Goal: Information Seeking & Learning: Learn about a topic

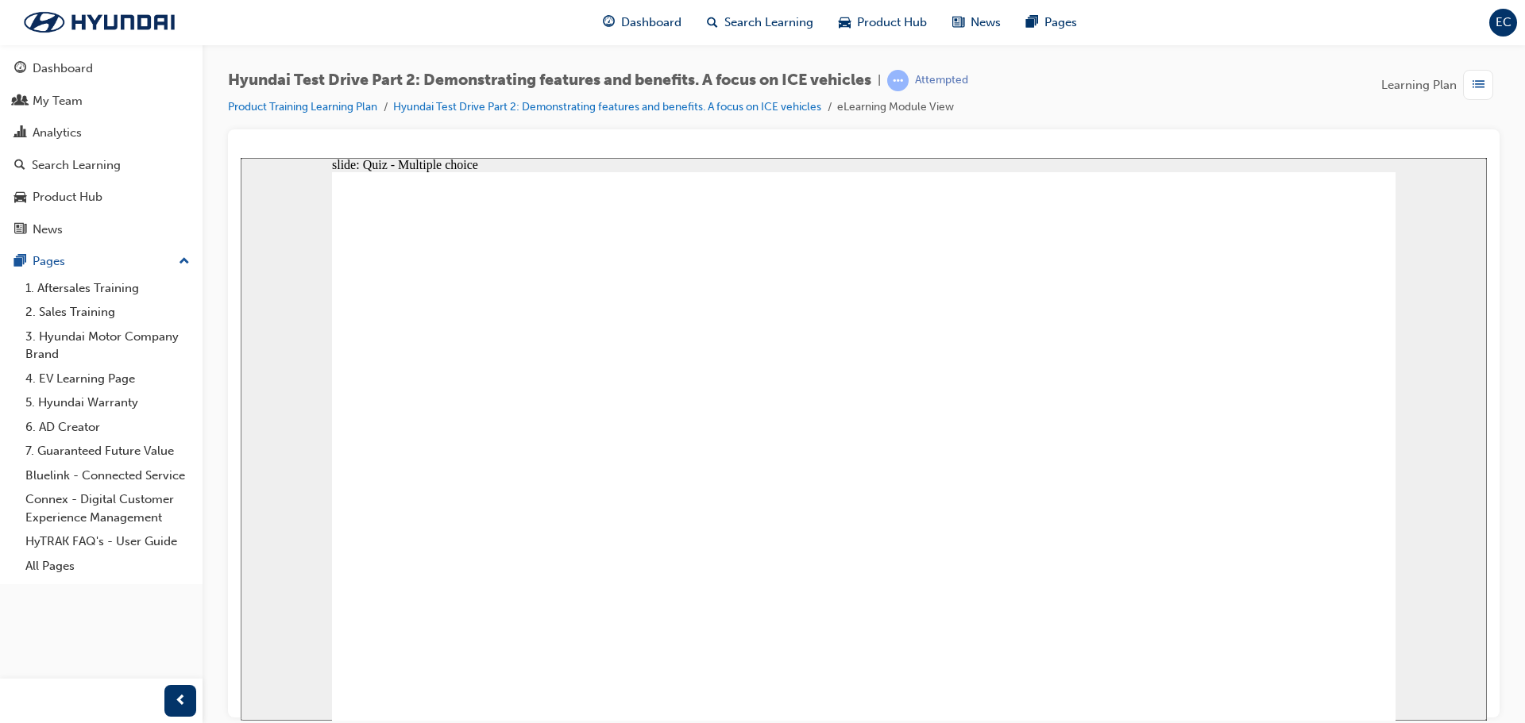
radio input "true"
drag, startPoint x: 472, startPoint y: 346, endPoint x: 989, endPoint y: 459, distance: 529.1
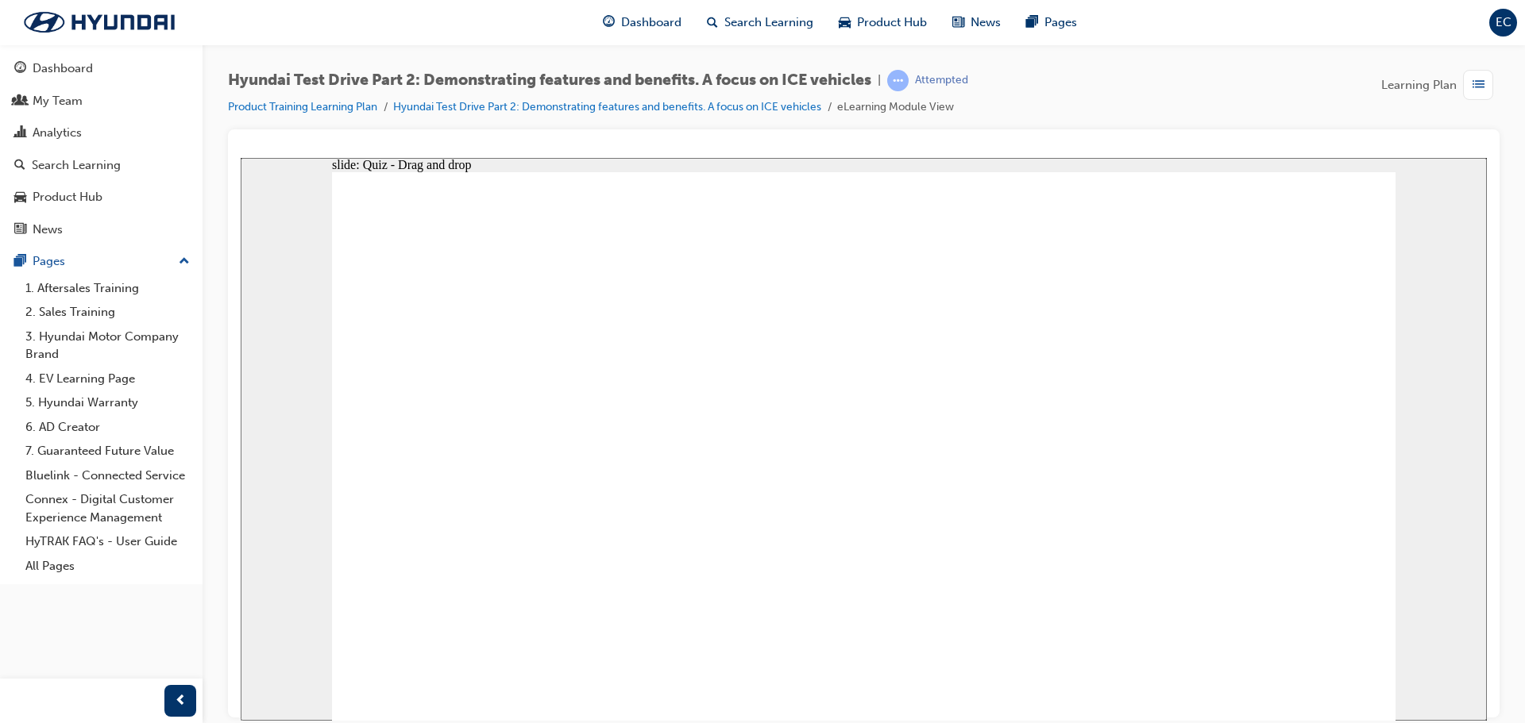
drag, startPoint x: 643, startPoint y: 341, endPoint x: 542, endPoint y: 470, distance: 164.6
drag, startPoint x: 1084, startPoint y: 322, endPoint x: 645, endPoint y: 432, distance: 452.6
drag, startPoint x: 820, startPoint y: 285, endPoint x: 1128, endPoint y: 399, distance: 328.4
drag, startPoint x: 1274, startPoint y: 321, endPoint x: 803, endPoint y: 419, distance: 481.0
drag, startPoint x: 975, startPoint y: 338, endPoint x: 685, endPoint y: 575, distance: 375.3
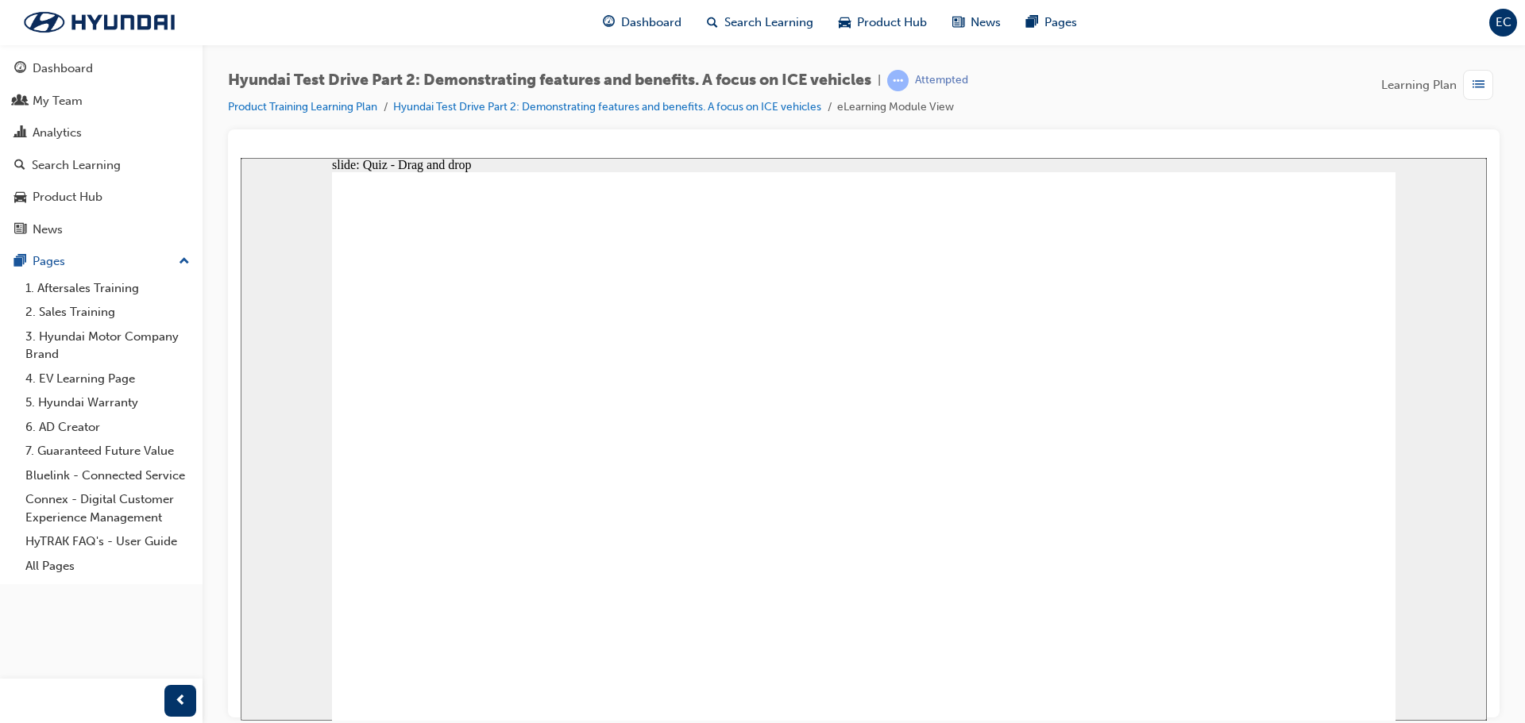
drag, startPoint x: 765, startPoint y: 569, endPoint x: 758, endPoint y: 551, distance: 19.6
checkbox input "true"
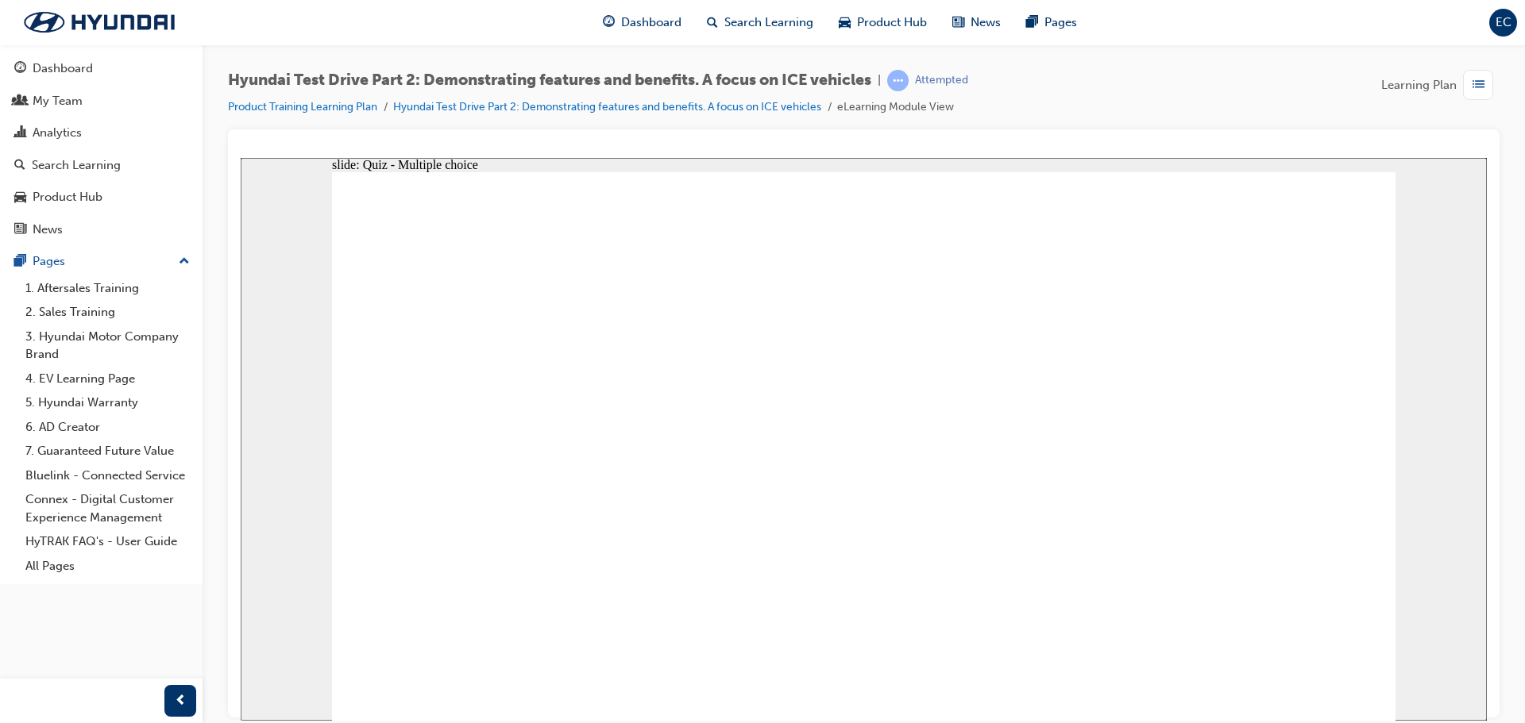
checkbox input "true"
drag, startPoint x: 747, startPoint y: 438, endPoint x: 941, endPoint y: 392, distance: 199.4
checkbox input "true"
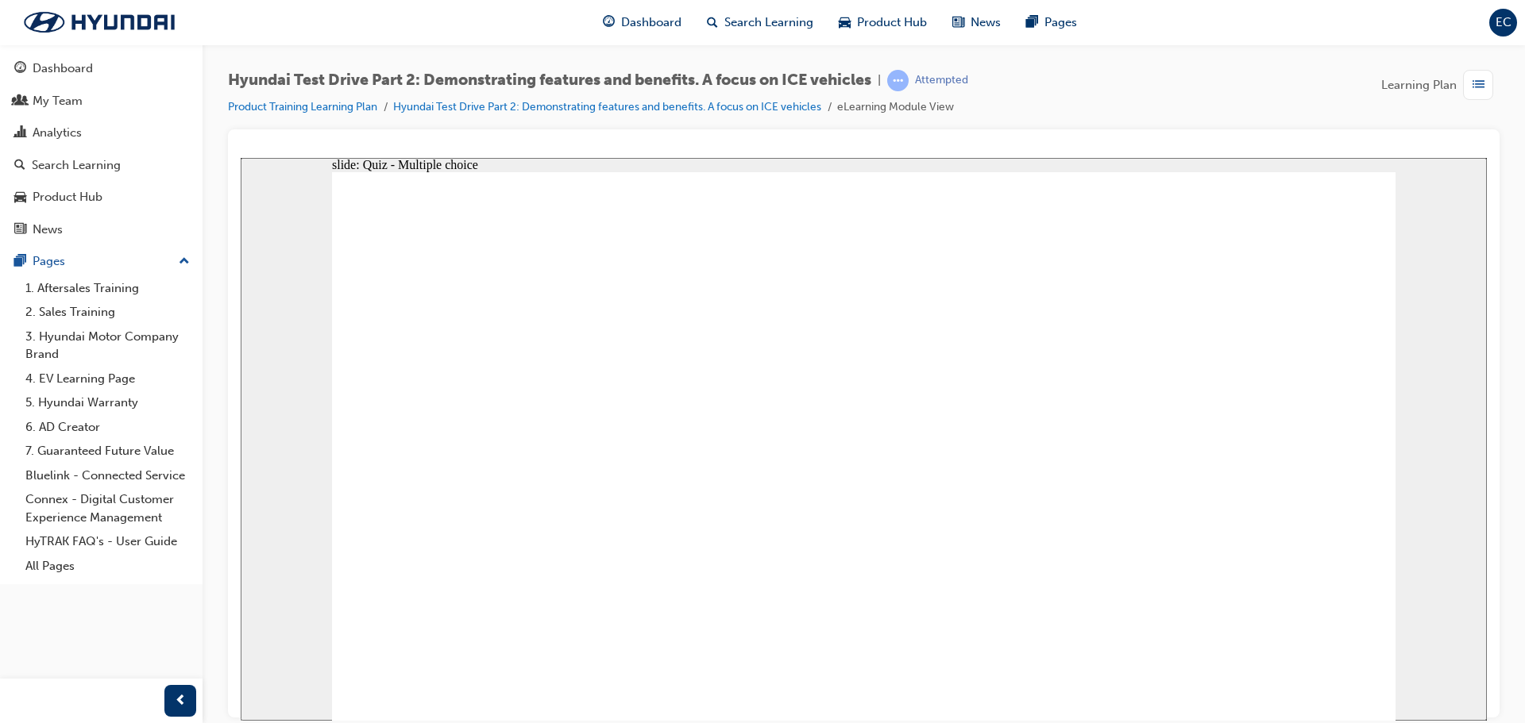
drag, startPoint x: 1003, startPoint y: 399, endPoint x: 1004, endPoint y: 442, distance: 43.7
drag, startPoint x: 1004, startPoint y: 487, endPoint x: 1009, endPoint y: 550, distance: 63.8
checkbox input "true"
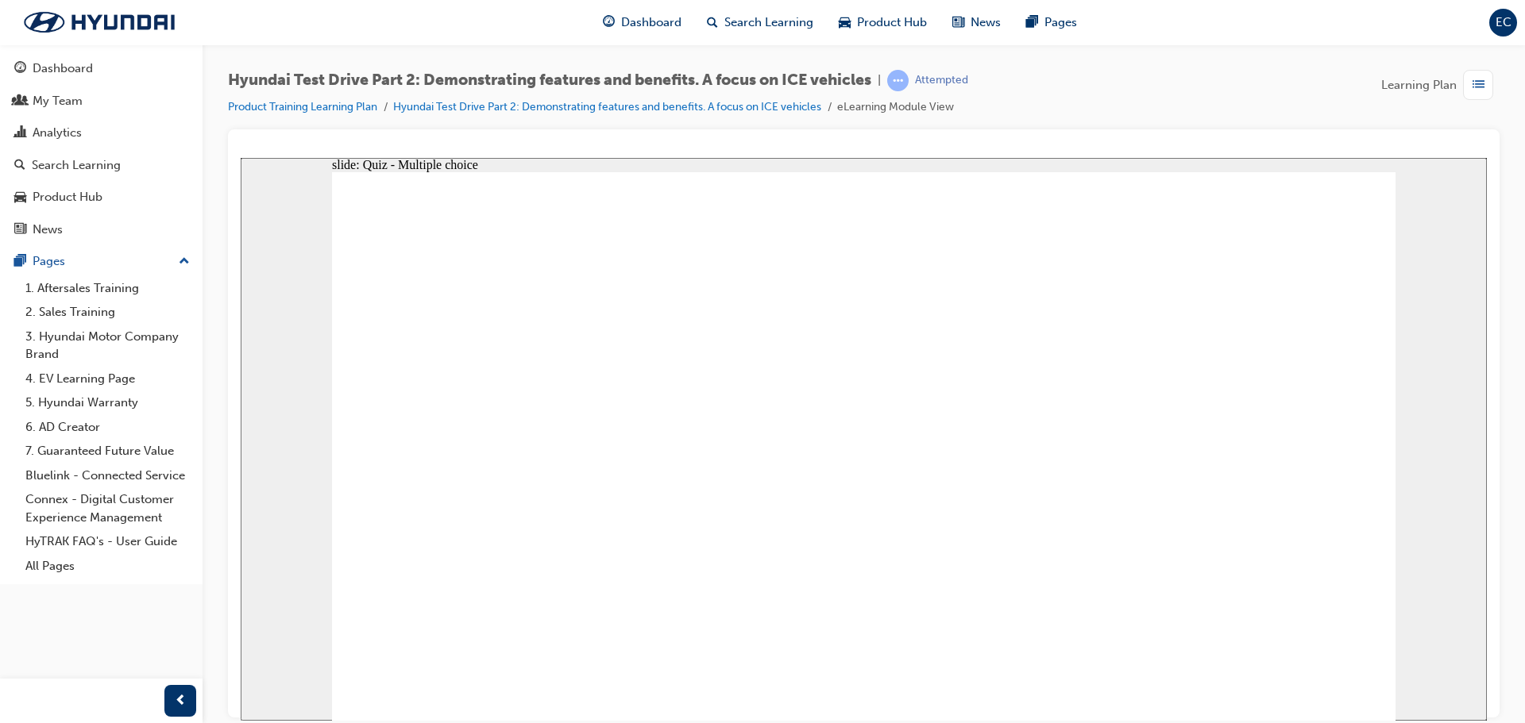
checkbox input "true"
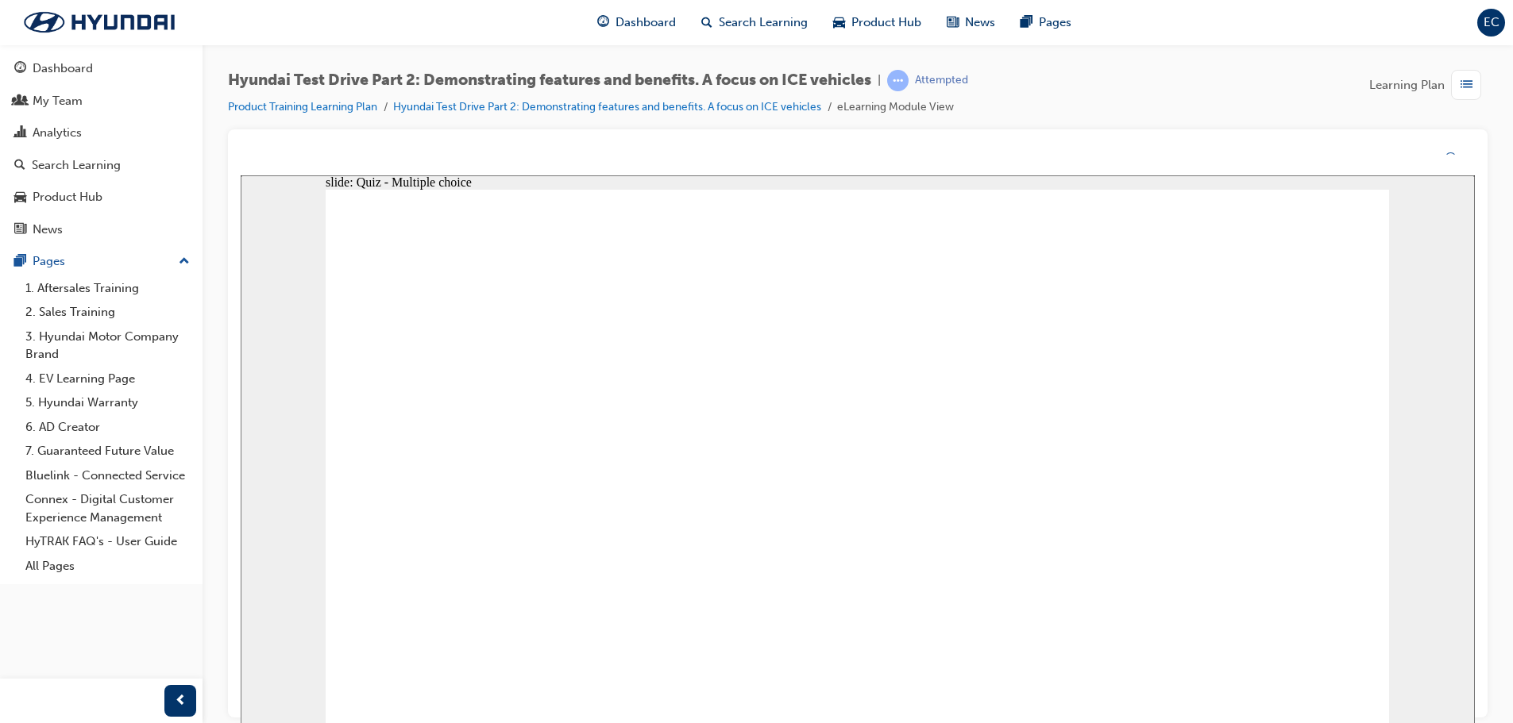
drag, startPoint x: 886, startPoint y: 550, endPoint x: 885, endPoint y: 568, distance: 17.5
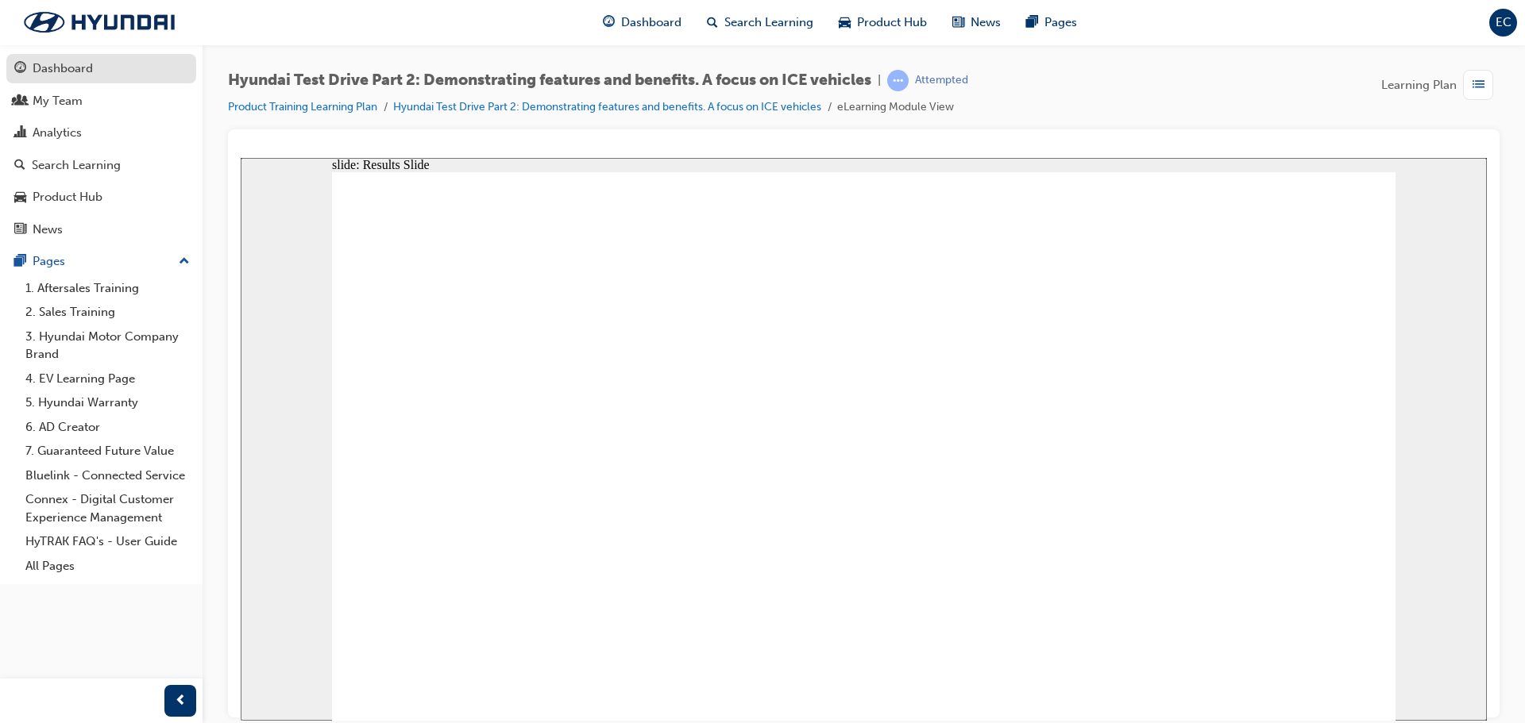
click at [91, 79] on link "Dashboard" at bounding box center [101, 68] width 190 height 29
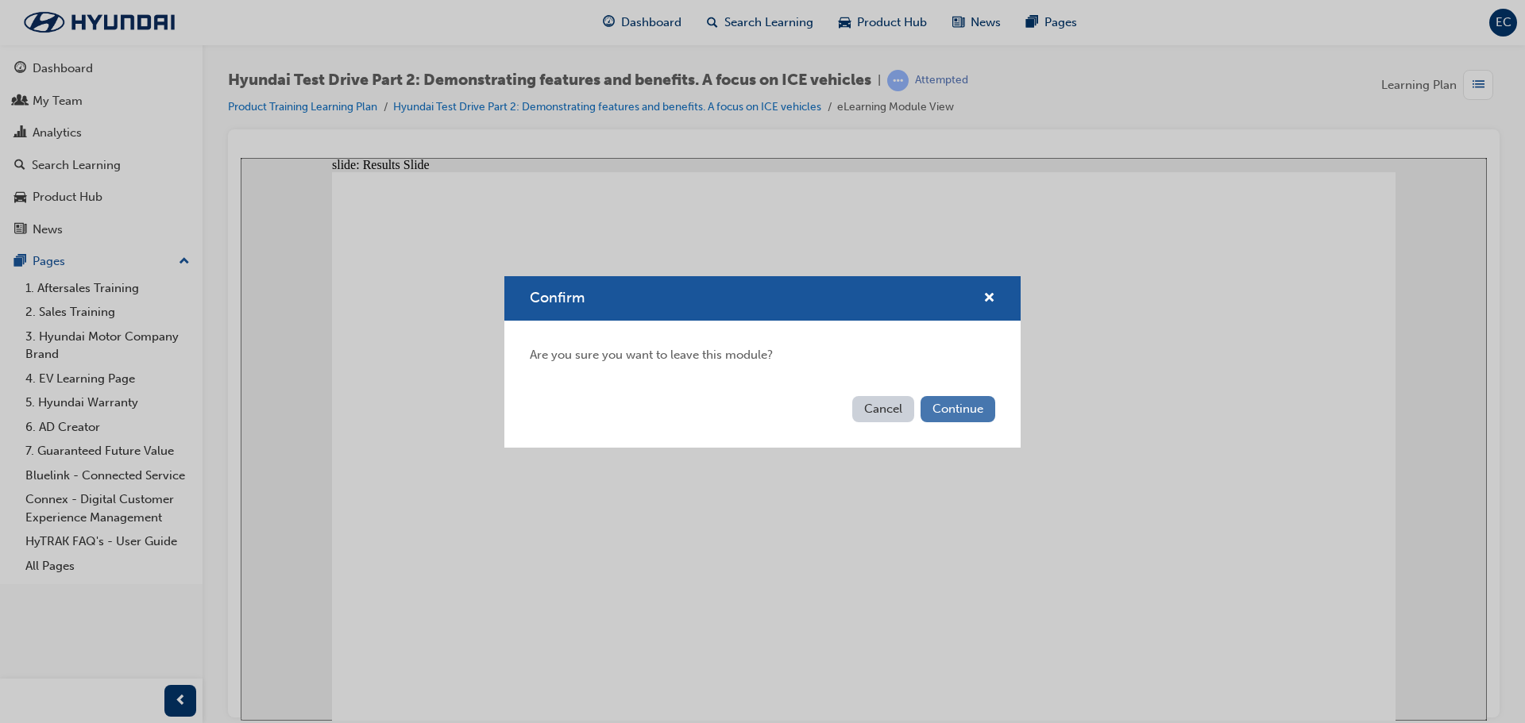
click at [974, 415] on button "Continue" at bounding box center [957, 409] width 75 height 26
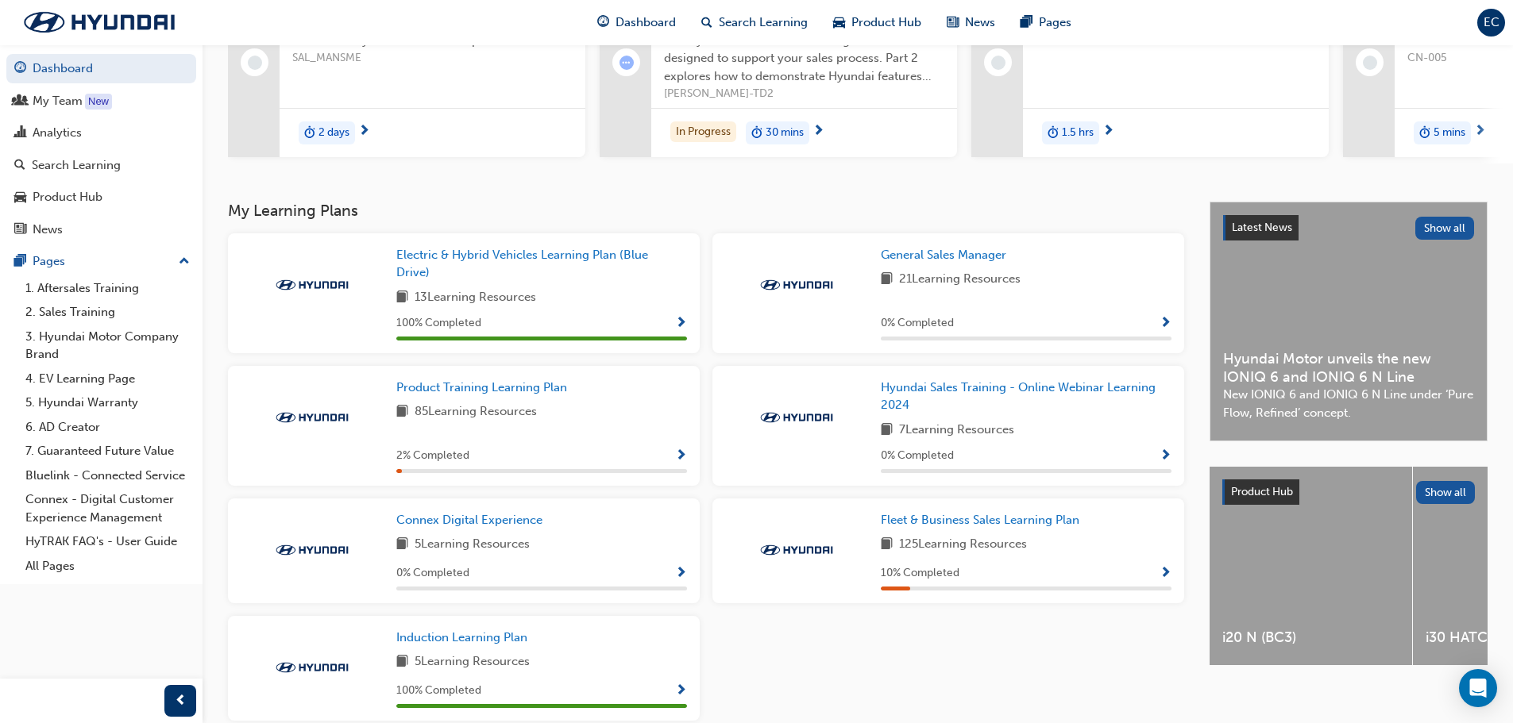
scroll to position [238, 0]
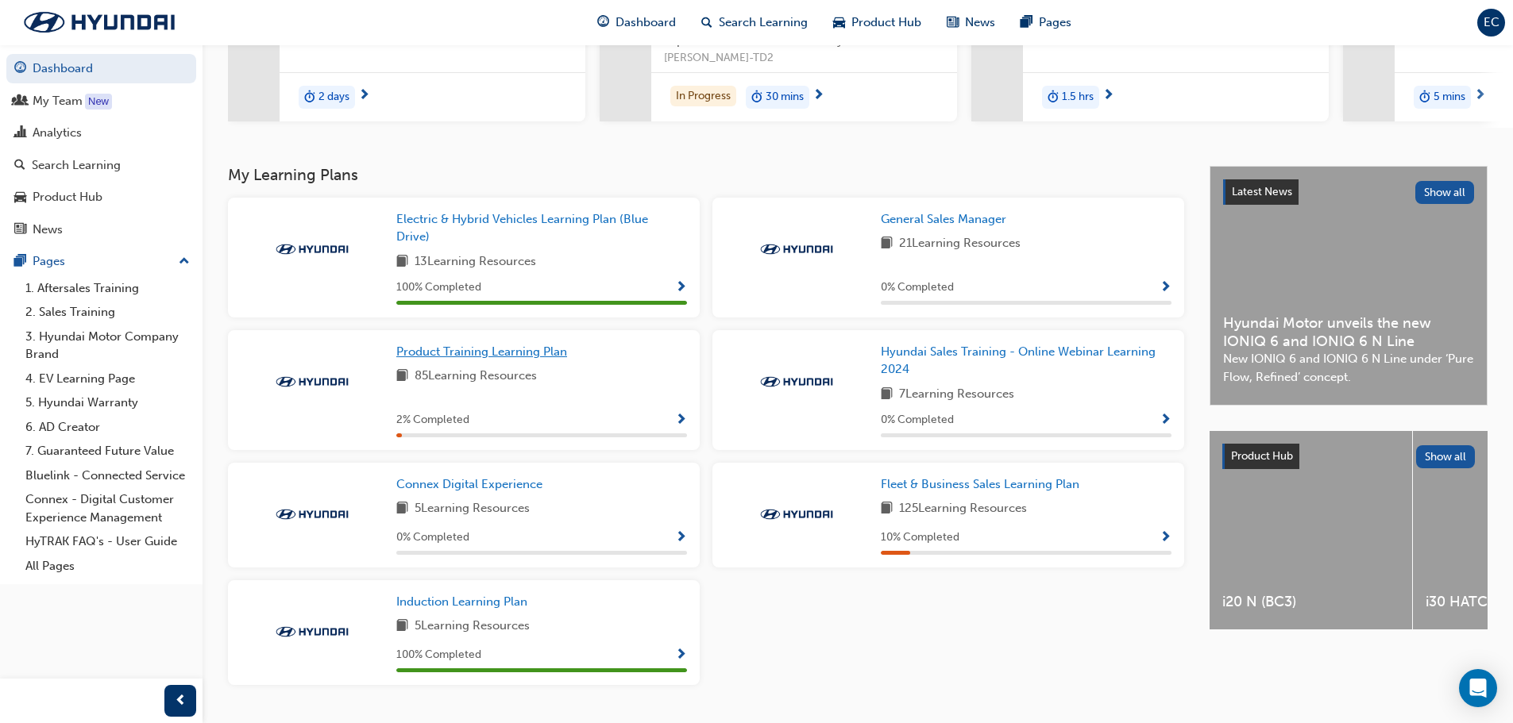
click at [527, 356] on span "Product Training Learning Plan" at bounding box center [481, 352] width 171 height 14
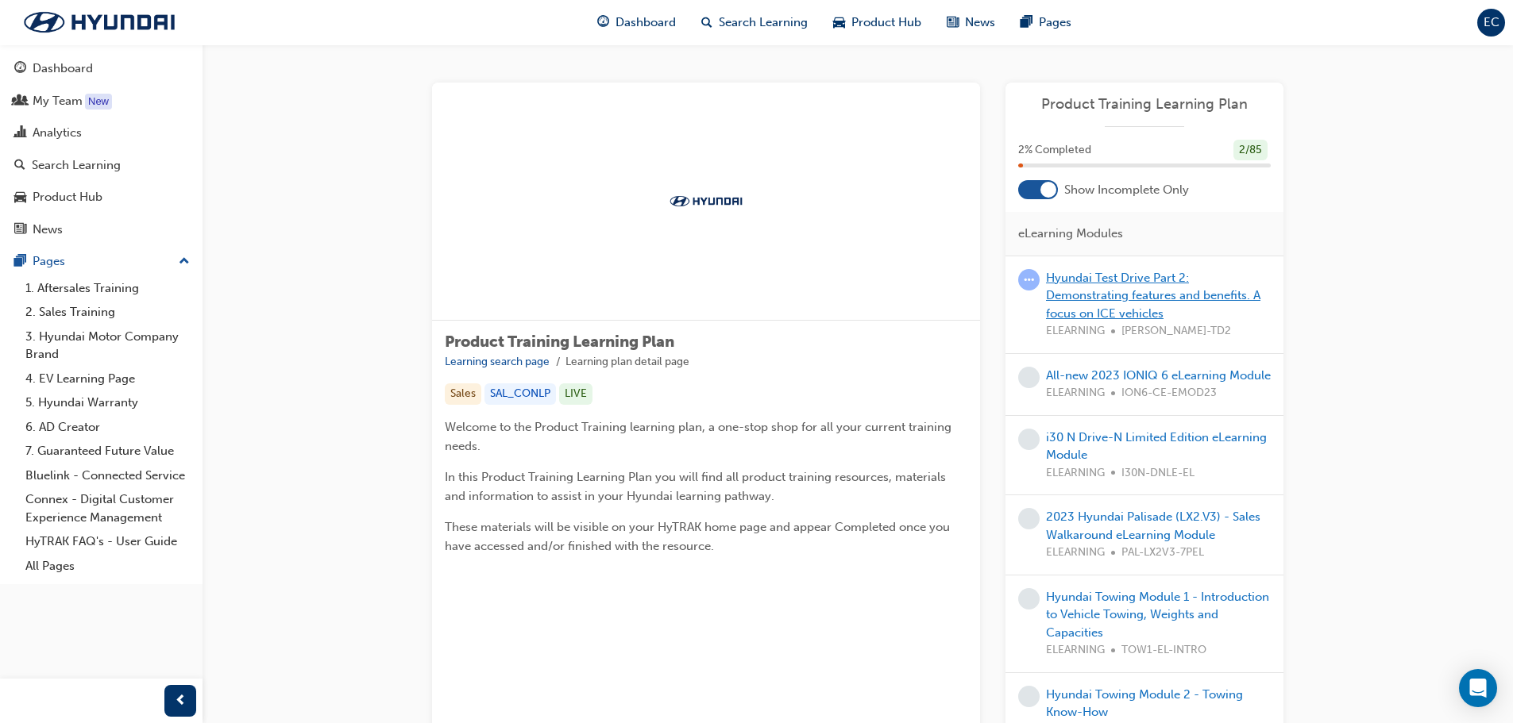
click at [1109, 294] on link "Hyundai Test Drive Part 2: Demonstrating features and benefits. A focus on ICE …" at bounding box center [1153, 296] width 214 height 50
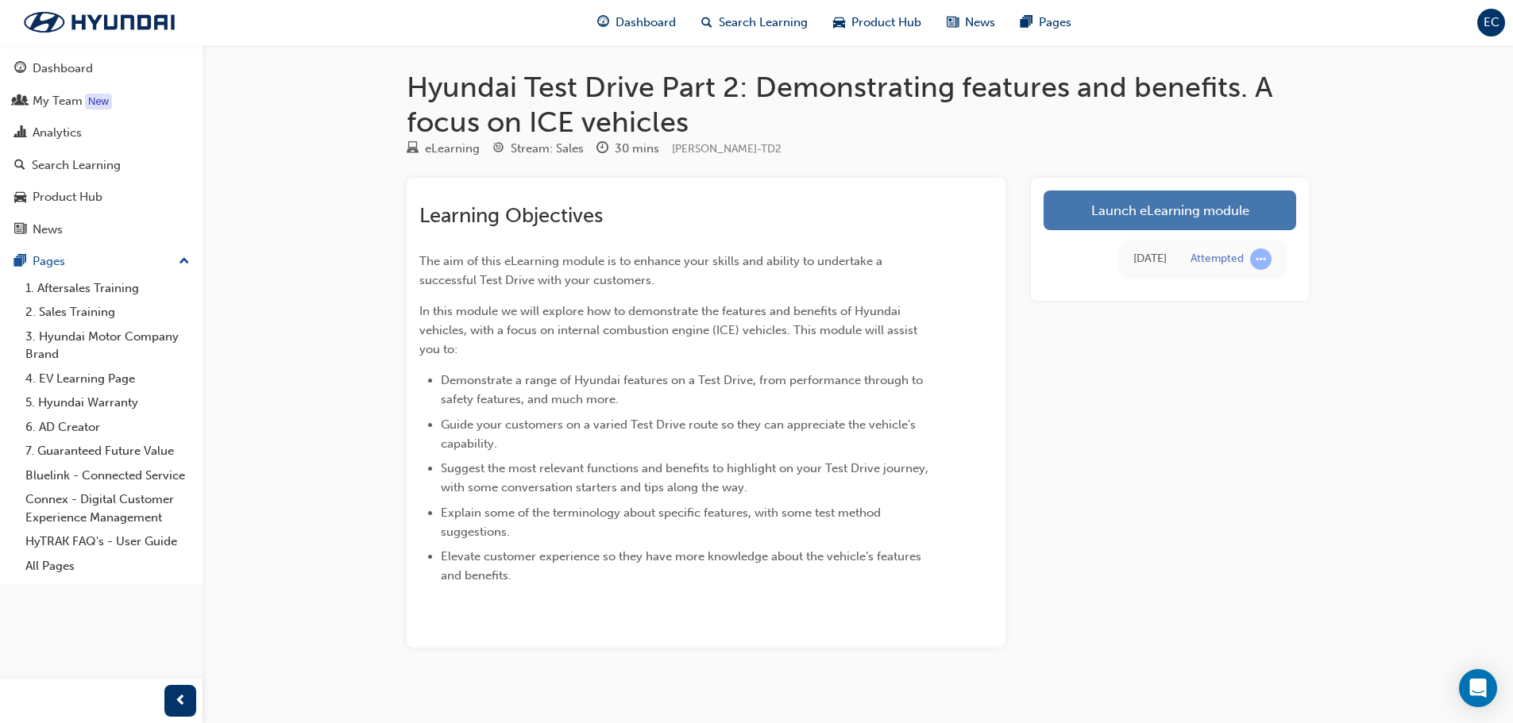
click at [1189, 222] on link "Launch eLearning module" at bounding box center [1170, 211] width 253 height 40
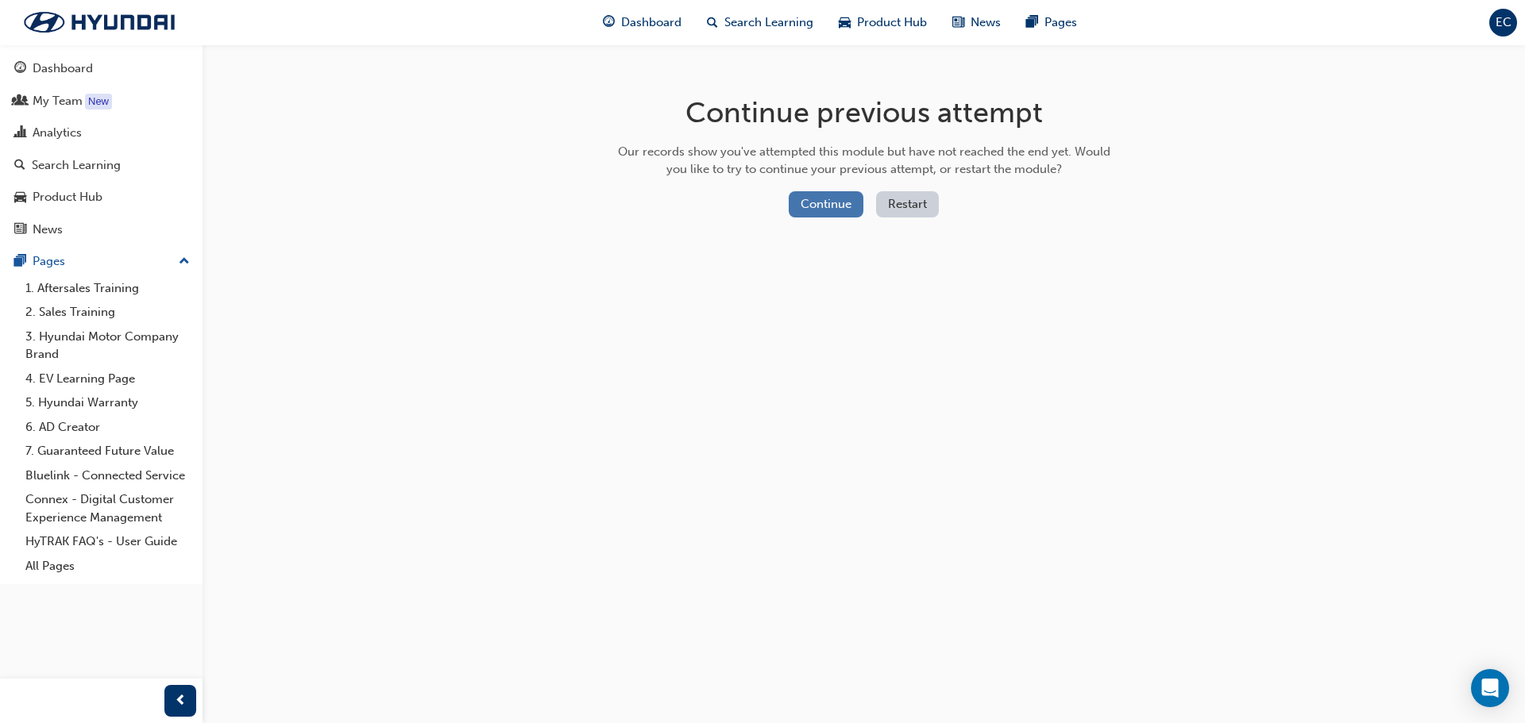
click at [820, 210] on button "Continue" at bounding box center [826, 204] width 75 height 26
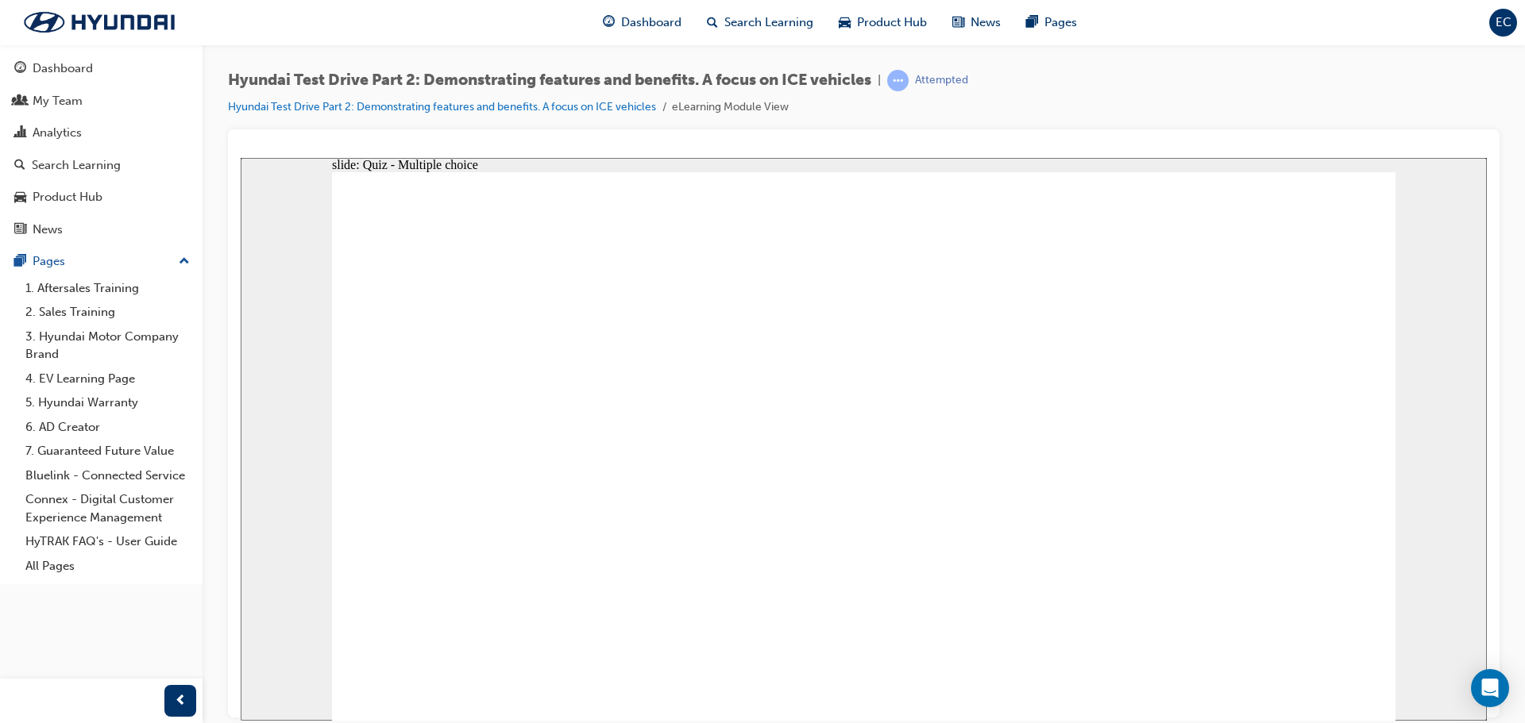
checkbox input "true"
drag, startPoint x: 703, startPoint y: 502, endPoint x: 693, endPoint y: 562, distance: 61.2
checkbox input "true"
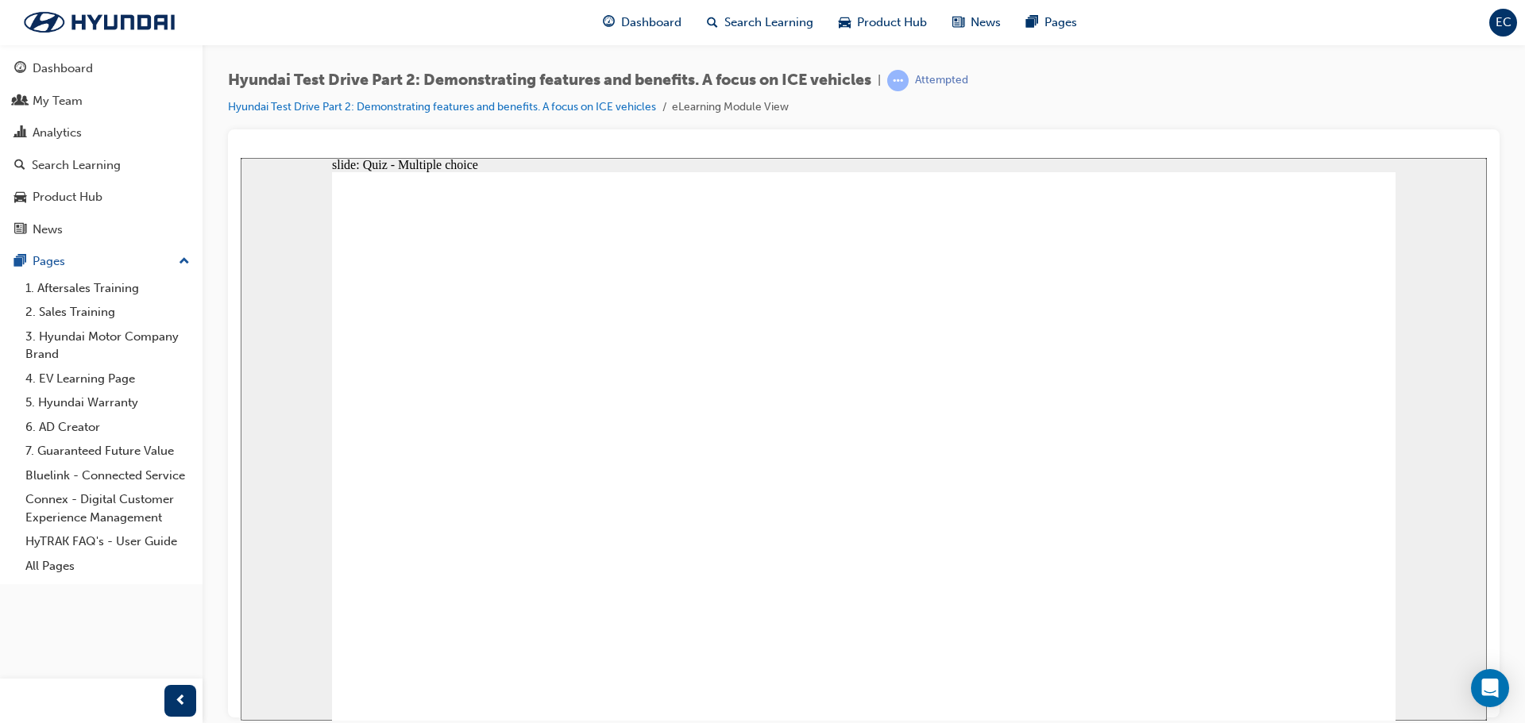
checkbox input "true"
drag, startPoint x: 941, startPoint y: 554, endPoint x: 942, endPoint y: 561, distance: 8.0
drag, startPoint x: 963, startPoint y: 498, endPoint x: 974, endPoint y: 585, distance: 88.2
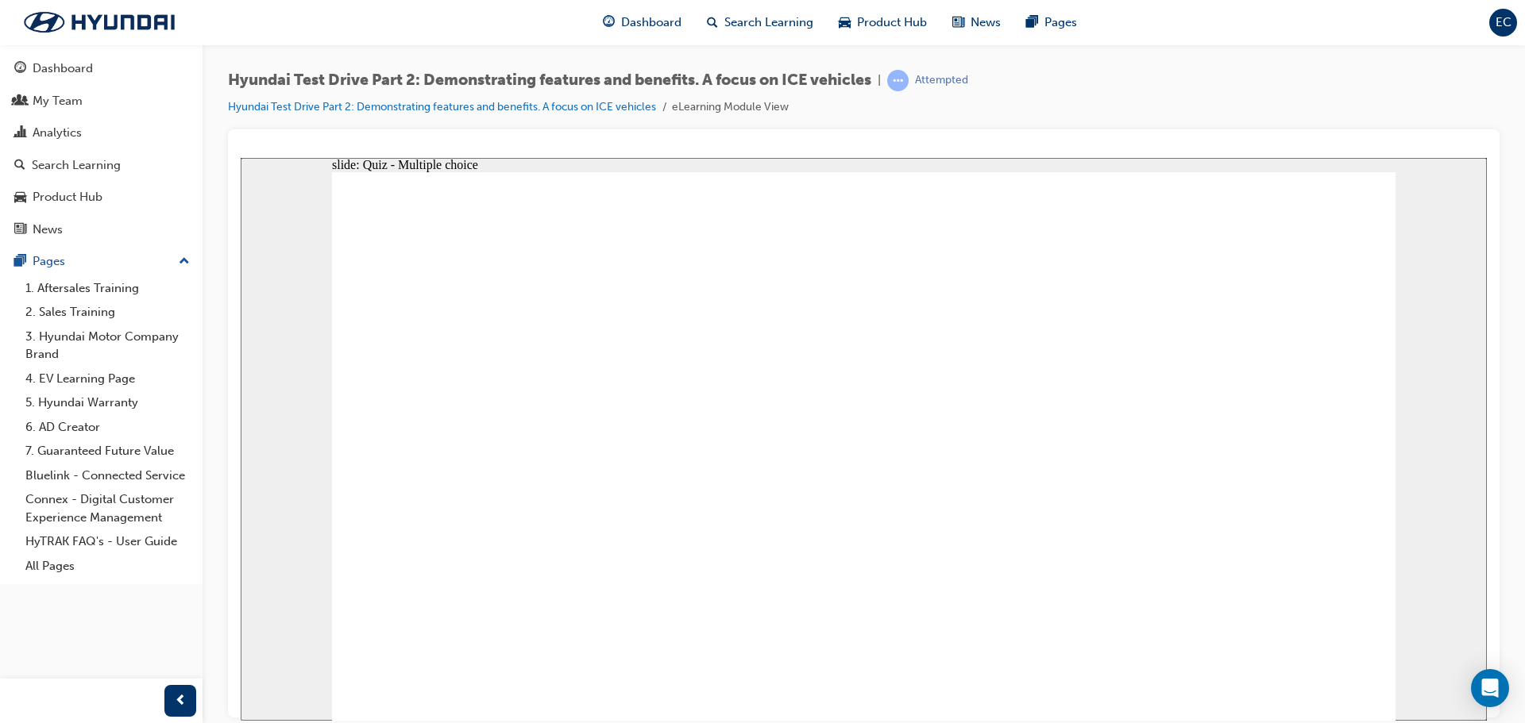
checkbox input "true"
drag, startPoint x: 993, startPoint y: 415, endPoint x: 1191, endPoint y: 575, distance: 254.6
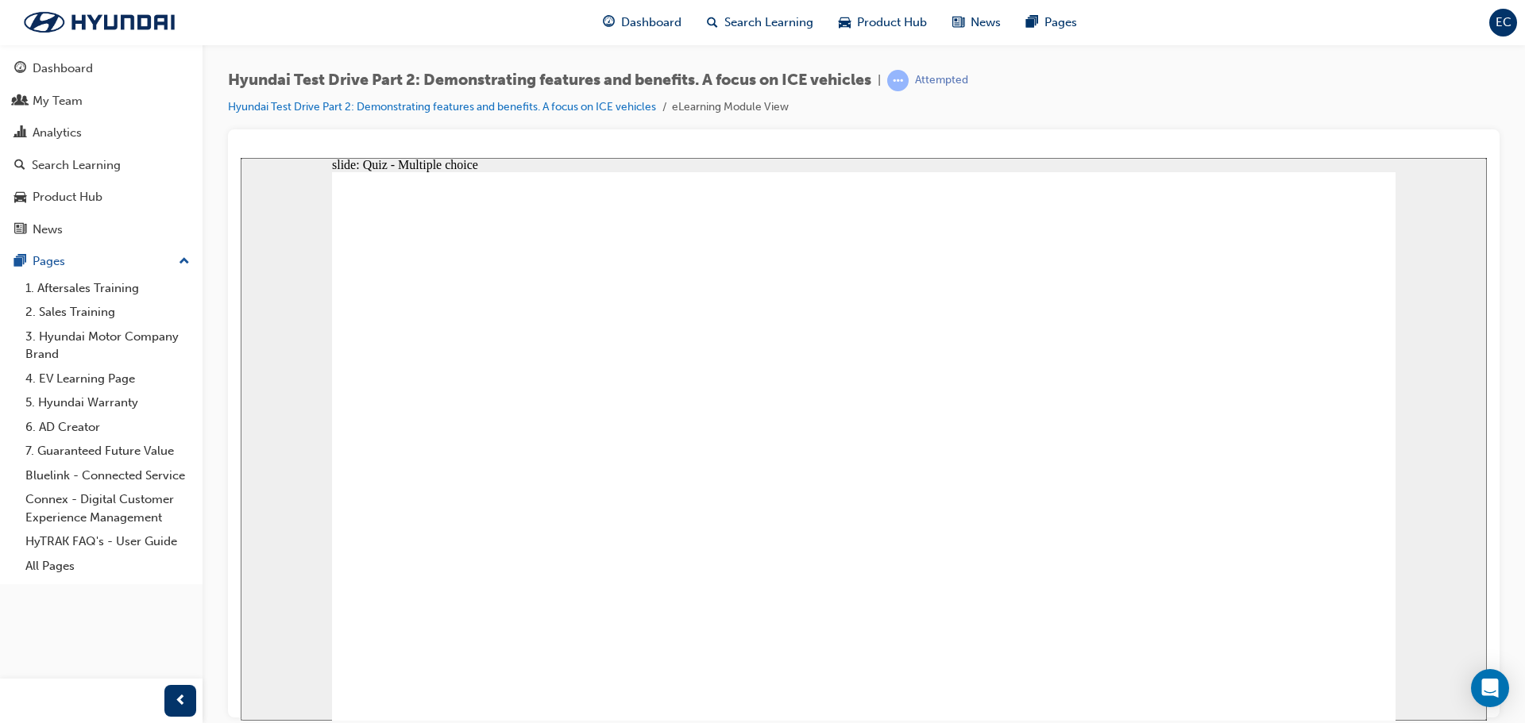
checkbox input "true"
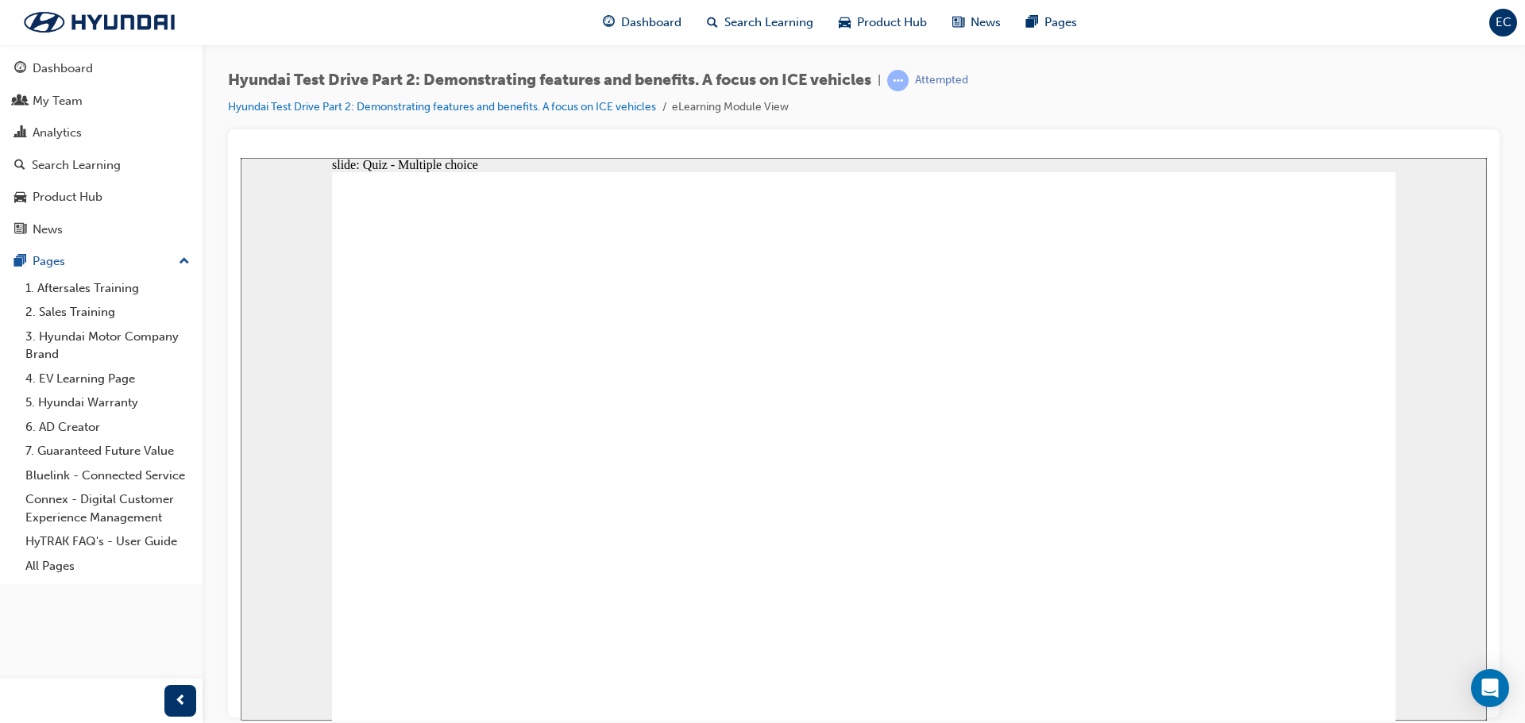
checkbox input "true"
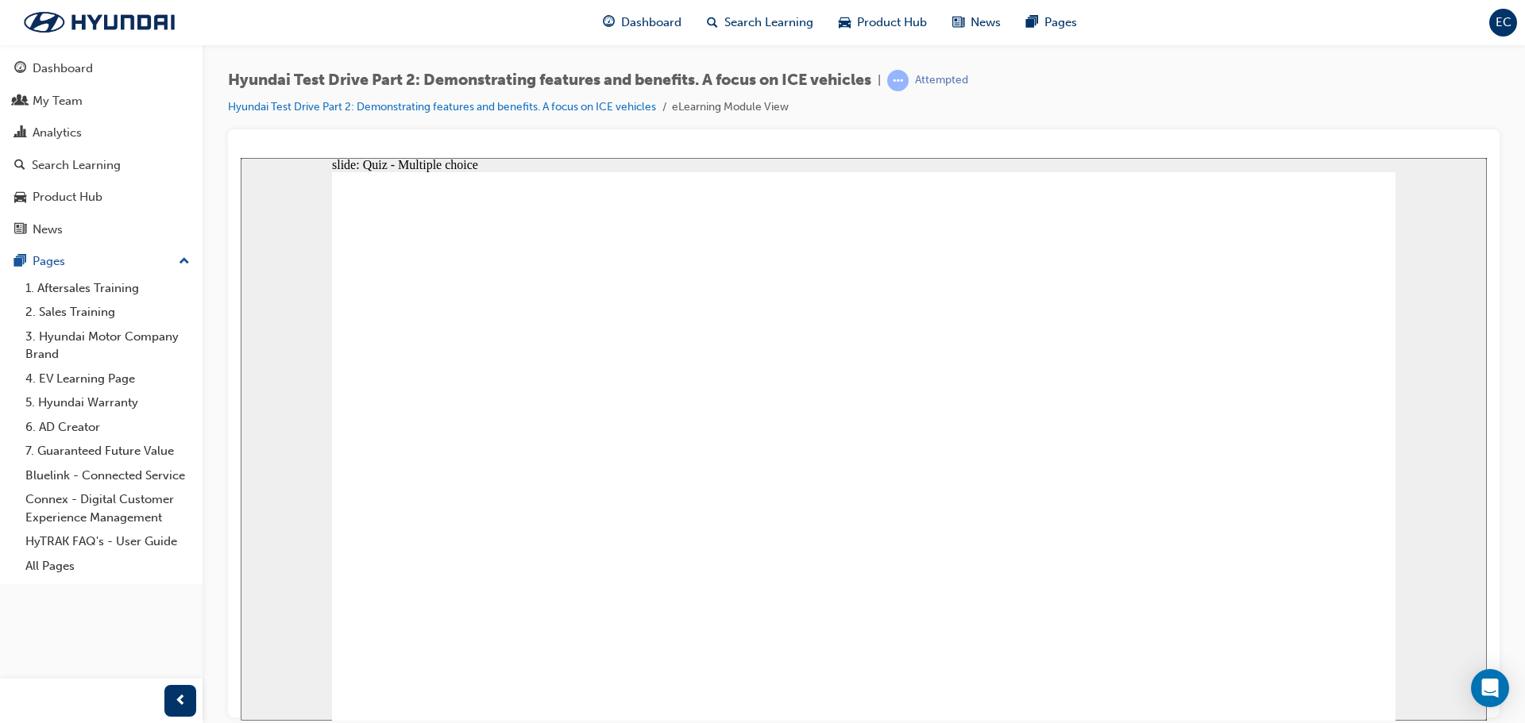
checkbox input "true"
drag, startPoint x: 1271, startPoint y: 289, endPoint x: 932, endPoint y: 459, distance: 380.0
drag, startPoint x: 1121, startPoint y: 294, endPoint x: 1321, endPoint y: 508, distance: 293.8
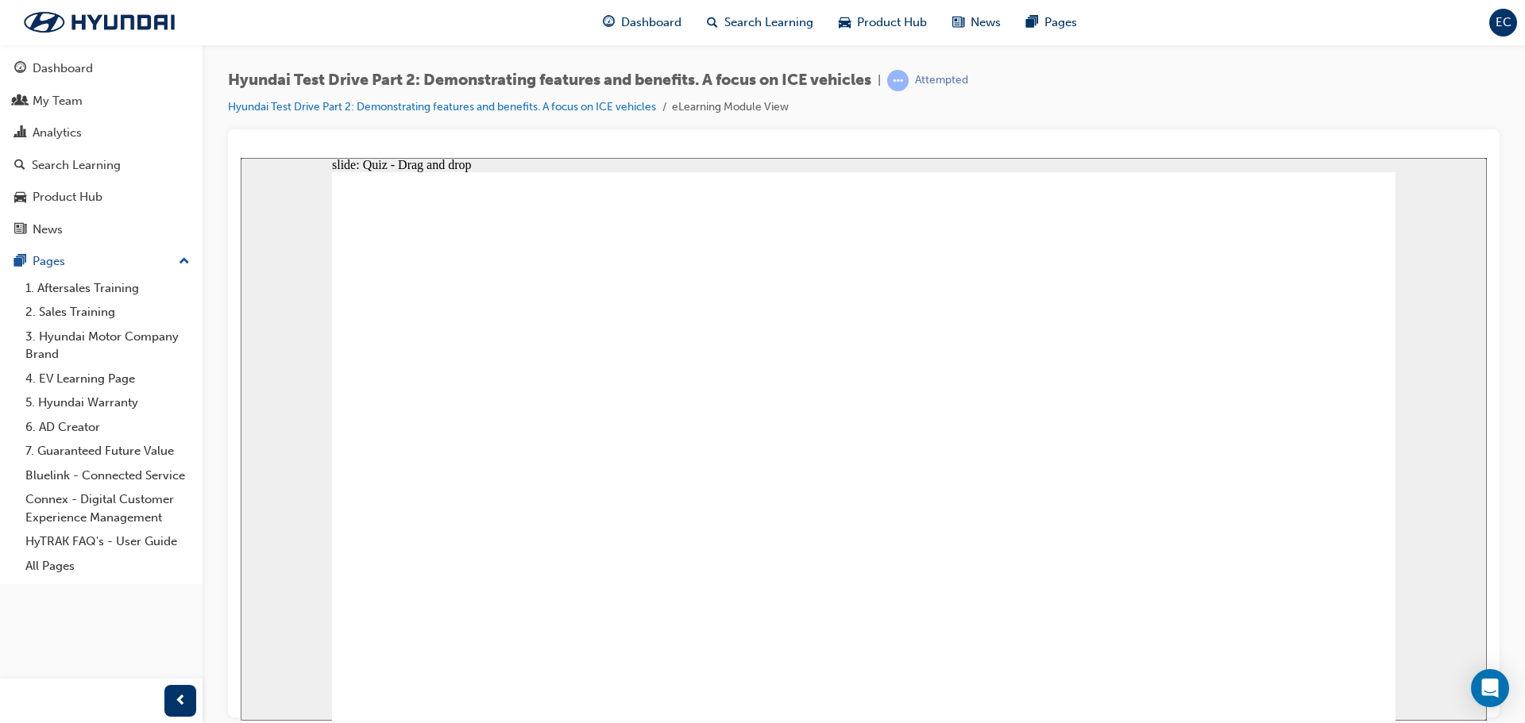
drag, startPoint x: 616, startPoint y: 303, endPoint x: 1115, endPoint y: 473, distance: 527.1
drag, startPoint x: 649, startPoint y: 388, endPoint x: 457, endPoint y: 483, distance: 213.5
drag, startPoint x: 419, startPoint y: 307, endPoint x: 789, endPoint y: 466, distance: 402.0
drag, startPoint x: 944, startPoint y: 300, endPoint x: 608, endPoint y: 492, distance: 387.0
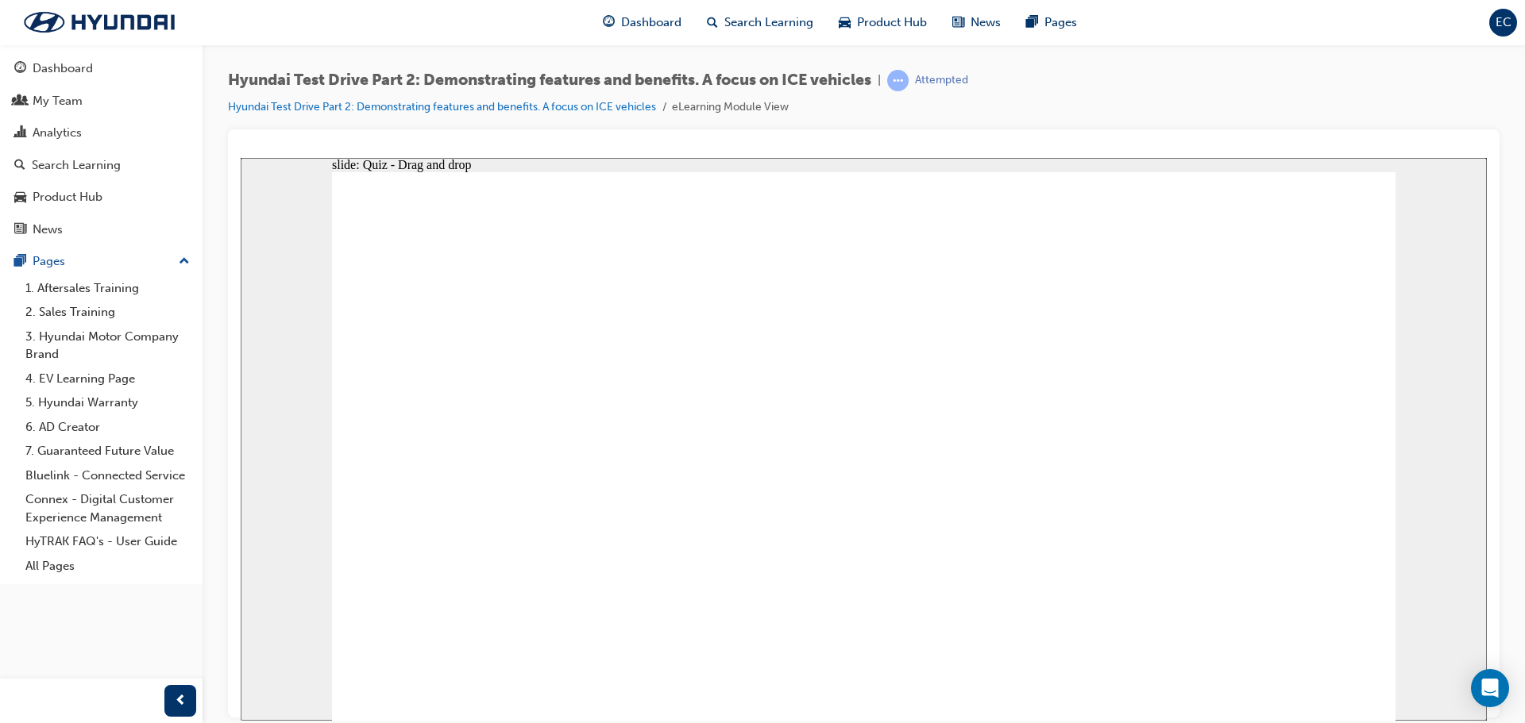
radio input "true"
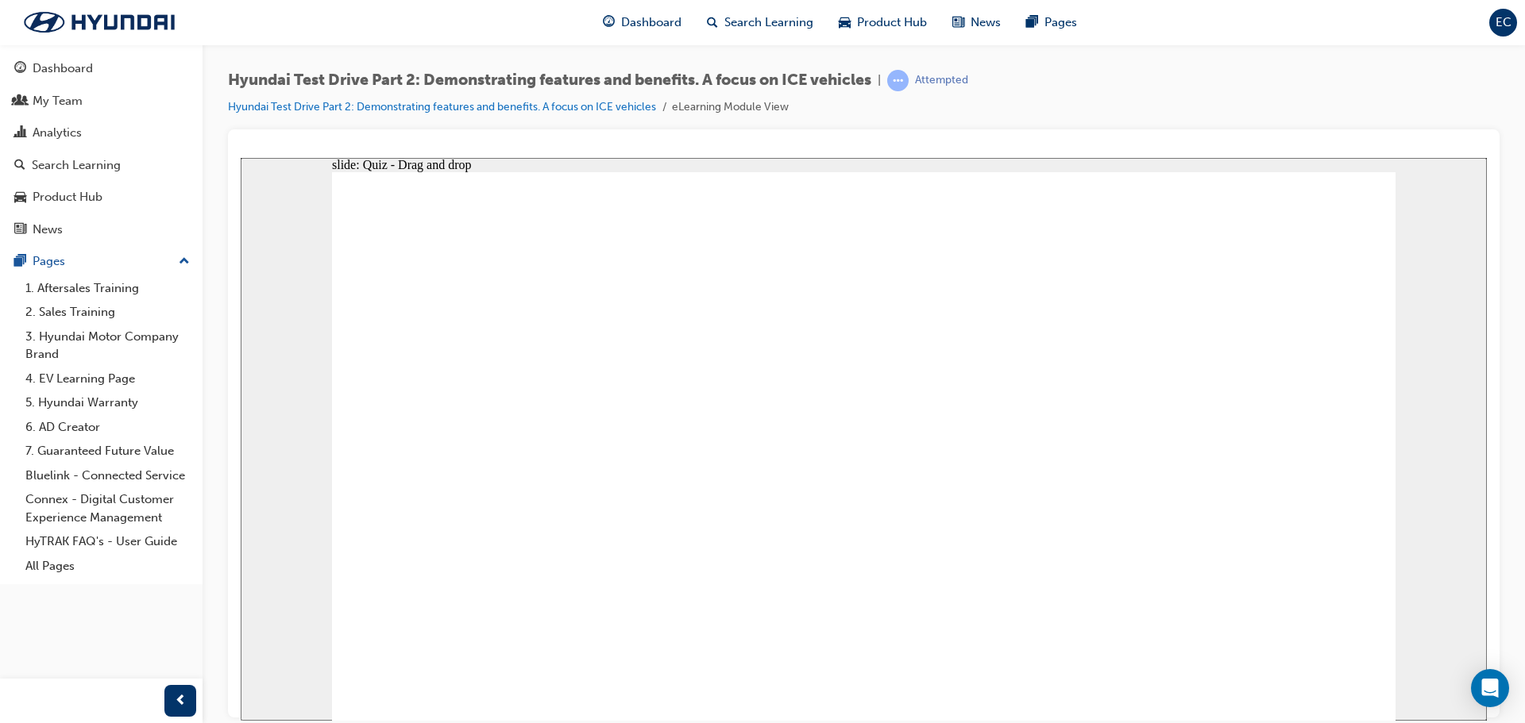
drag, startPoint x: 562, startPoint y: 384, endPoint x: 1018, endPoint y: 477, distance: 465.2
drag, startPoint x: 597, startPoint y: 406, endPoint x: 555, endPoint y: 449, distance: 60.1
drag, startPoint x: 759, startPoint y: 334, endPoint x: 1109, endPoint y: 450, distance: 368.4
drag, startPoint x: 861, startPoint y: 460, endPoint x: 658, endPoint y: 468, distance: 203.5
drag, startPoint x: 937, startPoint y: 330, endPoint x: 777, endPoint y: 440, distance: 193.6
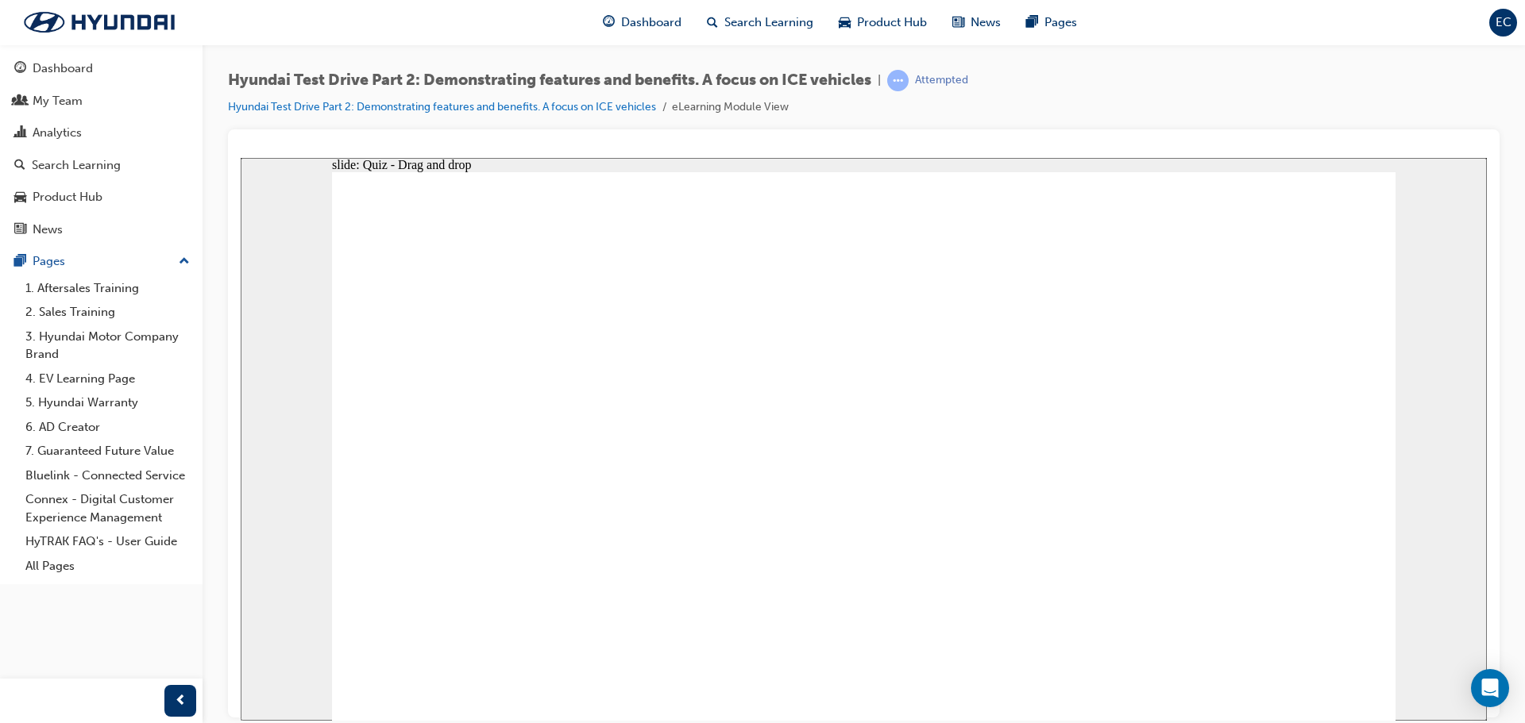
drag, startPoint x: 1239, startPoint y: 295, endPoint x: 418, endPoint y: 532, distance: 854.8
checkbox input "true"
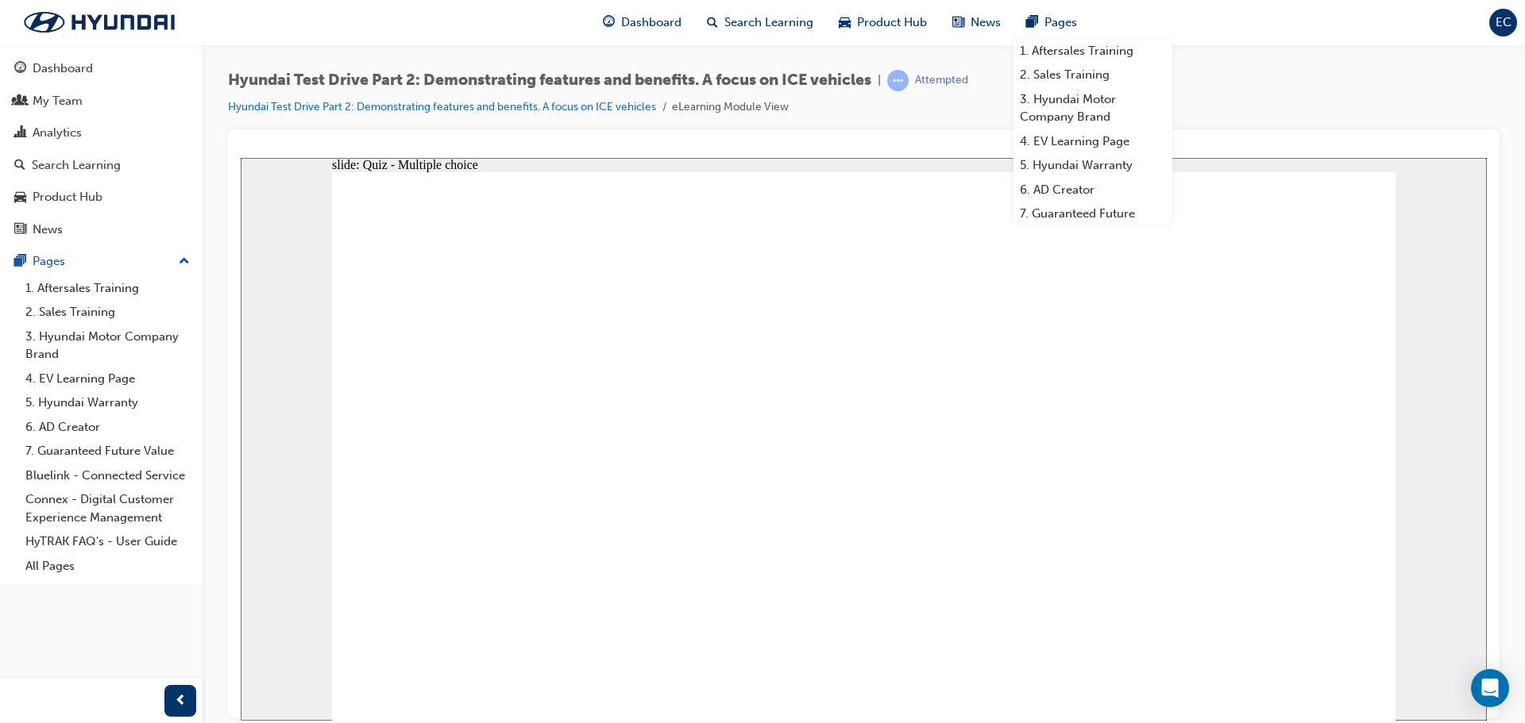
checkbox input "true"
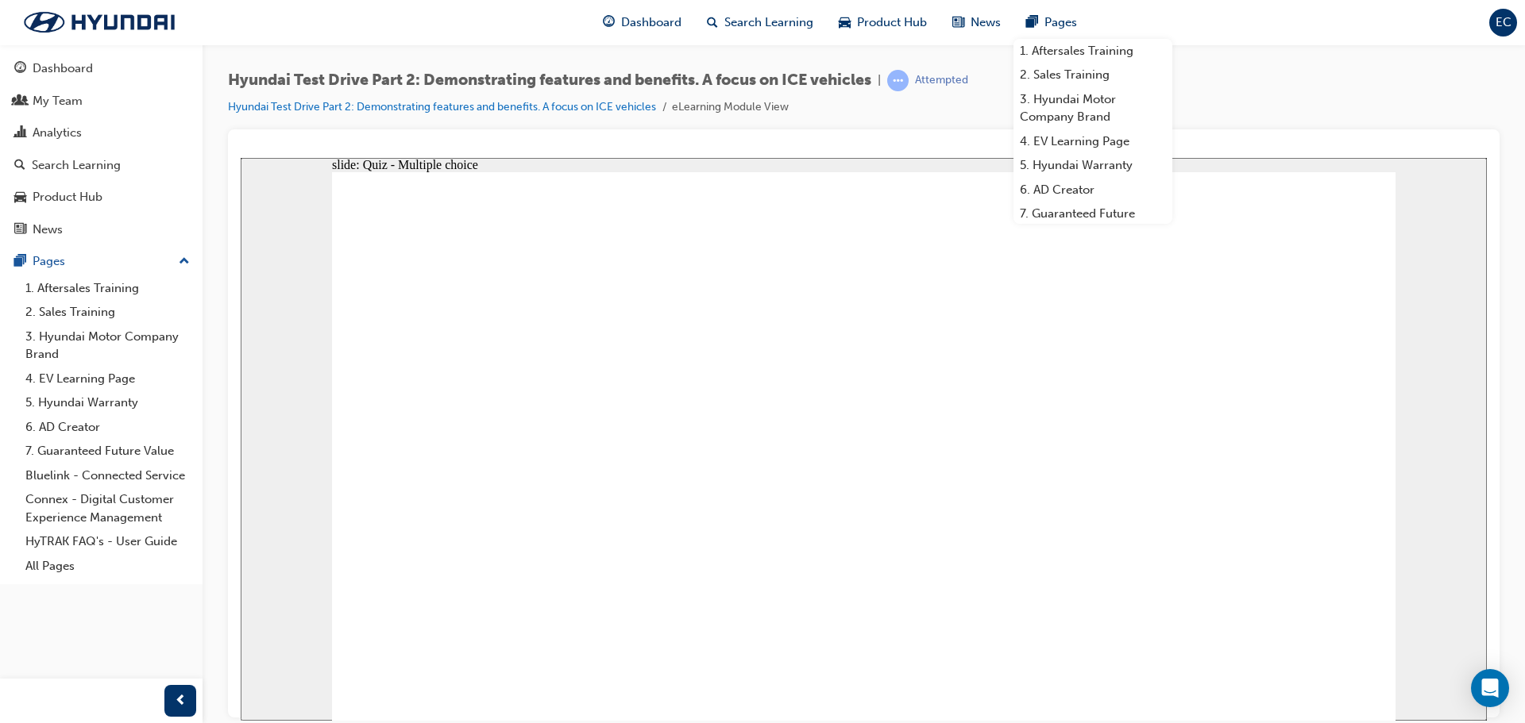
checkbox input "true"
checkbox input "false"
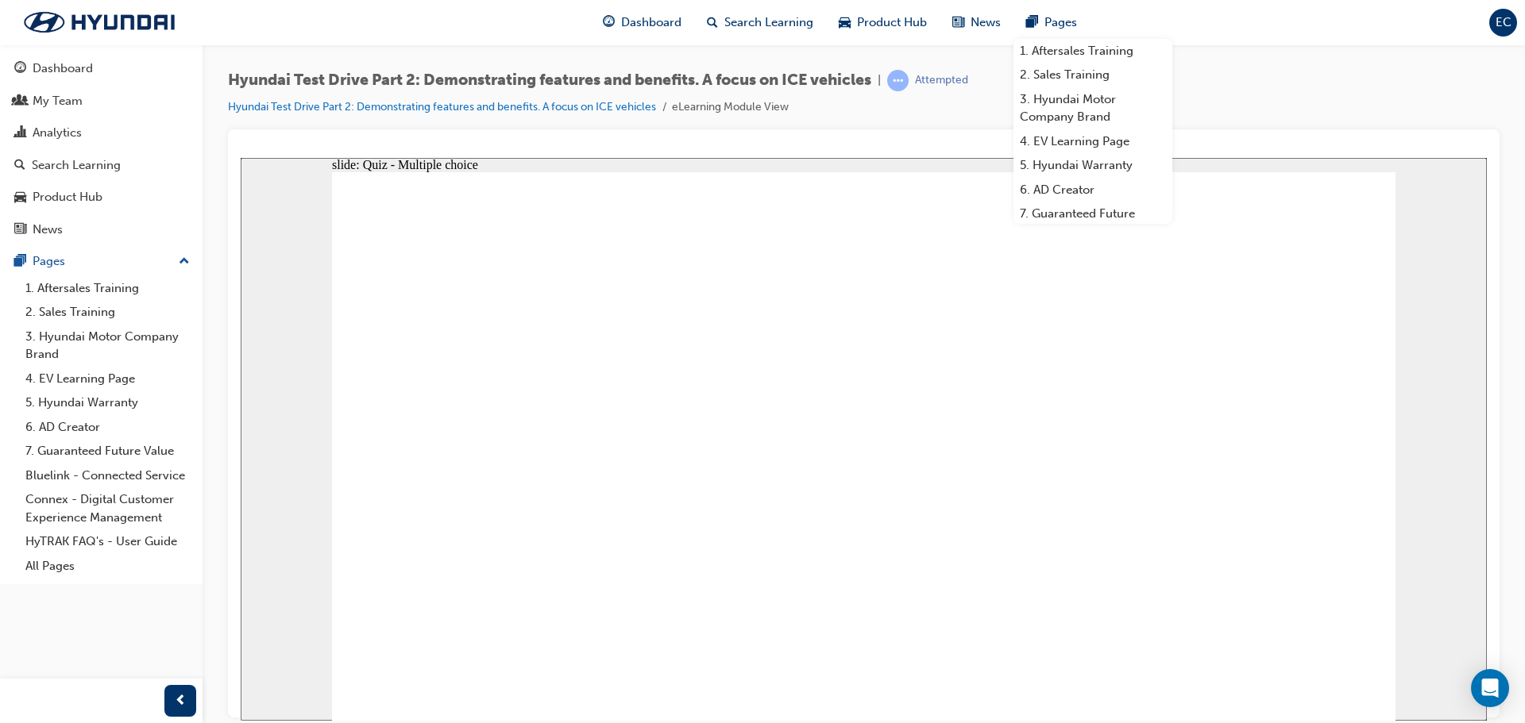
drag, startPoint x: 812, startPoint y: 430, endPoint x: 833, endPoint y: 473, distance: 47.9
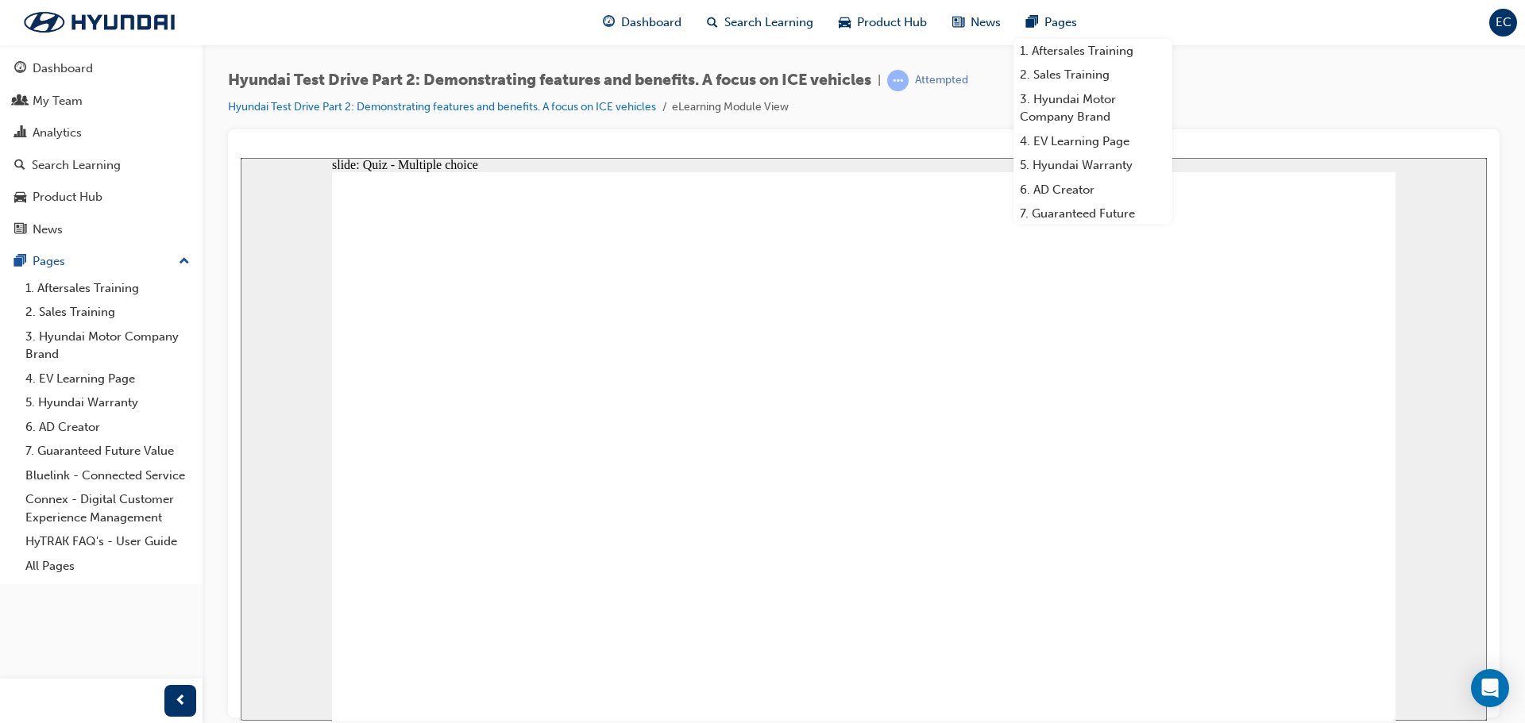
checkbox input "true"
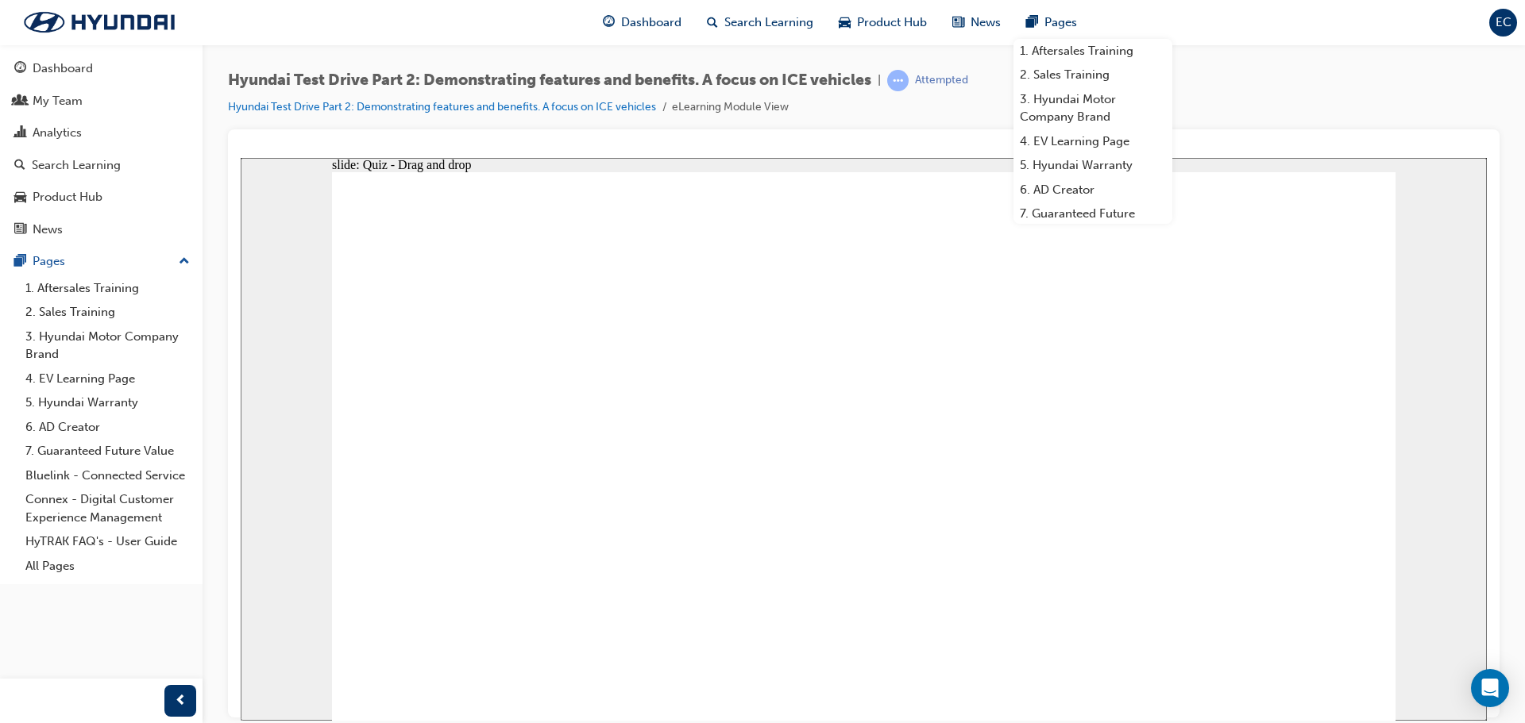
drag, startPoint x: 1194, startPoint y: 341, endPoint x: 1228, endPoint y: 400, distance: 68.0
drag, startPoint x: 1129, startPoint y: 316, endPoint x: 1321, endPoint y: 488, distance: 257.0
drag, startPoint x: 491, startPoint y: 285, endPoint x: 920, endPoint y: 444, distance: 457.3
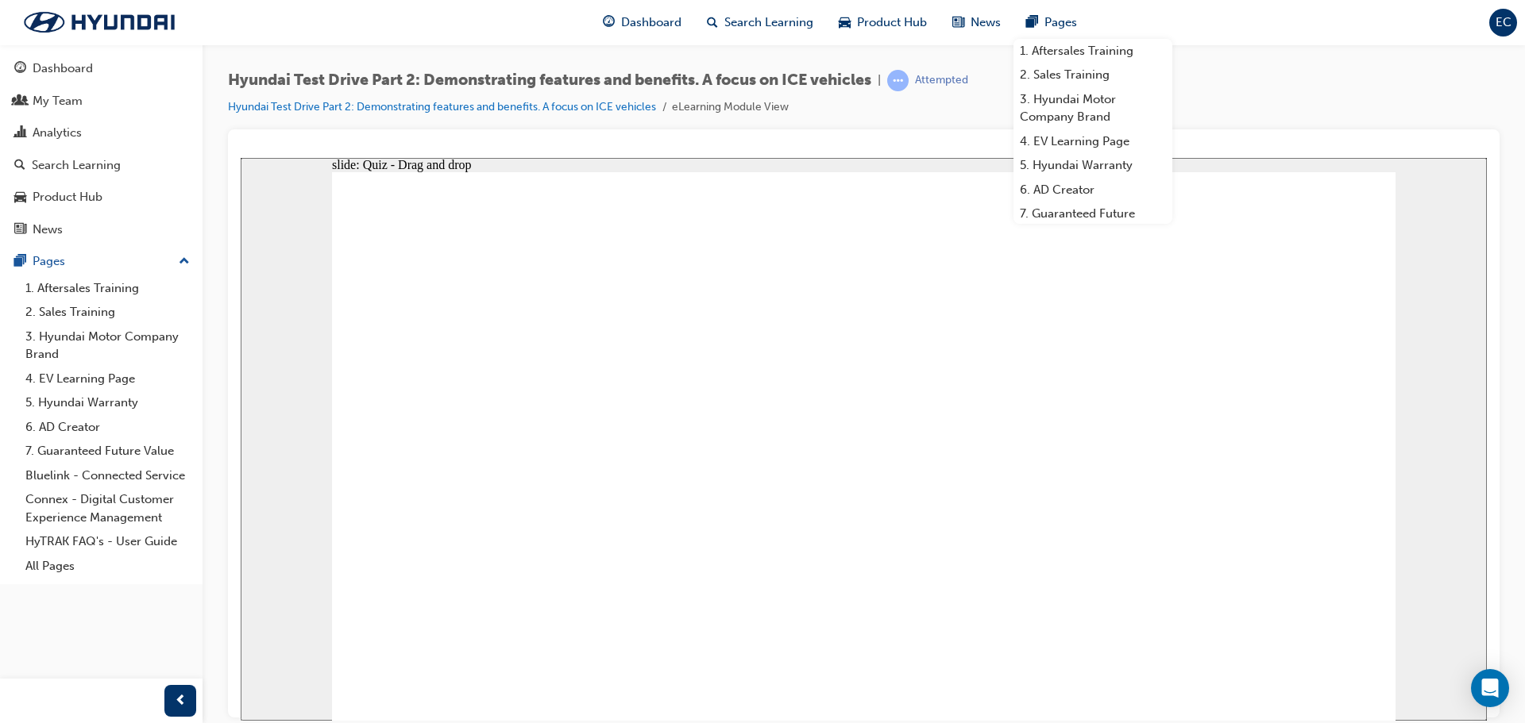
drag, startPoint x: 576, startPoint y: 311, endPoint x: 1094, endPoint y: 486, distance: 546.7
drag, startPoint x: 1239, startPoint y: 364, endPoint x: 964, endPoint y: 480, distance: 298.5
drag, startPoint x: 960, startPoint y: 471, endPoint x: 642, endPoint y: 322, distance: 351.7
drag, startPoint x: 410, startPoint y: 301, endPoint x: 926, endPoint y: 499, distance: 552.8
drag, startPoint x: 1236, startPoint y: 346, endPoint x: 431, endPoint y: 483, distance: 816.8
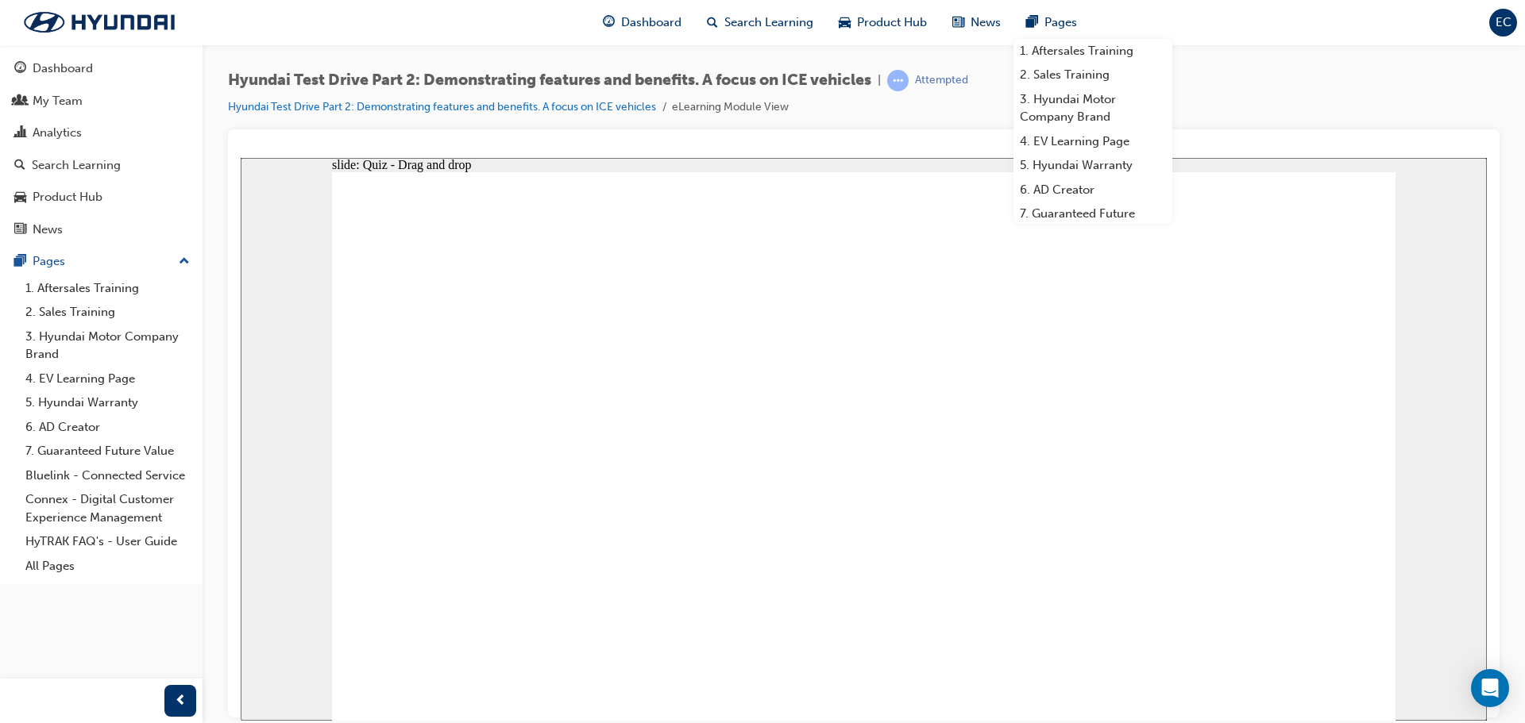
drag, startPoint x: 419, startPoint y: 464, endPoint x: 751, endPoint y: 474, distance: 332.9
drag, startPoint x: 909, startPoint y: 340, endPoint x: 654, endPoint y: 479, distance: 290.3
drag, startPoint x: 824, startPoint y: 287, endPoint x: 658, endPoint y: 374, distance: 187.2
drag, startPoint x: 766, startPoint y: 324, endPoint x: 433, endPoint y: 495, distance: 374.0
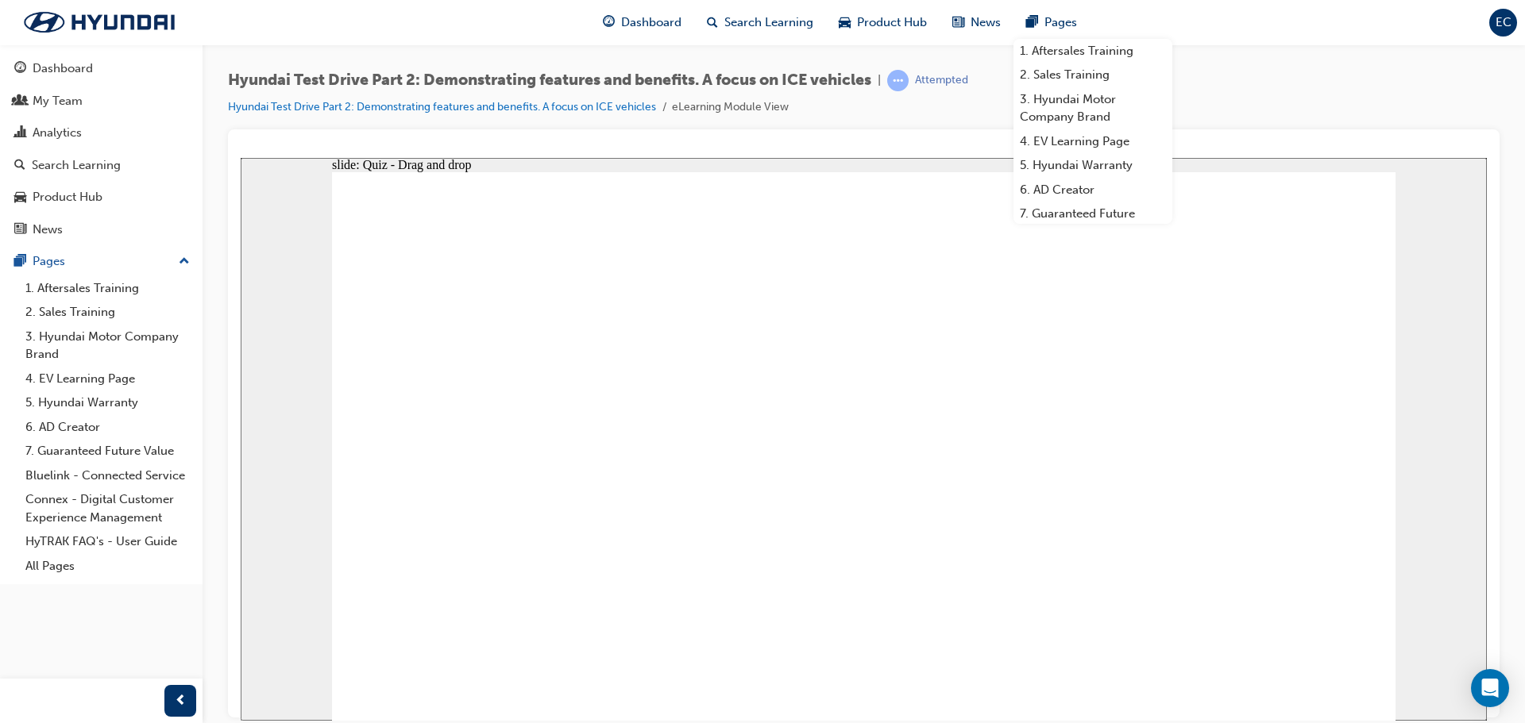
click at [1260, 99] on div "Hyundai Test Drive Part 2: Demonstrating features and benefits. A focus on ICE …" at bounding box center [863, 100] width 1271 height 60
radio input "true"
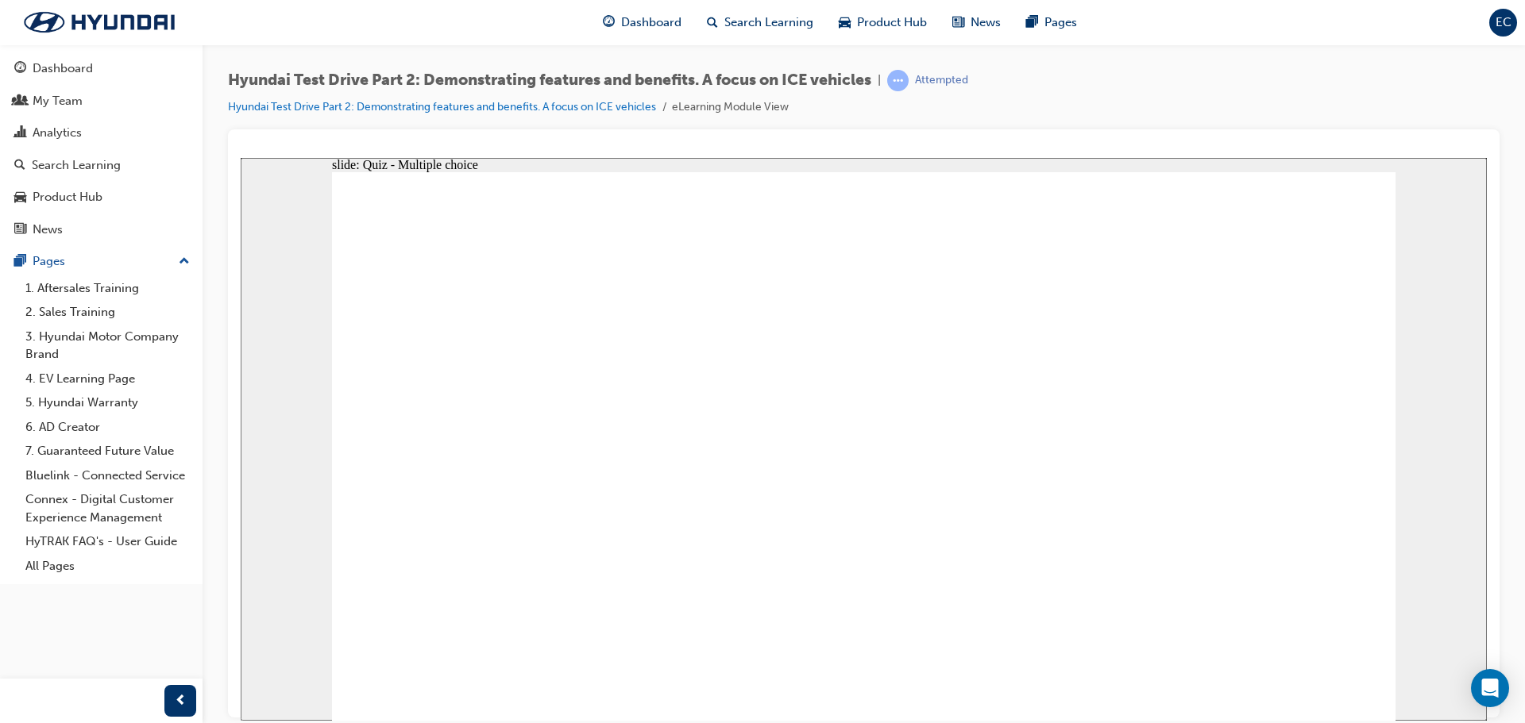
drag, startPoint x: 435, startPoint y: 339, endPoint x: 1007, endPoint y: 513, distance: 597.7
drag, startPoint x: 797, startPoint y: 330, endPoint x: 1143, endPoint y: 452, distance: 366.5
drag, startPoint x: 560, startPoint y: 351, endPoint x: 456, endPoint y: 475, distance: 161.8
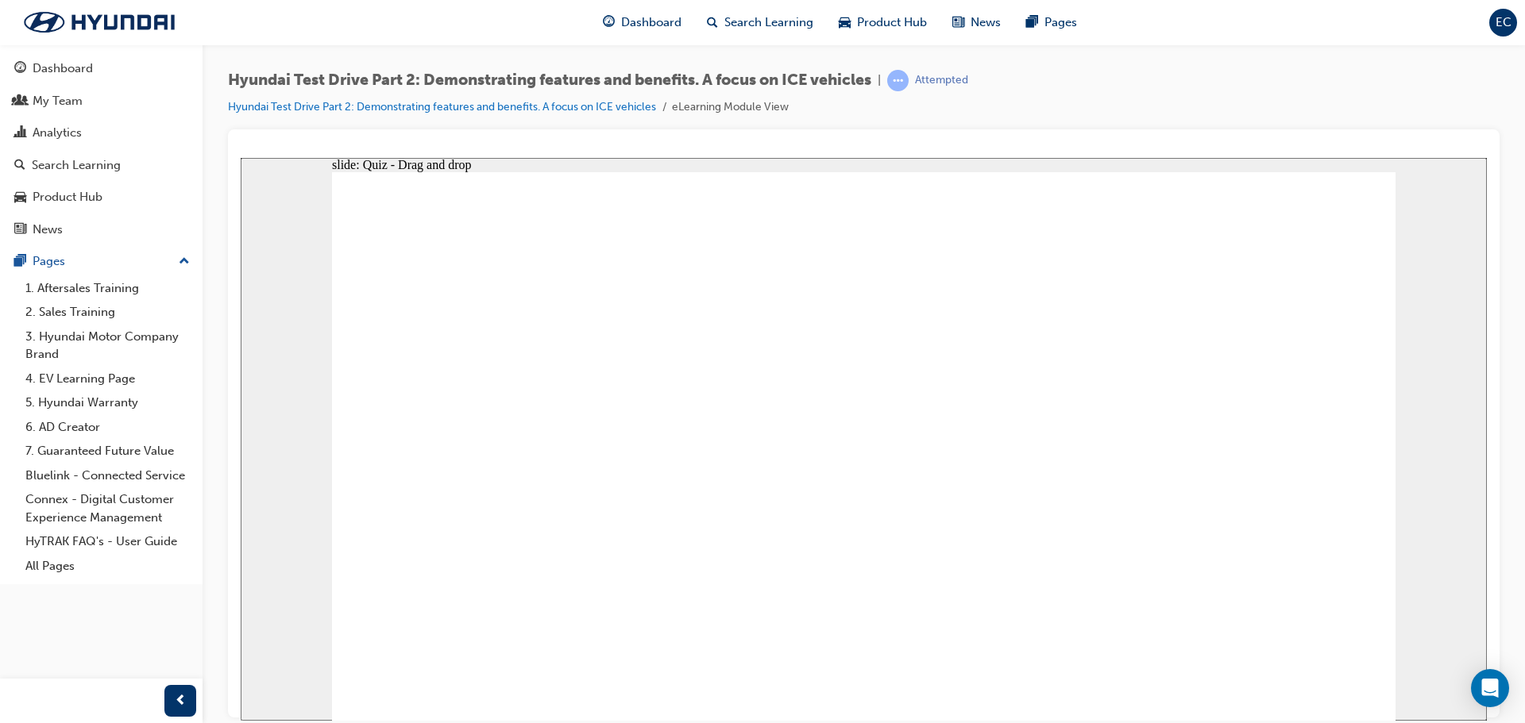
drag, startPoint x: 747, startPoint y: 392, endPoint x: 534, endPoint y: 446, distance: 218.6
drag, startPoint x: 1056, startPoint y: 301, endPoint x: 580, endPoint y: 468, distance: 504.8
drag, startPoint x: 1345, startPoint y: 284, endPoint x: 608, endPoint y: 496, distance: 766.9
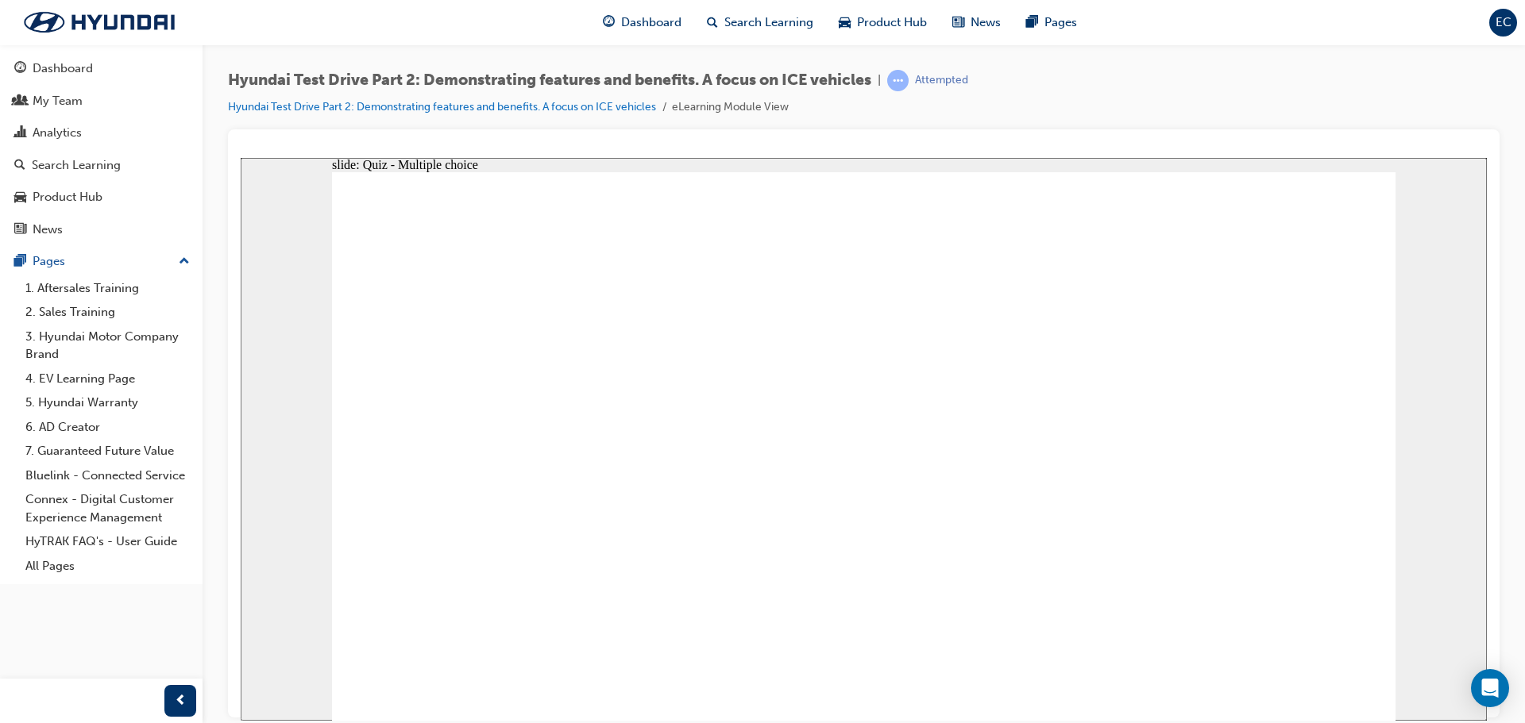
drag, startPoint x: 734, startPoint y: 414, endPoint x: 731, endPoint y: 473, distance: 58.9
checkbox input "true"
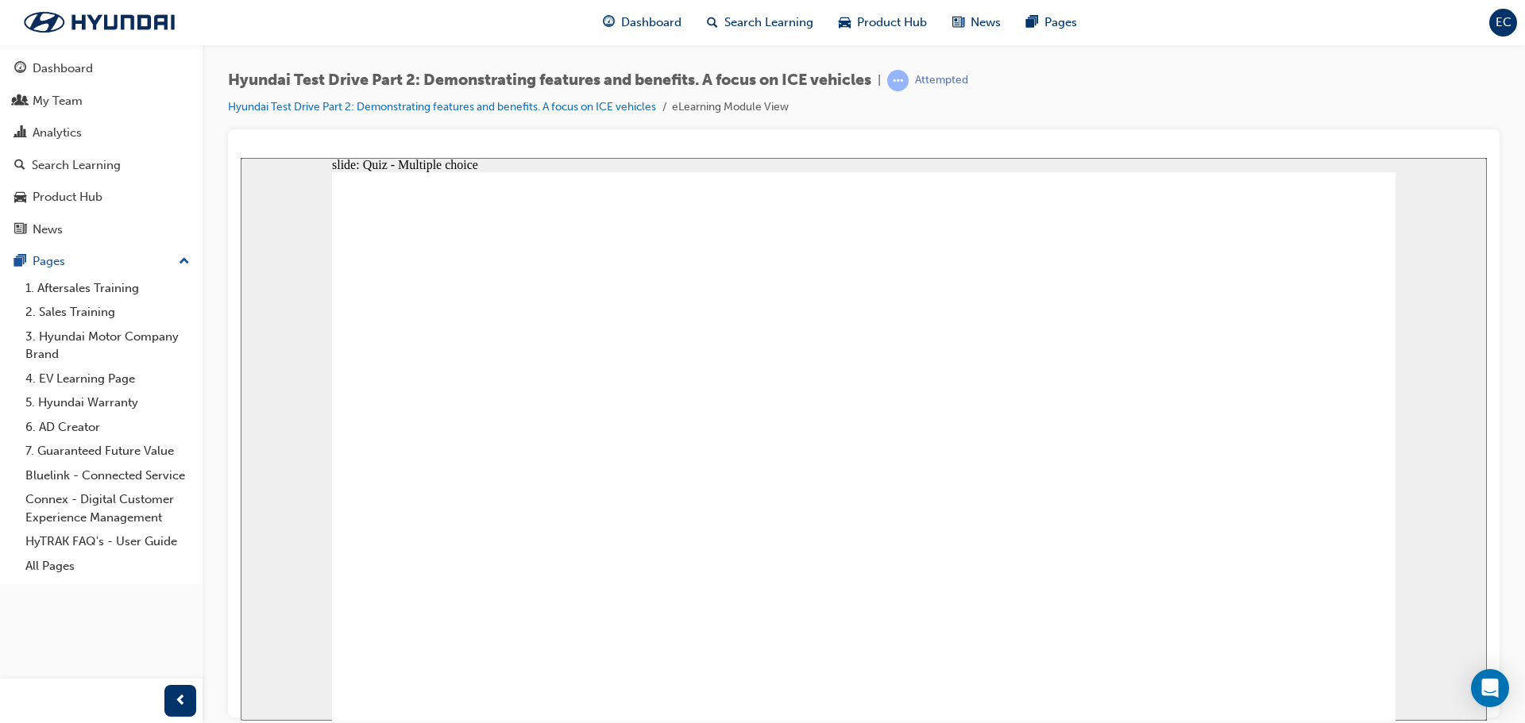
checkbox input "true"
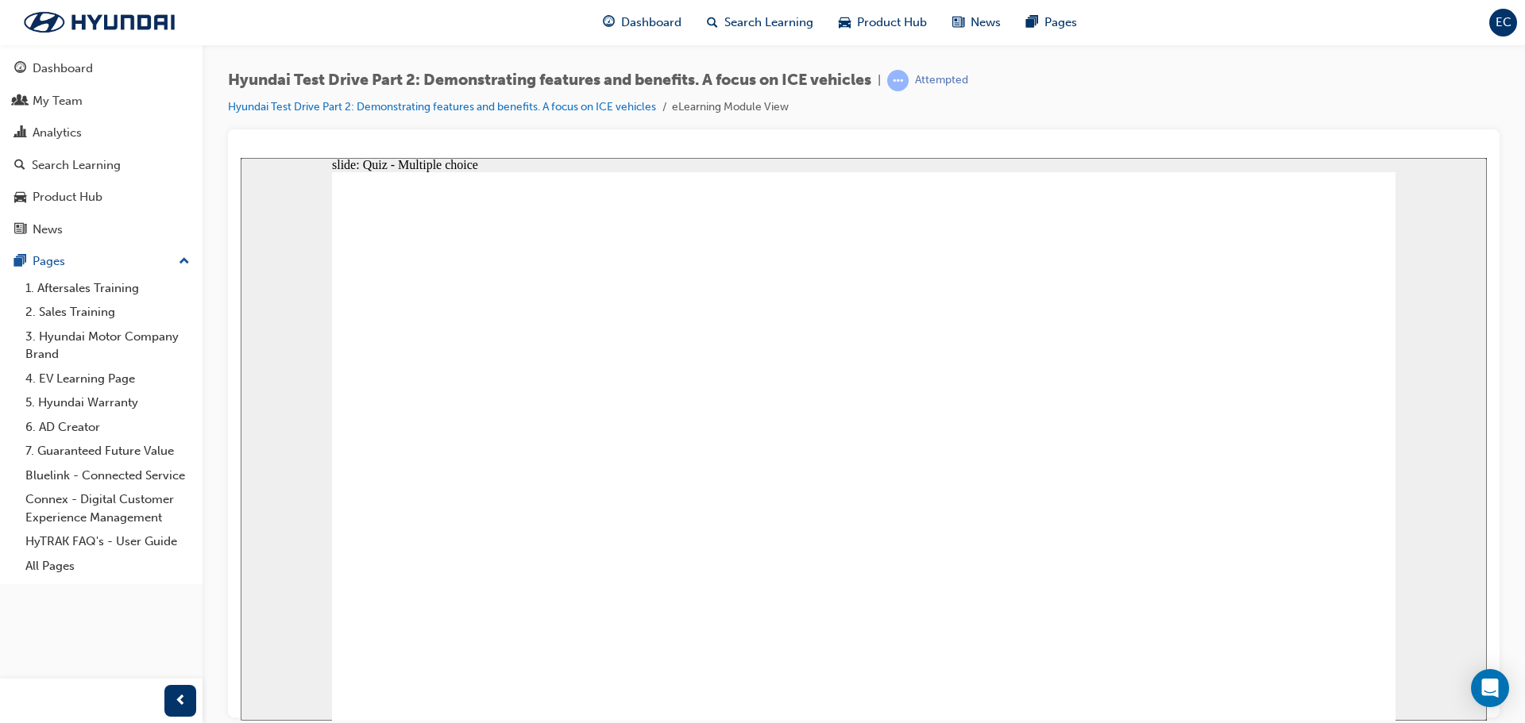
checkbox input "true"
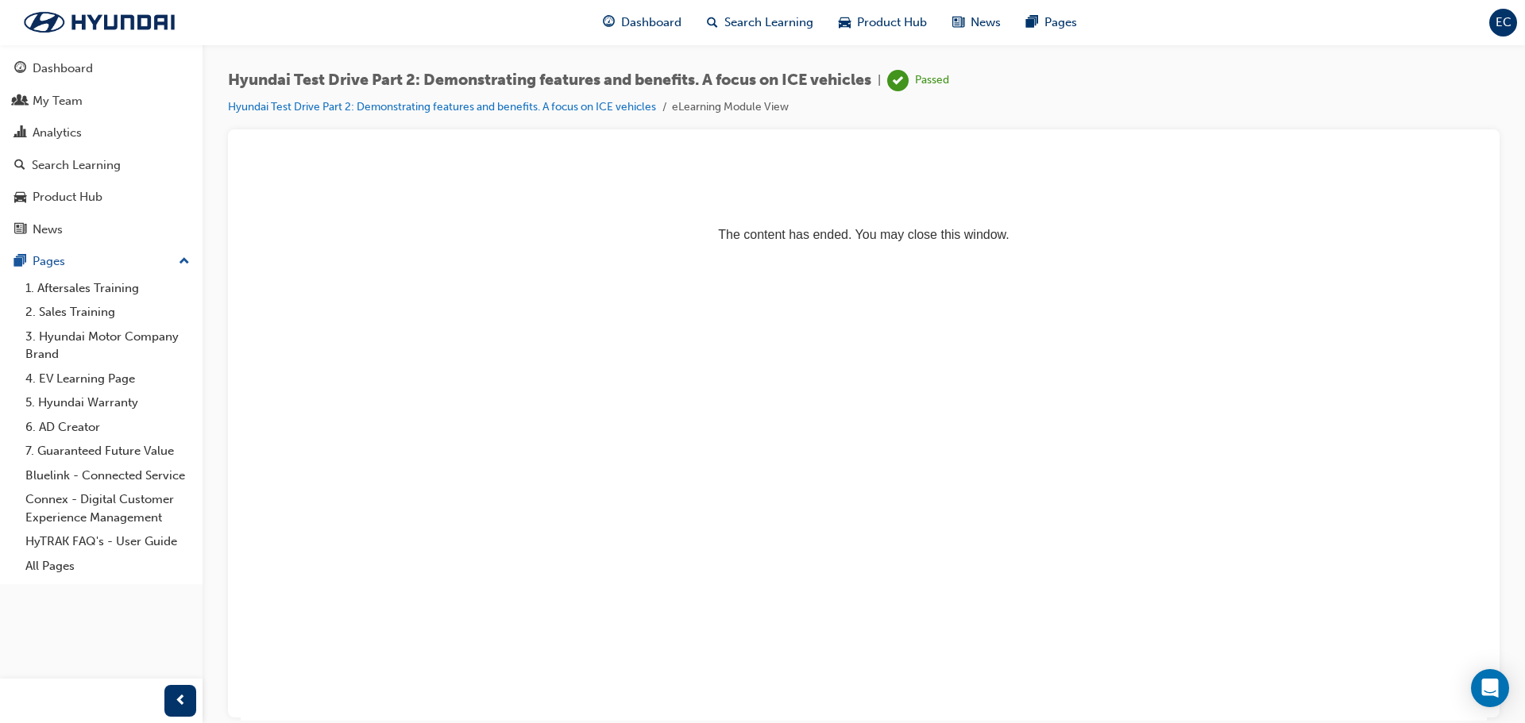
click at [83, 84] on button "Dashboard My Team New Analytics Search Learning Product Hub News Pages" at bounding box center [101, 149] width 190 height 196
click at [81, 75] on div "Dashboard" at bounding box center [63, 69] width 60 height 18
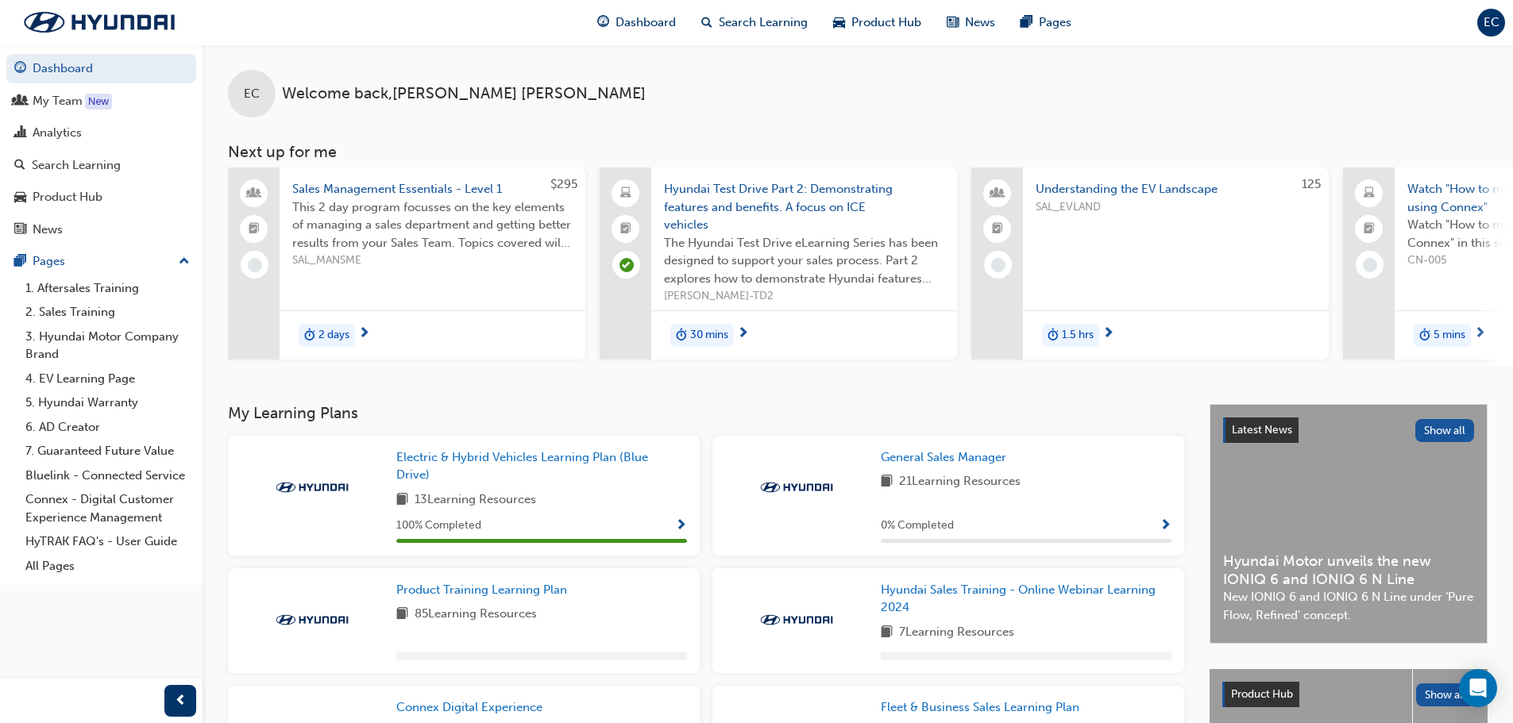
scroll to position [79, 0]
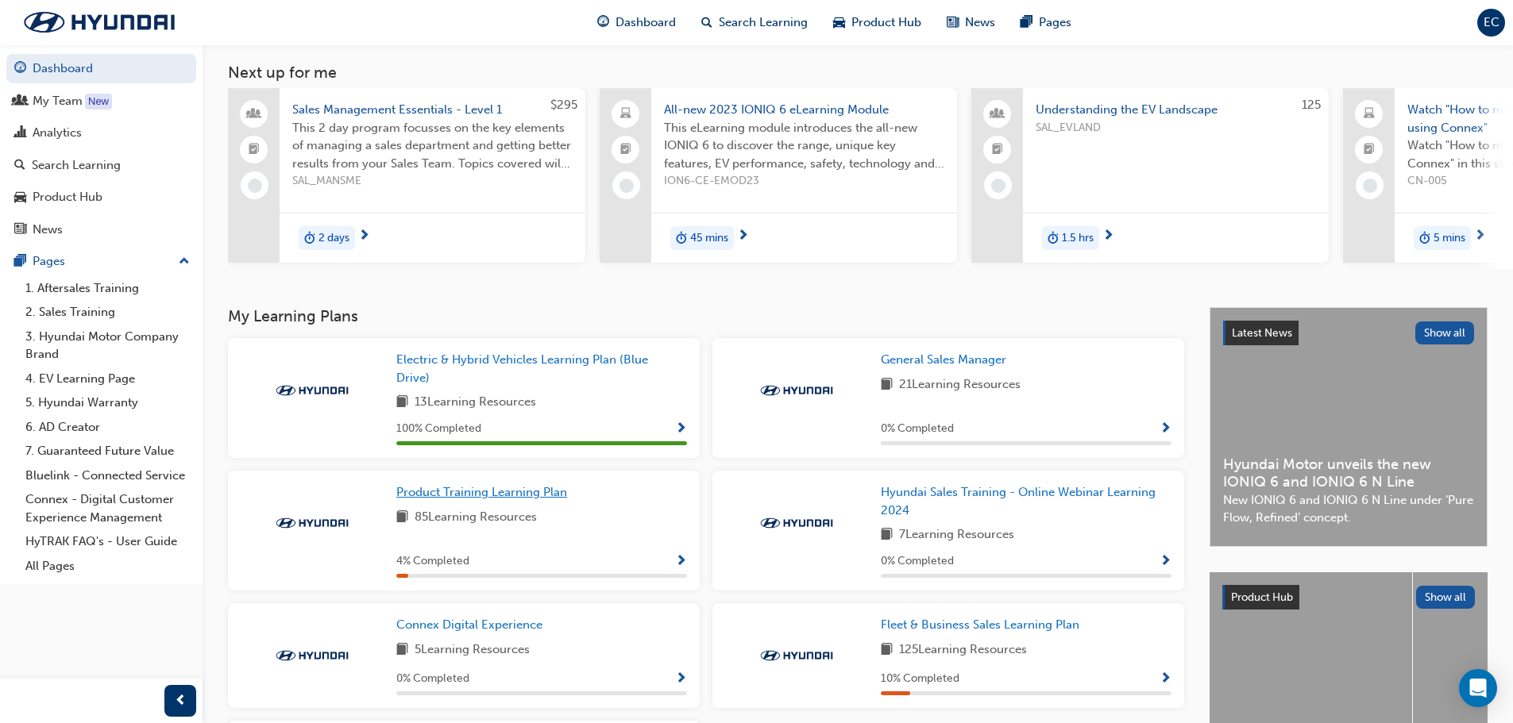
click at [501, 512] on div "Product Training Learning Plan 85 Learning Resources 4 % Completed" at bounding box center [541, 531] width 291 height 95
click at [496, 500] on span "Product Training Learning Plan" at bounding box center [481, 492] width 171 height 14
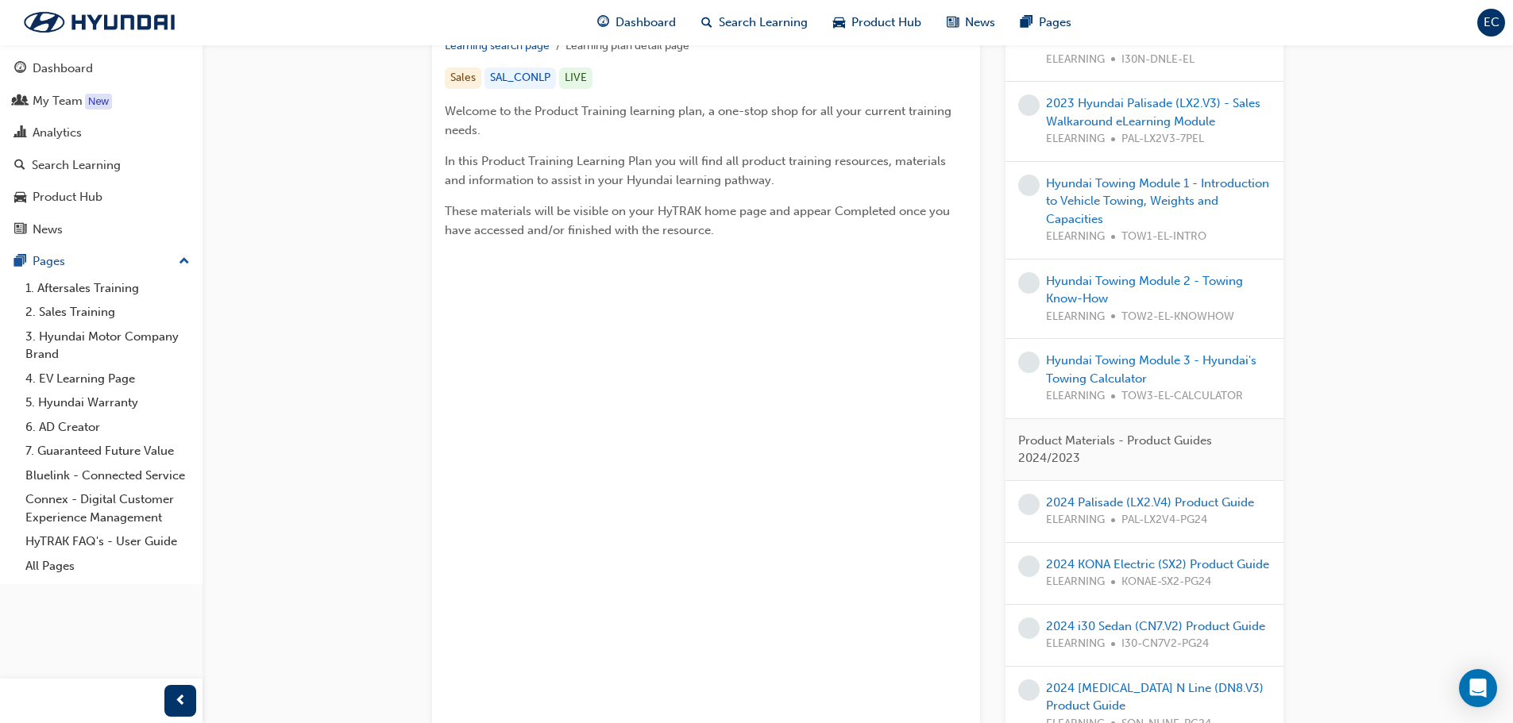
scroll to position [318, 0]
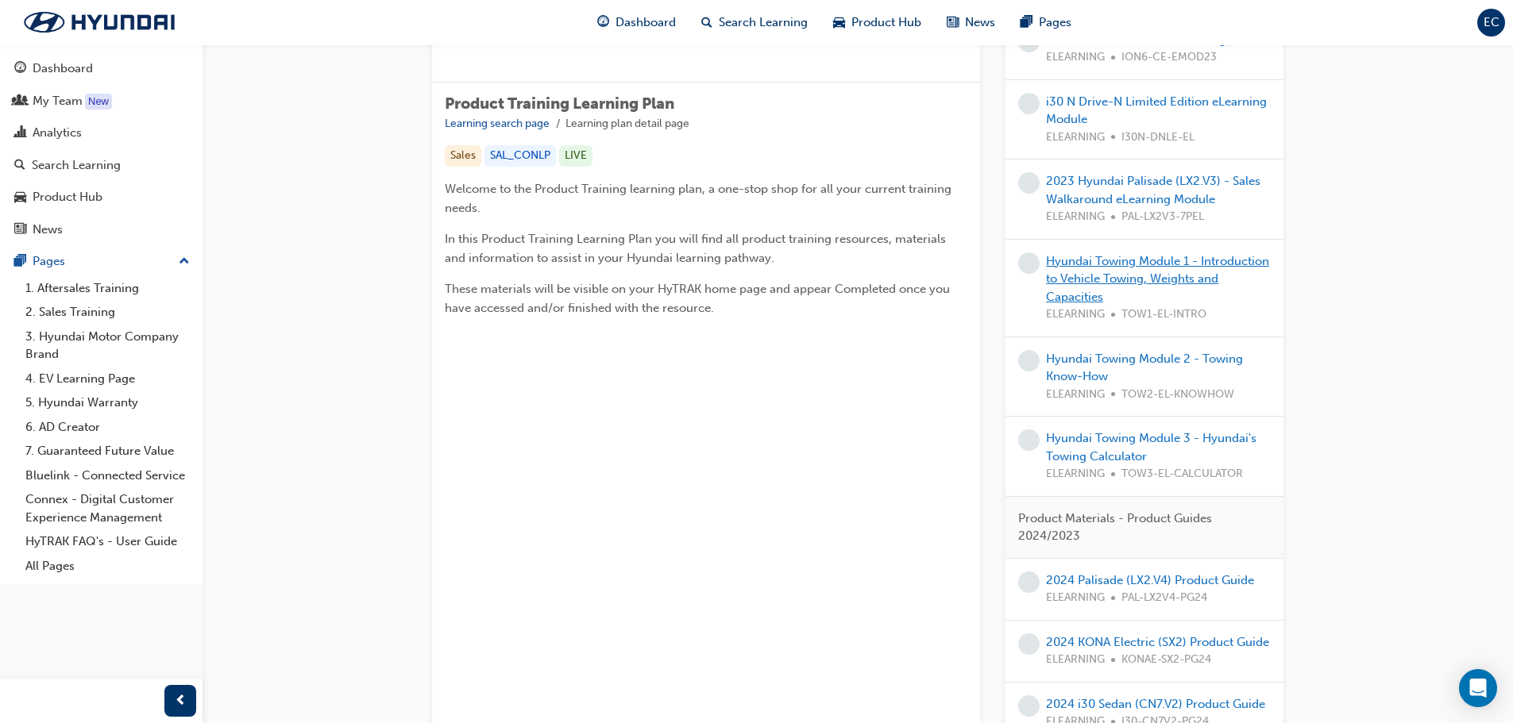
click at [1149, 291] on link "Hyundai Towing Module 1 - Introduction to Vehicle Towing, Weights and Capacities" at bounding box center [1157, 279] width 223 height 50
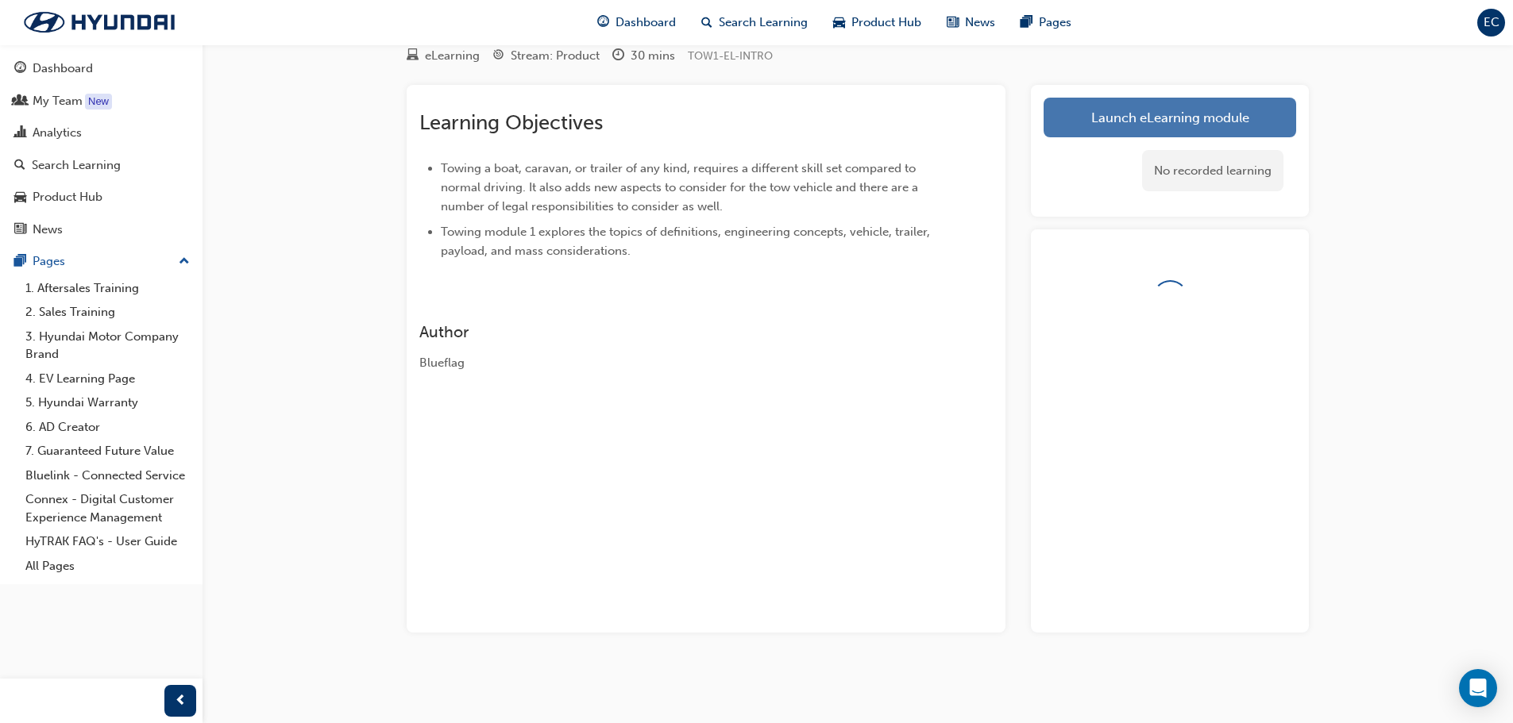
scroll to position [137, 0]
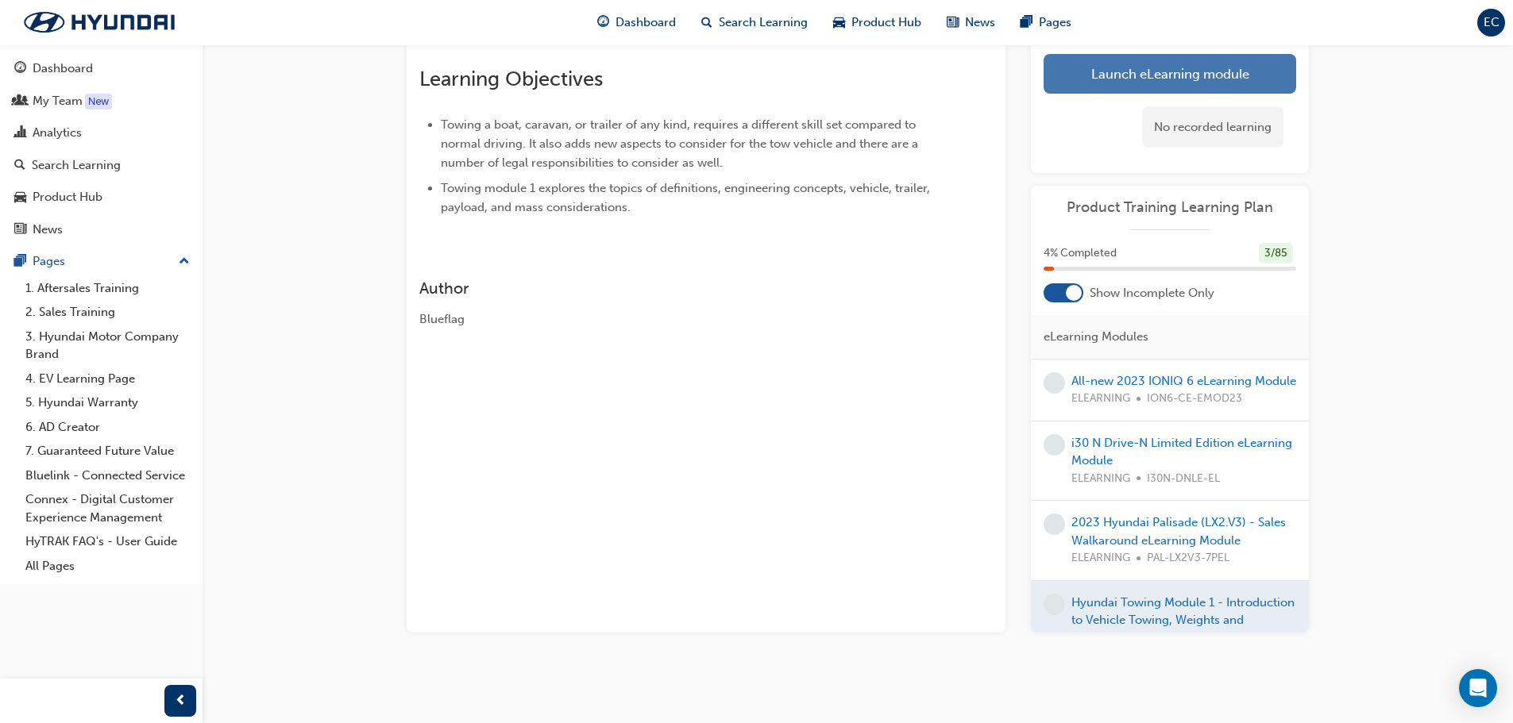
click at [1180, 71] on link "Launch eLearning module" at bounding box center [1170, 74] width 253 height 40
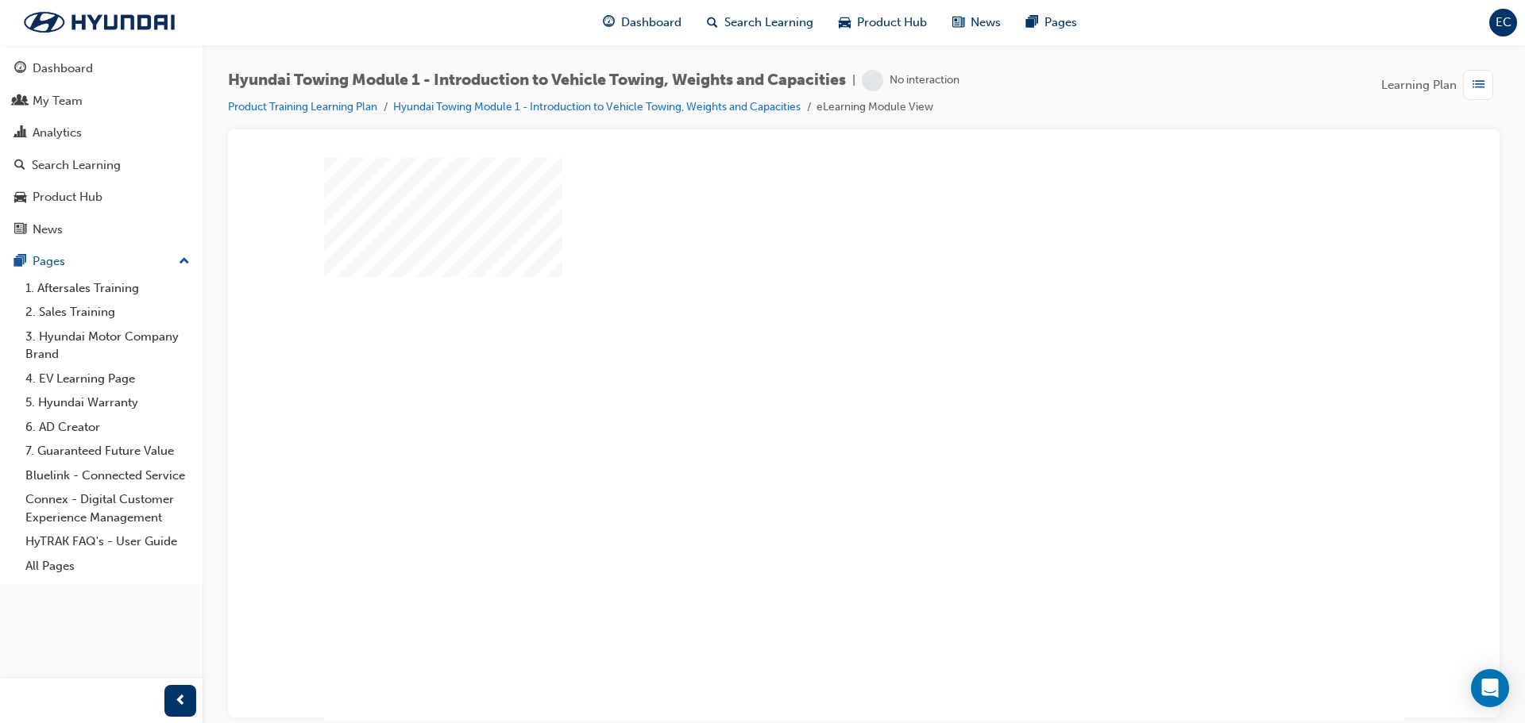
click at [818, 393] on div "play" at bounding box center [818, 393] width 0 height 0
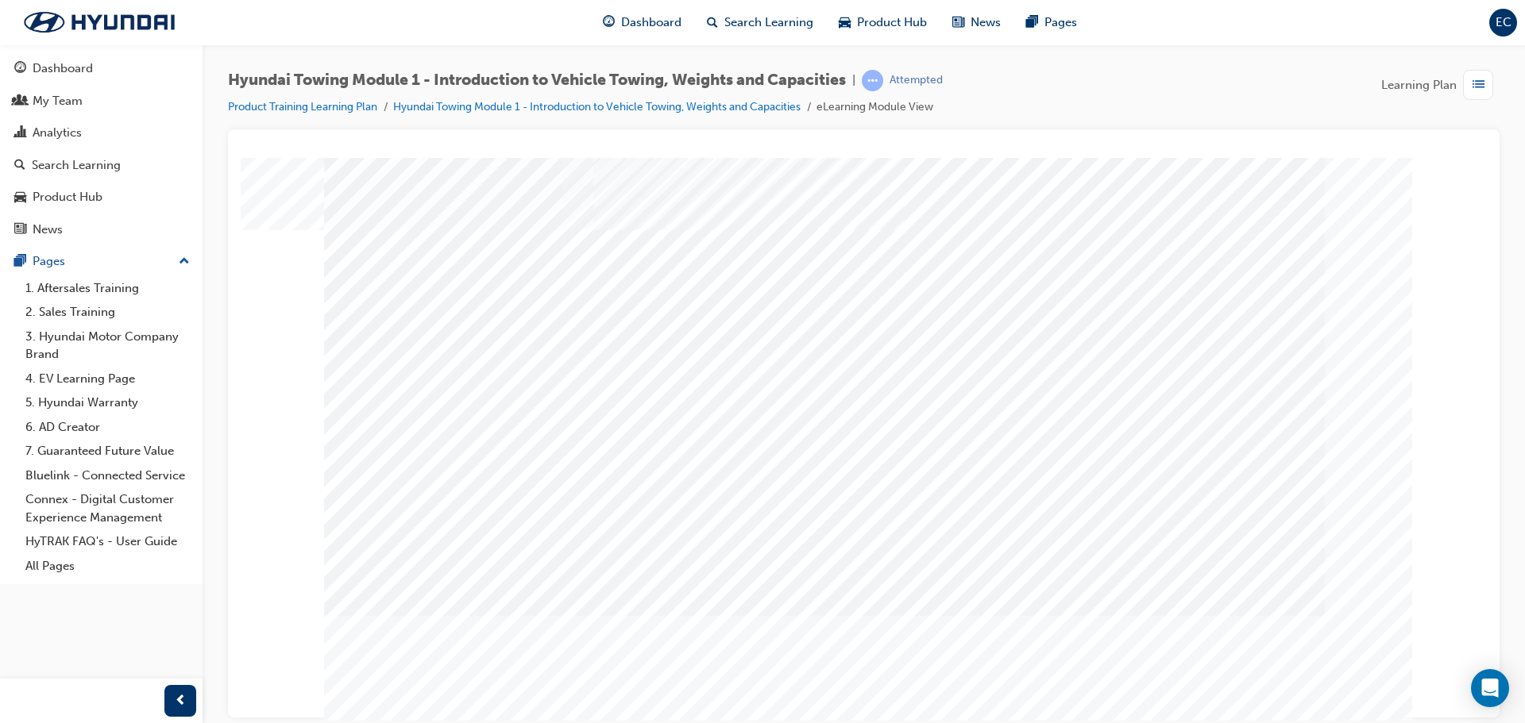
click at [114, 58] on link "Dashboard" at bounding box center [101, 68] width 190 height 29
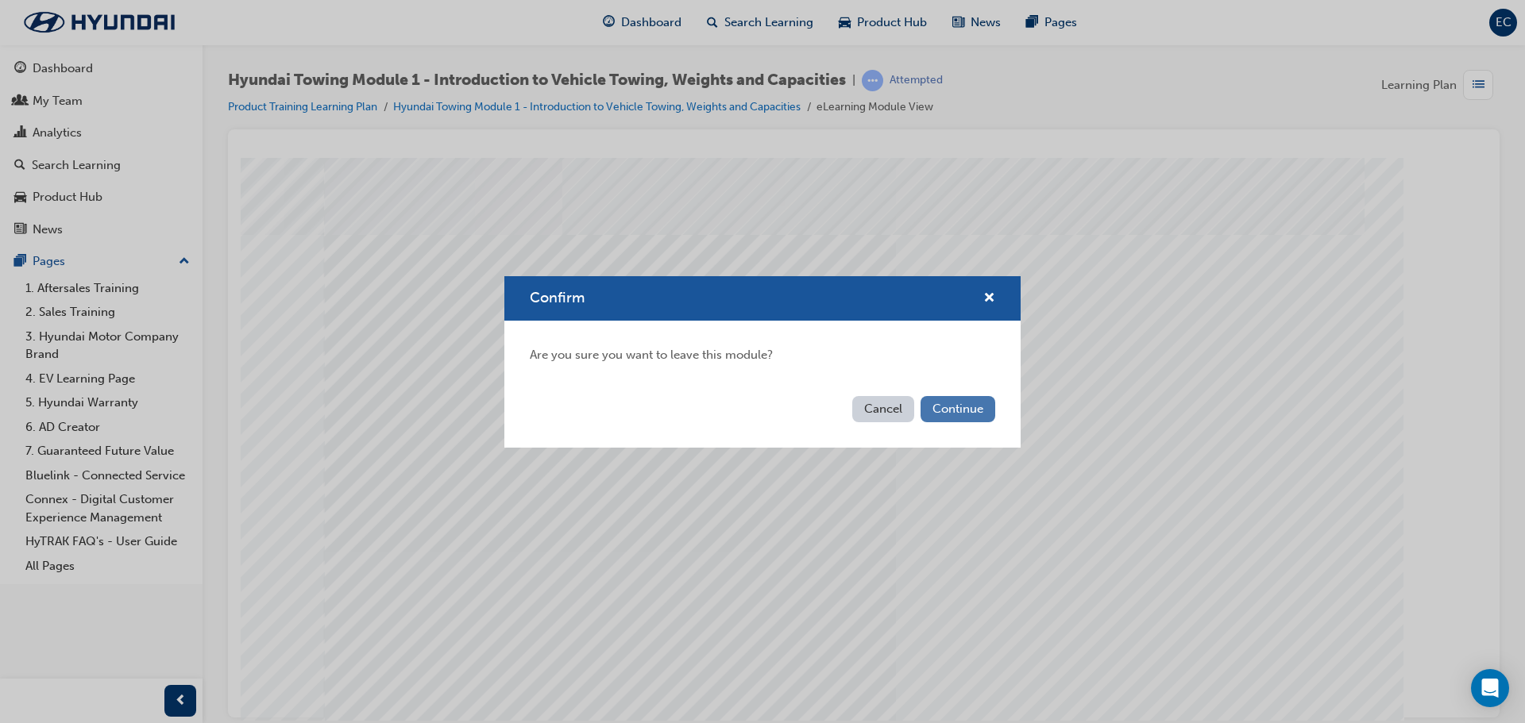
click at [955, 409] on button "Continue" at bounding box center [957, 409] width 75 height 26
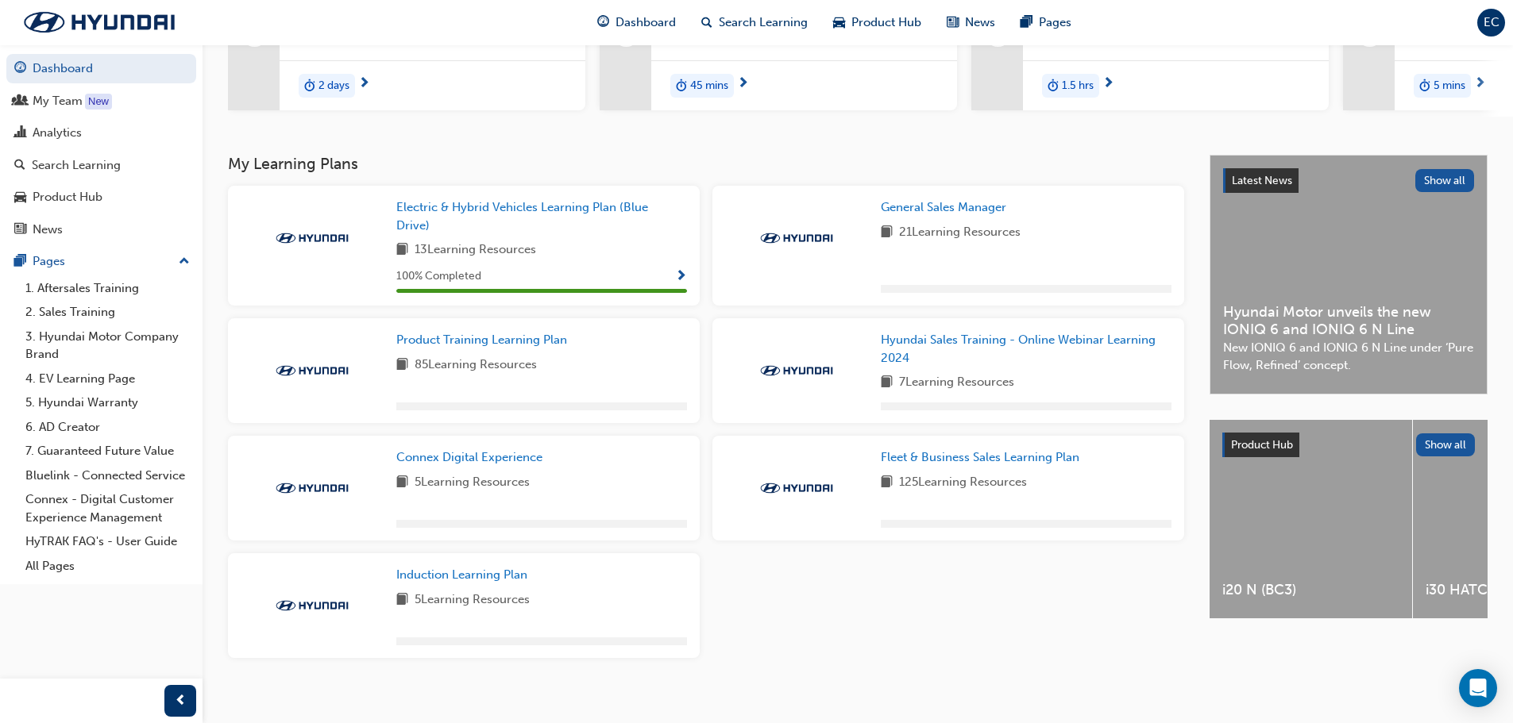
scroll to position [251, 0]
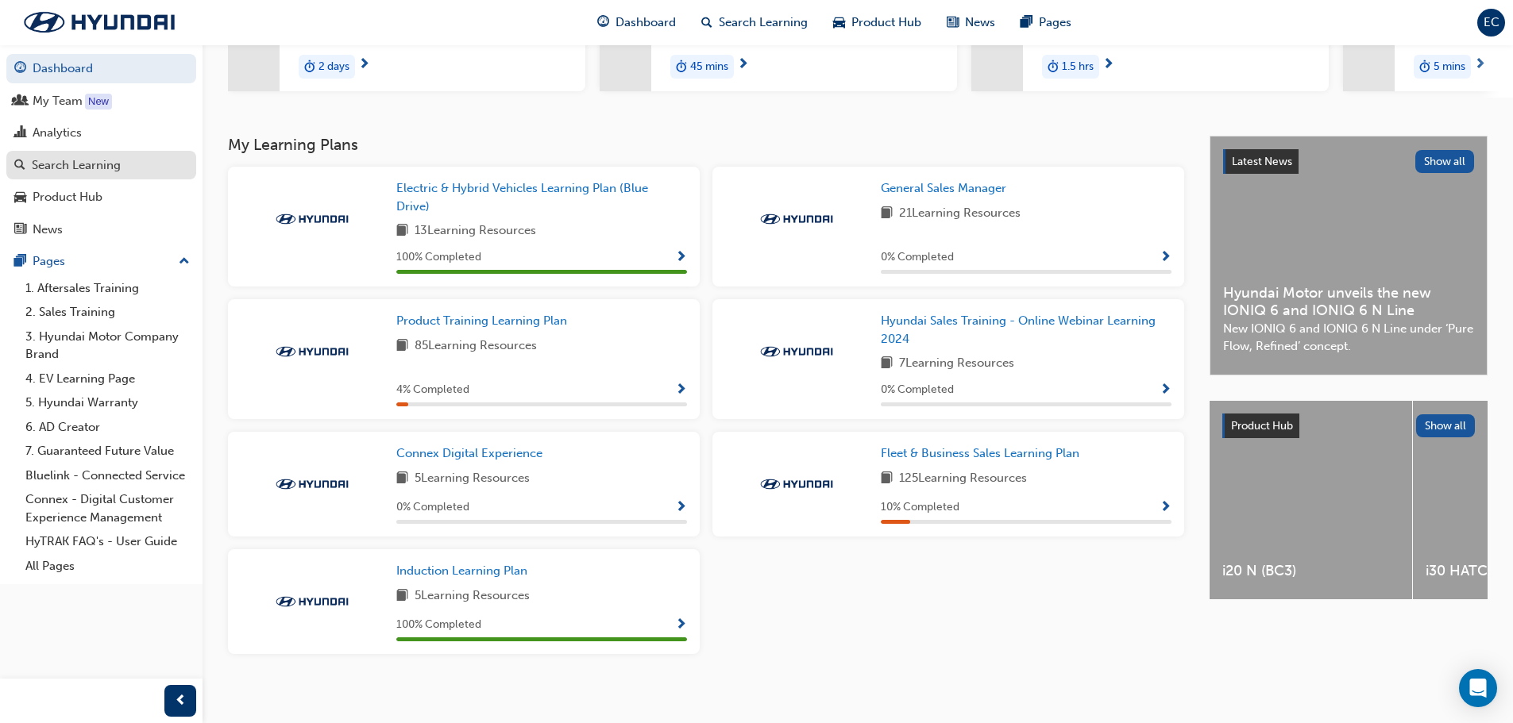
drag, startPoint x: 89, startPoint y: 162, endPoint x: 131, endPoint y: 185, distance: 48.0
click at [89, 160] on div "Search Learning" at bounding box center [76, 165] width 89 height 18
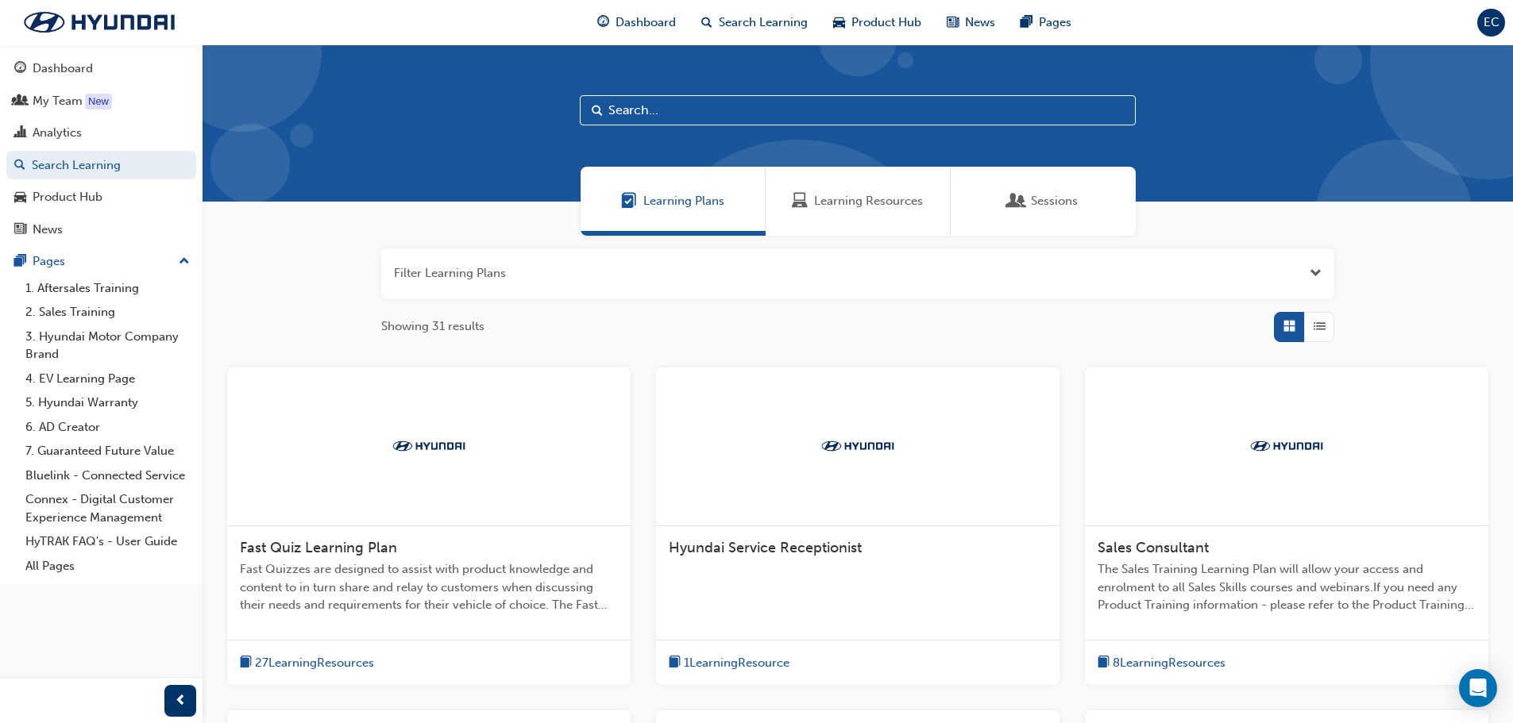
drag, startPoint x: 749, startPoint y: 112, endPoint x: 740, endPoint y: 116, distance: 9.6
click at [749, 112] on input "text" at bounding box center [858, 110] width 556 height 30
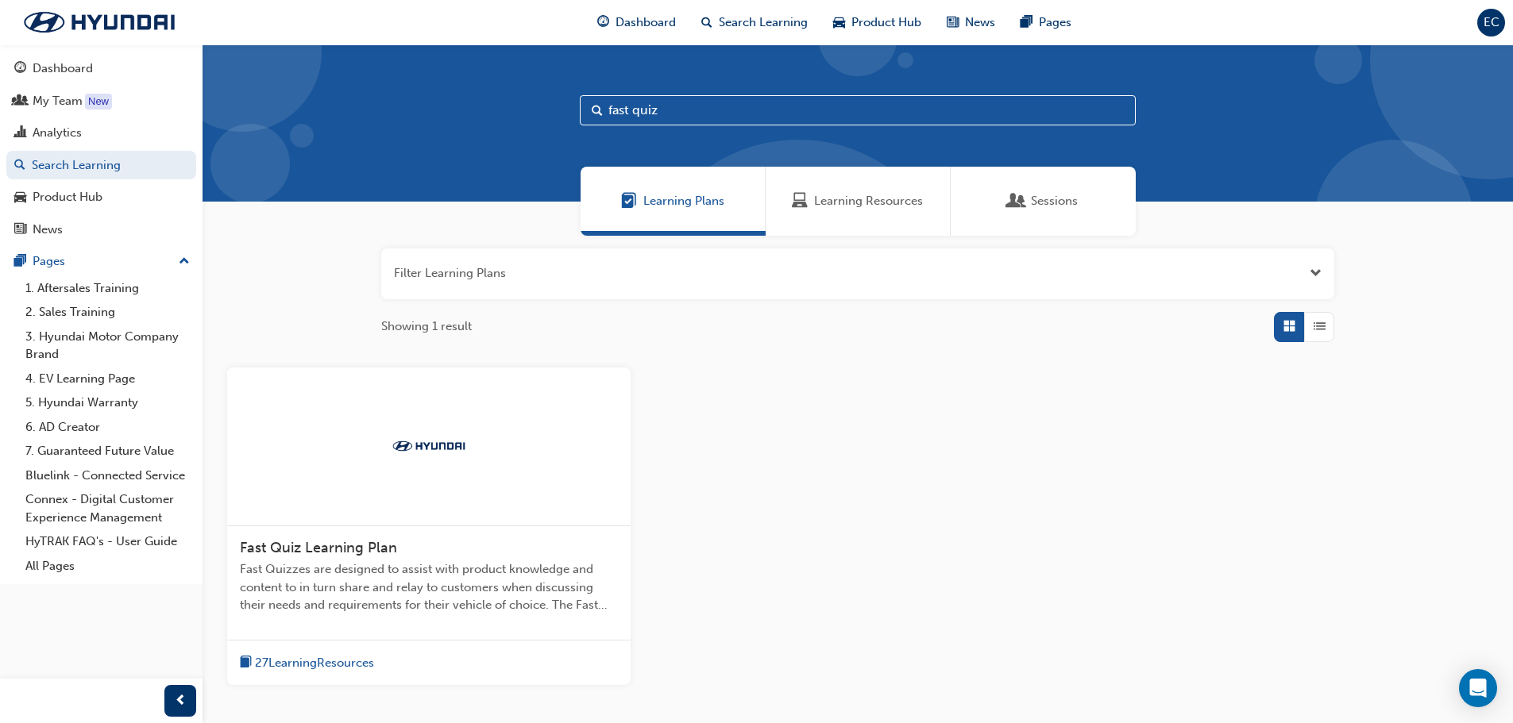
type input "fast quiz"
click at [365, 552] on span "Fast Quiz Learning Plan" at bounding box center [318, 547] width 157 height 17
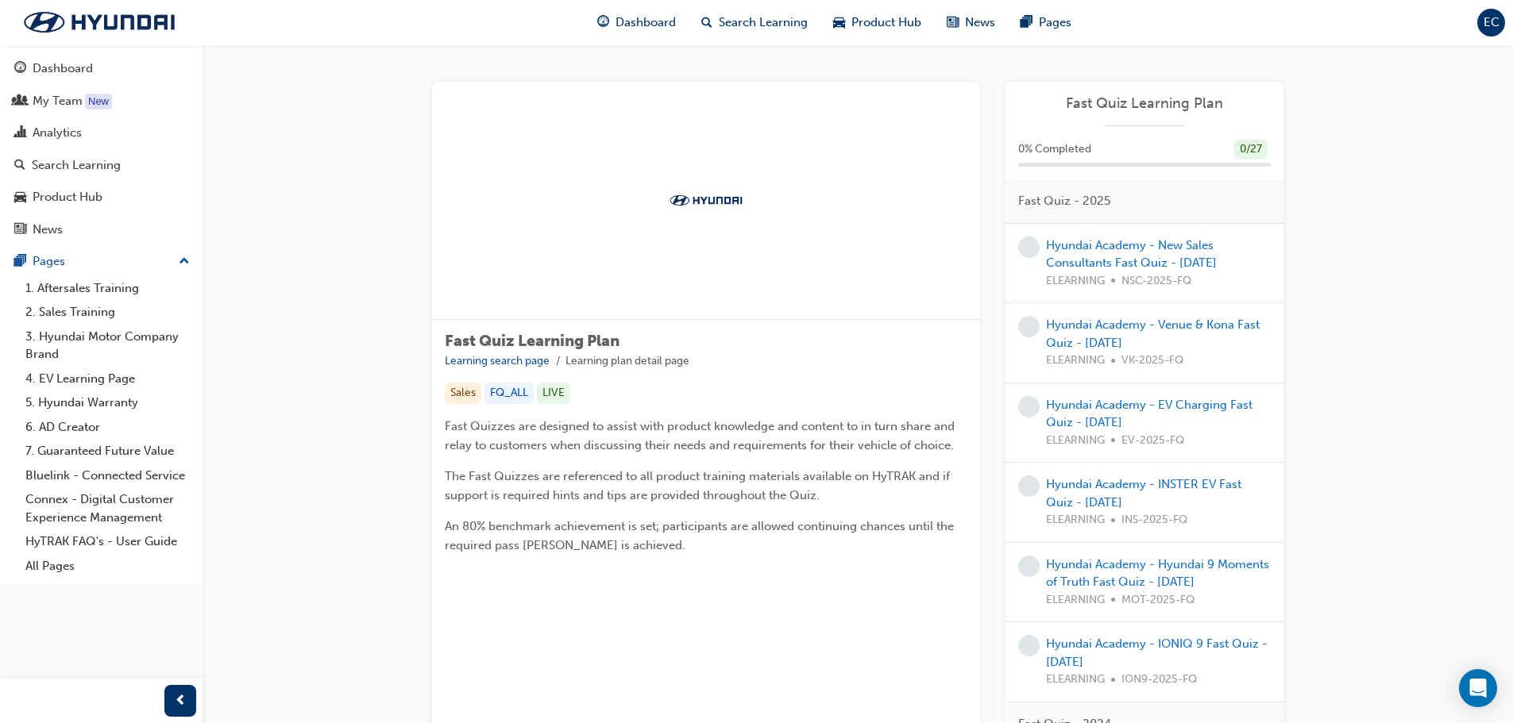
scroll to position [79, 0]
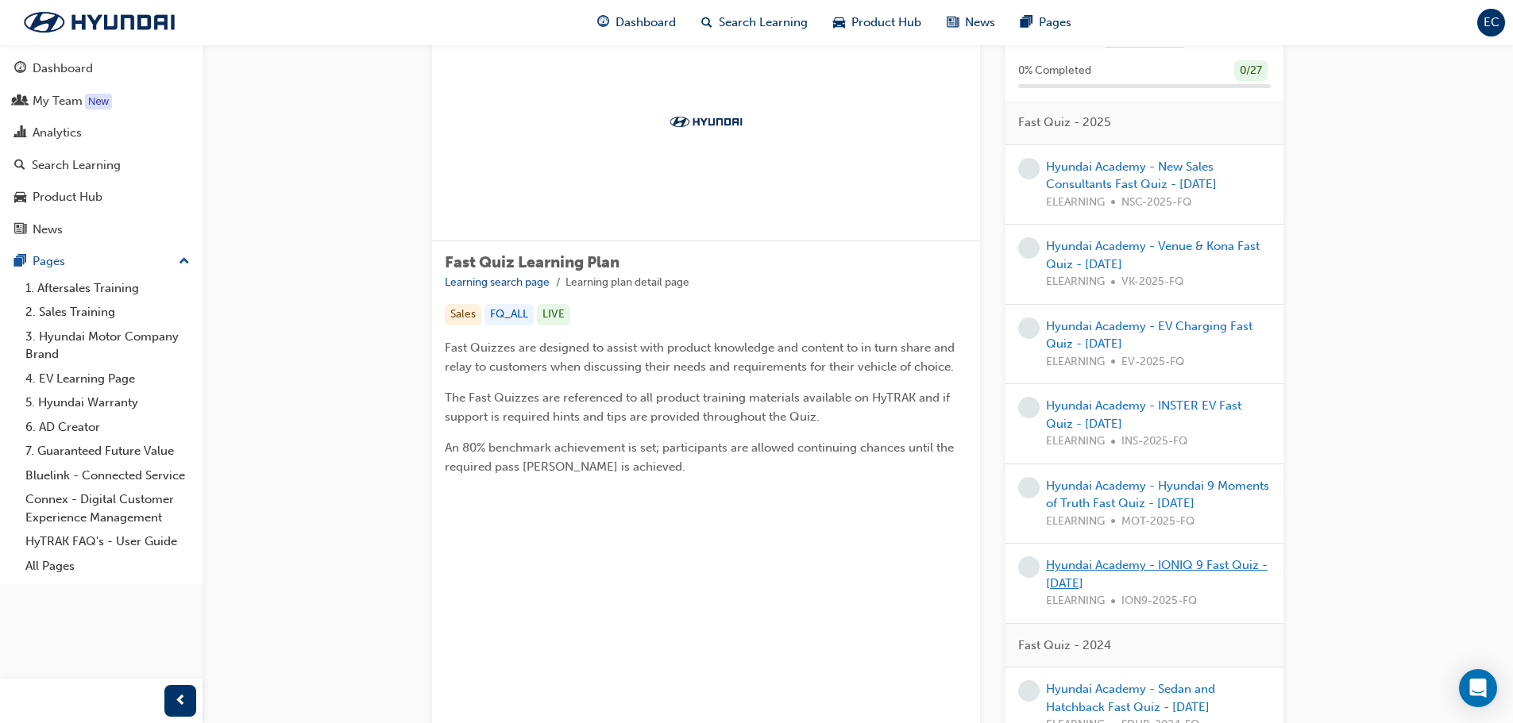
click at [1097, 580] on link "Hyundai Academy - IONIQ 9 Fast Quiz - [DATE]" at bounding box center [1157, 574] width 222 height 33
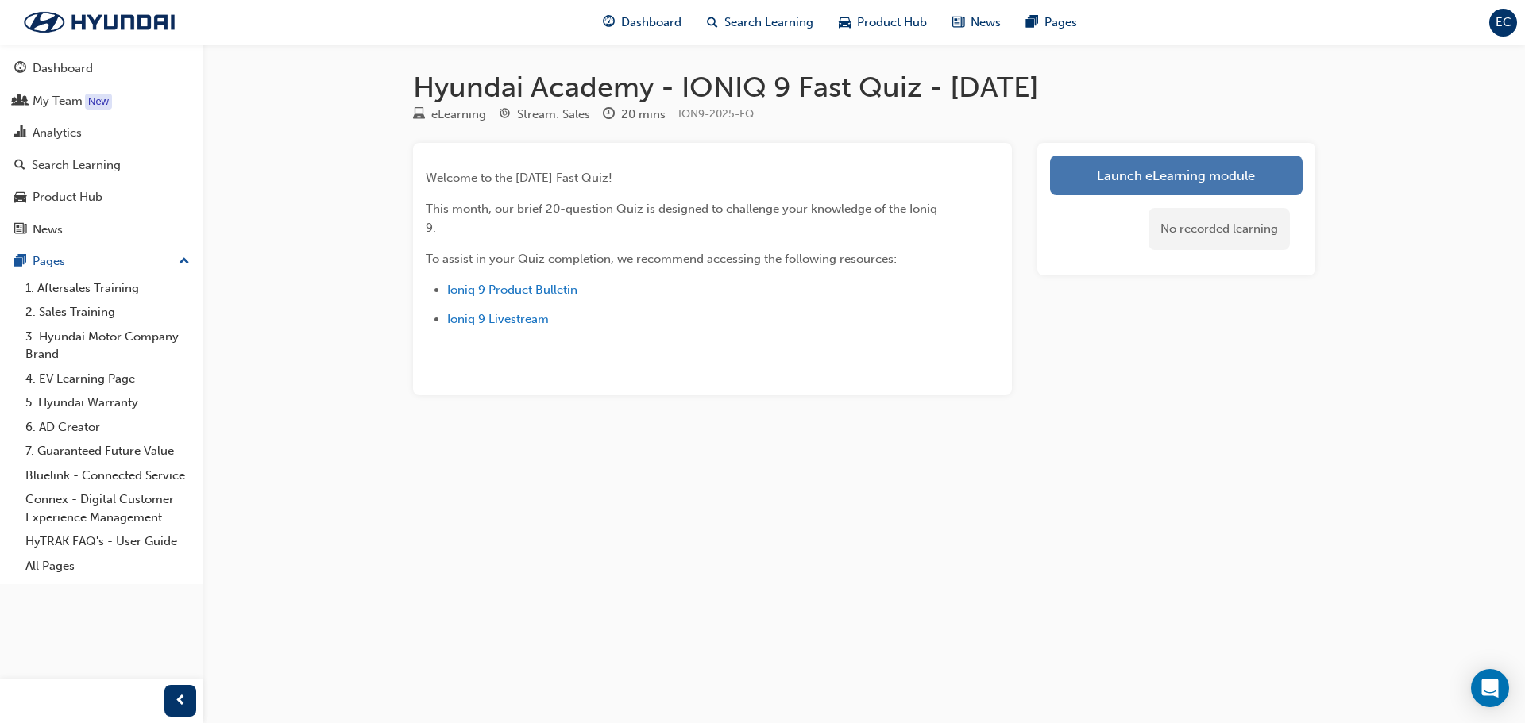
click at [1167, 179] on link "Launch eLearning module" at bounding box center [1176, 176] width 253 height 40
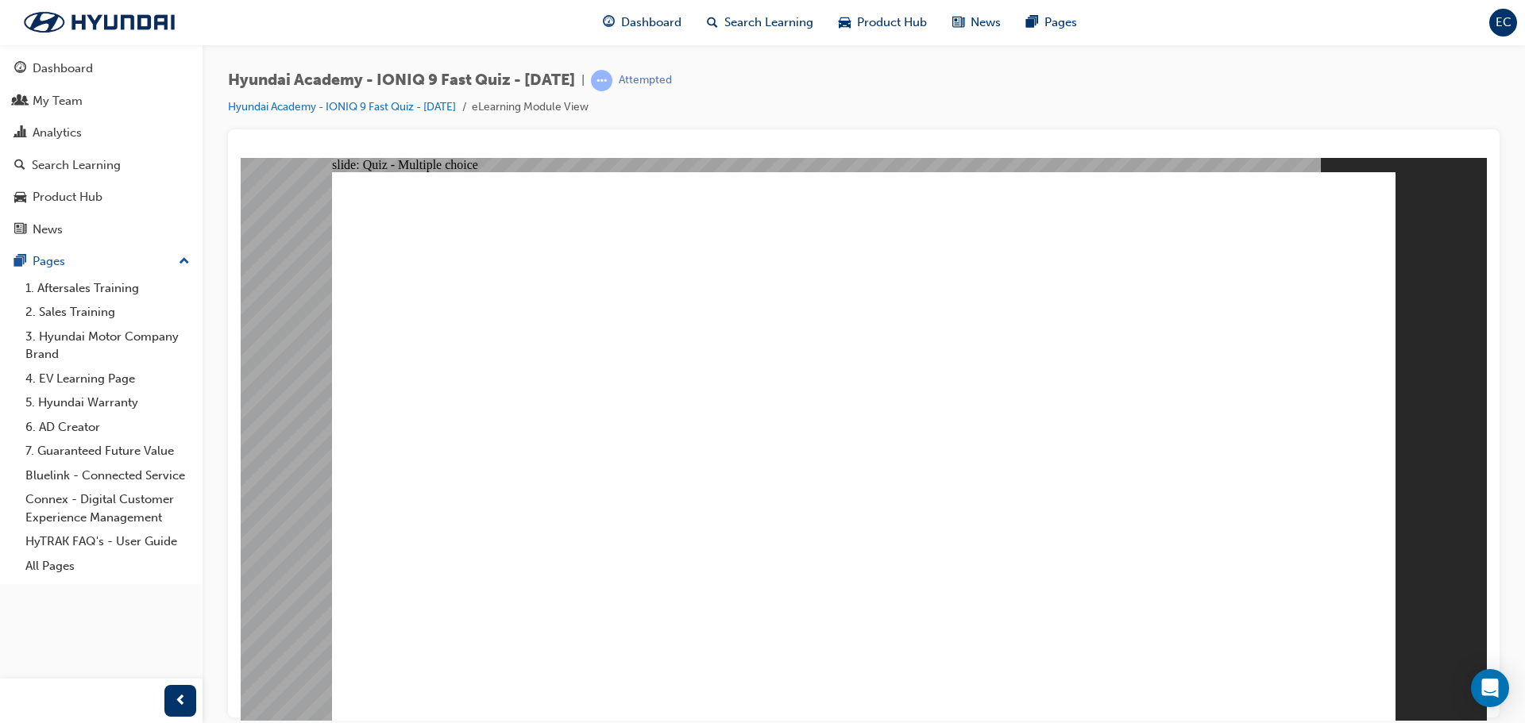
radio input "true"
drag, startPoint x: 876, startPoint y: 490, endPoint x: 1020, endPoint y: 543, distance: 154.0
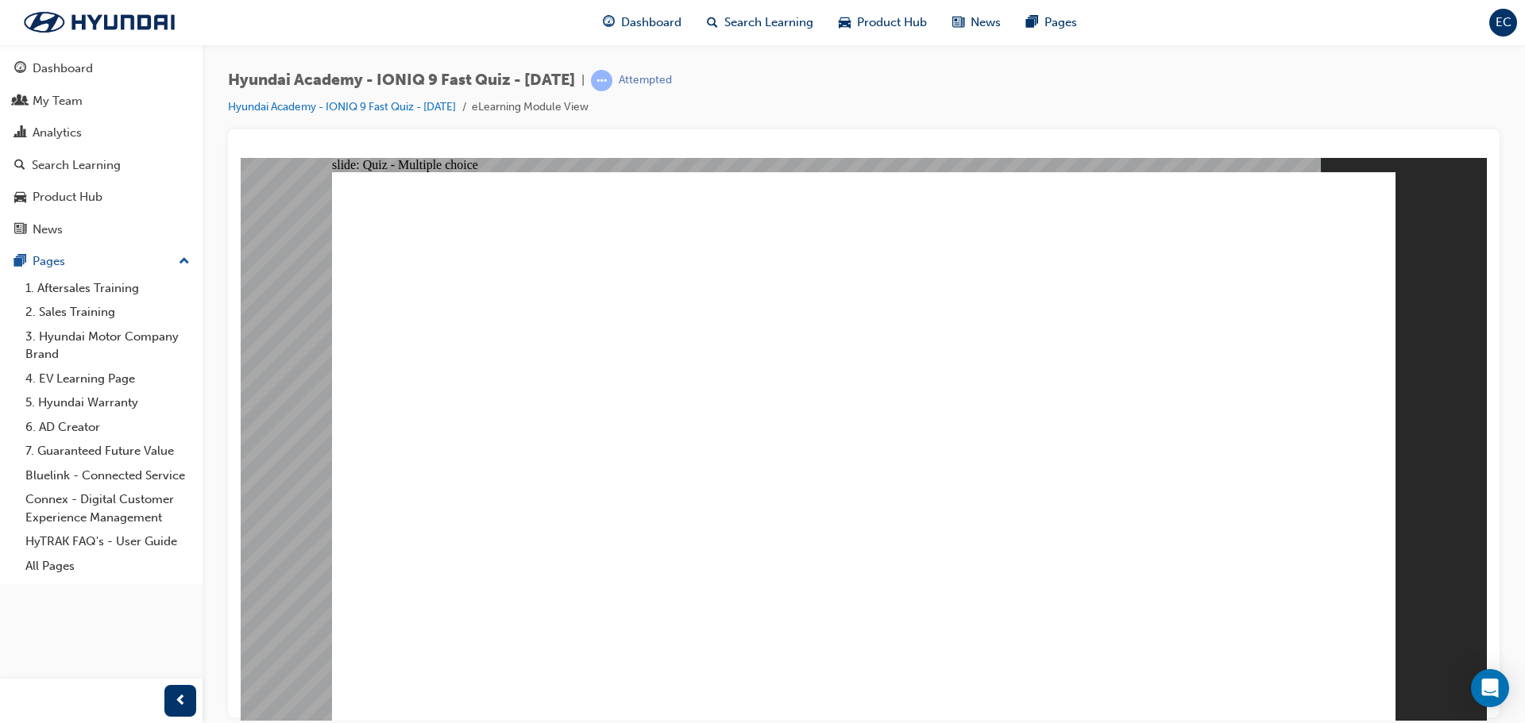
radio input "true"
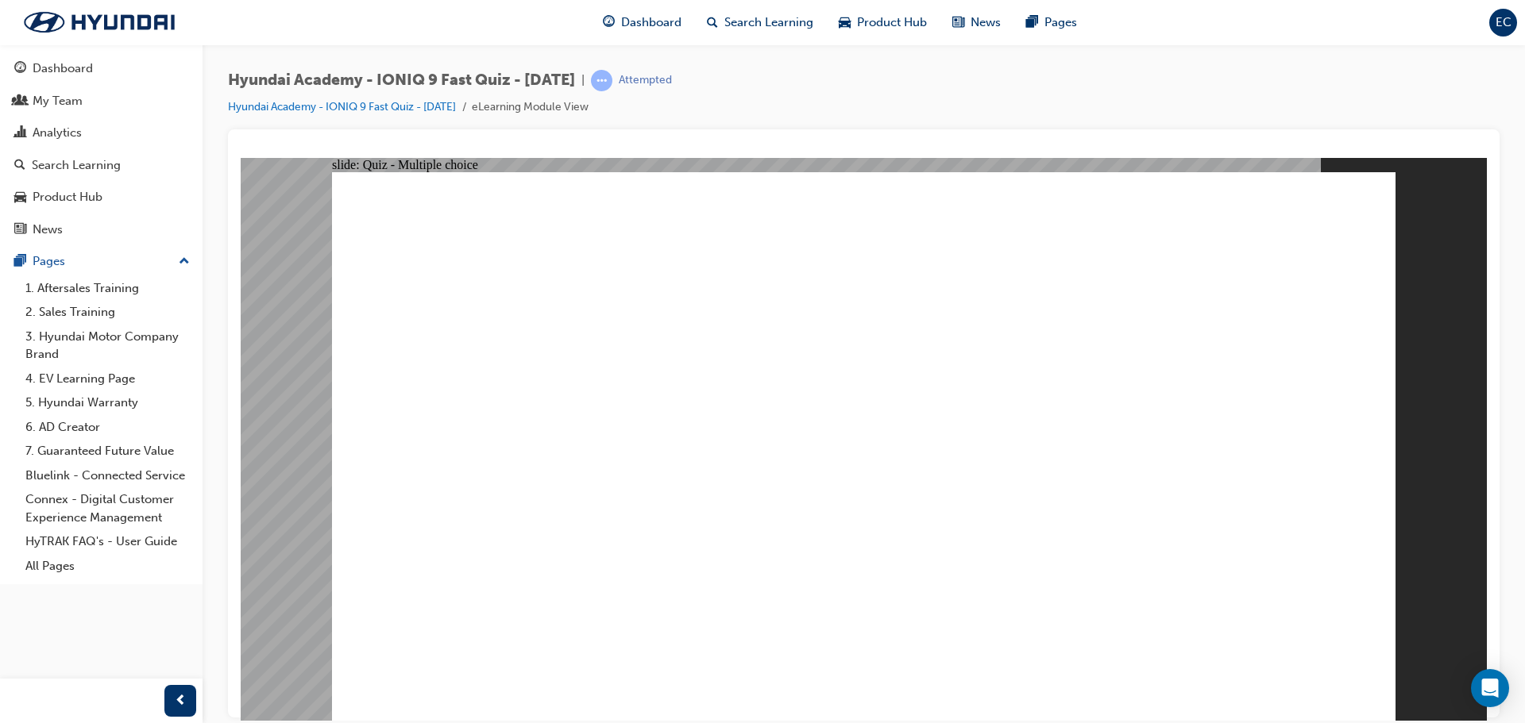
drag, startPoint x: 876, startPoint y: 555, endPoint x: 867, endPoint y: 583, distance: 29.1
radio input "true"
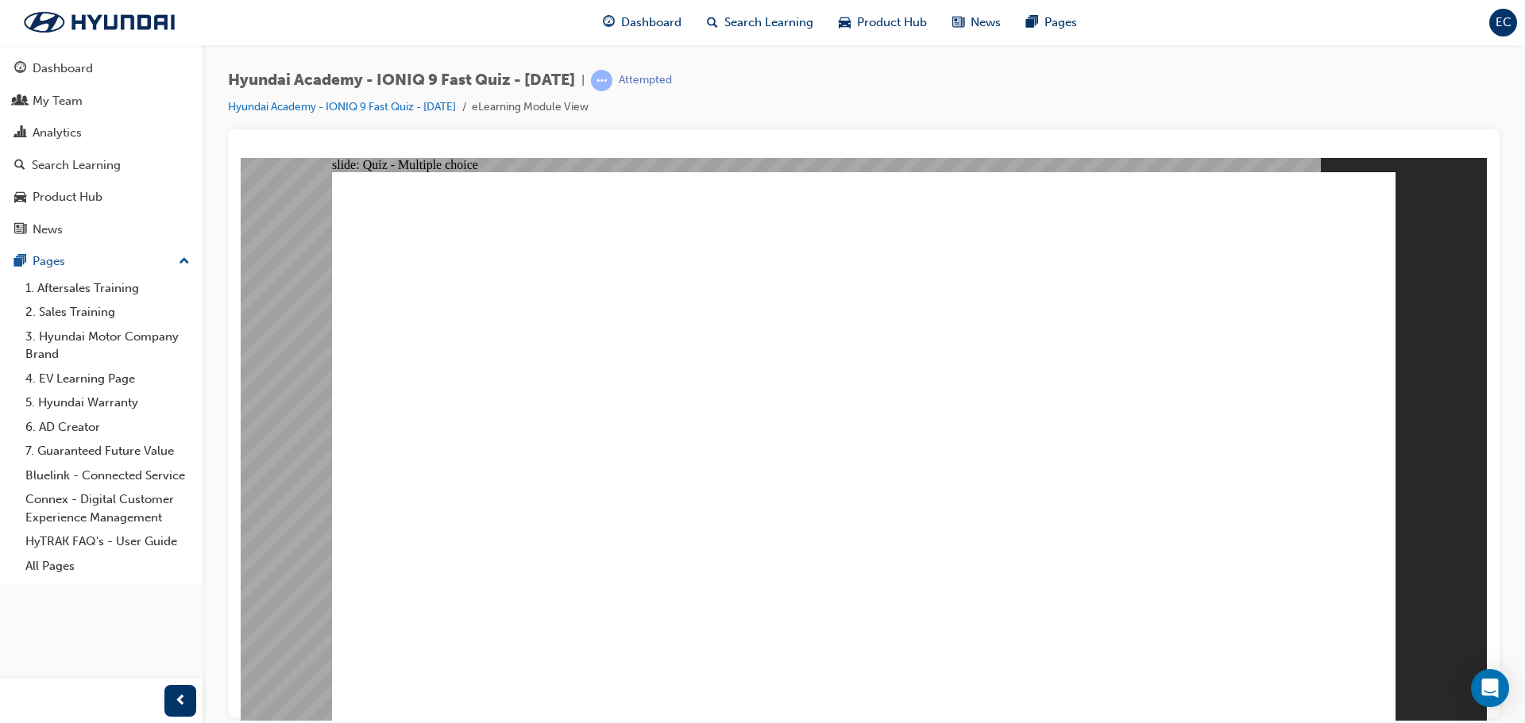
drag, startPoint x: 902, startPoint y: 557, endPoint x: 885, endPoint y: 555, distance: 16.8
radio input "true"
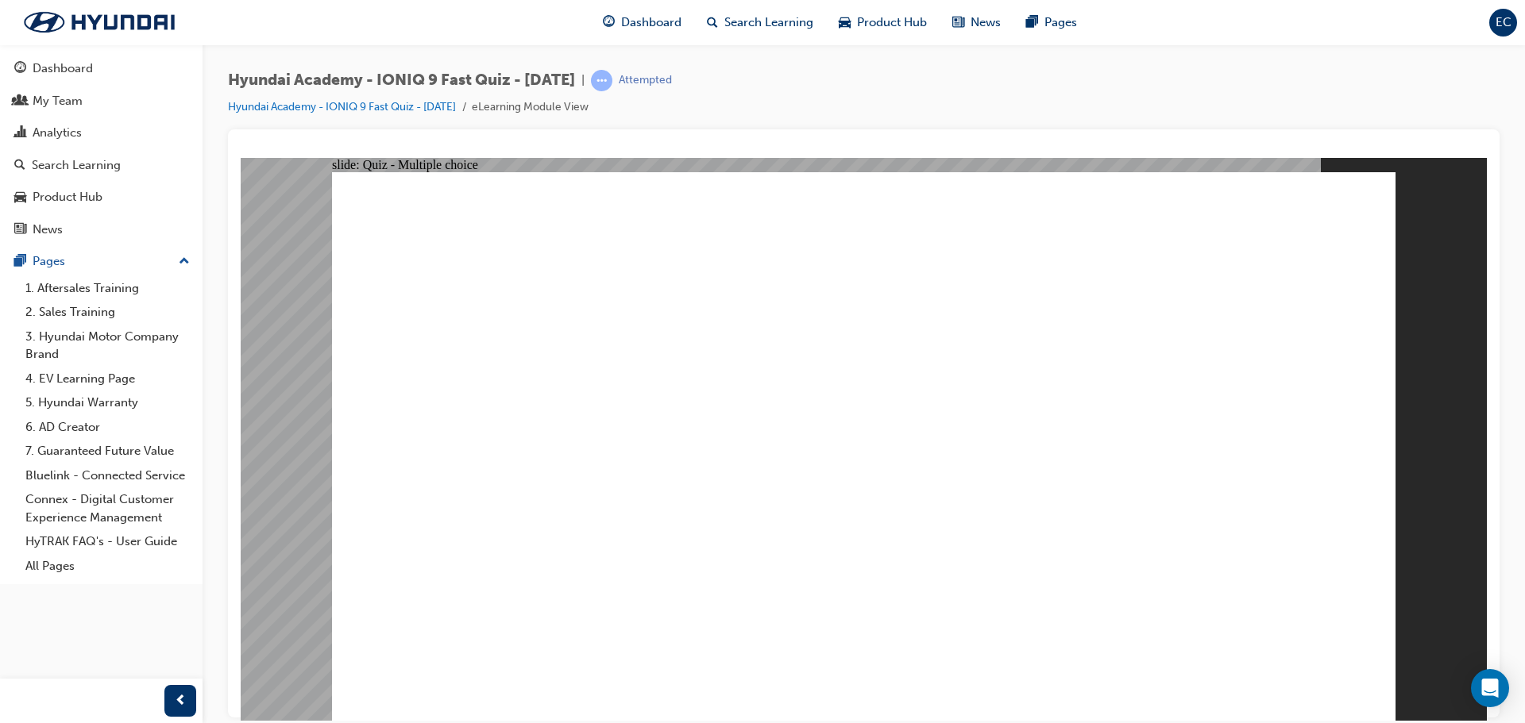
drag, startPoint x: 1765, startPoint y: 438, endPoint x: 862, endPoint y: 660, distance: 929.0
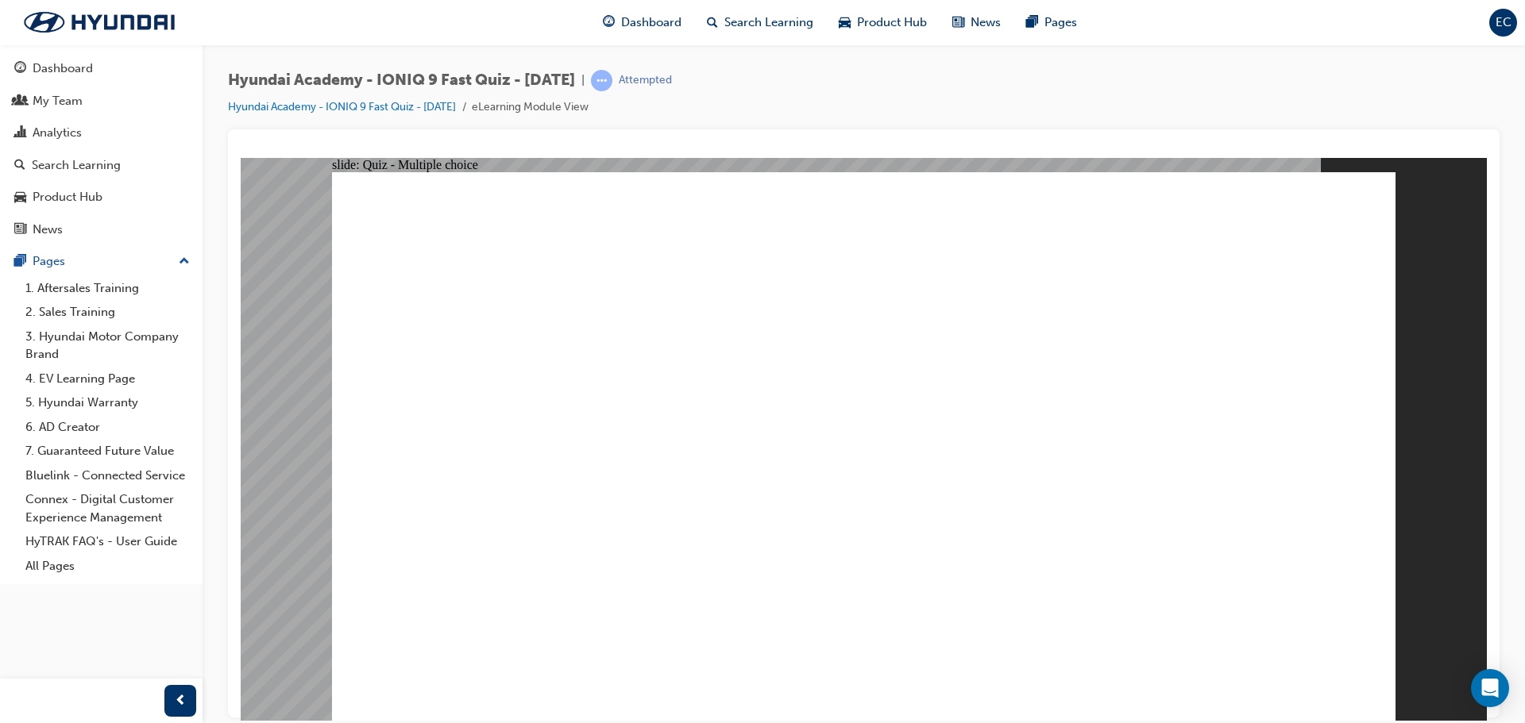
radio input "true"
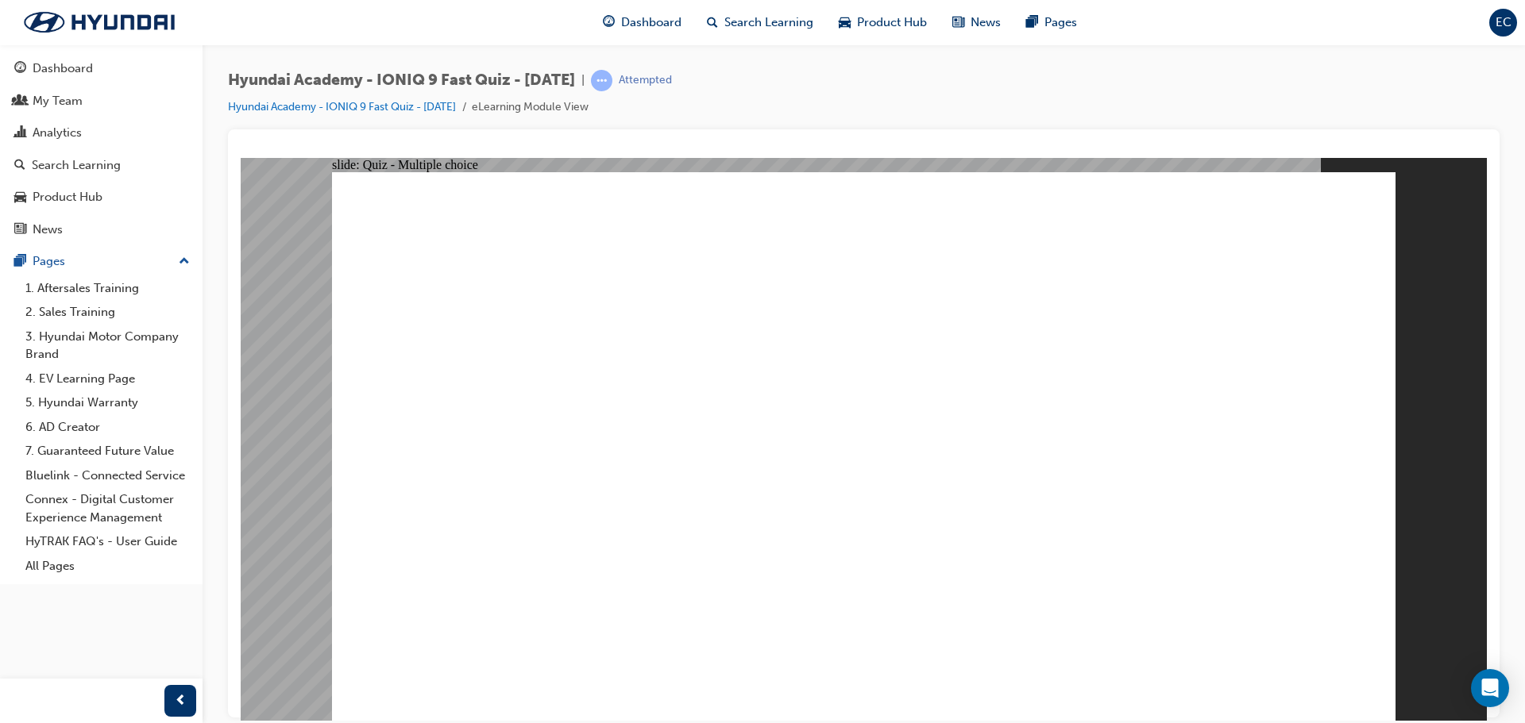
radio input "true"
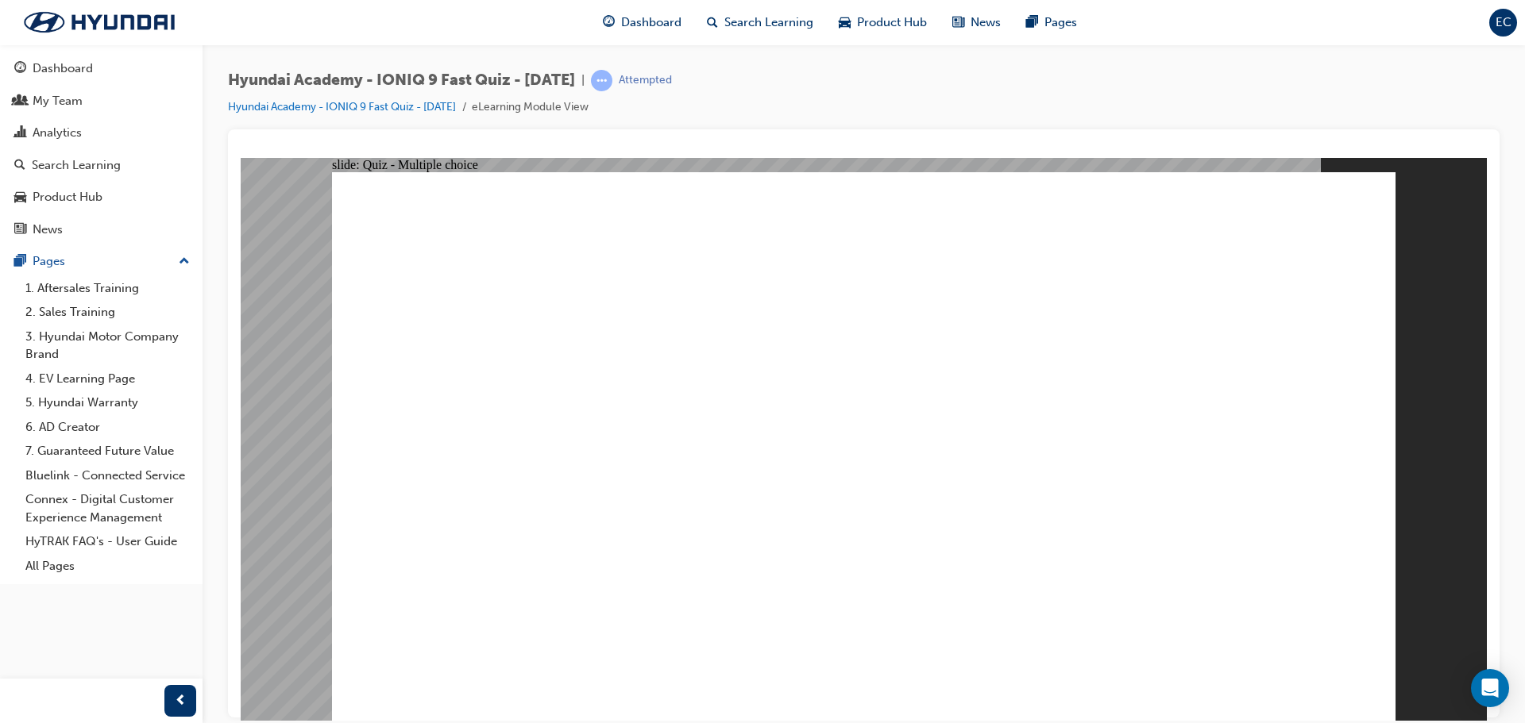
checkbox input "true"
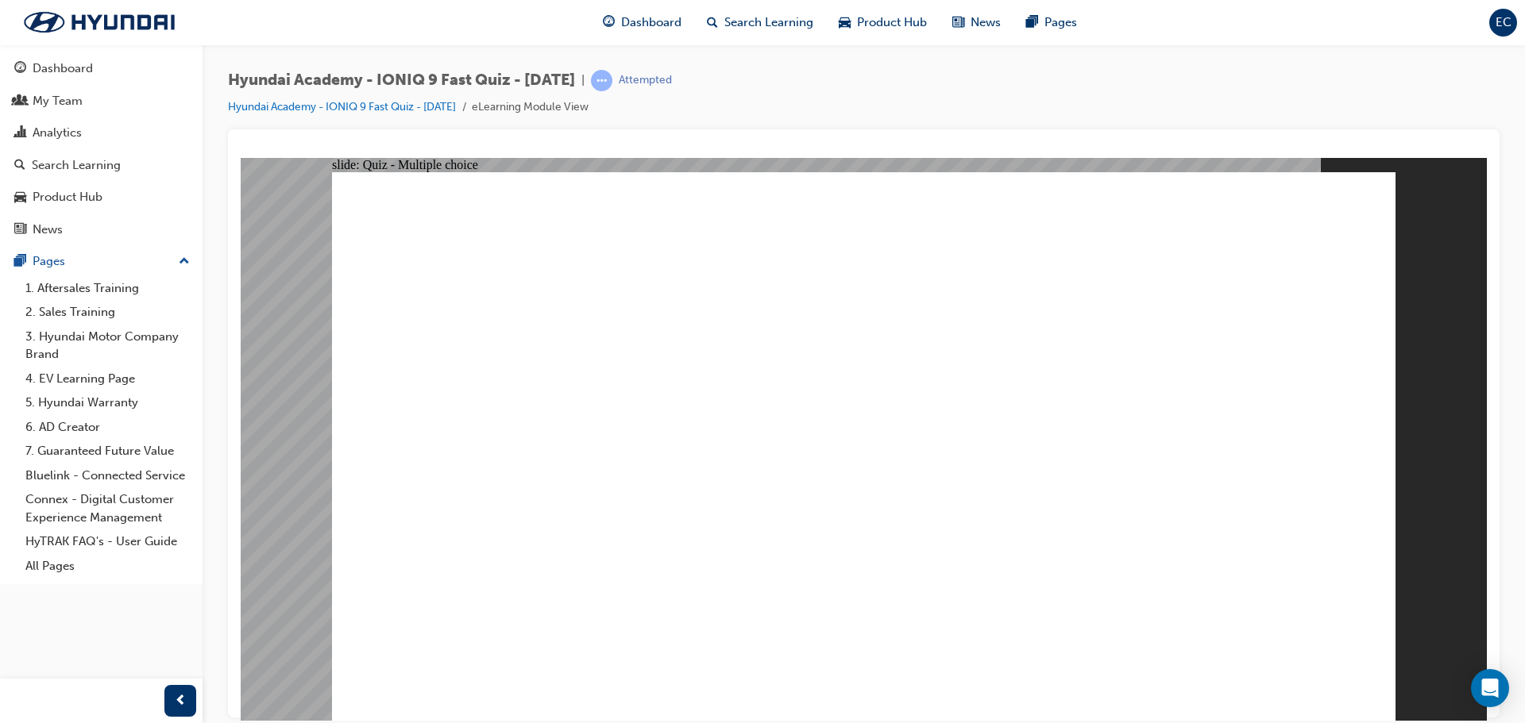
radio input "true"
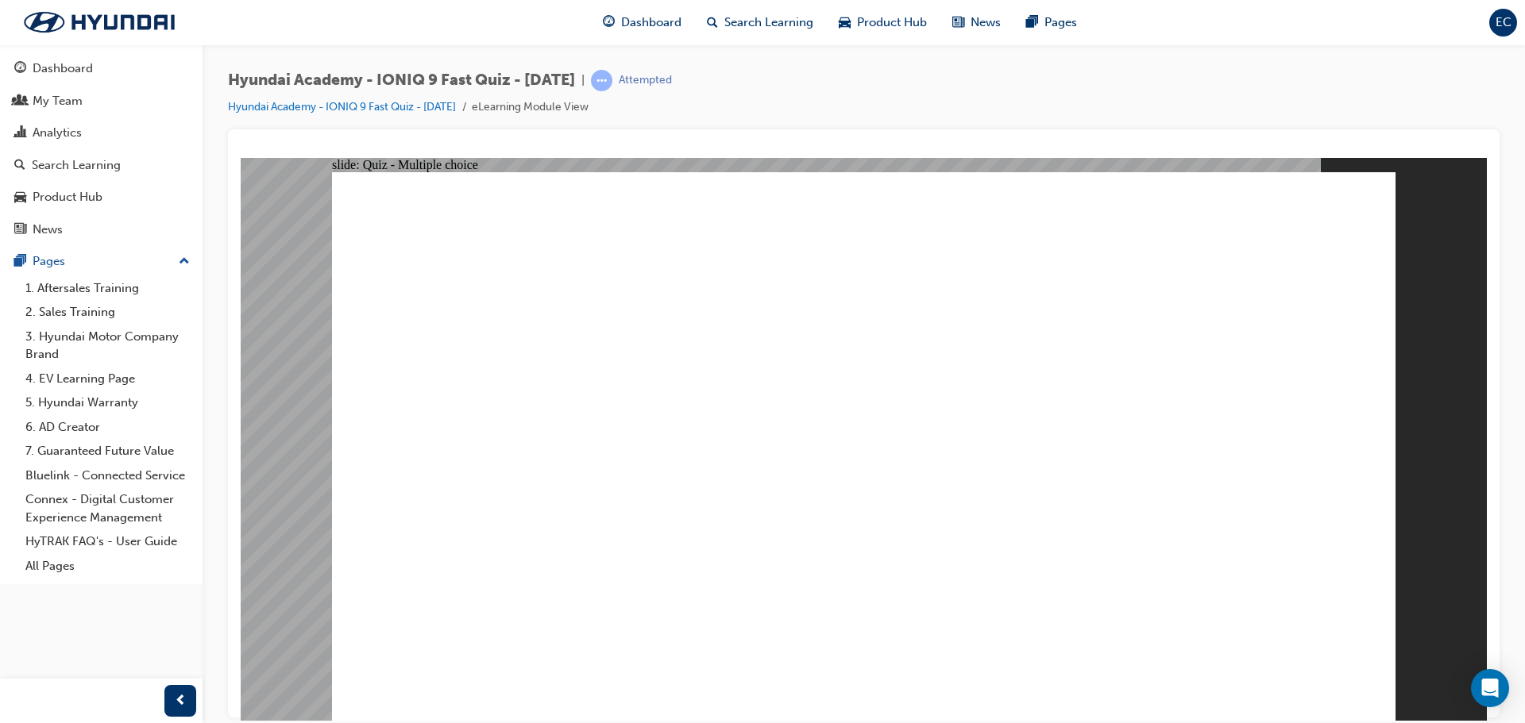
drag, startPoint x: 967, startPoint y: 483, endPoint x: 1078, endPoint y: 544, distance: 126.2
radio input "true"
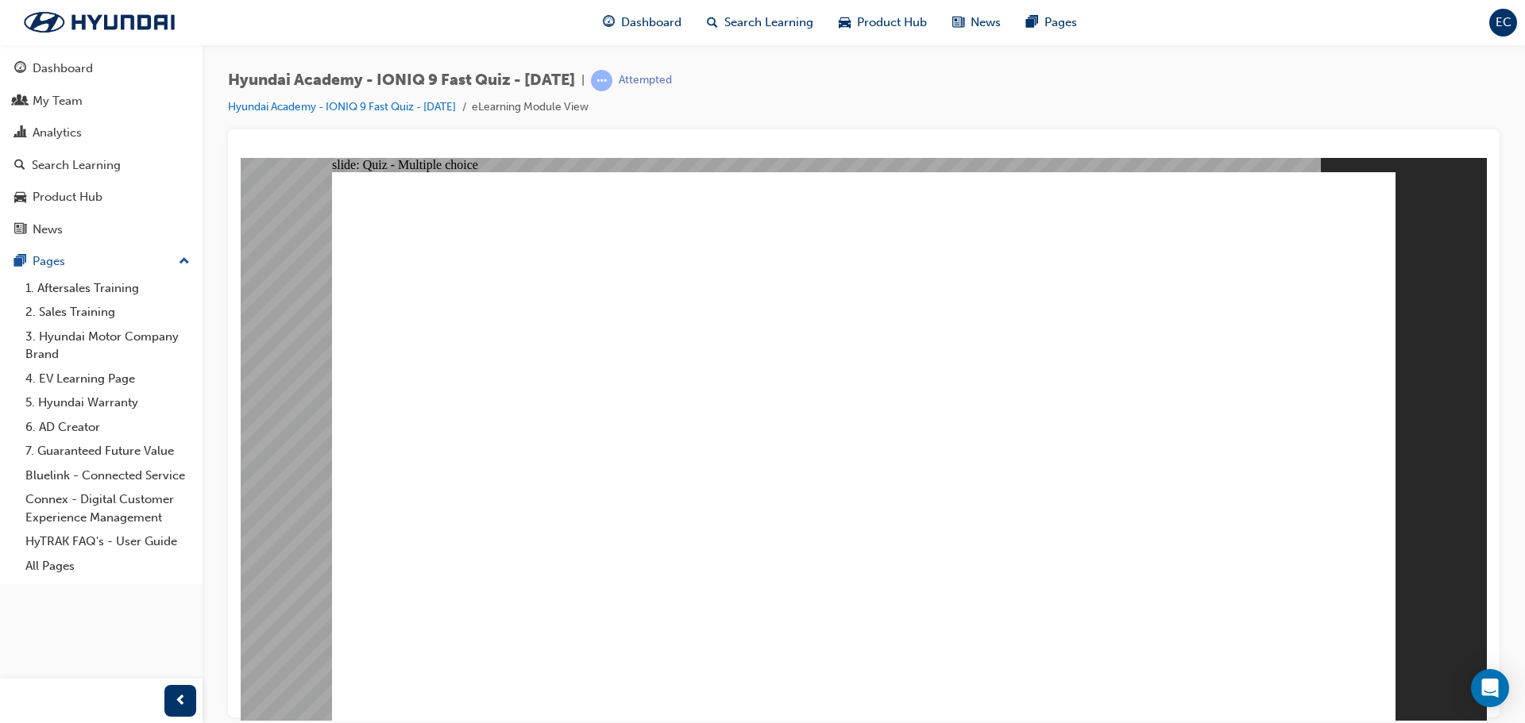
checkbox input "true"
drag, startPoint x: 929, startPoint y: 621, endPoint x: 934, endPoint y: 581, distance: 40.0
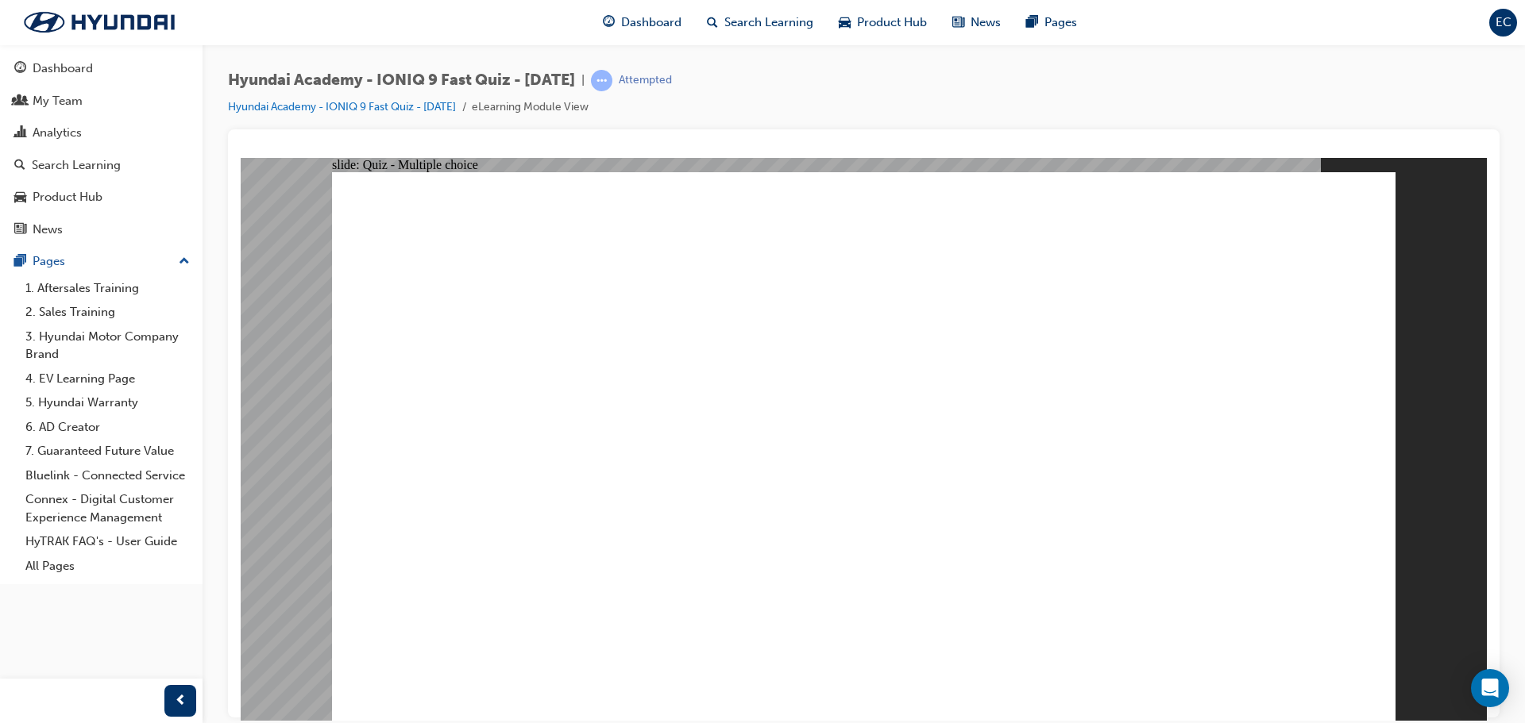
checkbox input "true"
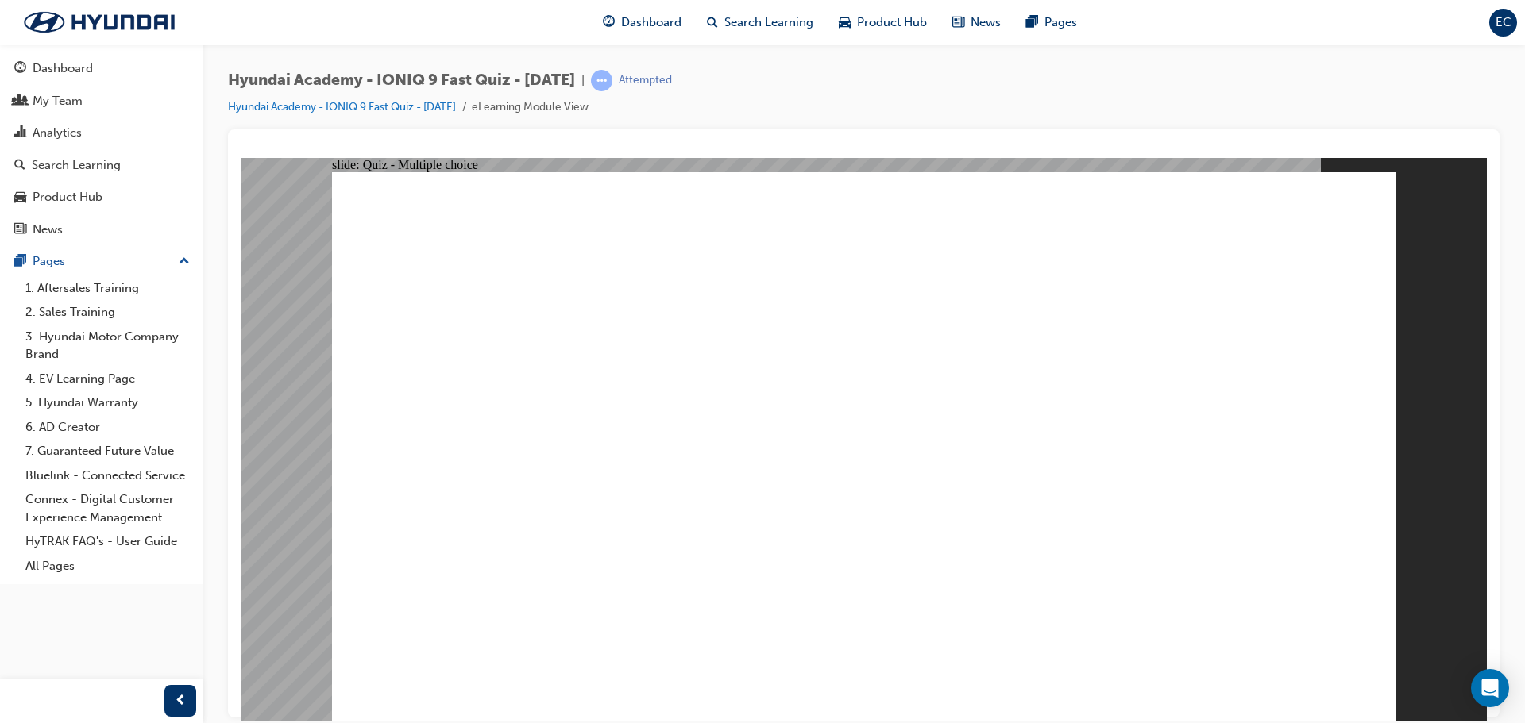
radio input "true"
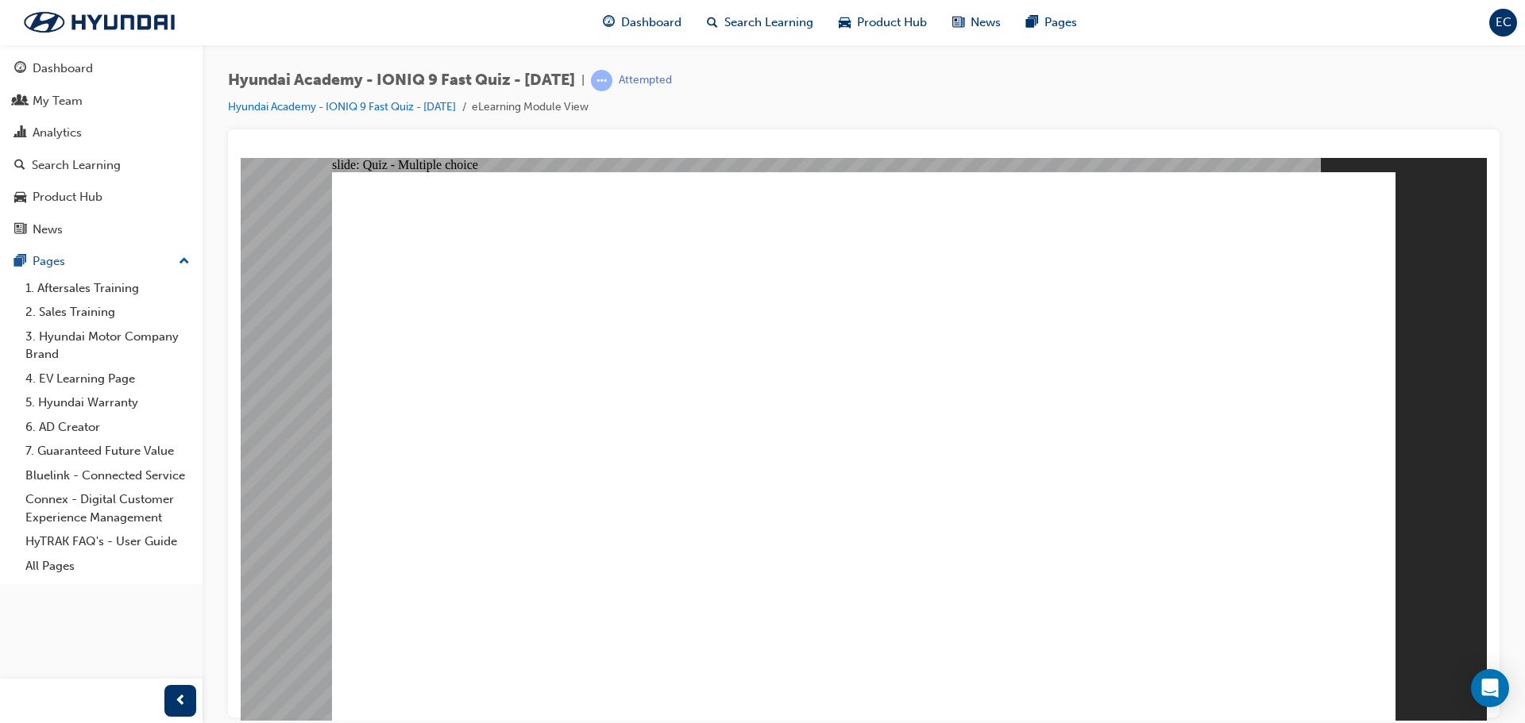
radio input "true"
drag, startPoint x: 804, startPoint y: 500, endPoint x: 1174, endPoint y: 575, distance: 377.7
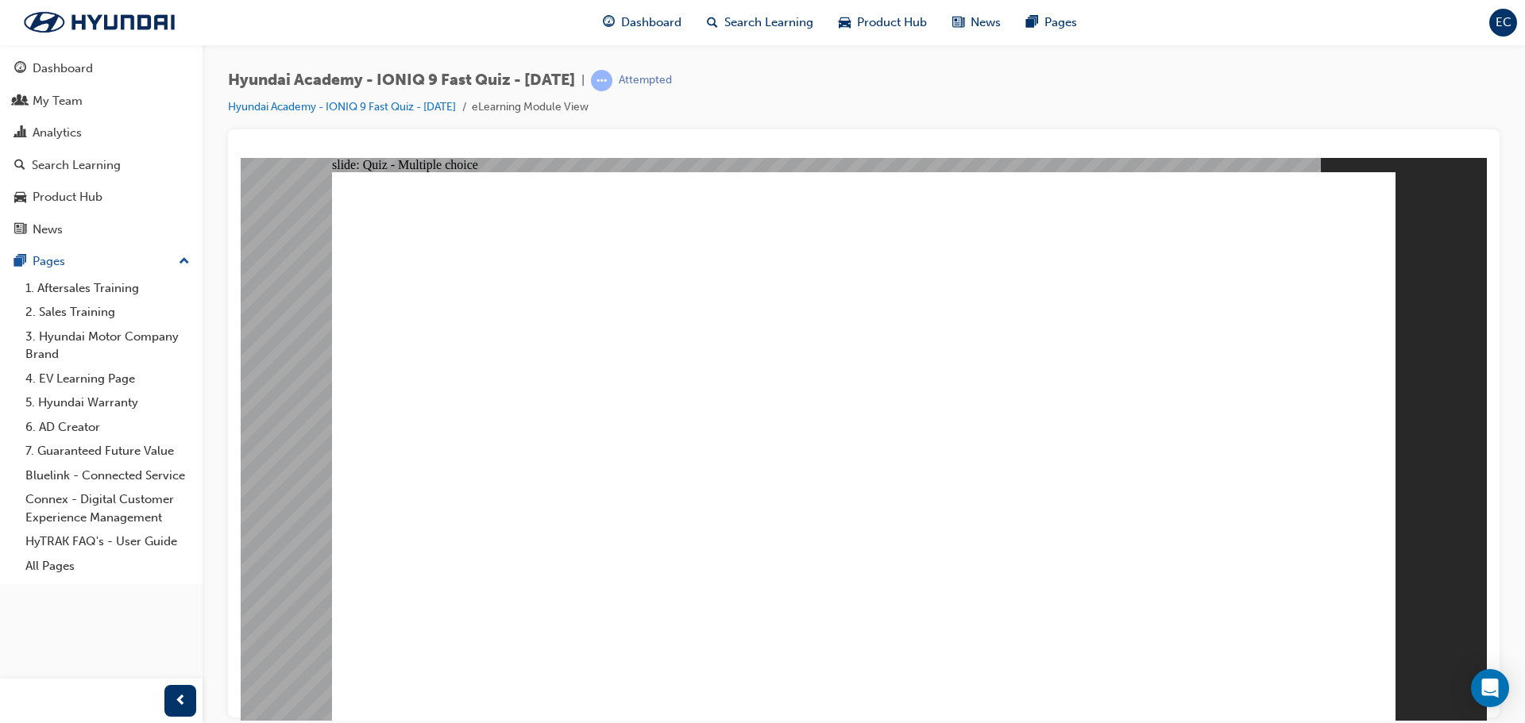
radio input "true"
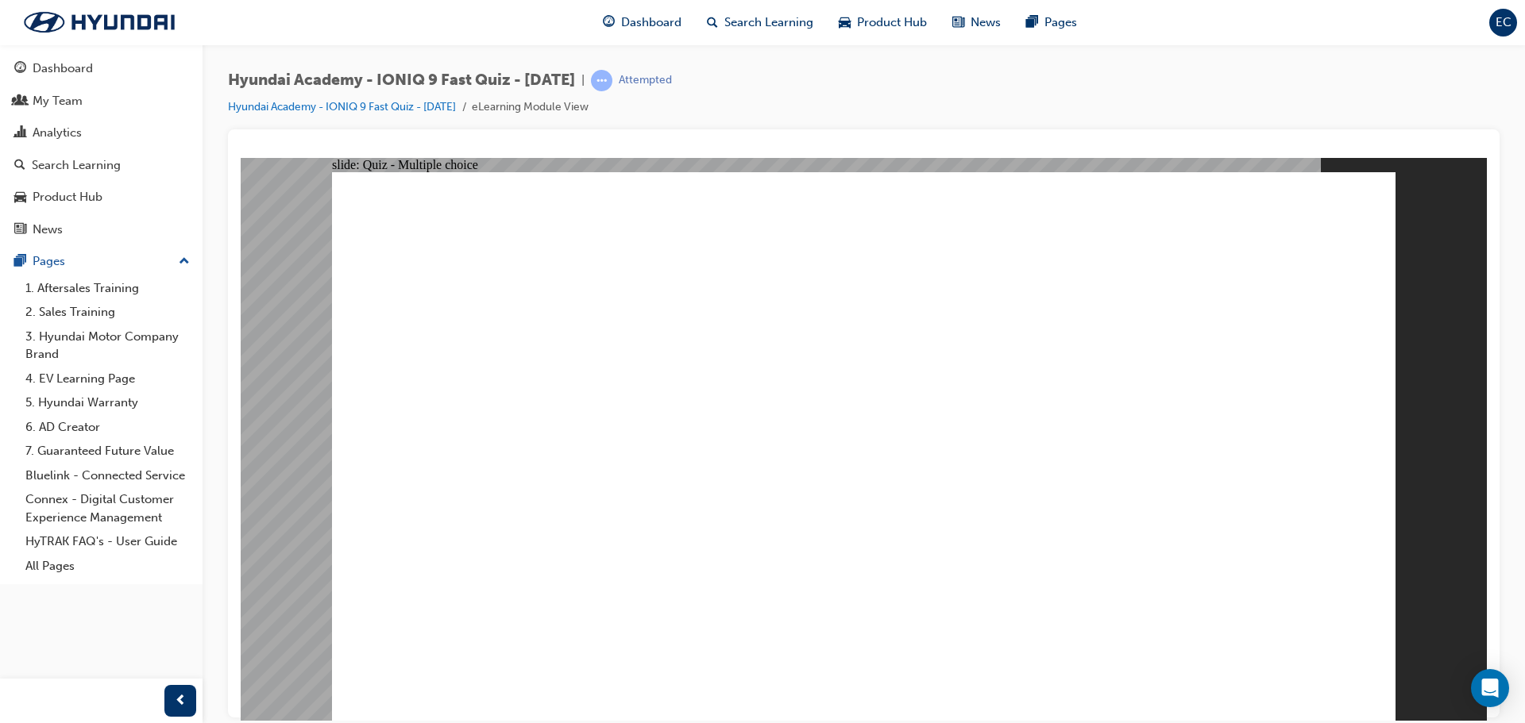
radio input "true"
drag, startPoint x: 1284, startPoint y: 638, endPoint x: 1300, endPoint y: 659, distance: 26.1
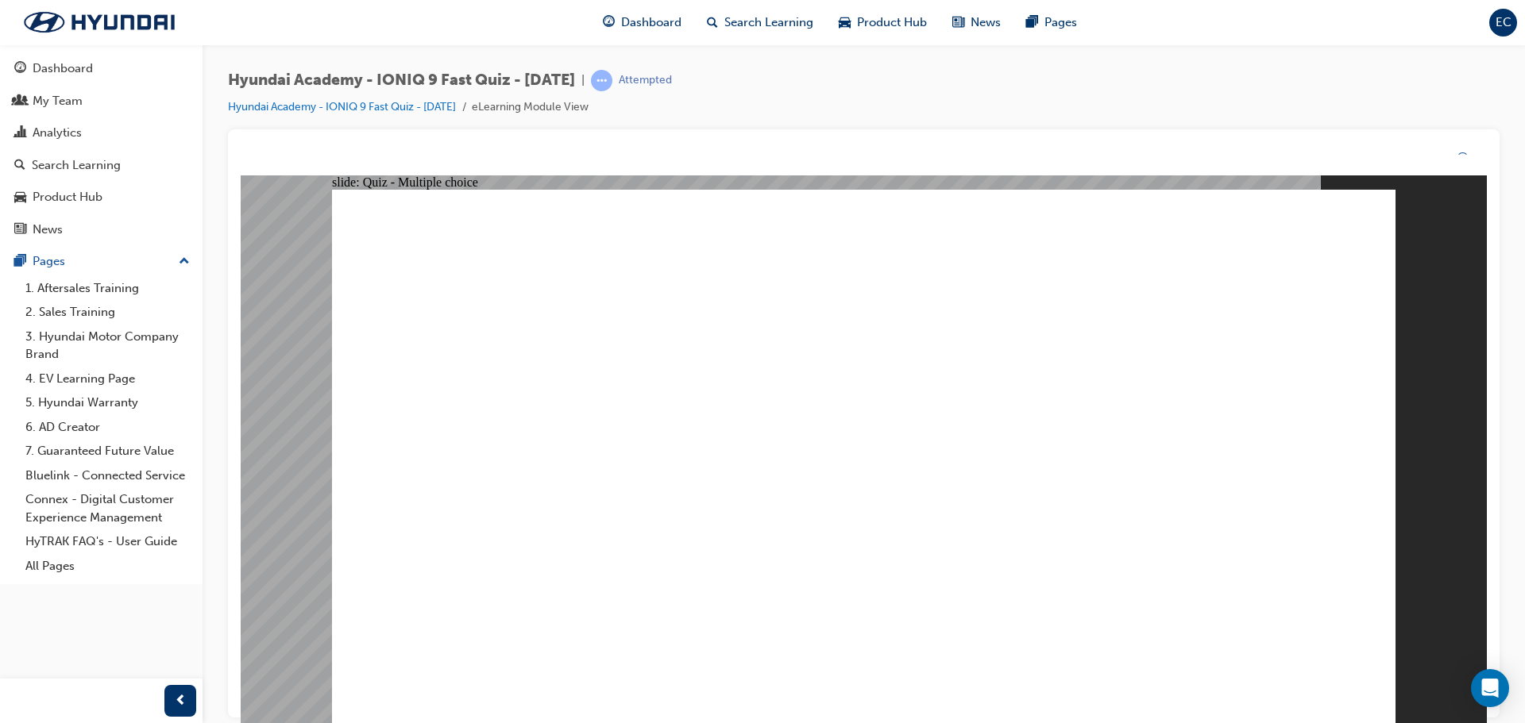
drag, startPoint x: 837, startPoint y: 525, endPoint x: 839, endPoint y: 546, distance: 20.7
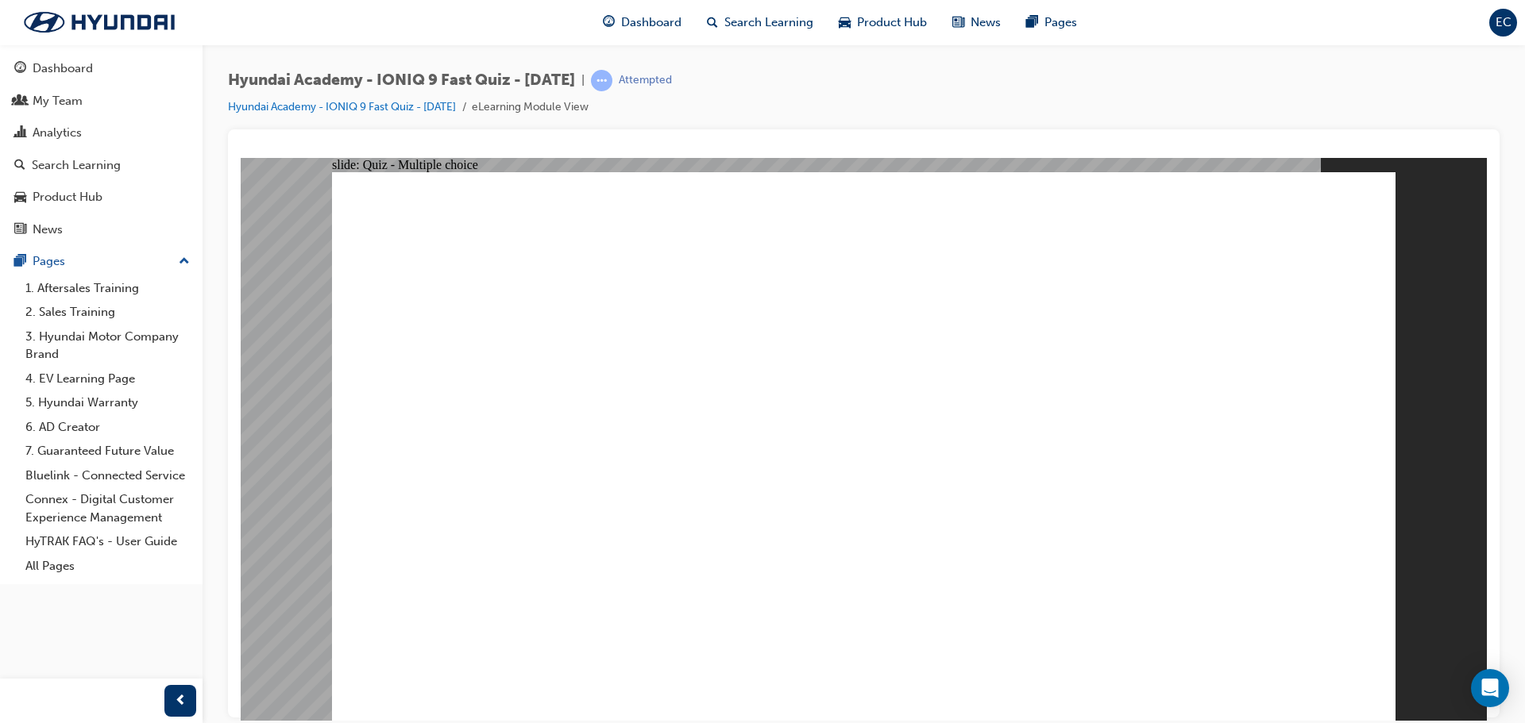
radio input "true"
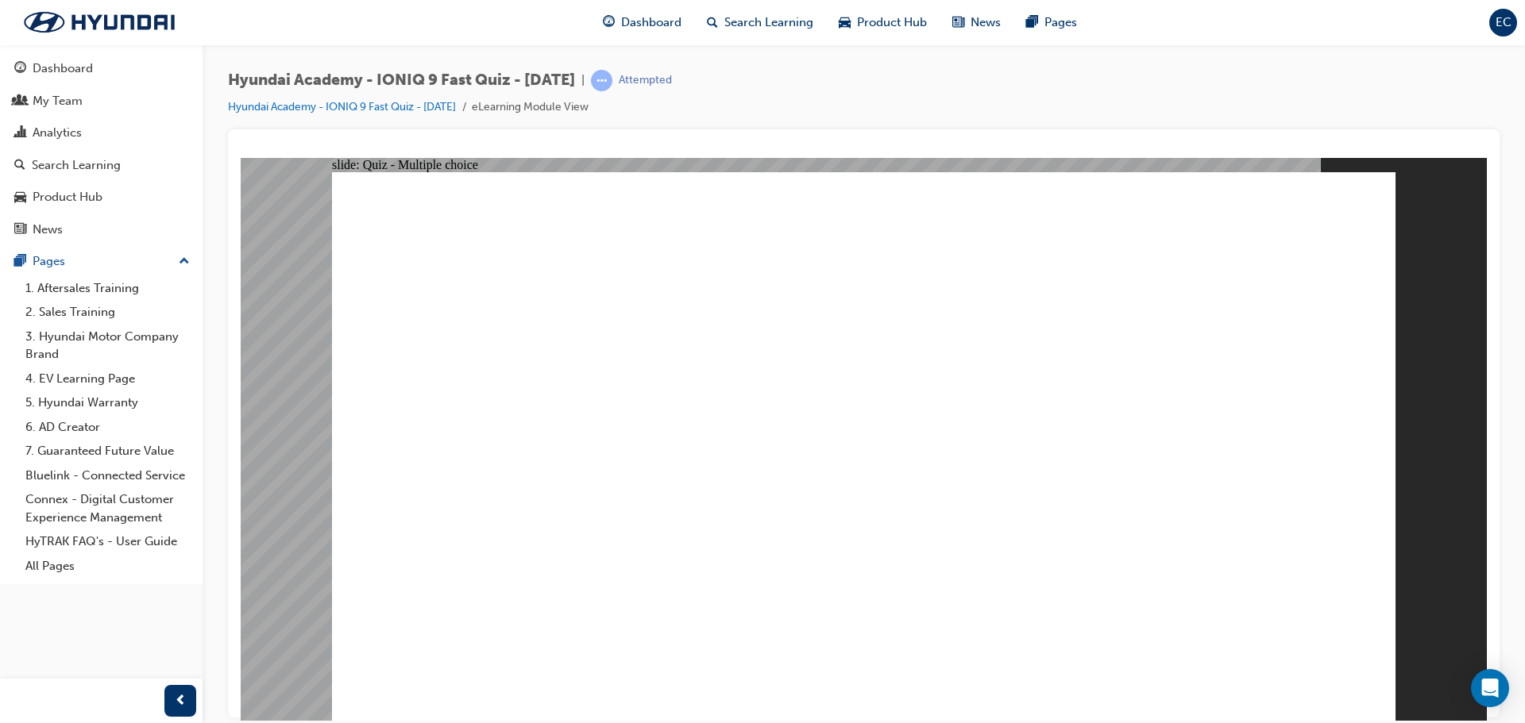
radio input "true"
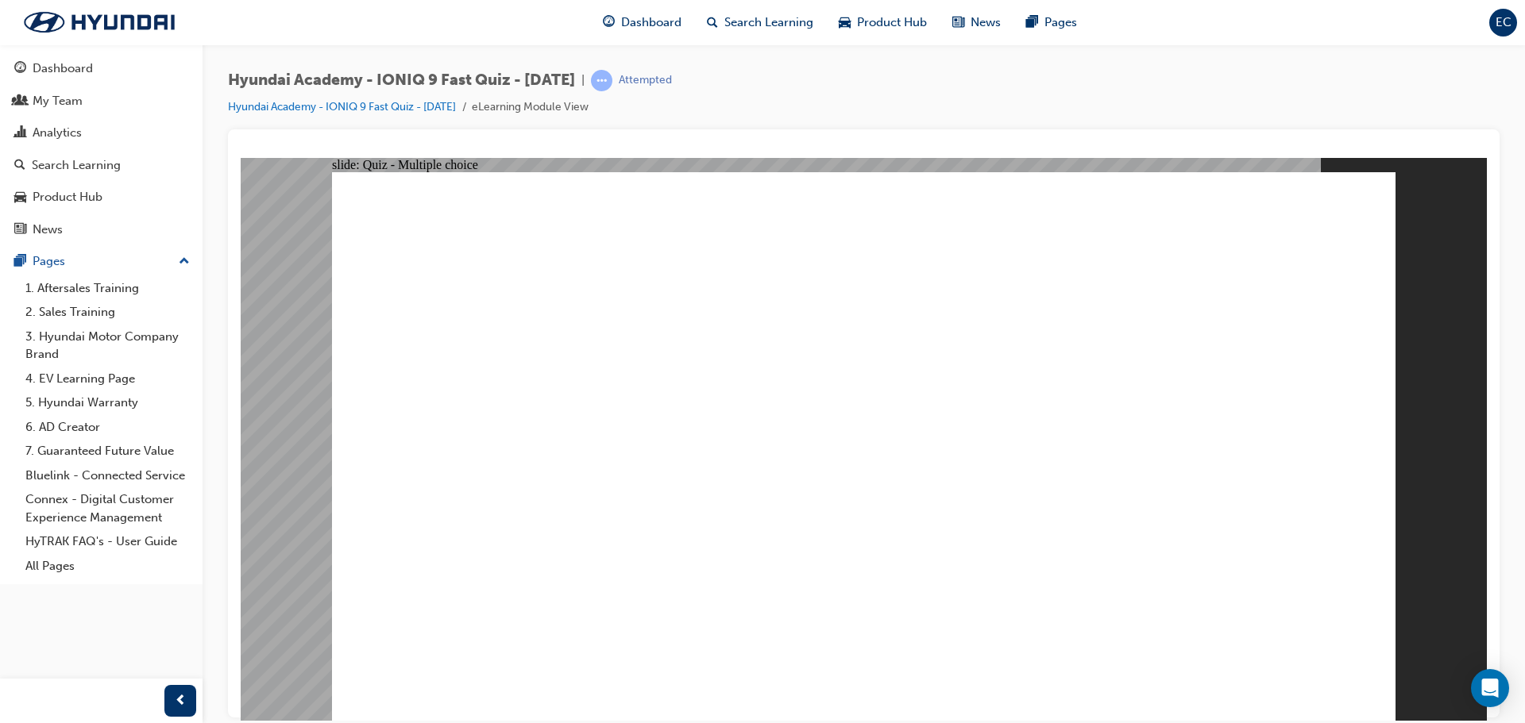
drag, startPoint x: 726, startPoint y: 517, endPoint x: 909, endPoint y: 558, distance: 187.3
radio input "false"
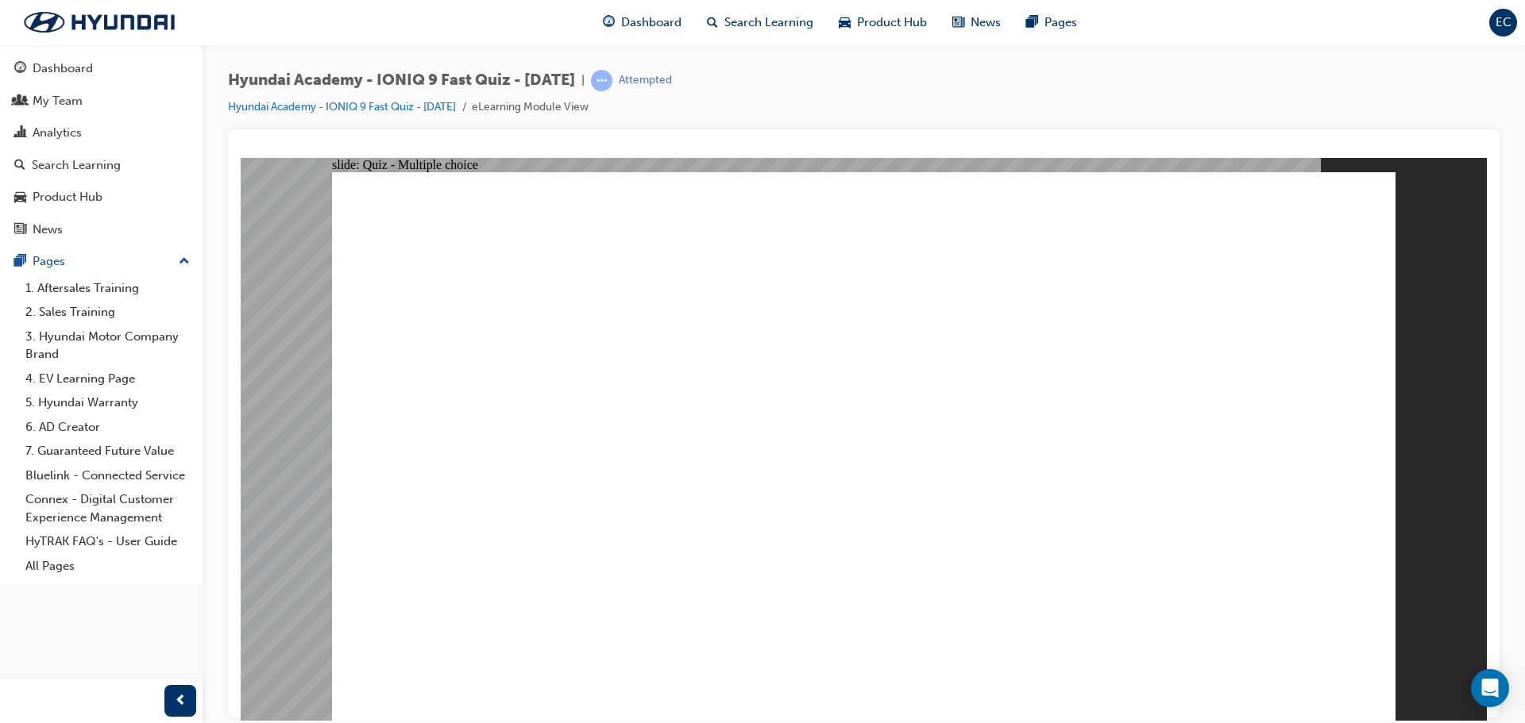
radio input "true"
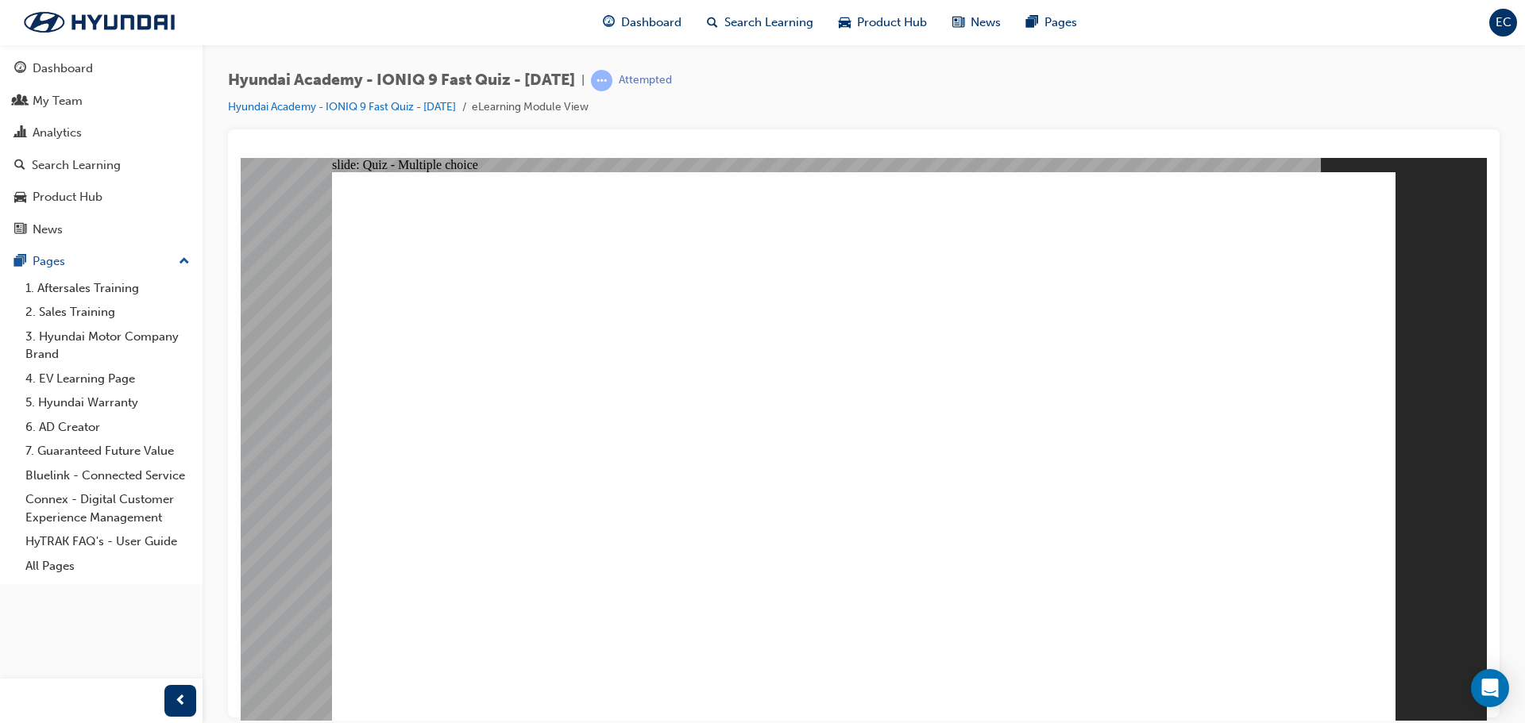
radio input "true"
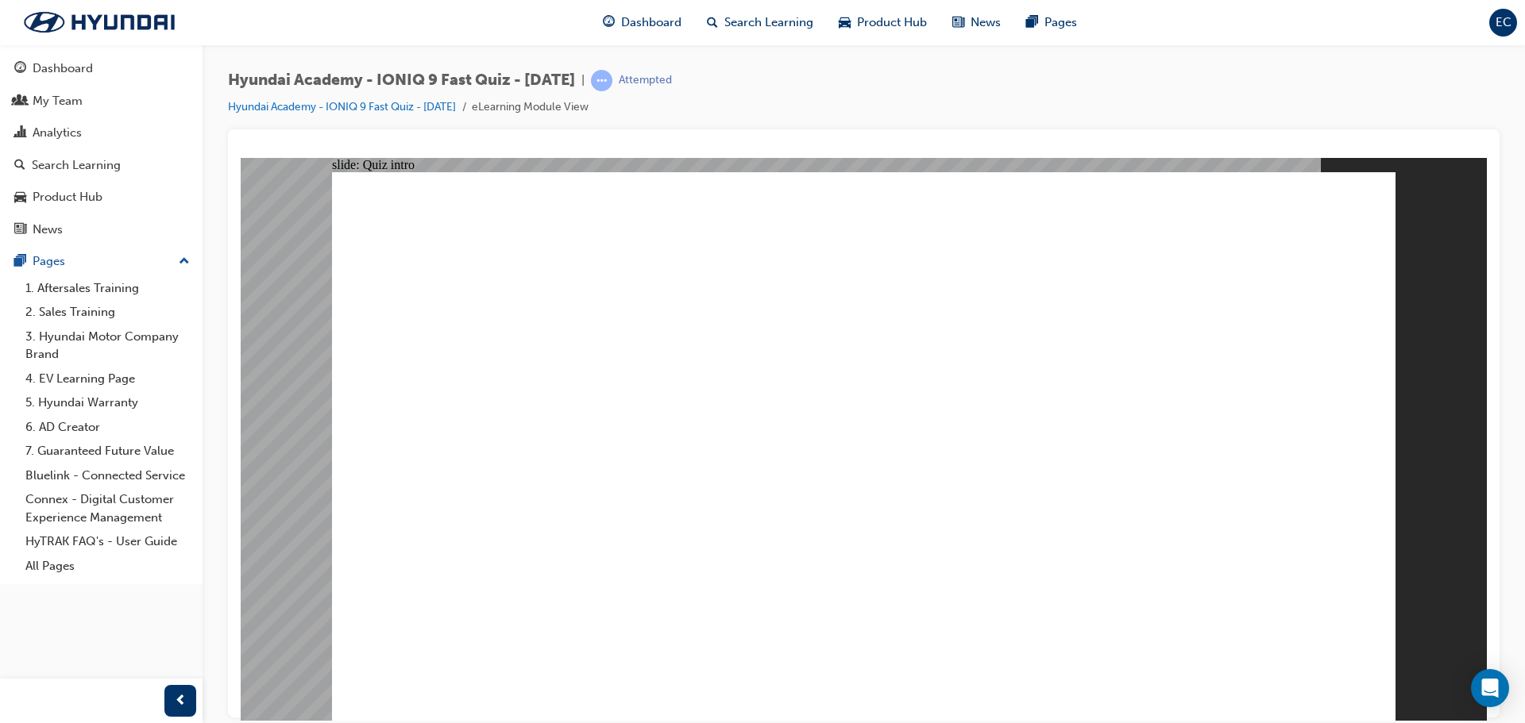
radio input "true"
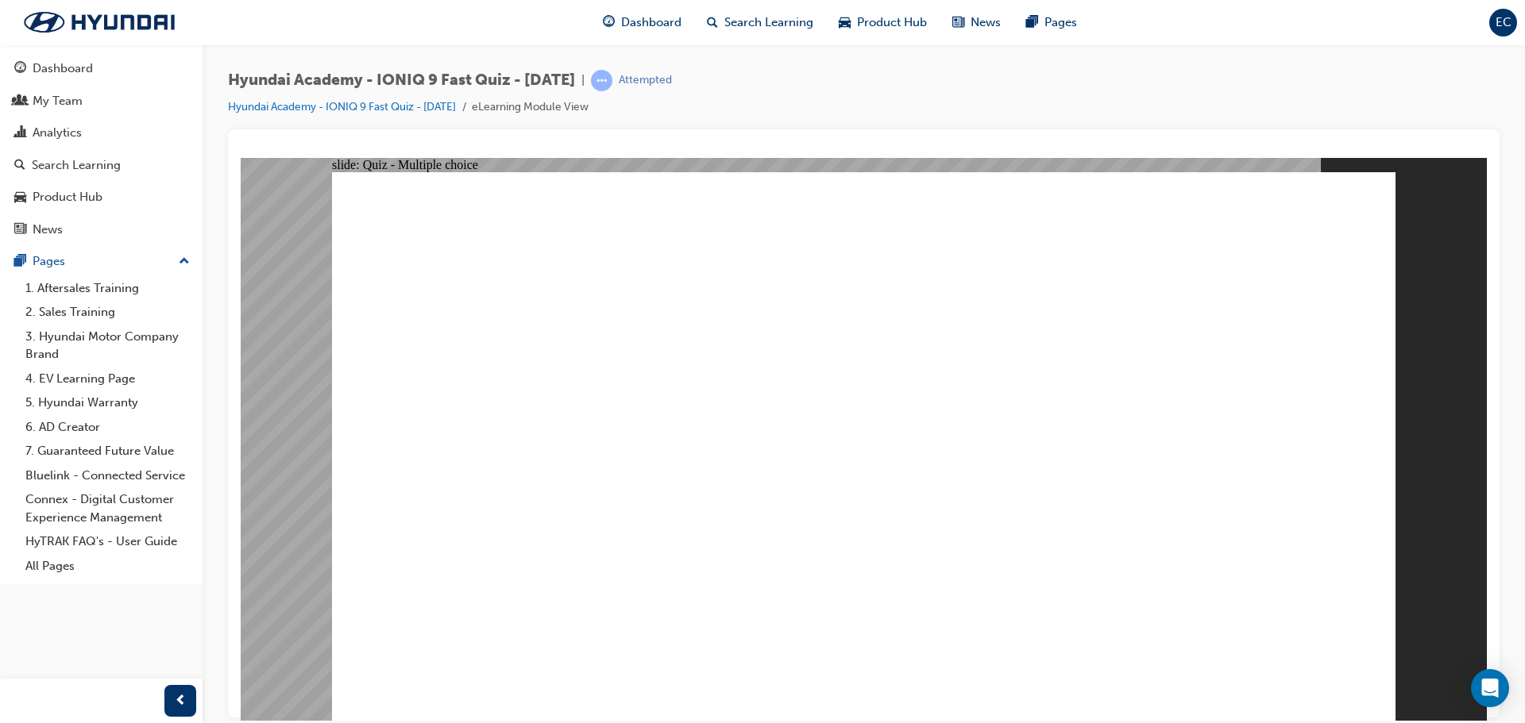
drag, startPoint x: 820, startPoint y: 466, endPoint x: 820, endPoint y: 502, distance: 35.7
radio input "true"
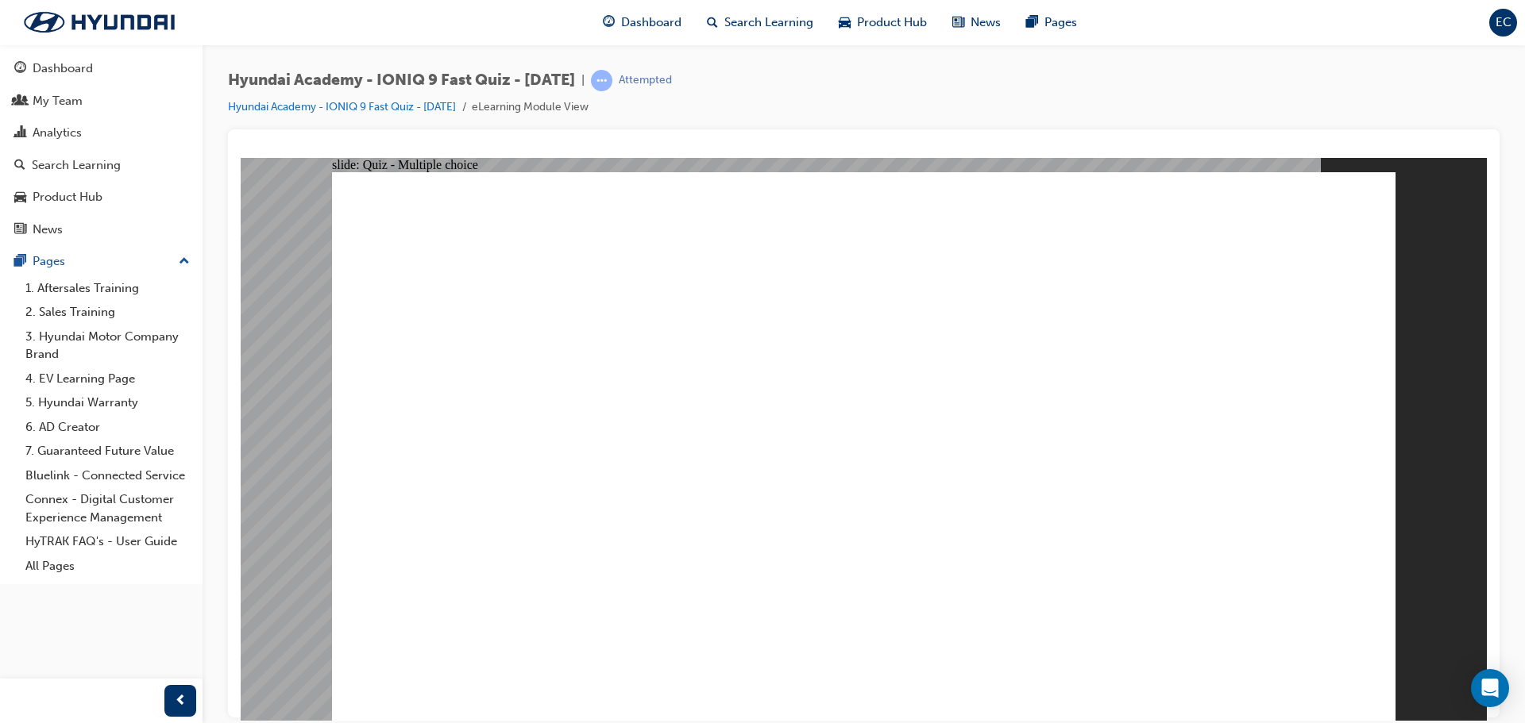
radio input "true"
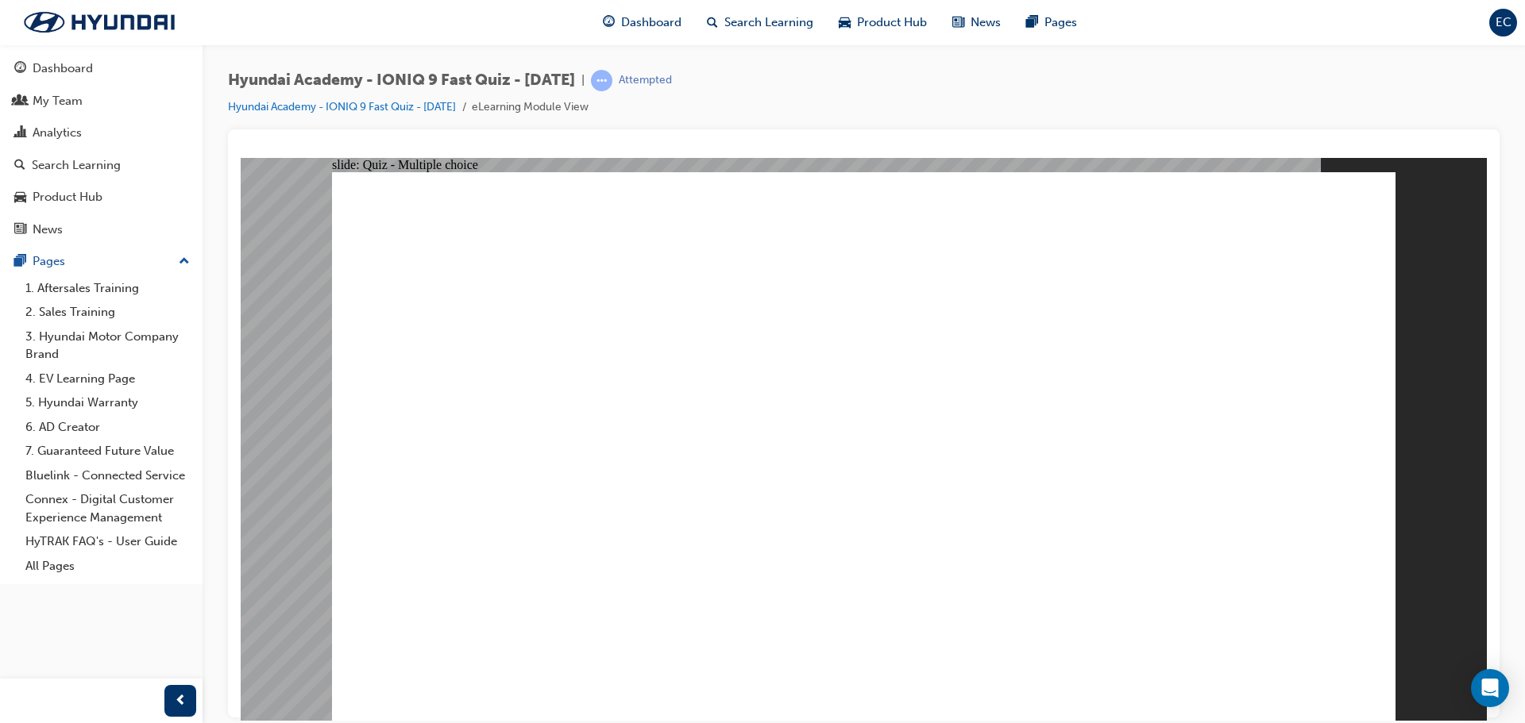
radio input "true"
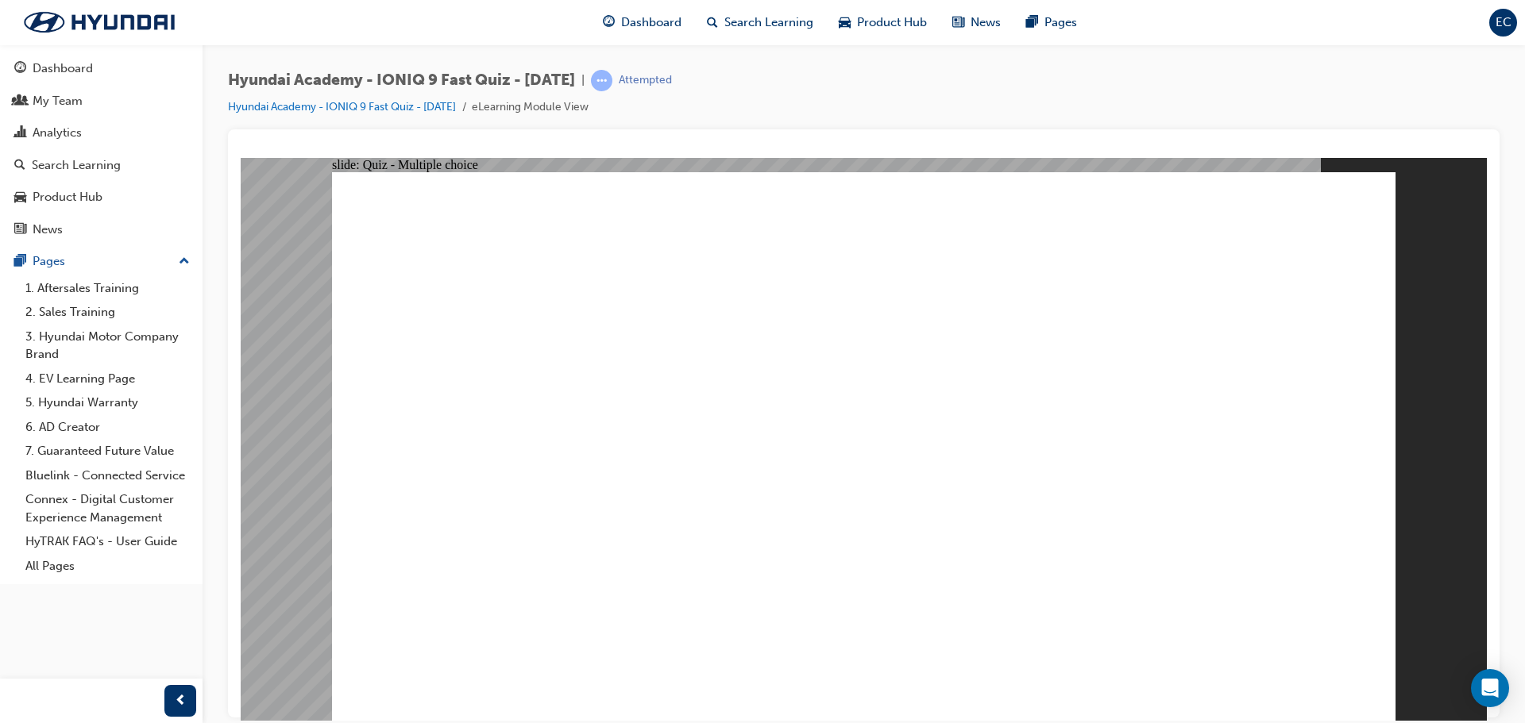
drag, startPoint x: 870, startPoint y: 600, endPoint x: 847, endPoint y: 627, distance: 35.5
radio input "true"
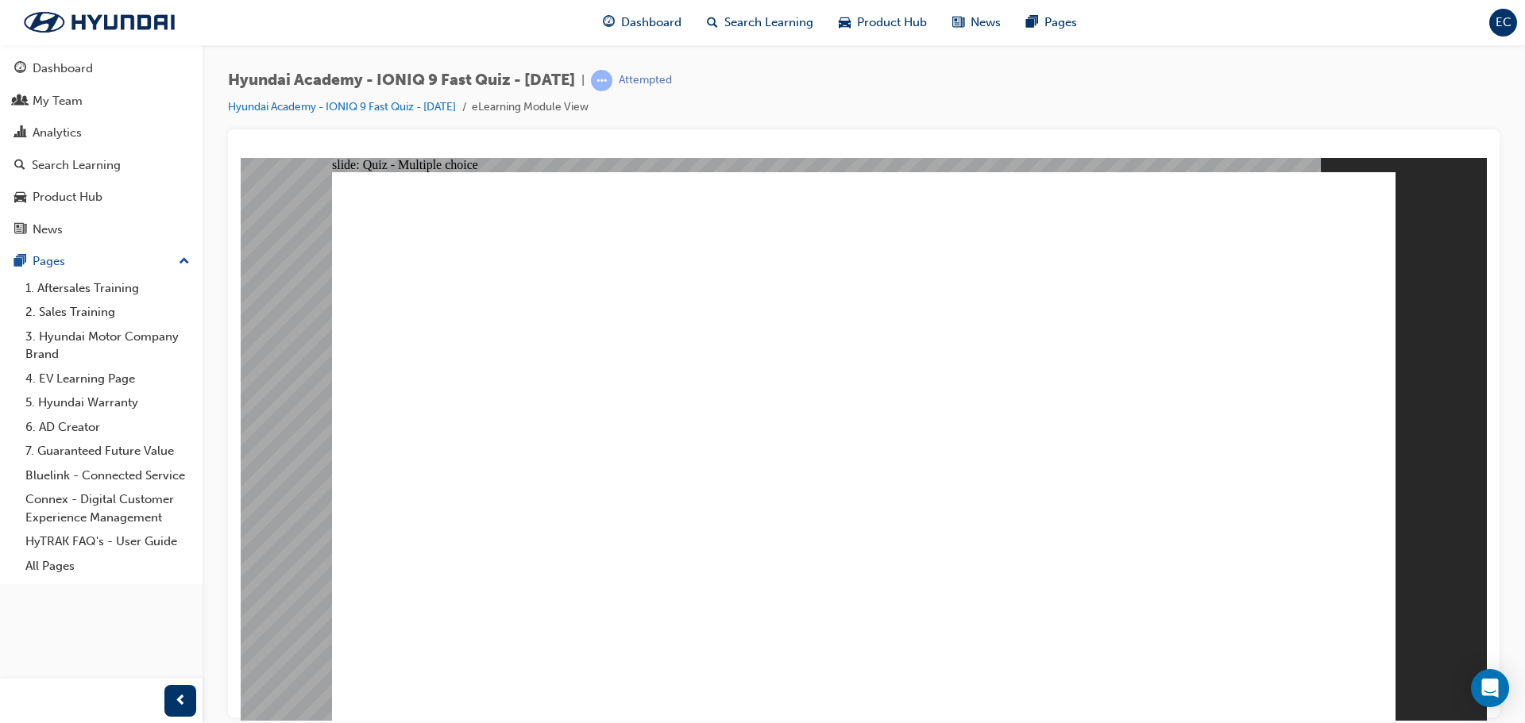
drag, startPoint x: 885, startPoint y: 519, endPoint x: 968, endPoint y: 507, distance: 84.1
radio input "true"
drag, startPoint x: 1273, startPoint y: 642, endPoint x: 1287, endPoint y: 651, distance: 16.1
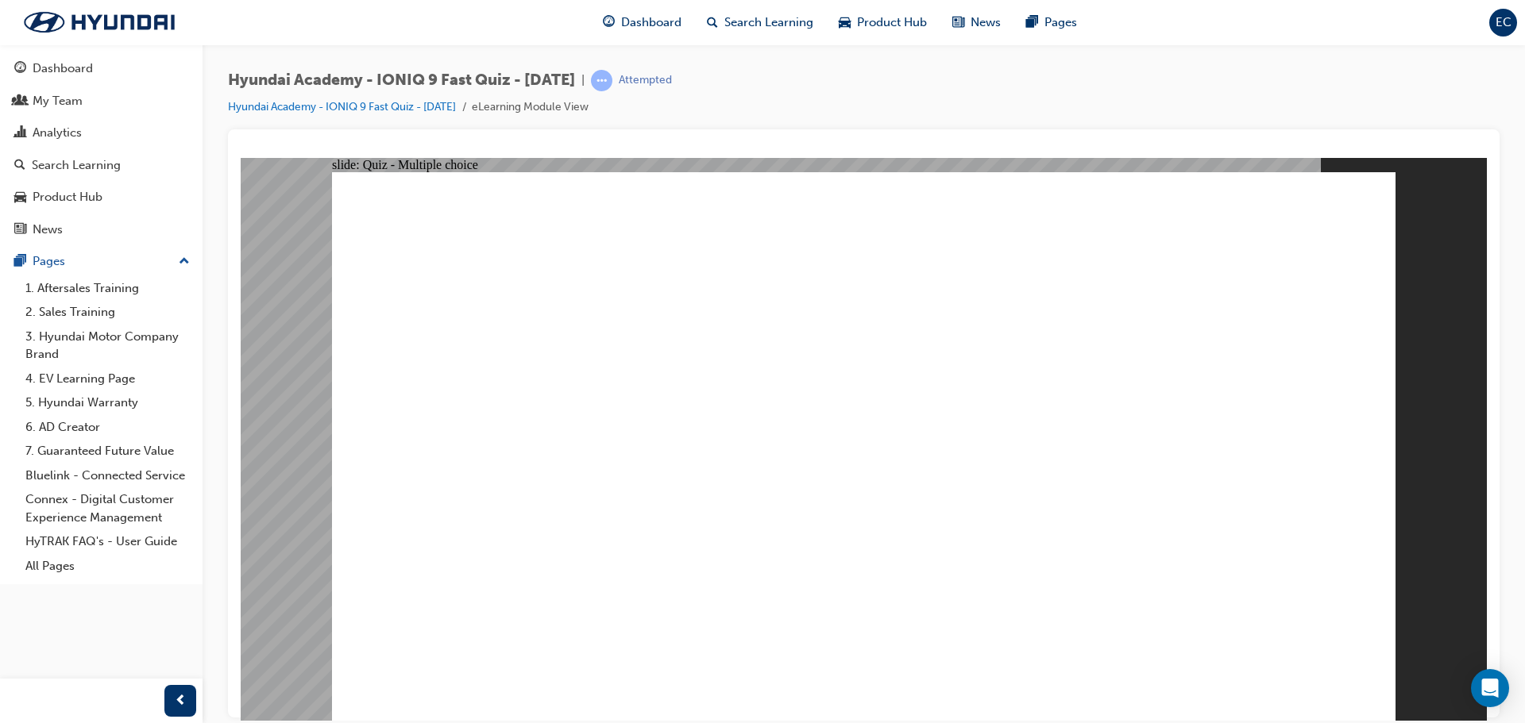
checkbox input "true"
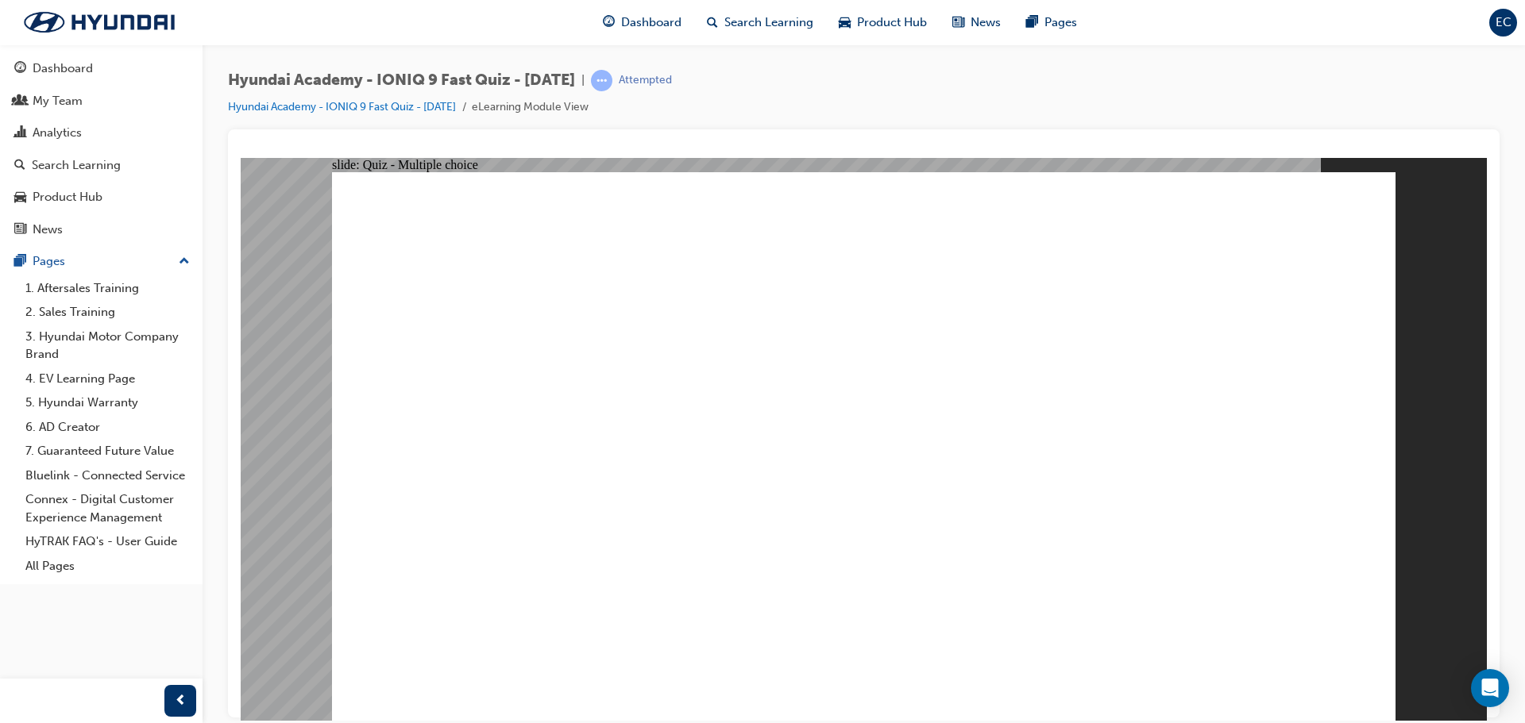
checkbox input "true"
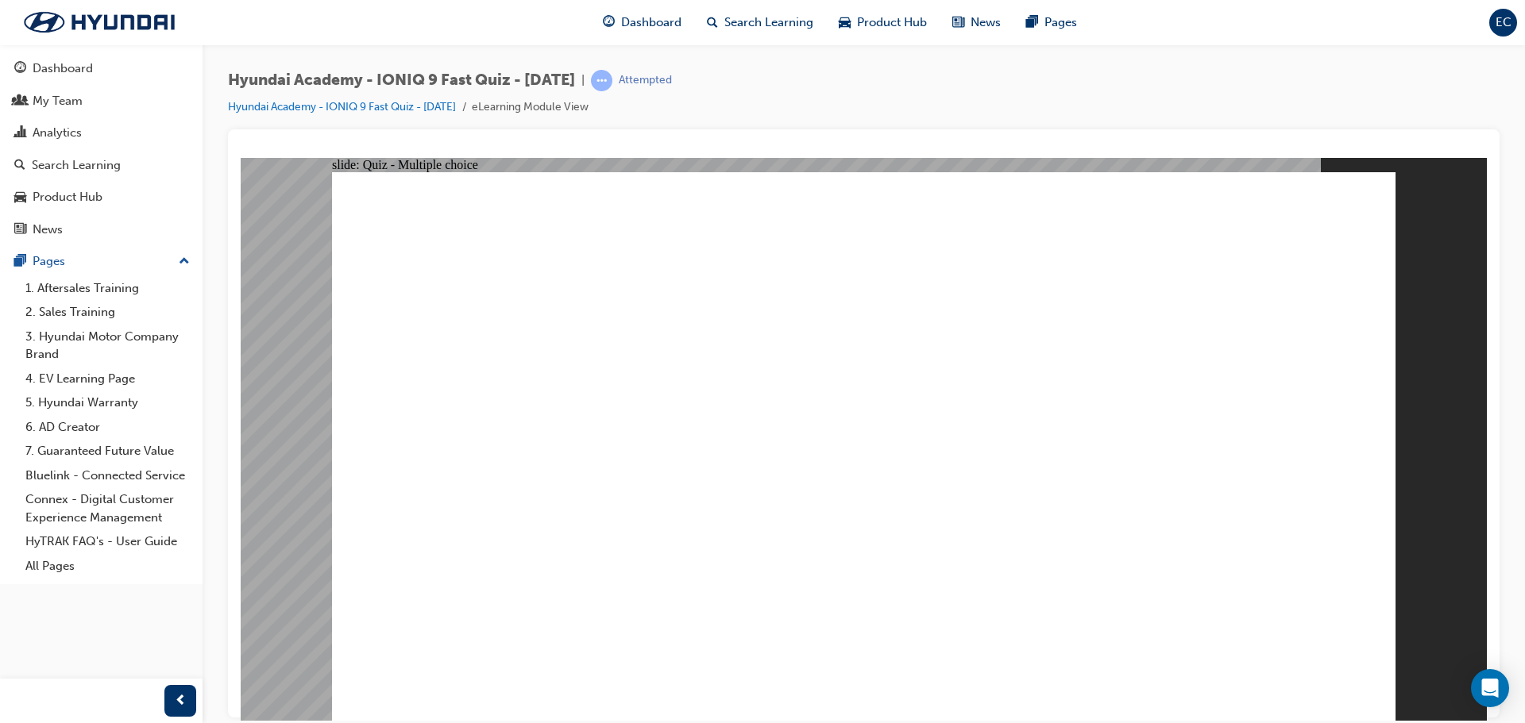
radio input "true"
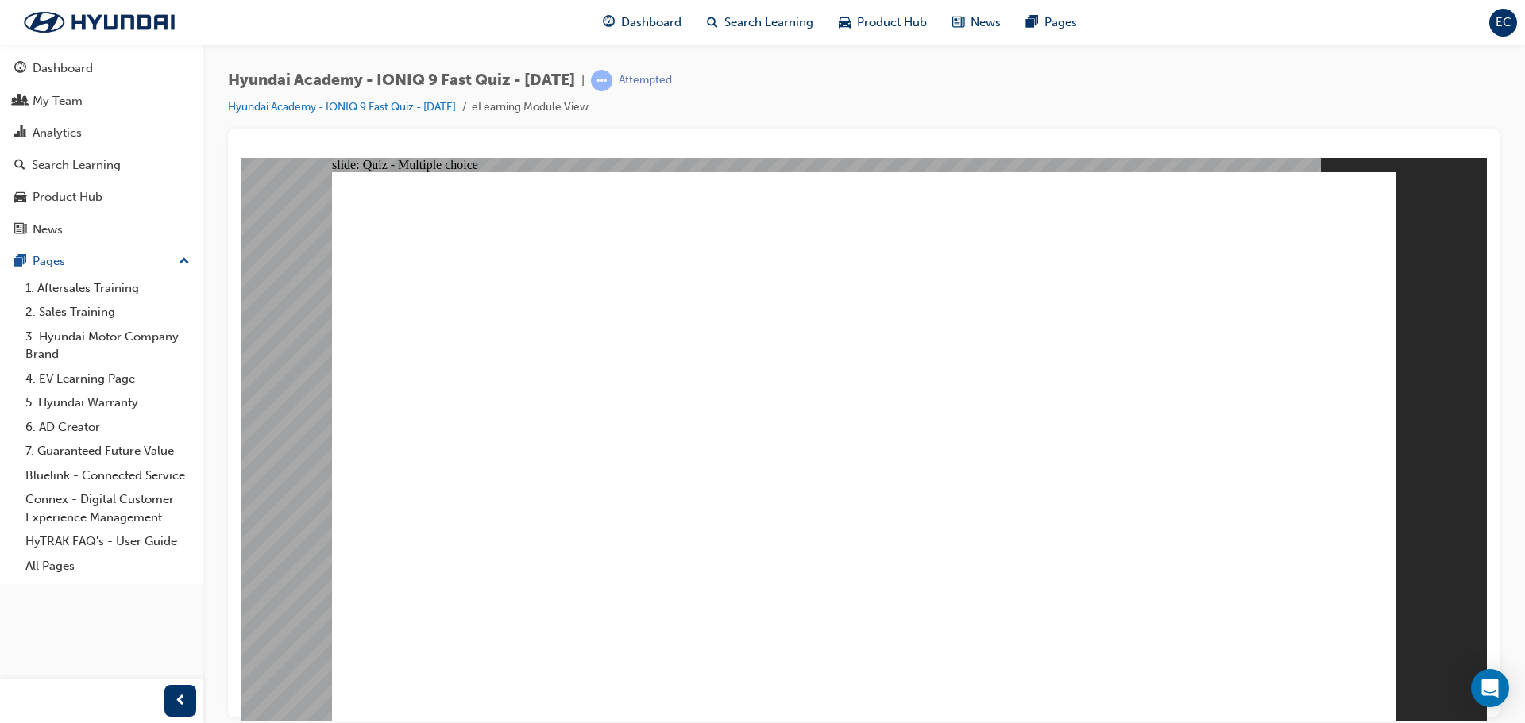
radio input "true"
drag, startPoint x: 696, startPoint y: 242, endPoint x: 1022, endPoint y: 253, distance: 326.6
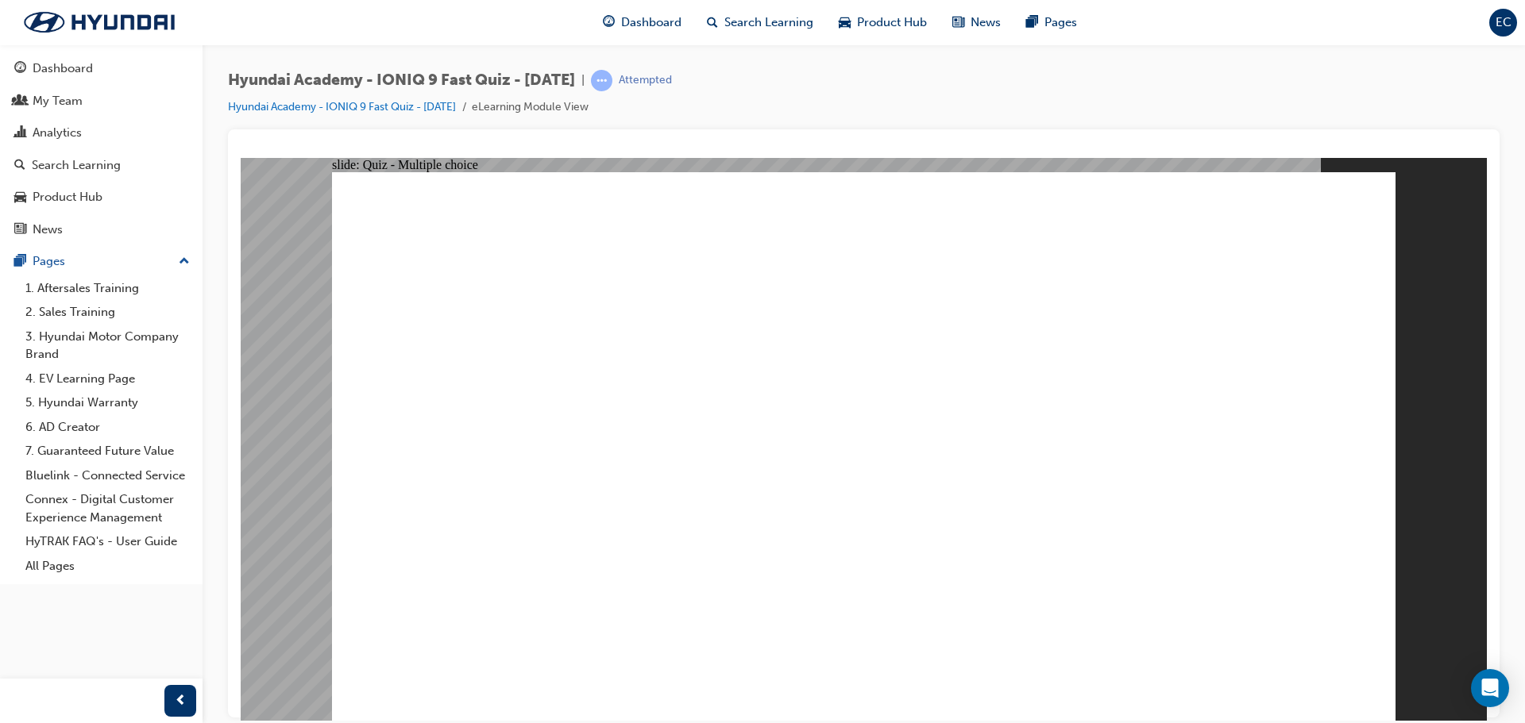
drag, startPoint x: 1020, startPoint y: 245, endPoint x: 819, endPoint y: 246, distance: 200.9
radio input "true"
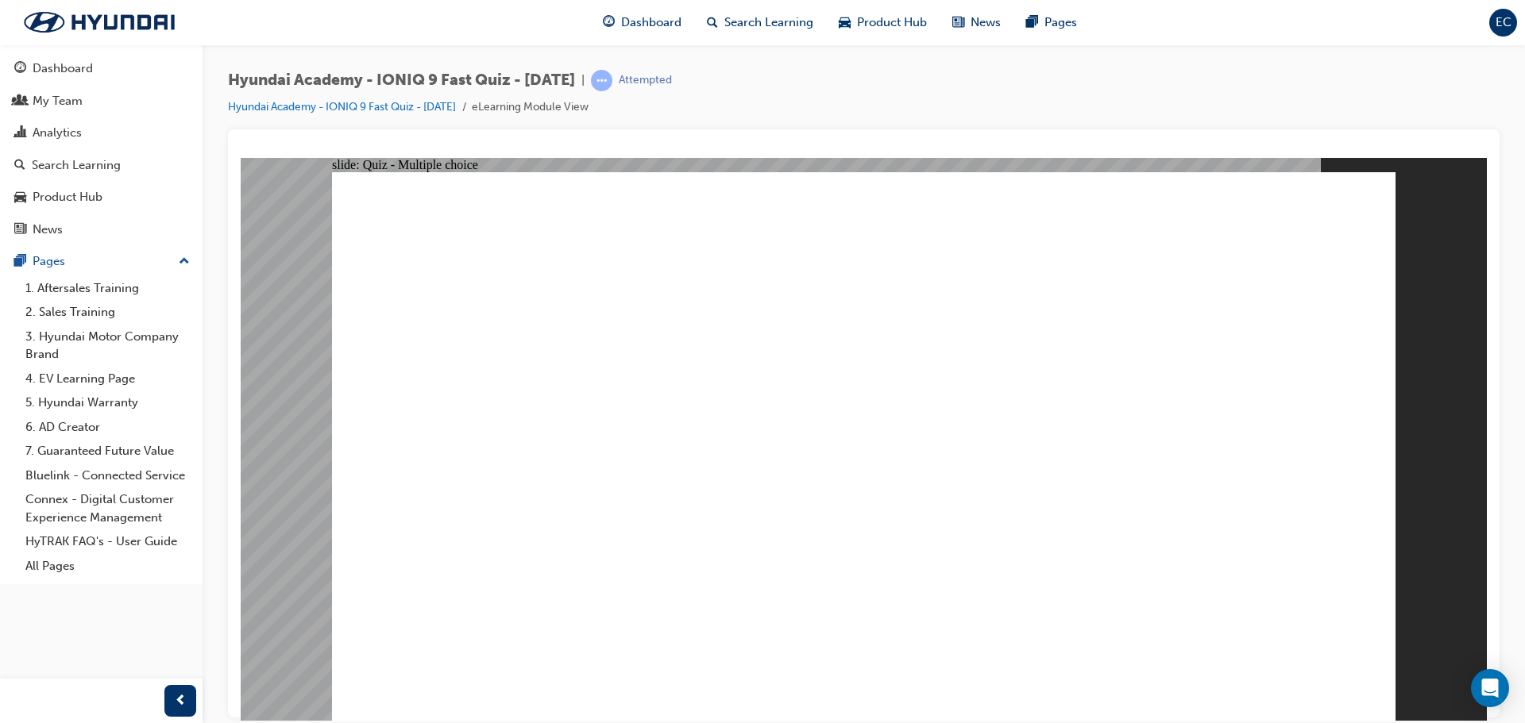
drag, startPoint x: 609, startPoint y: 479, endPoint x: 620, endPoint y: 449, distance: 32.2
checkbox input "true"
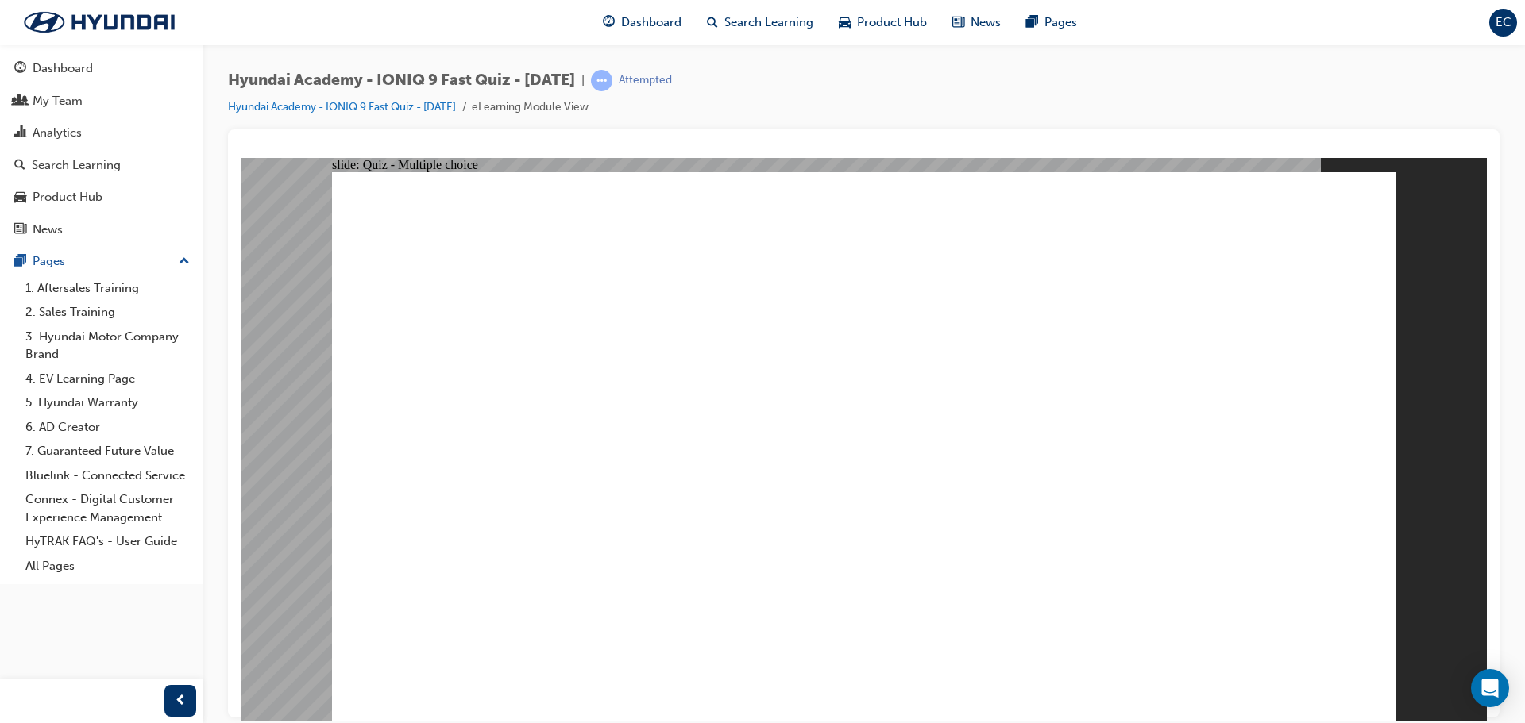
checkbox input "true"
radio input "true"
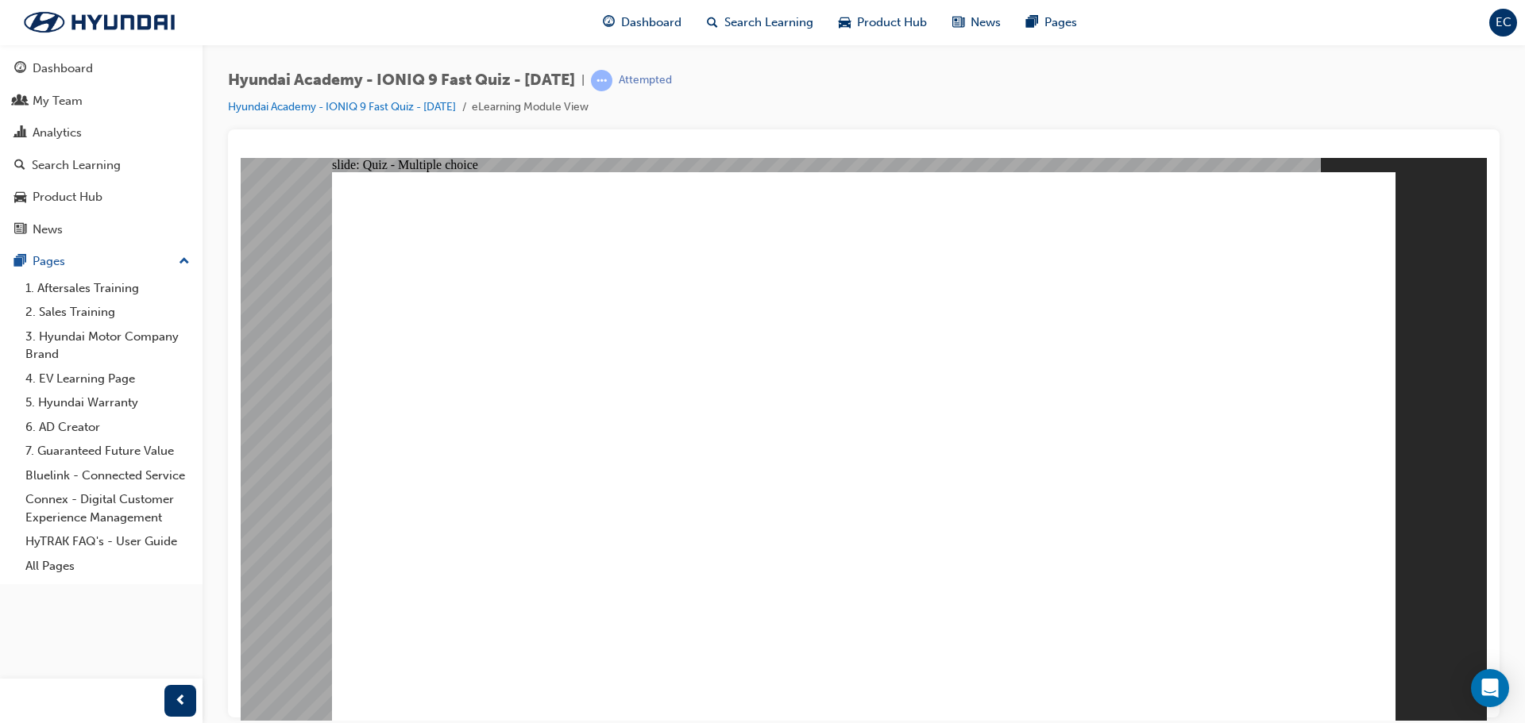
radio input "false"
radio input "true"
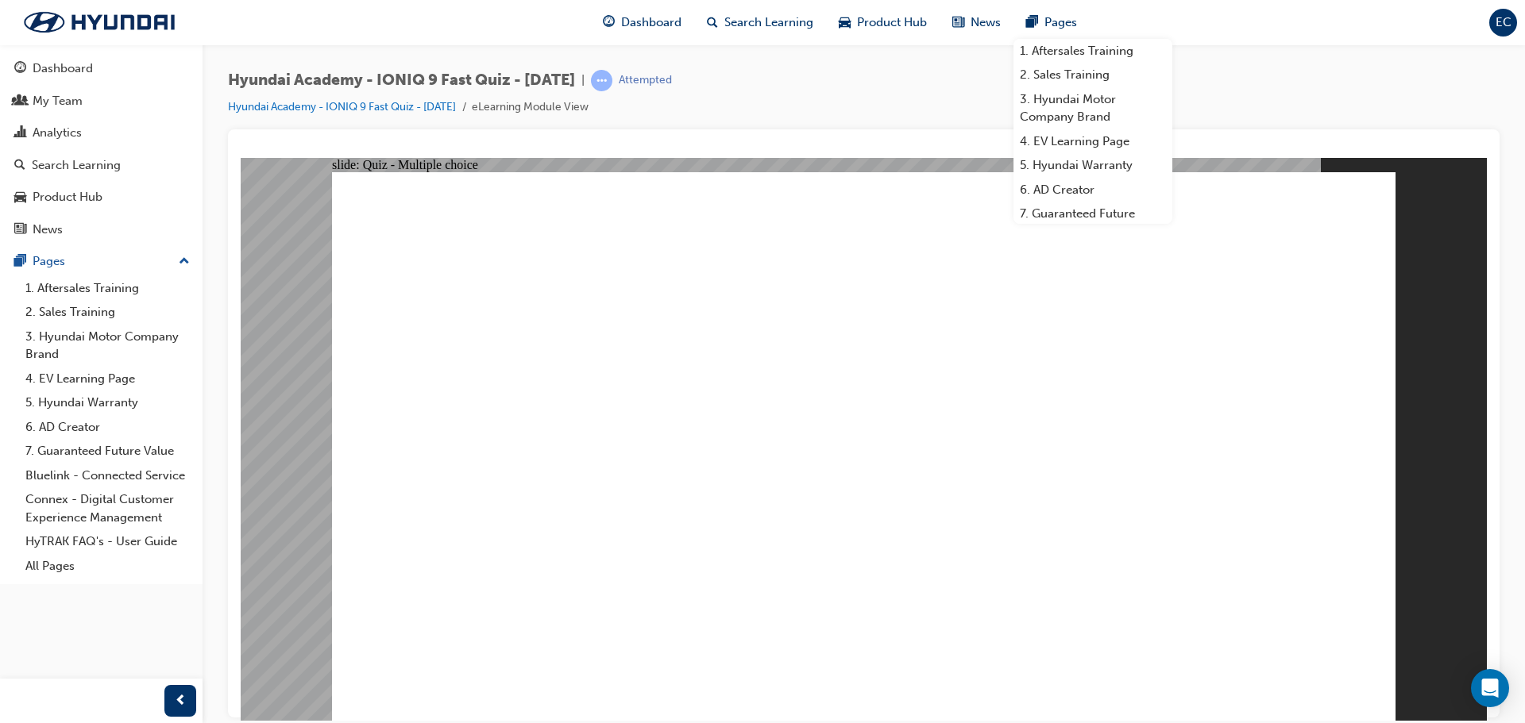
radio input "true"
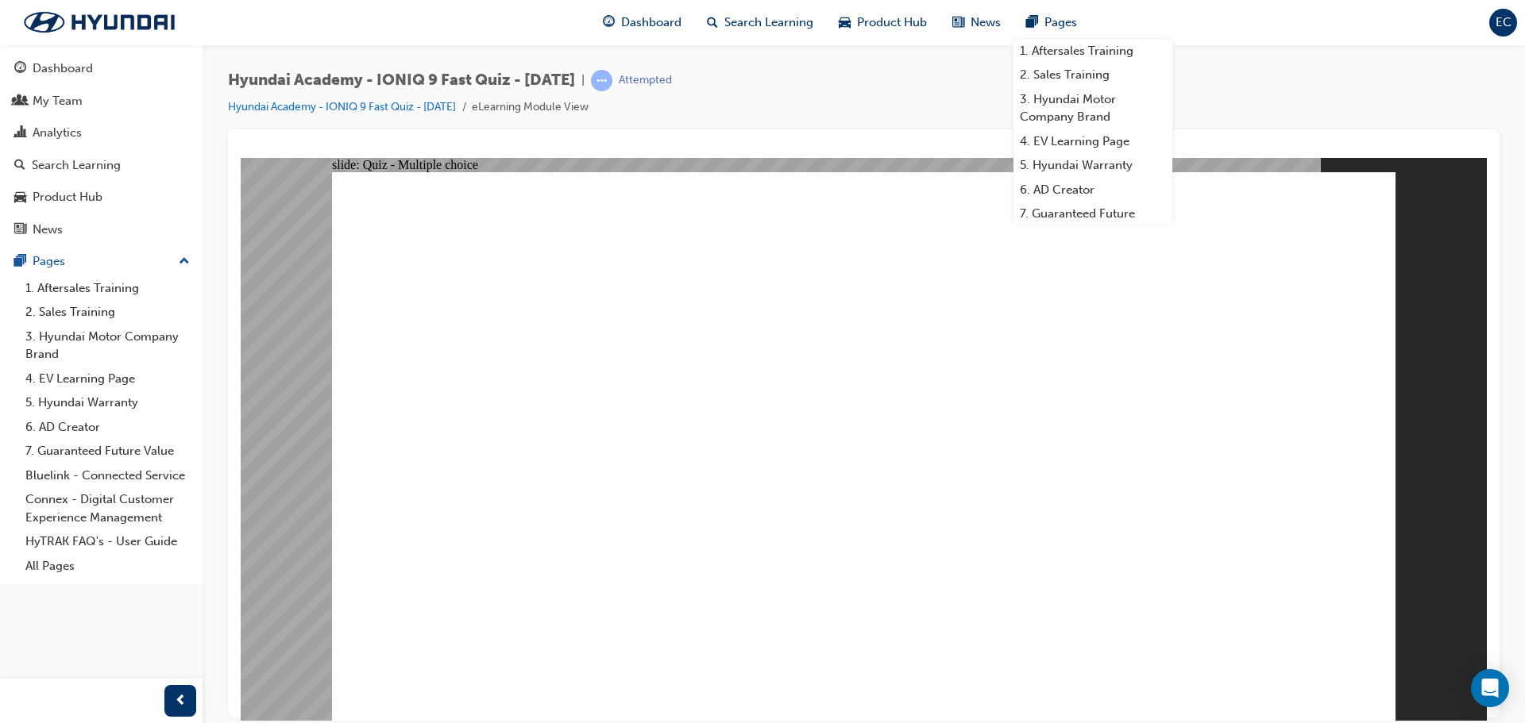
radio input "true"
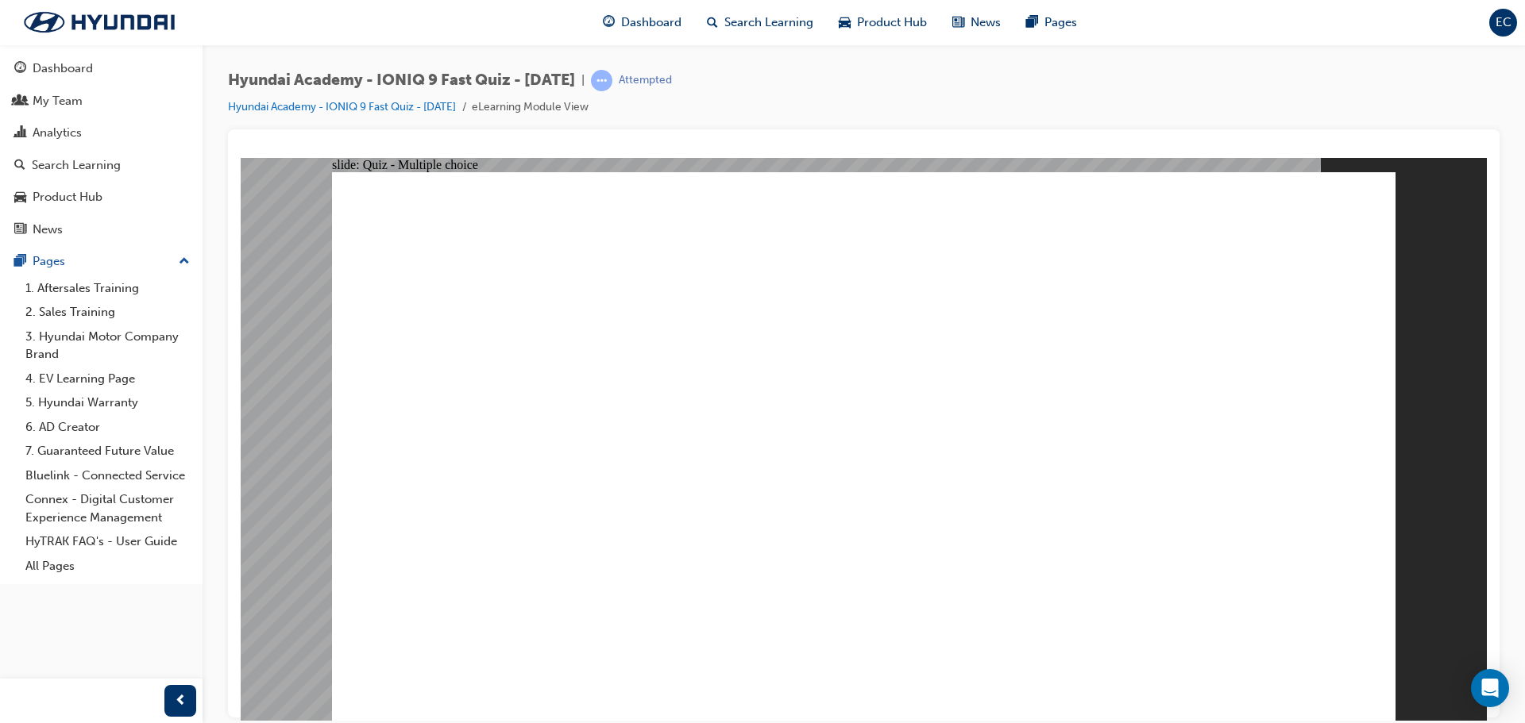
radio input "true"
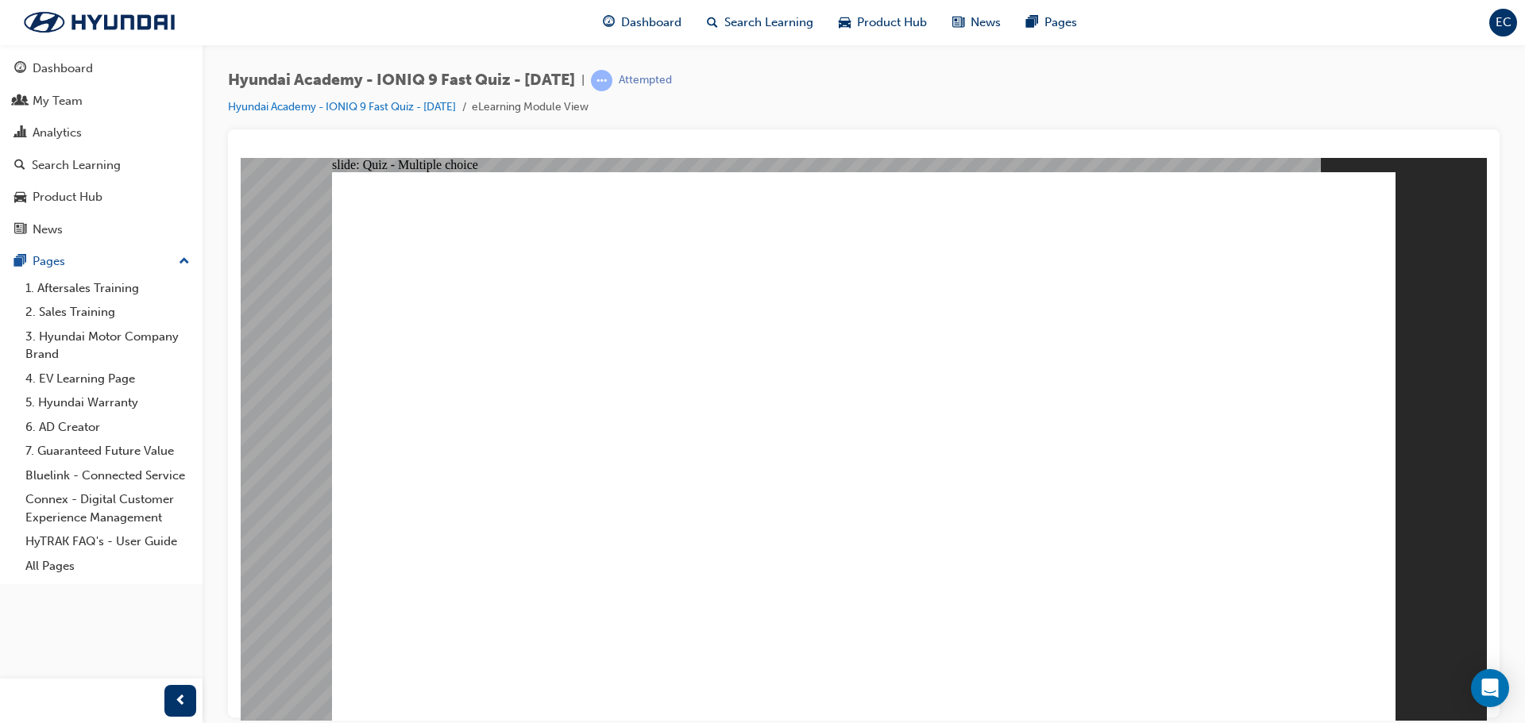
radio input "true"
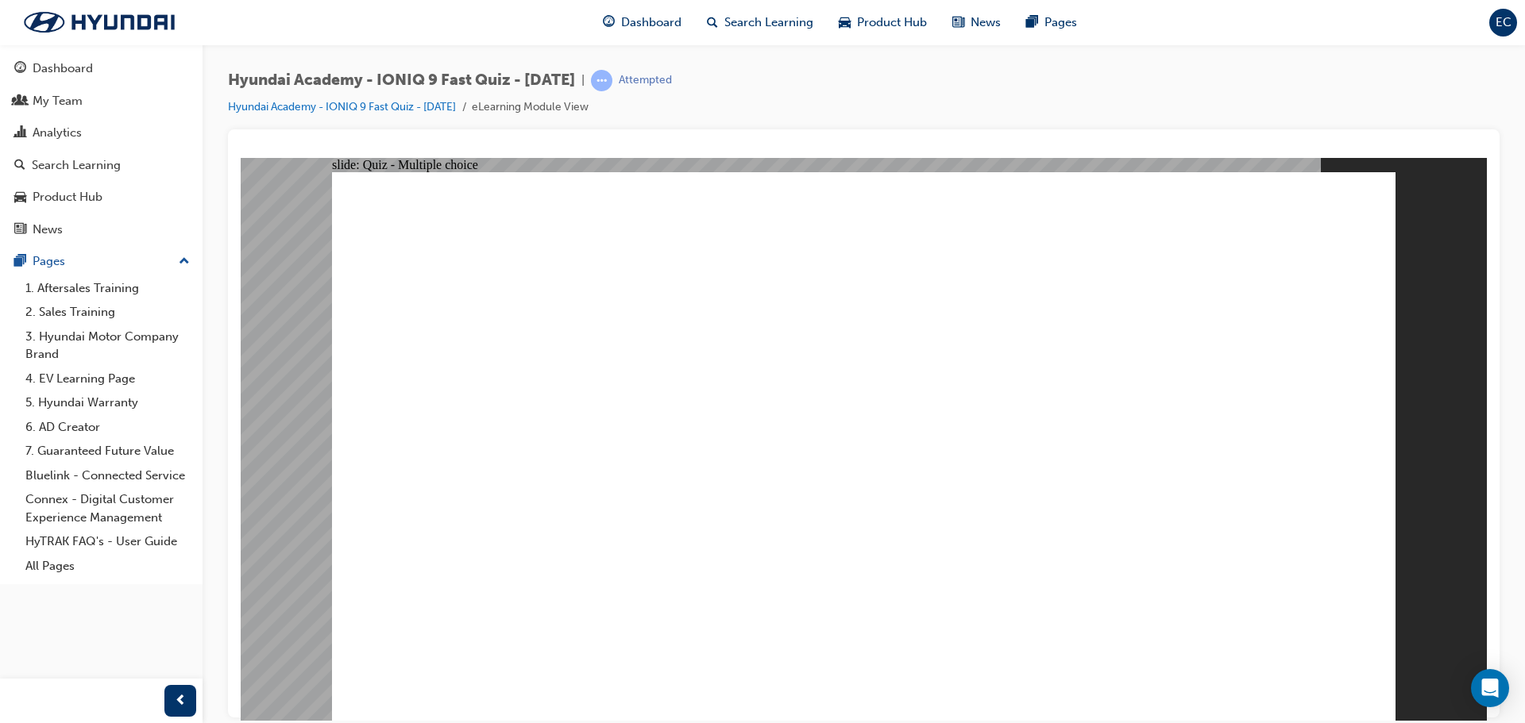
radio input "true"
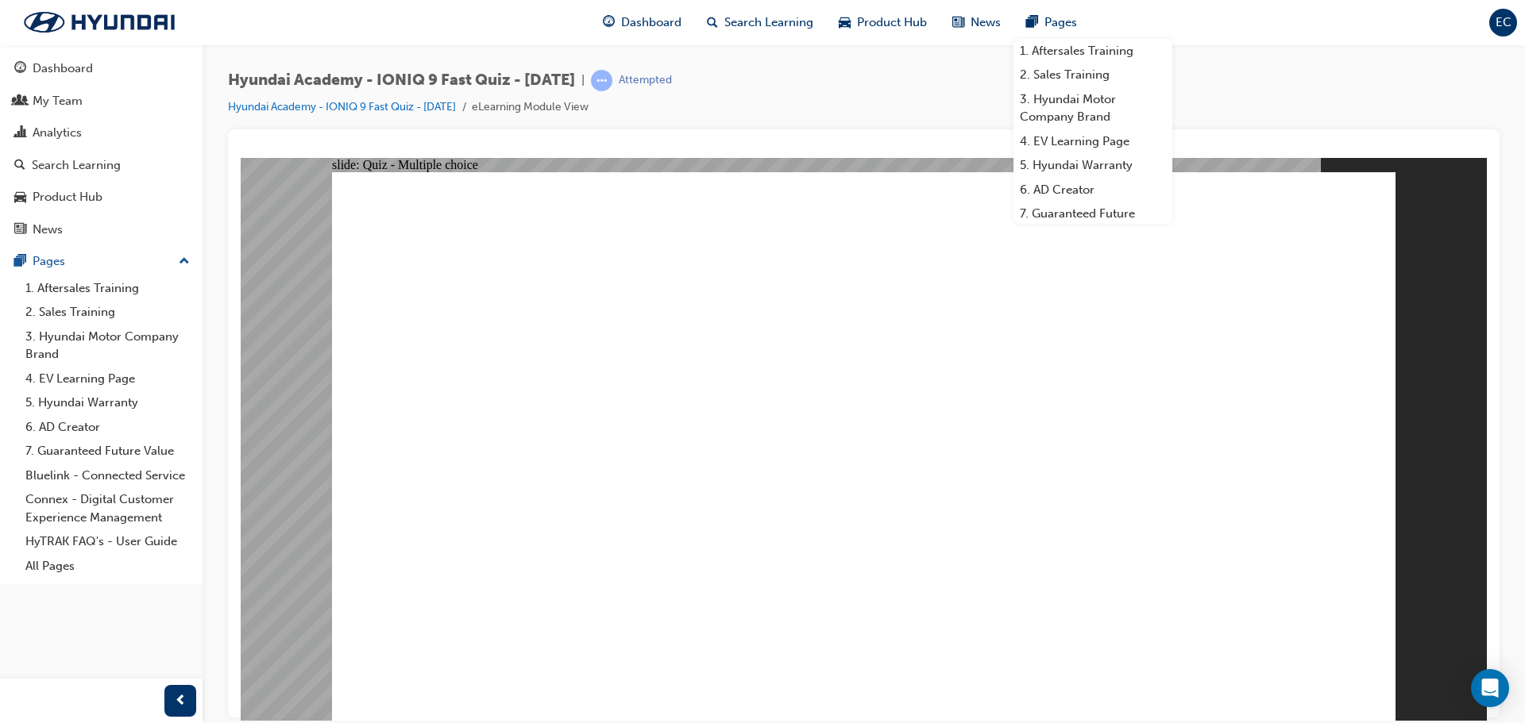
radio input "true"
drag, startPoint x: 813, startPoint y: 497, endPoint x: 901, endPoint y: 528, distance: 93.4
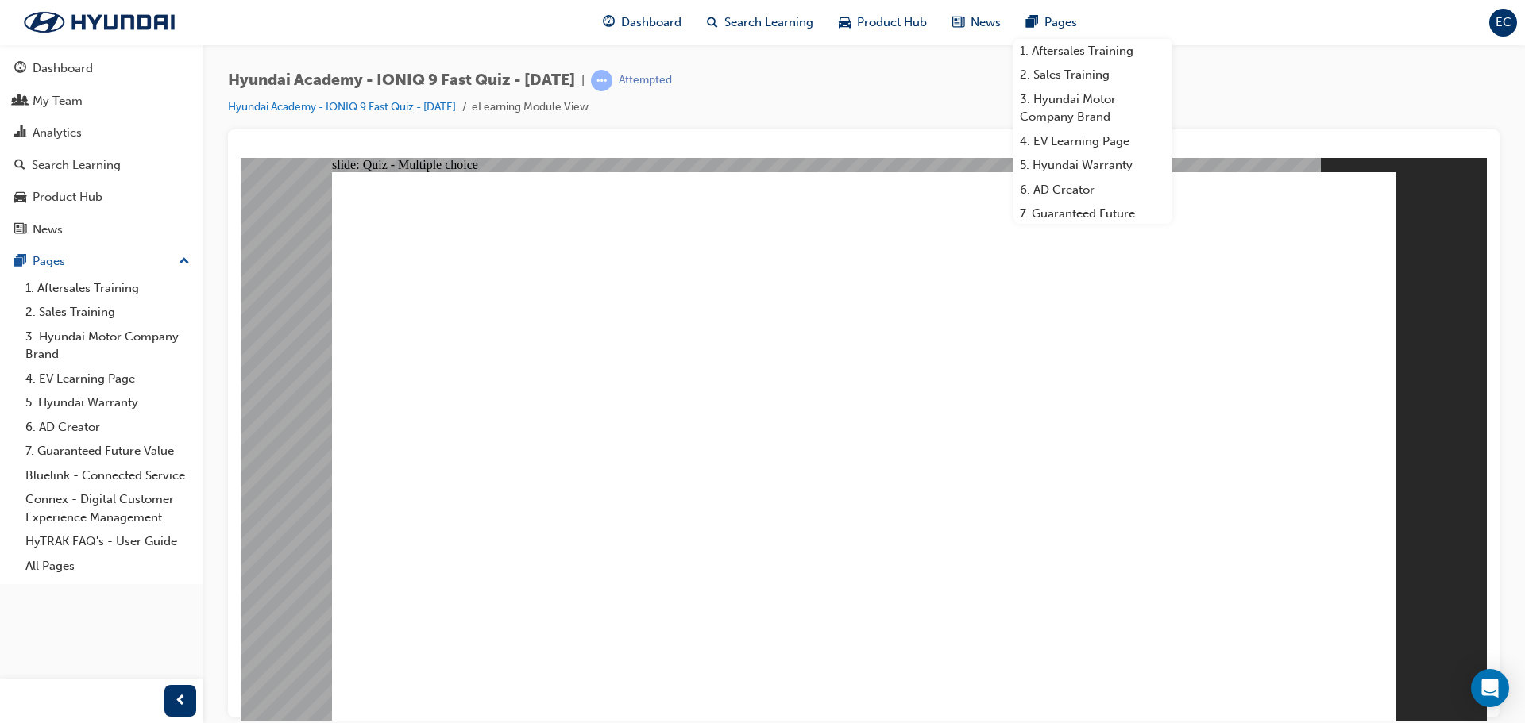
radio input "true"
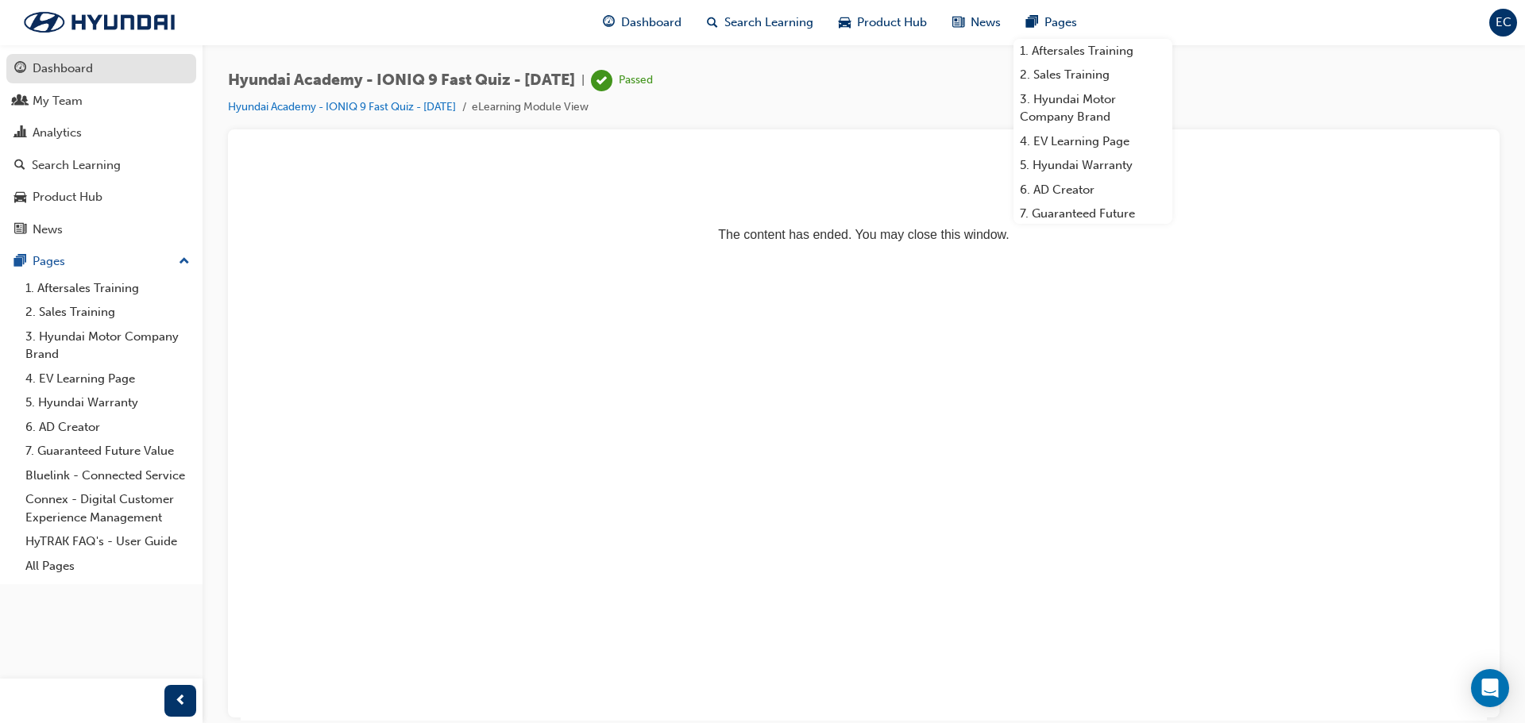
click at [67, 74] on div "Dashboard" at bounding box center [63, 69] width 60 height 18
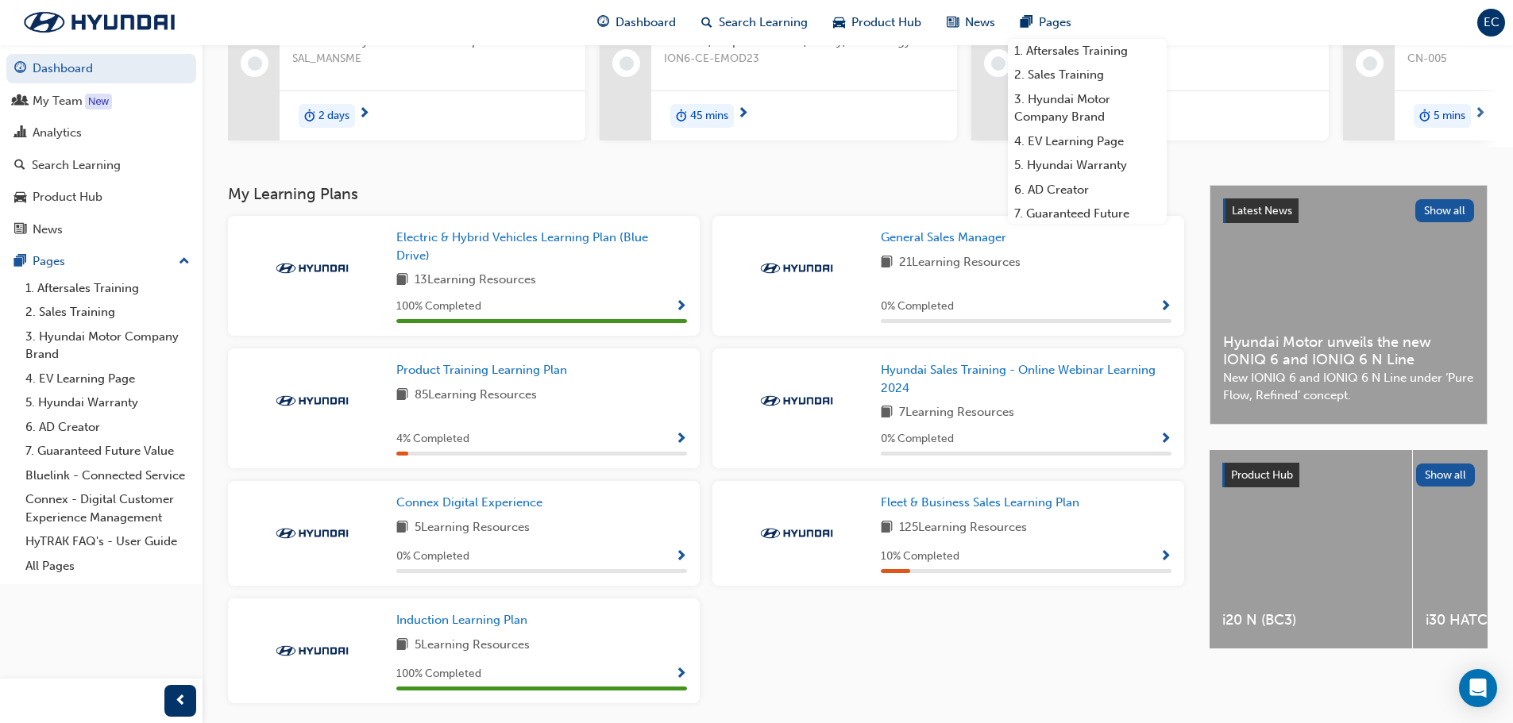
scroll to position [238, 0]
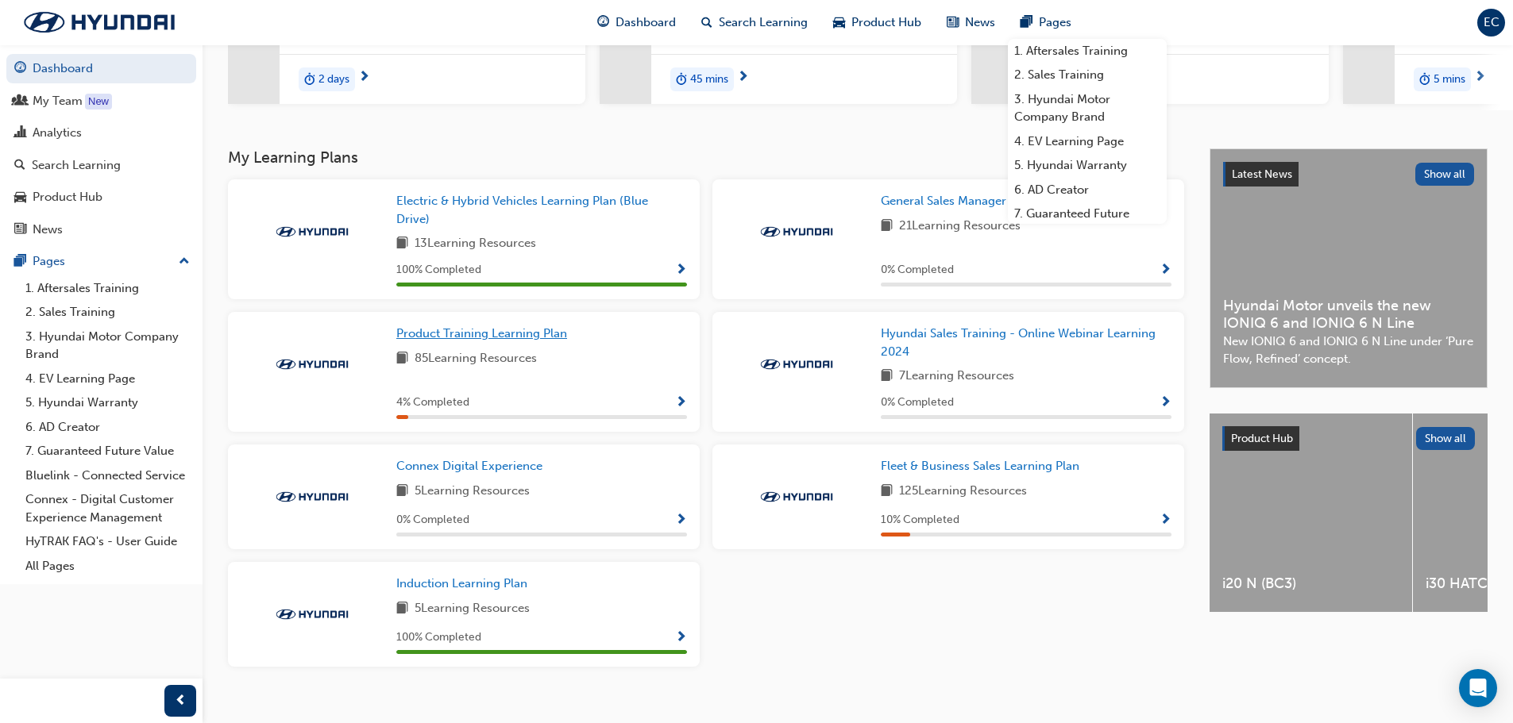
click at [461, 338] on span "Product Training Learning Plan" at bounding box center [481, 333] width 171 height 14
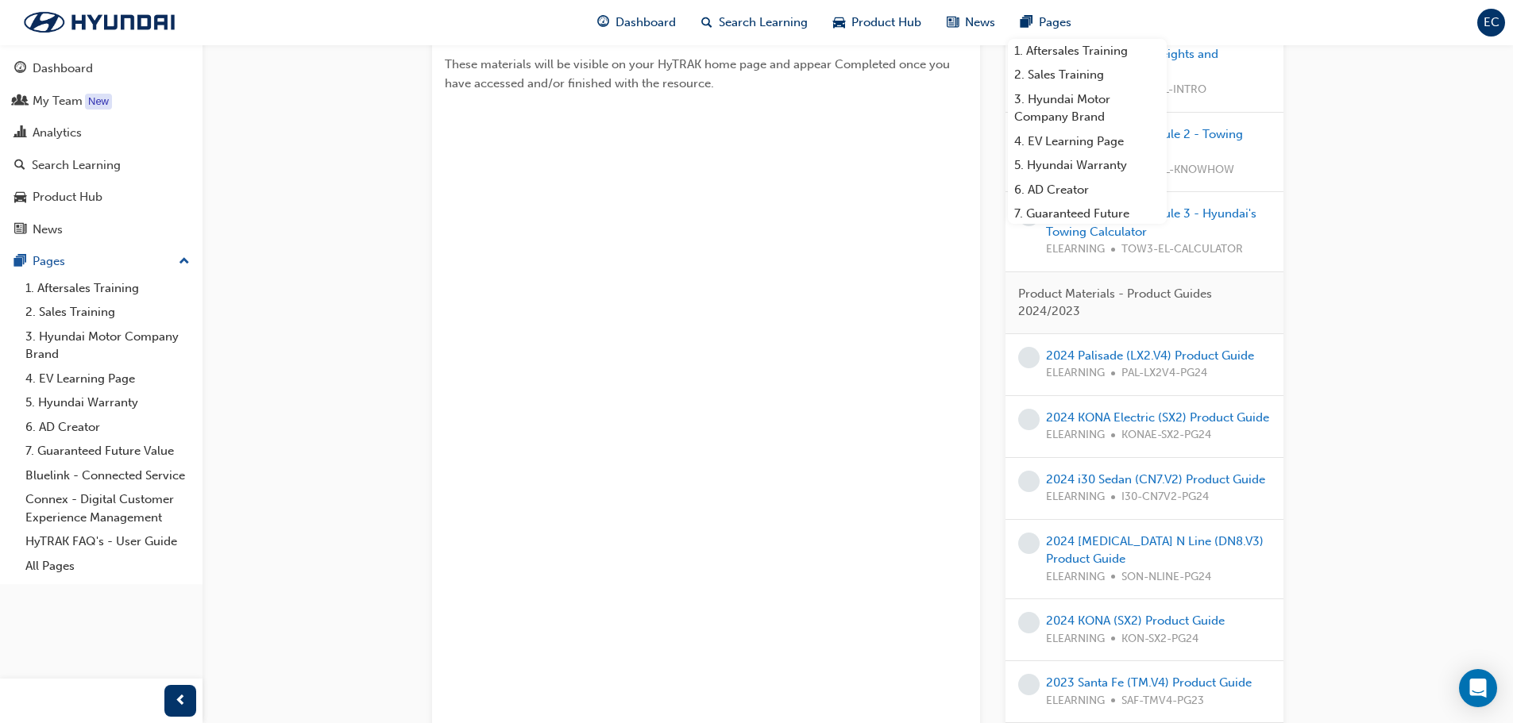
scroll to position [318, 0]
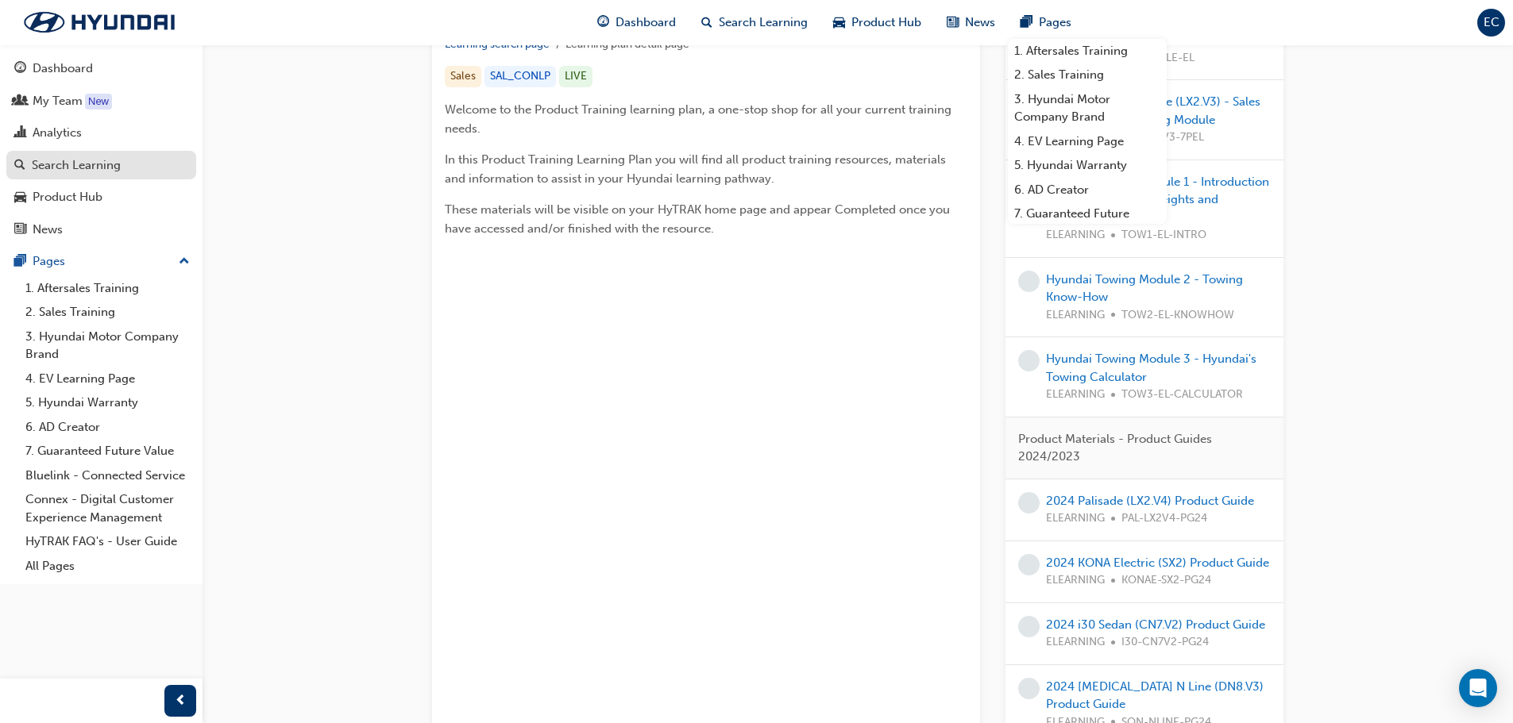
click at [81, 166] on div "Search Learning" at bounding box center [76, 165] width 89 height 18
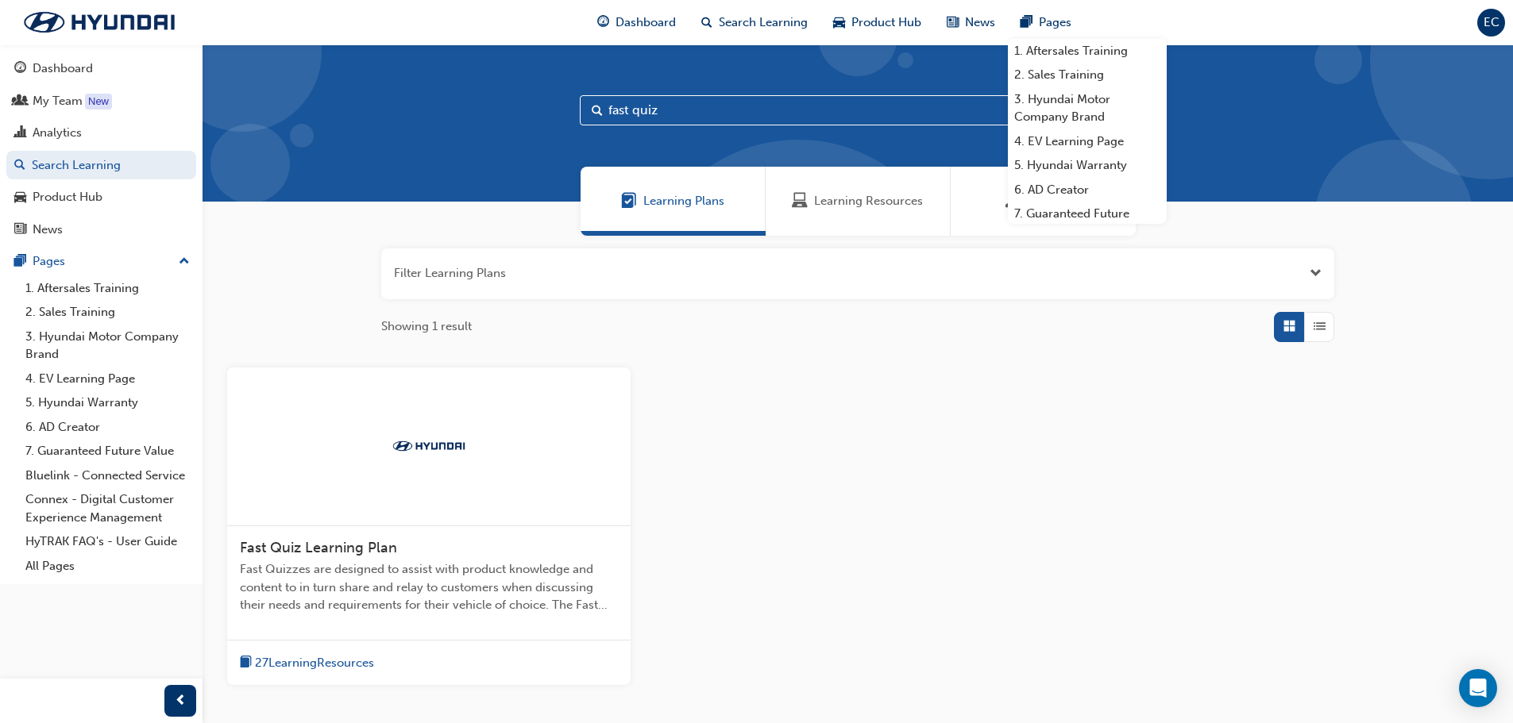
drag, startPoint x: 442, startPoint y: 458, endPoint x: 480, endPoint y: 449, distance: 38.3
click at [442, 458] on div at bounding box center [428, 447] width 403 height 159
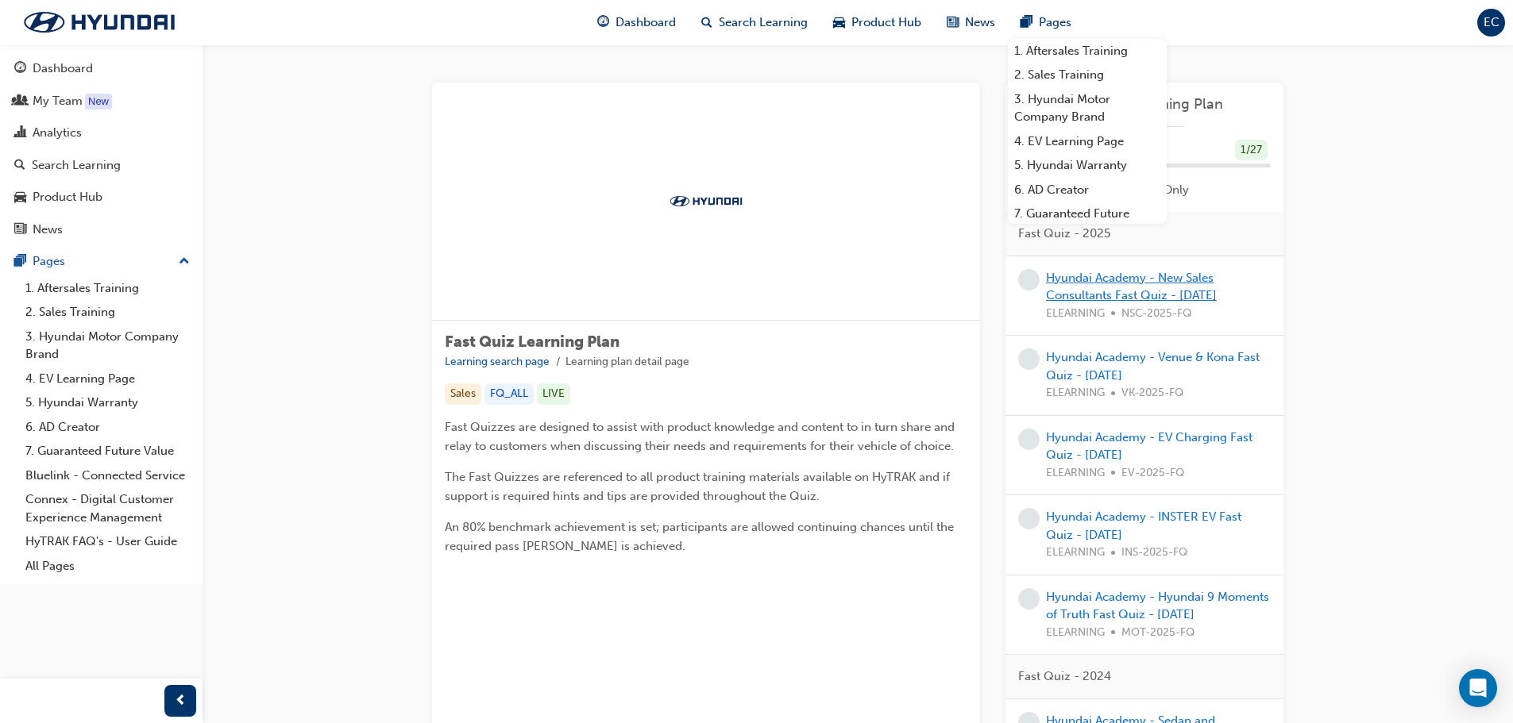
click at [1141, 276] on link "Hyundai Academy - New Sales Consultants Fast Quiz - [DATE]" at bounding box center [1131, 287] width 171 height 33
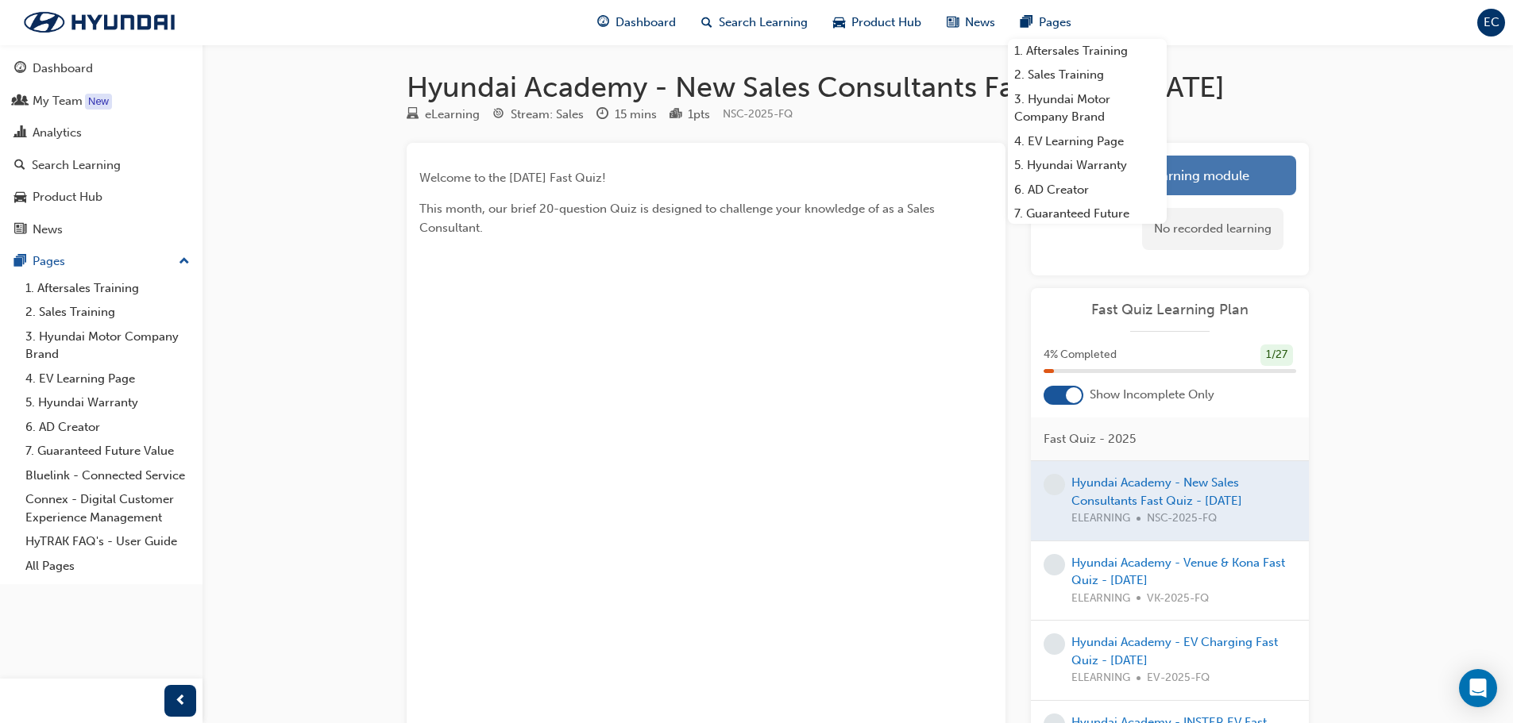
click at [1250, 195] on link "Launch eLearning module" at bounding box center [1170, 176] width 253 height 40
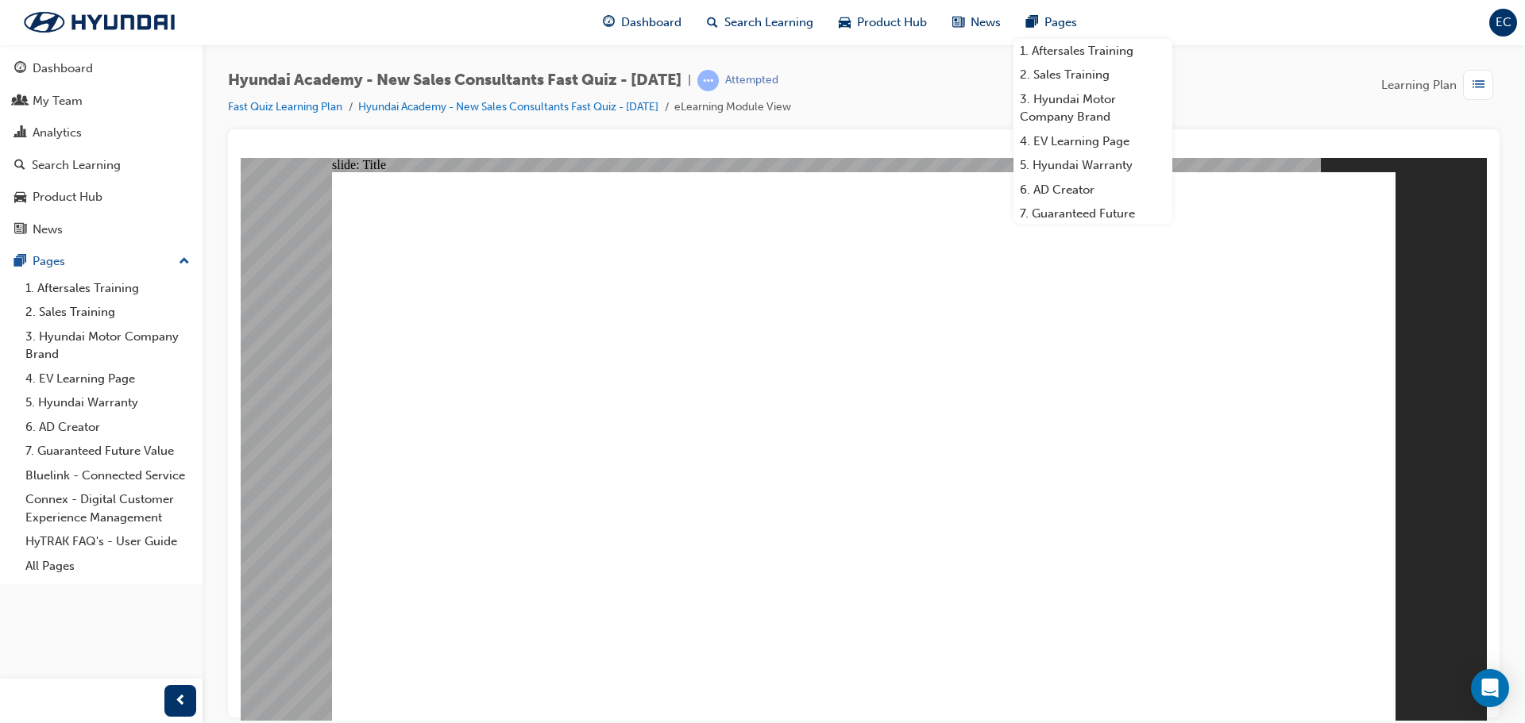
radio input "true"
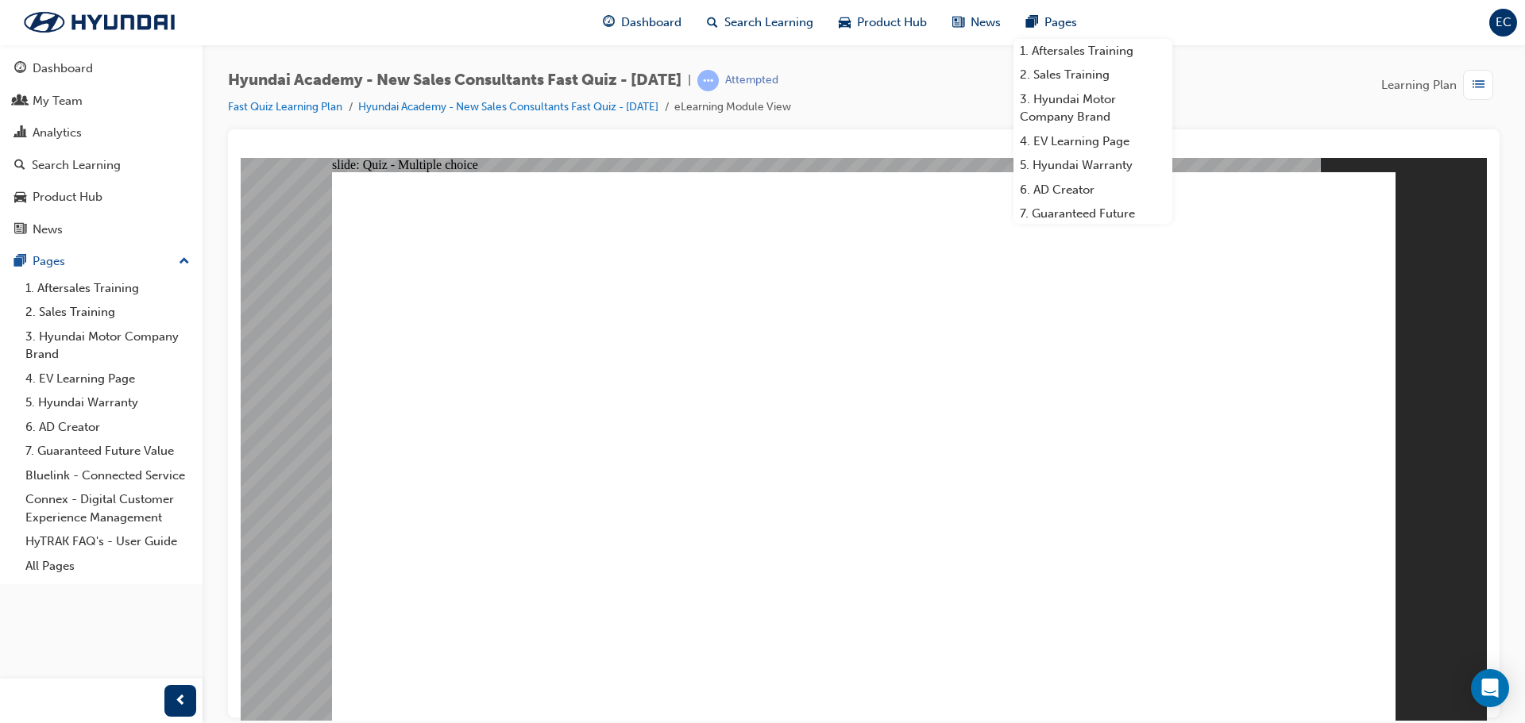
radio input "true"
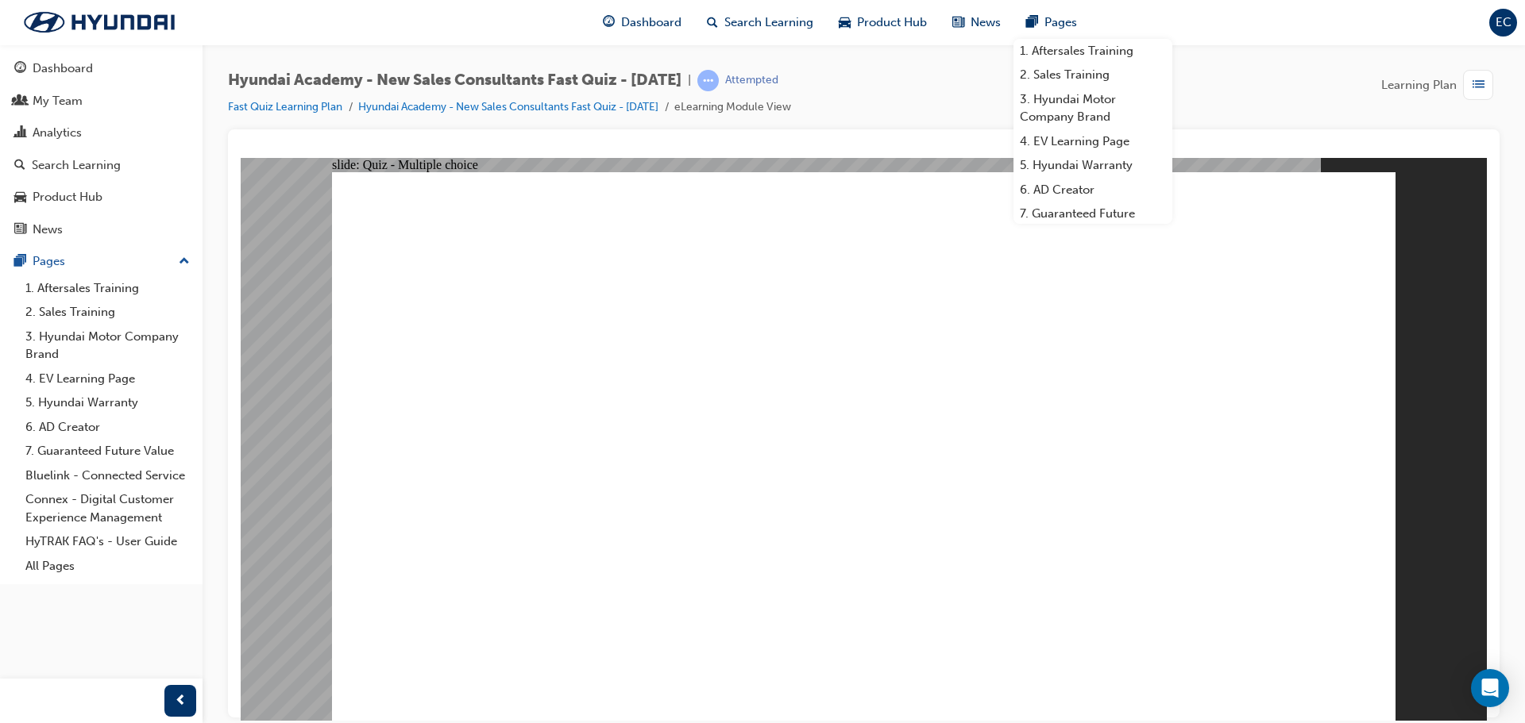
radio input "true"
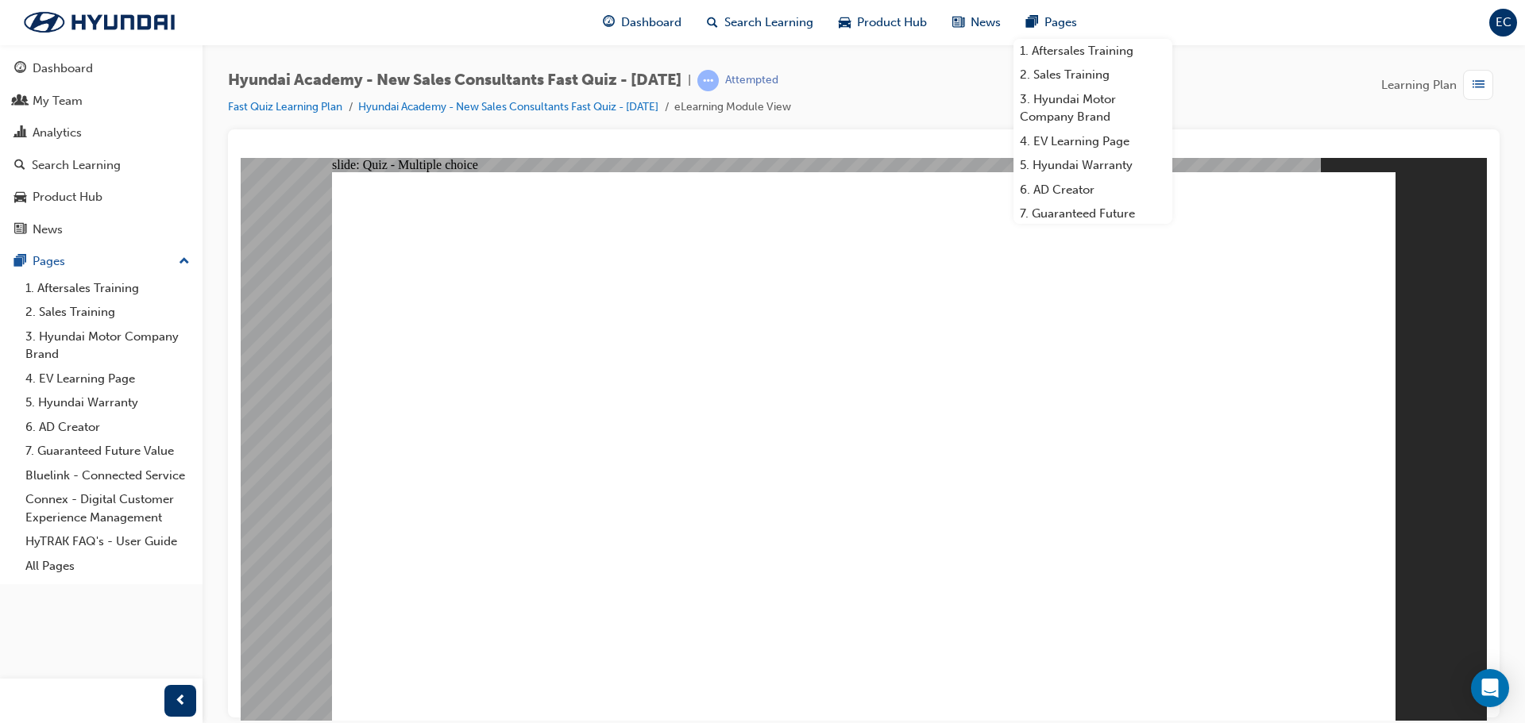
radio input "false"
radio input "true"
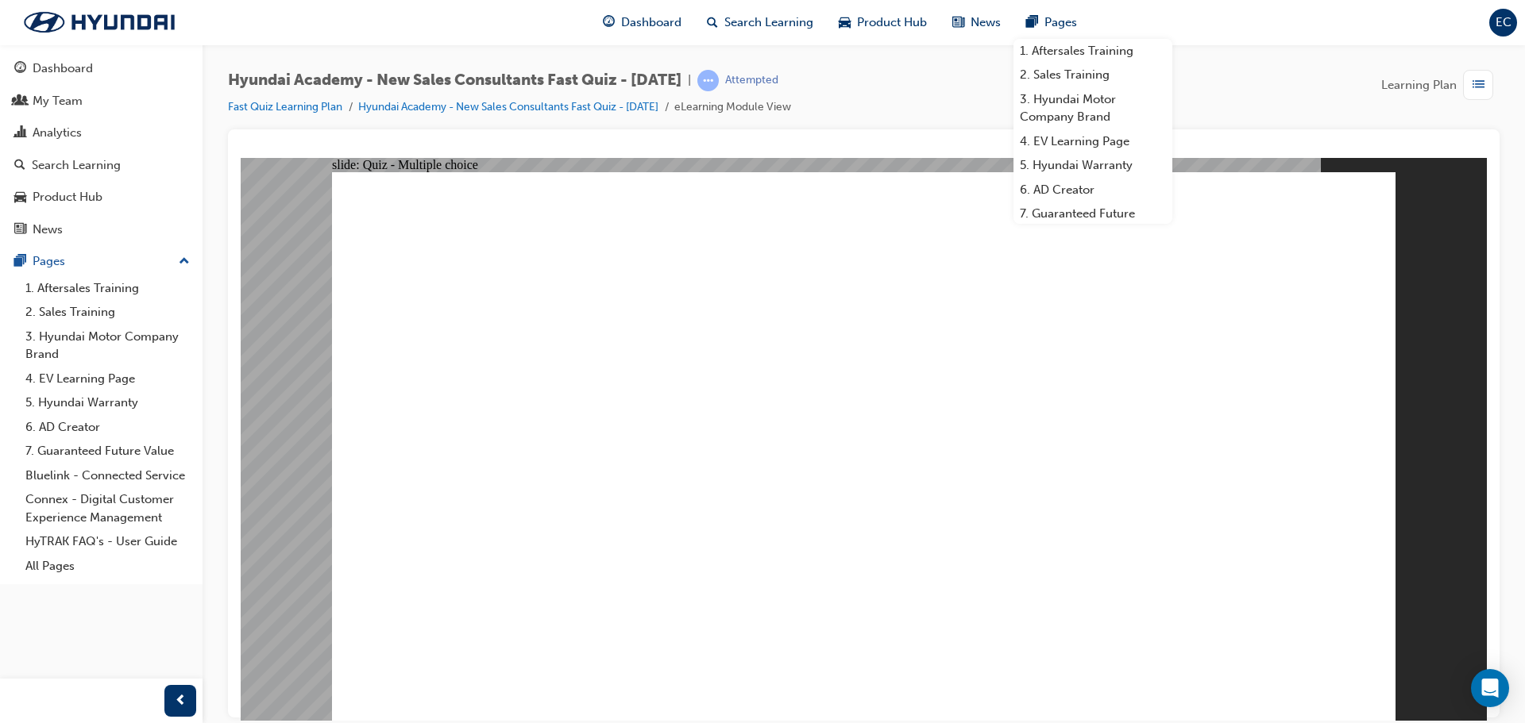
radio input "true"
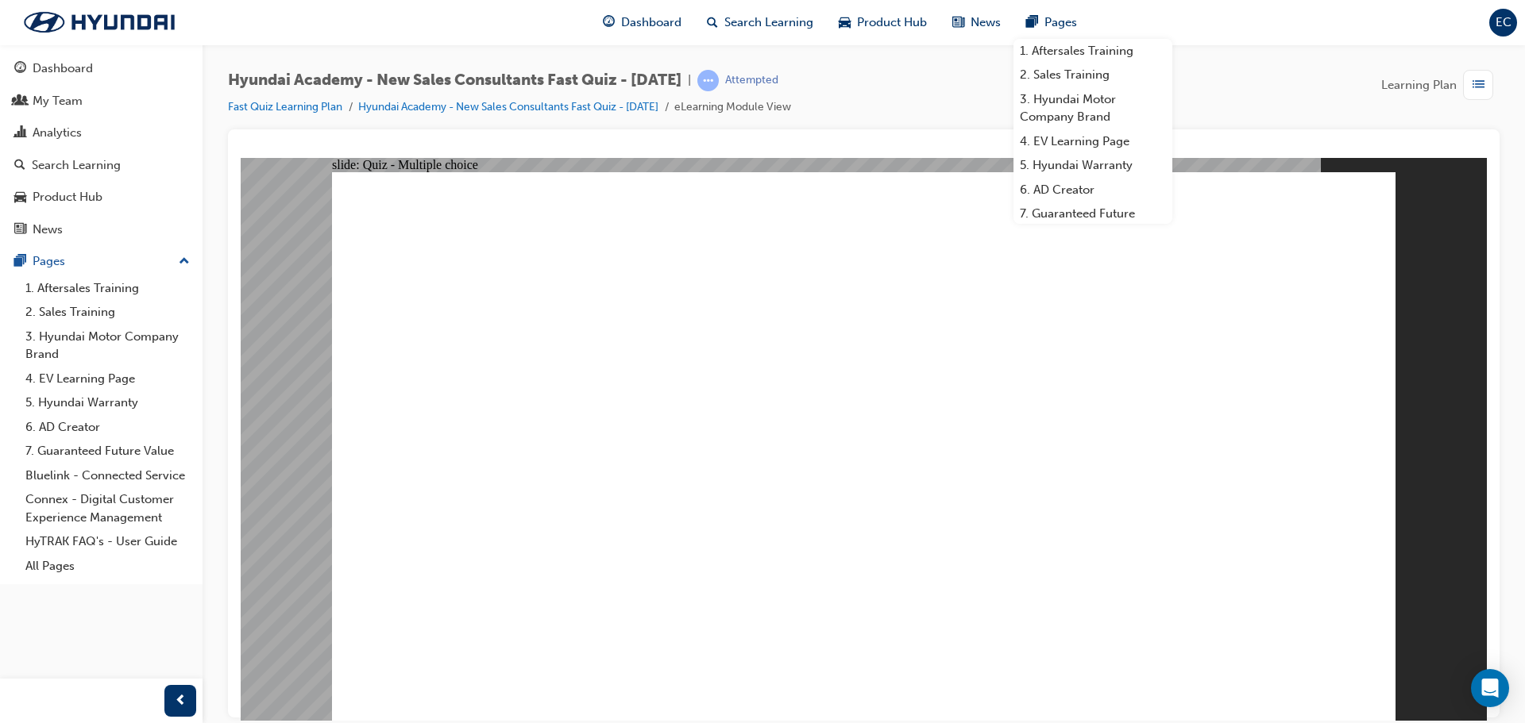
radio input "false"
radio input "true"
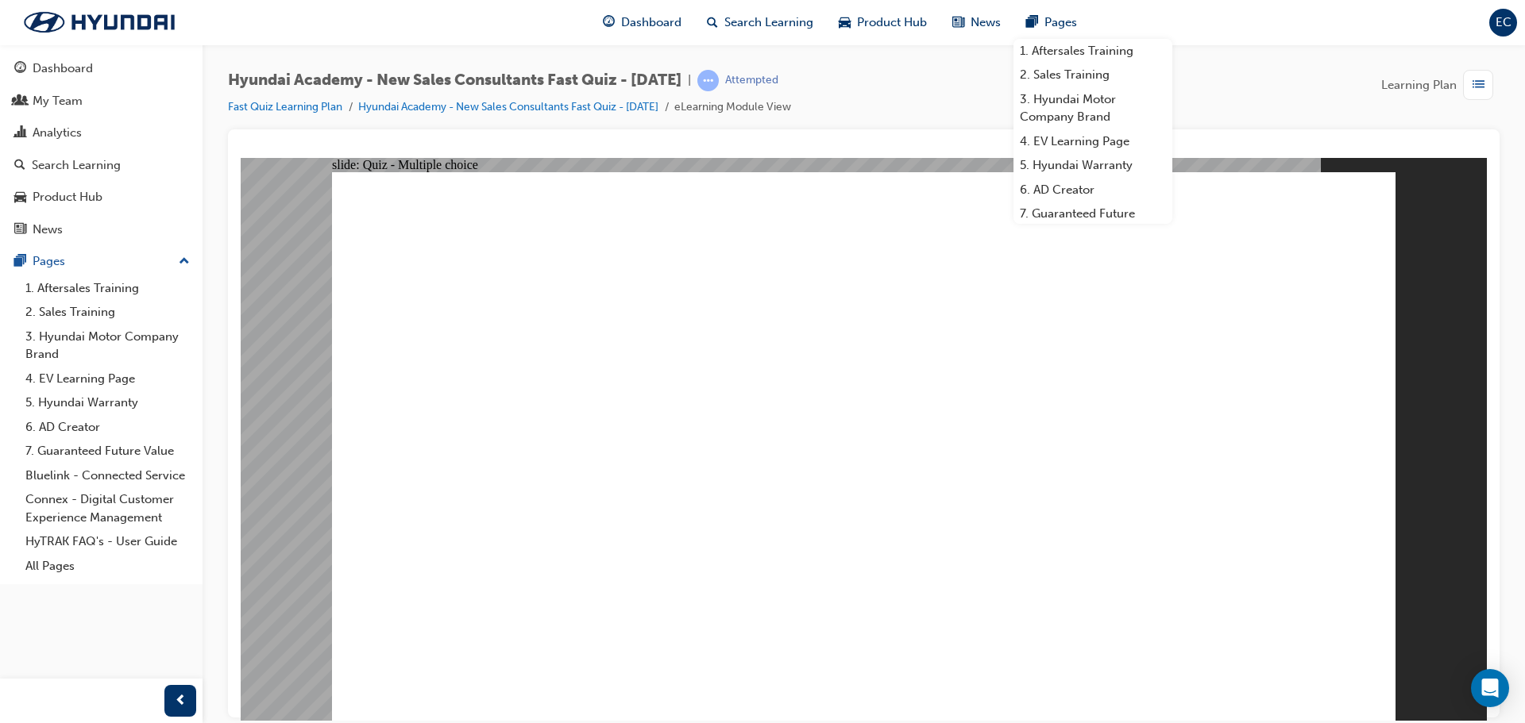
radio input "true"
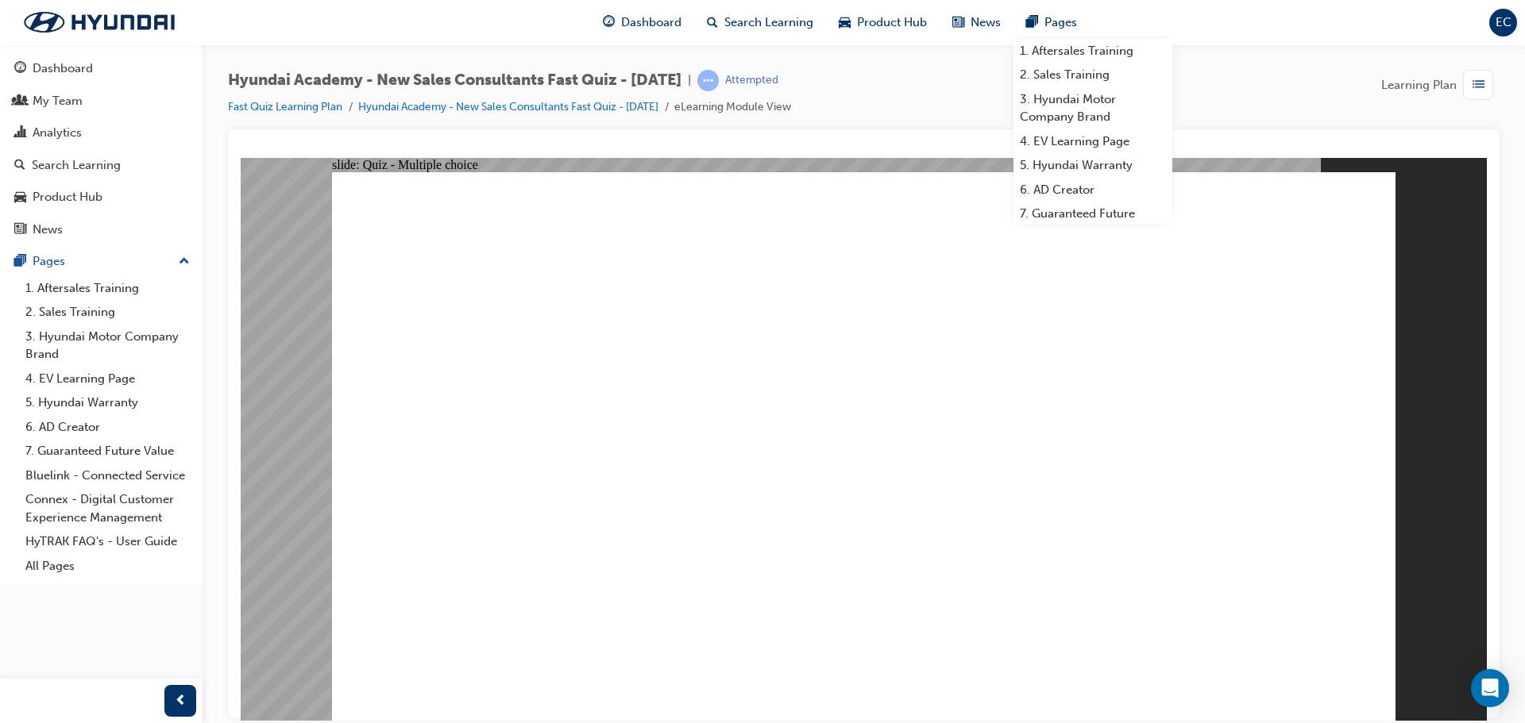
radio input "true"
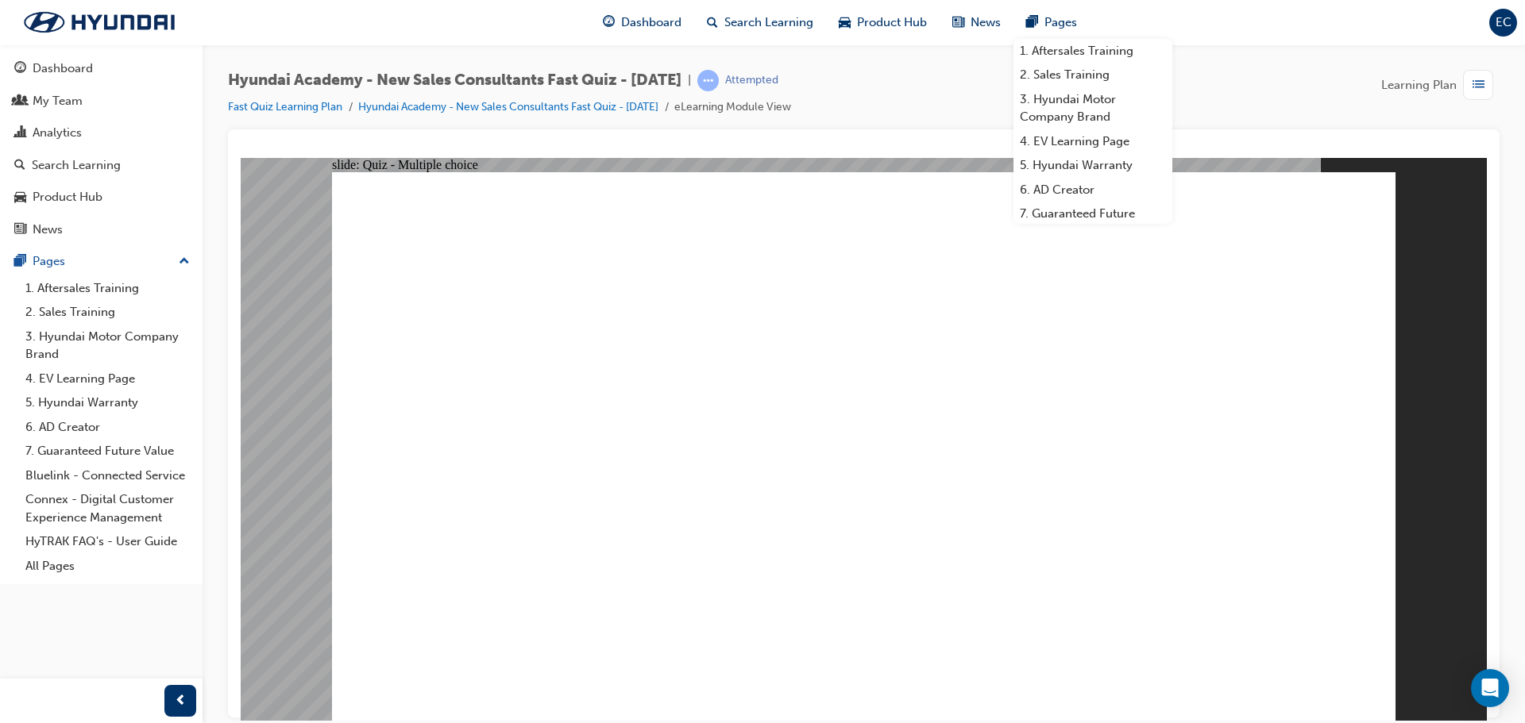
radio input "true"
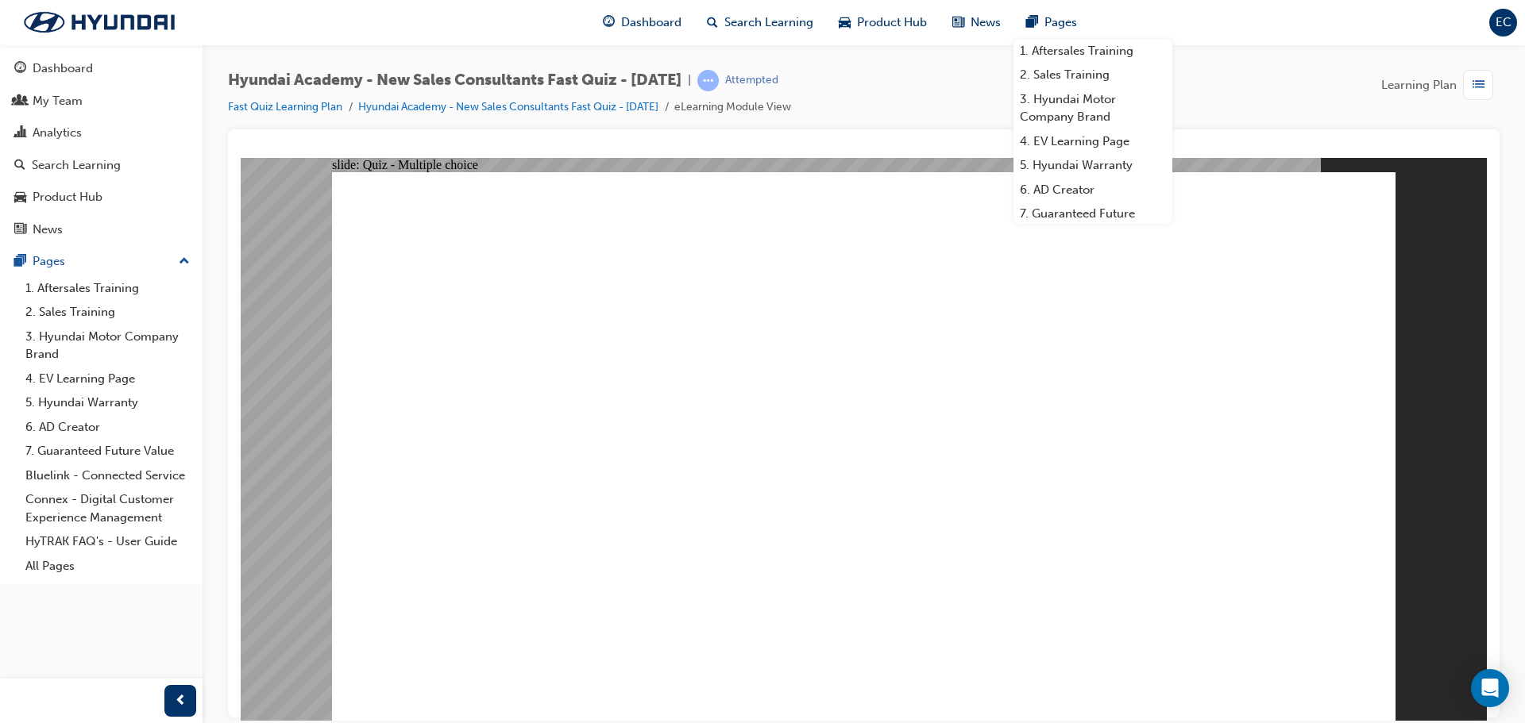
radio input "true"
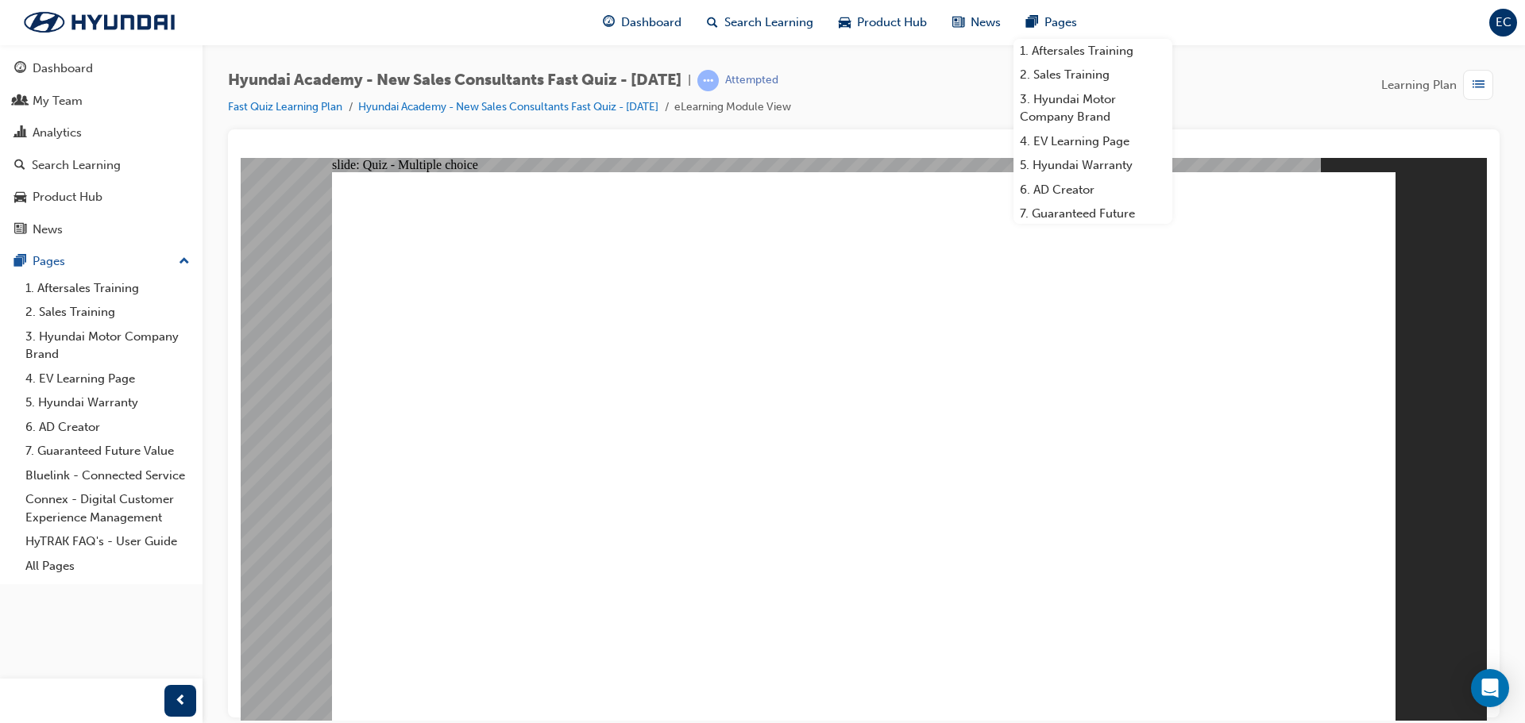
radio input "true"
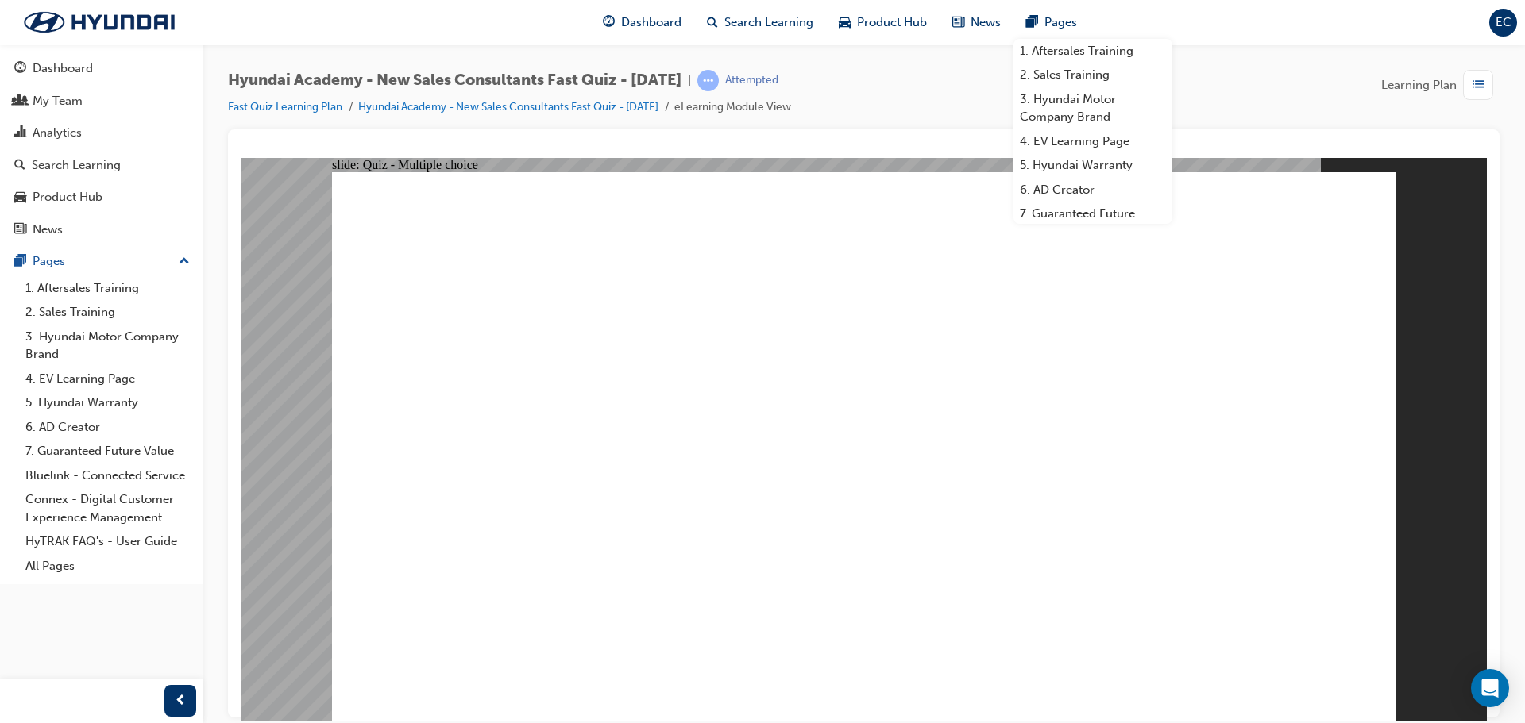
radio input "true"
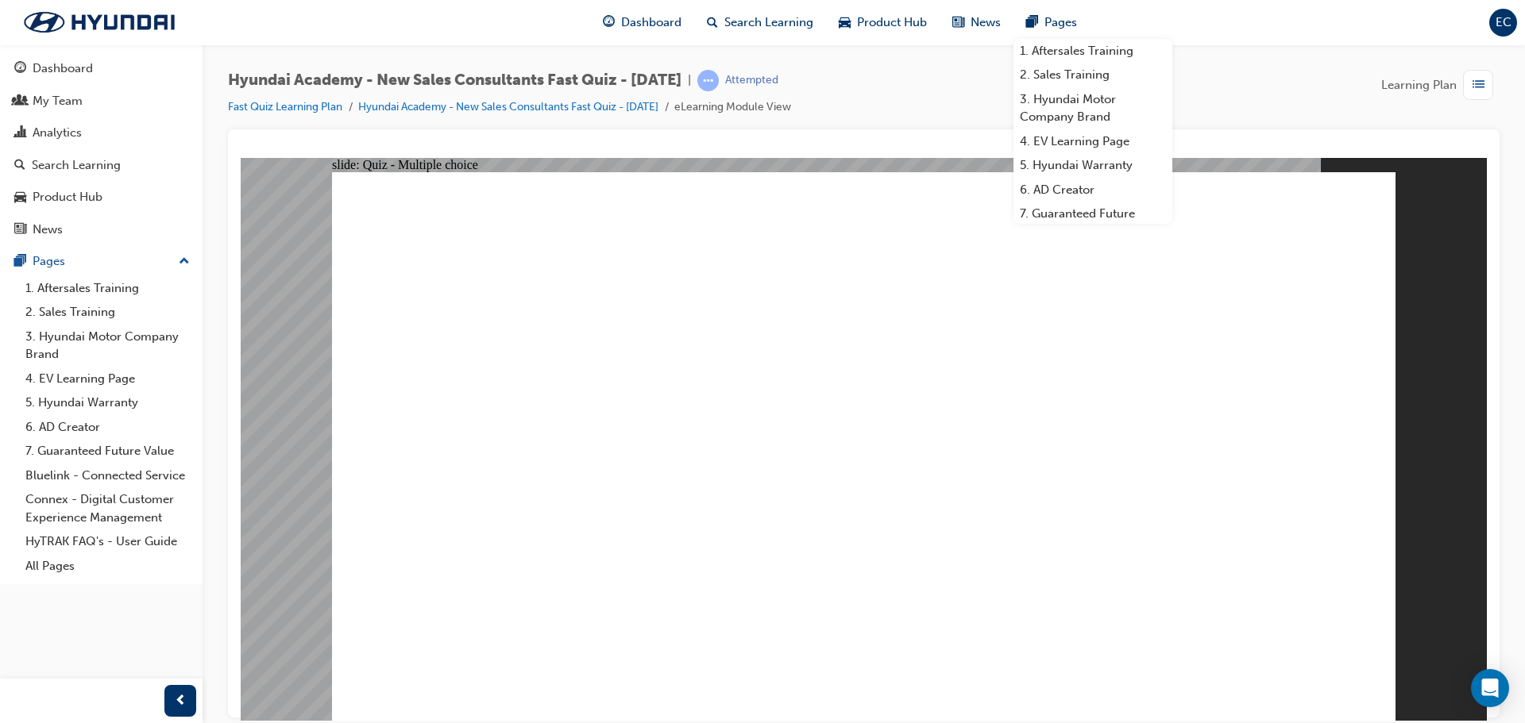
radio input "true"
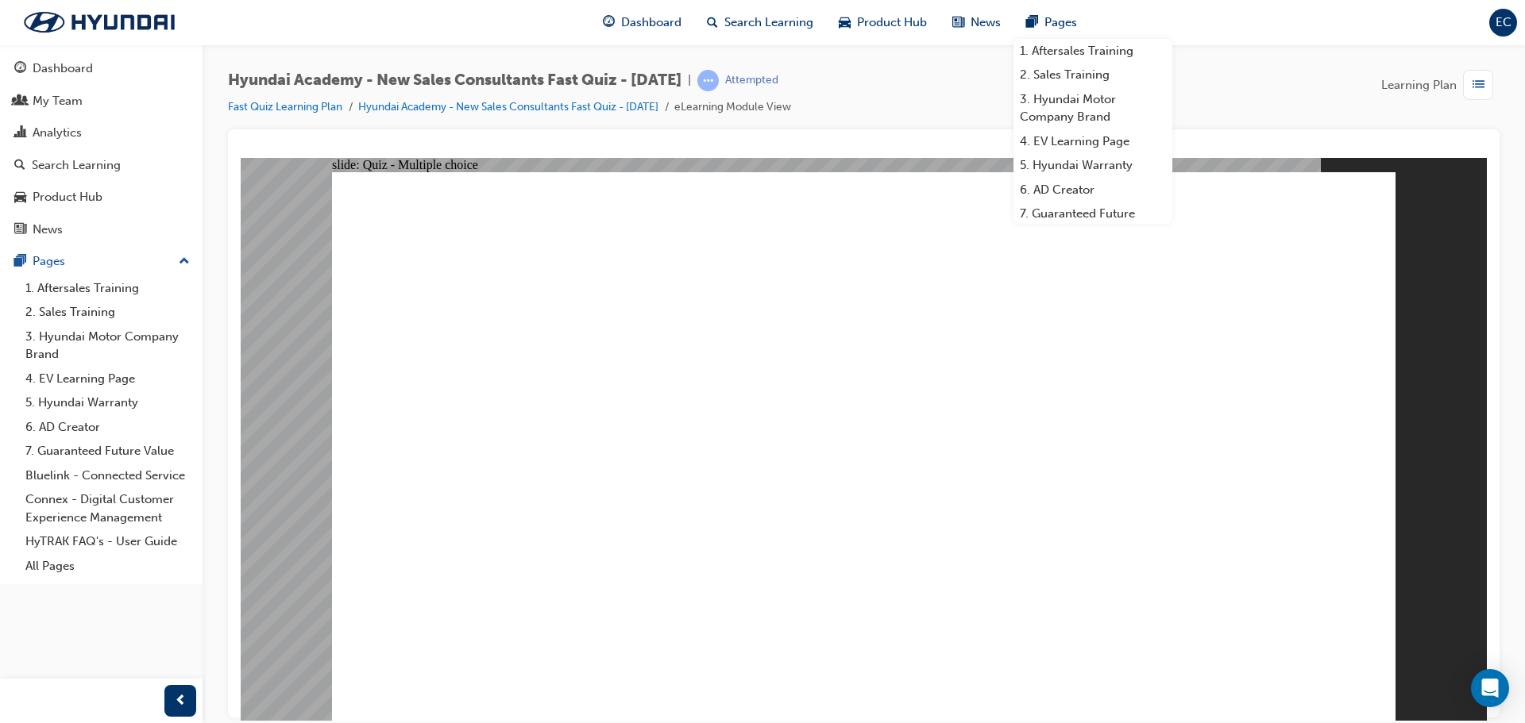
radio input "true"
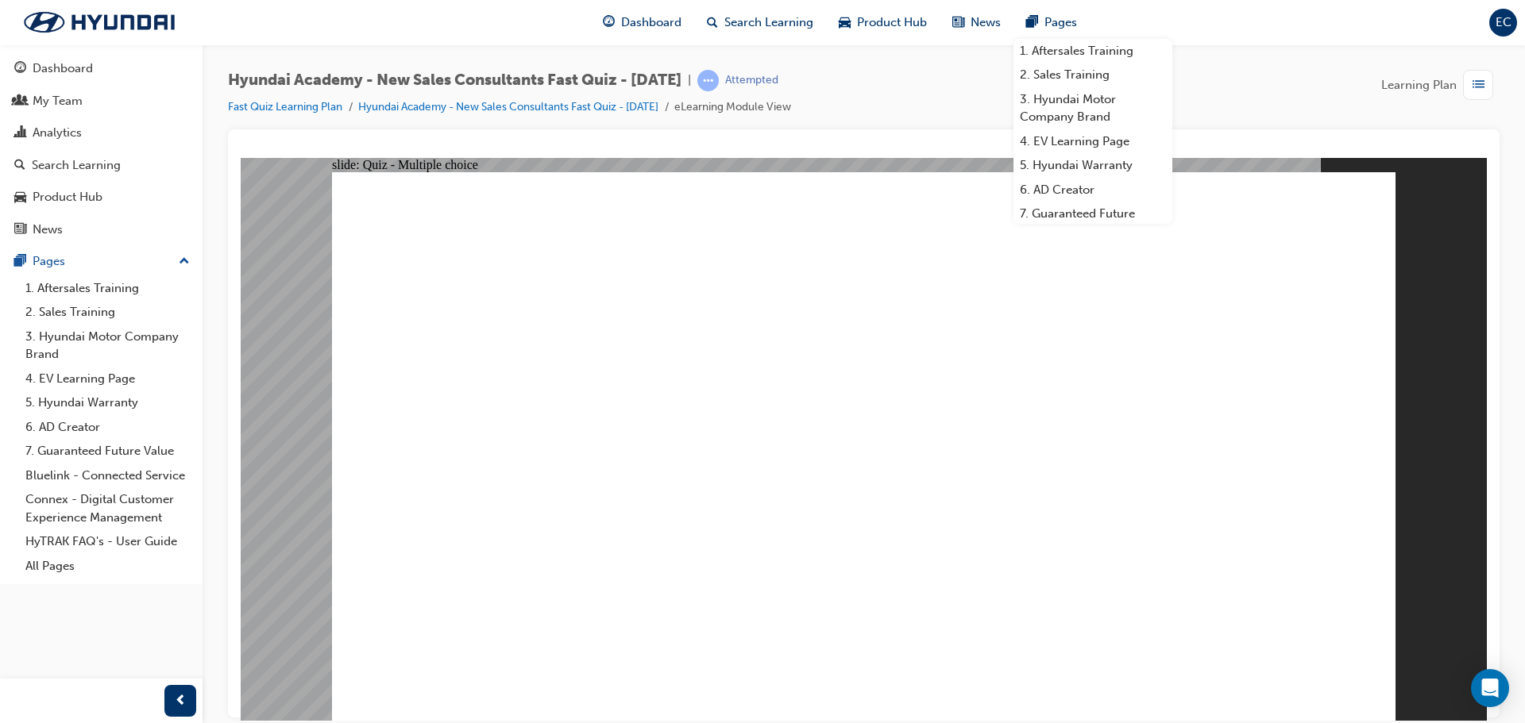
radio input "true"
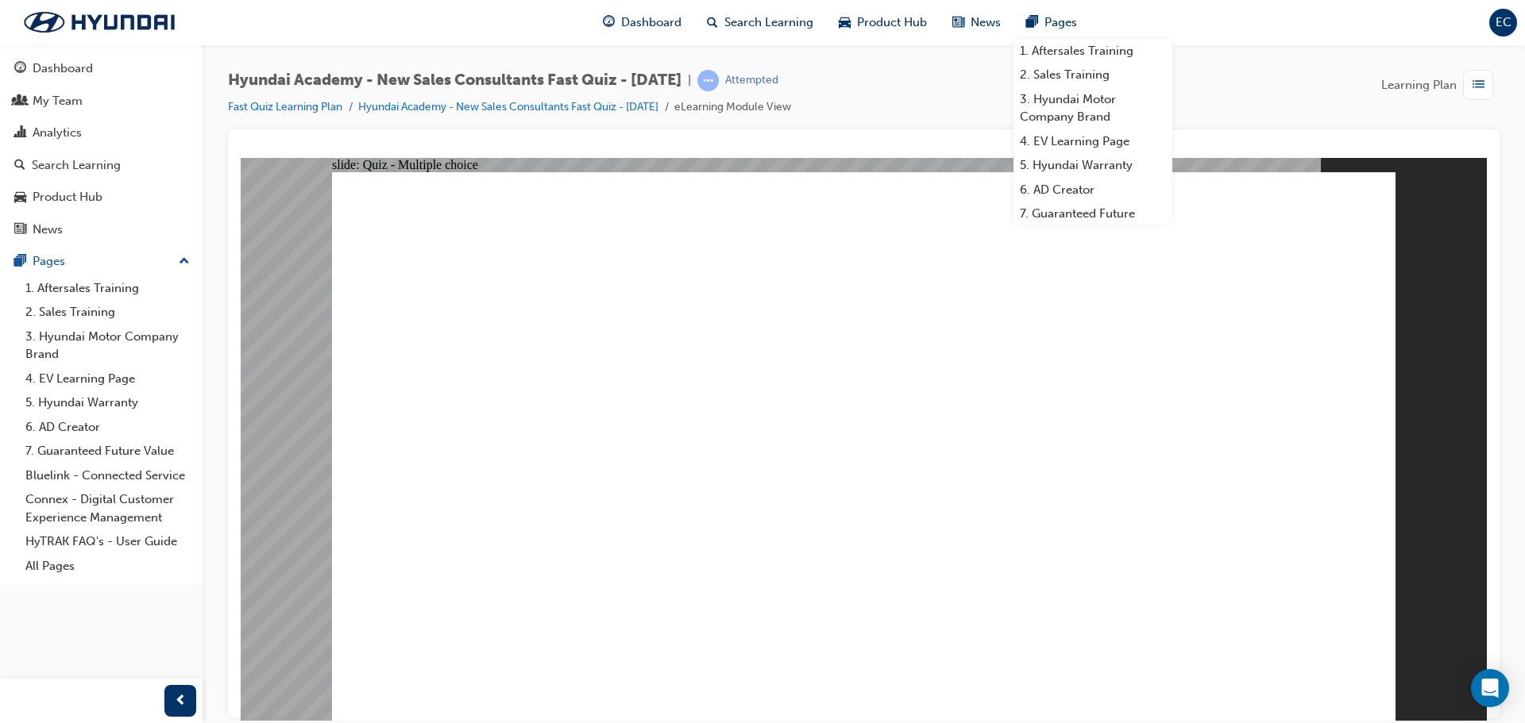
radio input "true"
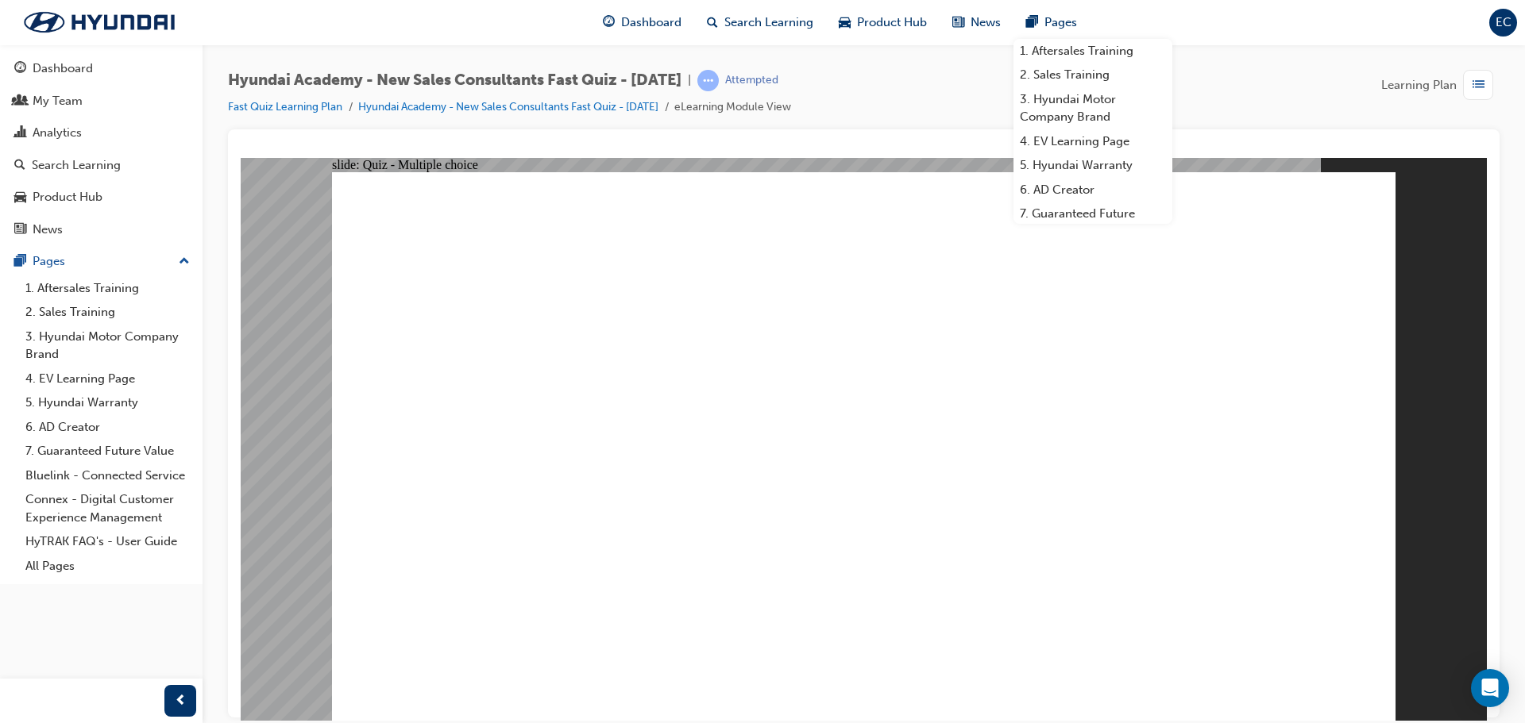
radio input "true"
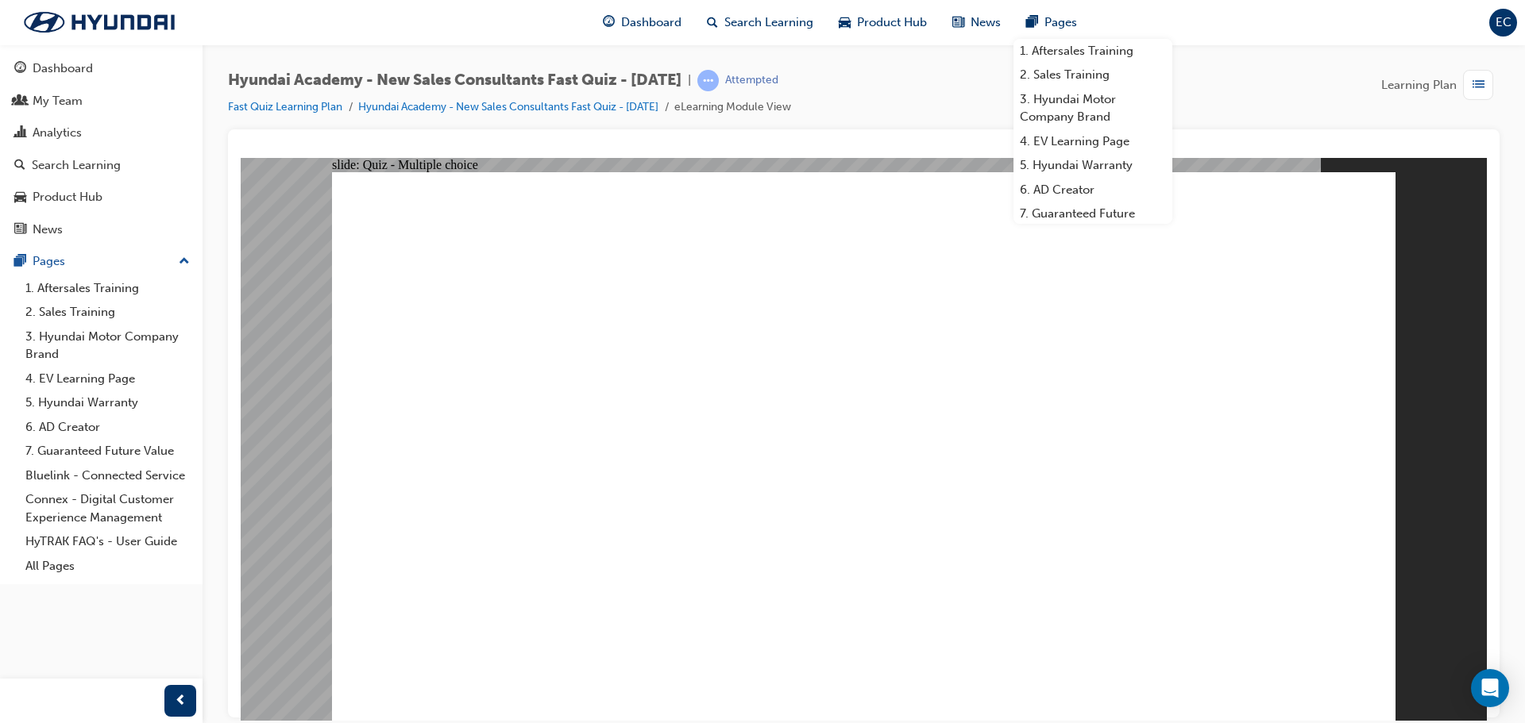
radio input "true"
drag, startPoint x: 1031, startPoint y: 636, endPoint x: 1023, endPoint y: 658, distance: 23.6
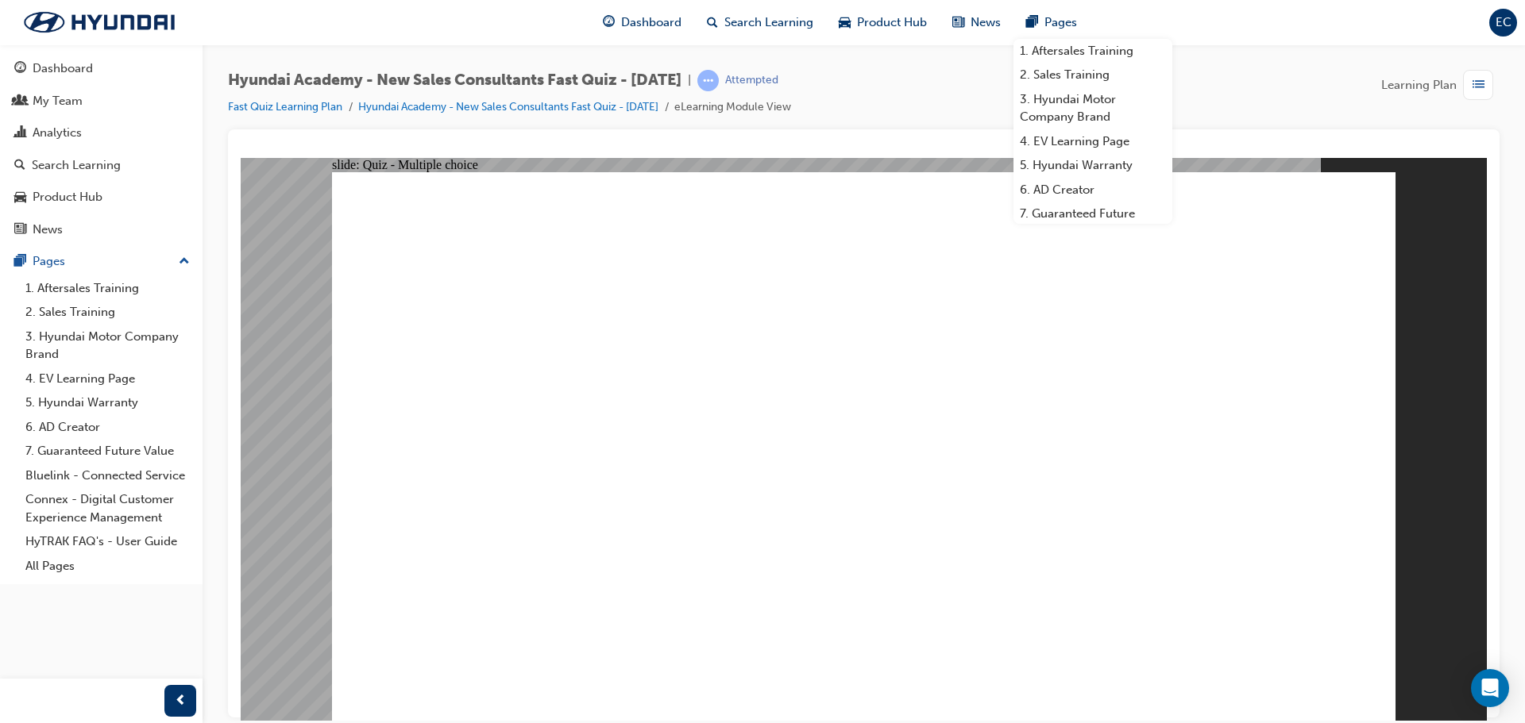
radio input "true"
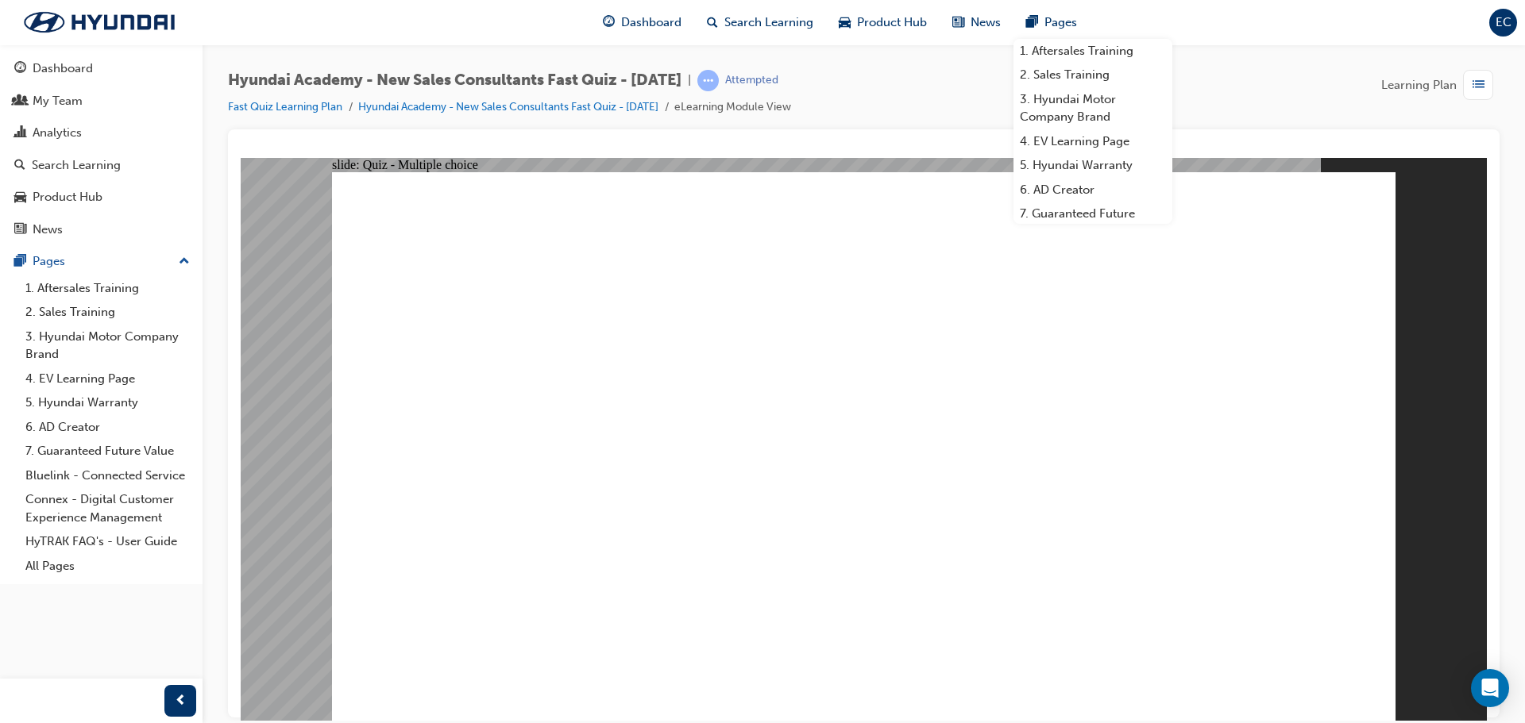
radio input "true"
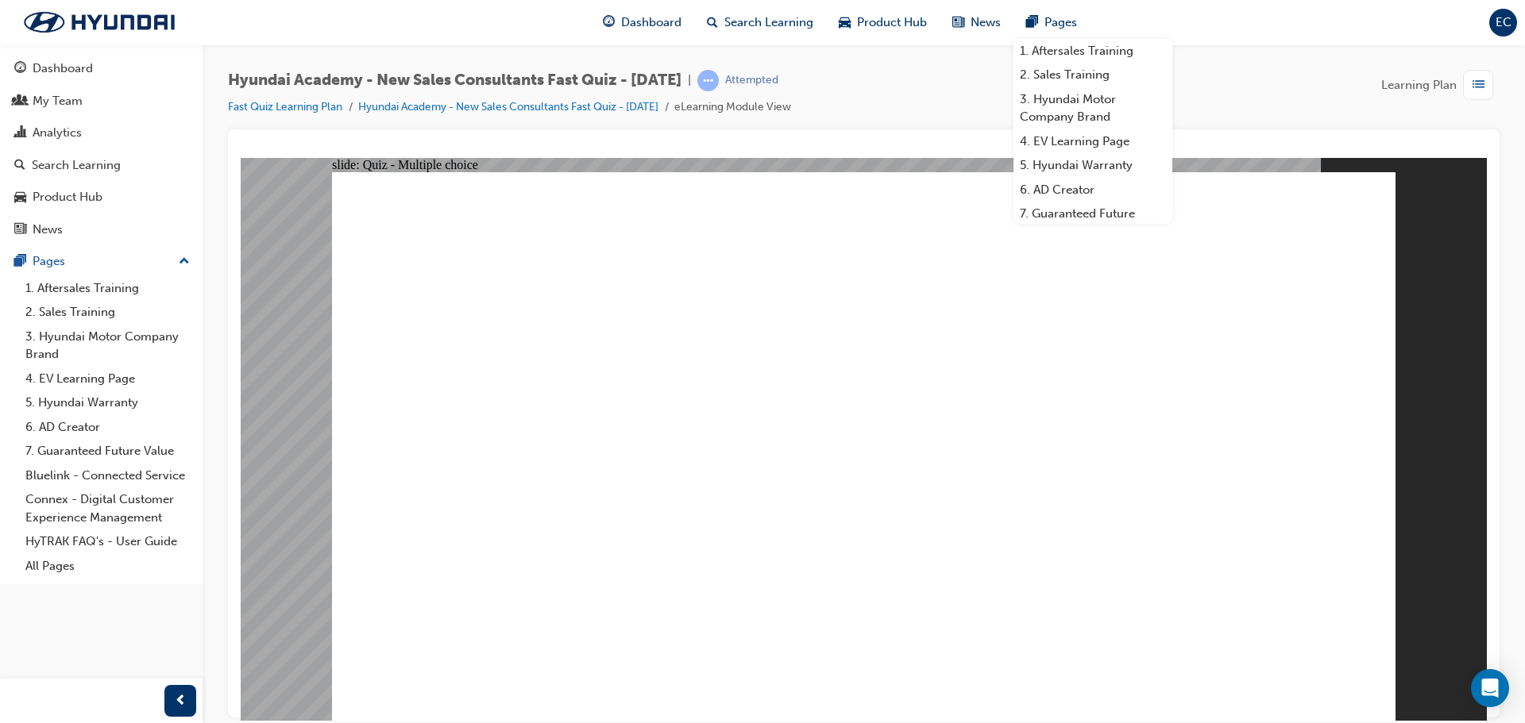
radio input "true"
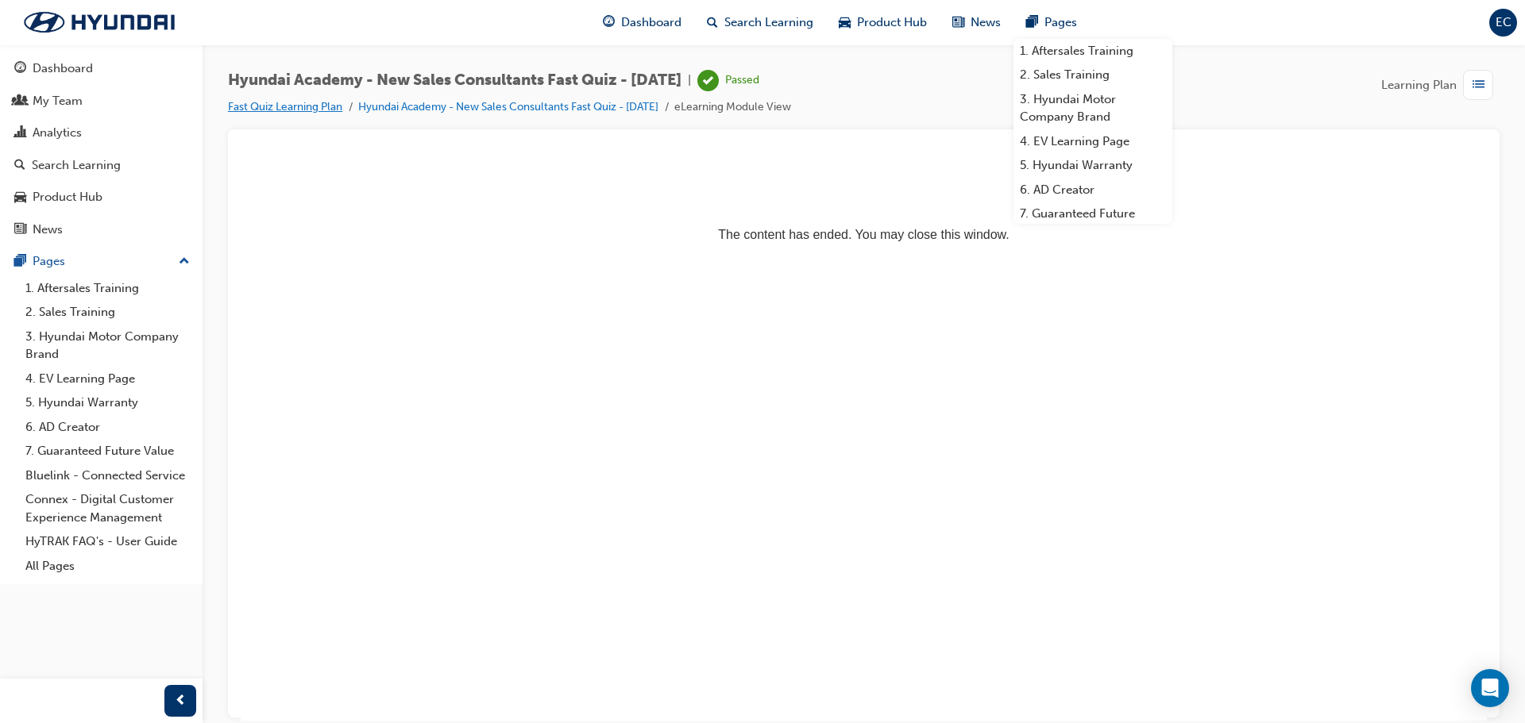
drag, startPoint x: 311, startPoint y: 107, endPoint x: 322, endPoint y: 106, distance: 10.4
click at [314, 107] on link "Fast Quiz Learning Plan" at bounding box center [285, 107] width 114 height 14
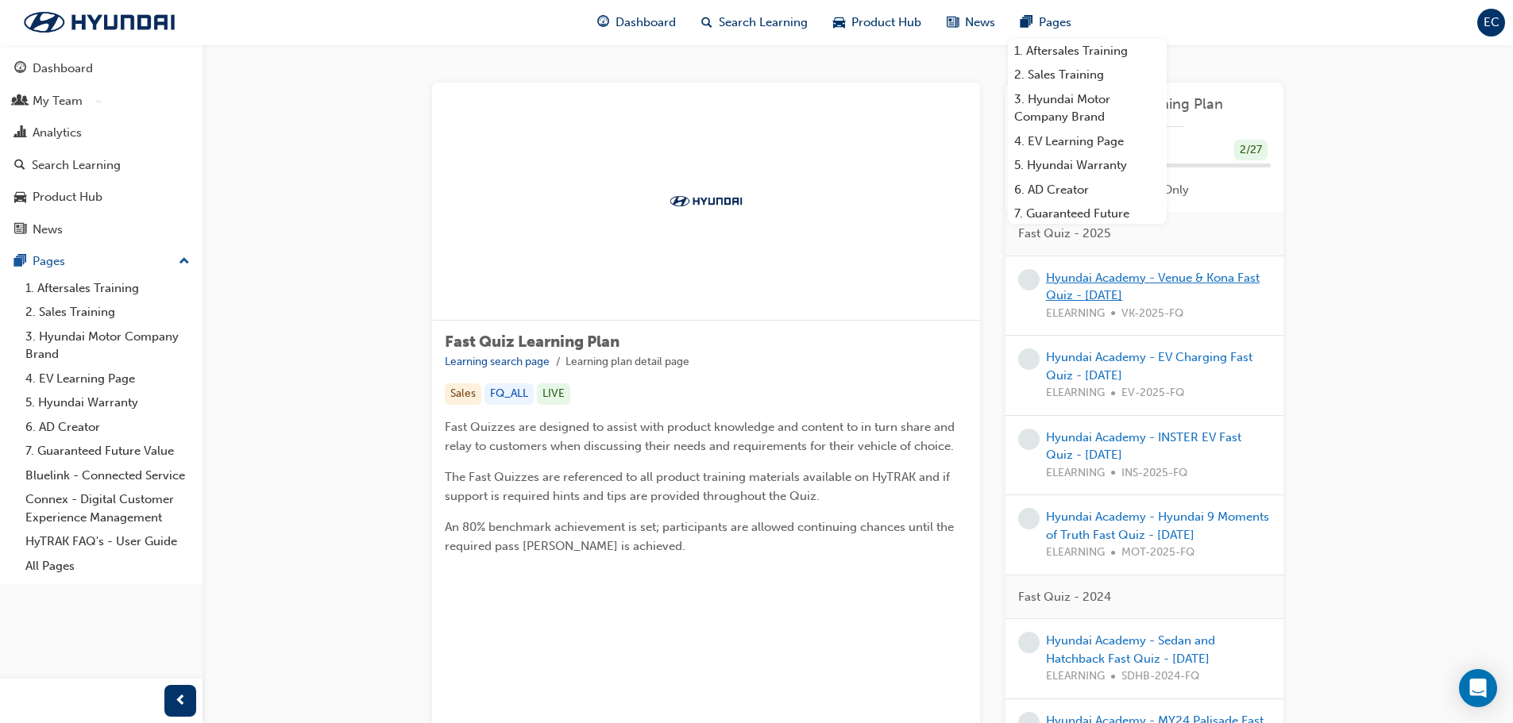
click at [1128, 291] on link "Hyundai Academy - Venue & Kona Fast Quiz - [DATE]" at bounding box center [1153, 287] width 214 height 33
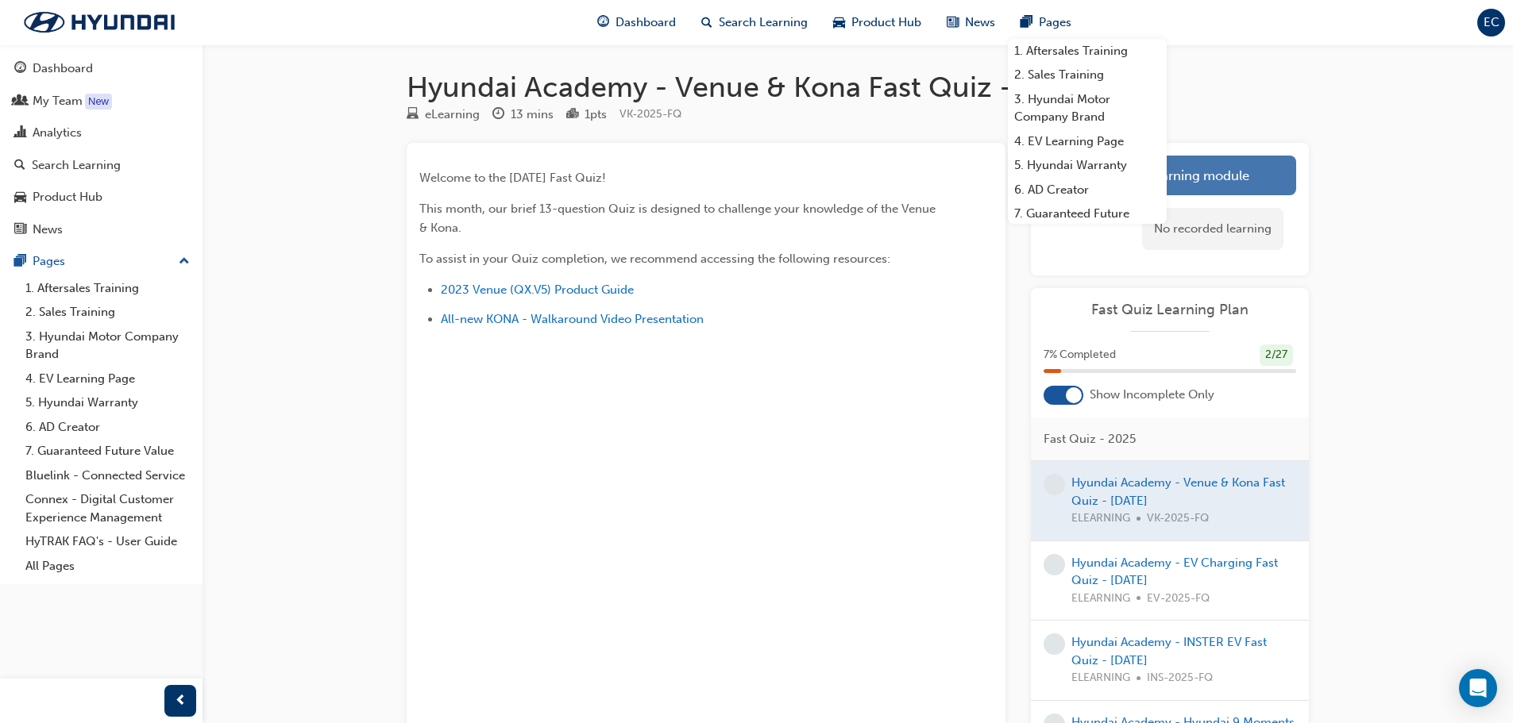
click at [1251, 186] on link "Launch eLearning module" at bounding box center [1170, 176] width 253 height 40
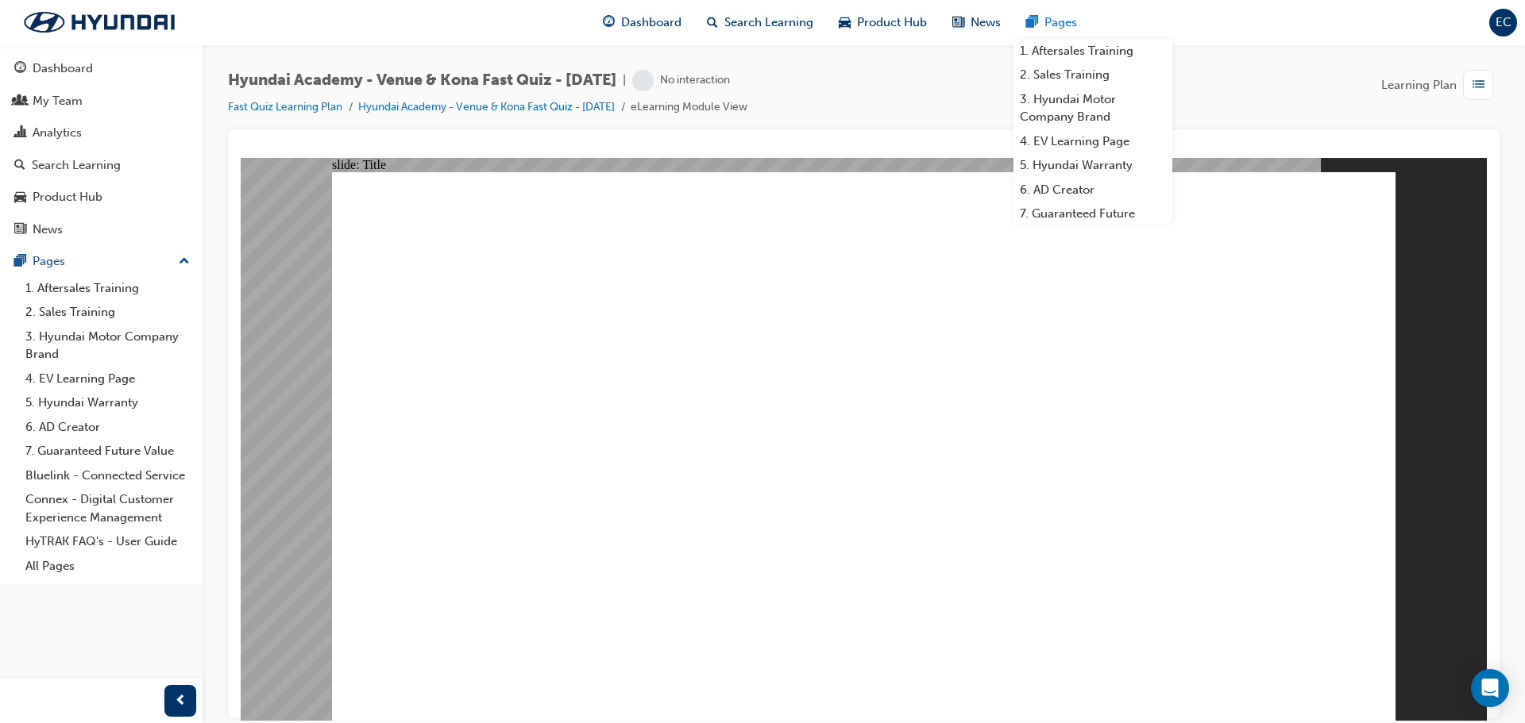
click at [1051, 13] on div "Pages" at bounding box center [1051, 22] width 76 height 33
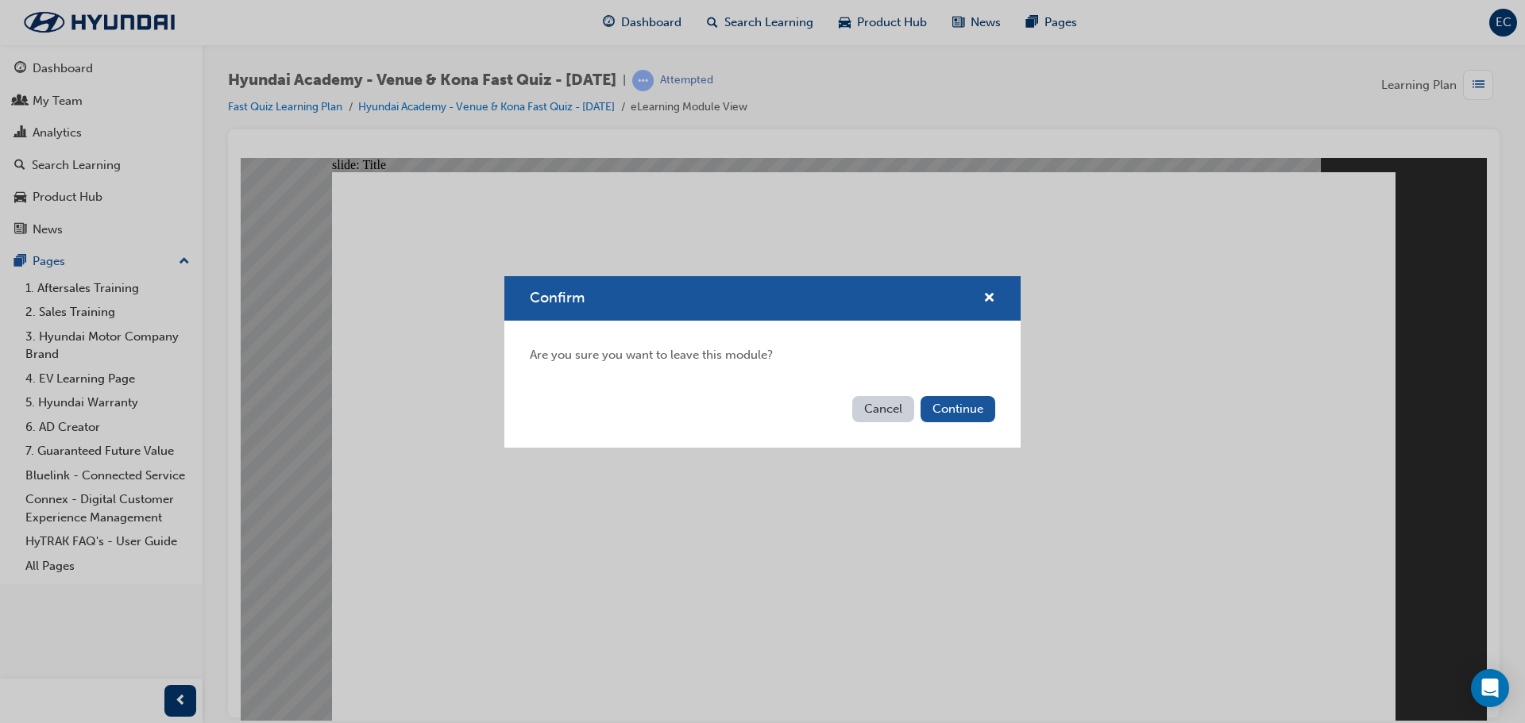
click at [899, 411] on button "Cancel" at bounding box center [883, 409] width 62 height 26
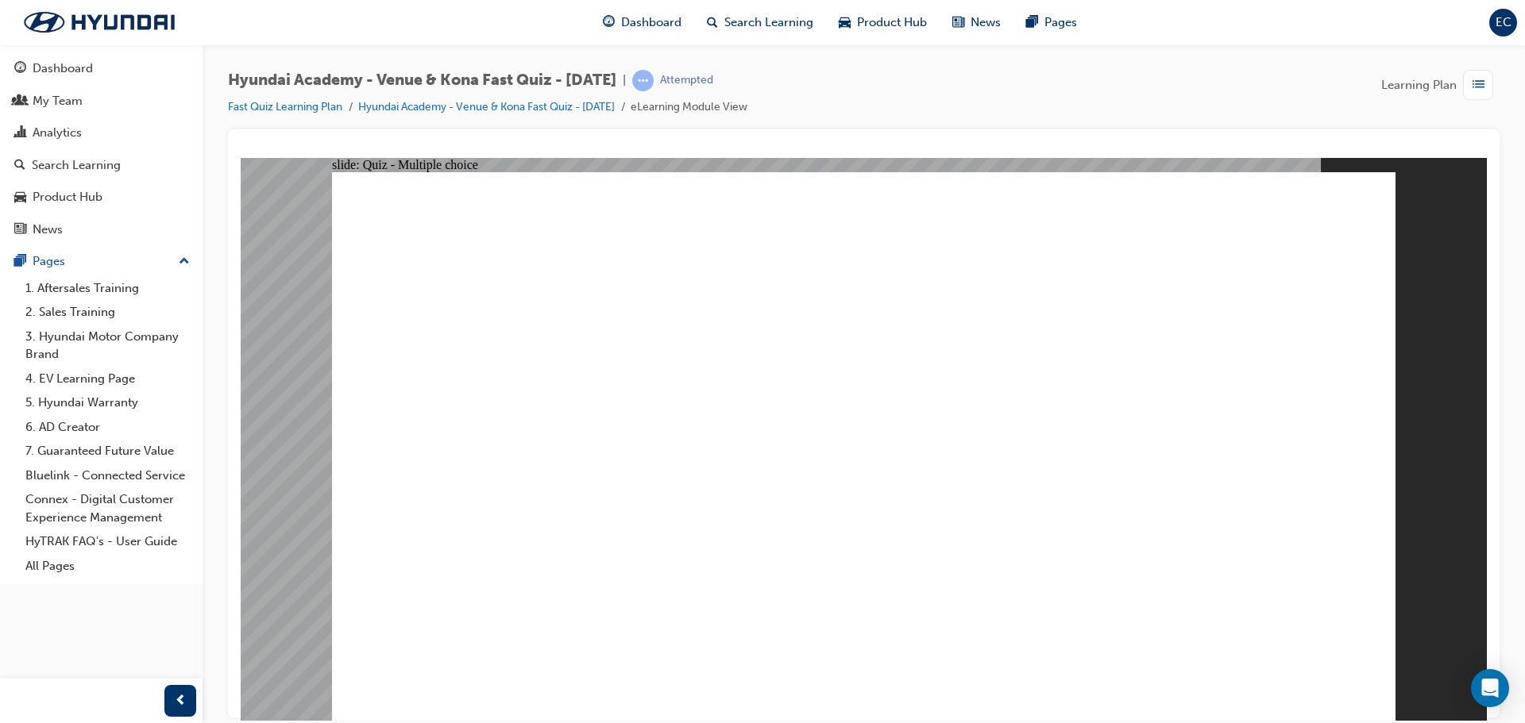
radio input "false"
radio input "true"
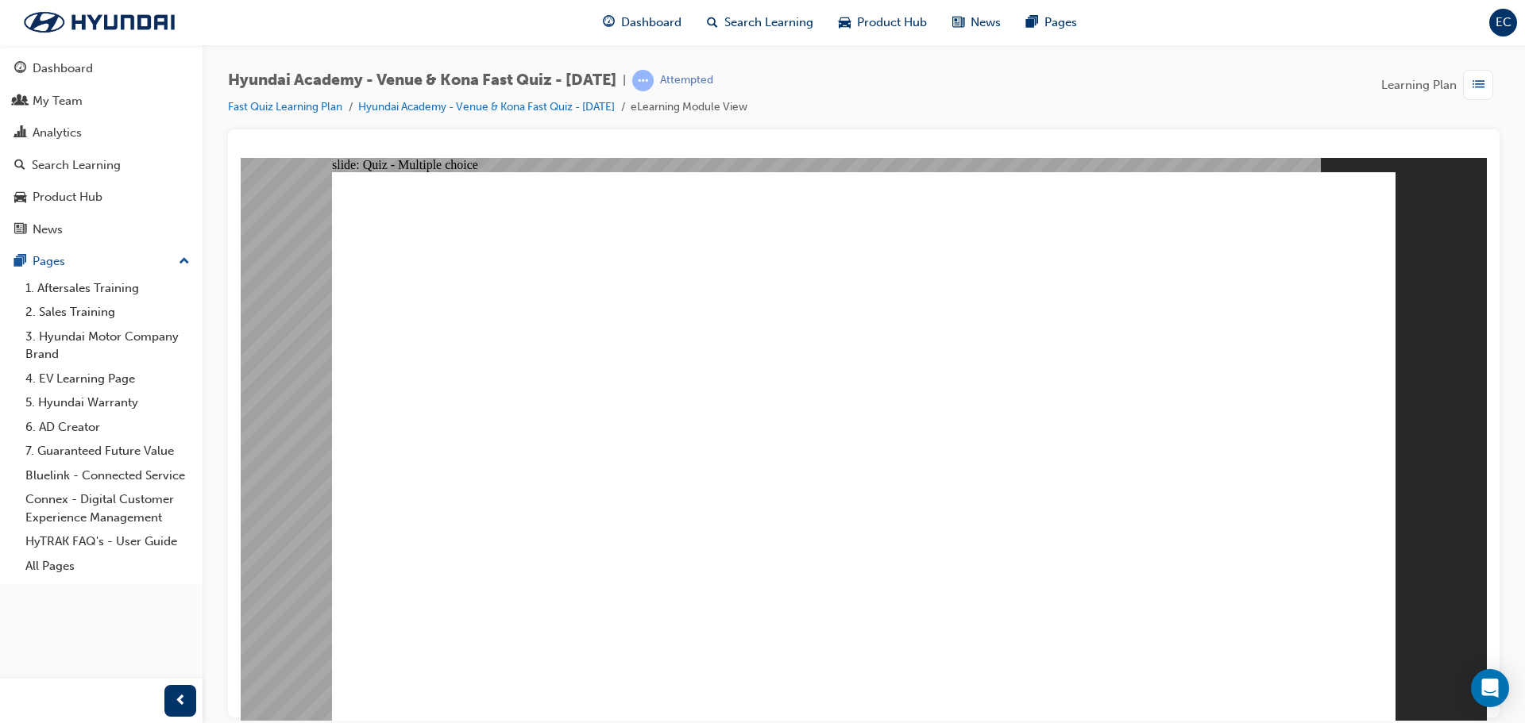
drag, startPoint x: 879, startPoint y: 426, endPoint x: 883, endPoint y: 434, distance: 9.6
radio input "true"
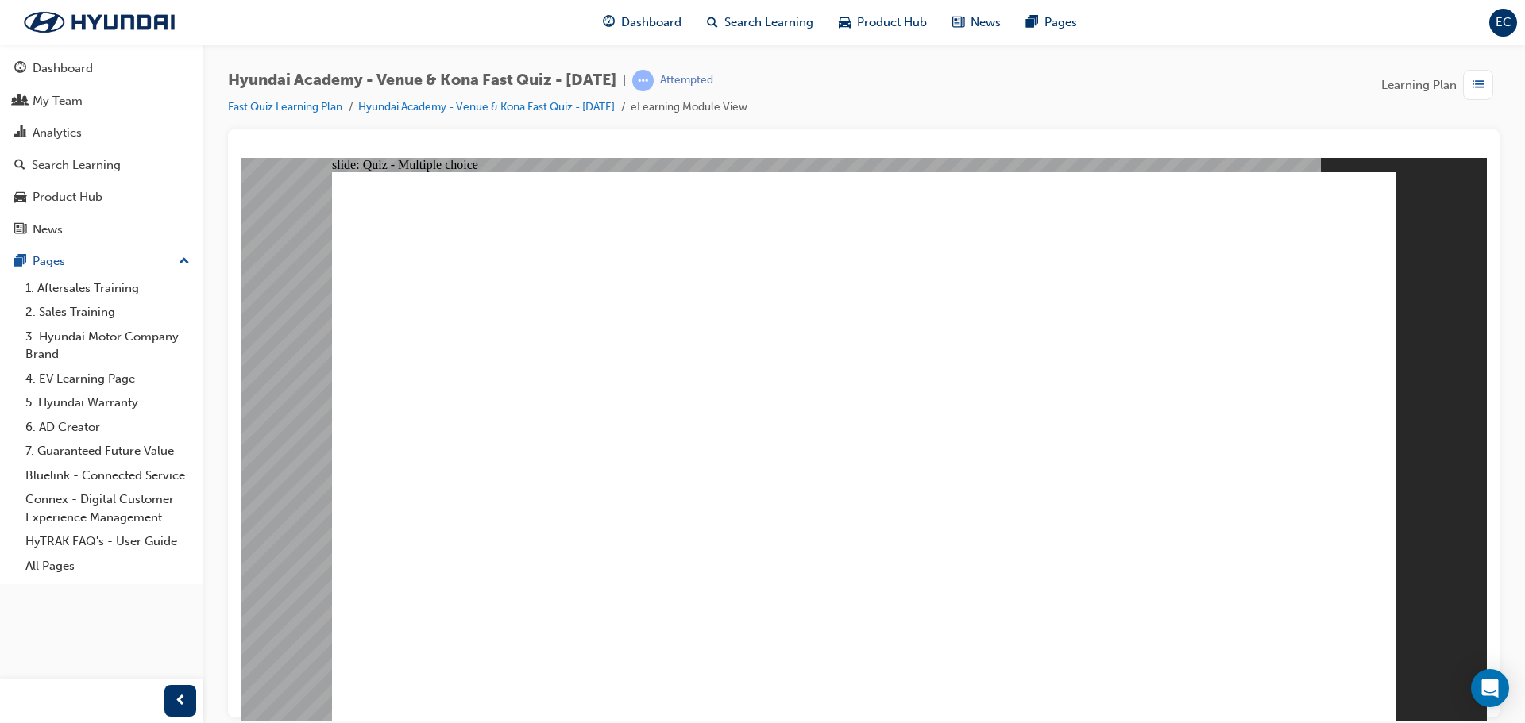
radio input "true"
drag, startPoint x: 1072, startPoint y: 584, endPoint x: 1072, endPoint y: 597, distance: 13.5
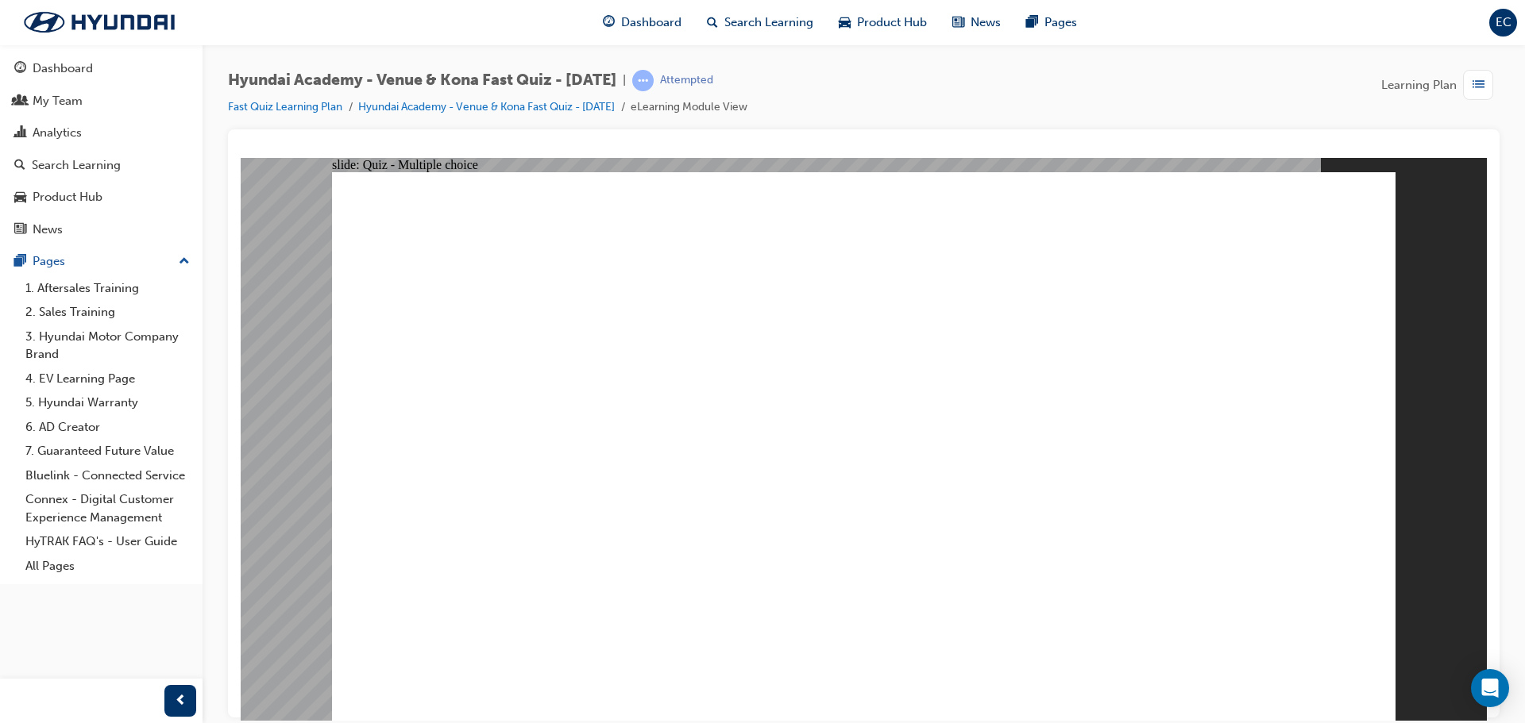
radio input "true"
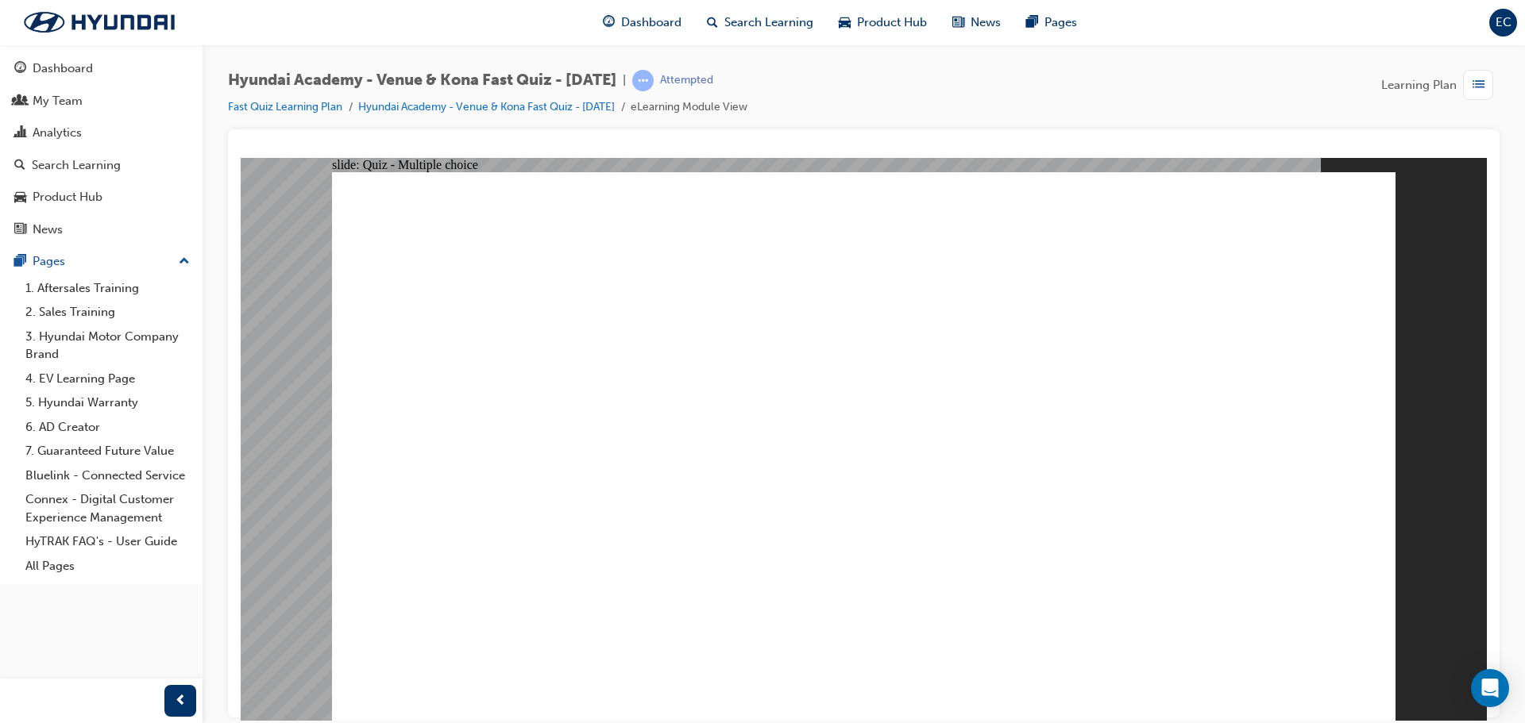
radio input "false"
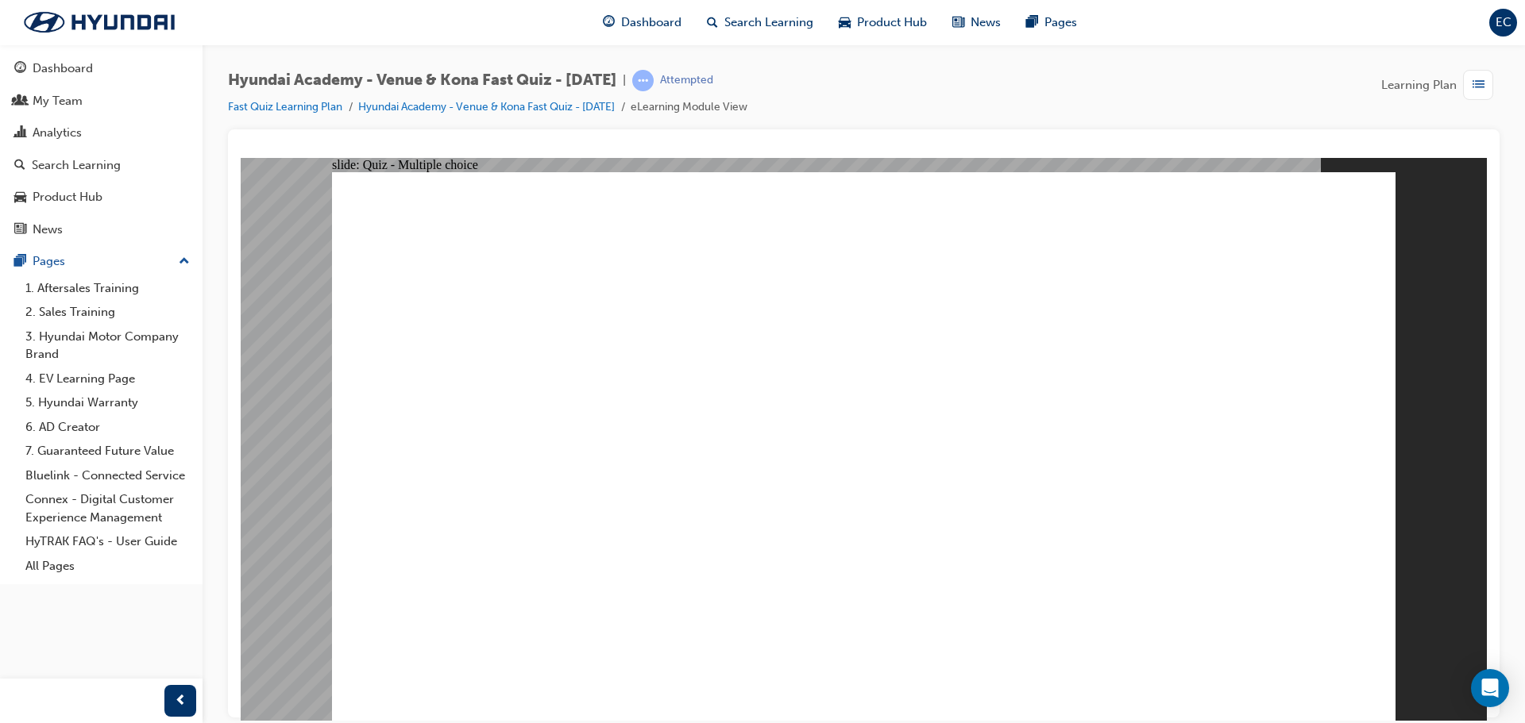
radio input "false"
radio input "true"
radio input "false"
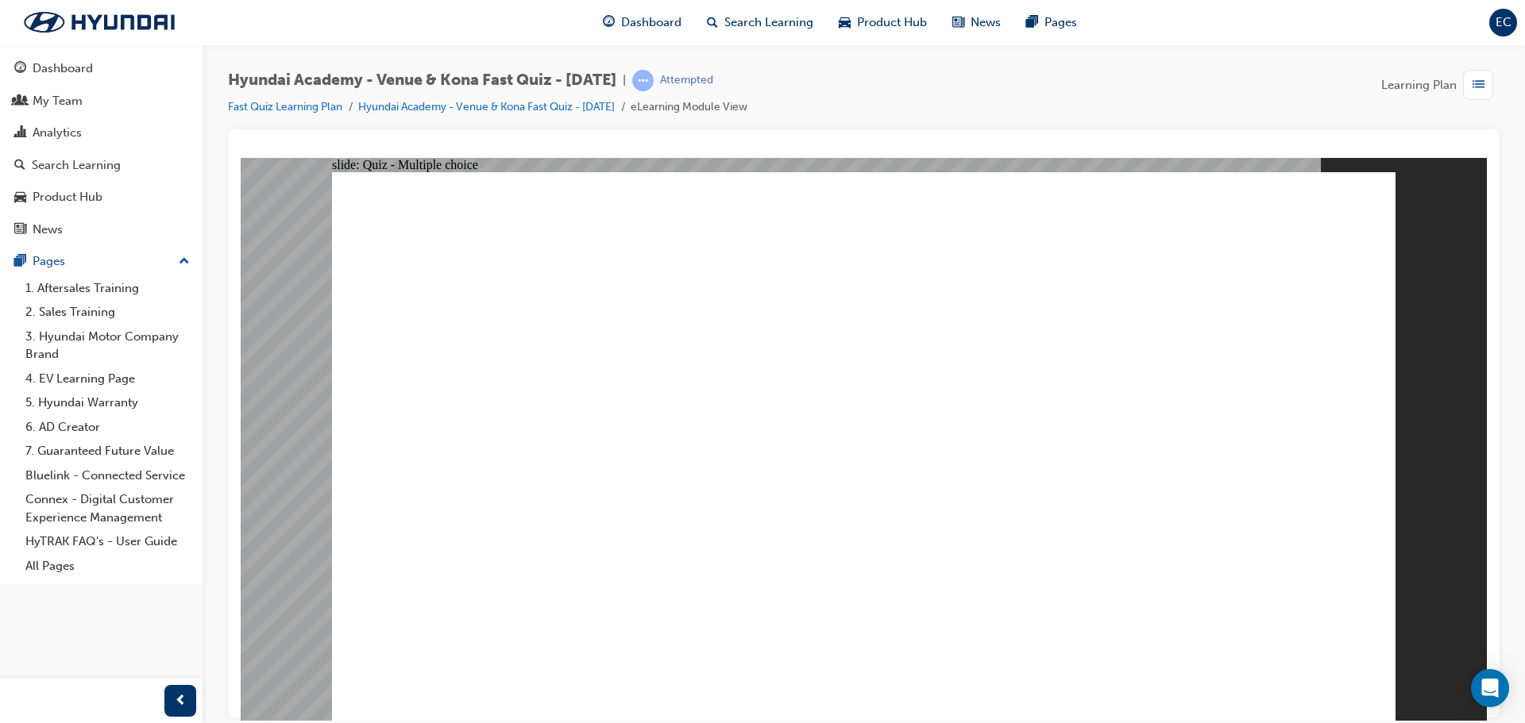
radio input "true"
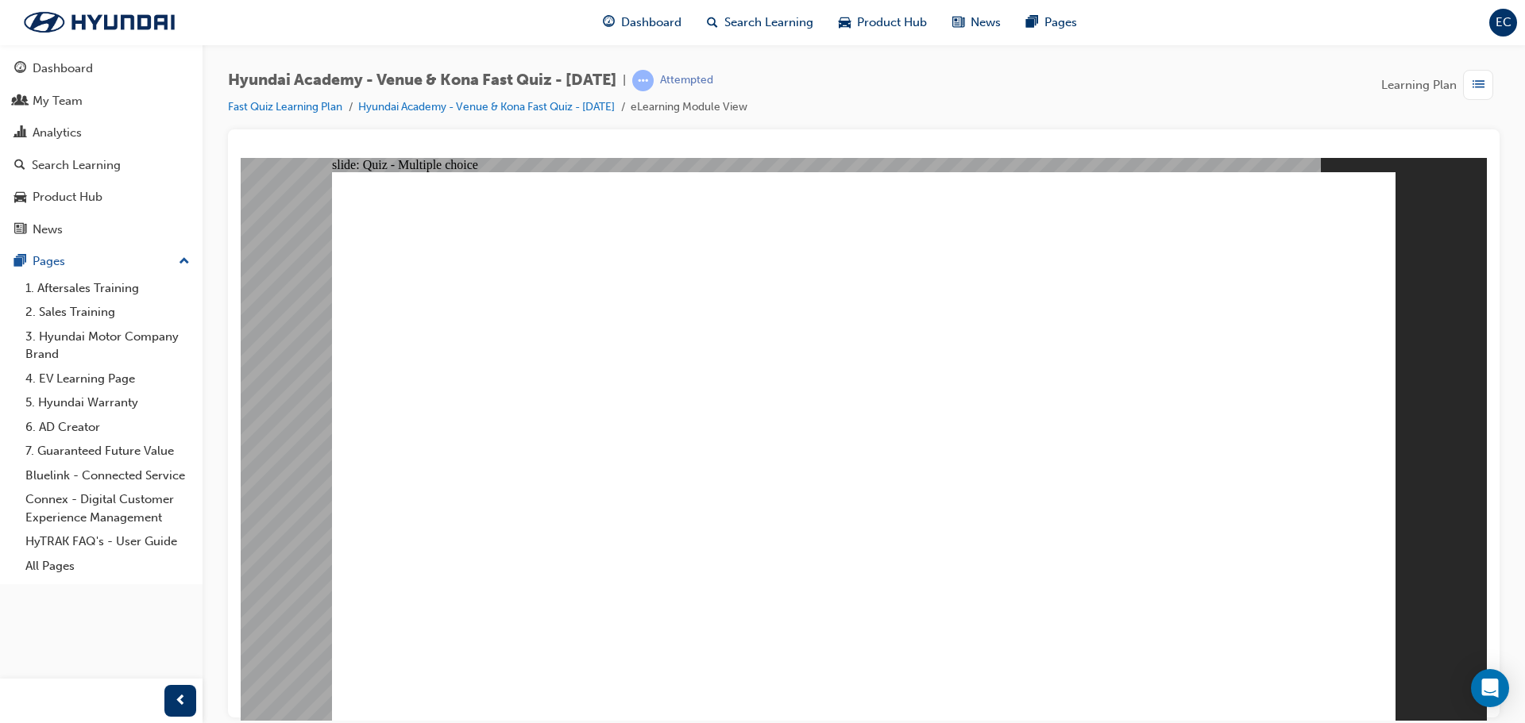
radio input "true"
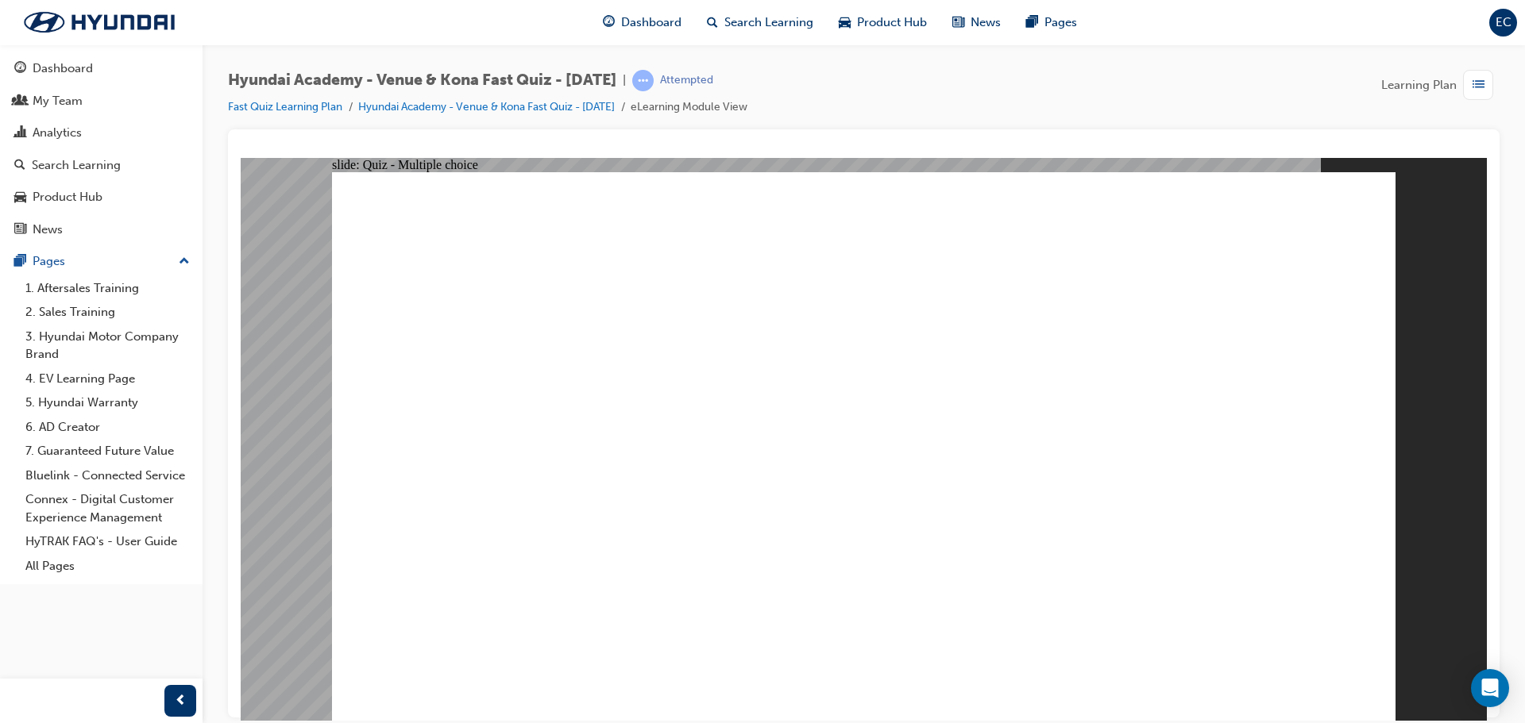
radio input "true"
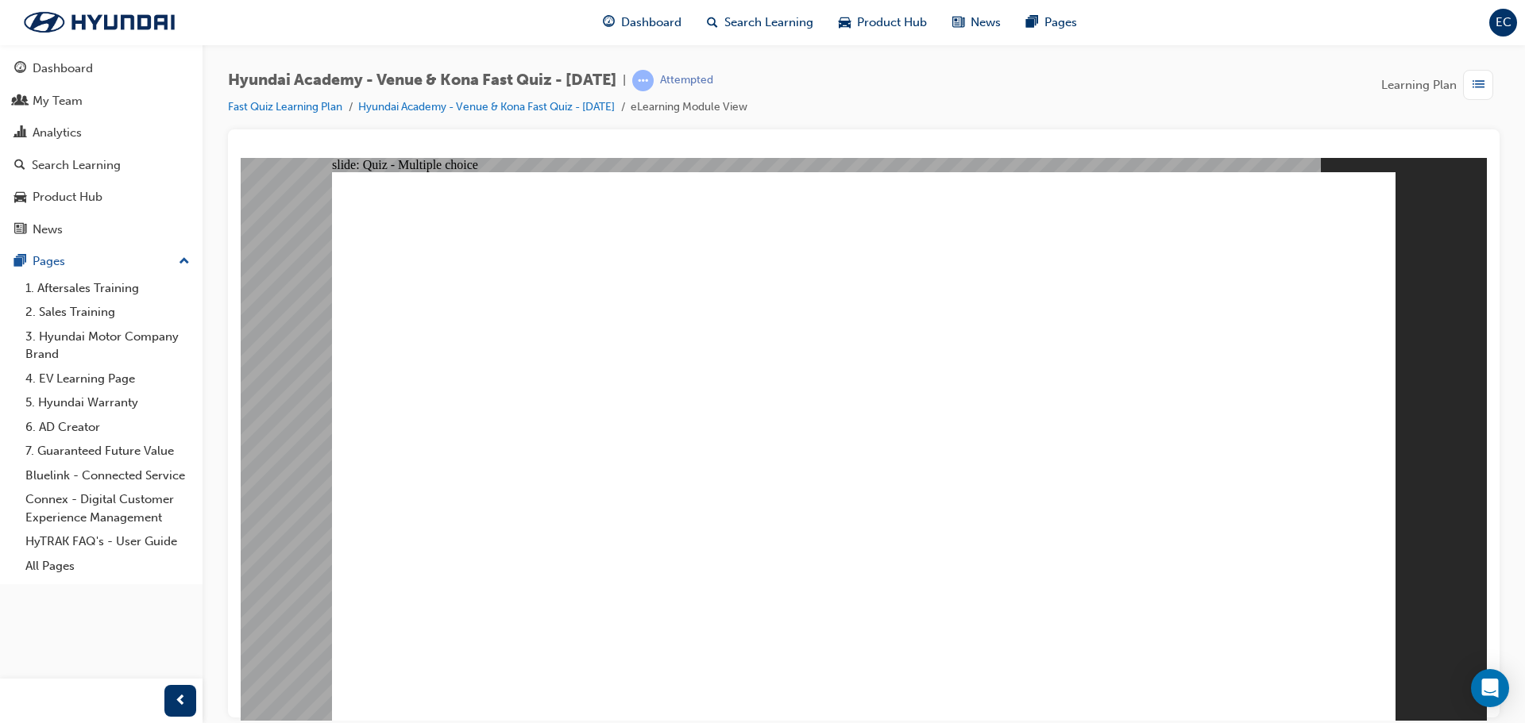
radio input "true"
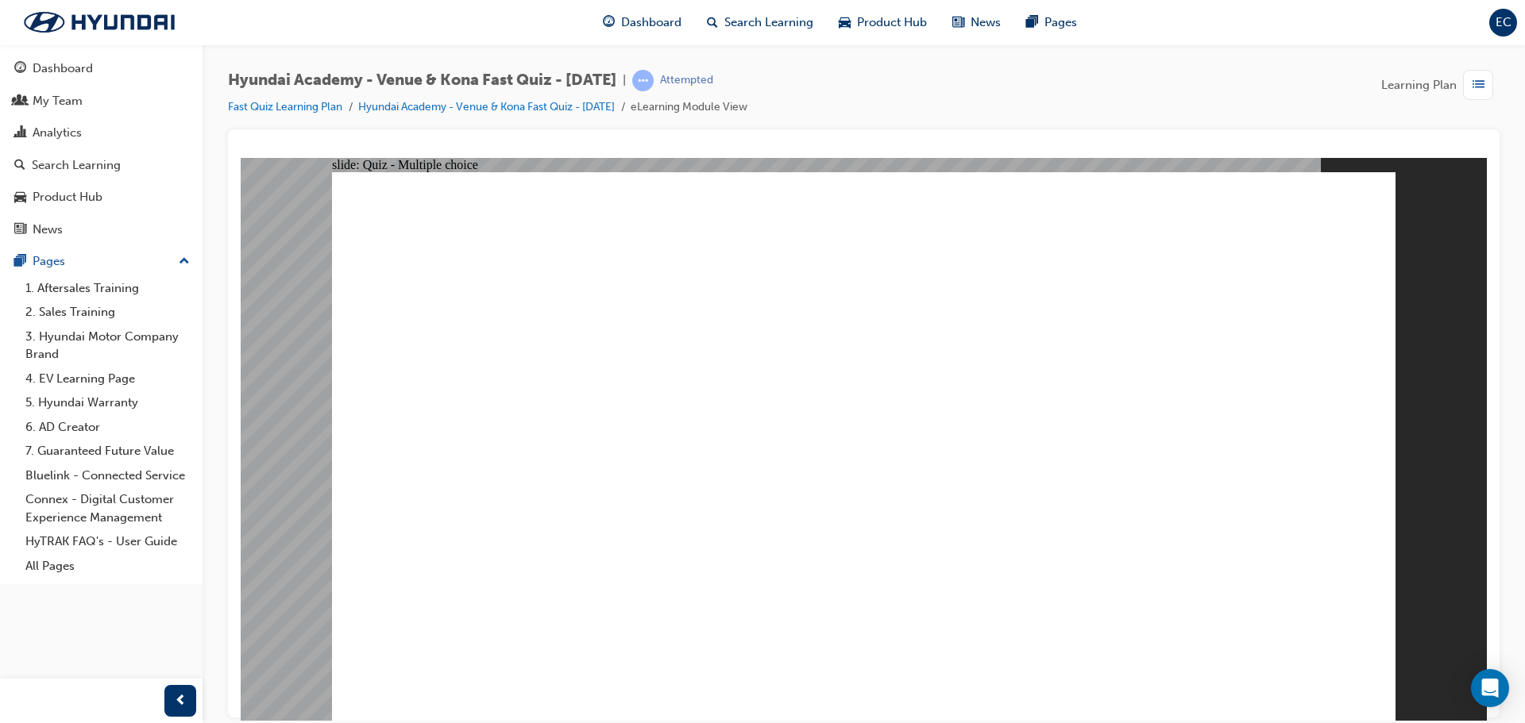
radio input "true"
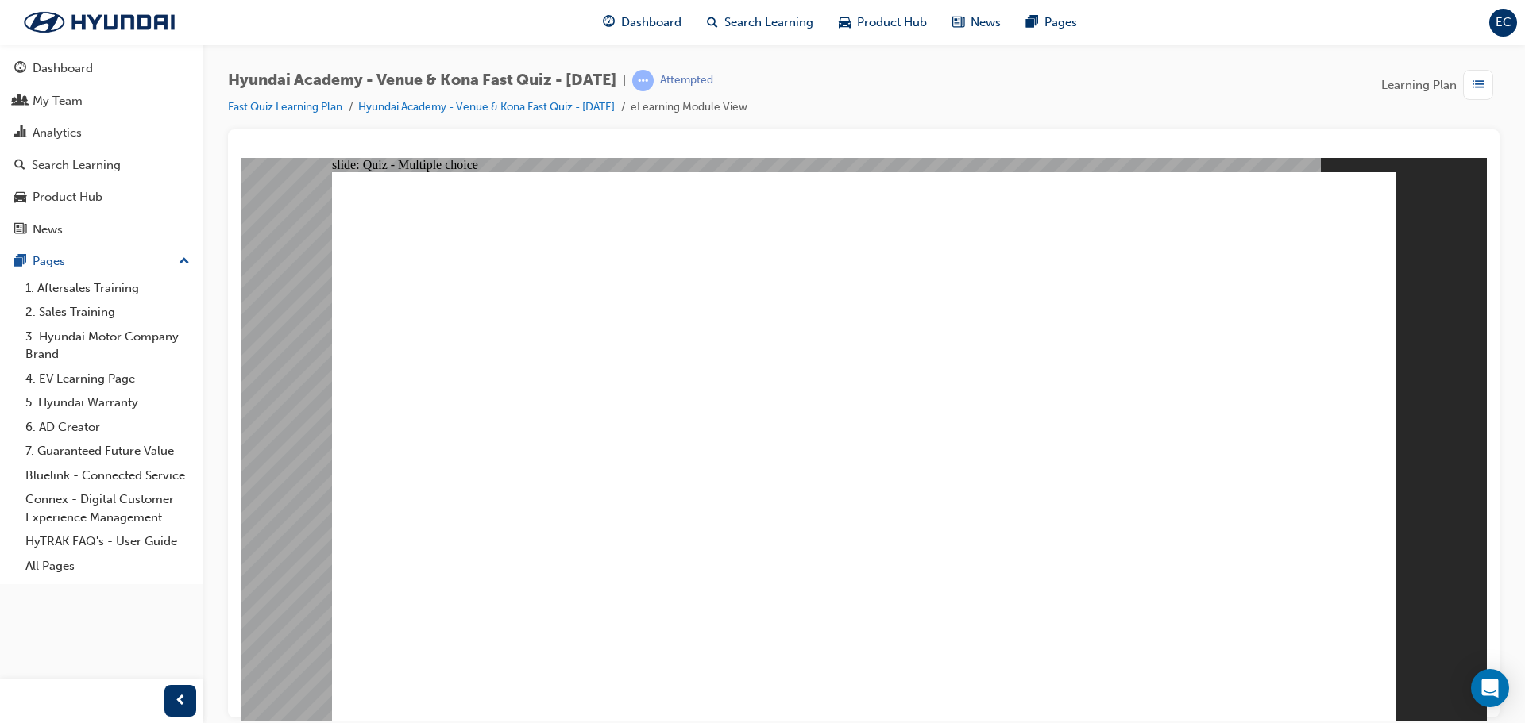
radio input "true"
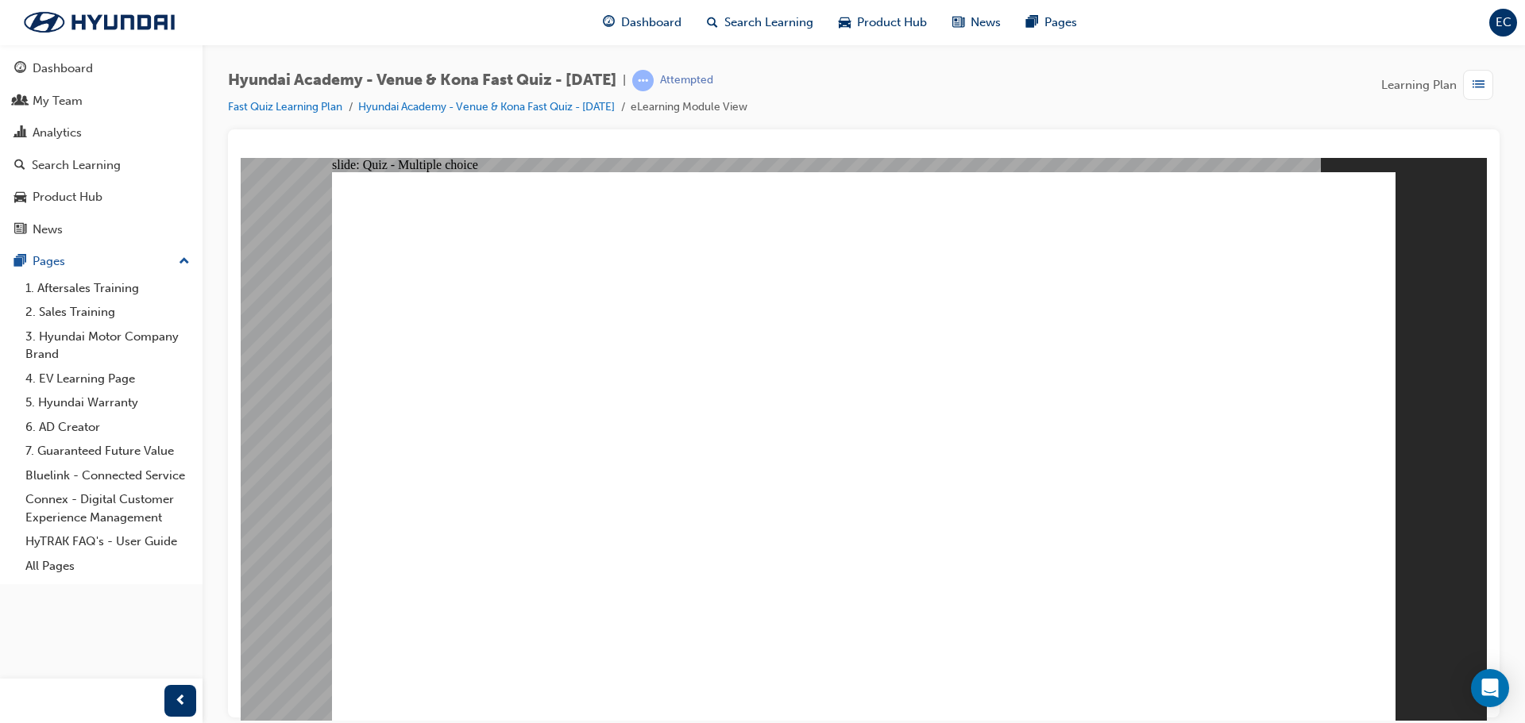
radio input "true"
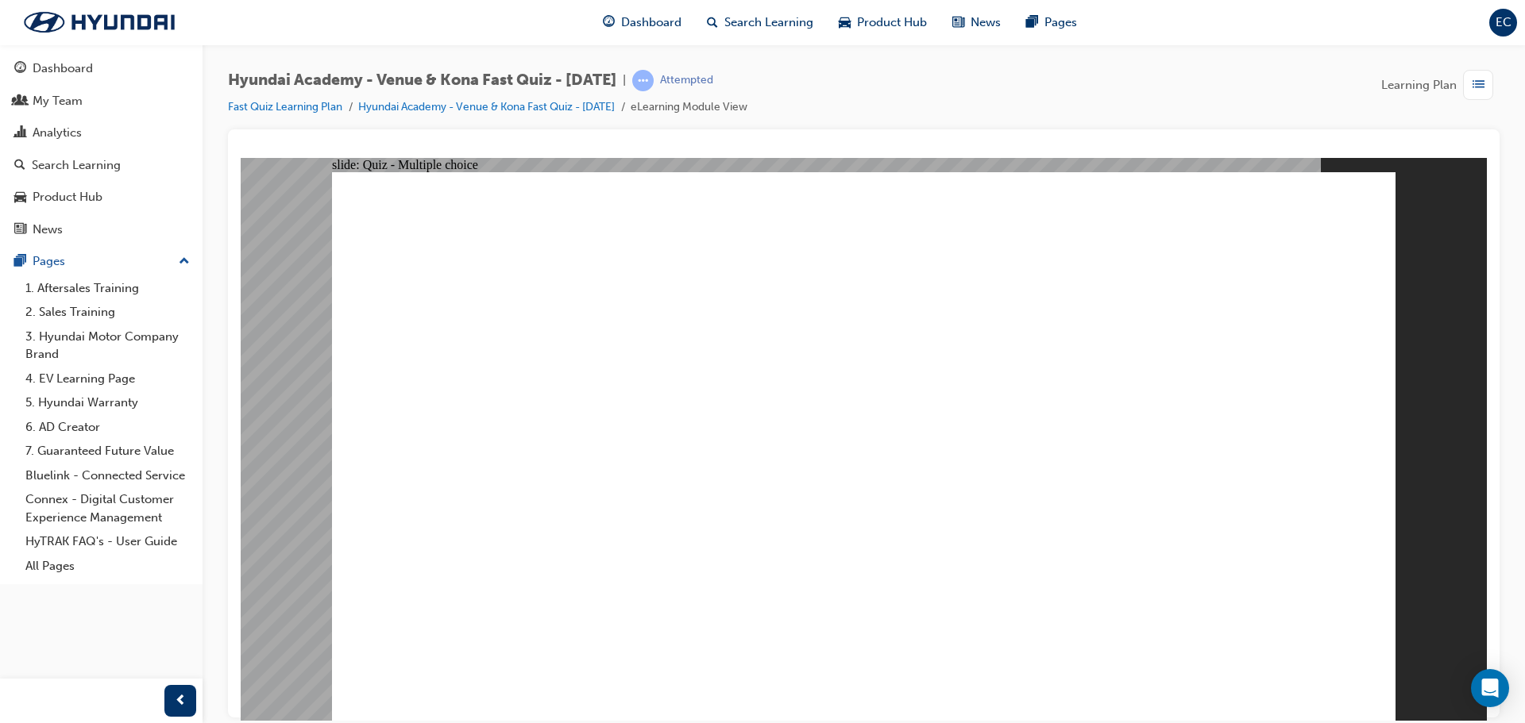
radio input "true"
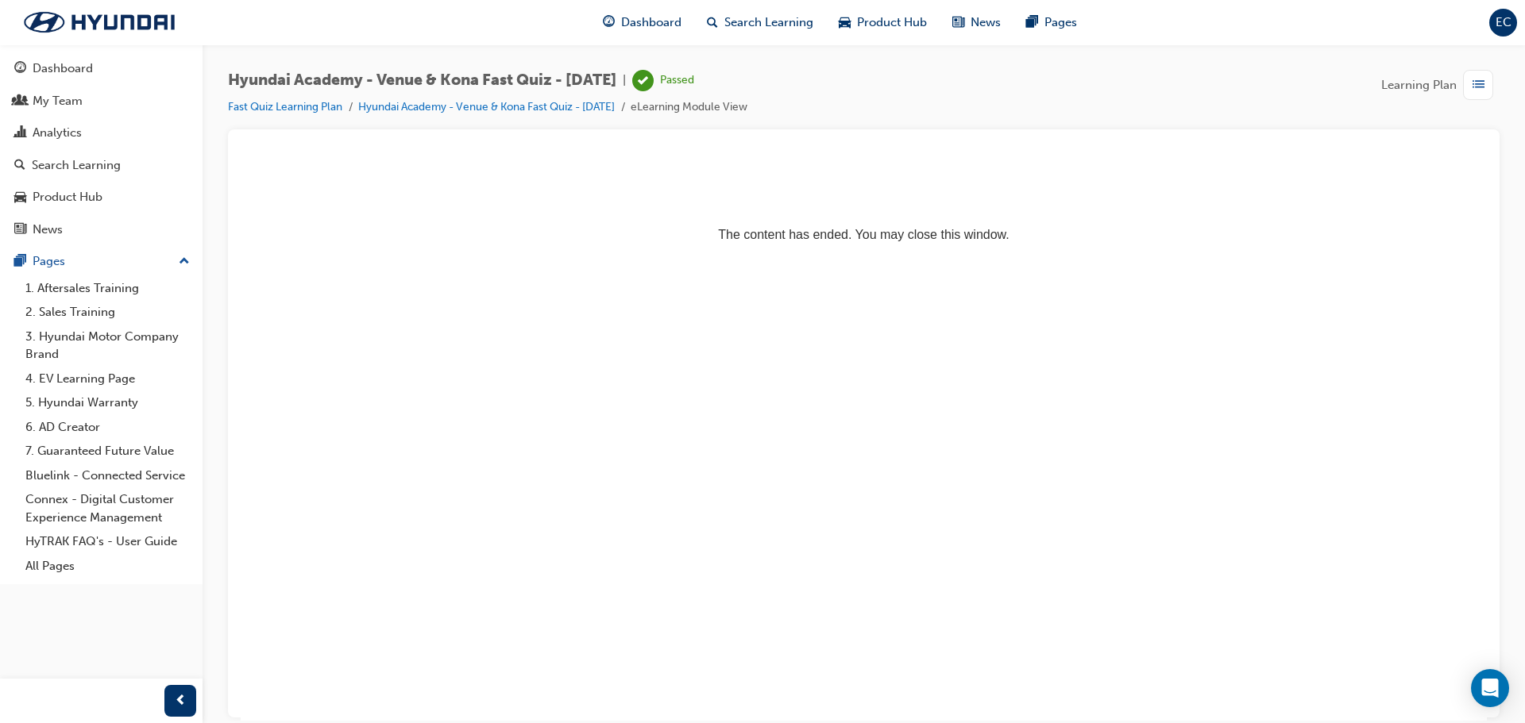
click at [317, 119] on div "Hyundai Academy - Venue & Kona Fast Quiz - [DATE] | Passed Fast Quiz Learning P…" at bounding box center [863, 100] width 1271 height 60
click at [313, 110] on link "Fast Quiz Learning Plan" at bounding box center [285, 107] width 114 height 14
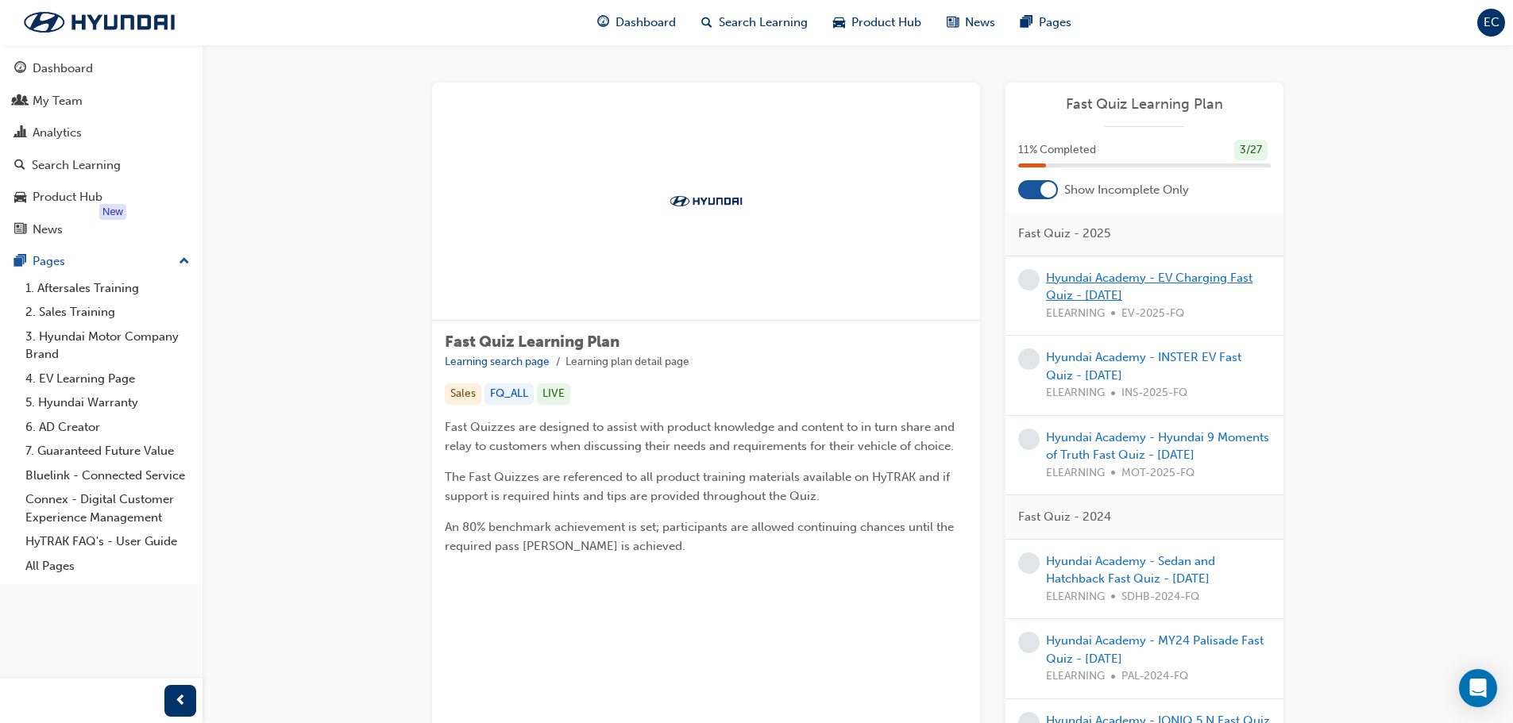
click at [1109, 291] on link "Hyundai Academy - EV Charging Fast Quiz - [DATE]" at bounding box center [1149, 287] width 206 height 33
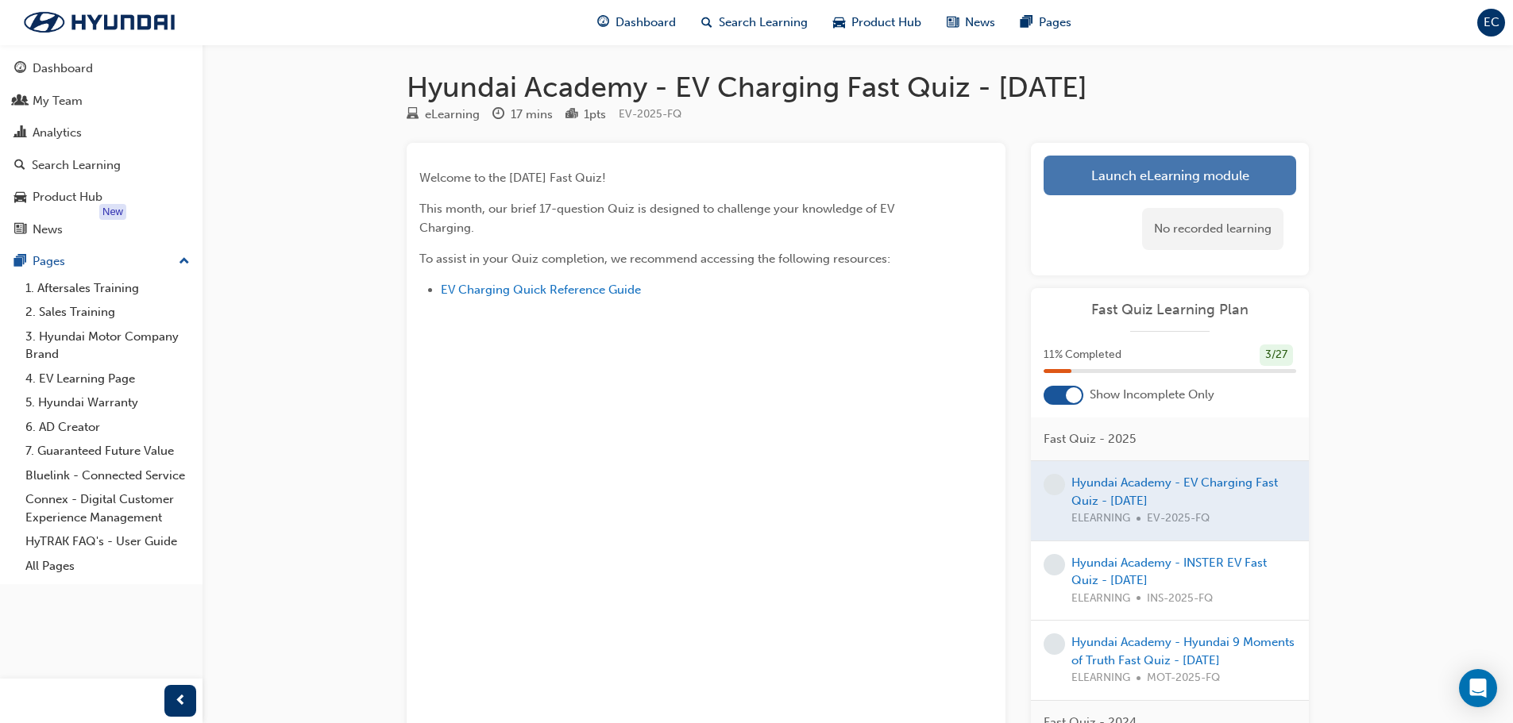
click at [1224, 176] on link "Launch eLearning module" at bounding box center [1170, 176] width 253 height 40
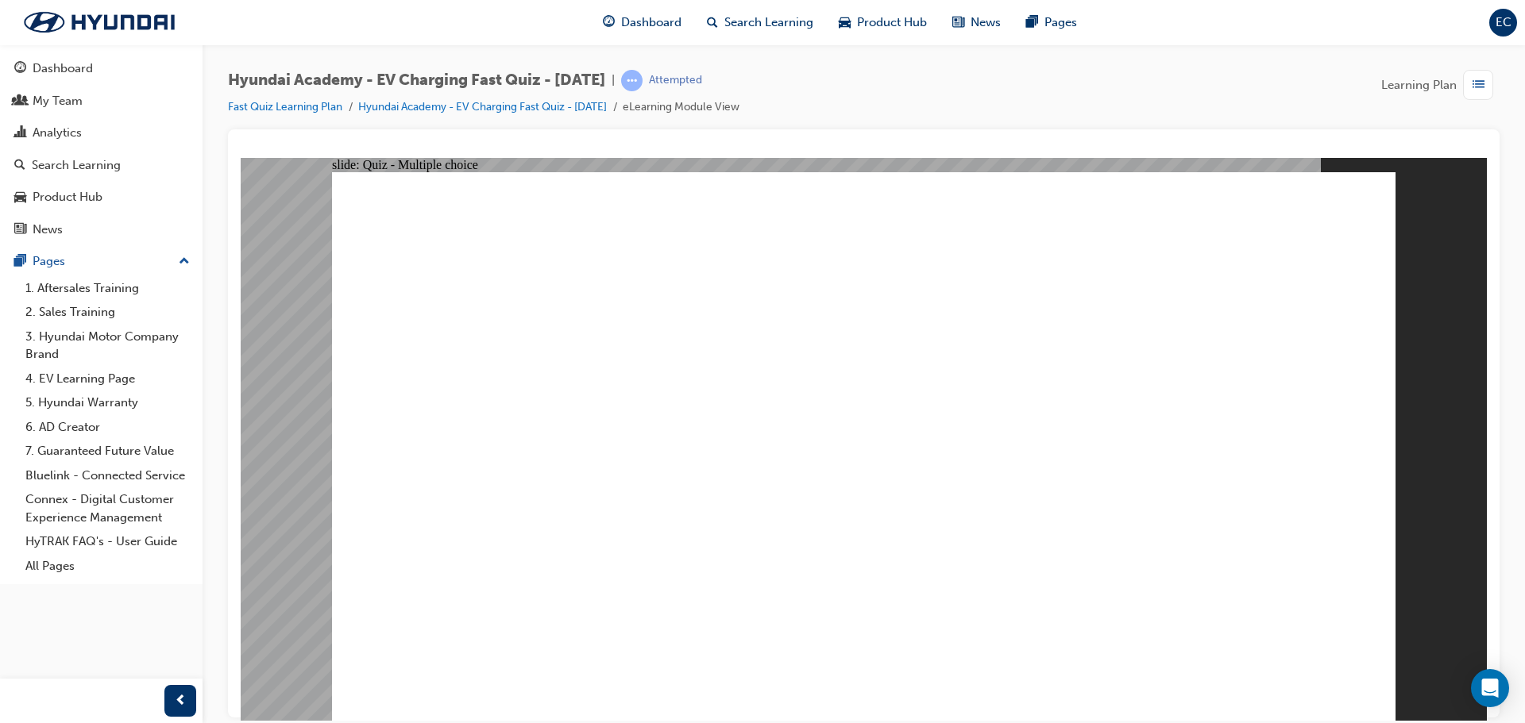
radio input "true"
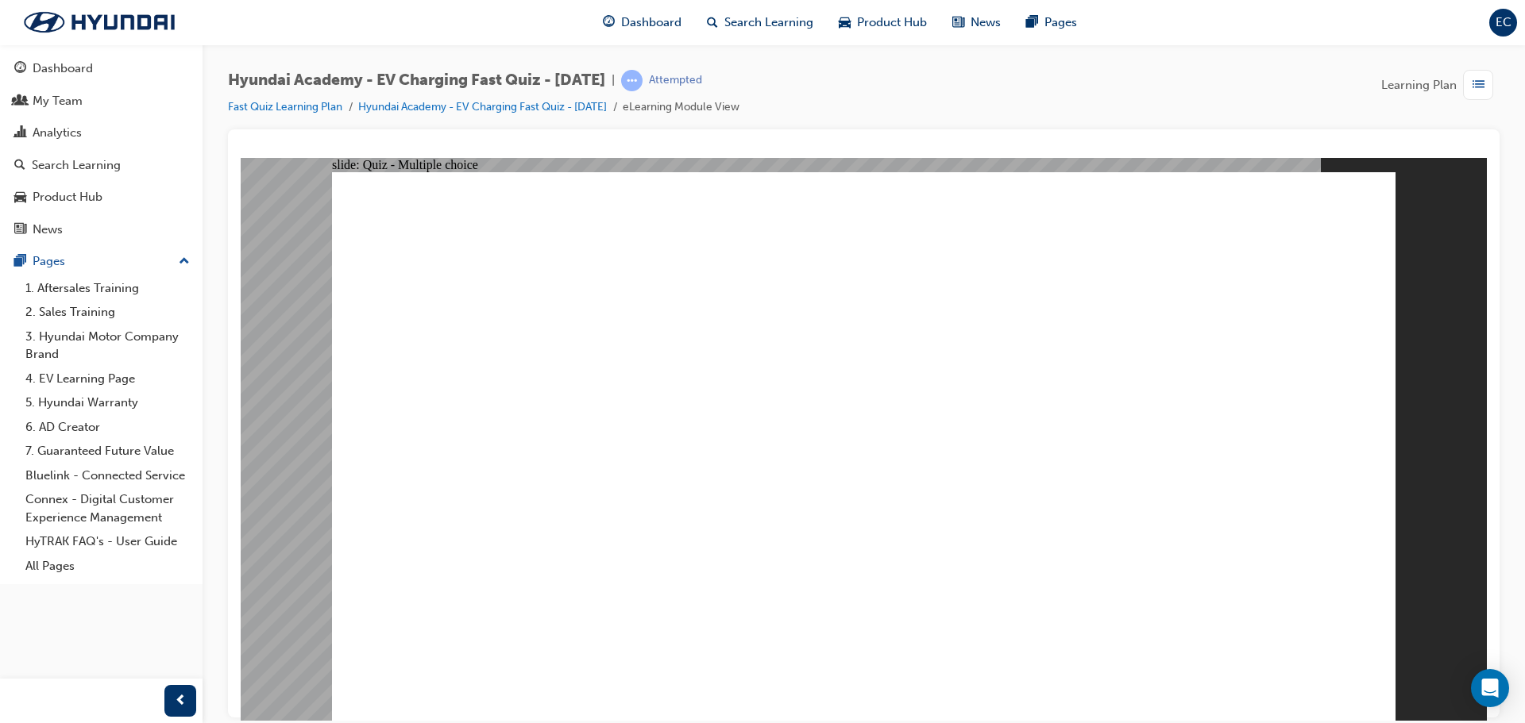
radio input "true"
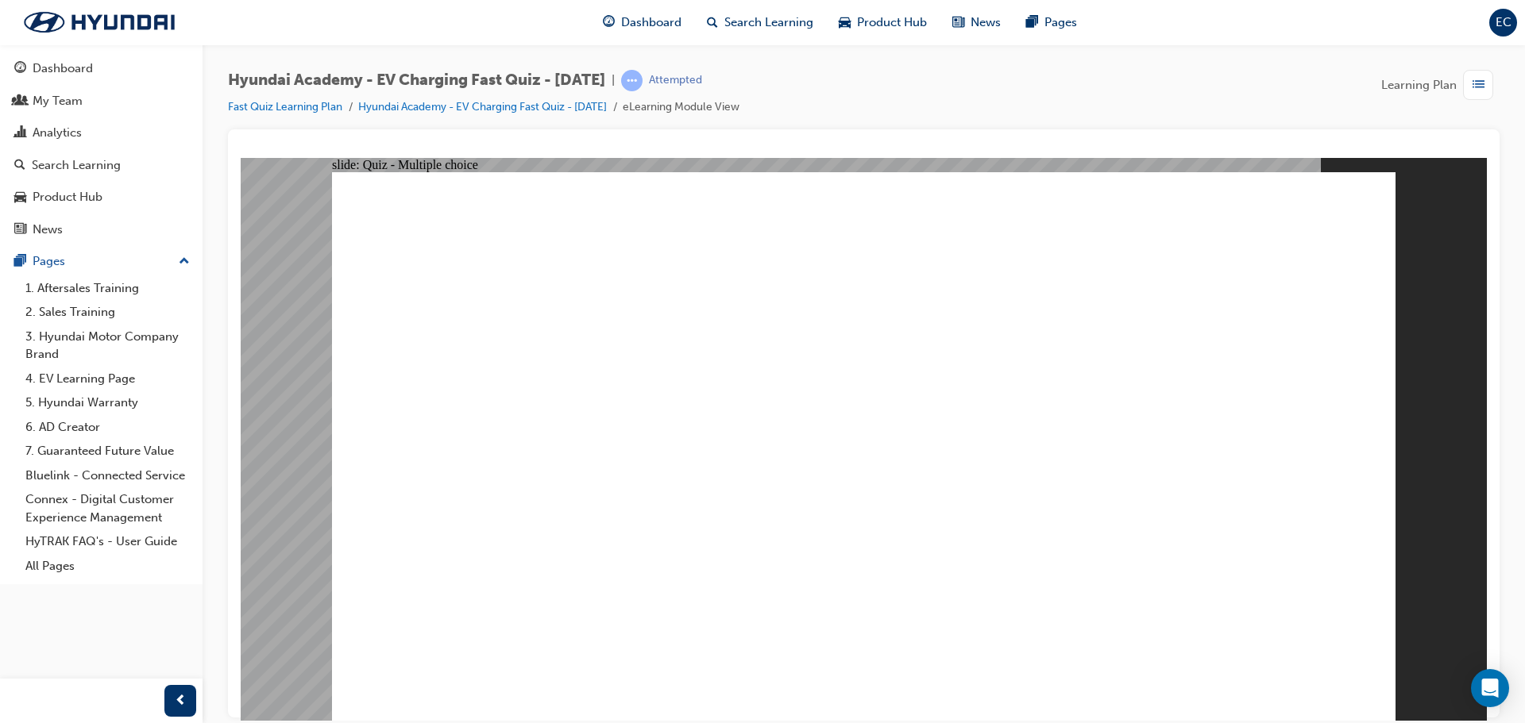
radio input "true"
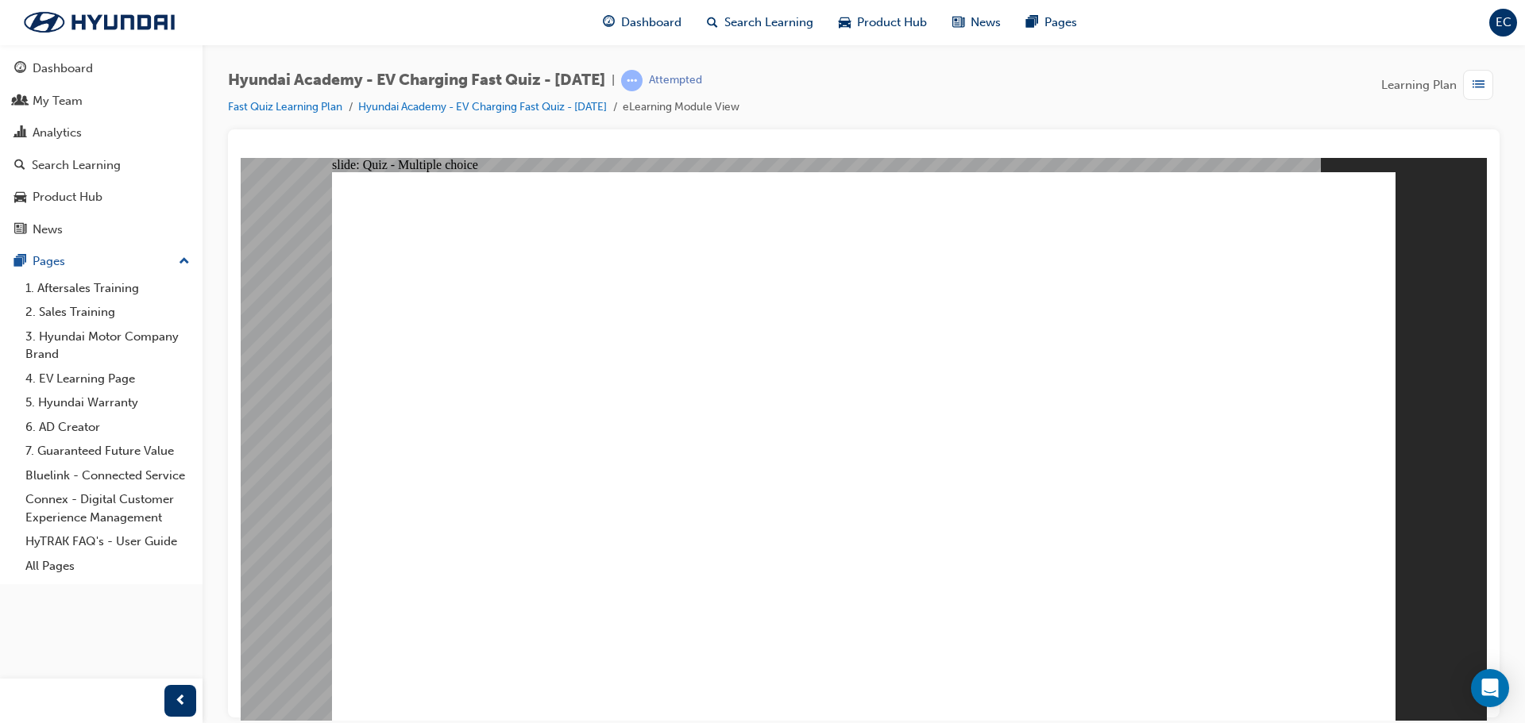
radio input "false"
radio input "true"
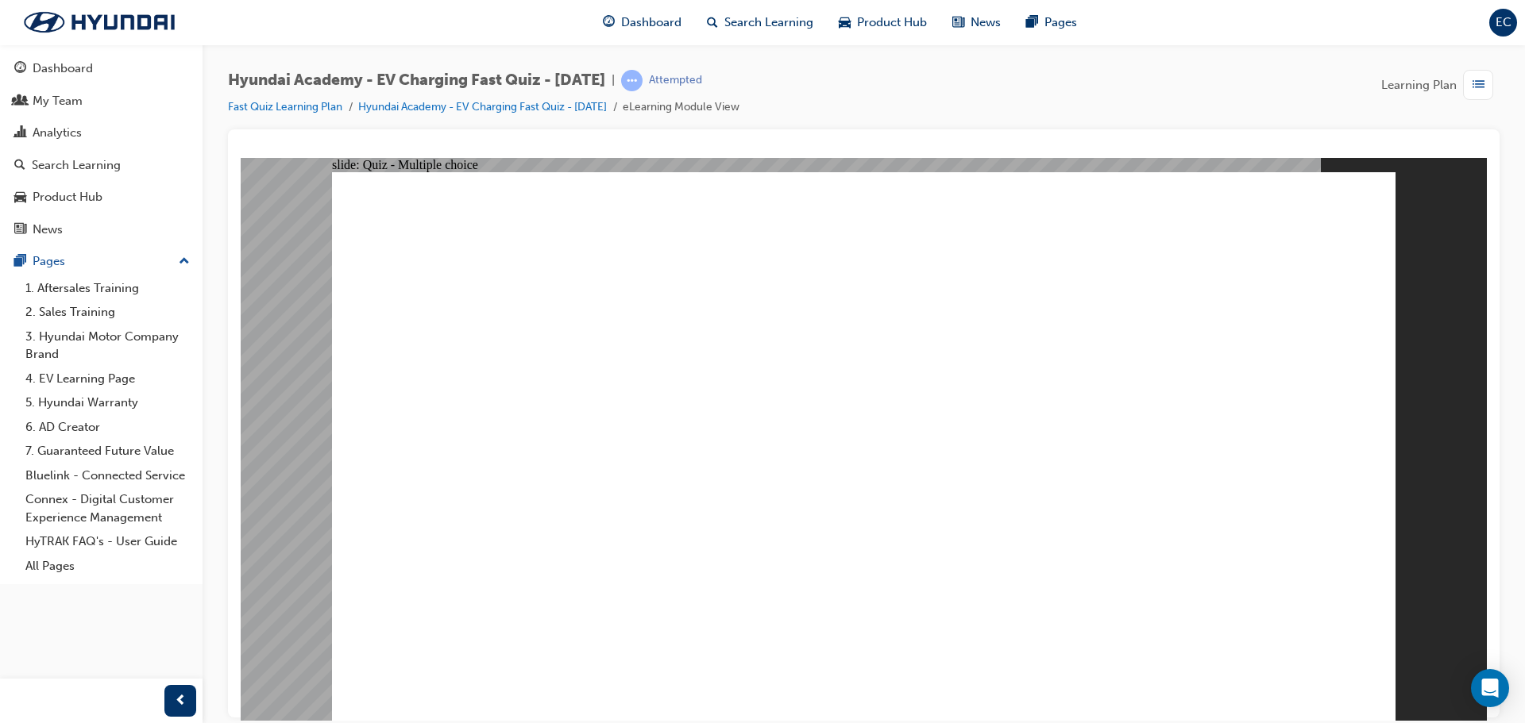
radio input "true"
drag, startPoint x: 795, startPoint y: 536, endPoint x: 822, endPoint y: 503, distance: 42.3
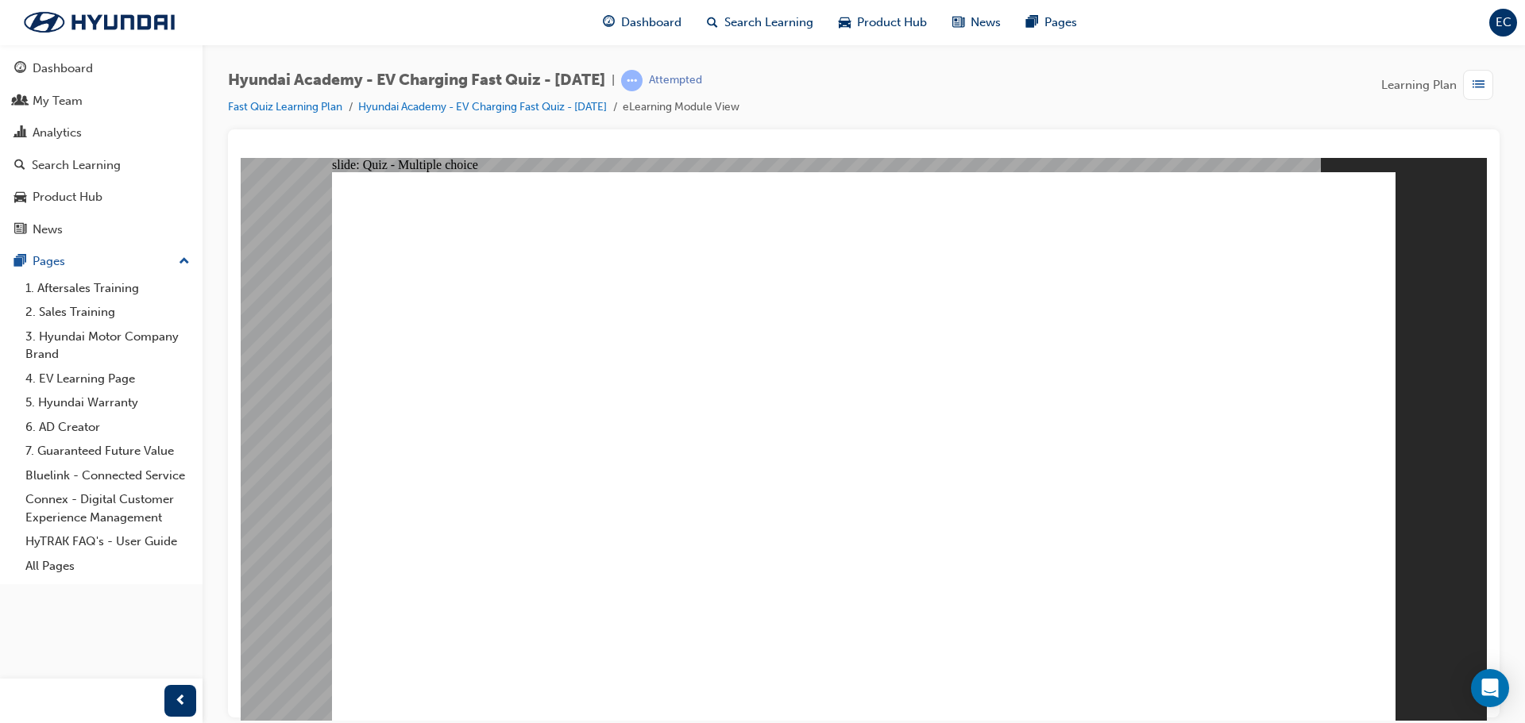
radio input "false"
radio input "true"
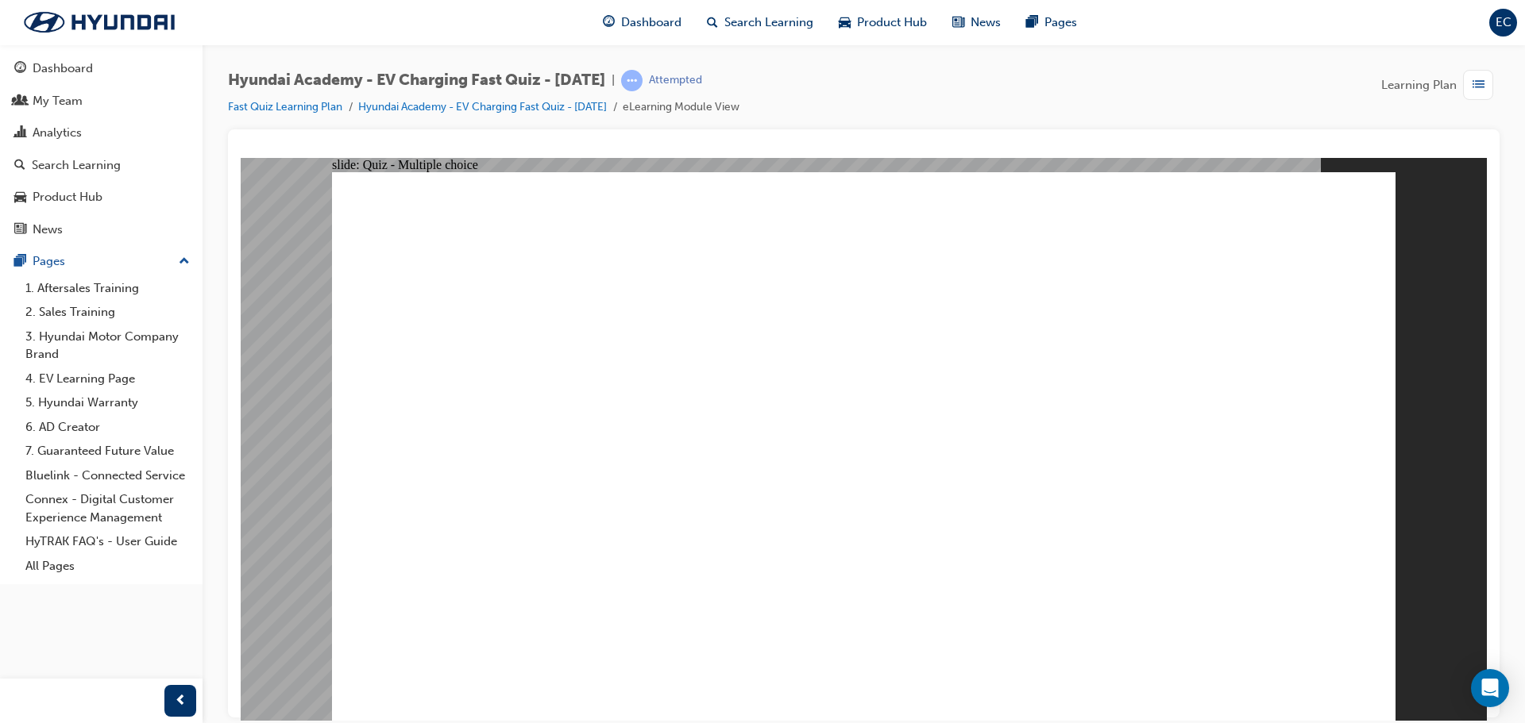
radio input "false"
radio input "true"
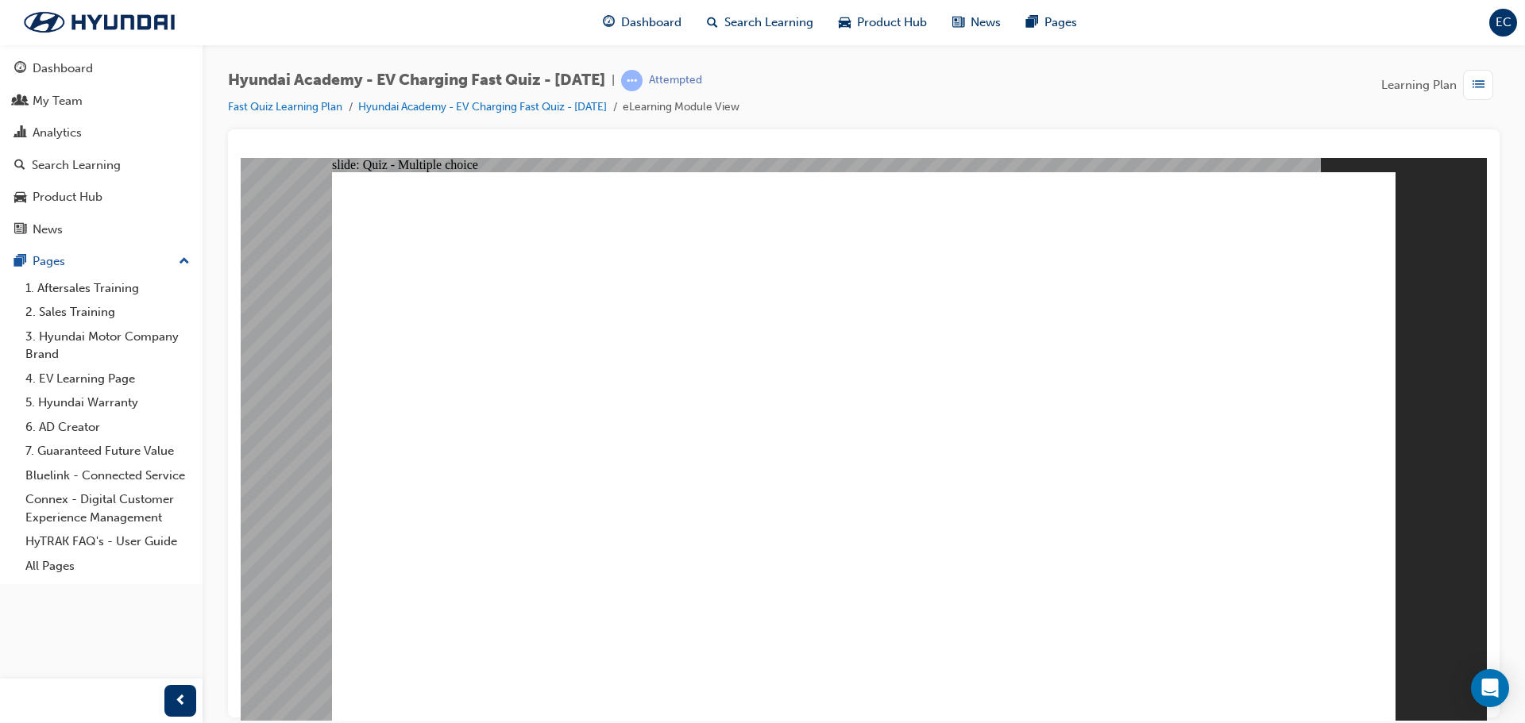
drag, startPoint x: 804, startPoint y: 520, endPoint x: 920, endPoint y: 530, distance: 115.6
radio input "true"
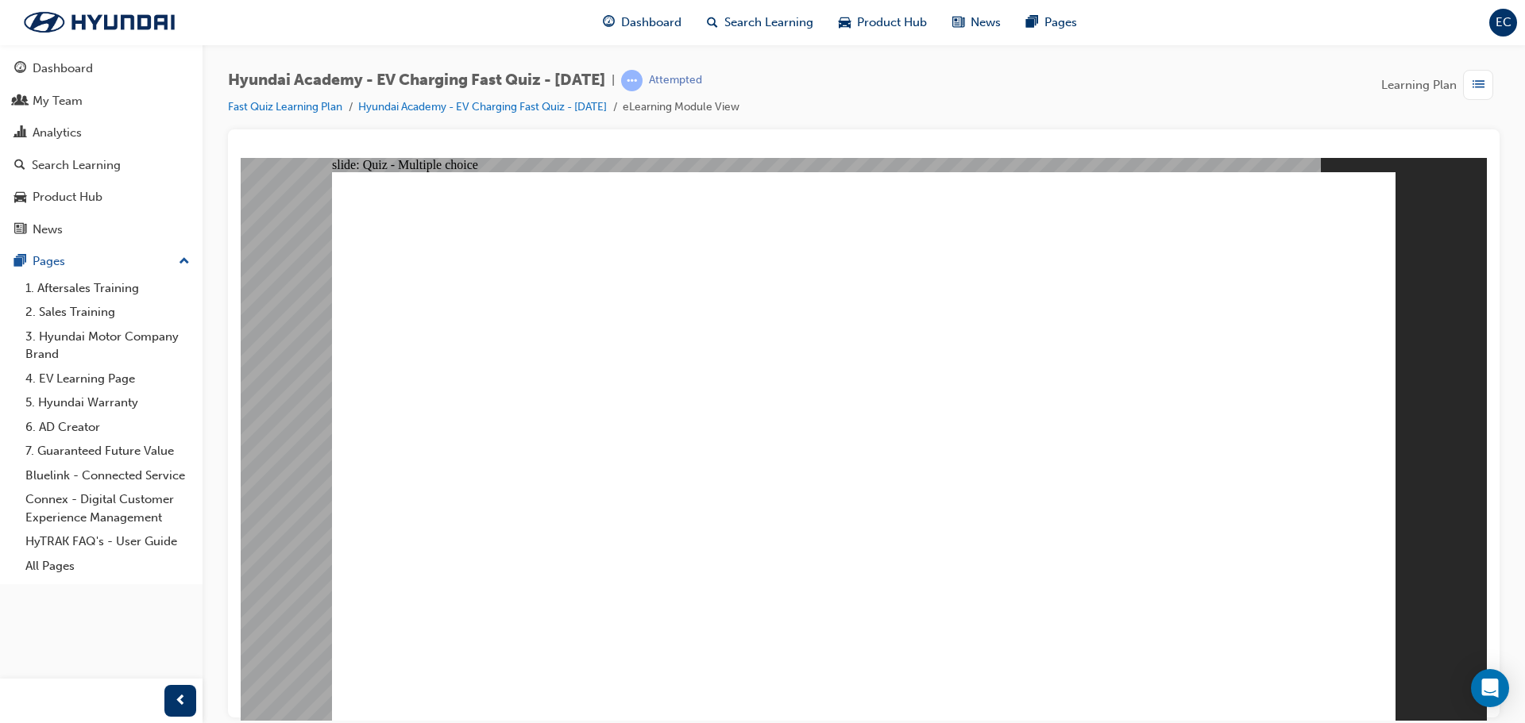
drag, startPoint x: 955, startPoint y: 498, endPoint x: 1148, endPoint y: 554, distance: 200.3
radio input "true"
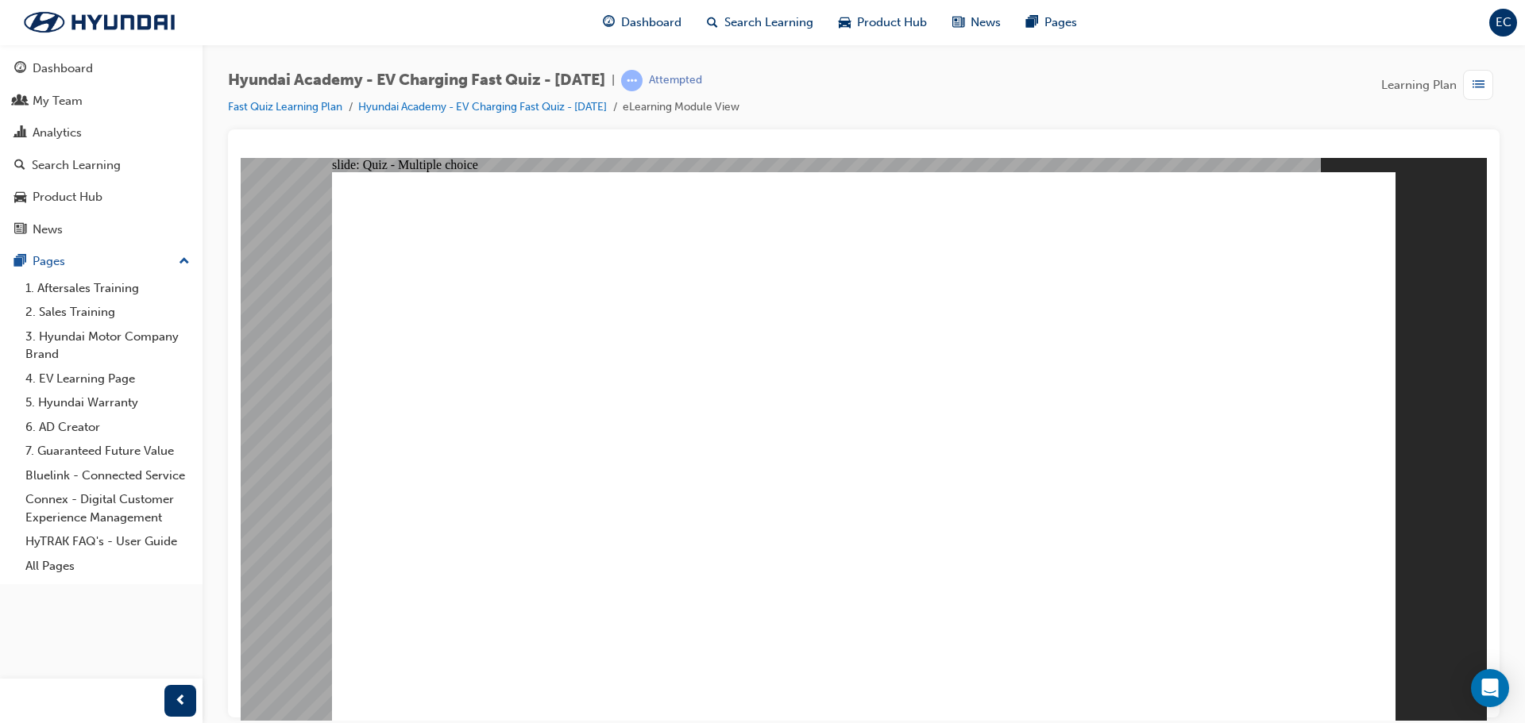
drag, startPoint x: 801, startPoint y: 703, endPoint x: 829, endPoint y: 691, distance: 30.2
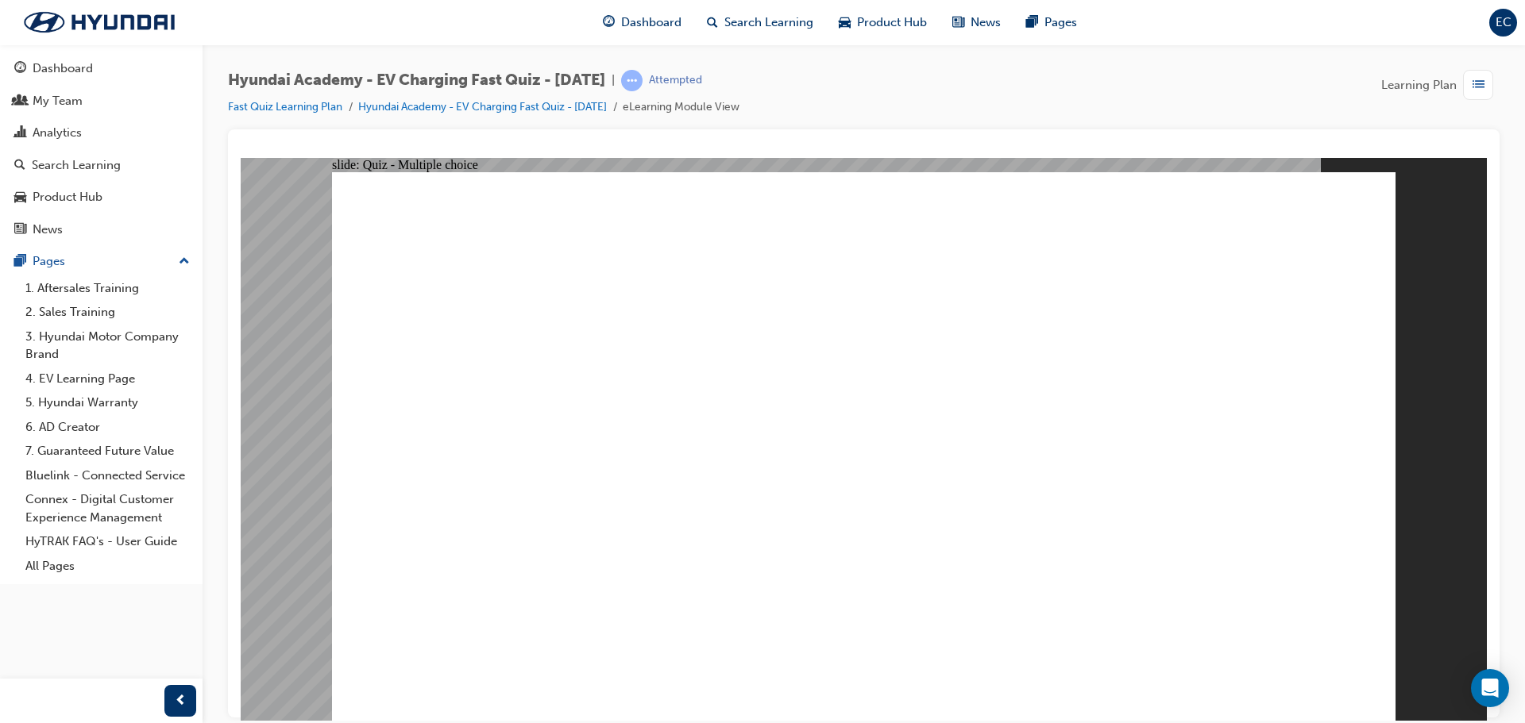
radio input "true"
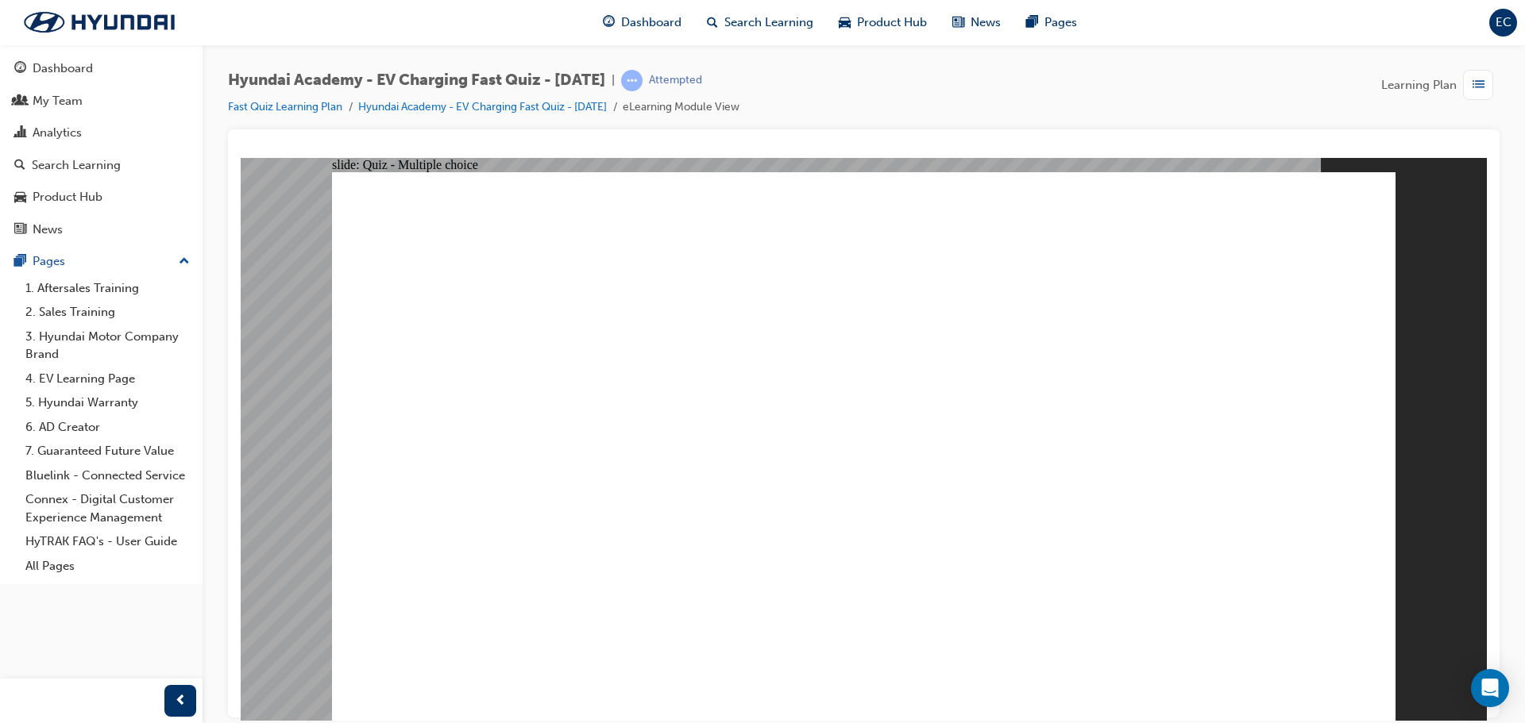
drag, startPoint x: 909, startPoint y: 549, endPoint x: 870, endPoint y: 551, distance: 38.2
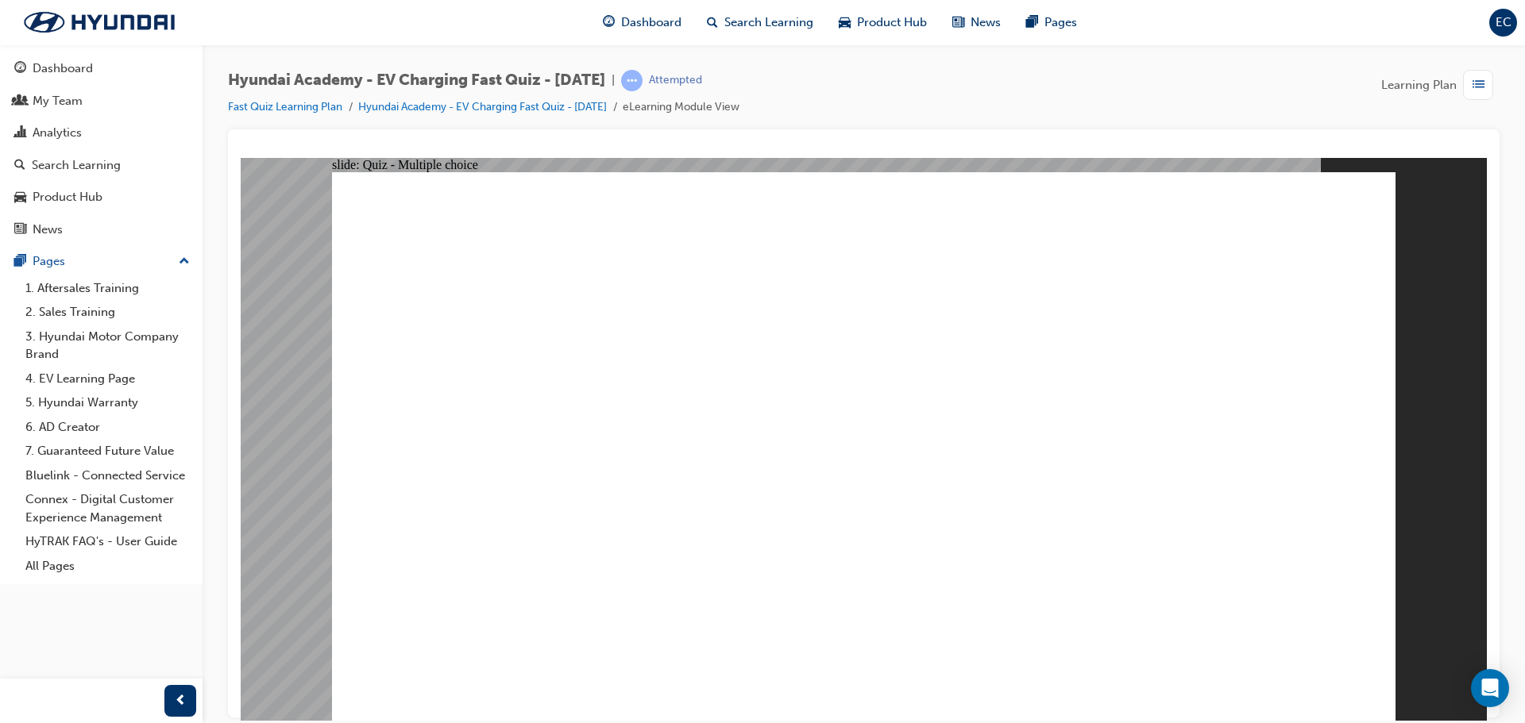
radio input "true"
drag, startPoint x: 695, startPoint y: 496, endPoint x: 1090, endPoint y: 577, distance: 403.7
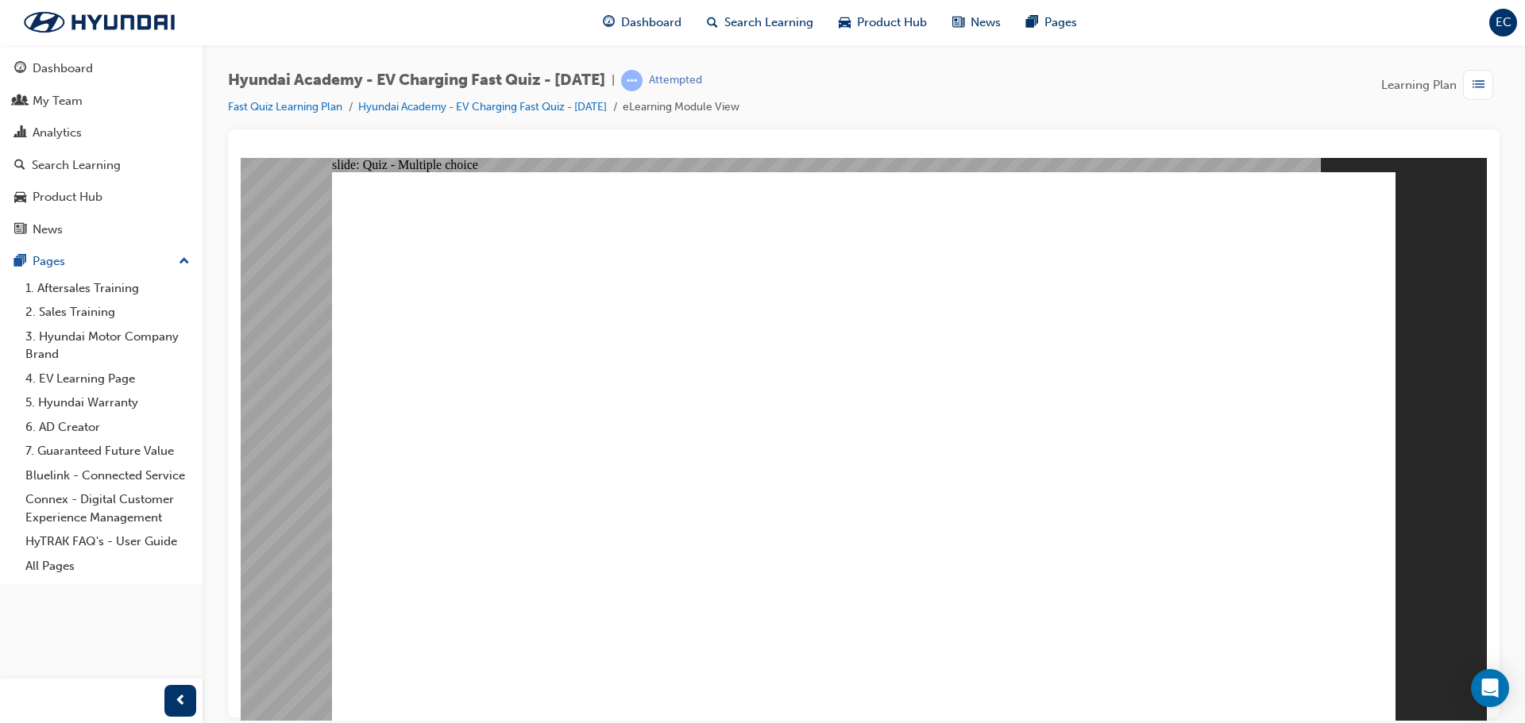
radio input "true"
drag, startPoint x: 871, startPoint y: 541, endPoint x: 1094, endPoint y: 457, distance: 238.2
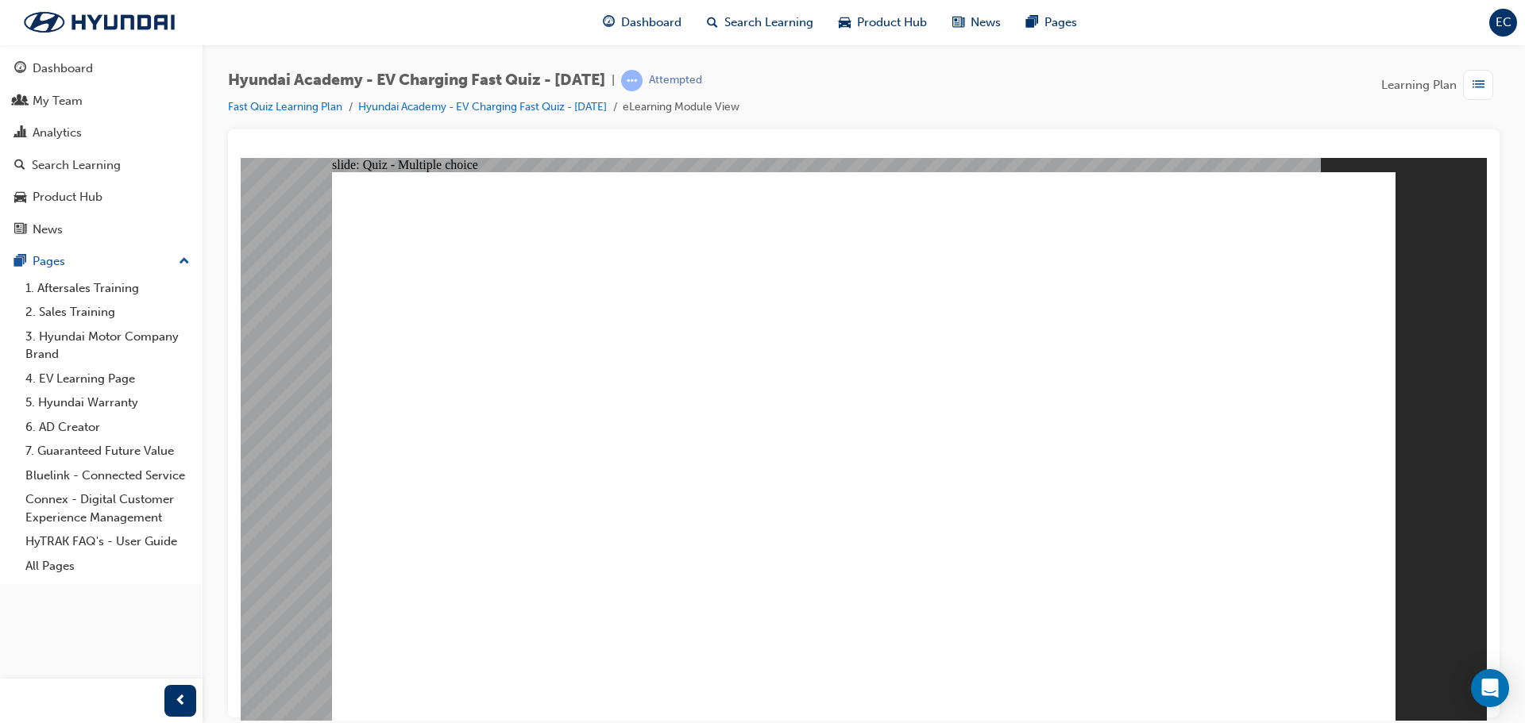
radio input "true"
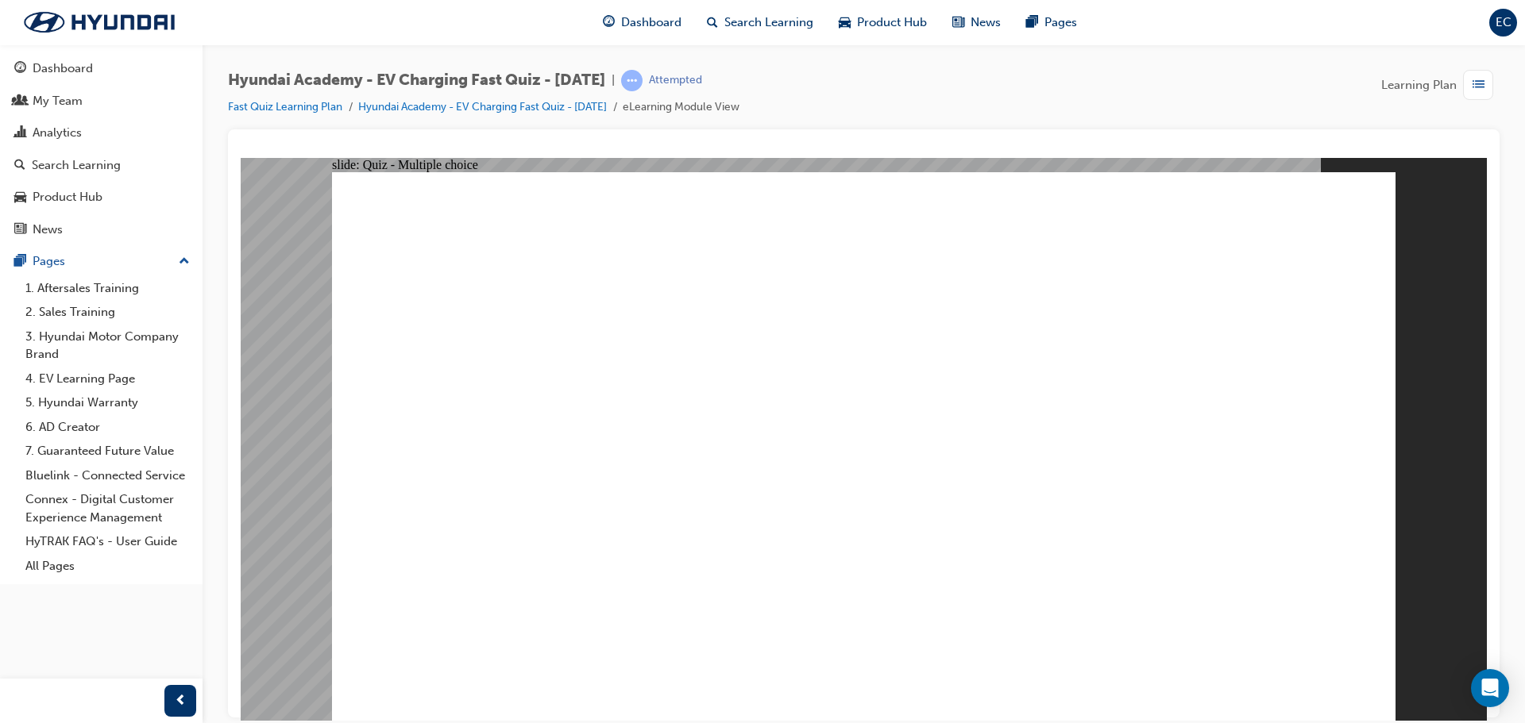
radio input "true"
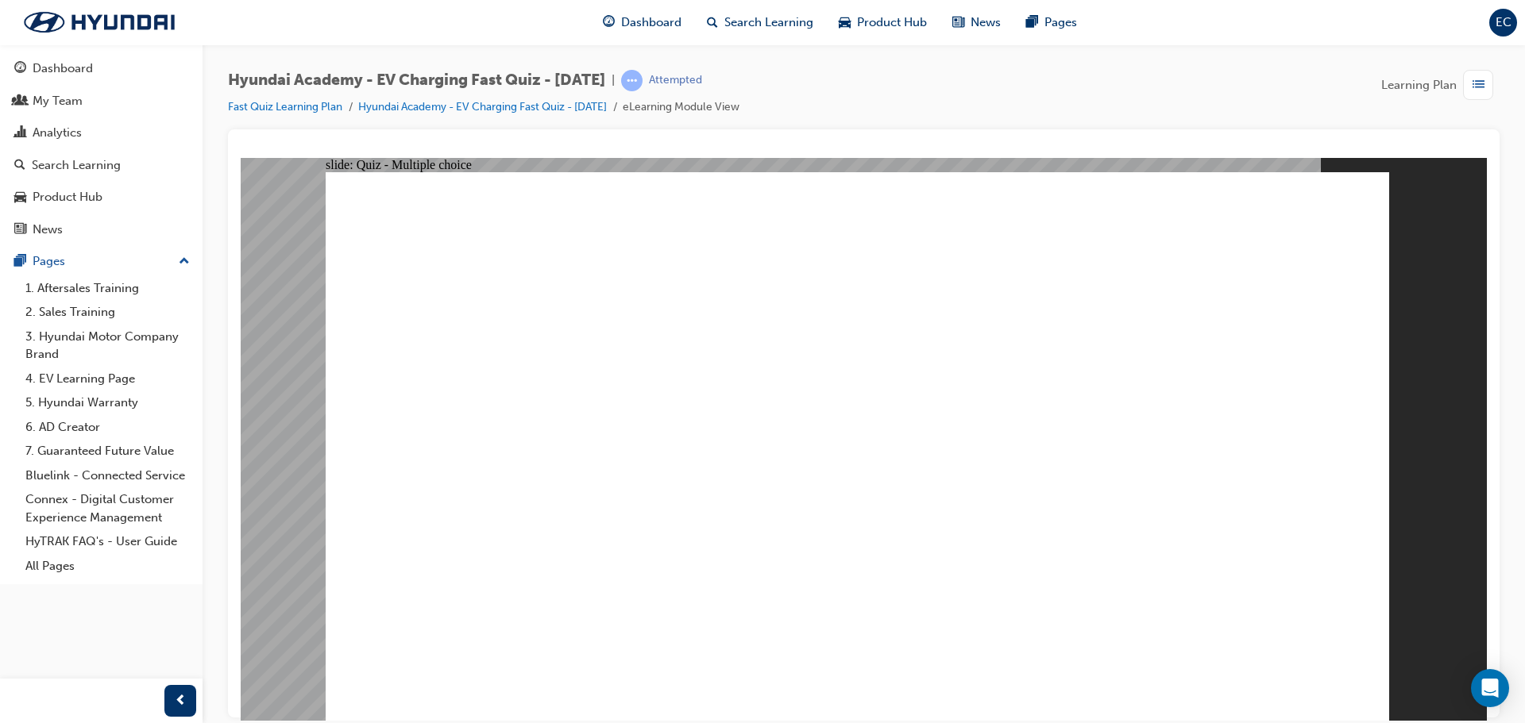
drag, startPoint x: 858, startPoint y: 534, endPoint x: 988, endPoint y: 519, distance: 130.2
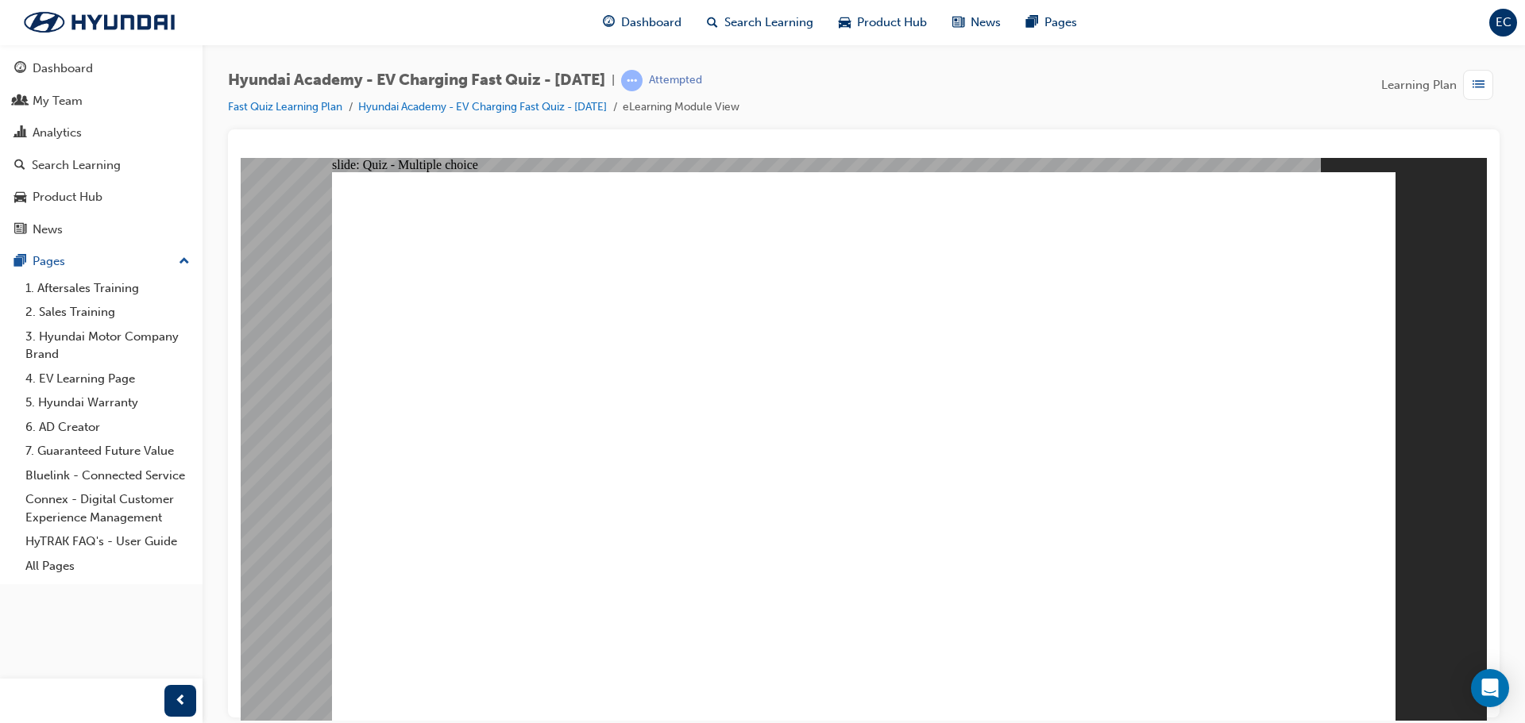
radio input "true"
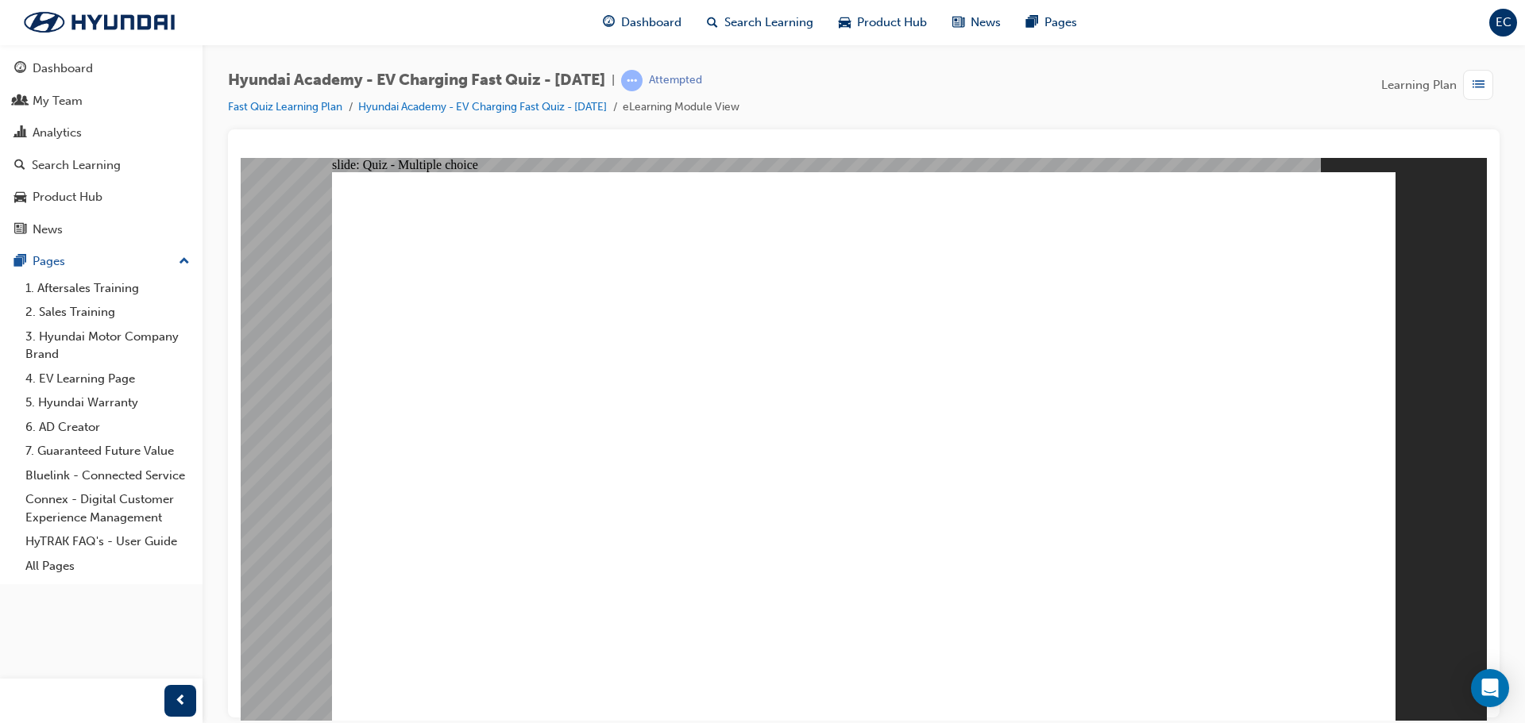
radio input "true"
drag, startPoint x: 1086, startPoint y: 507, endPoint x: 1241, endPoint y: 562, distance: 165.3
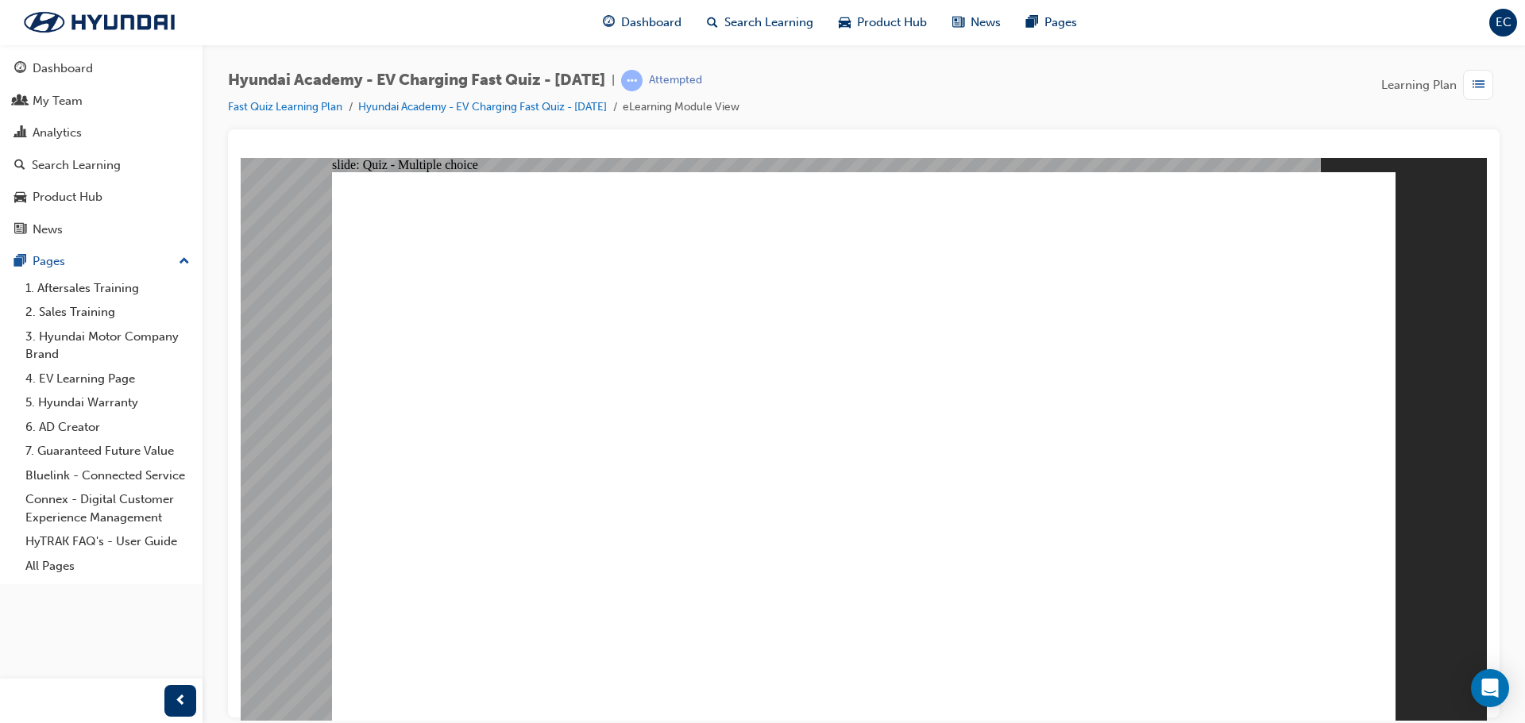
radio input "true"
drag, startPoint x: 909, startPoint y: 542, endPoint x: 877, endPoint y: 546, distance: 32.8
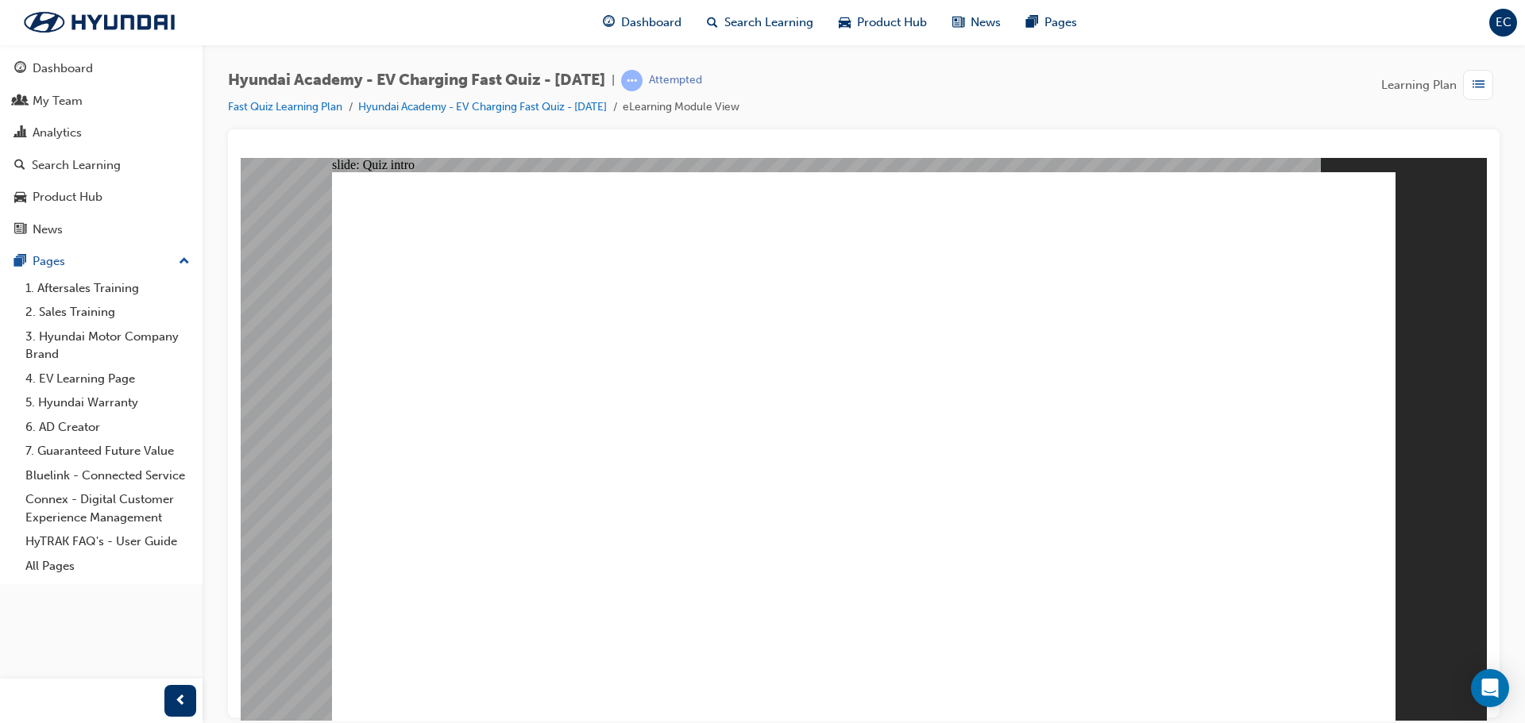
drag, startPoint x: 922, startPoint y: 538, endPoint x: 878, endPoint y: 561, distance: 49.0
drag, startPoint x: 808, startPoint y: 484, endPoint x: 1028, endPoint y: 575, distance: 237.5
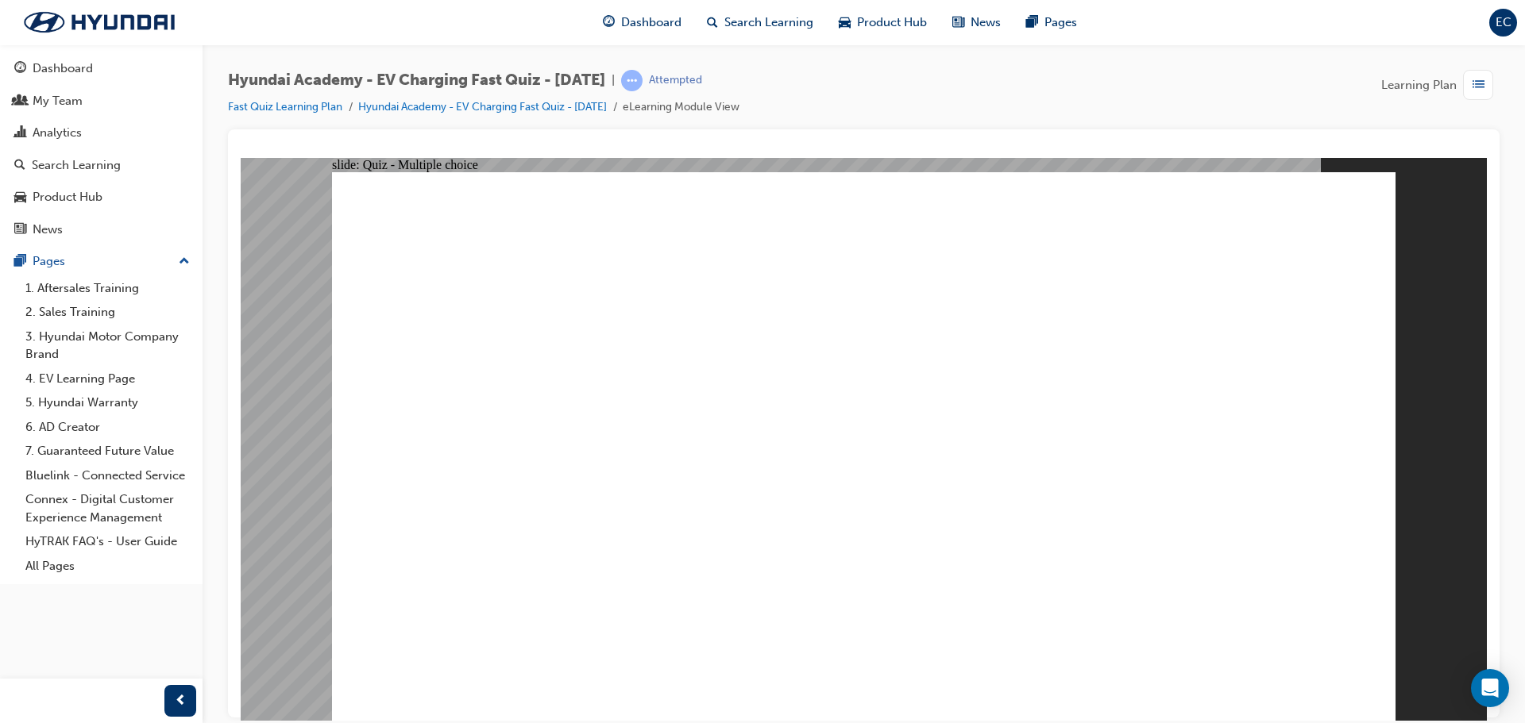
radio input "true"
drag, startPoint x: 928, startPoint y: 636, endPoint x: 924, endPoint y: 674, distance: 38.3
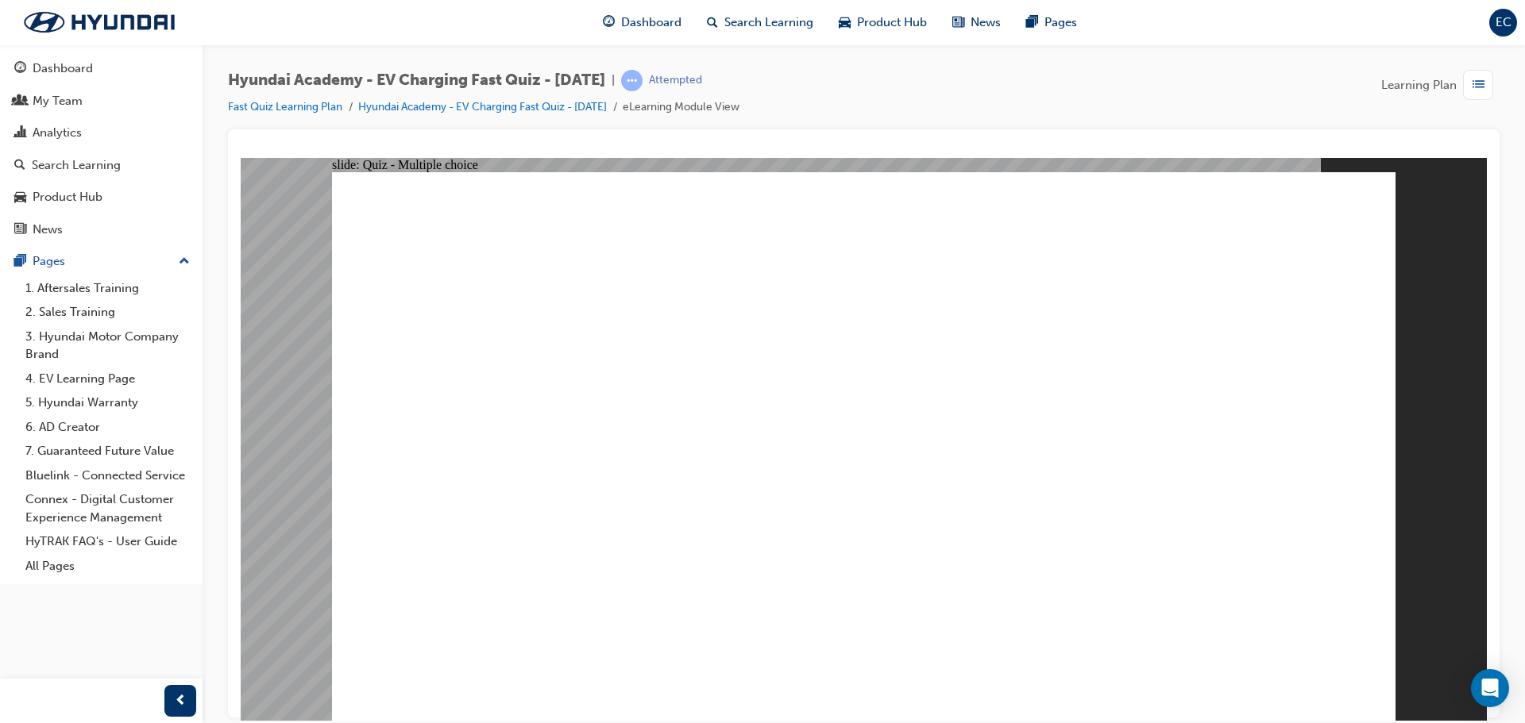
radio input "true"
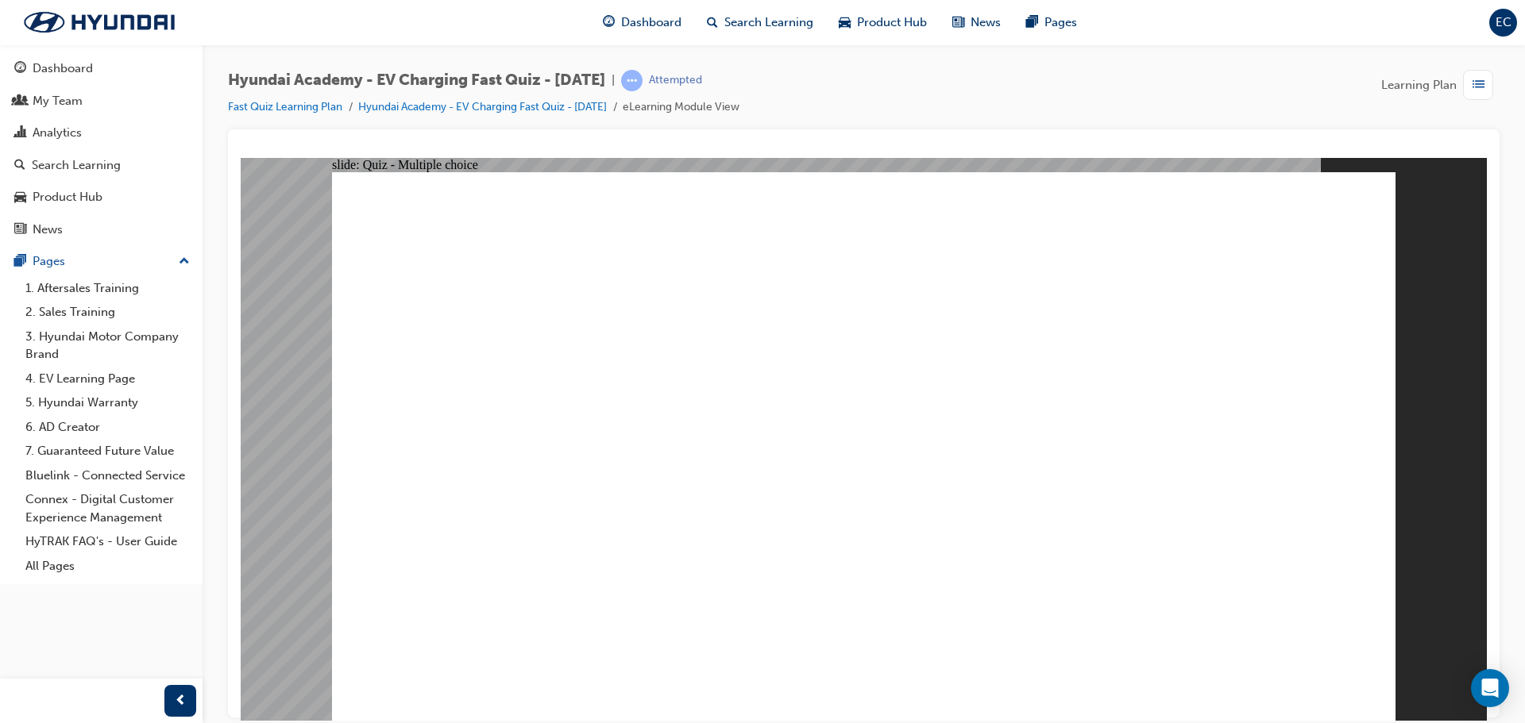
radio input "true"
drag, startPoint x: 839, startPoint y: 561, endPoint x: 862, endPoint y: 554, distance: 24.4
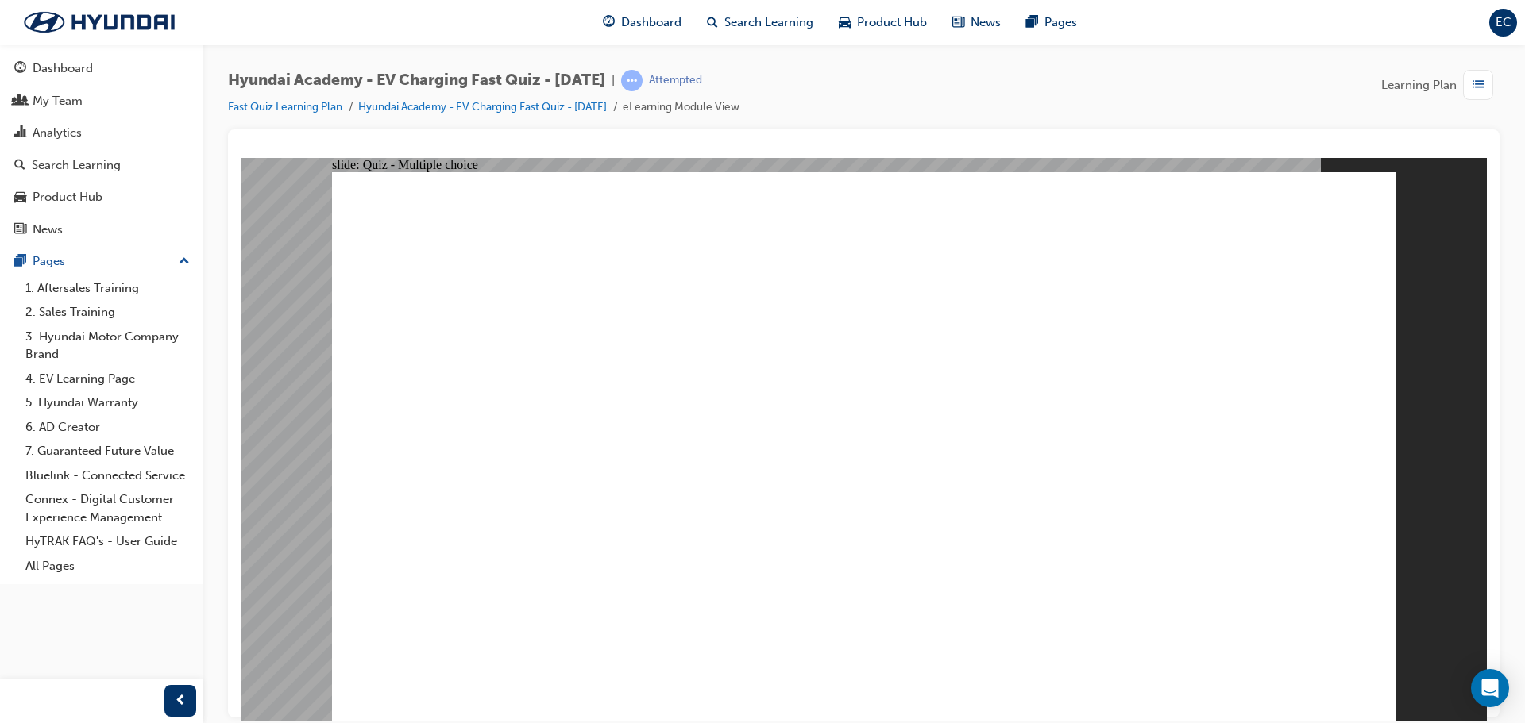
drag, startPoint x: 1015, startPoint y: 438, endPoint x: 1086, endPoint y: 467, distance: 76.5
radio input "true"
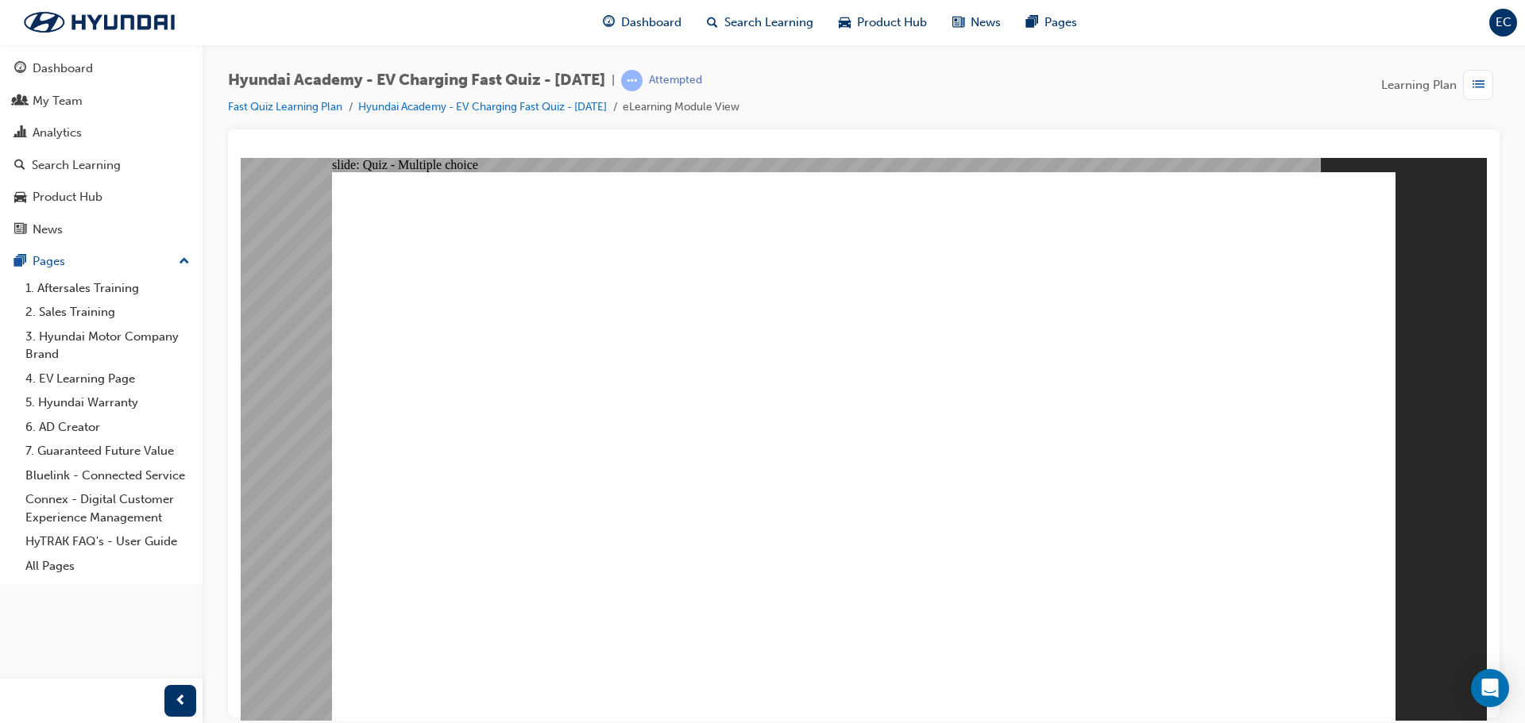
drag, startPoint x: 979, startPoint y: 452, endPoint x: 1076, endPoint y: 490, distance: 104.1
radio input "true"
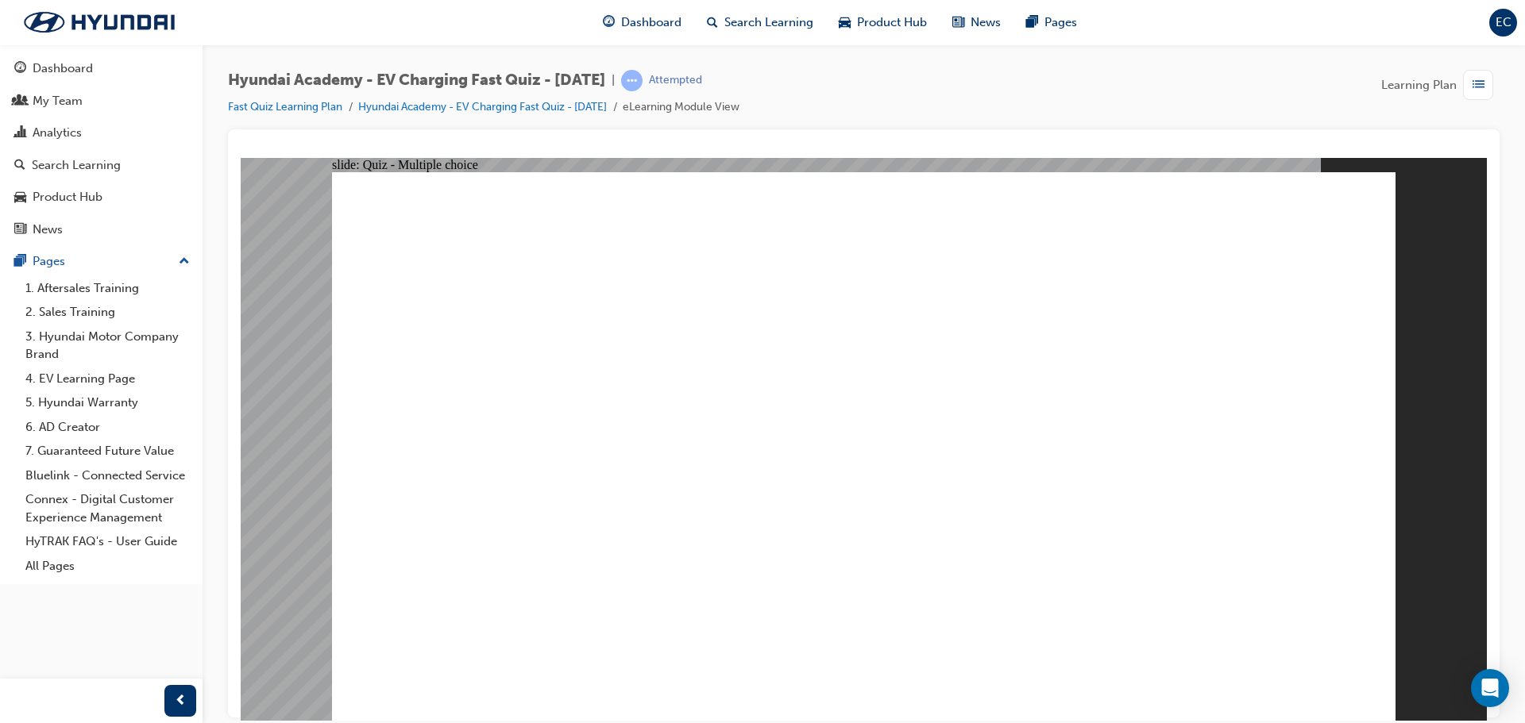
radio input "true"
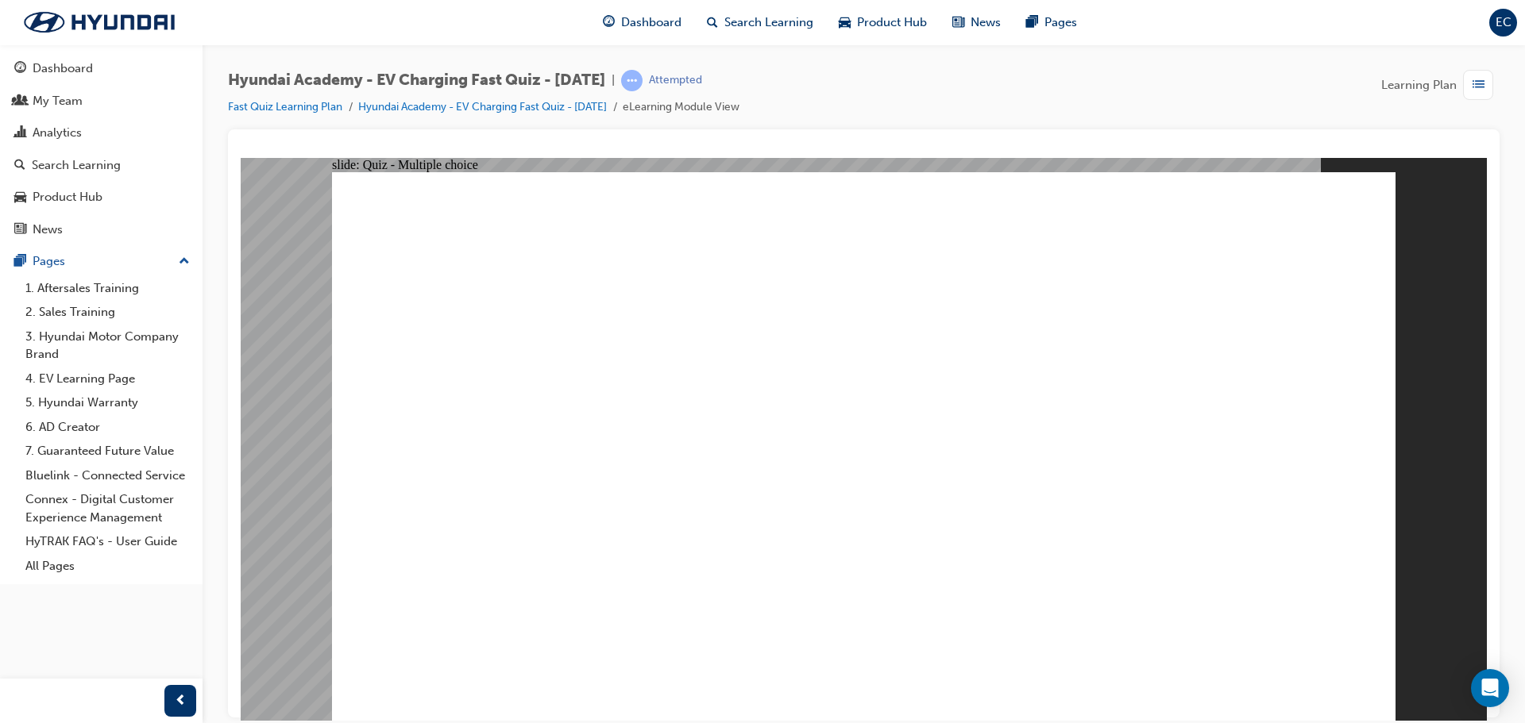
drag, startPoint x: 681, startPoint y: 508, endPoint x: 975, endPoint y: 535, distance: 295.1
radio input "true"
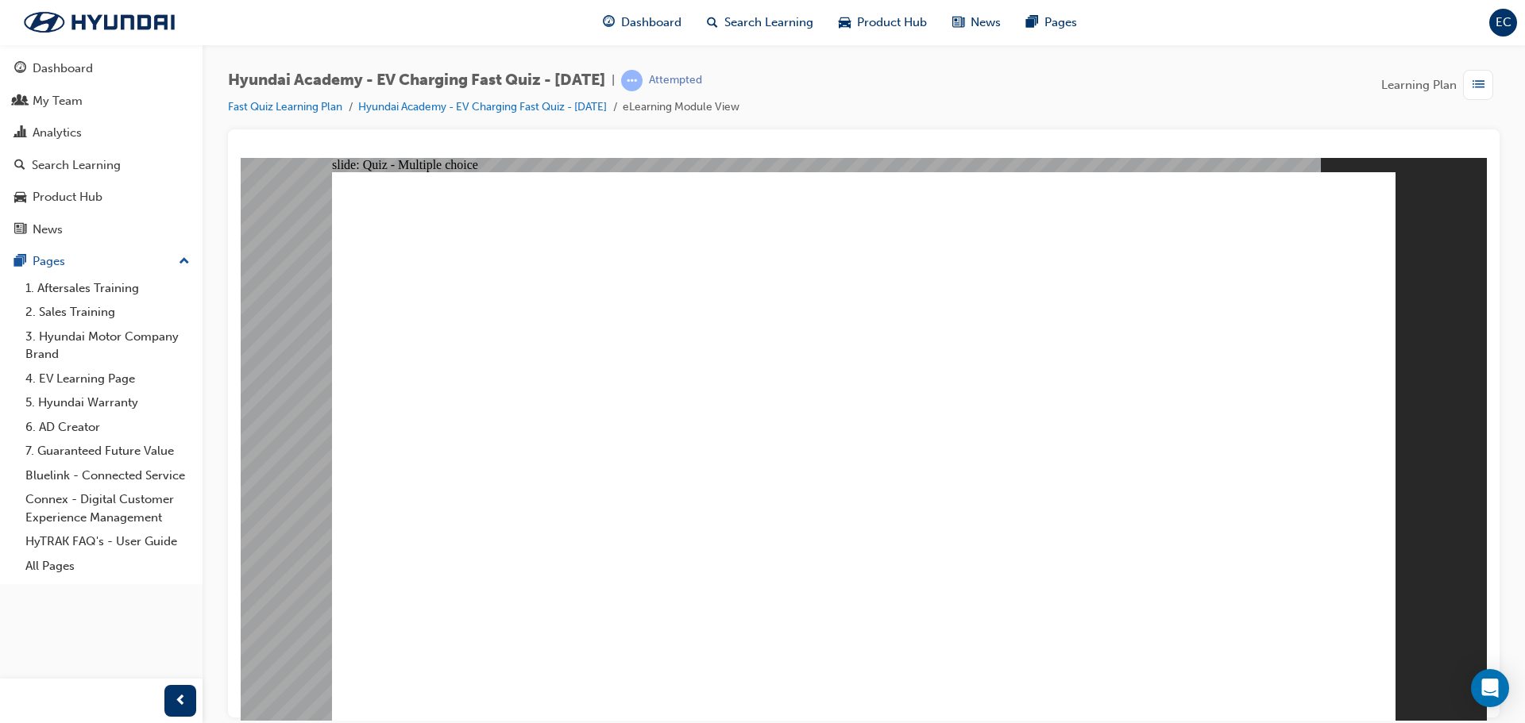
radio input "true"
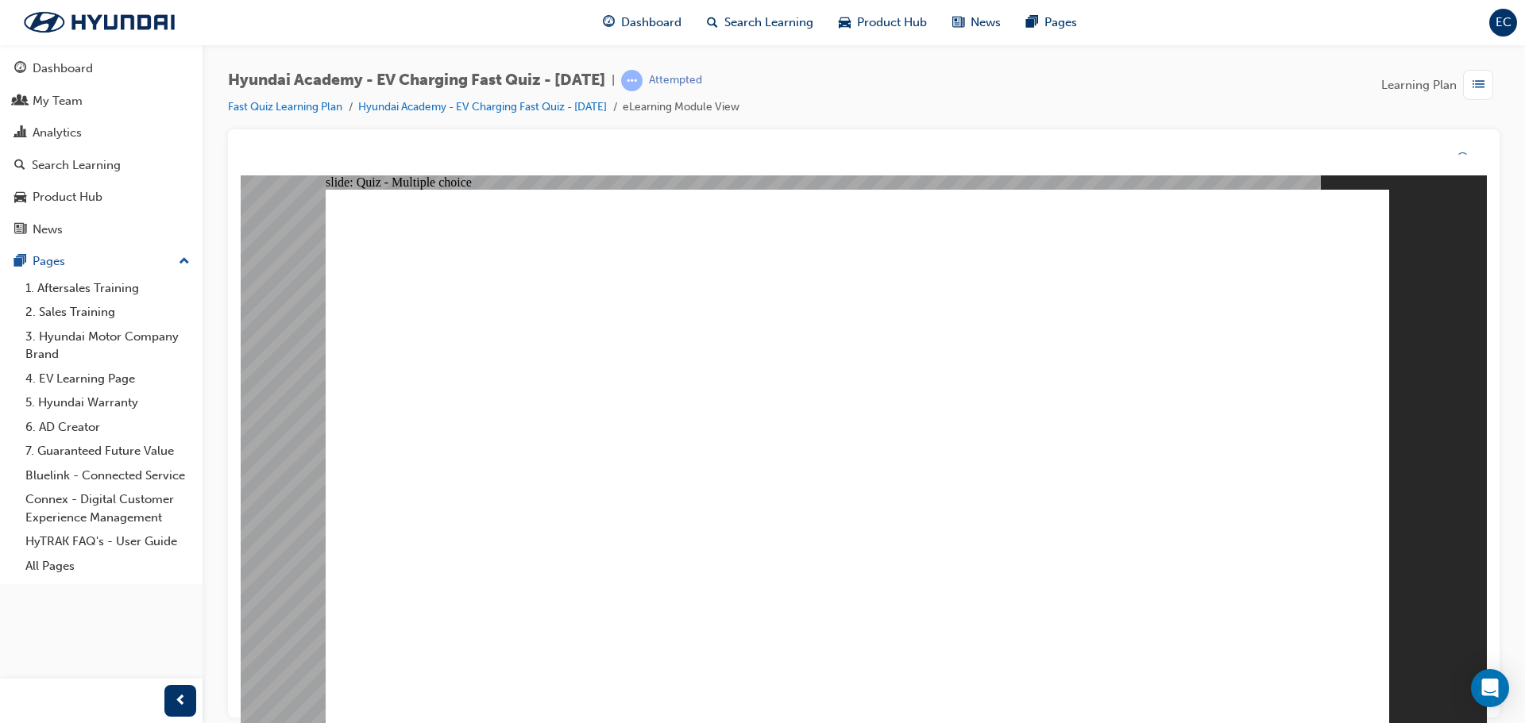
drag, startPoint x: 896, startPoint y: 575, endPoint x: 882, endPoint y: 562, distance: 19.1
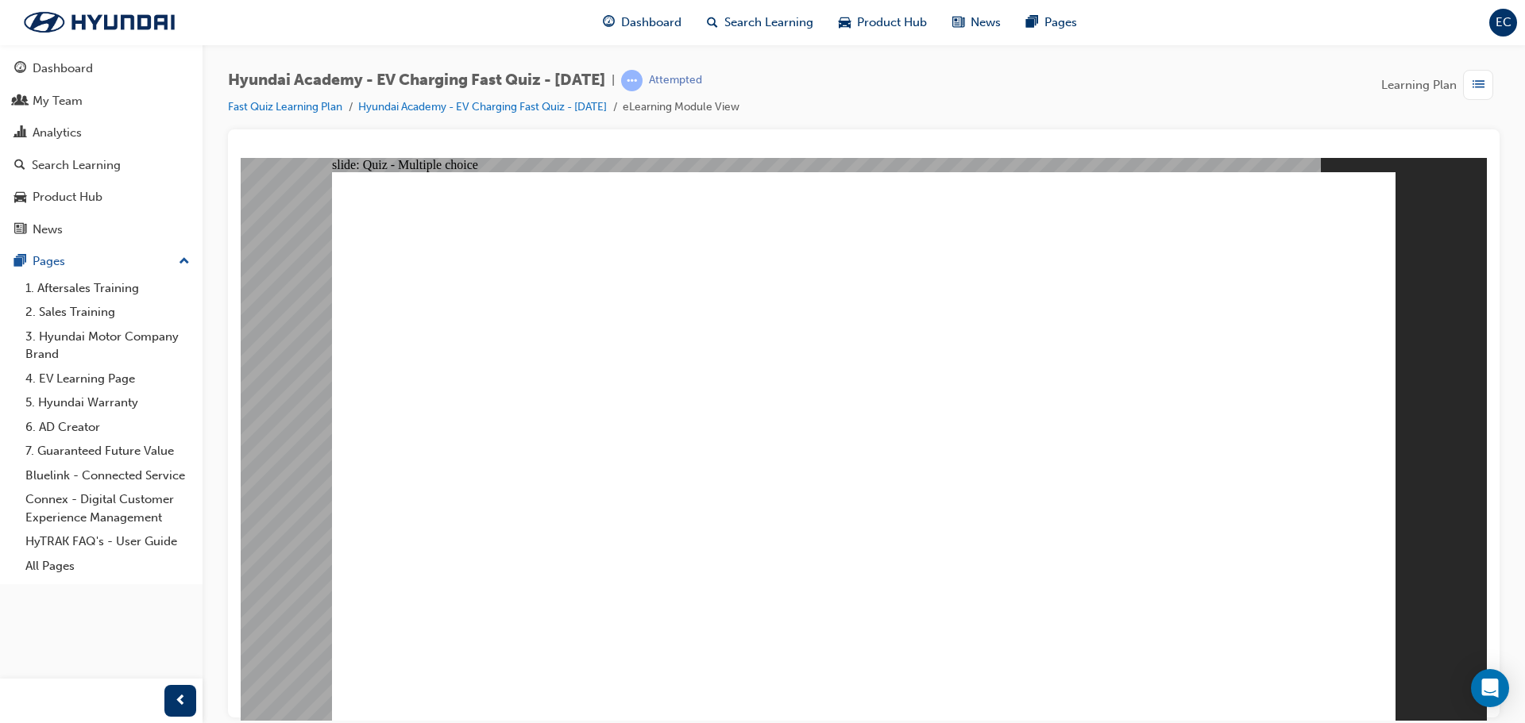
radio input "true"
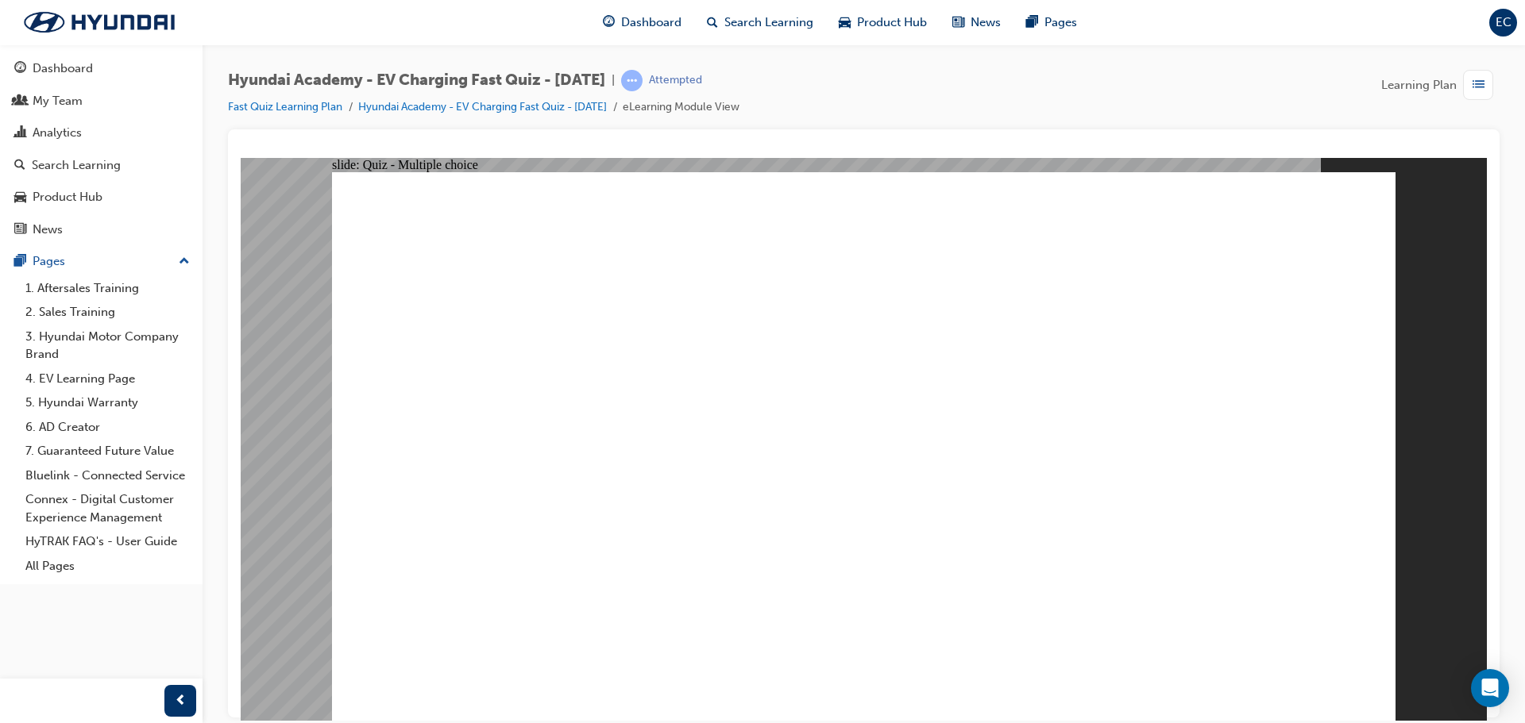
radio input "true"
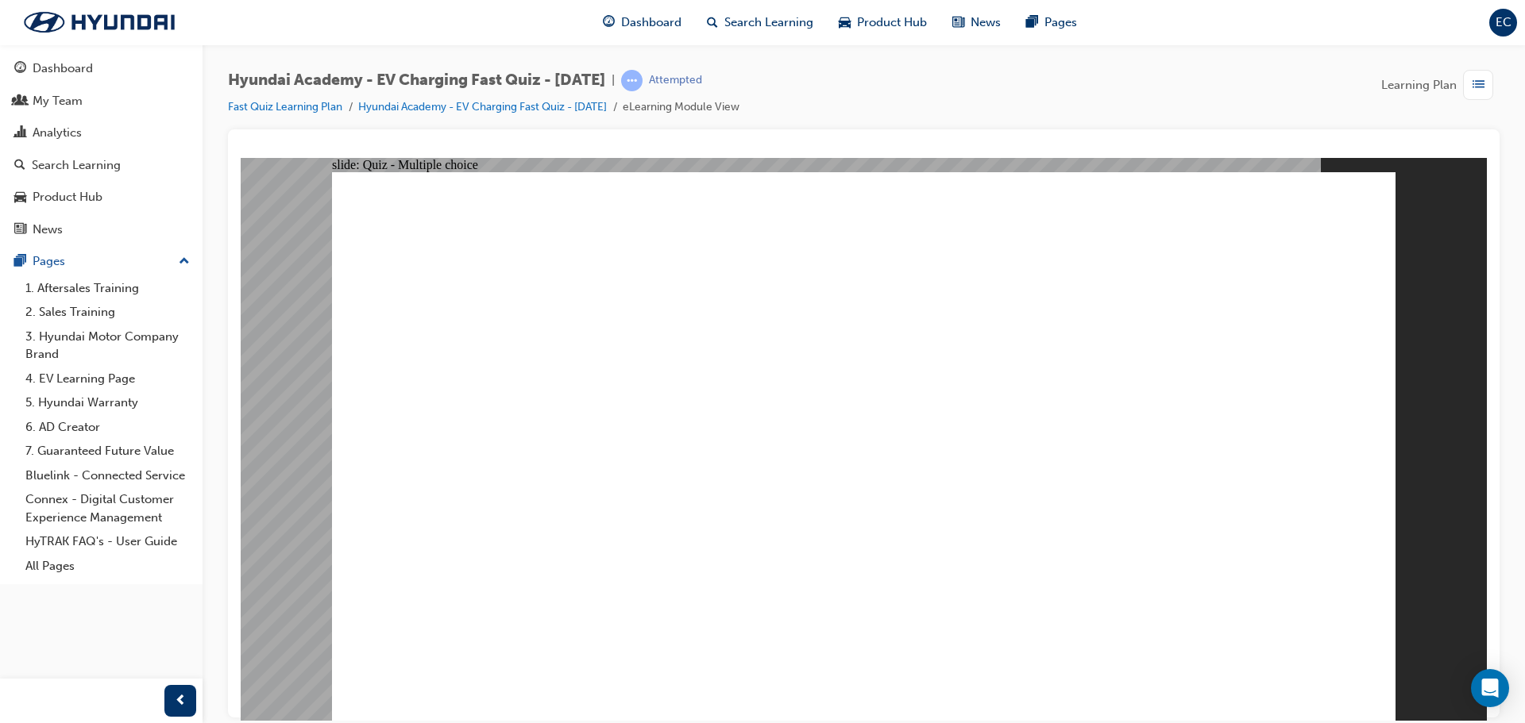
drag, startPoint x: 894, startPoint y: 557, endPoint x: 884, endPoint y: 550, distance: 12.1
radio input "true"
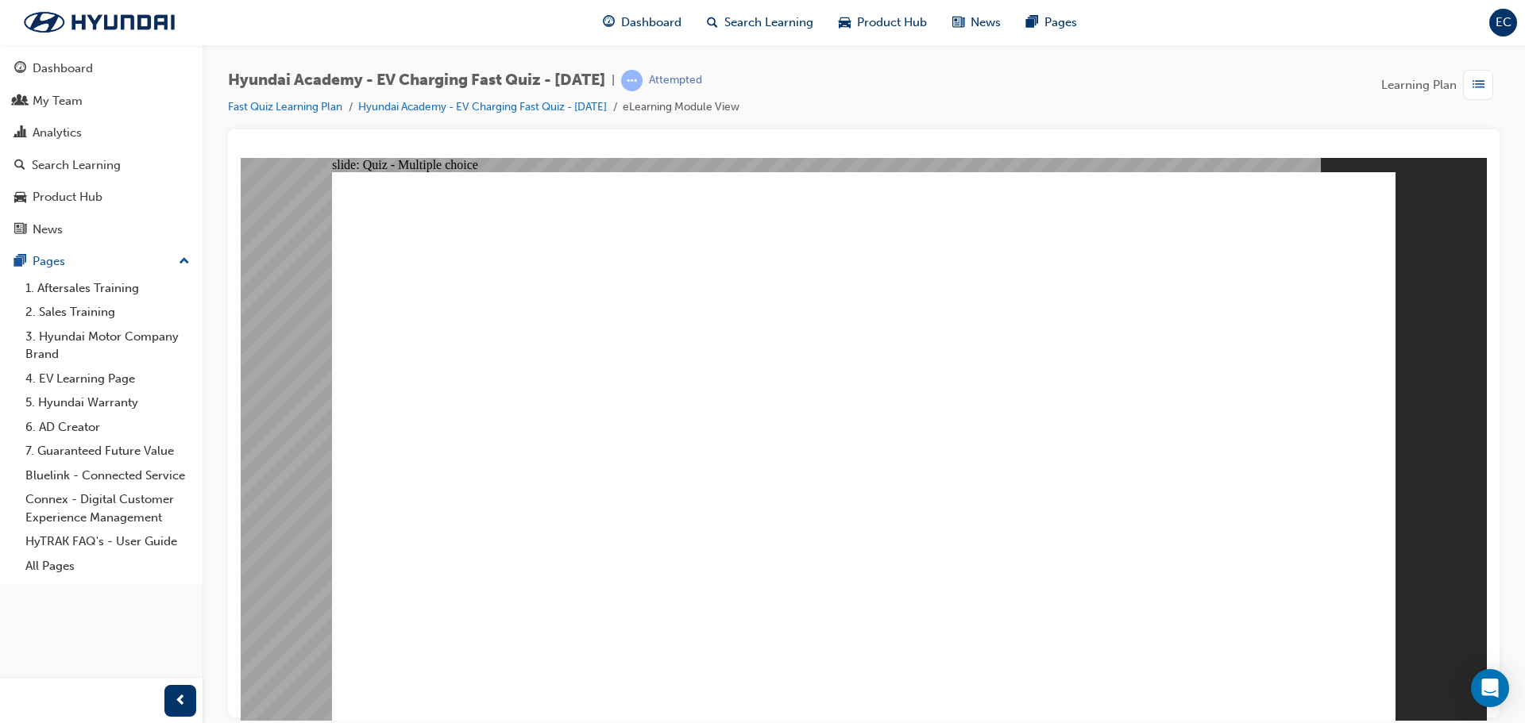
drag, startPoint x: 1031, startPoint y: 458, endPoint x: 1052, endPoint y: 502, distance: 48.7
radio input "true"
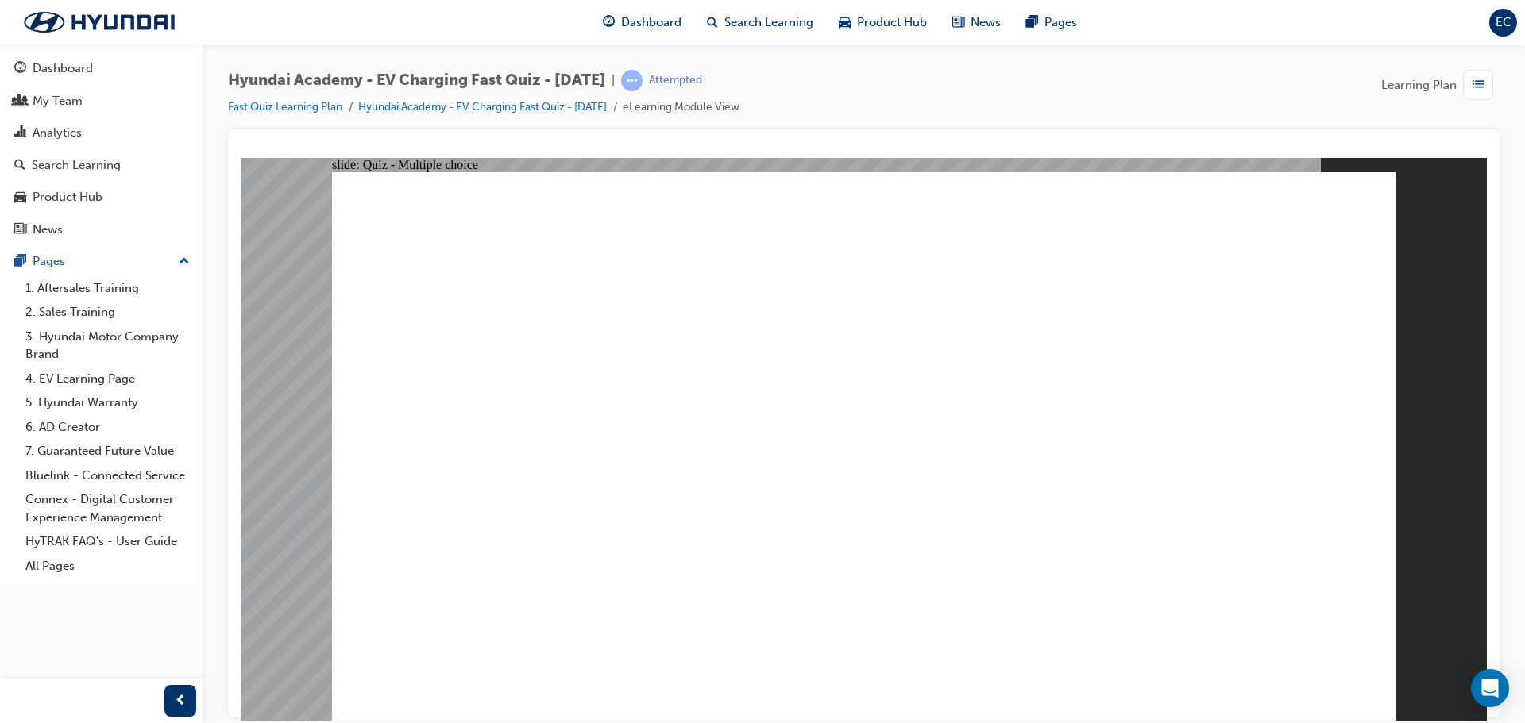
radio input "true"
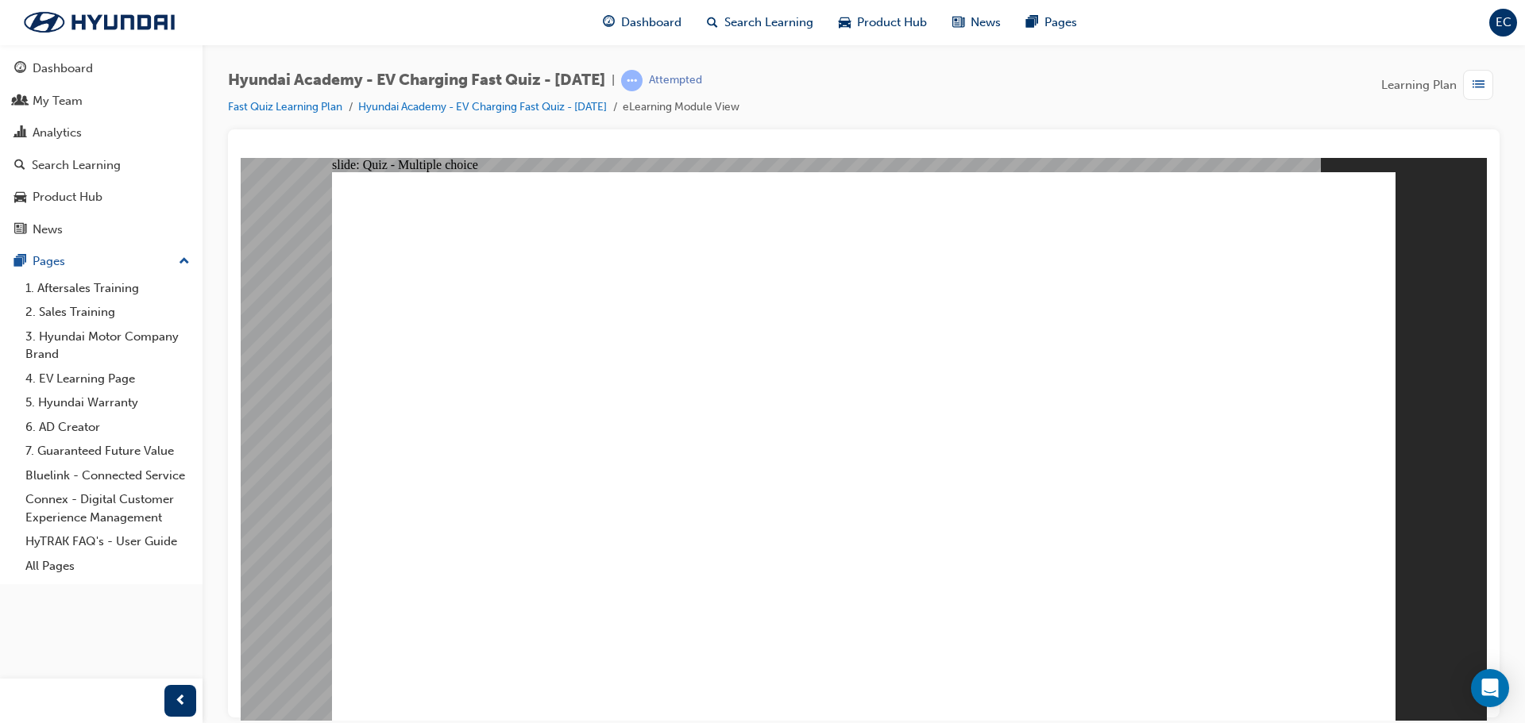
radio input "true"
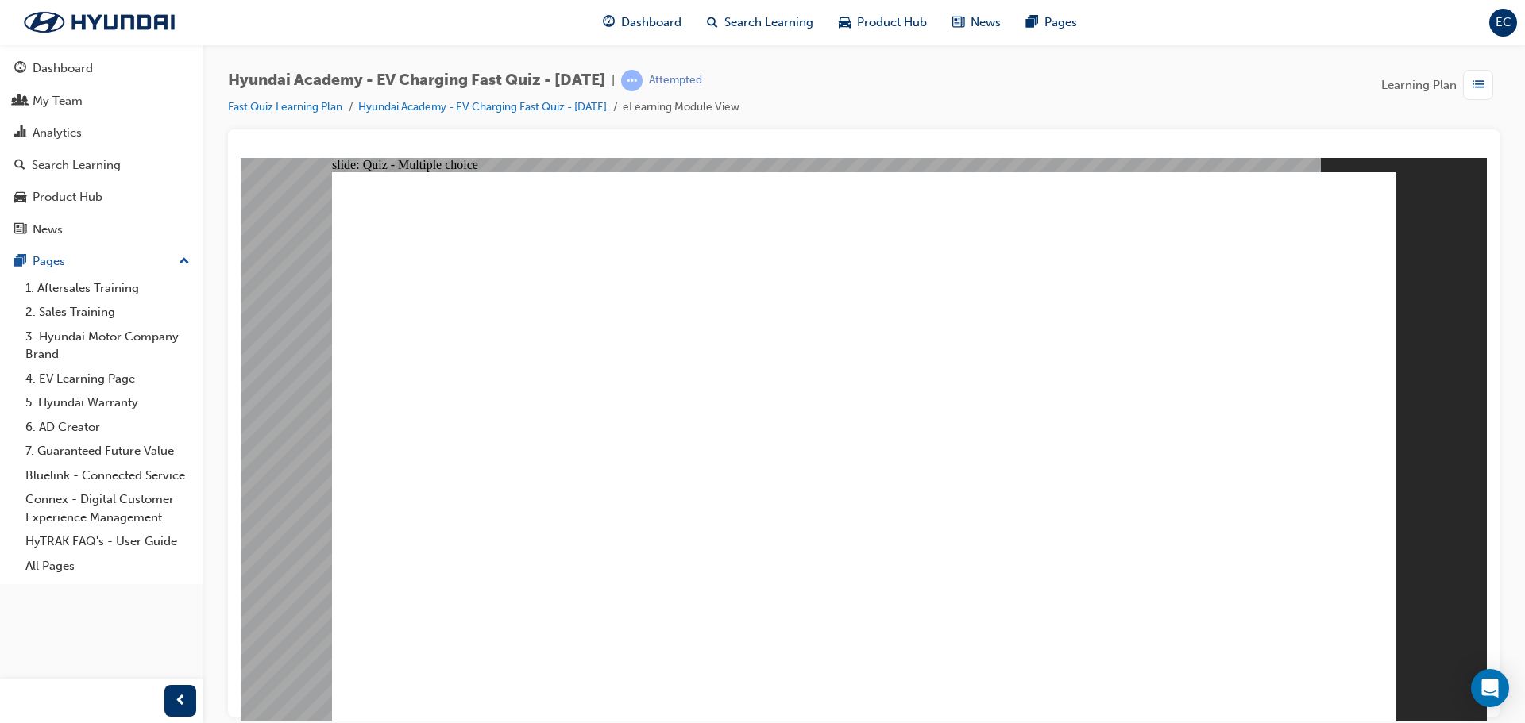
radio input "true"
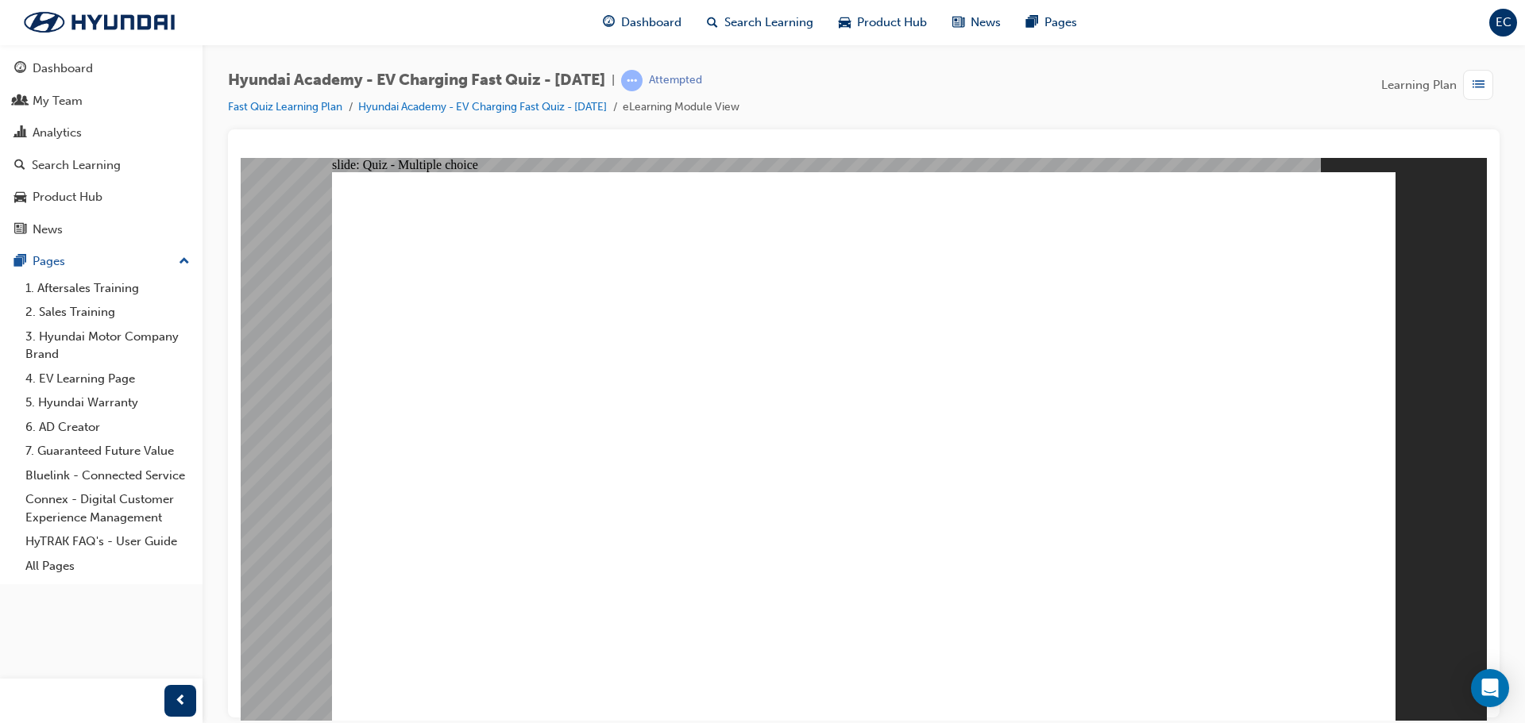
radio input "true"
drag, startPoint x: 1235, startPoint y: 653, endPoint x: 1244, endPoint y: 657, distance: 9.6
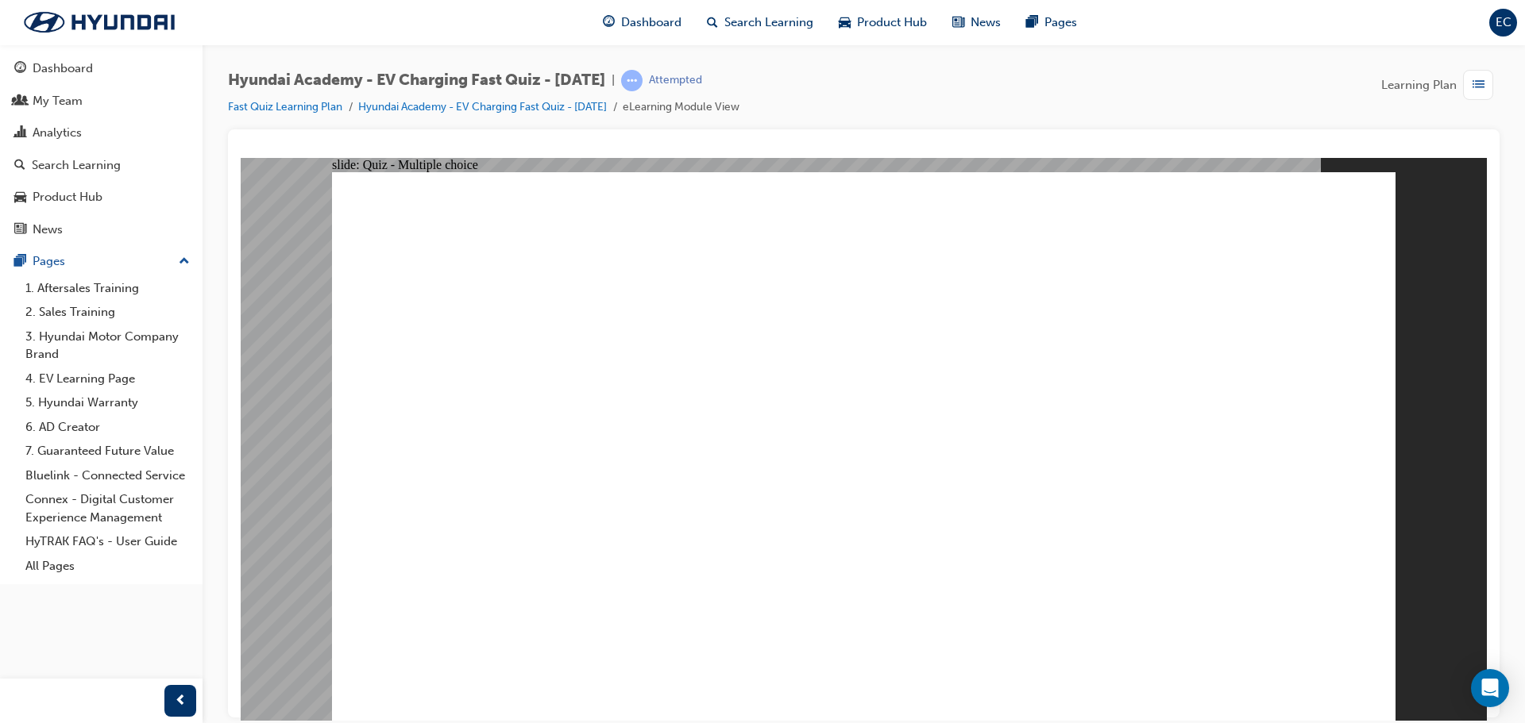
drag, startPoint x: 866, startPoint y: 515, endPoint x: 862, endPoint y: 527, distance: 13.6
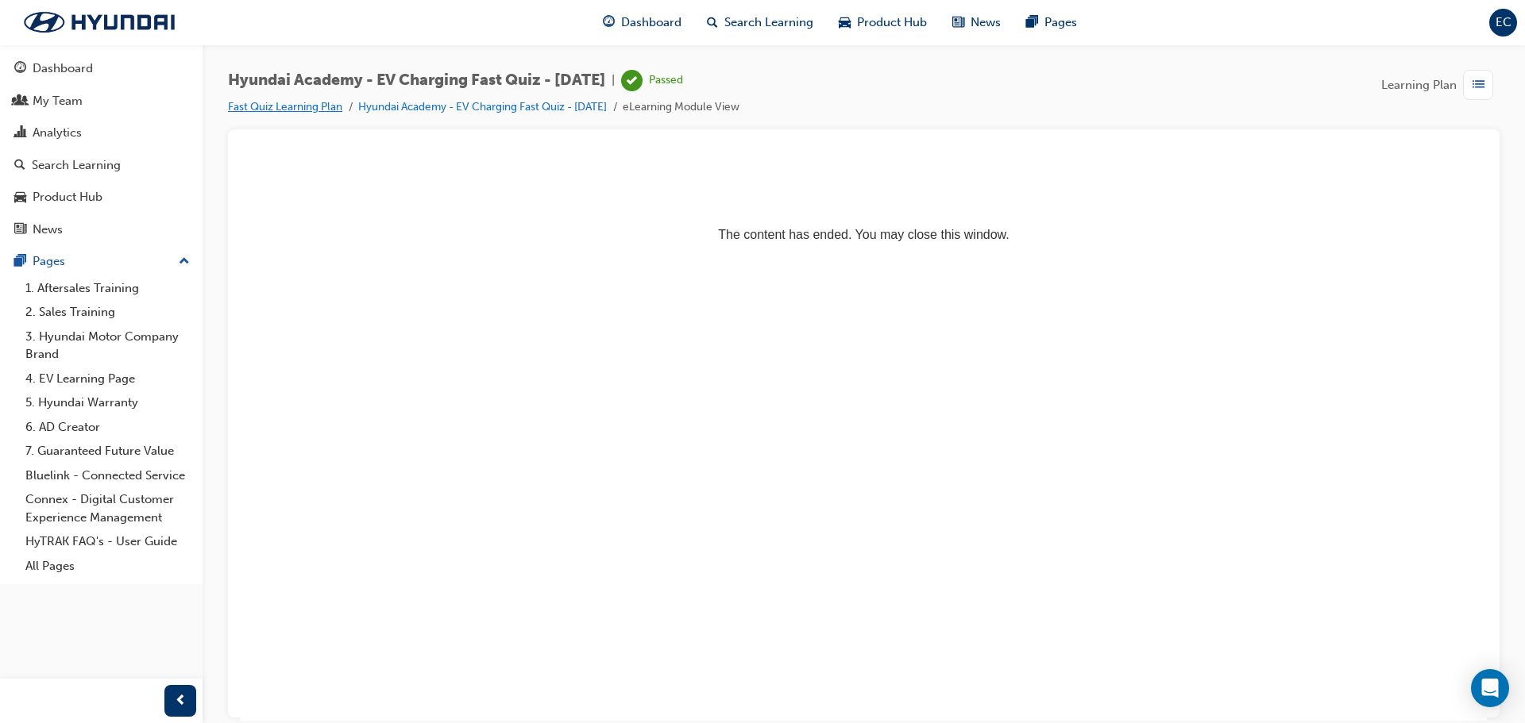
click at [297, 113] on link "Fast Quiz Learning Plan" at bounding box center [285, 107] width 114 height 14
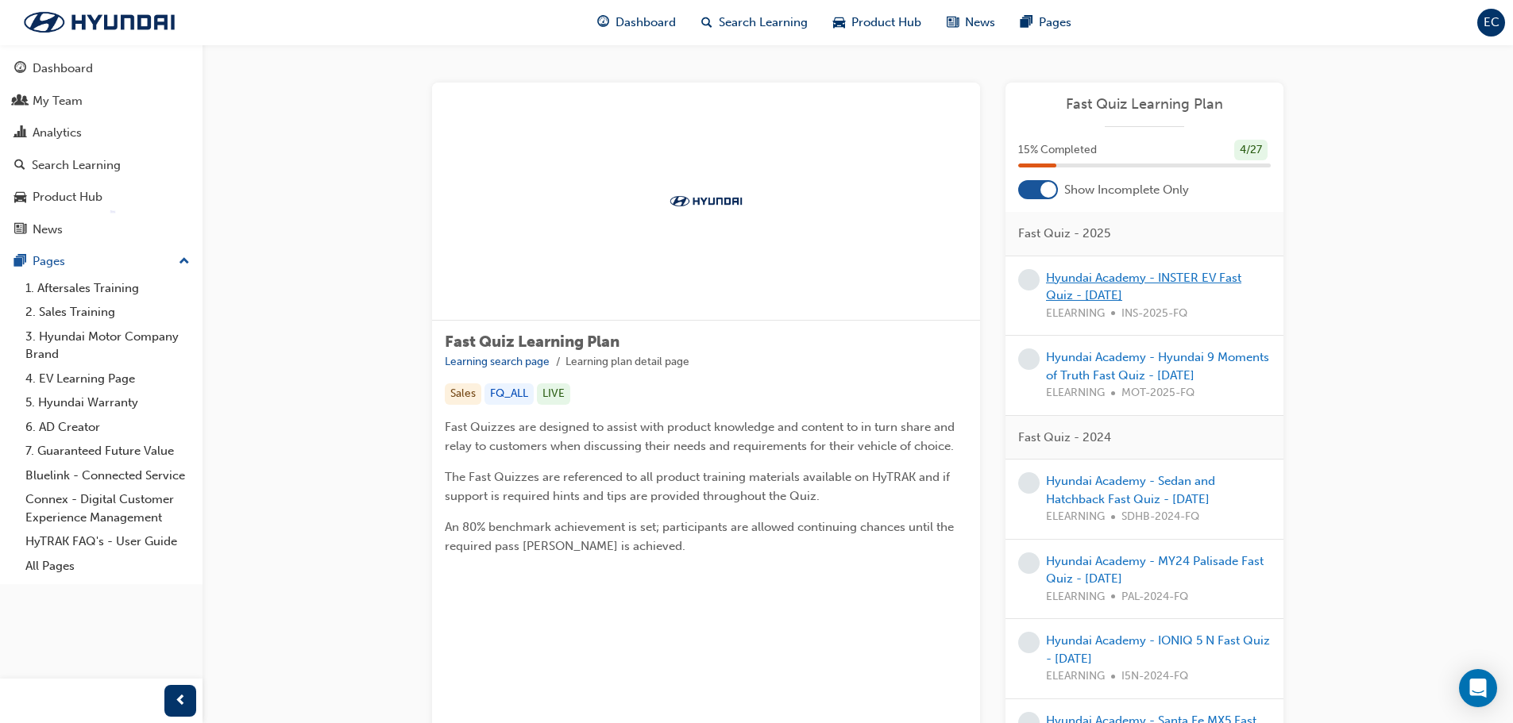
click at [1086, 292] on link "Hyundai Academy - INSTER EV Fast Quiz - [DATE]" at bounding box center [1143, 287] width 195 height 33
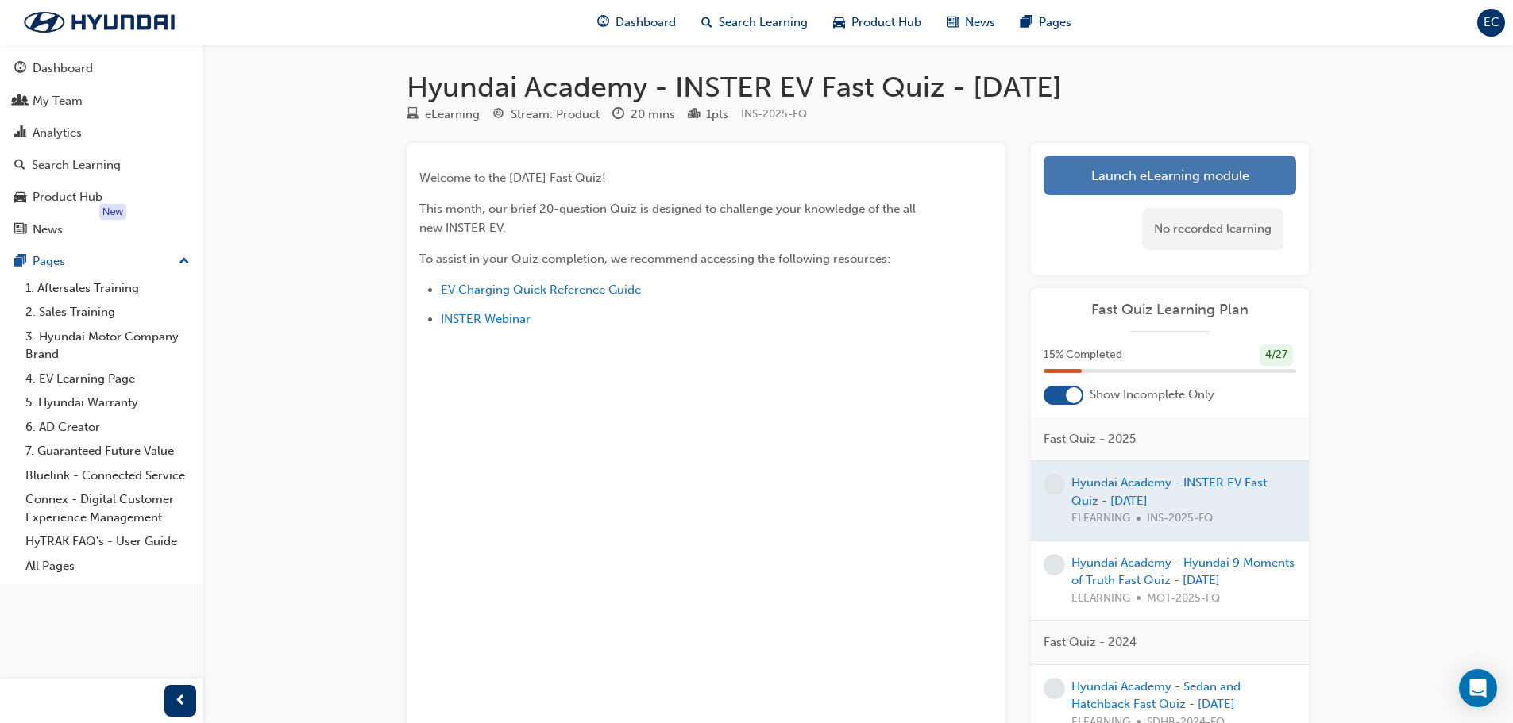
click at [1085, 183] on link "Launch eLearning module" at bounding box center [1170, 176] width 253 height 40
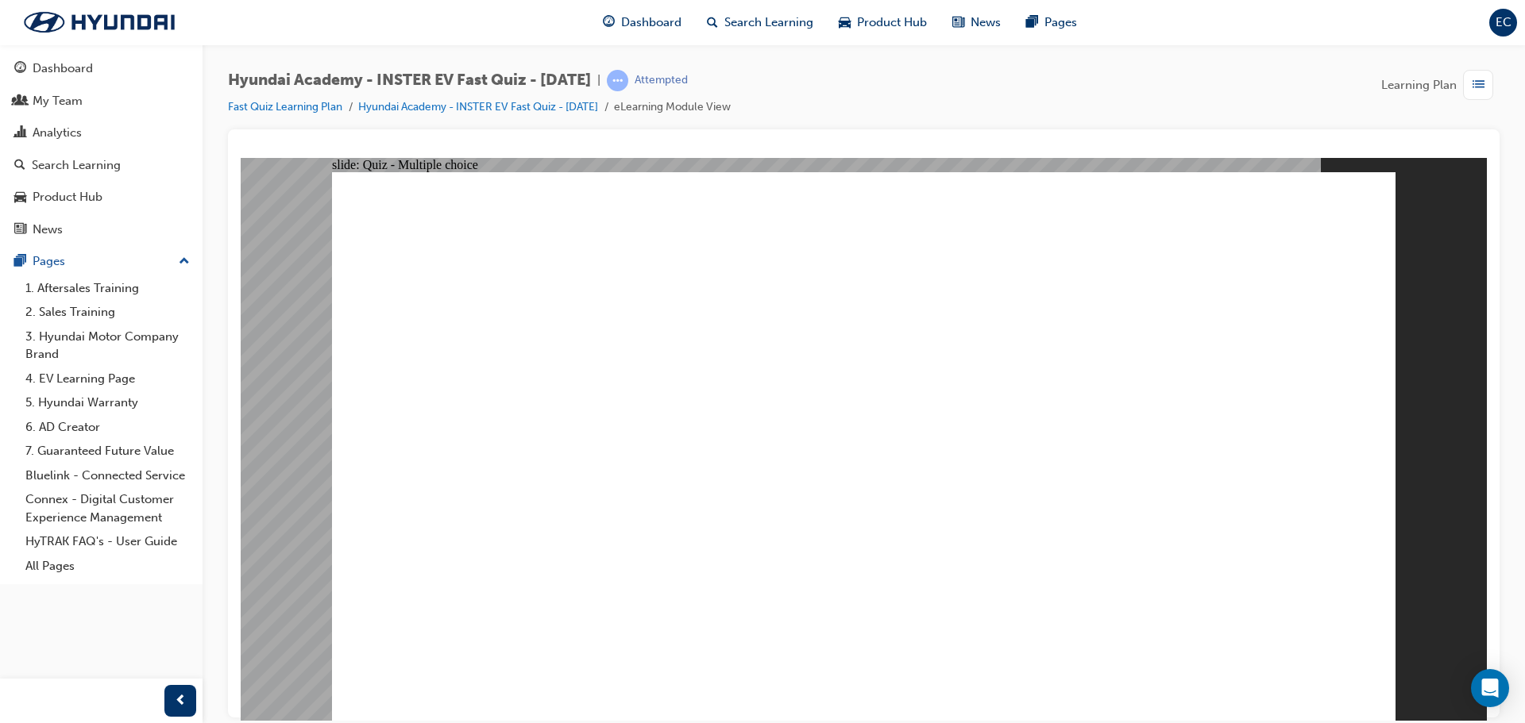
radio input "true"
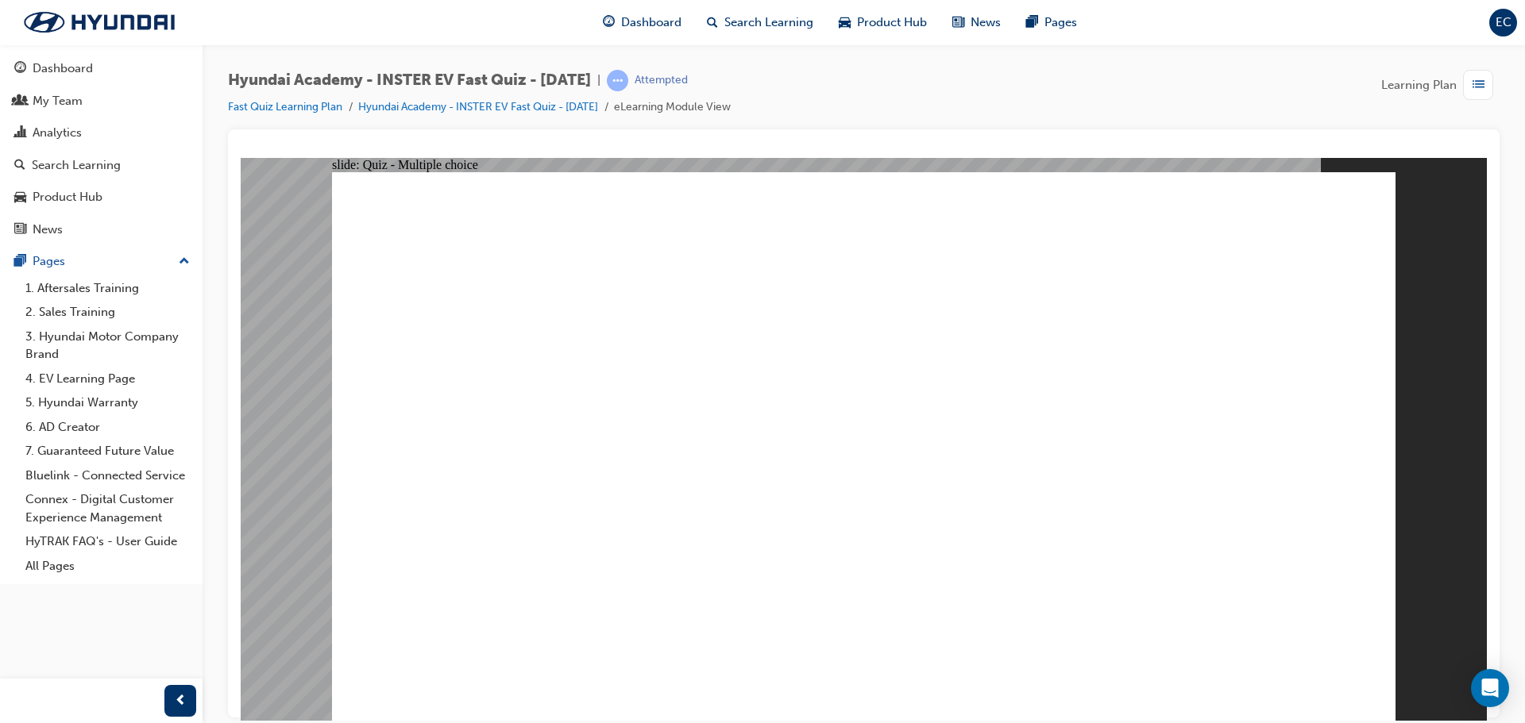
radio input "true"
drag, startPoint x: 780, startPoint y: 557, endPoint x: 856, endPoint y: 560, distance: 76.3
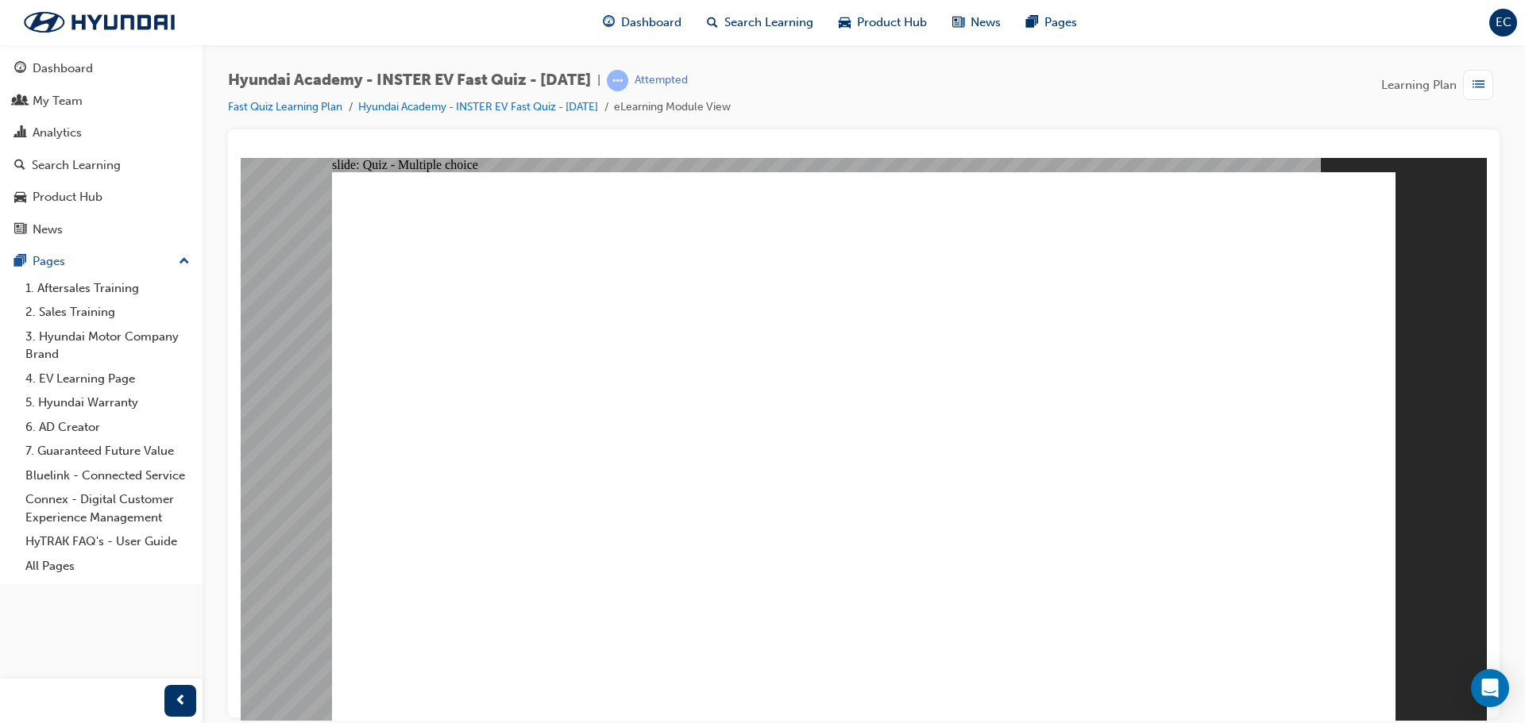
radio input "true"
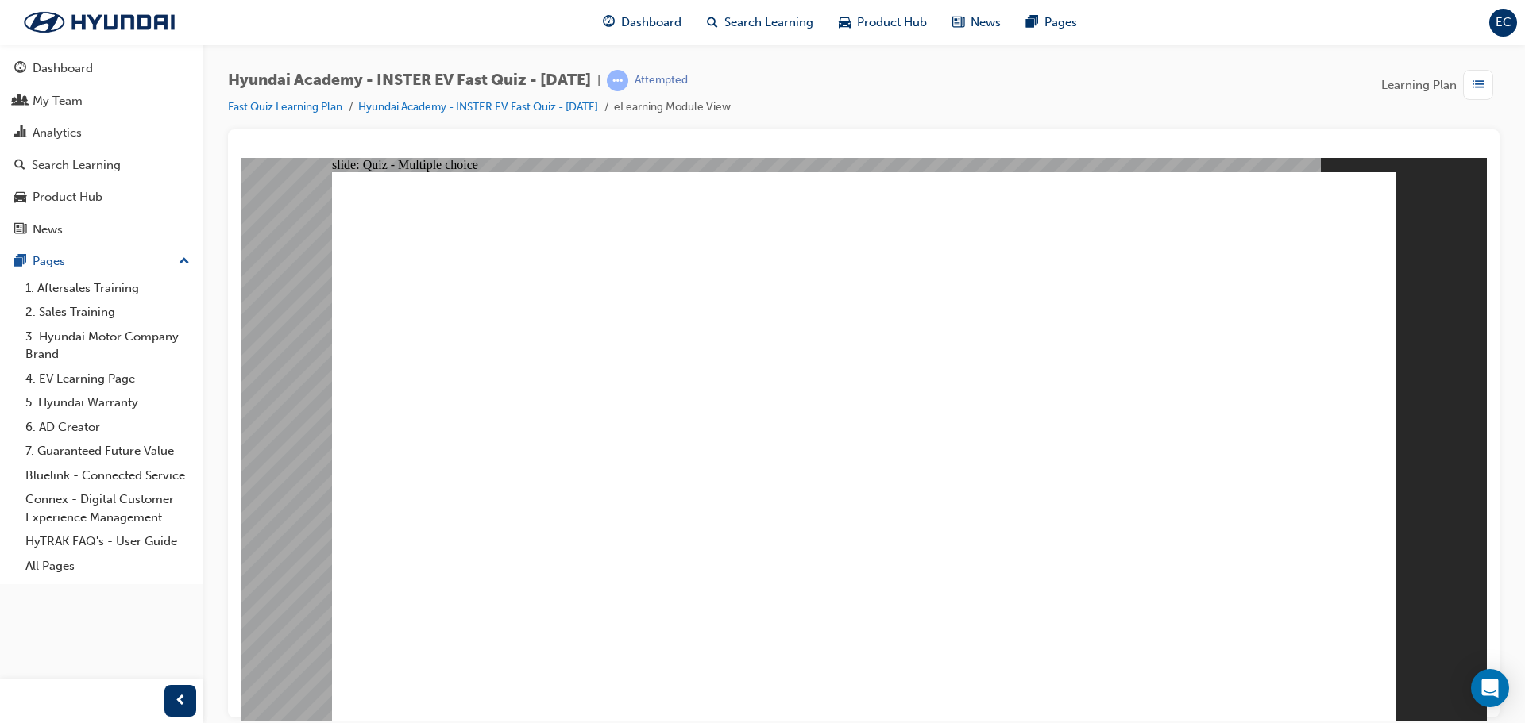
radio input "true"
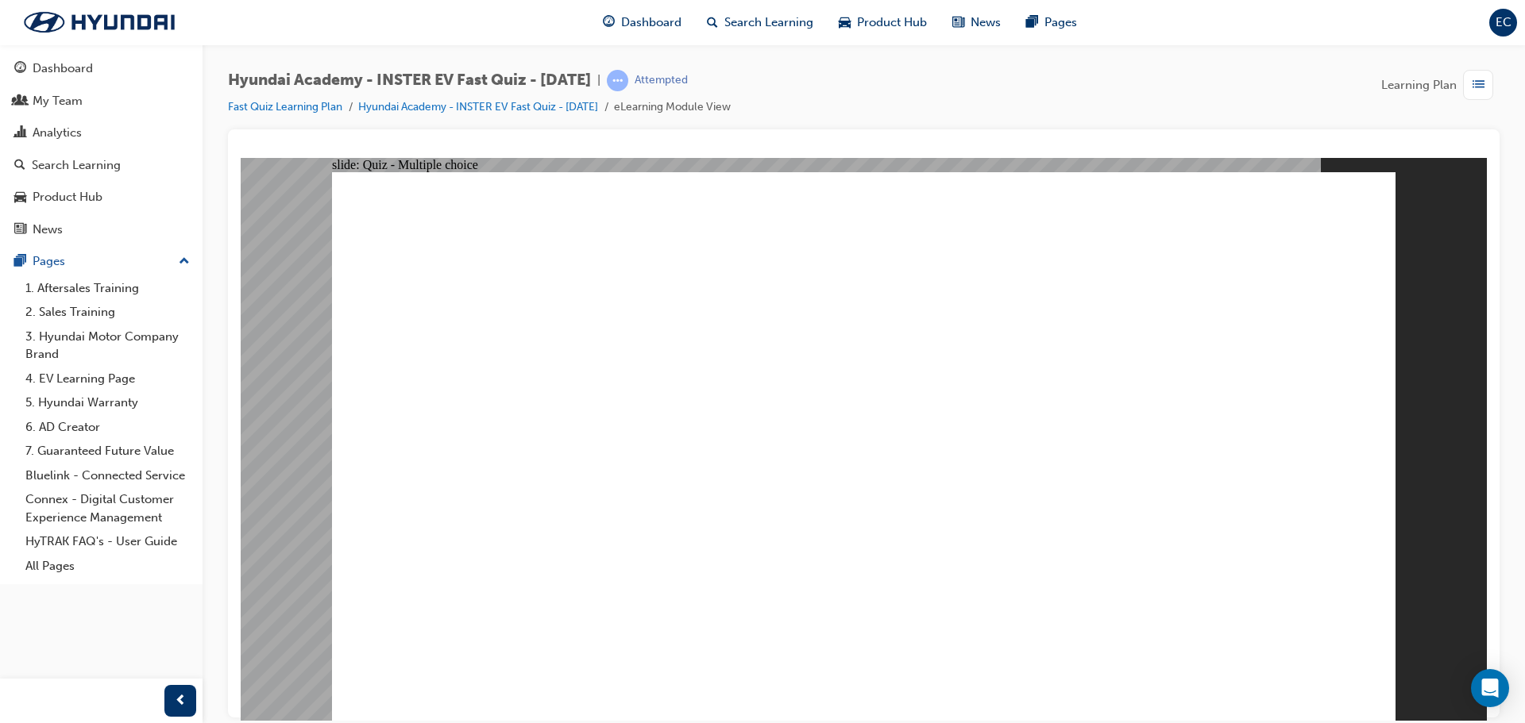
radio input "true"
drag, startPoint x: 877, startPoint y: 556, endPoint x: 868, endPoint y: 539, distance: 18.8
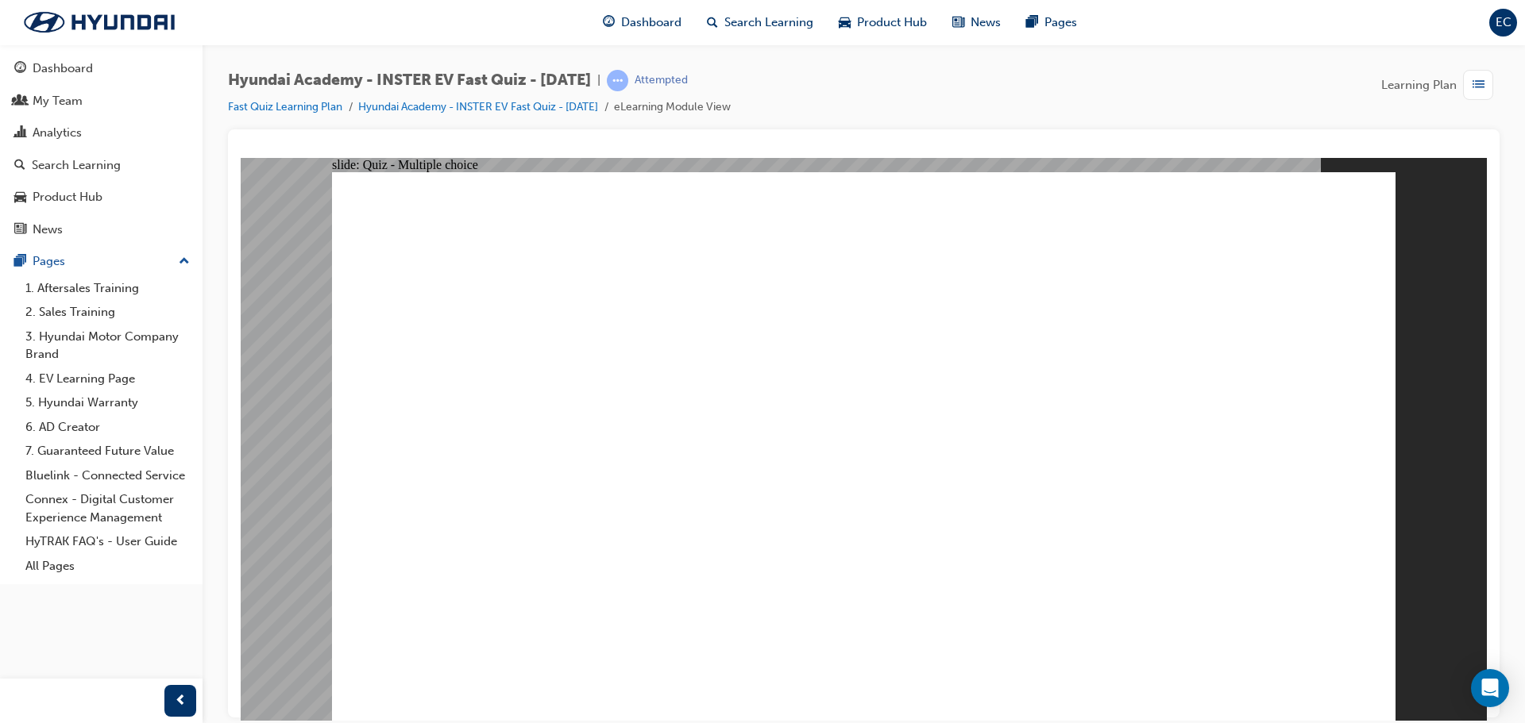
drag, startPoint x: 990, startPoint y: 593, endPoint x: 1000, endPoint y: 605, distance: 15.3
radio input "true"
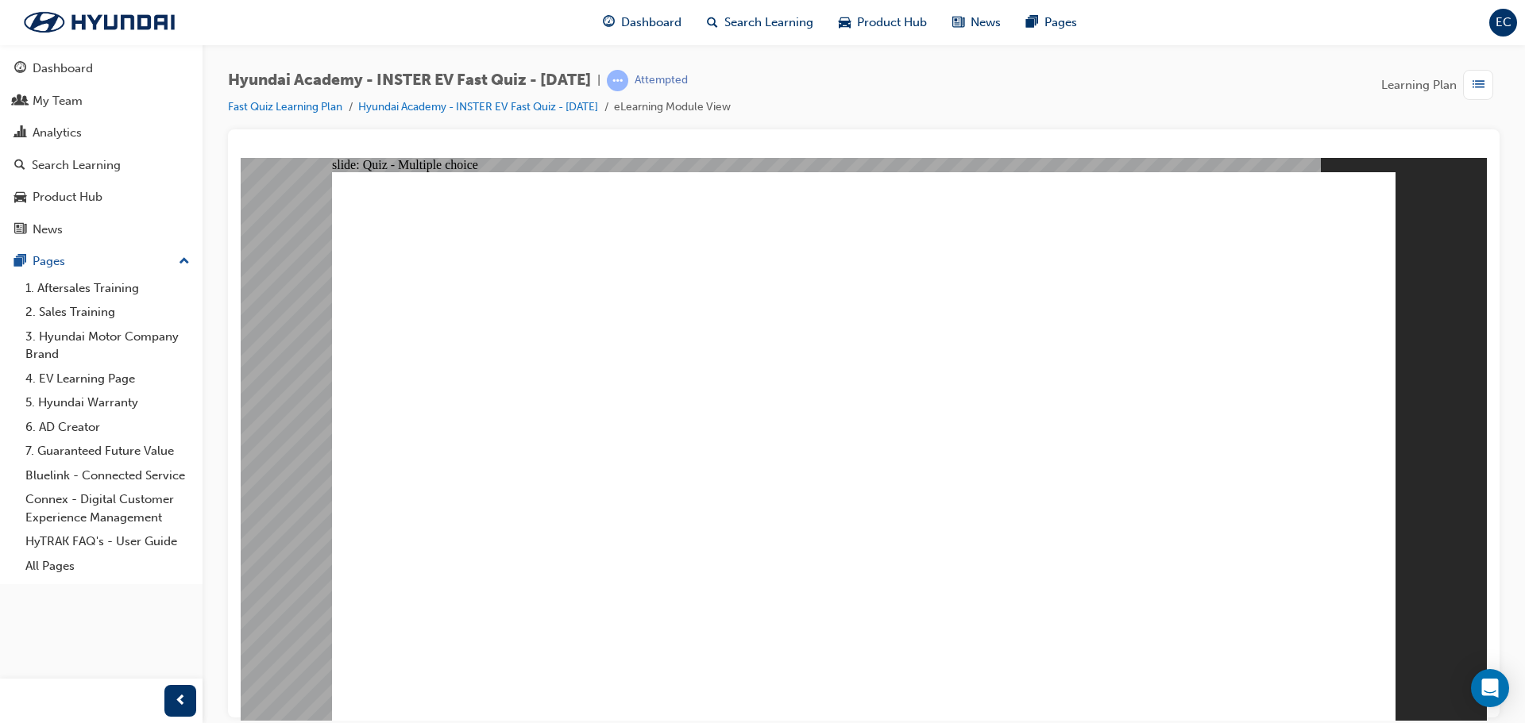
drag, startPoint x: 881, startPoint y: 513, endPoint x: 893, endPoint y: 530, distance: 21.0
radio input "true"
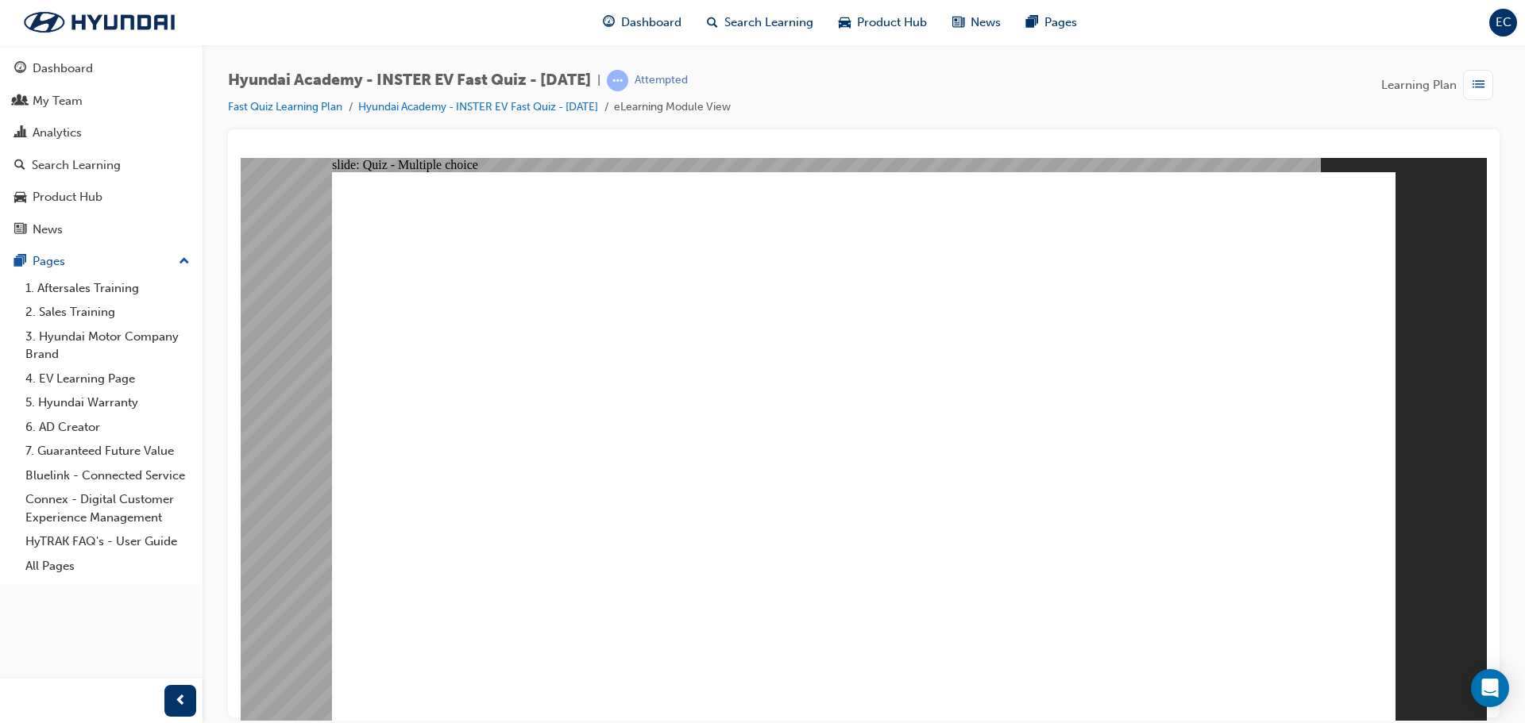
radio input "true"
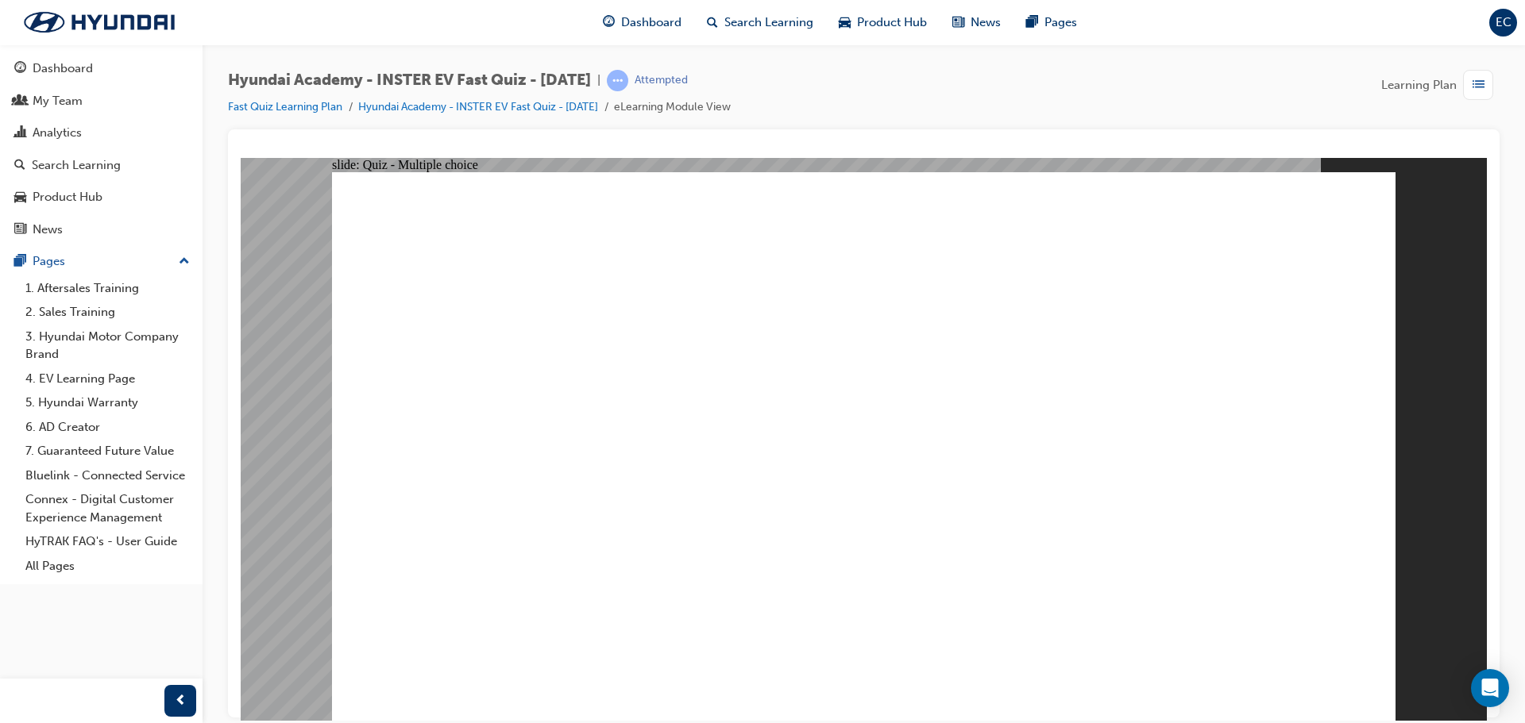
radio input "true"
drag, startPoint x: 959, startPoint y: 486, endPoint x: 1082, endPoint y: 565, distance: 145.8
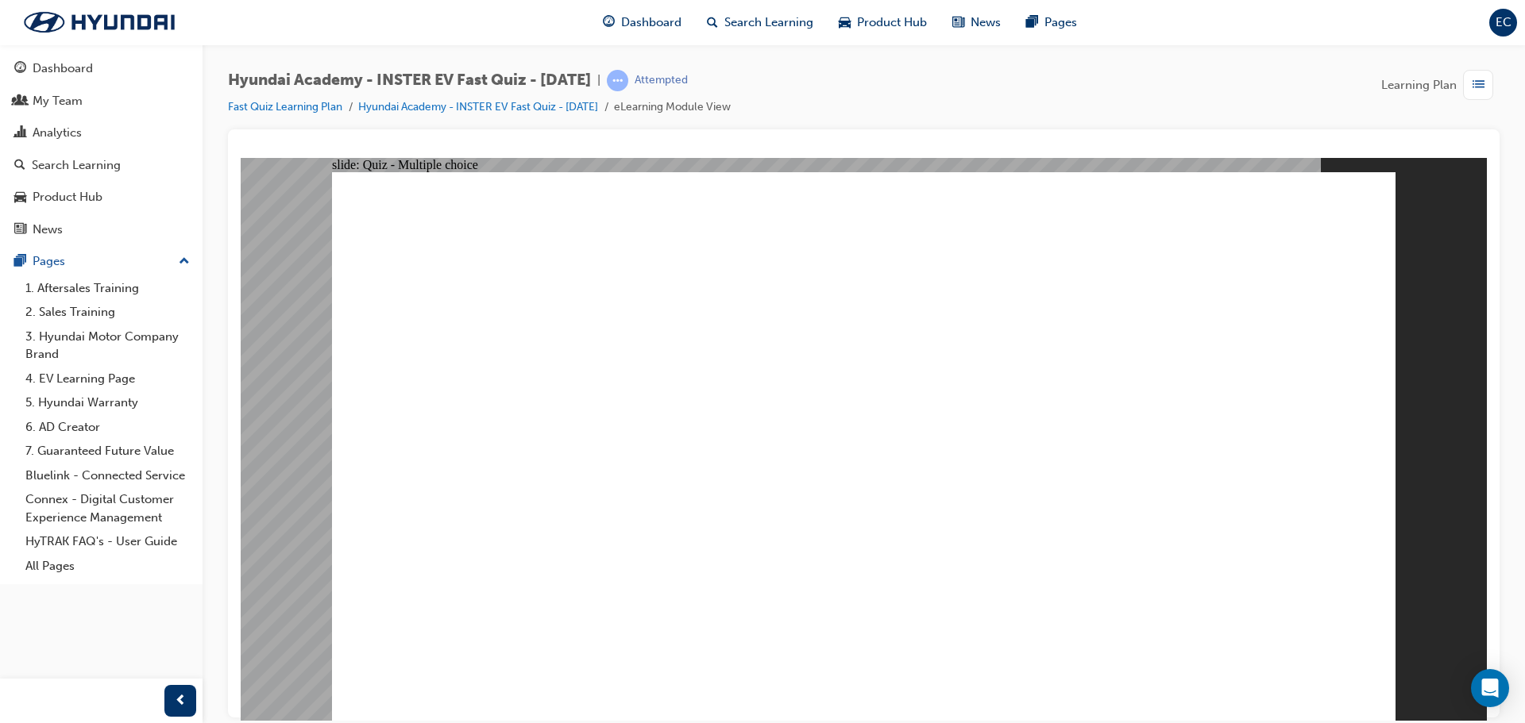
radio input "true"
drag, startPoint x: 1252, startPoint y: 667, endPoint x: 1324, endPoint y: 669, distance: 72.3
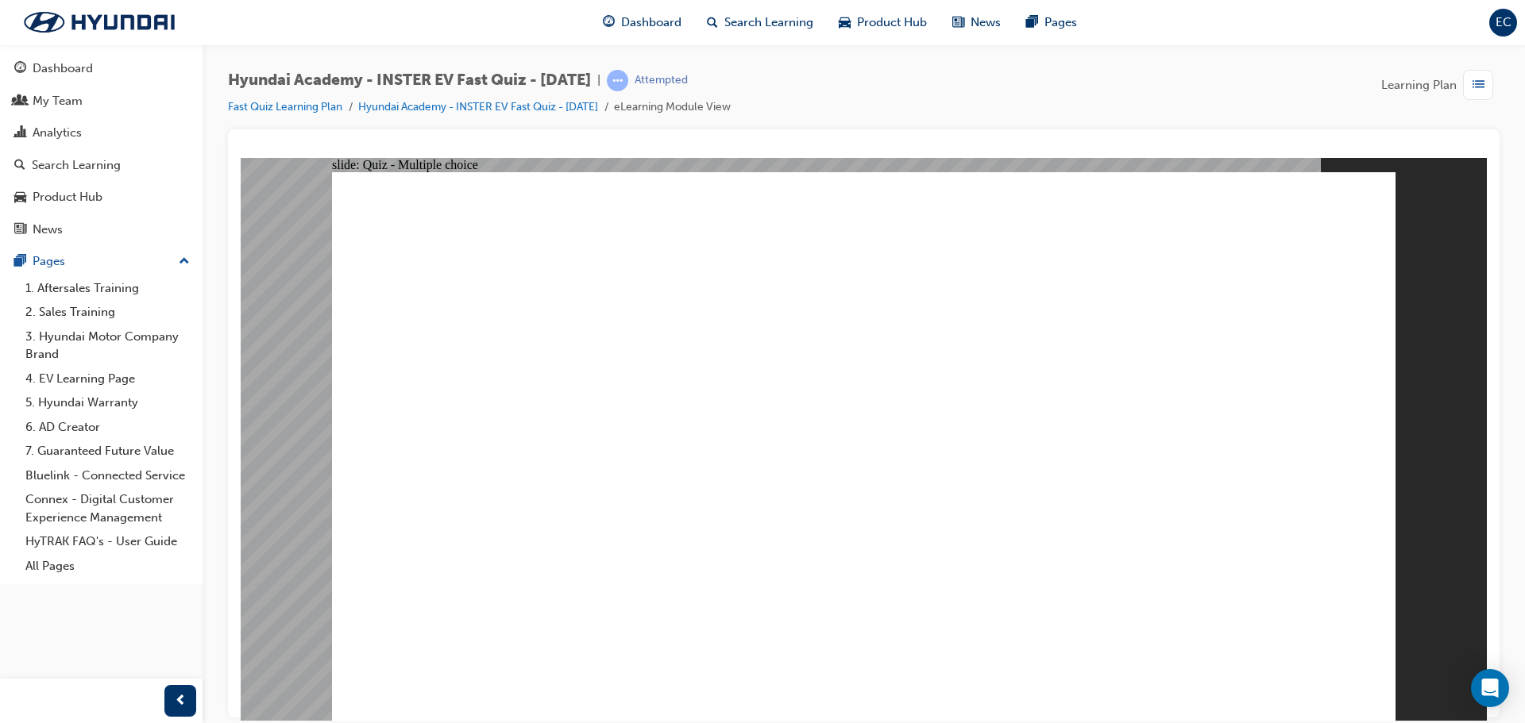
radio input "true"
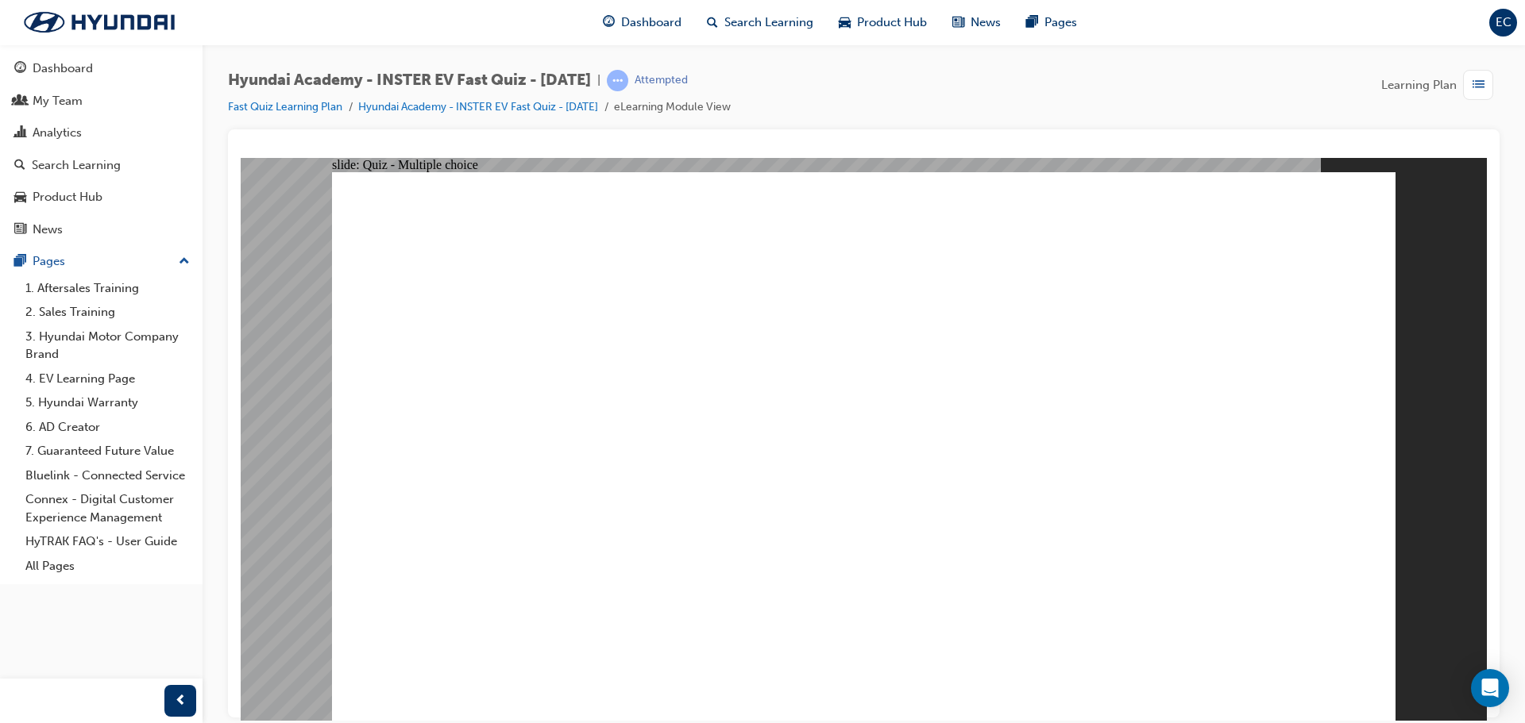
radio input "true"
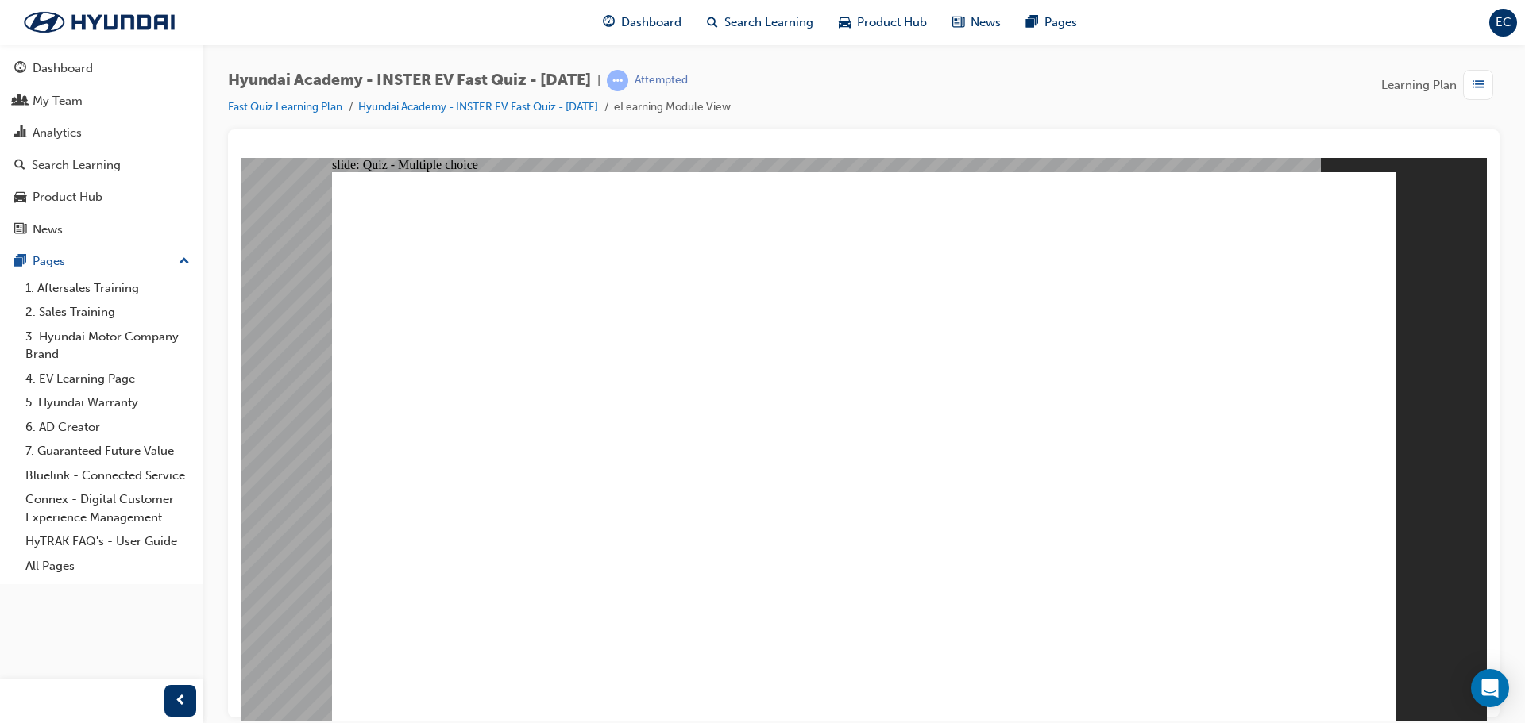
radio input "true"
drag, startPoint x: 739, startPoint y: 523, endPoint x: 874, endPoint y: 544, distance: 135.9
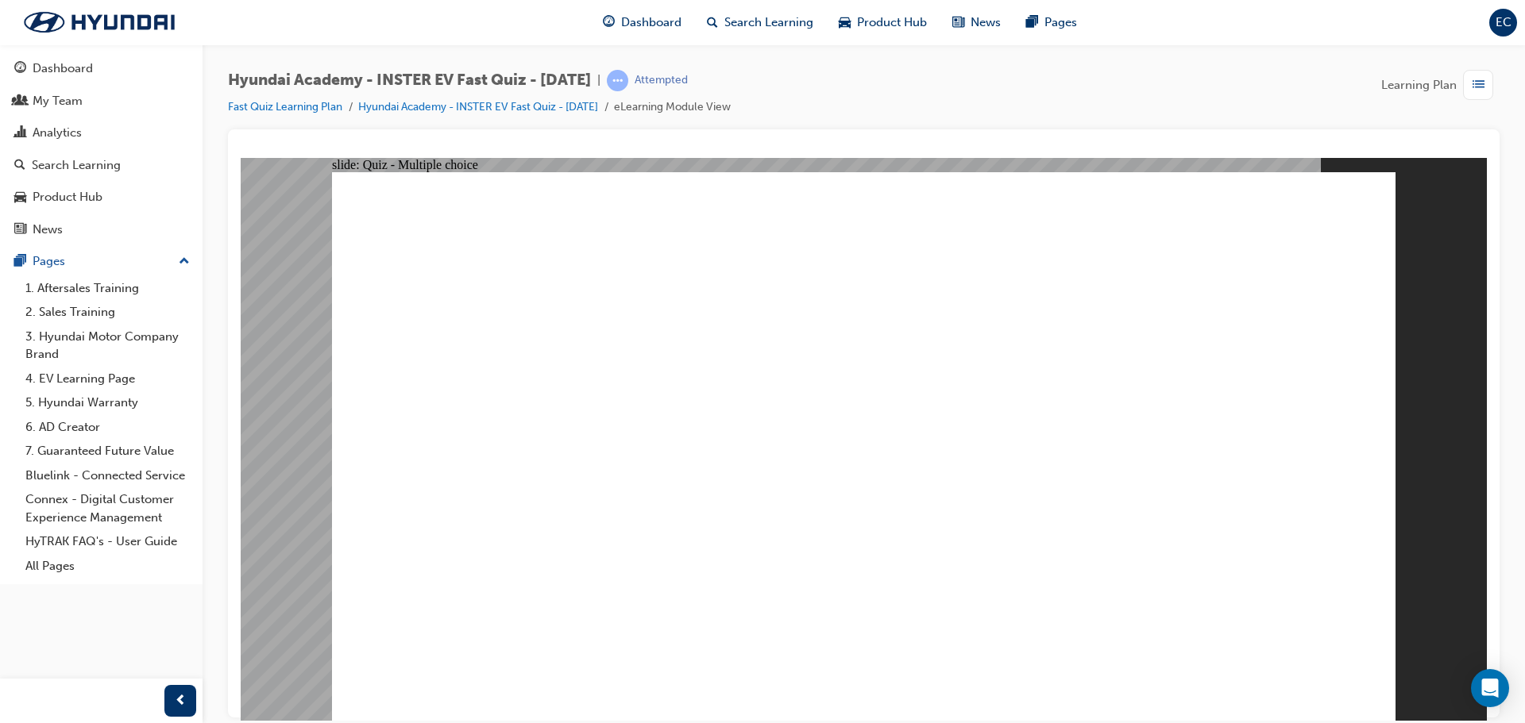
radio input "true"
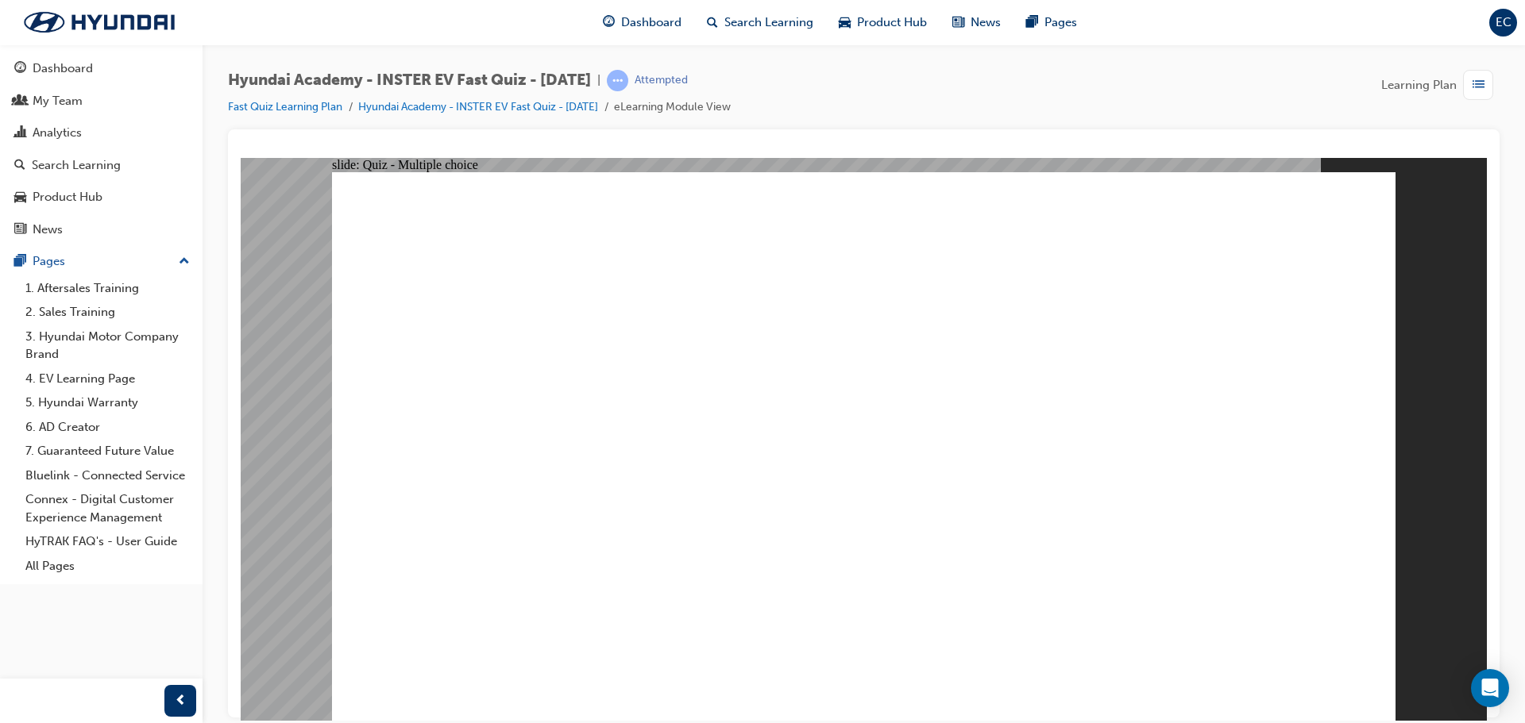
radio input "true"
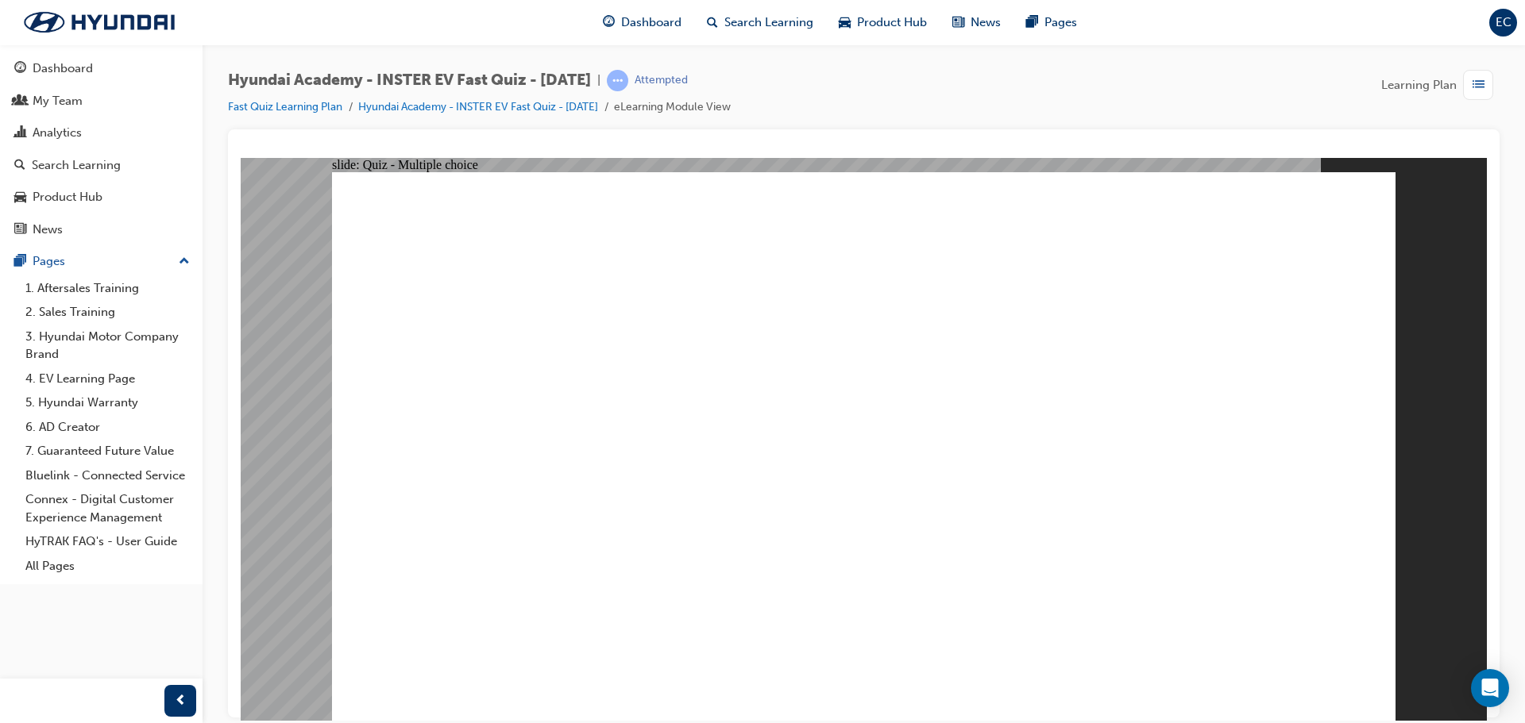
radio input "true"
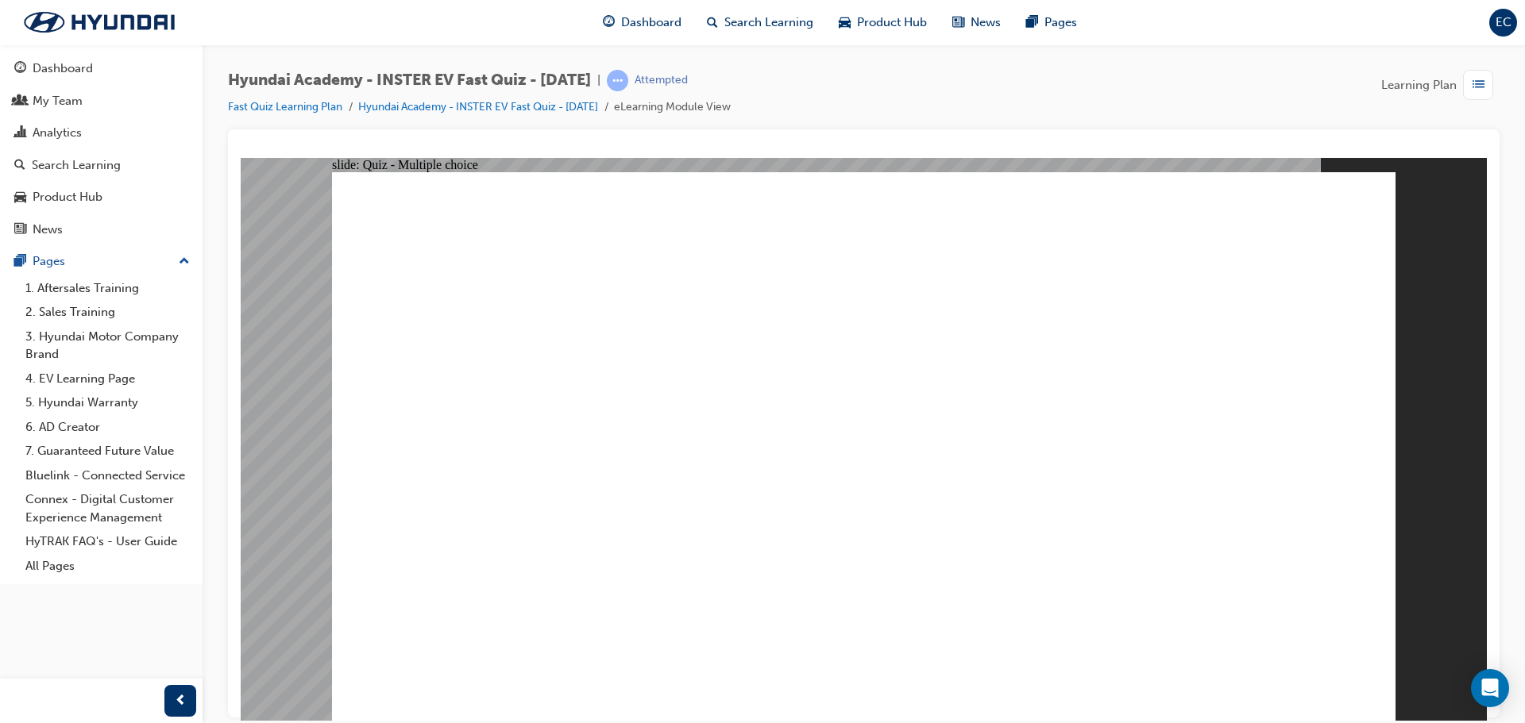
radio input "true"
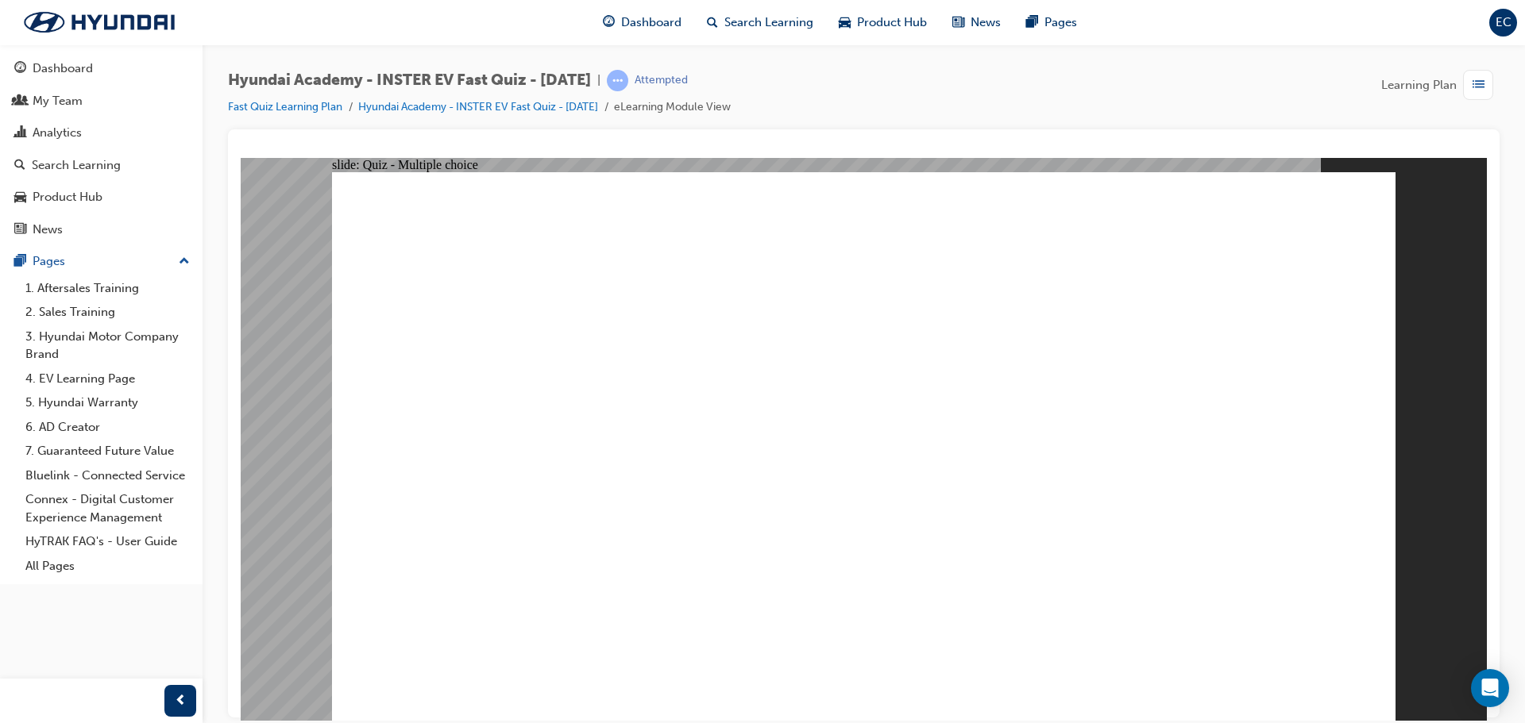
checkbox input "true"
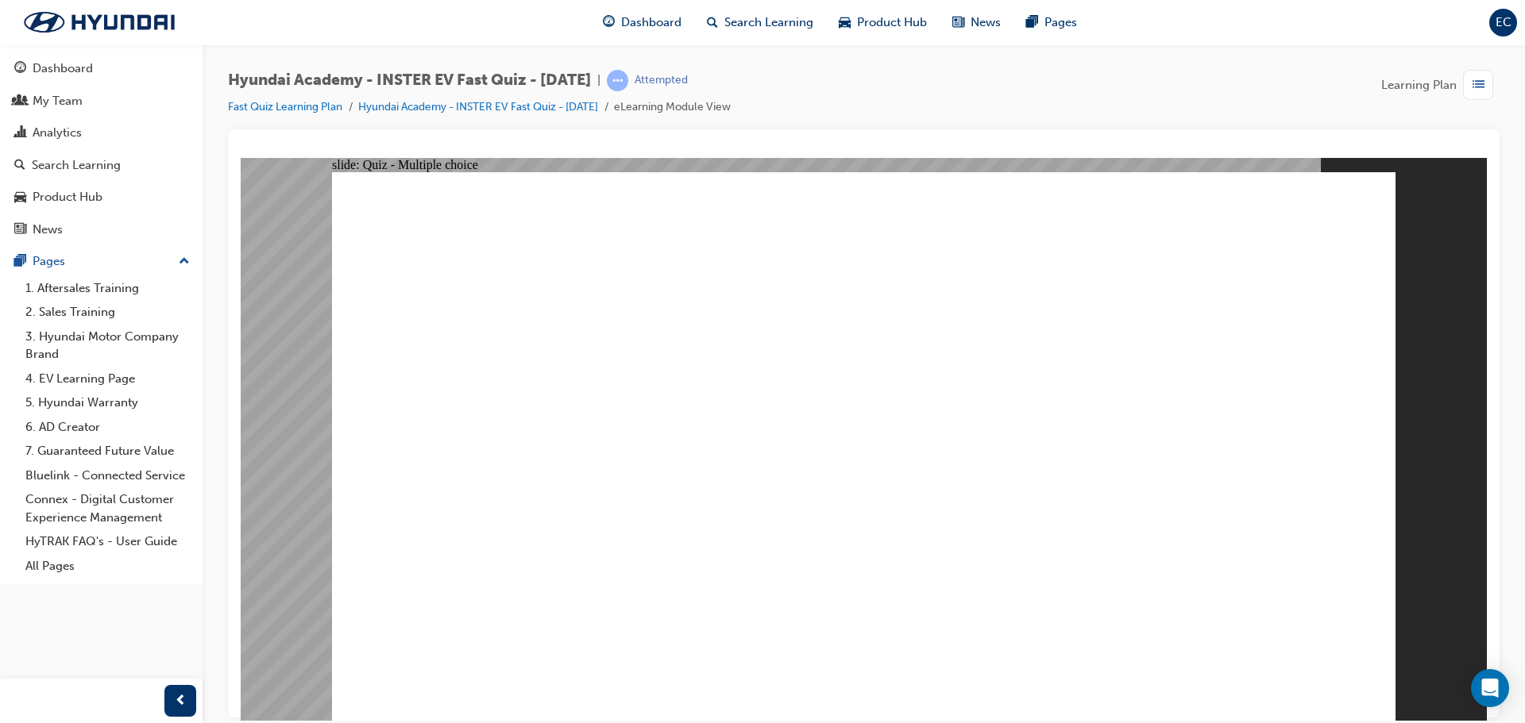
radio input "true"
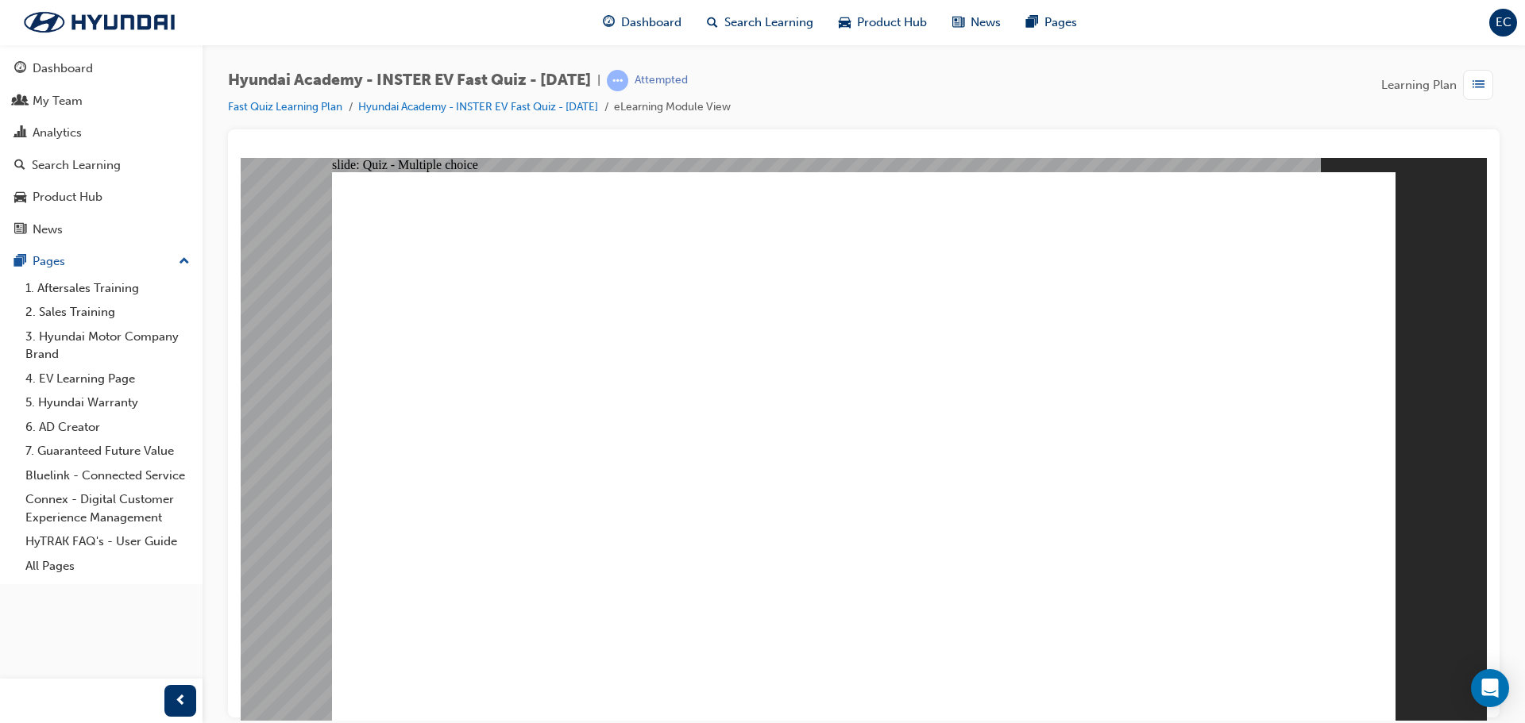
radio input "true"
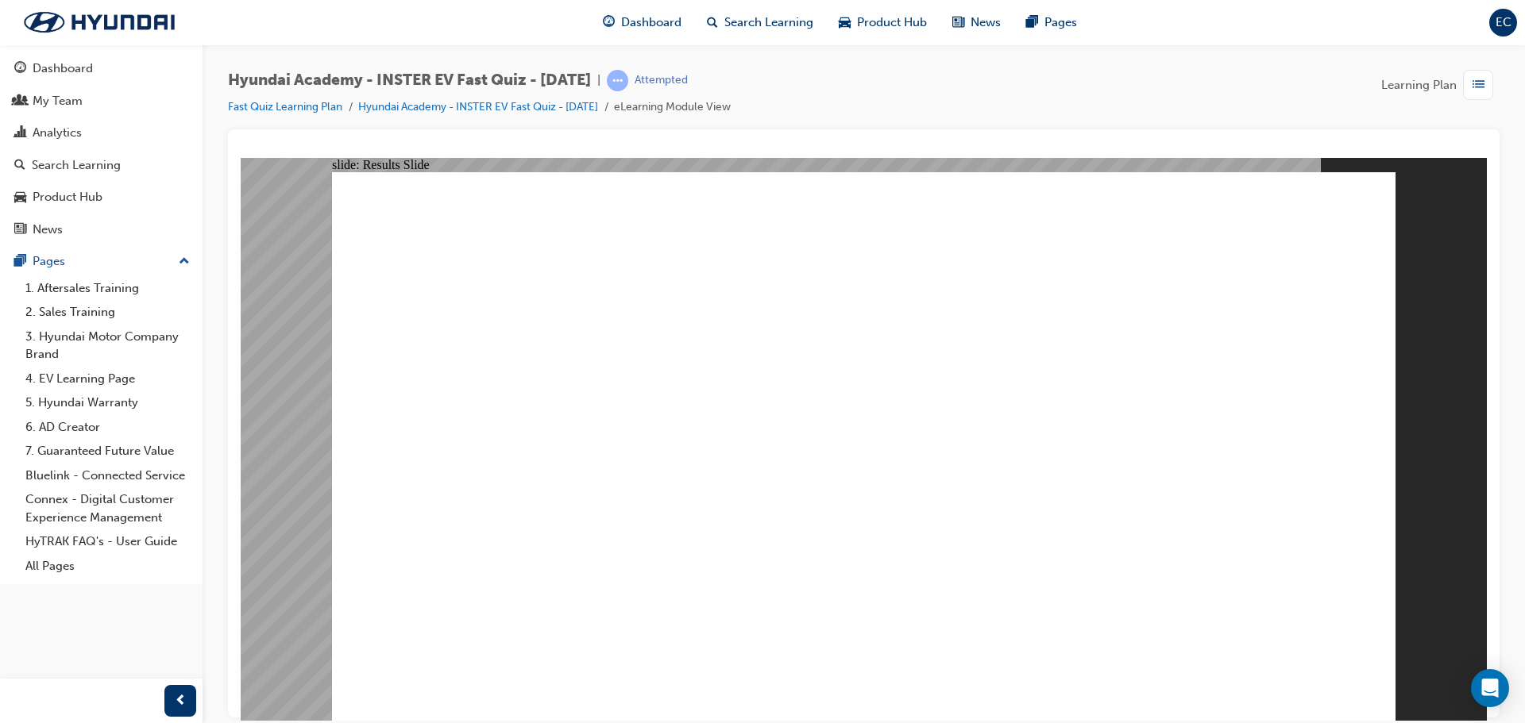
radio input "true"
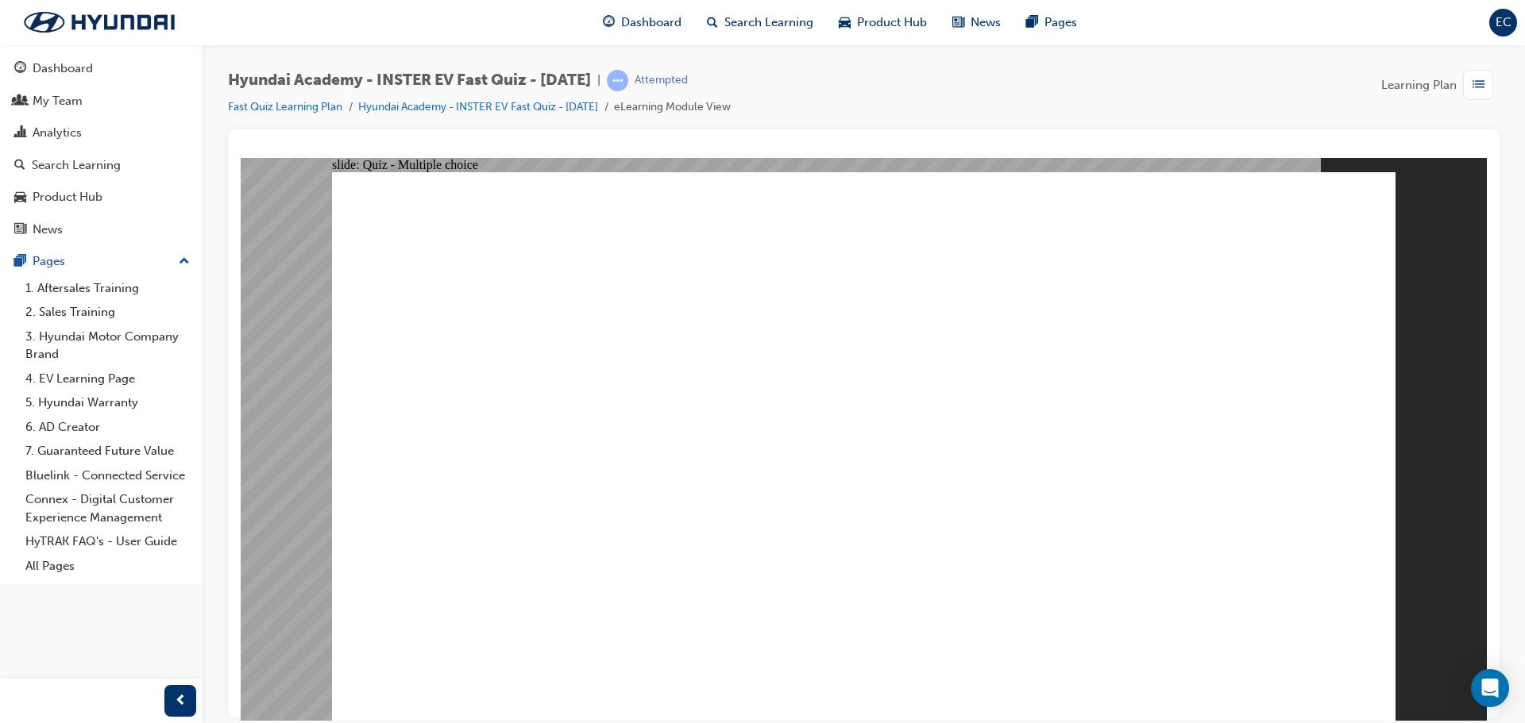
radio input "true"
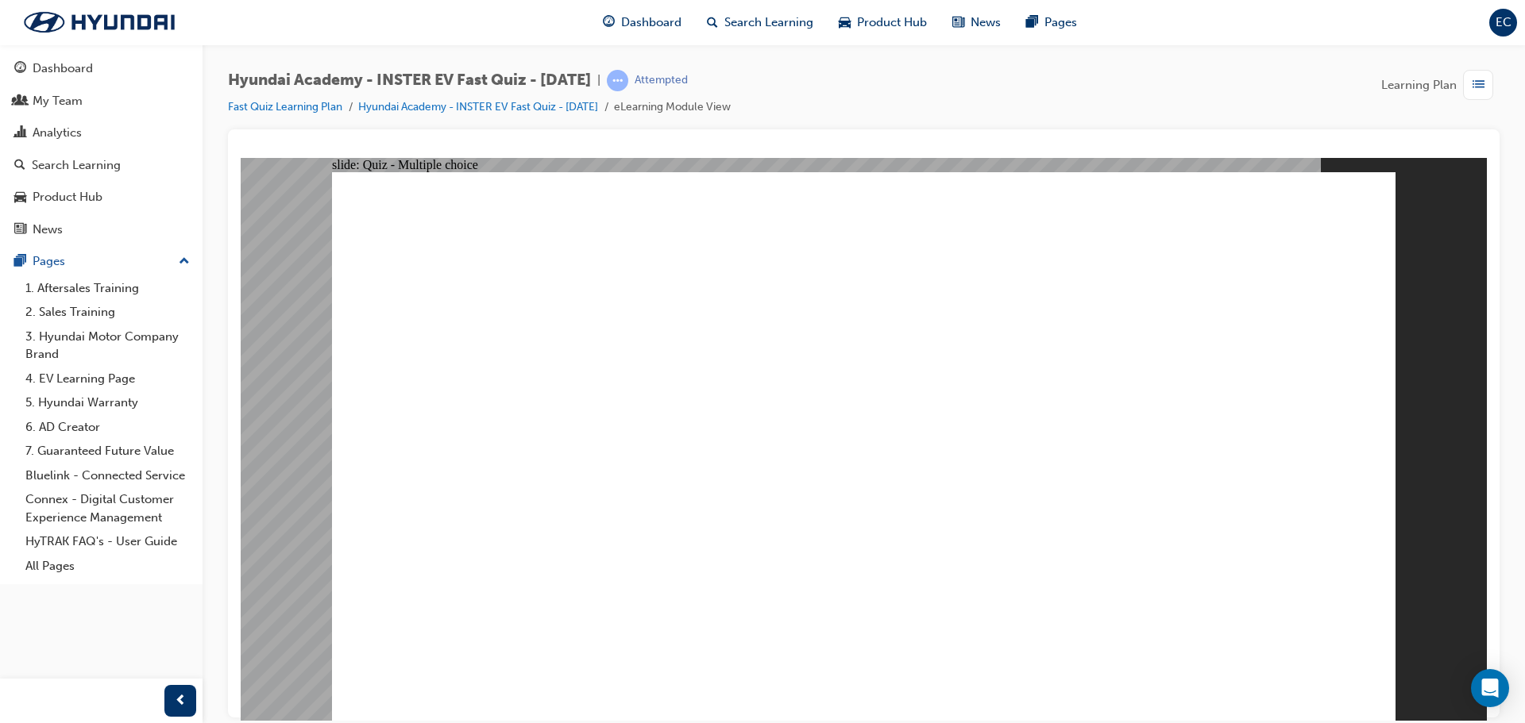
drag, startPoint x: 1117, startPoint y: 509, endPoint x: 1117, endPoint y: 517, distance: 8.0
radio input "true"
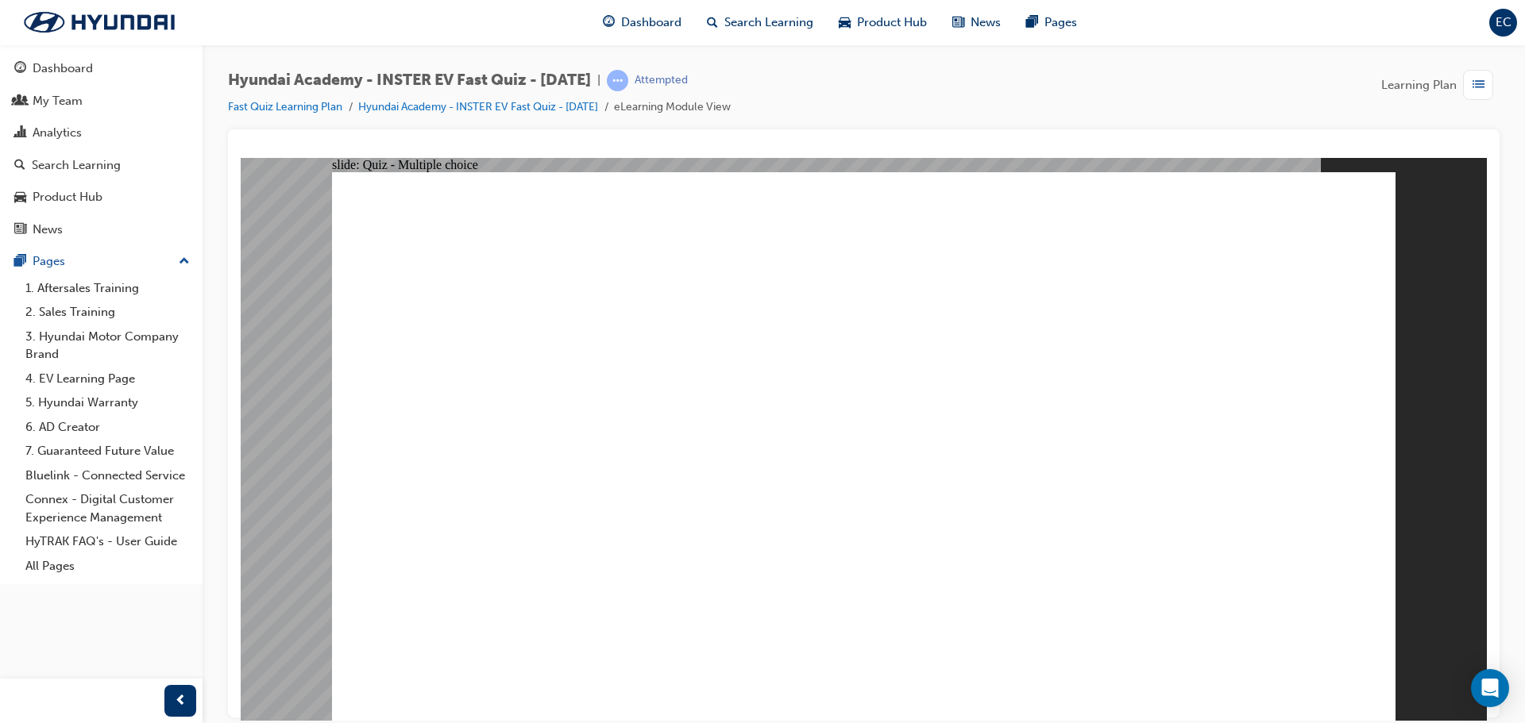
radio input "true"
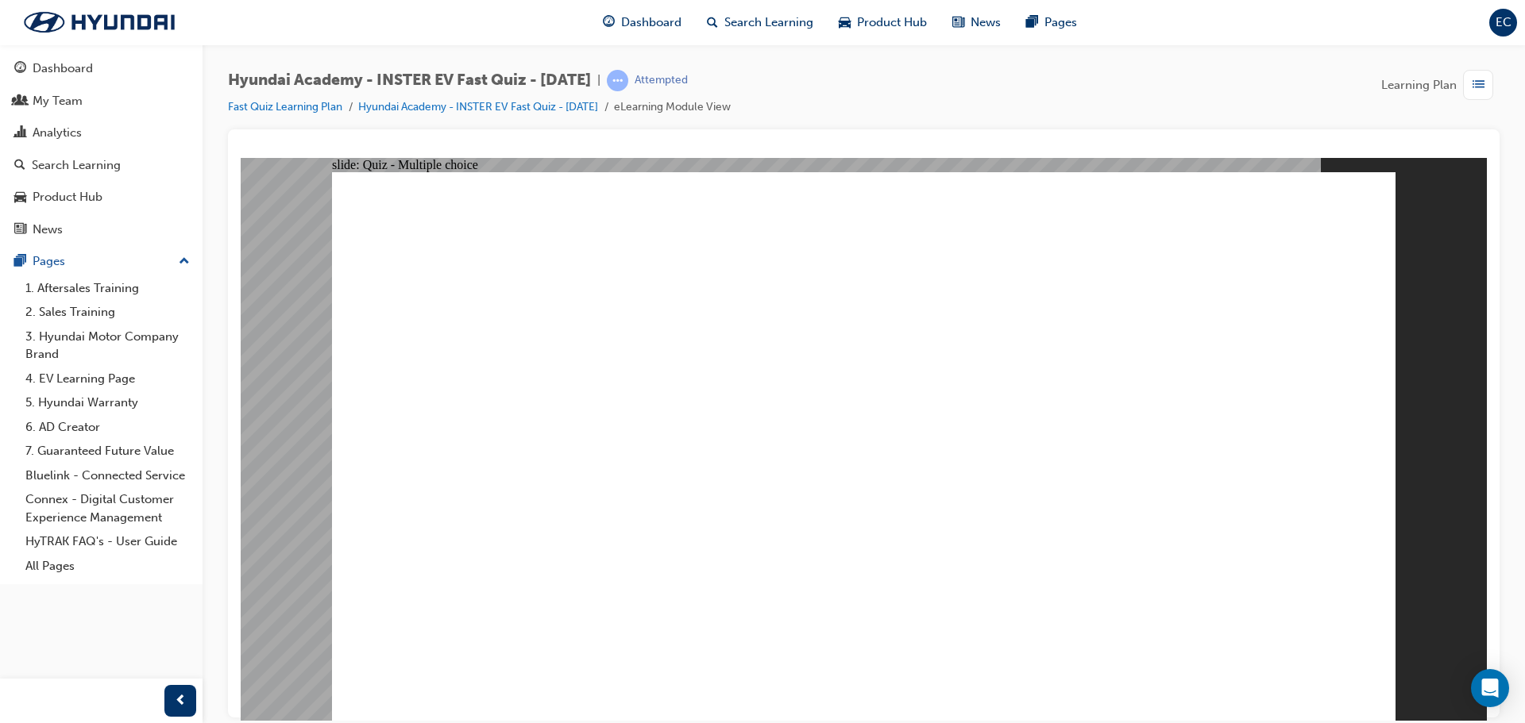
radio input "true"
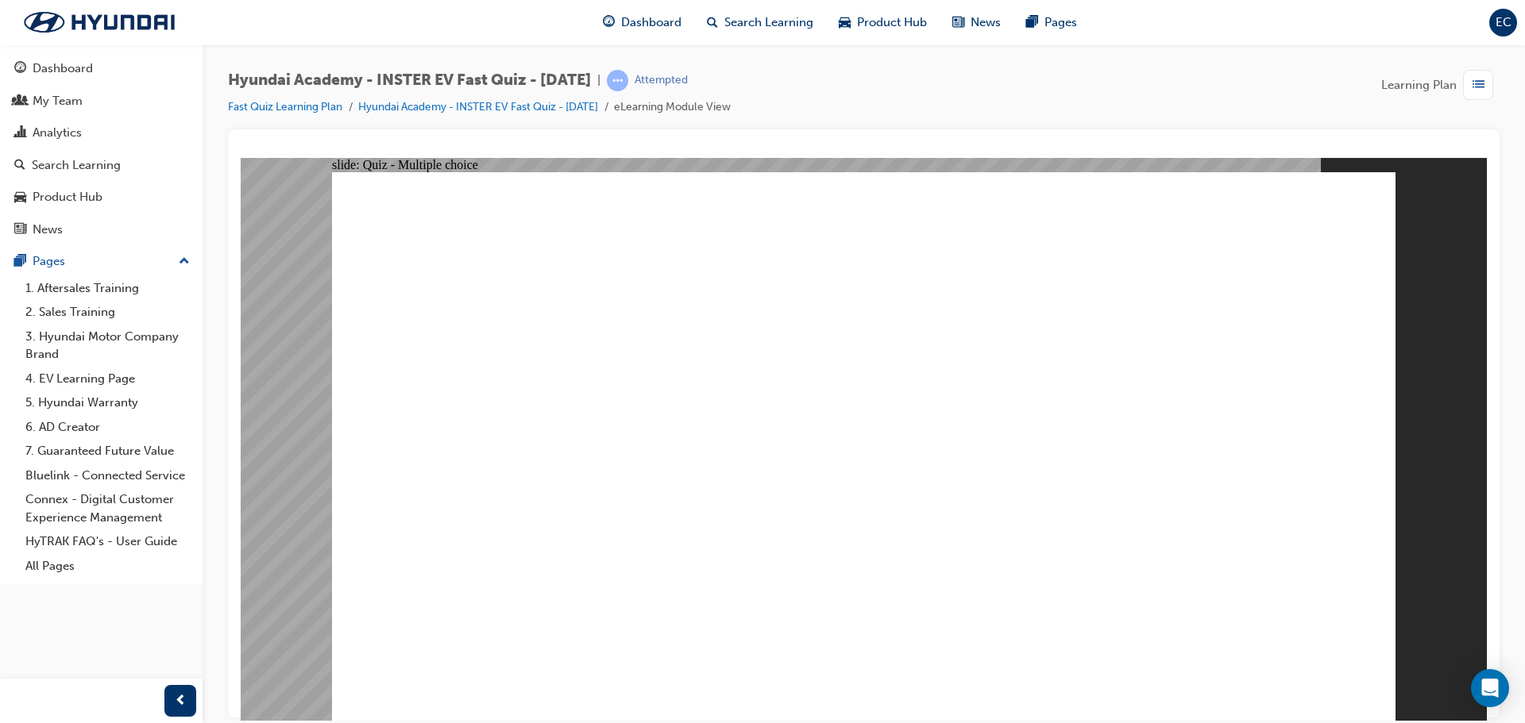
radio input "true"
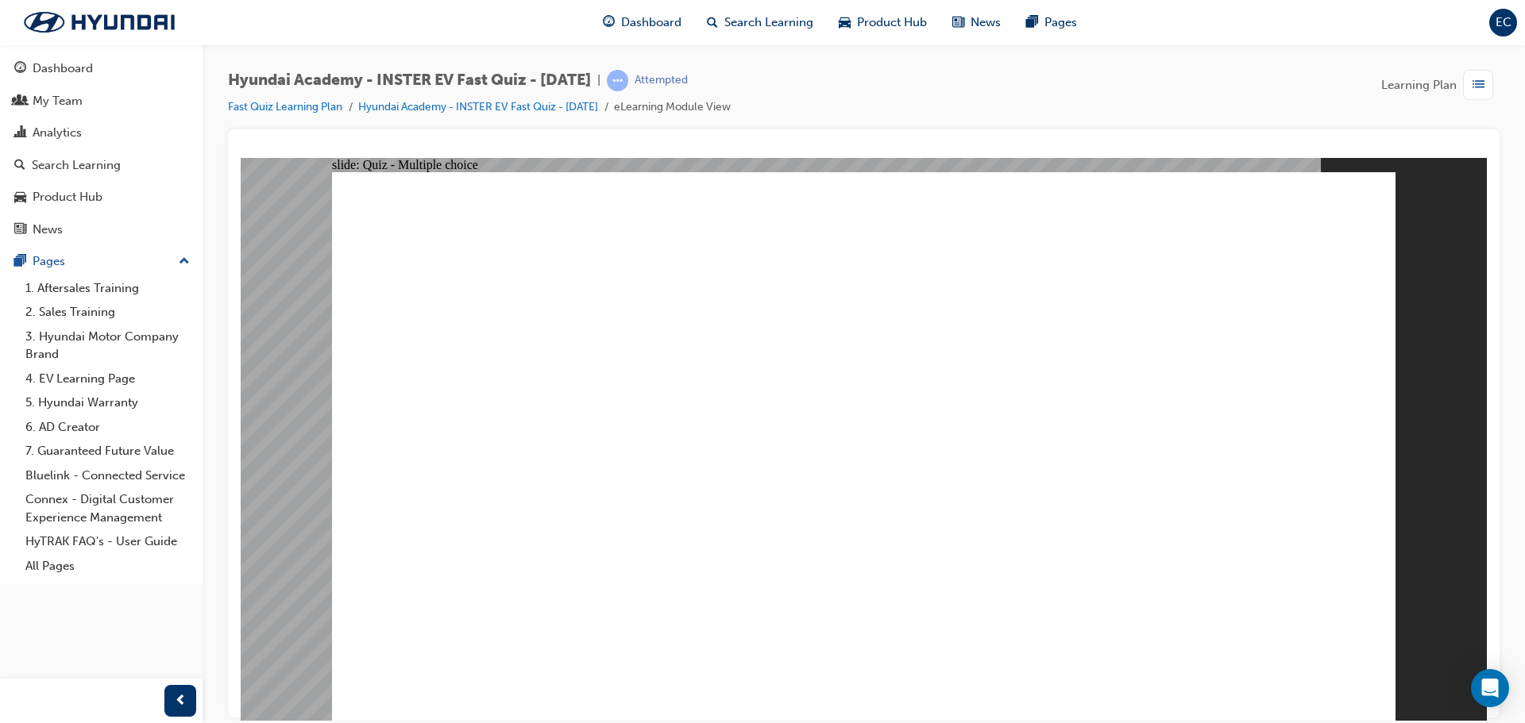
radio input "true"
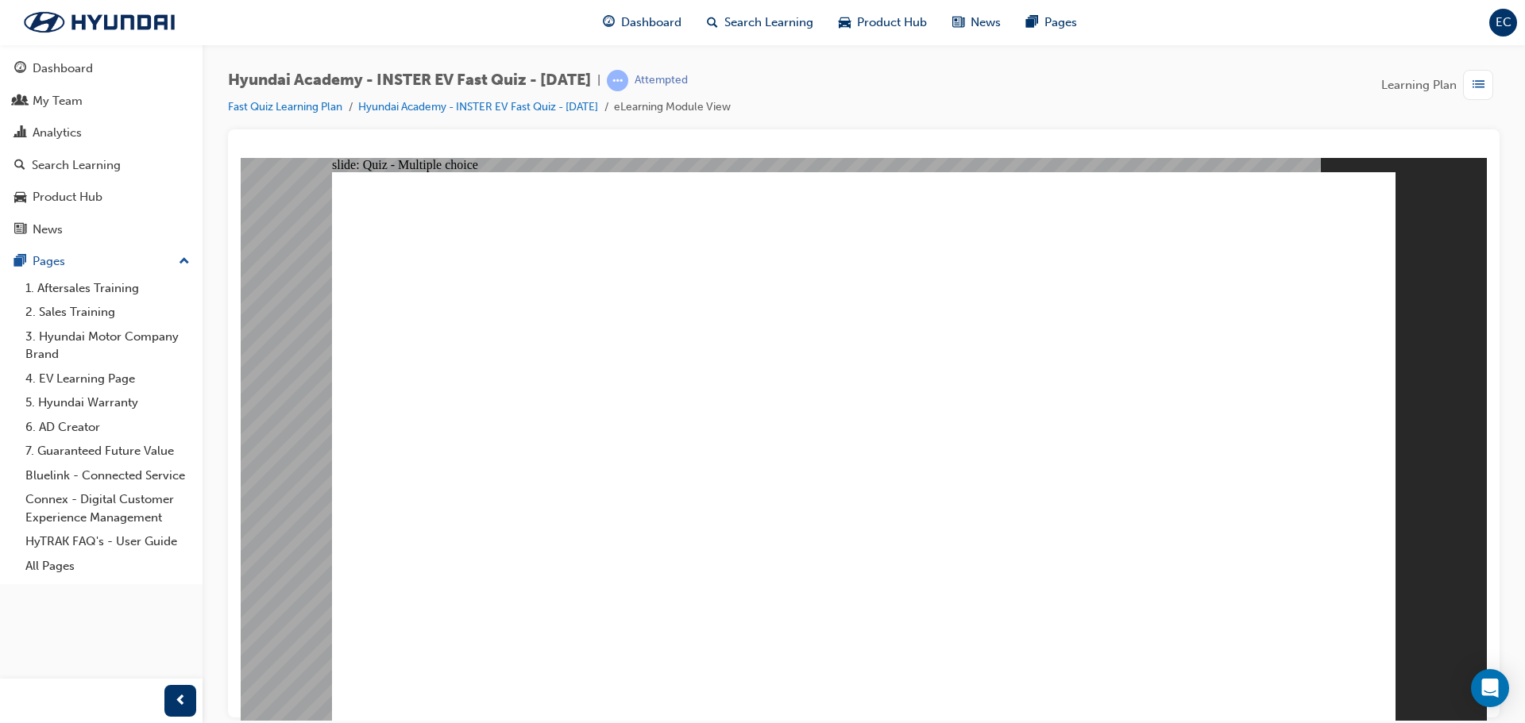
radio input "true"
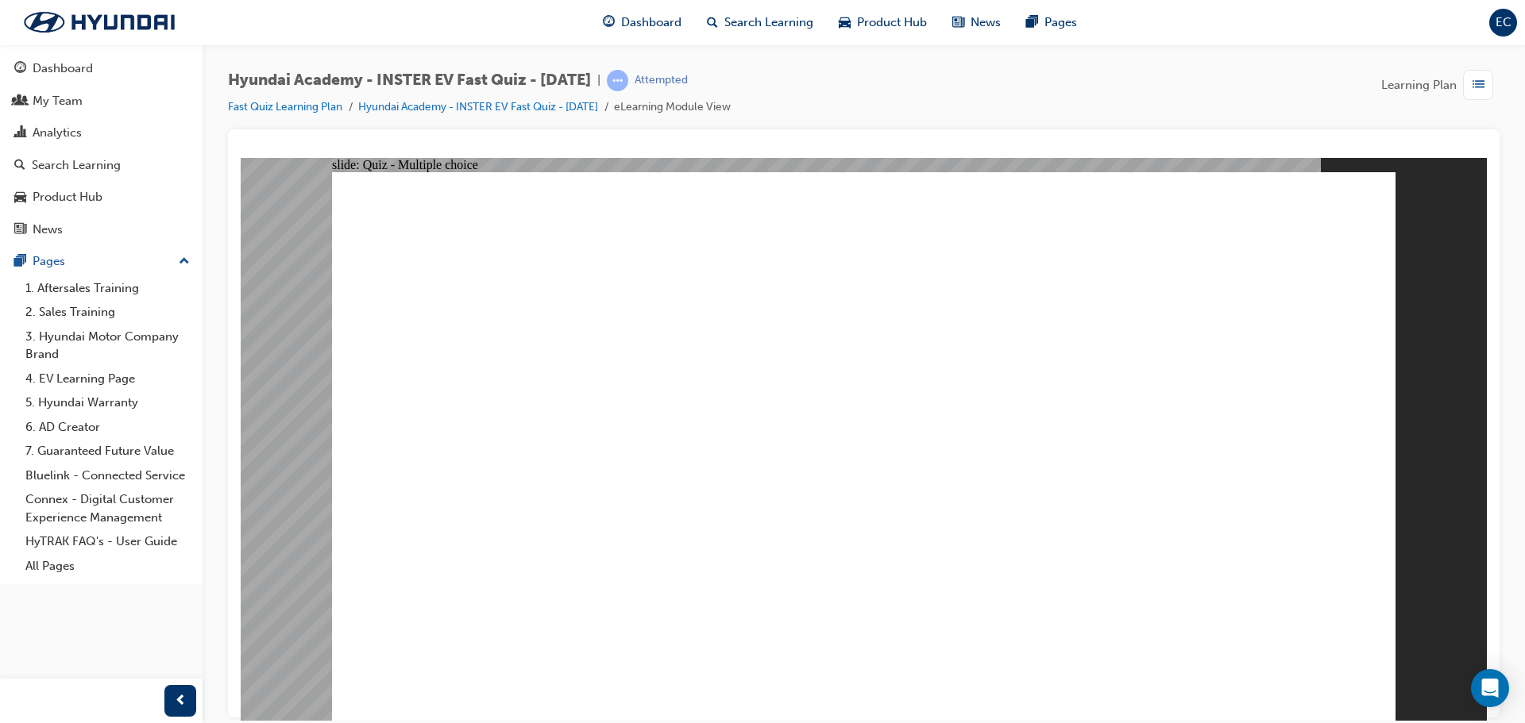
radio input "true"
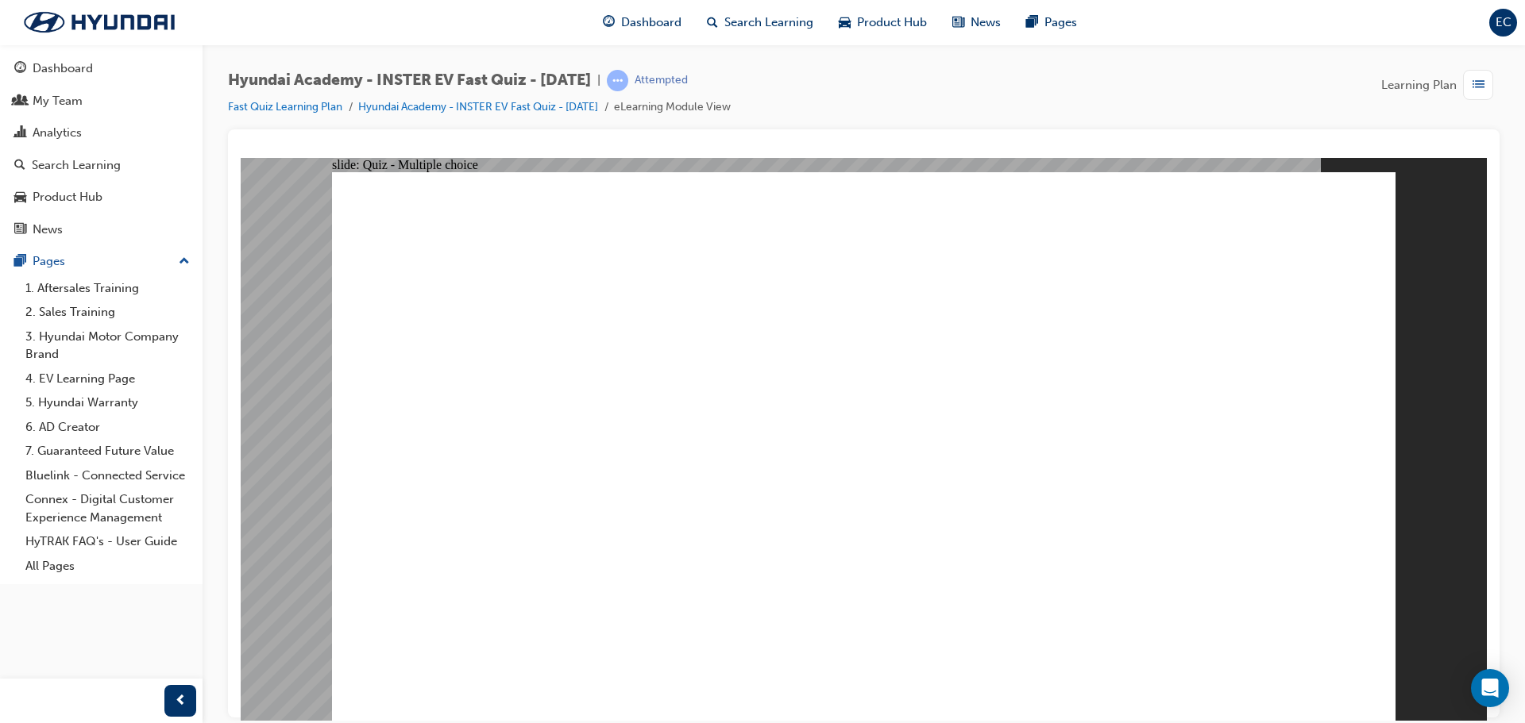
radio input "true"
drag, startPoint x: 928, startPoint y: 562, endPoint x: 932, endPoint y: 587, distance: 24.9
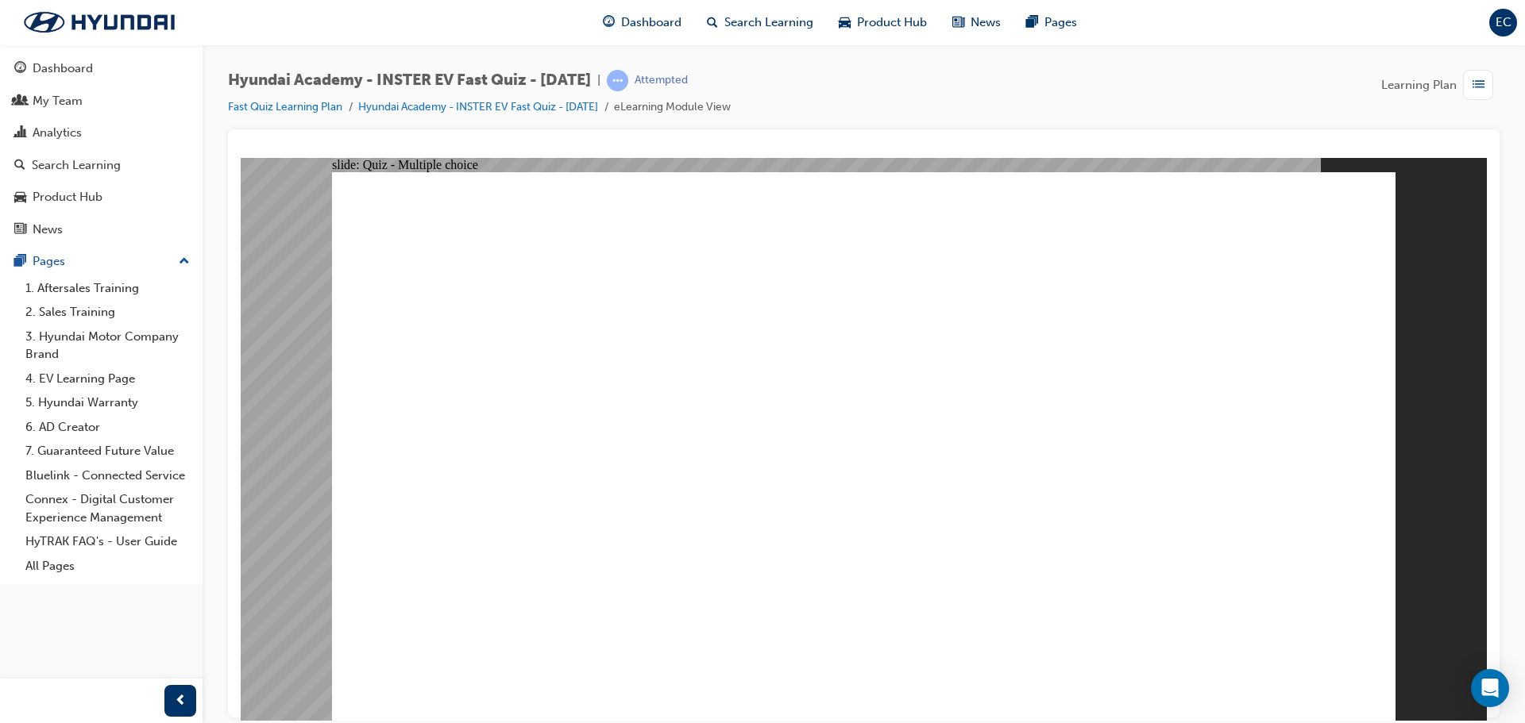
radio input "true"
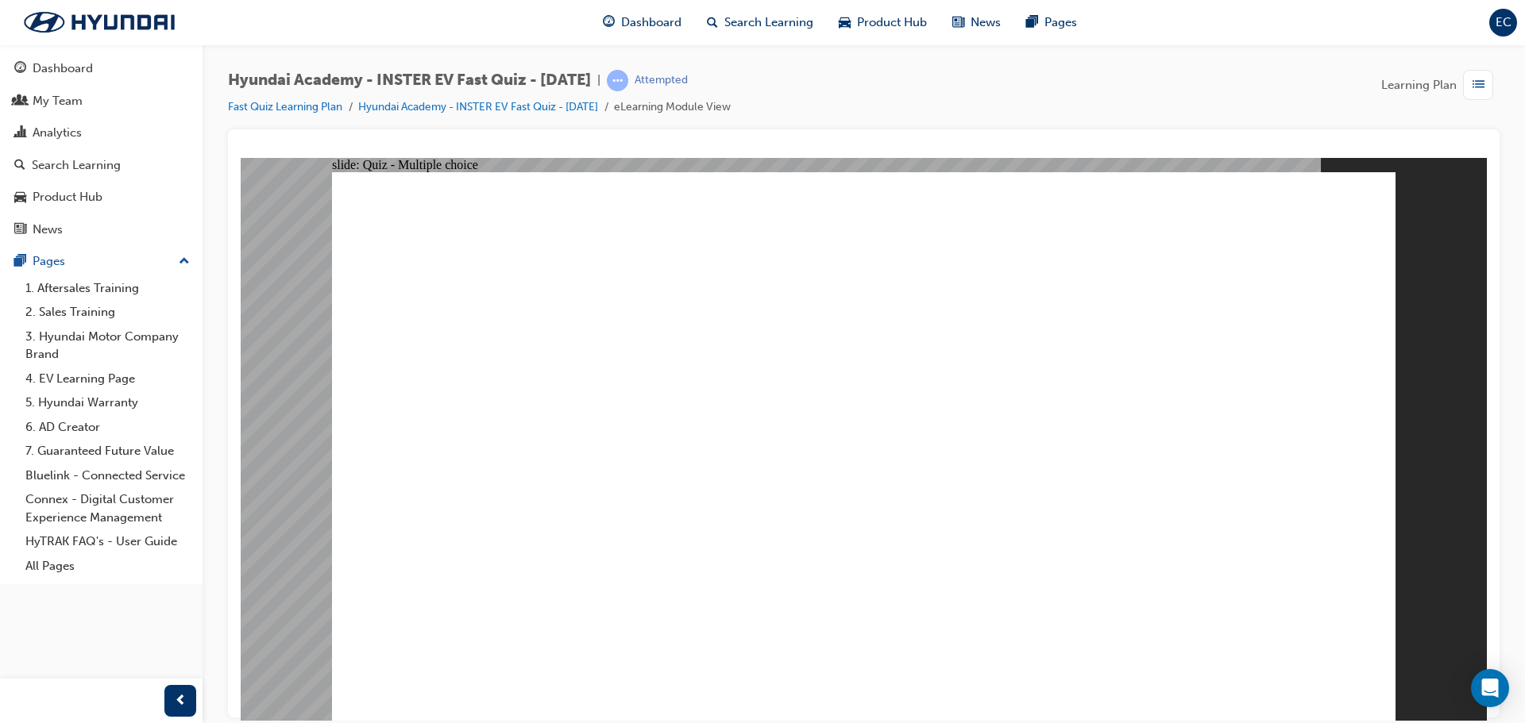
radio input "true"
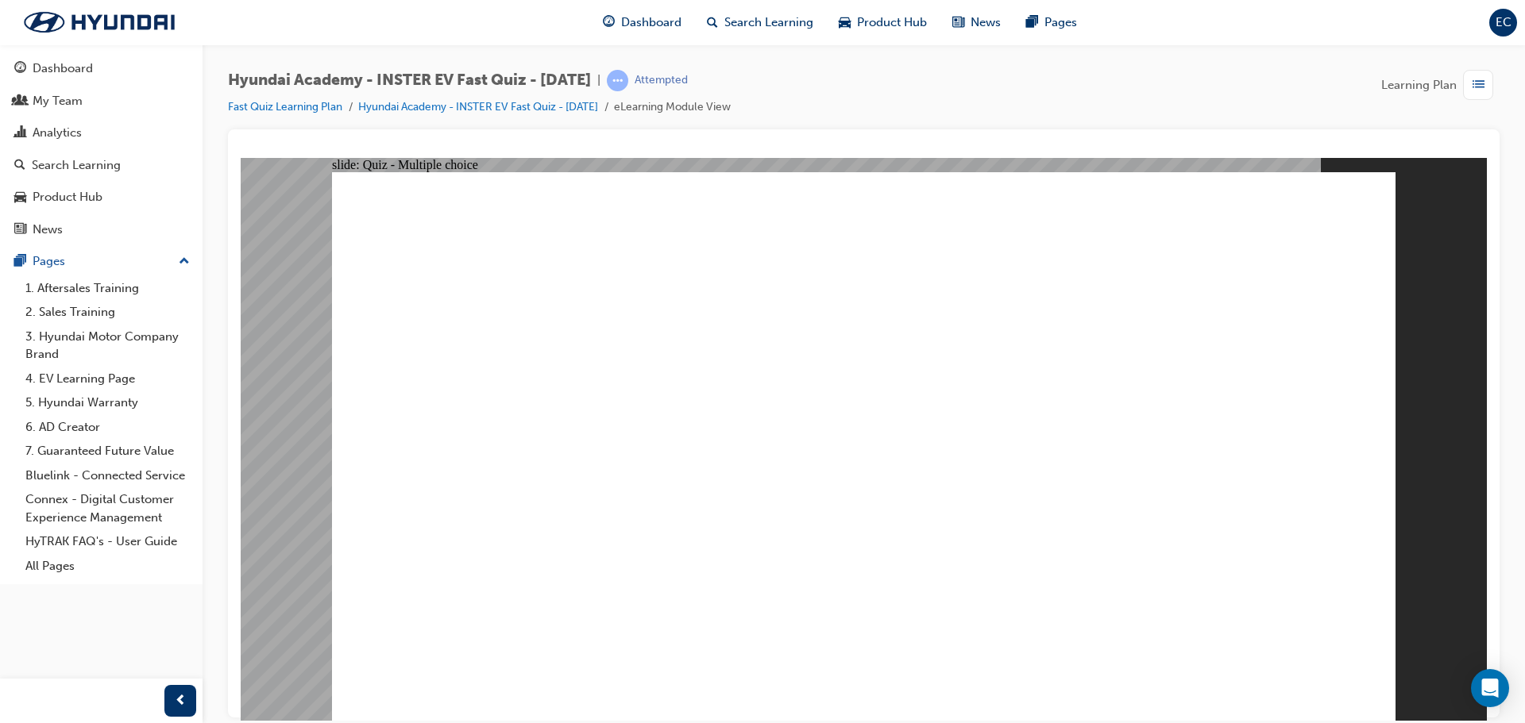
drag, startPoint x: 859, startPoint y: 517, endPoint x: 892, endPoint y: 558, distance: 52.6
radio input "true"
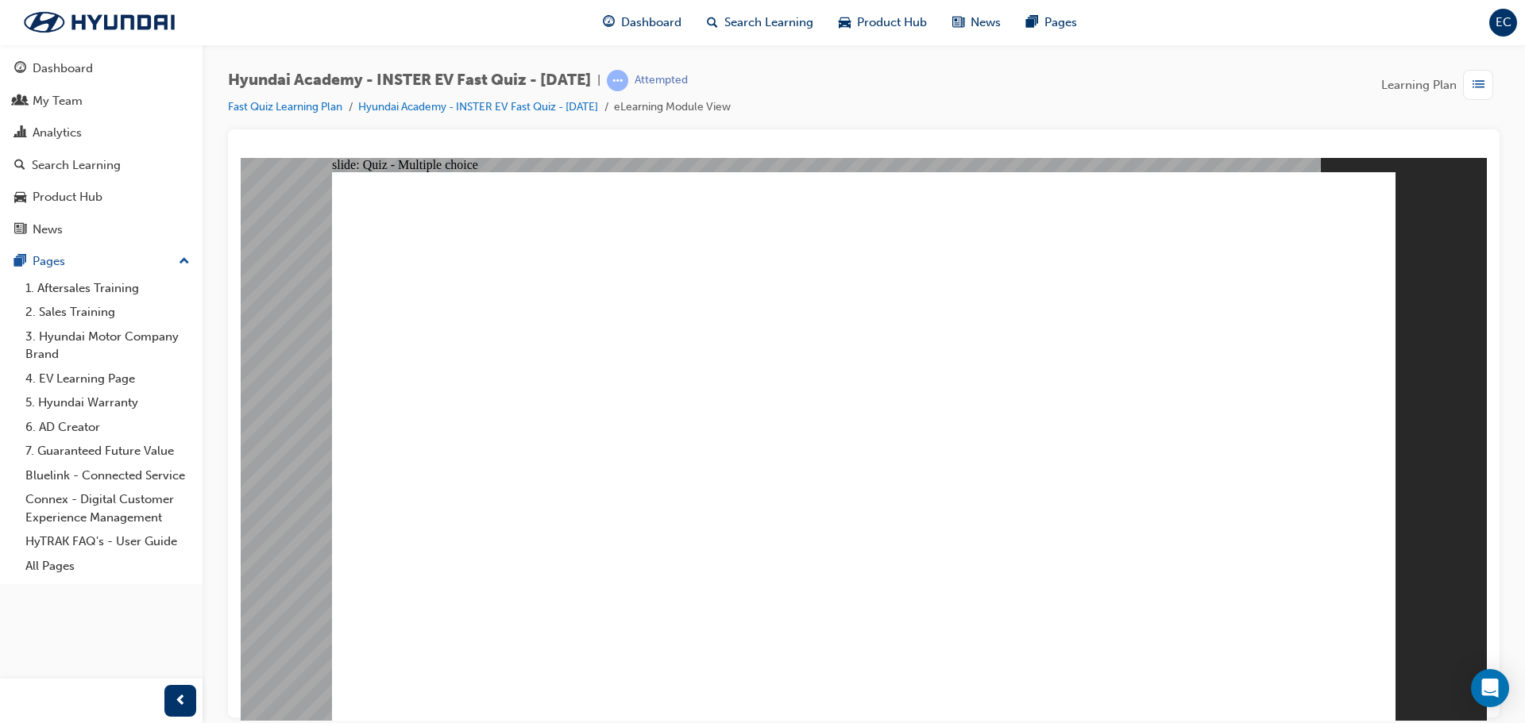
radio input "true"
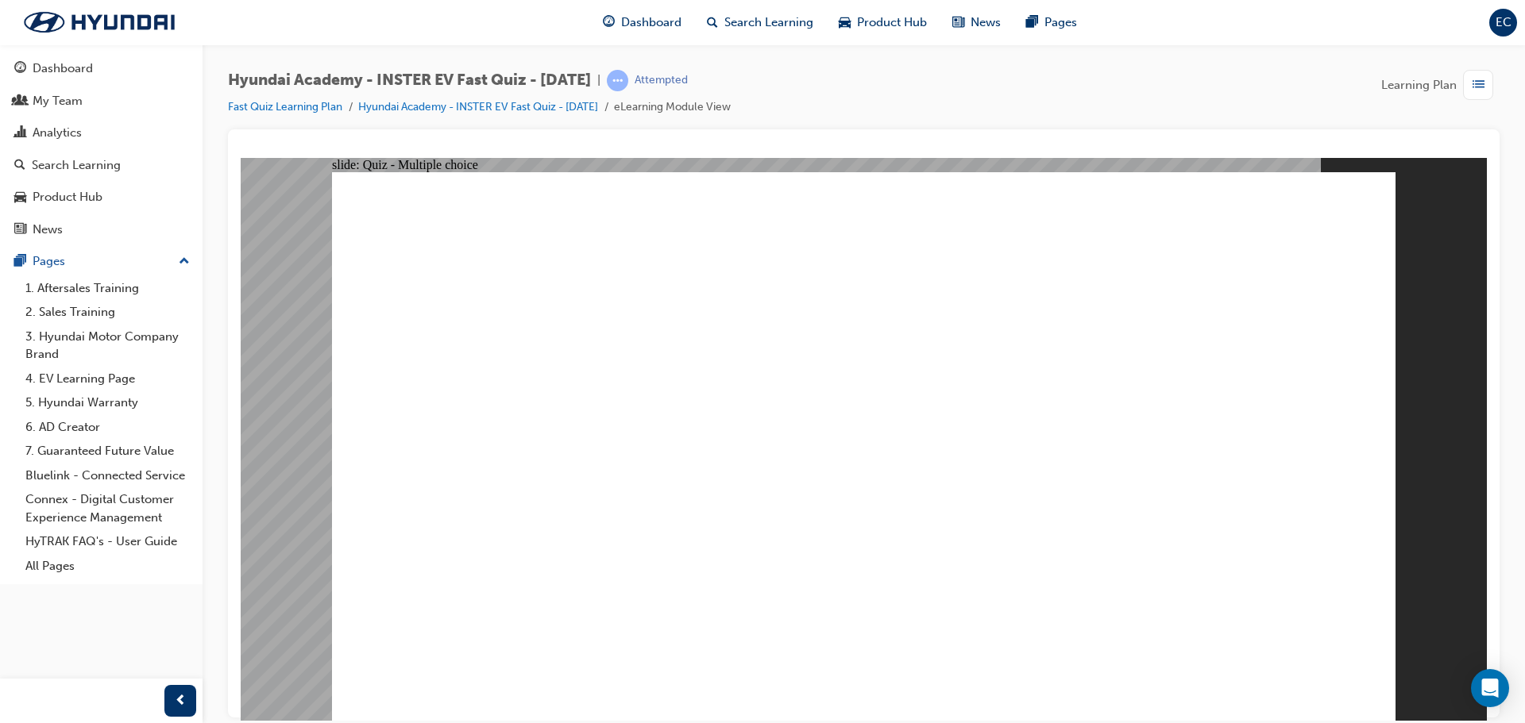
radio input "true"
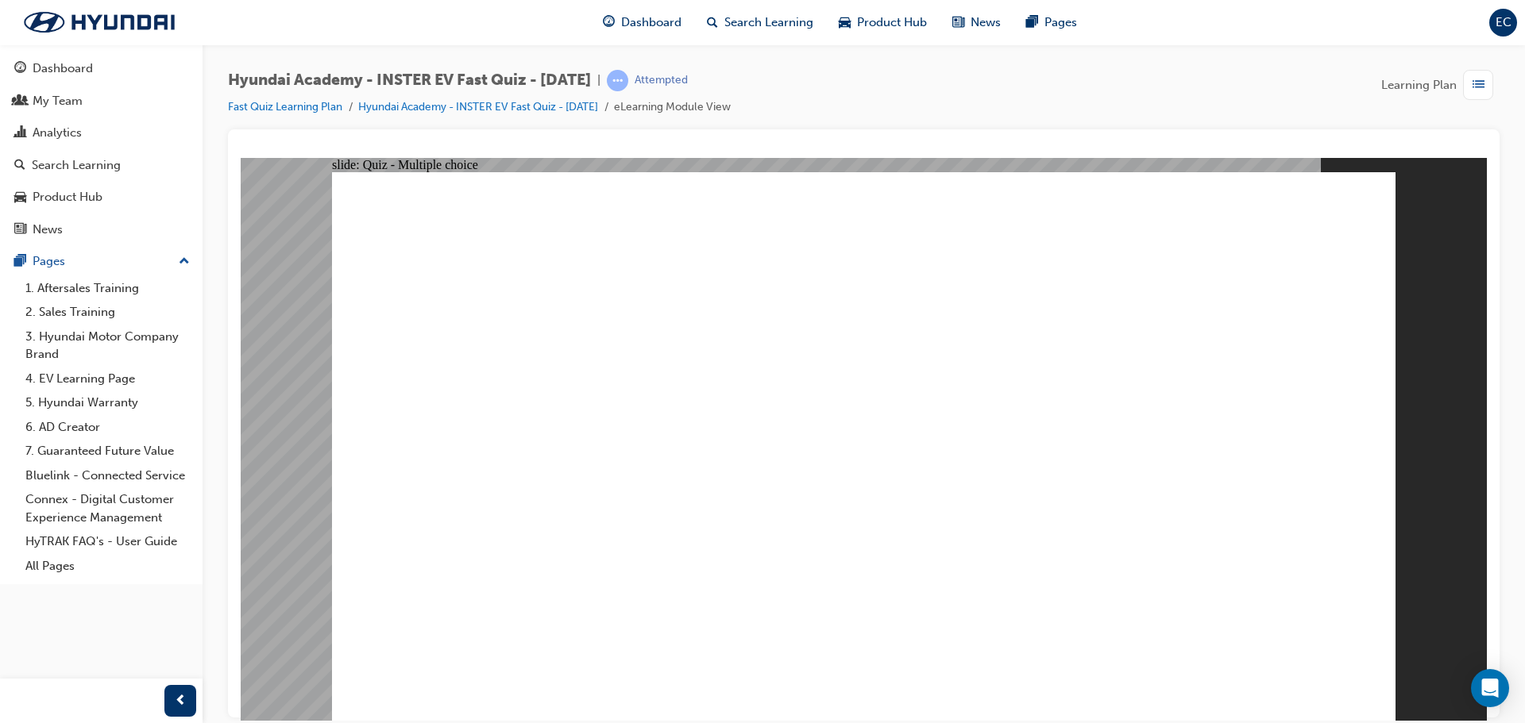
drag, startPoint x: 1074, startPoint y: 600, endPoint x: 1243, endPoint y: 656, distance: 177.6
checkbox input "true"
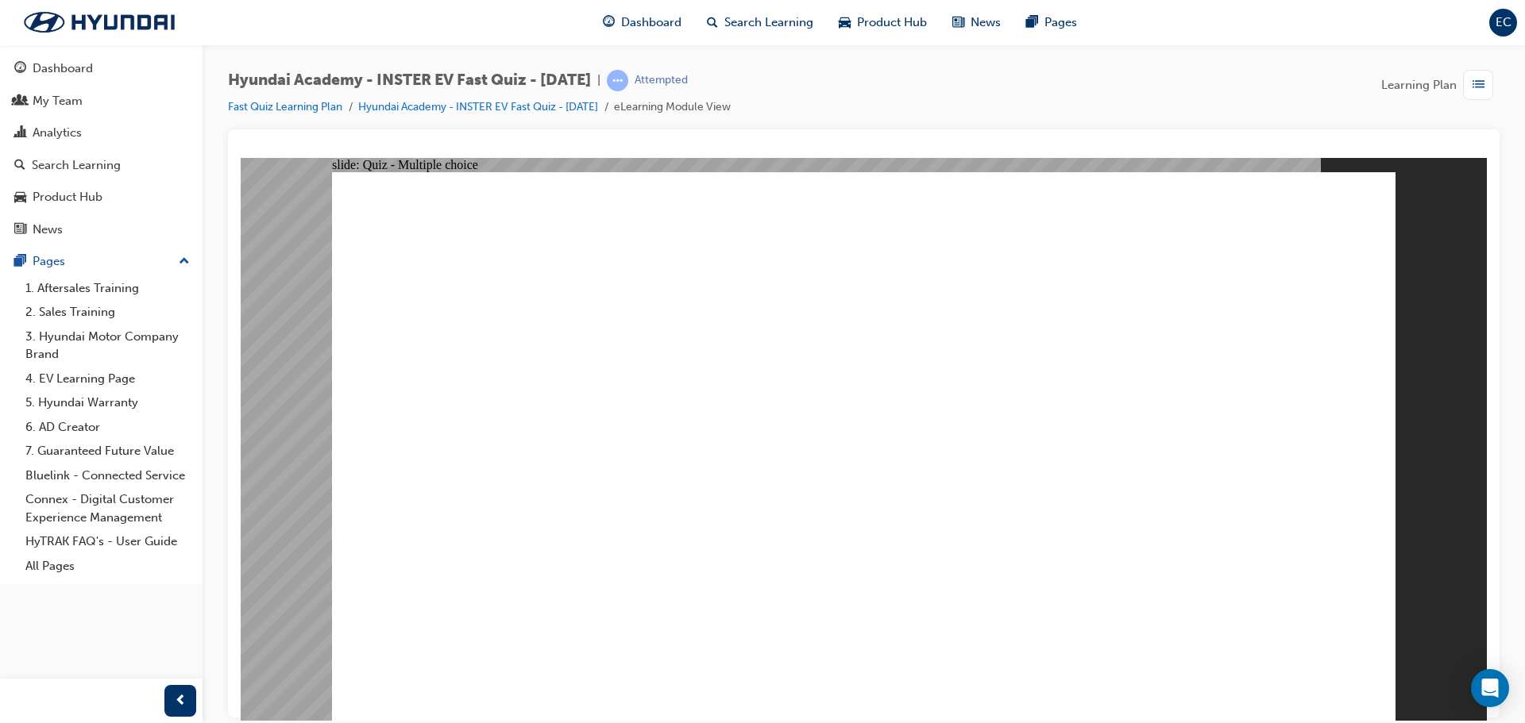
radio input "true"
radio input "false"
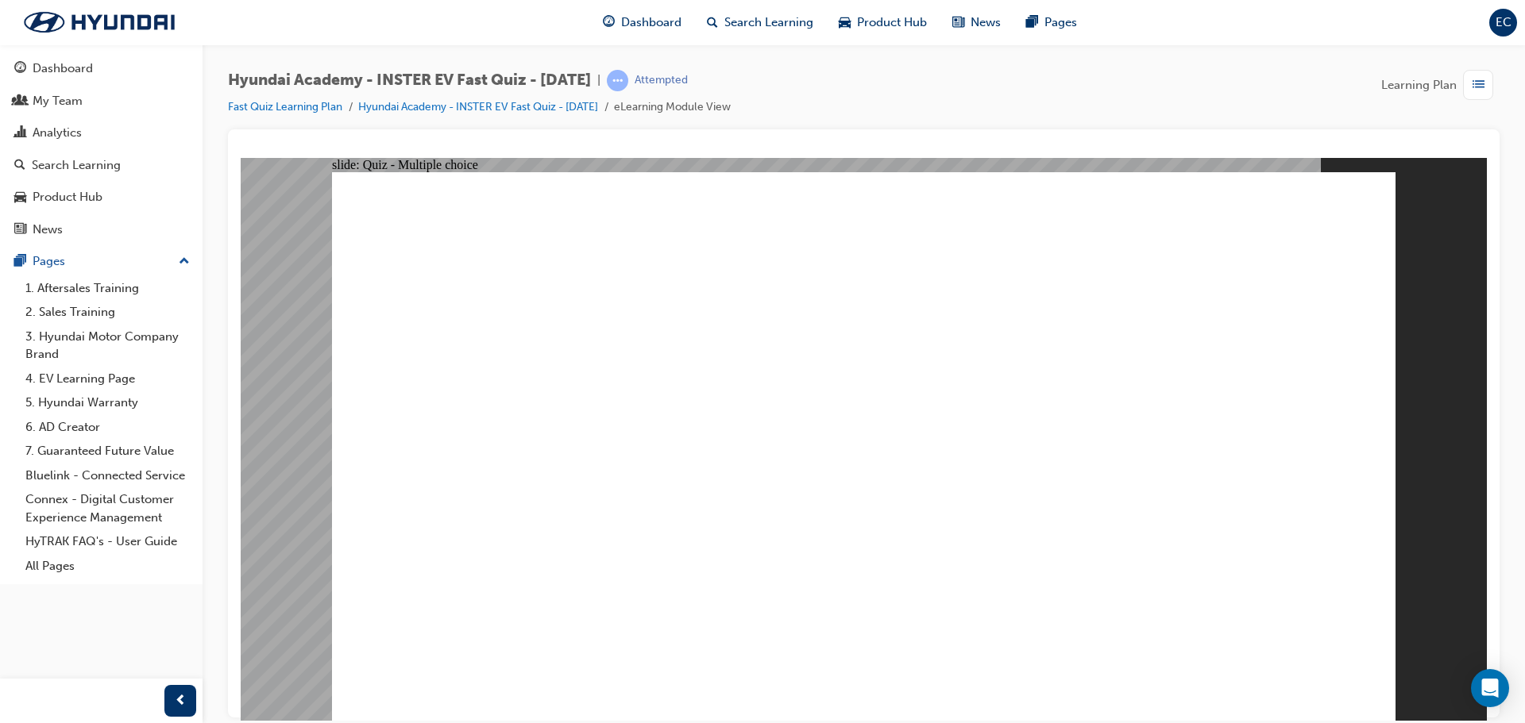
radio input "true"
drag, startPoint x: 1302, startPoint y: 644, endPoint x: 1234, endPoint y: 638, distance: 67.7
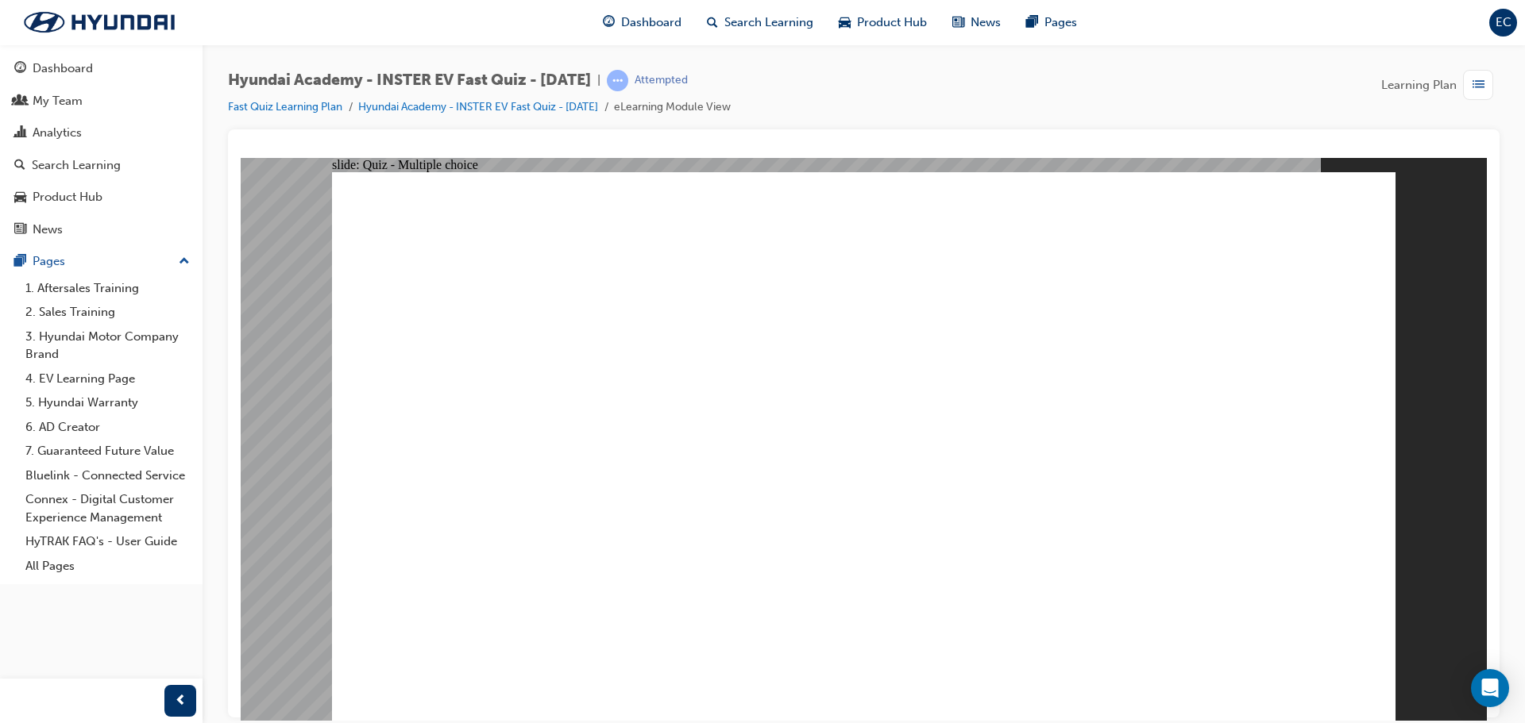
drag, startPoint x: 1069, startPoint y: 636, endPoint x: 1078, endPoint y: 656, distance: 22.0
radio input "true"
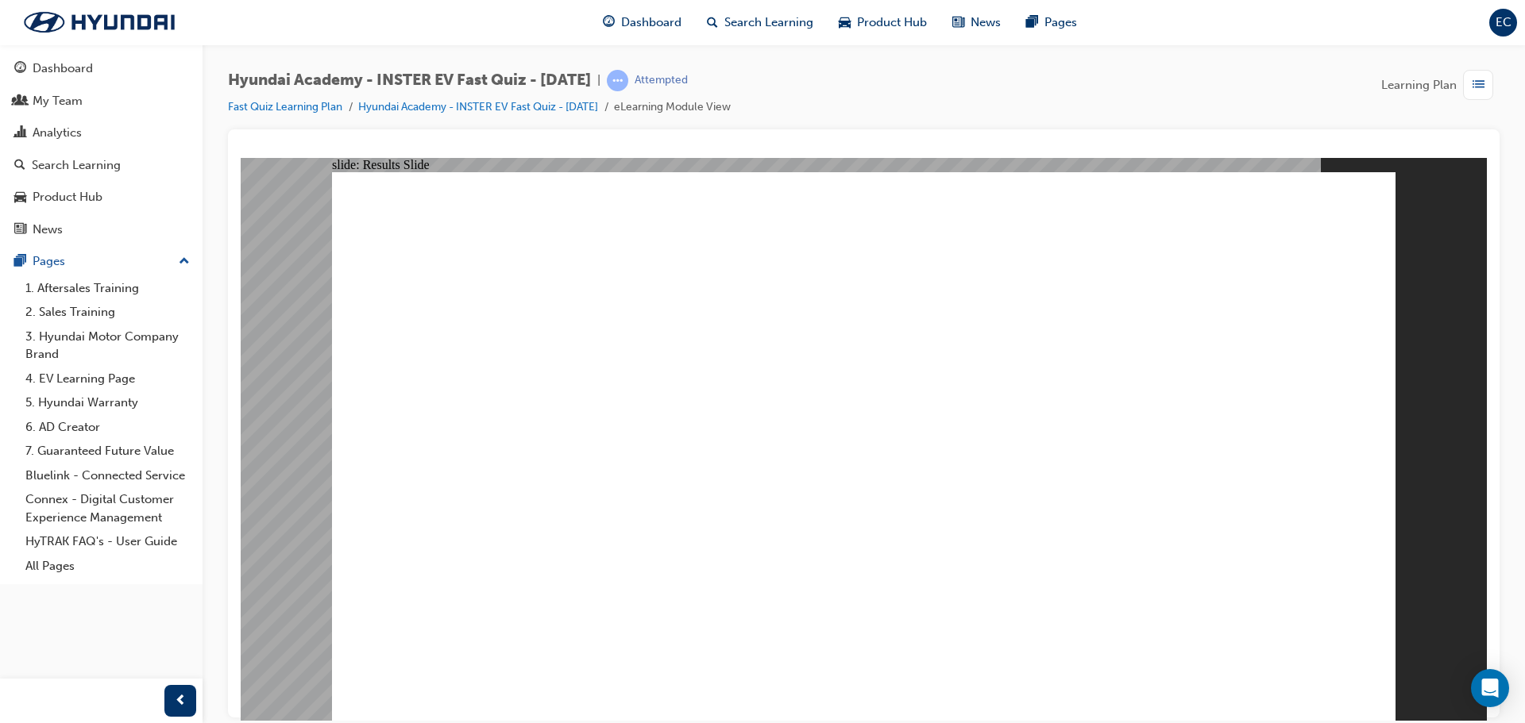
radio input "true"
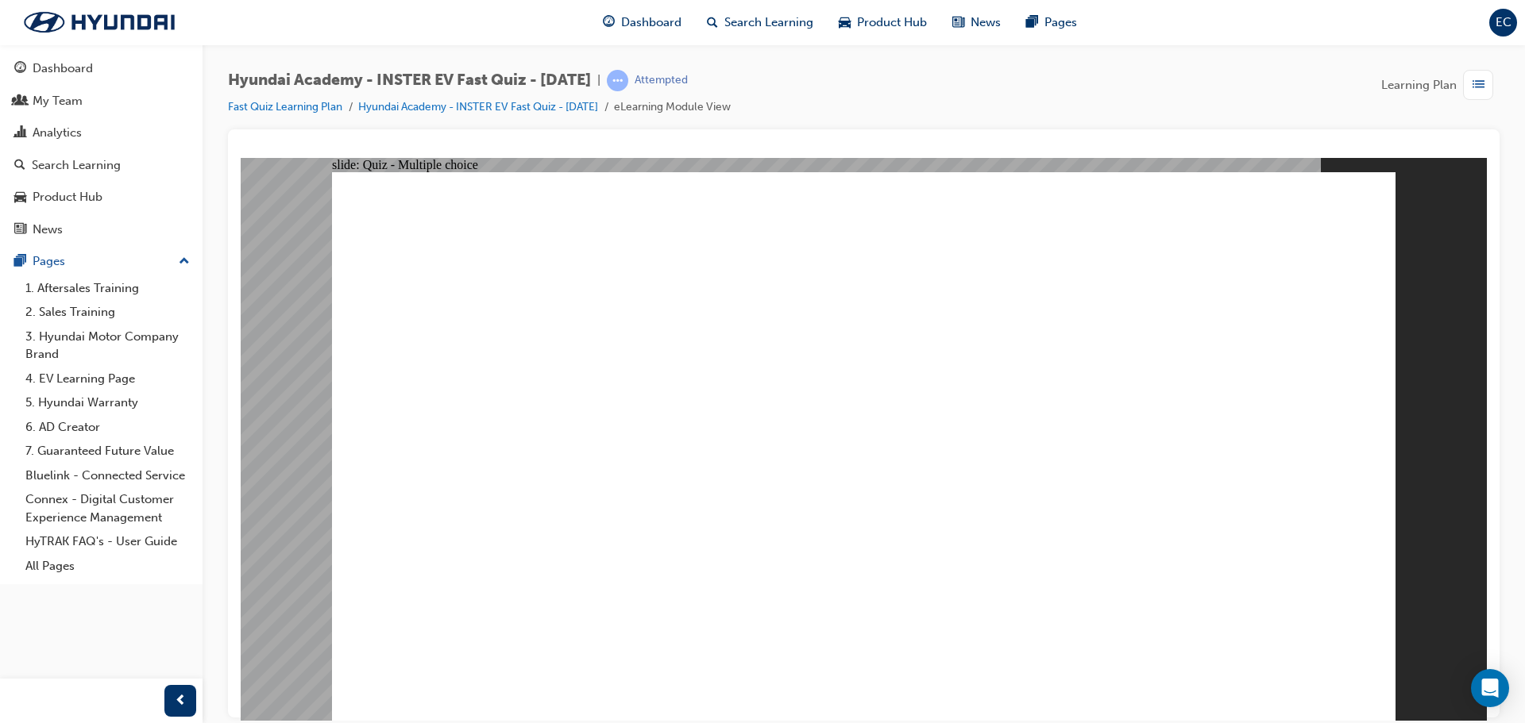
radio input "true"
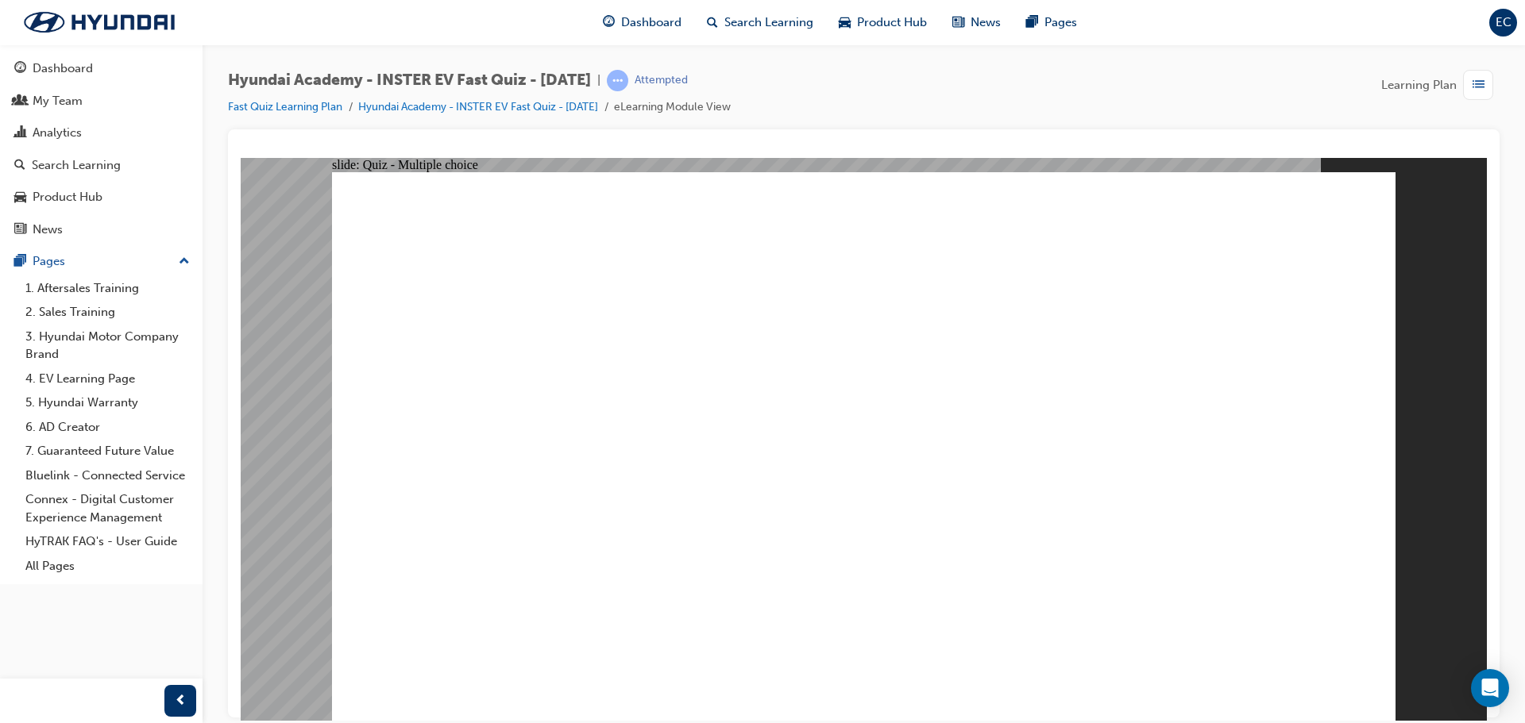
radio input "true"
drag, startPoint x: 622, startPoint y: 558, endPoint x: 604, endPoint y: 599, distance: 44.1
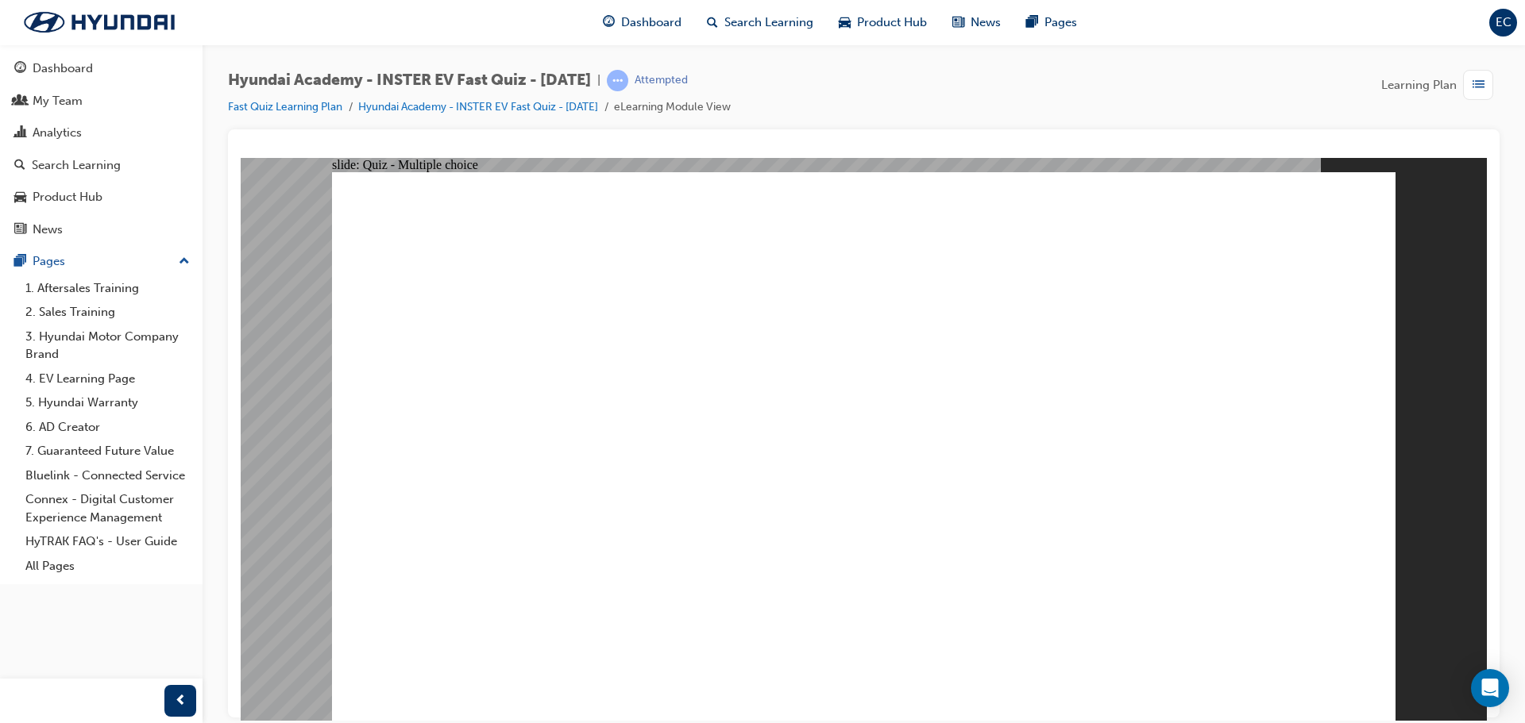
radio input "true"
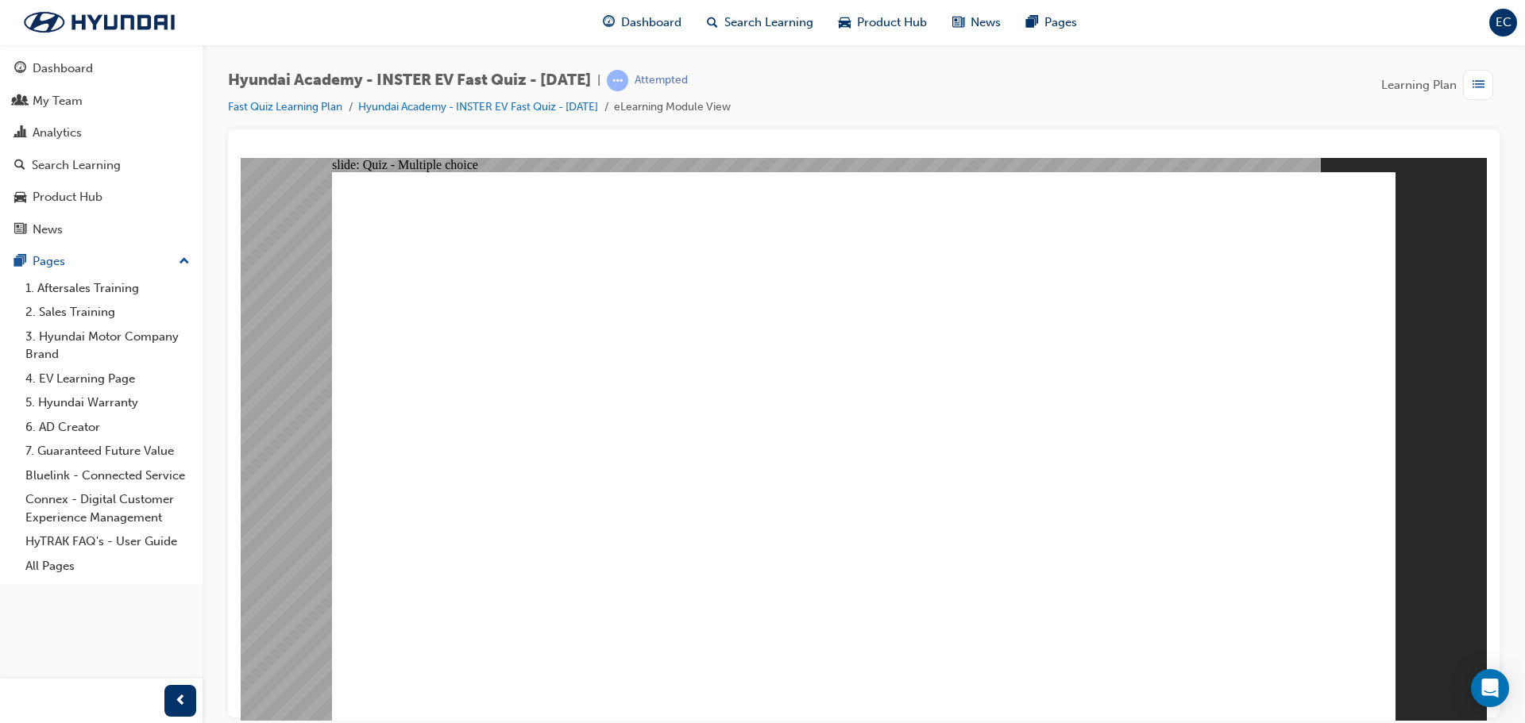
radio input "true"
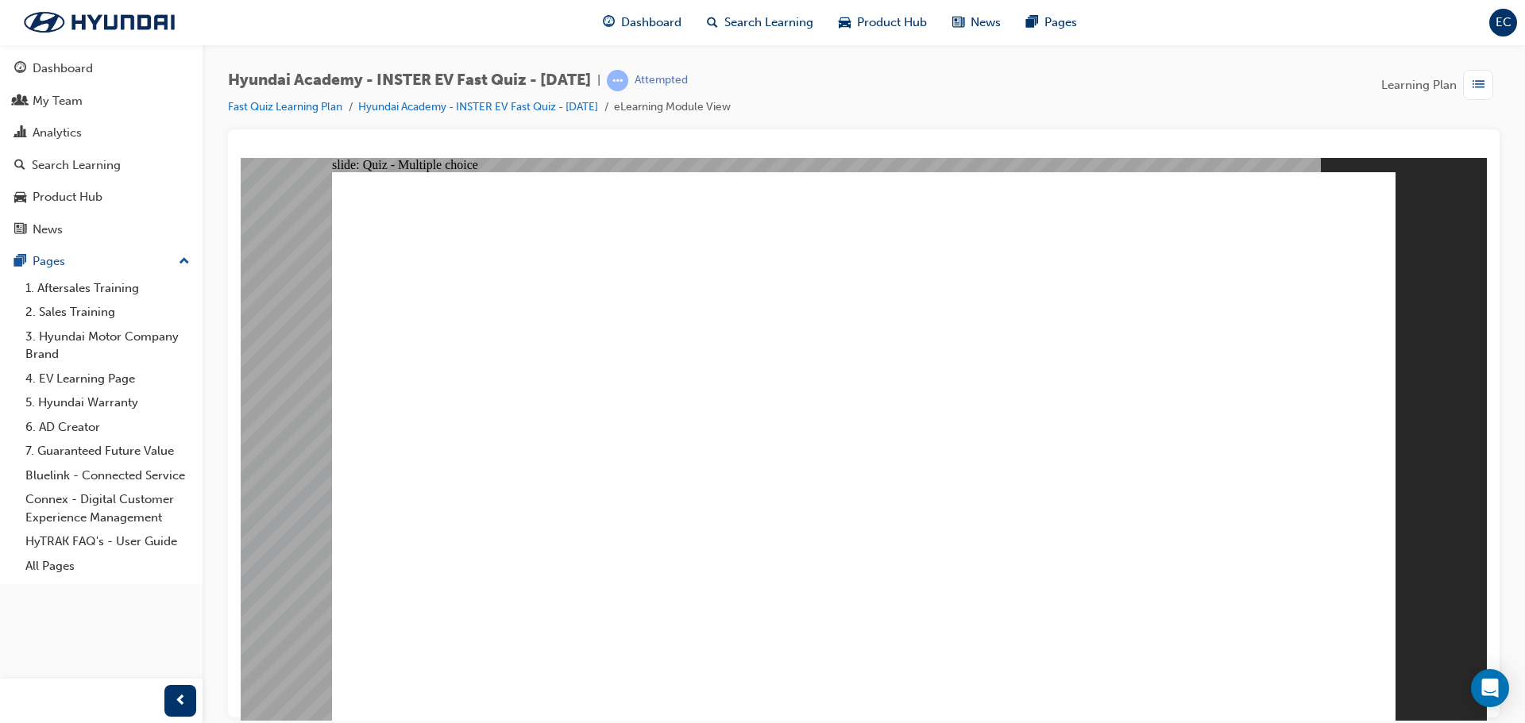
radio input "true"
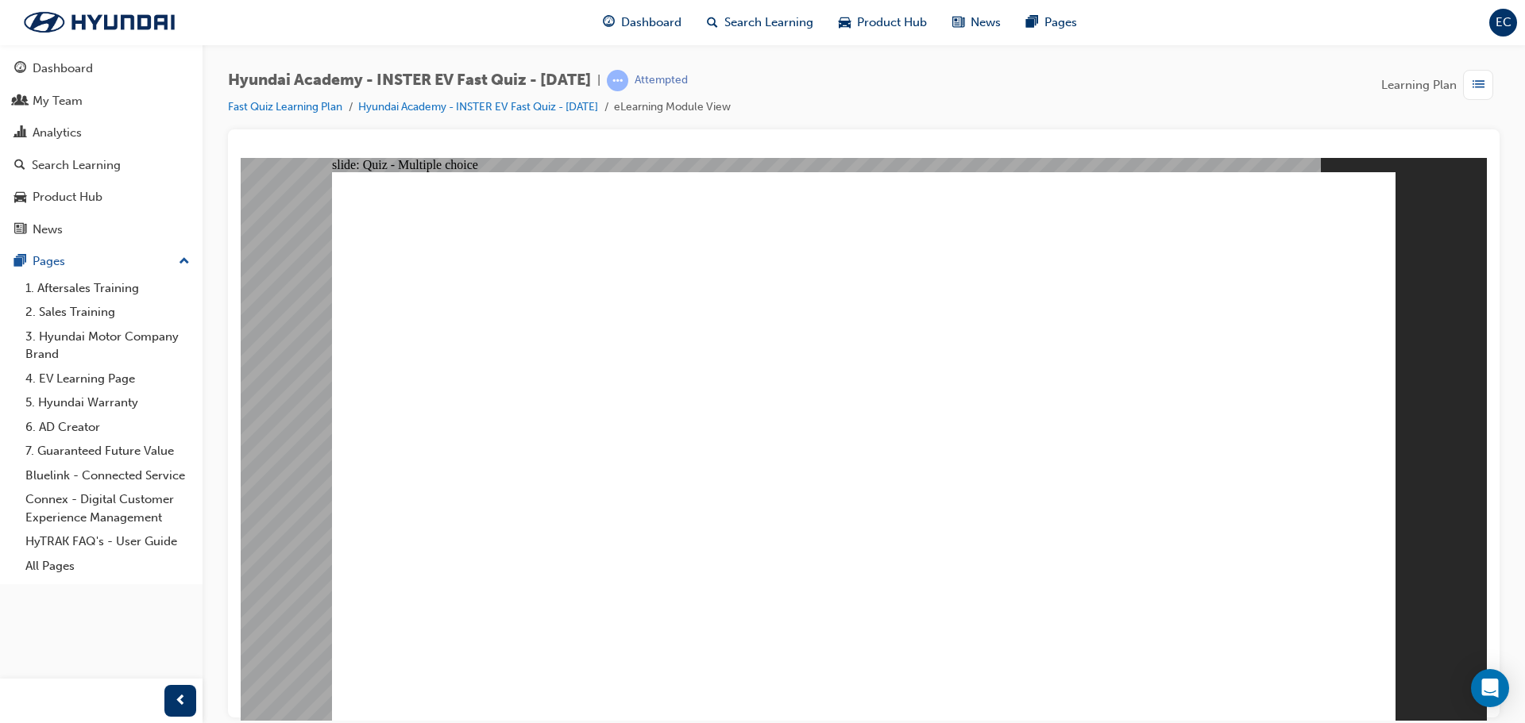
radio input "true"
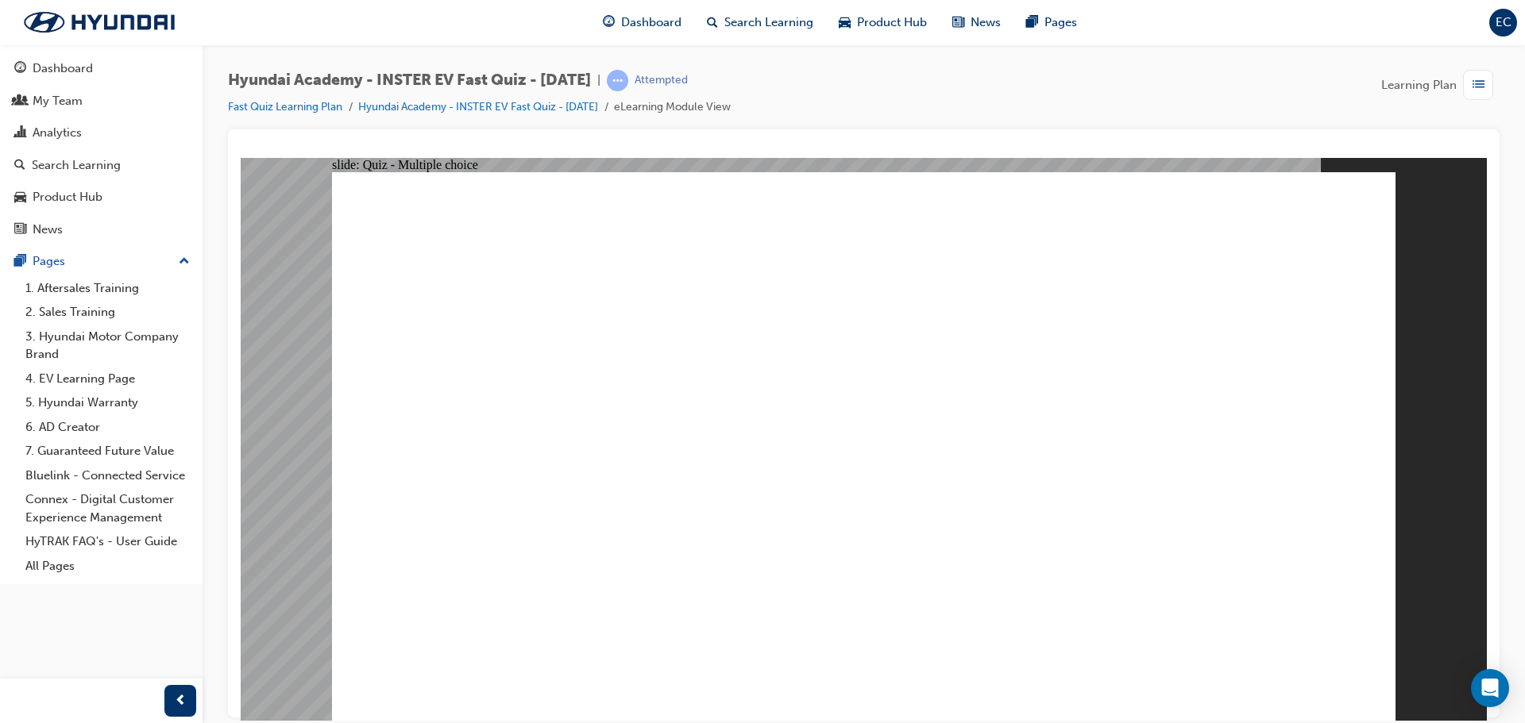
radio input "true"
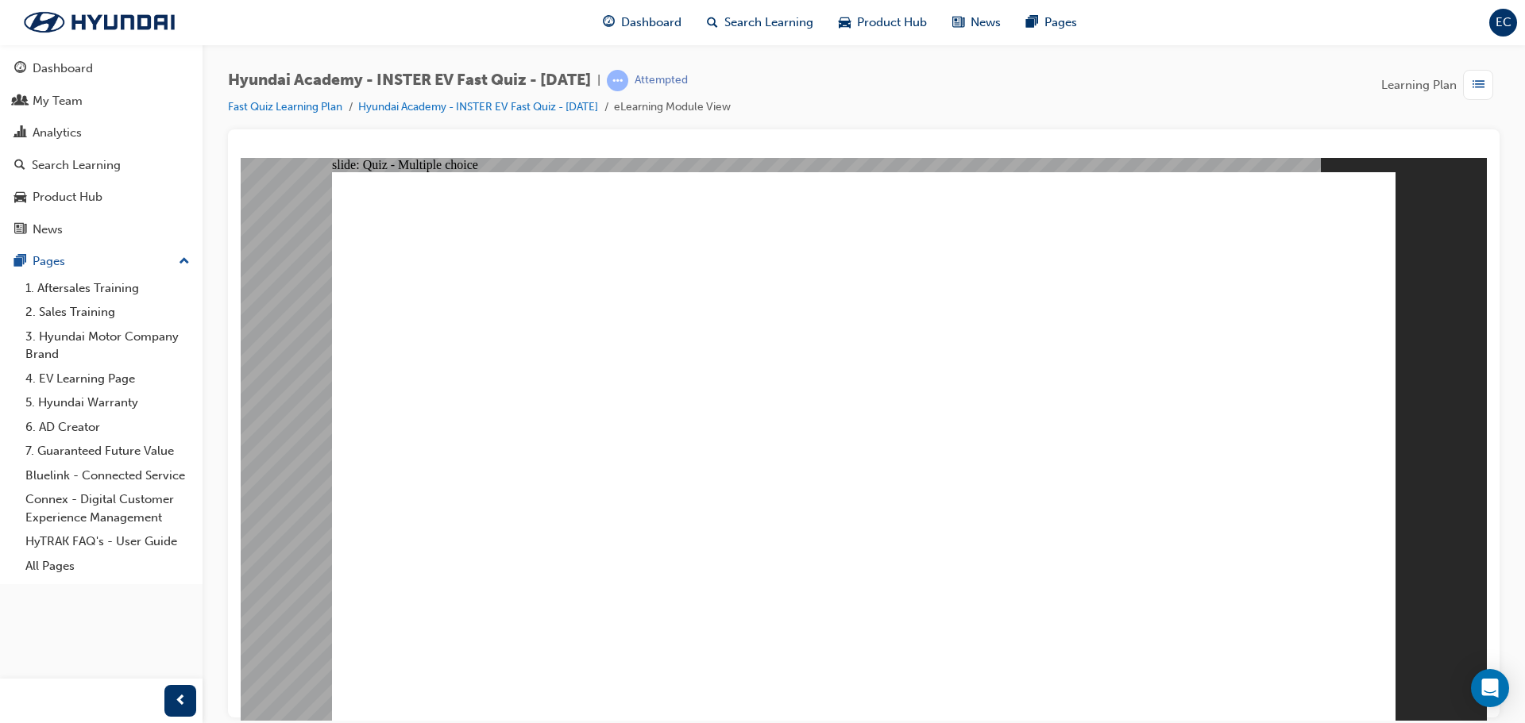
radio input "true"
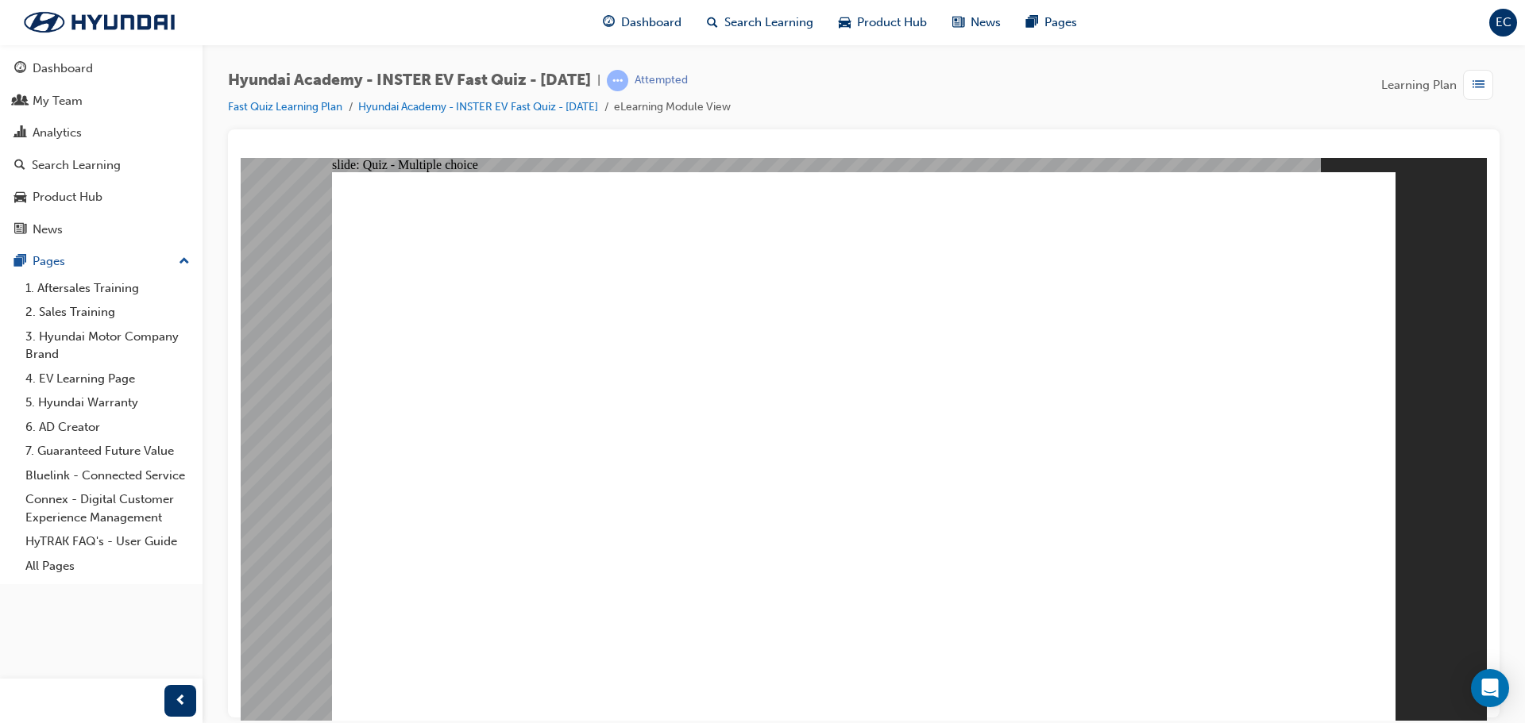
drag, startPoint x: 899, startPoint y: 516, endPoint x: 898, endPoint y: 534, distance: 17.5
drag, startPoint x: 766, startPoint y: 542, endPoint x: 1024, endPoint y: 635, distance: 274.3
radio input "true"
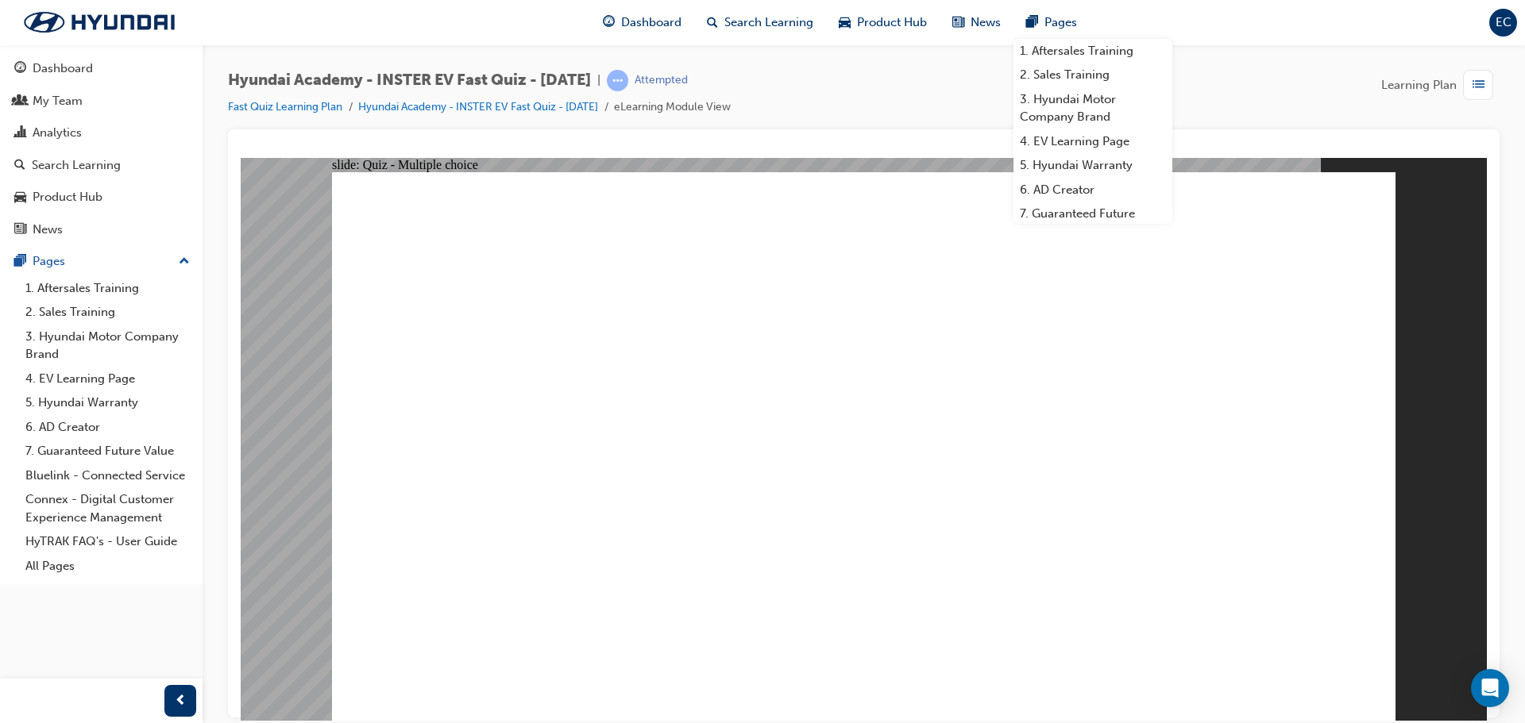
radio input "true"
drag, startPoint x: 1278, startPoint y: 632, endPoint x: 1282, endPoint y: 642, distance: 11.1
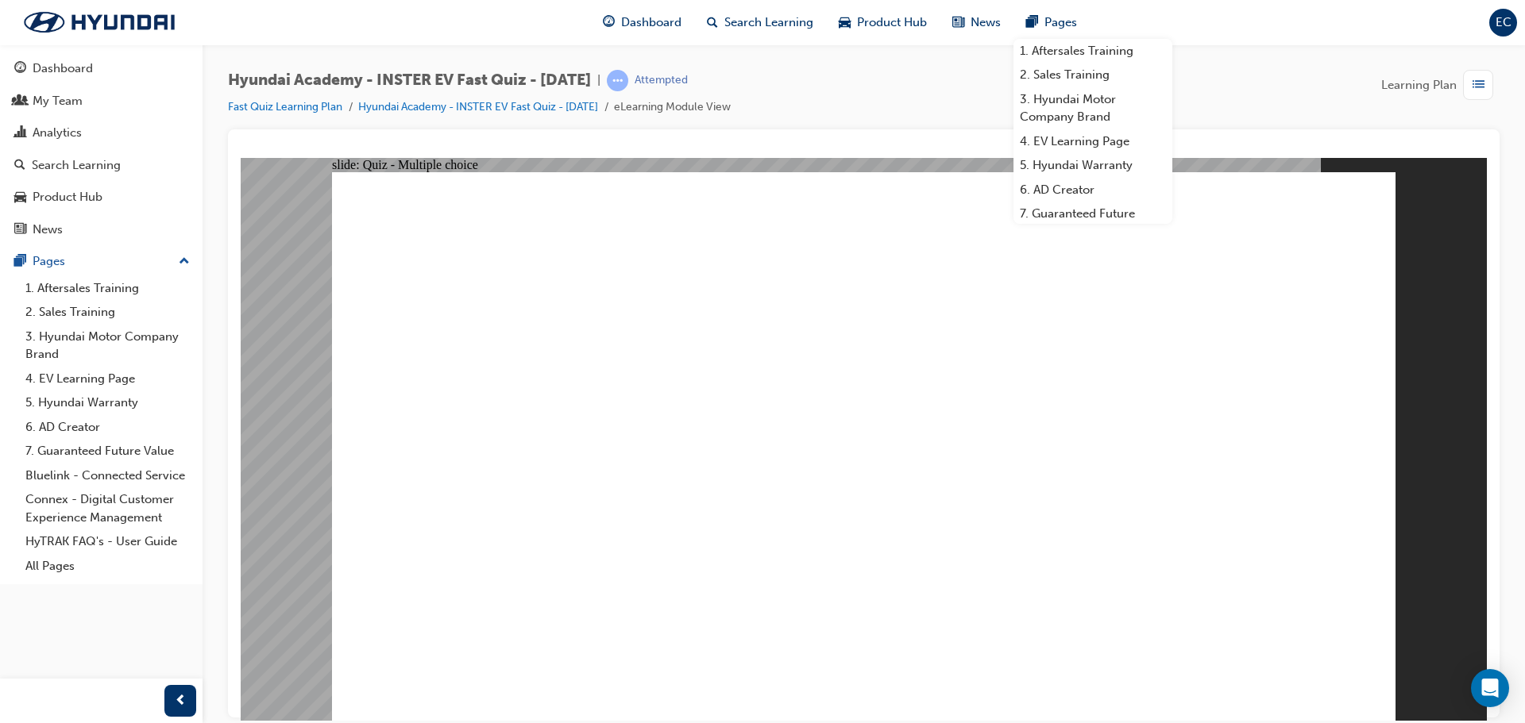
click at [897, 86] on div "Hyundai Academy - INSTER EV Fast Quiz - June 2025 | Attempted Fast Quiz Learnin…" at bounding box center [863, 100] width 1271 height 60
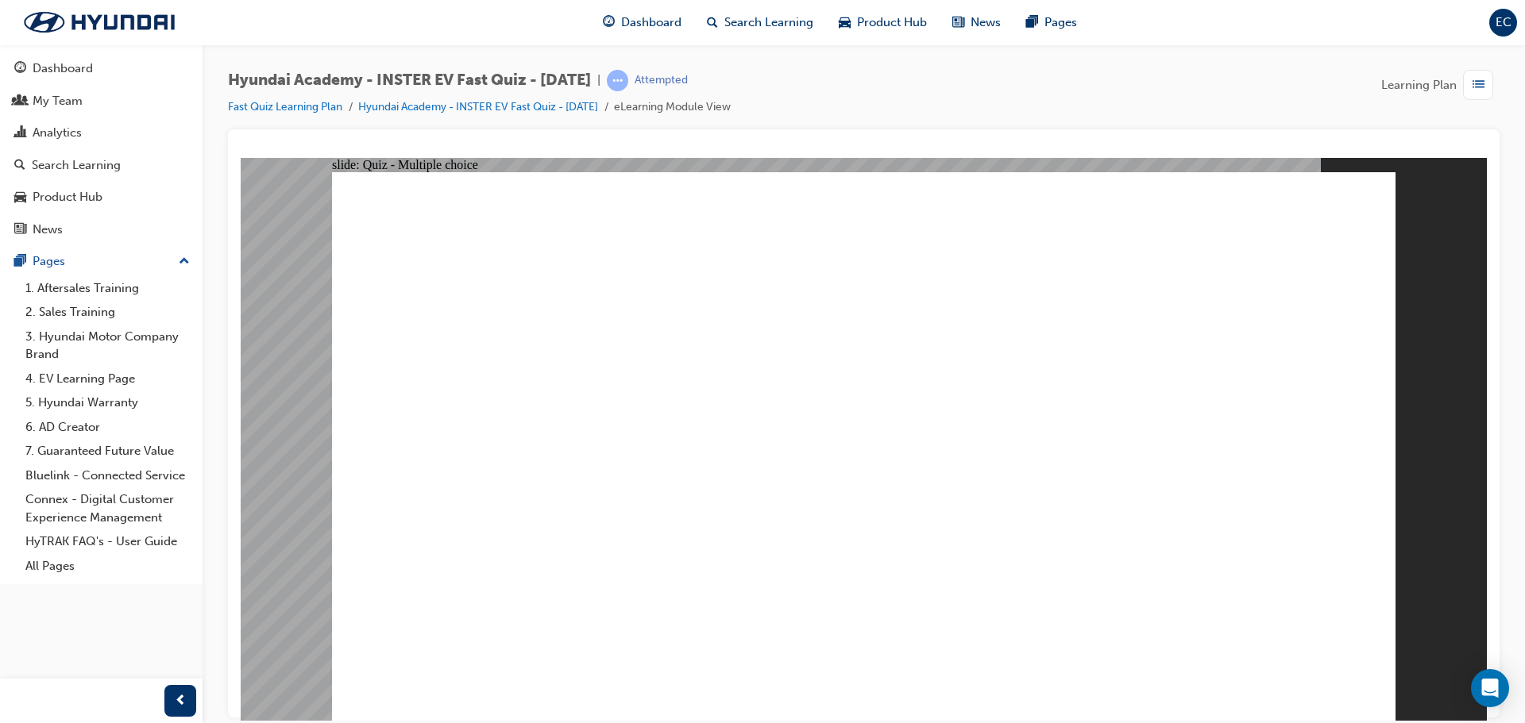
radio input "true"
drag, startPoint x: 709, startPoint y: 508, endPoint x: 939, endPoint y: 529, distance: 230.4
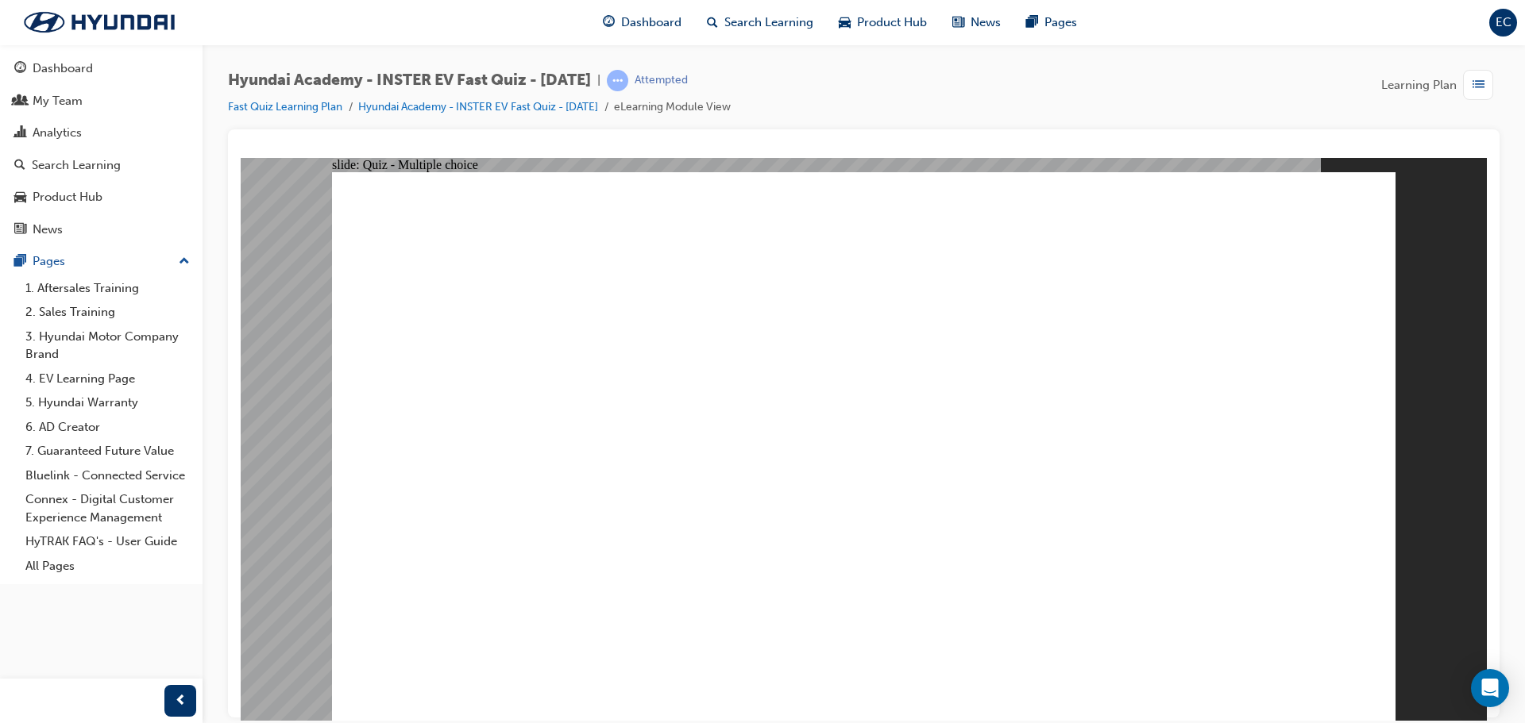
radio input "true"
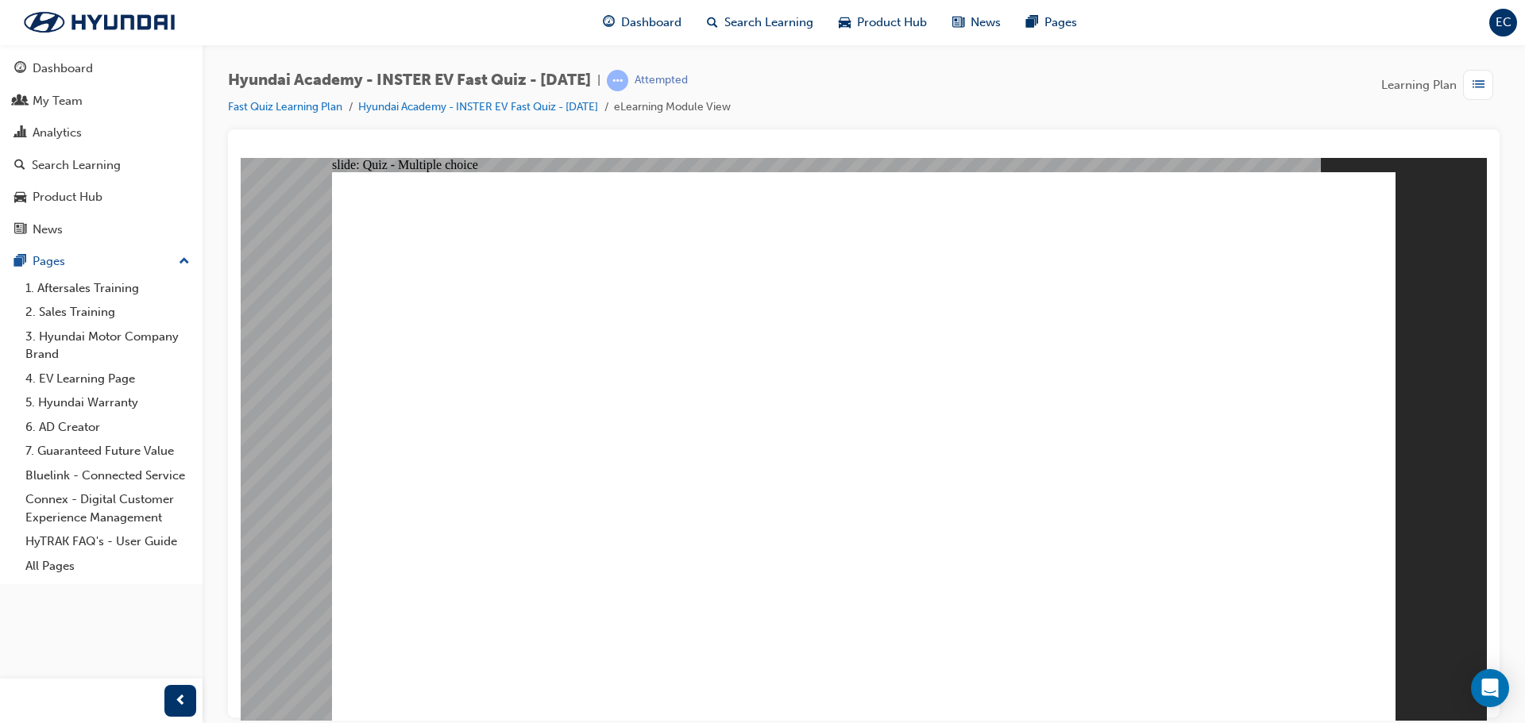
radio input "true"
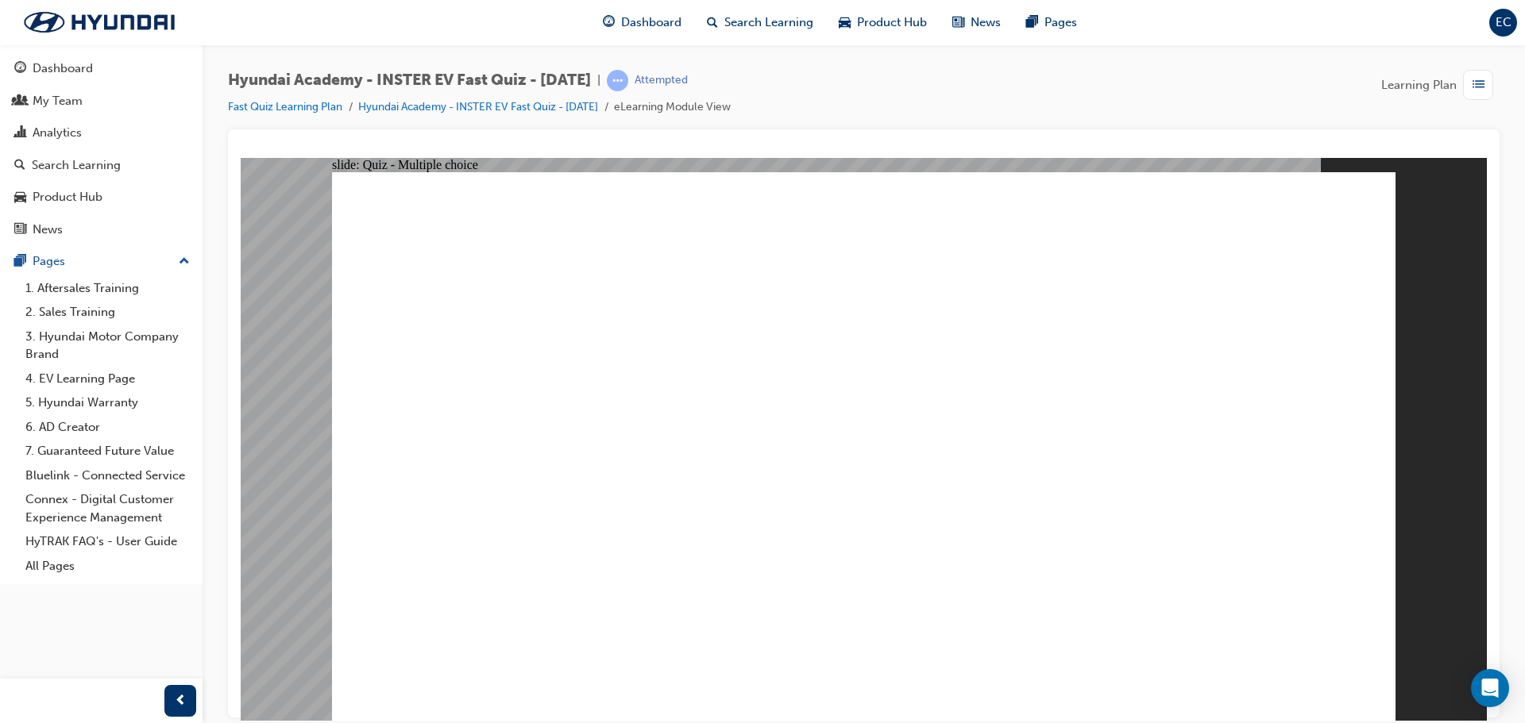
radio input "true"
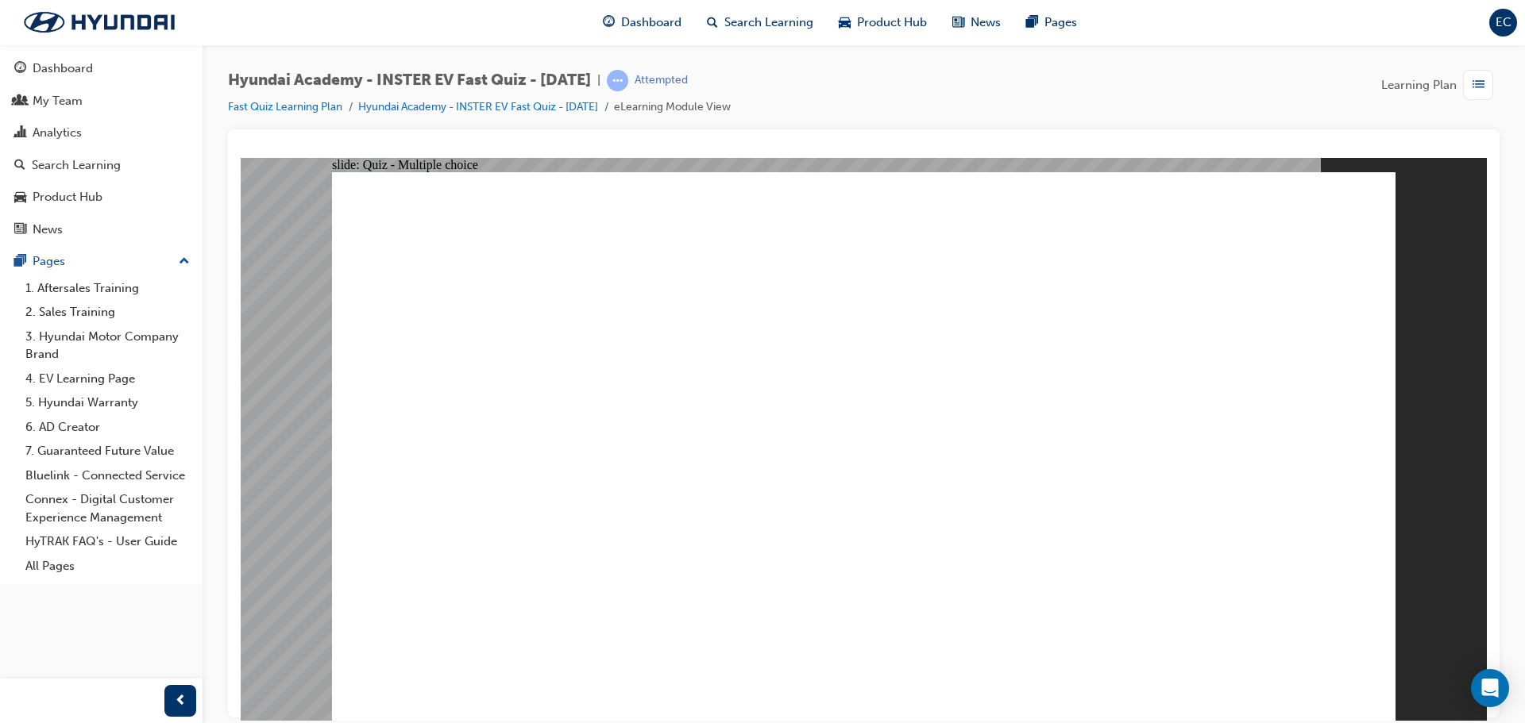
checkbox input "true"
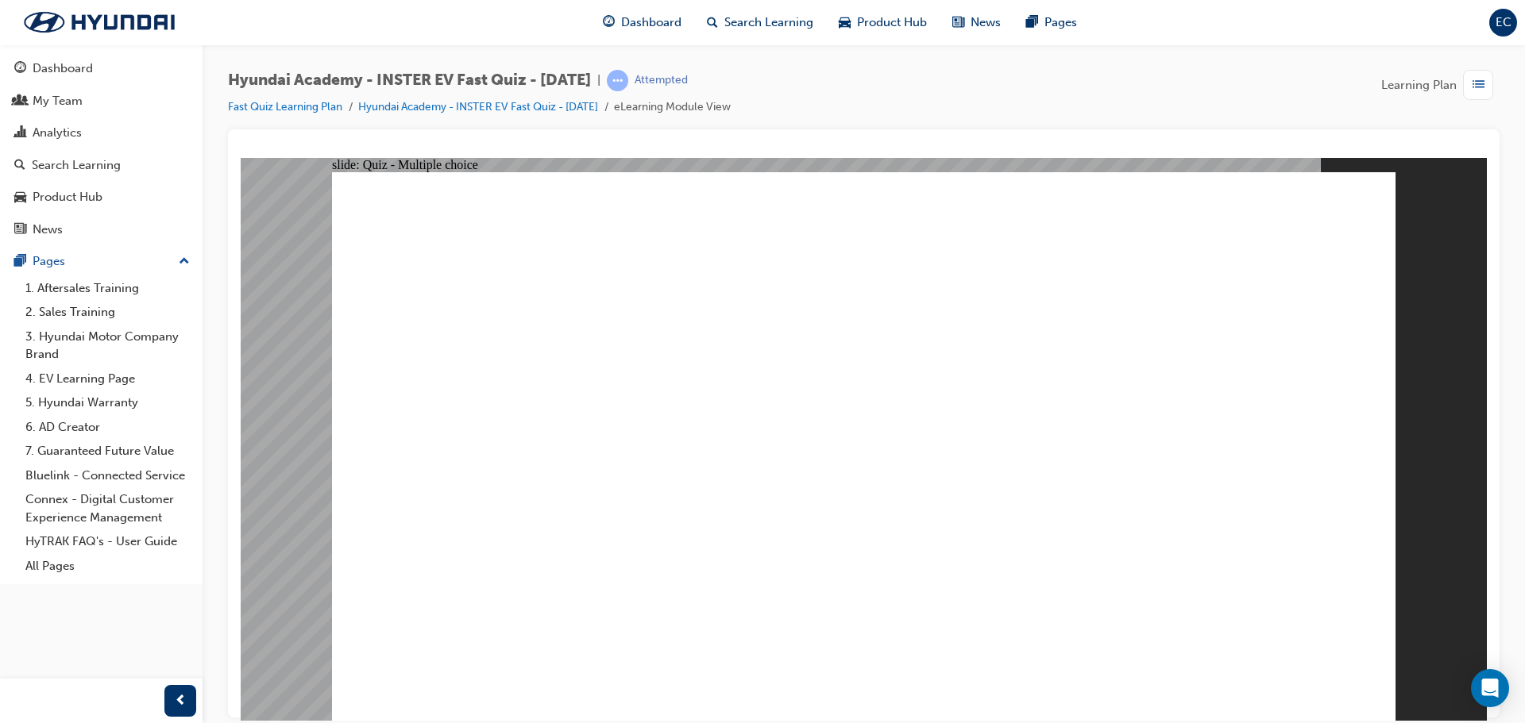
radio input "true"
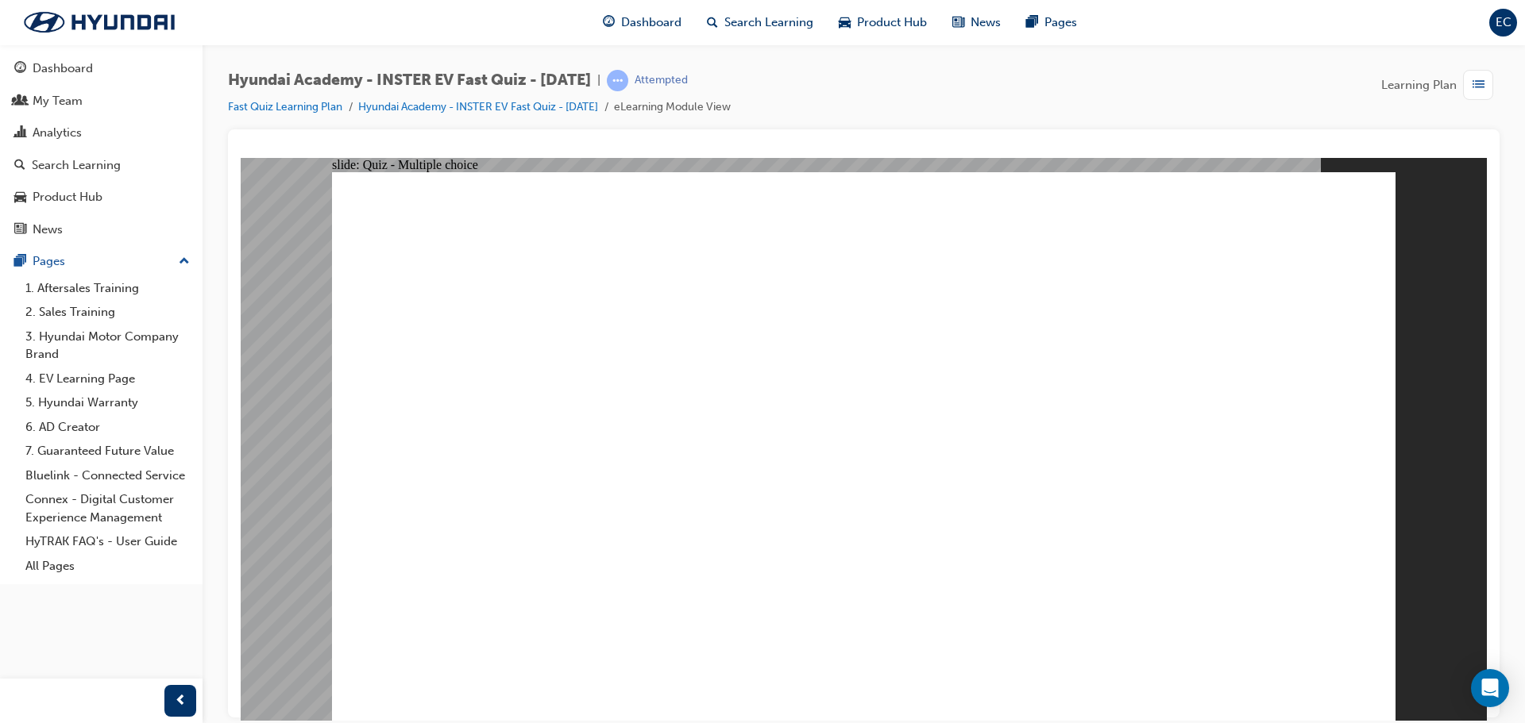
radio input "true"
drag, startPoint x: 1288, startPoint y: 648, endPoint x: 1301, endPoint y: 655, distance: 14.6
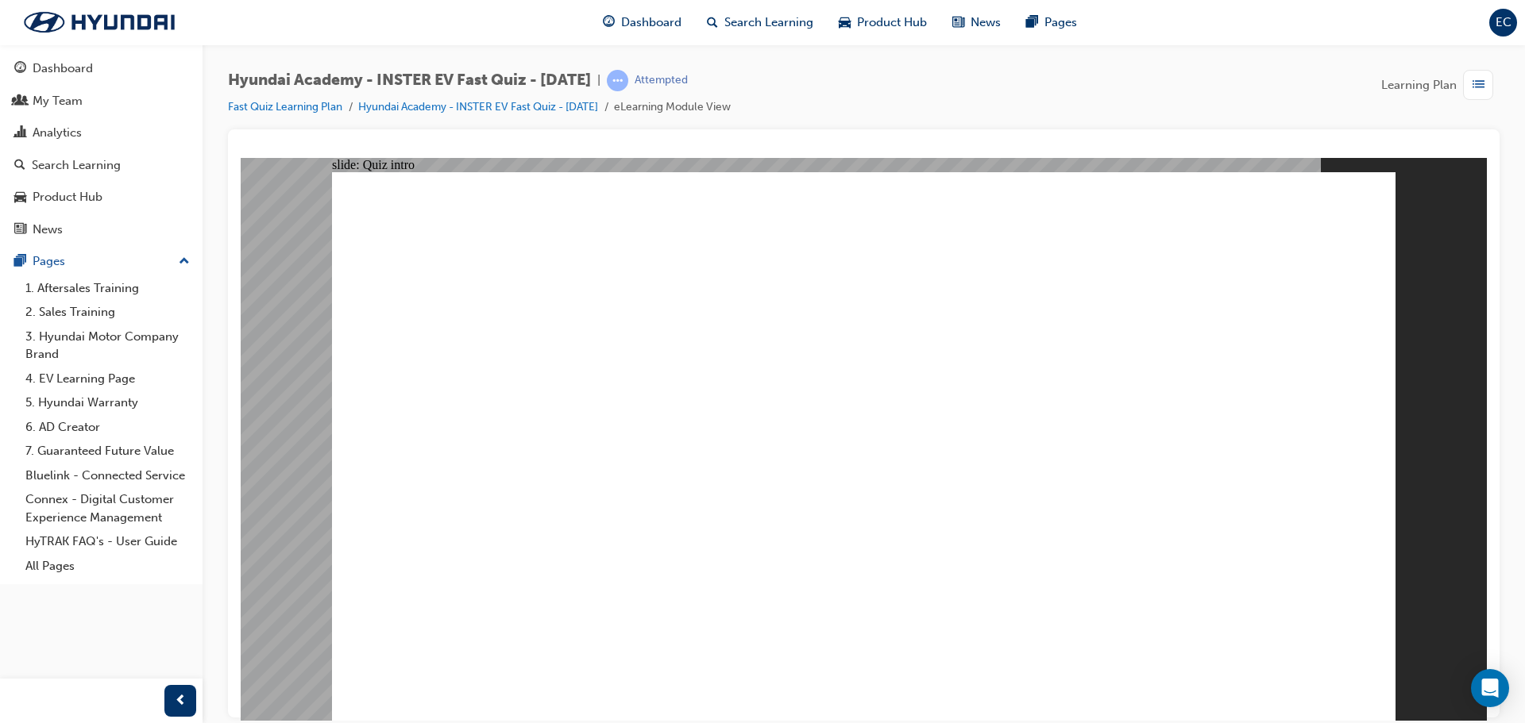
radio input "true"
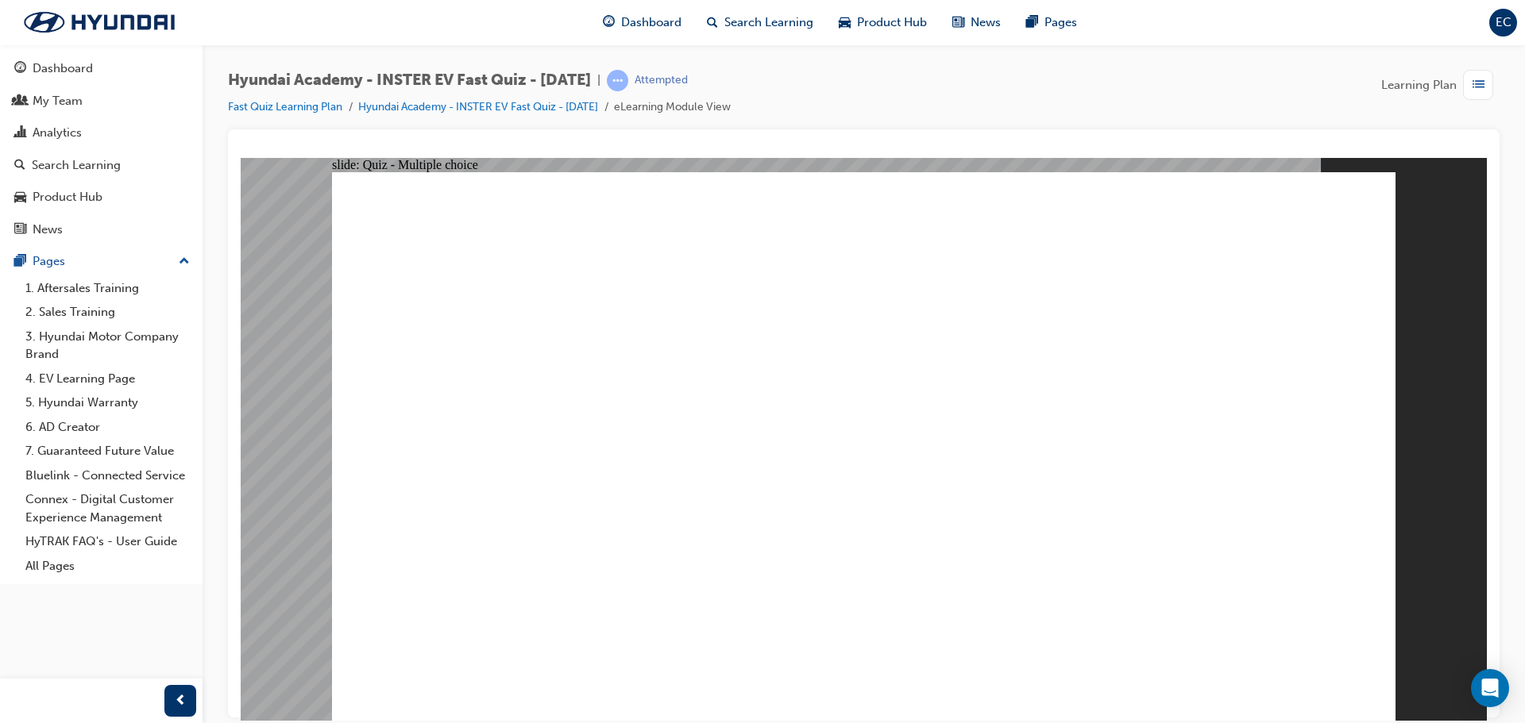
radio input "true"
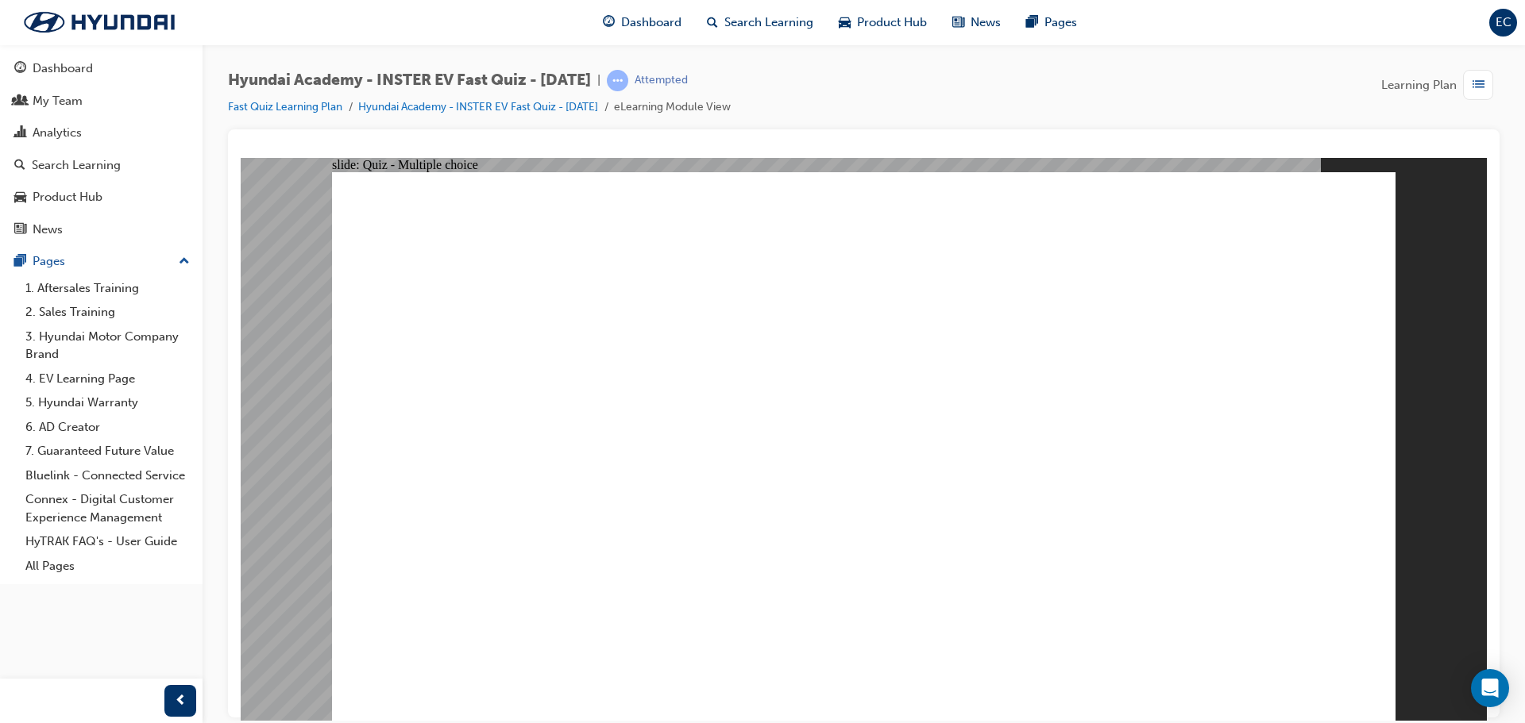
radio input "true"
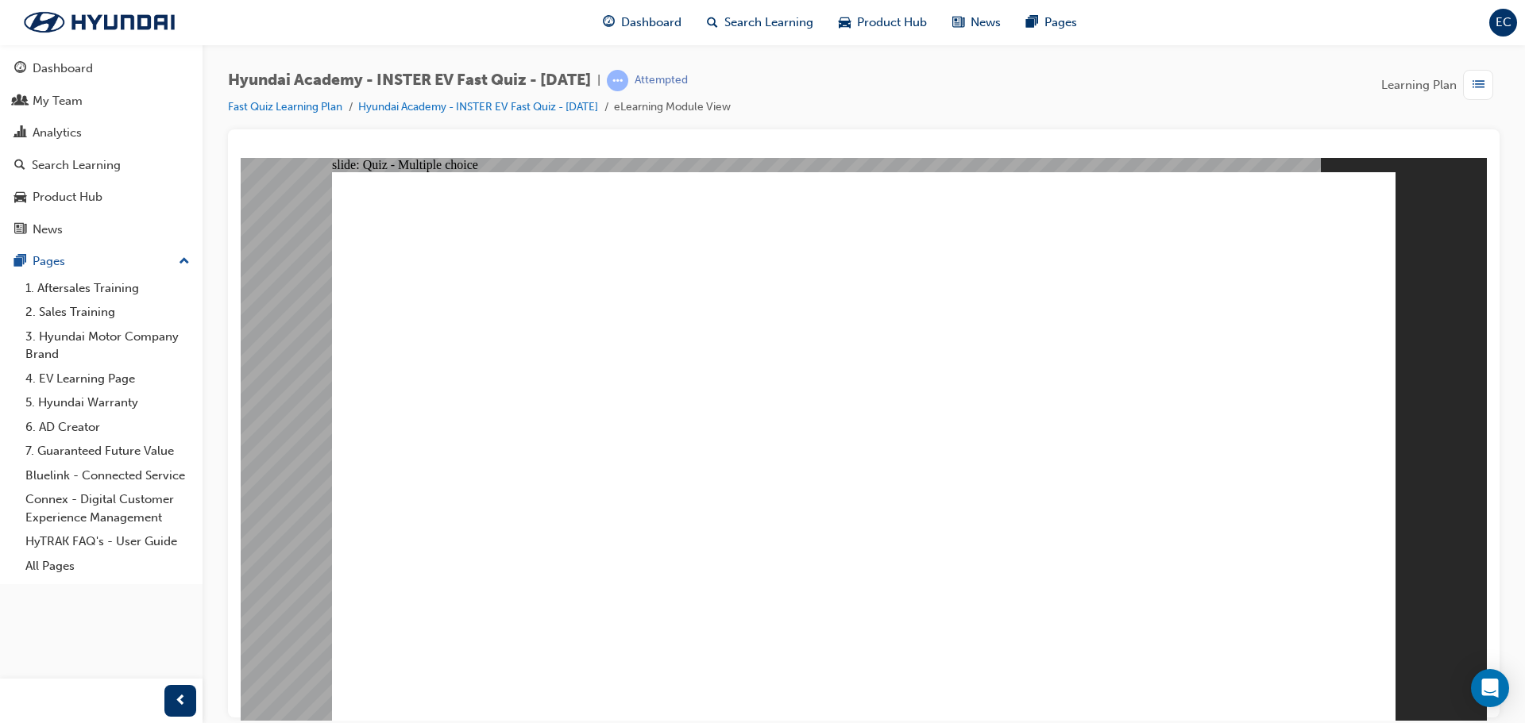
radio input "true"
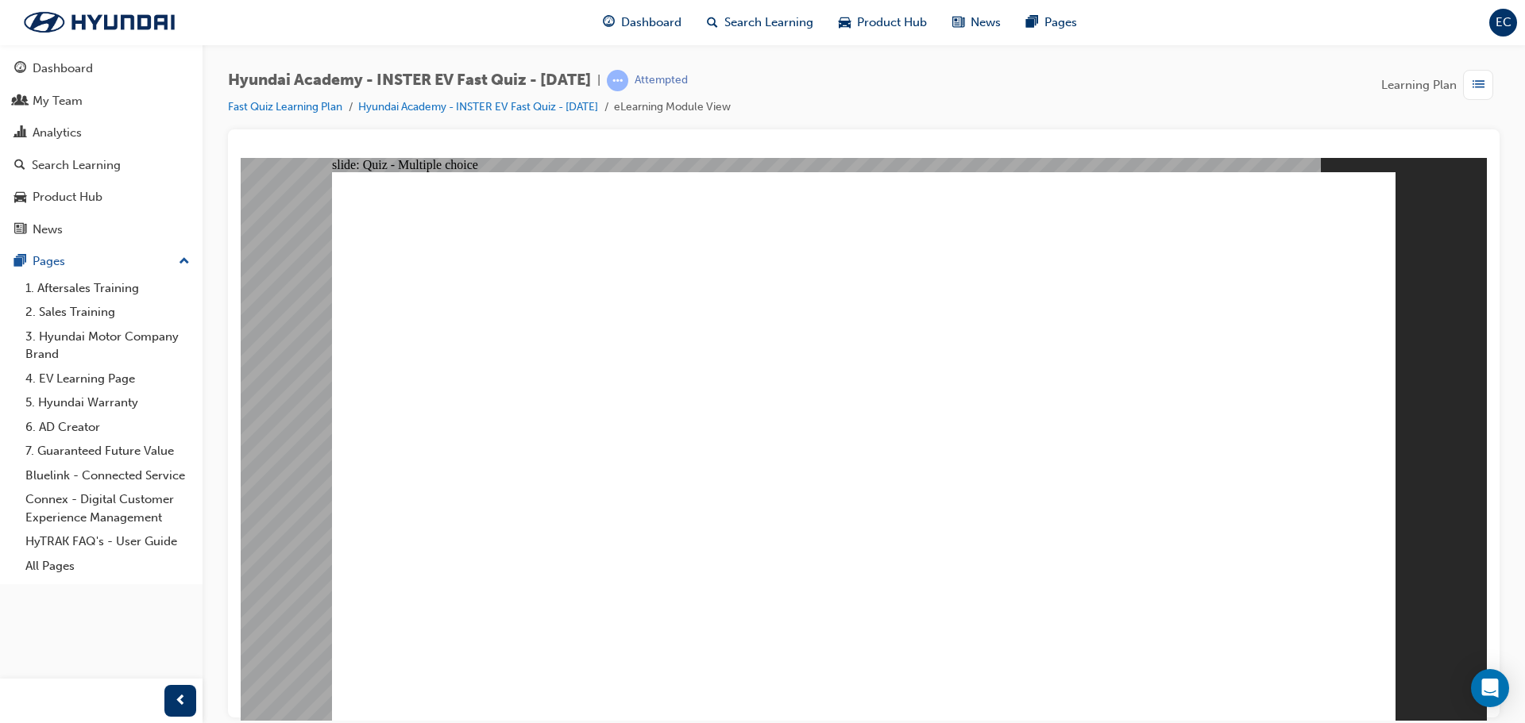
radio input "true"
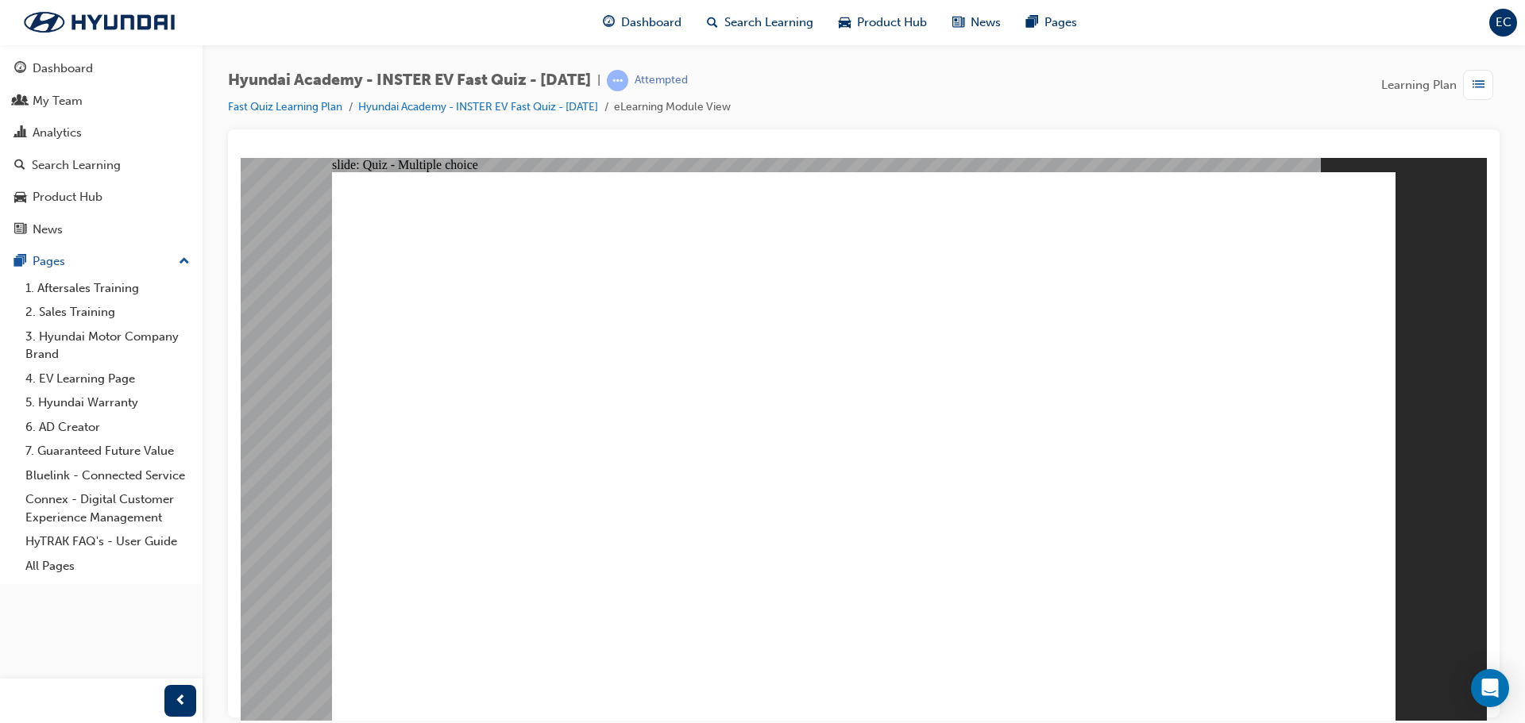
radio input "true"
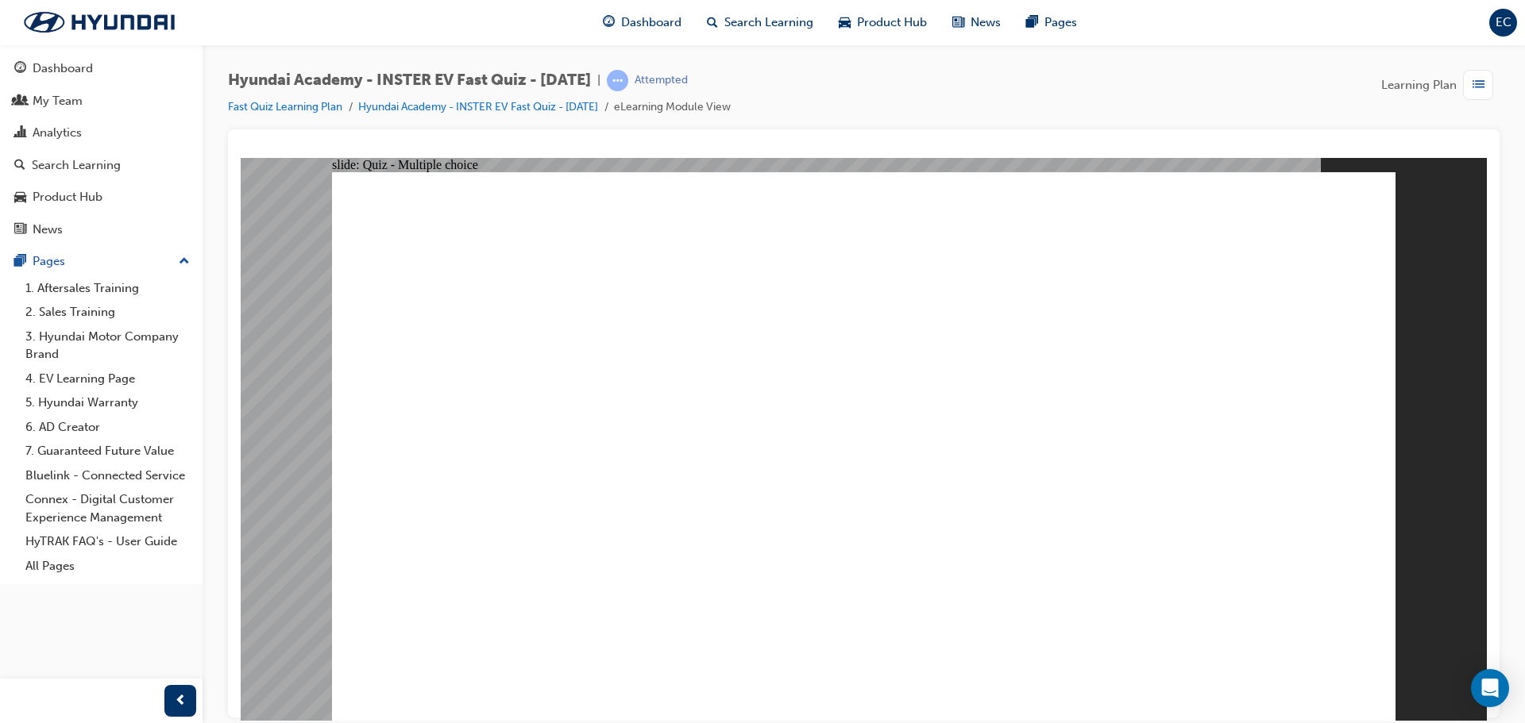
radio input "true"
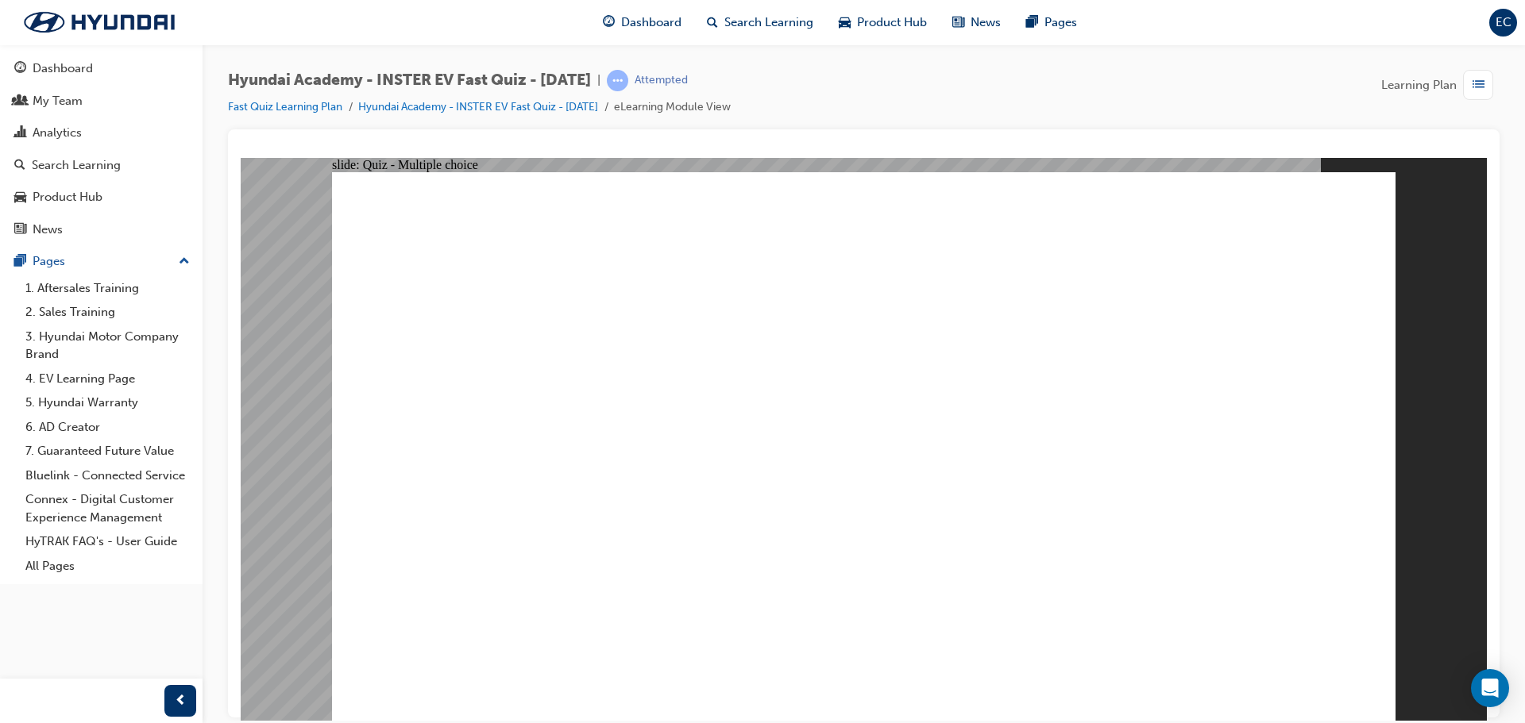
radio input "true"
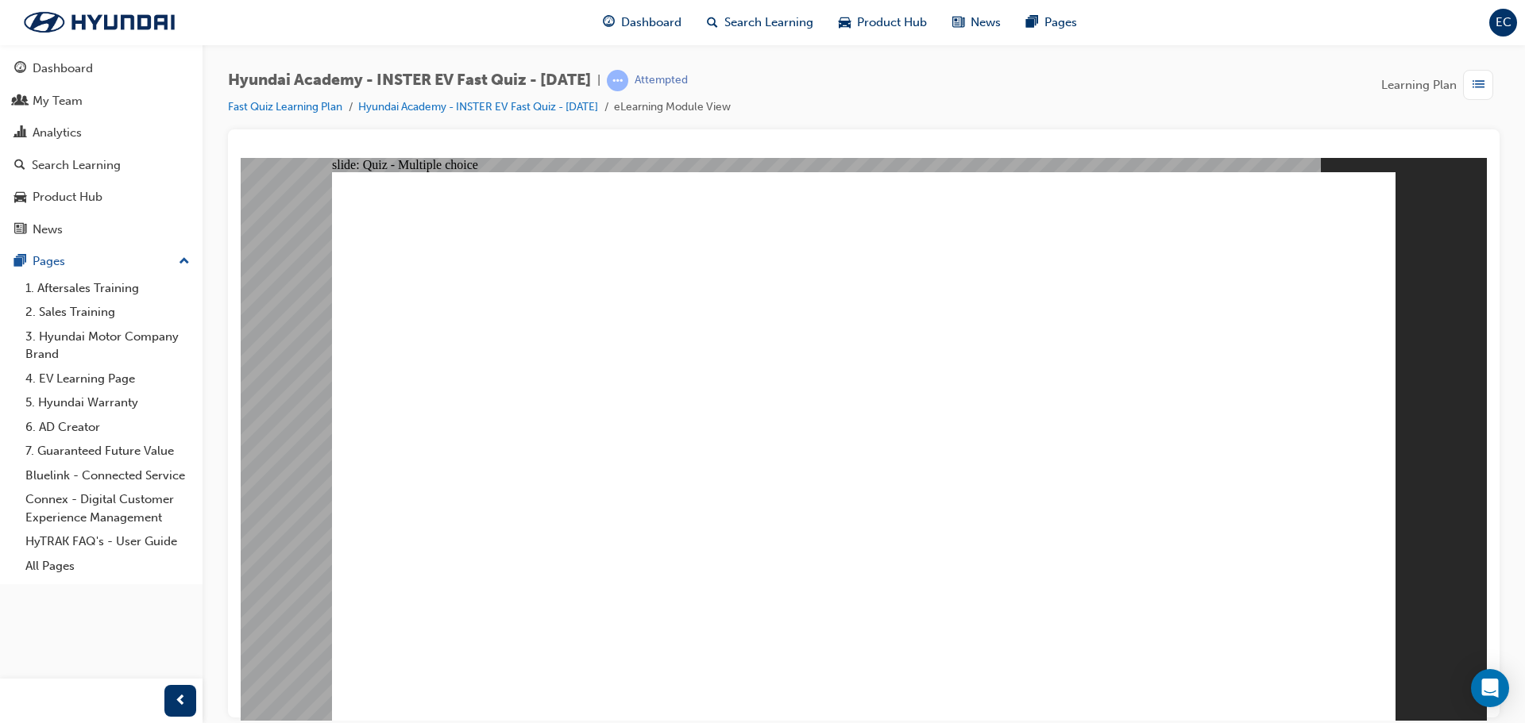
radio input "true"
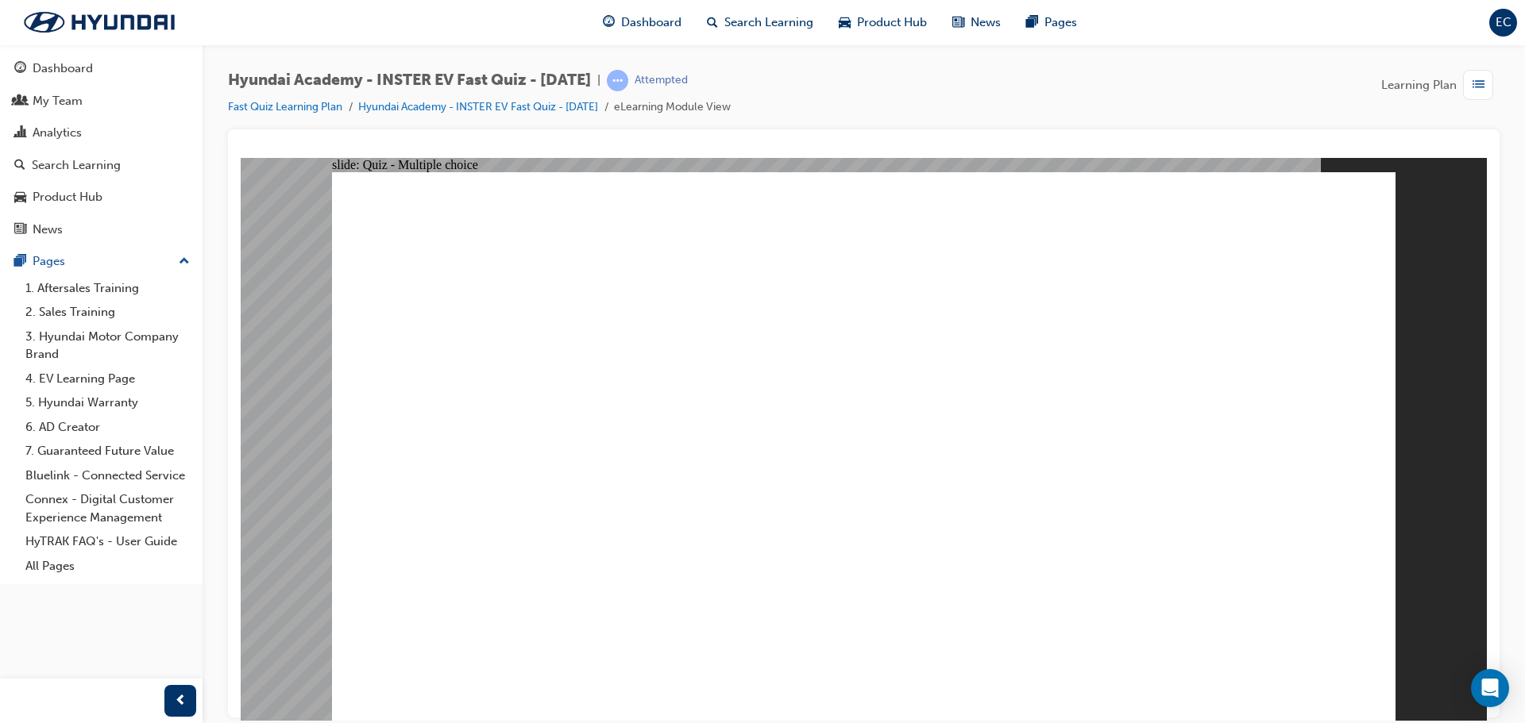
radio input "true"
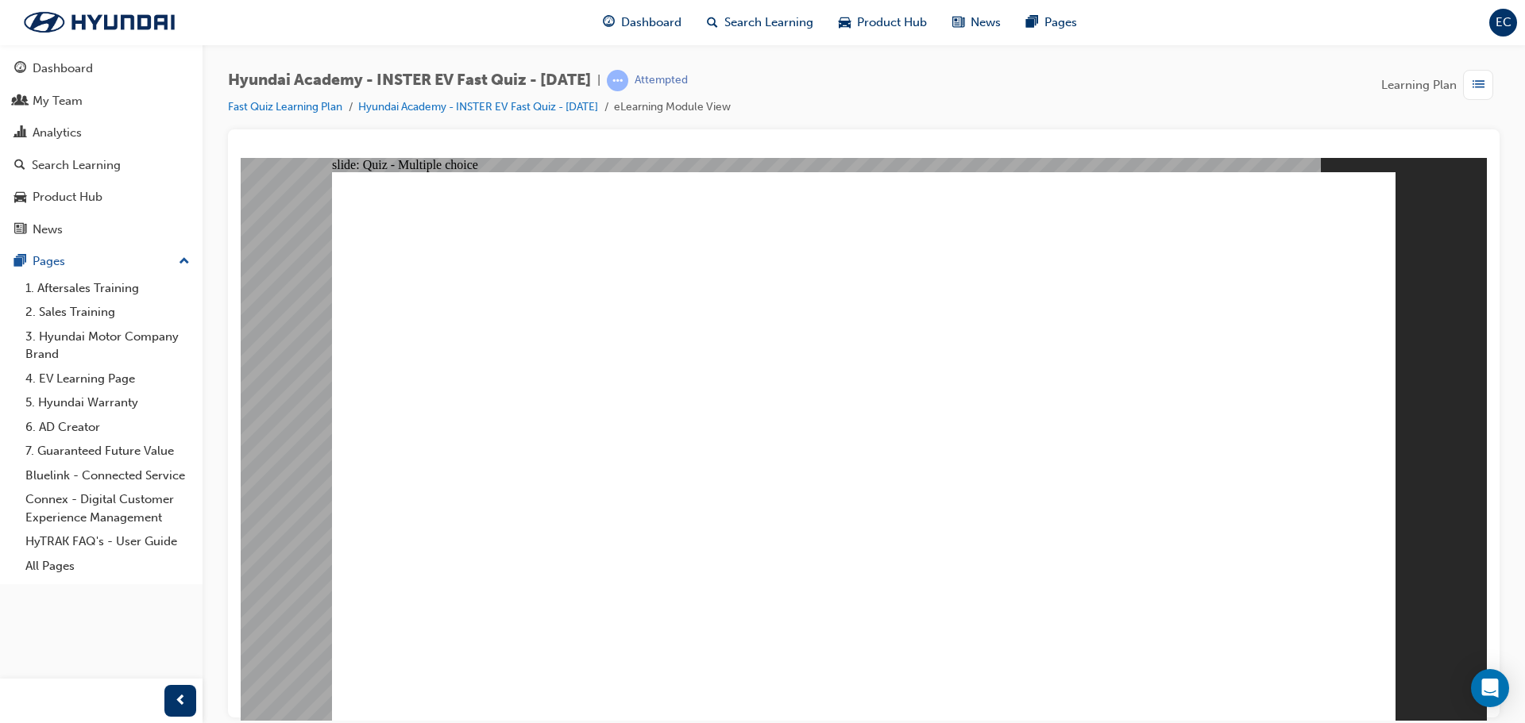
radio input "true"
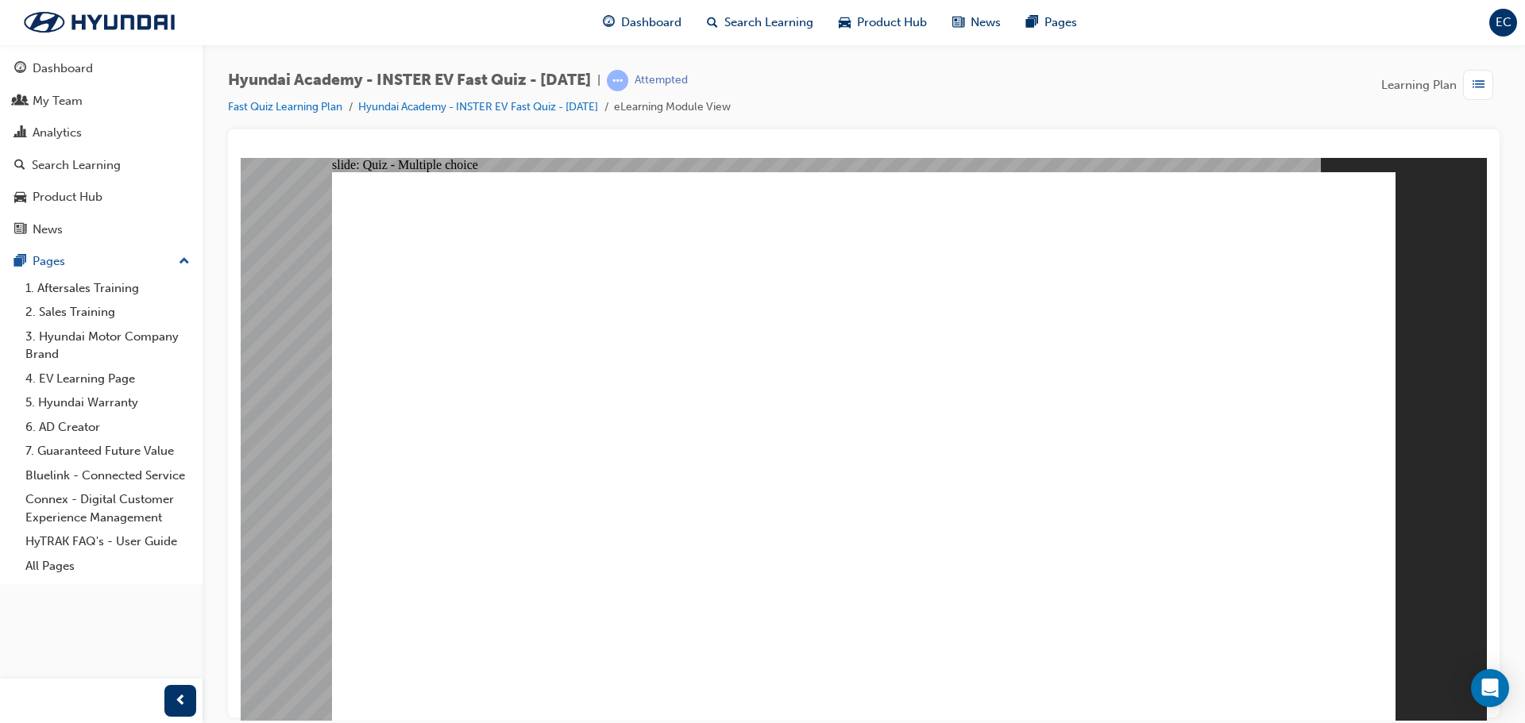
radio input "true"
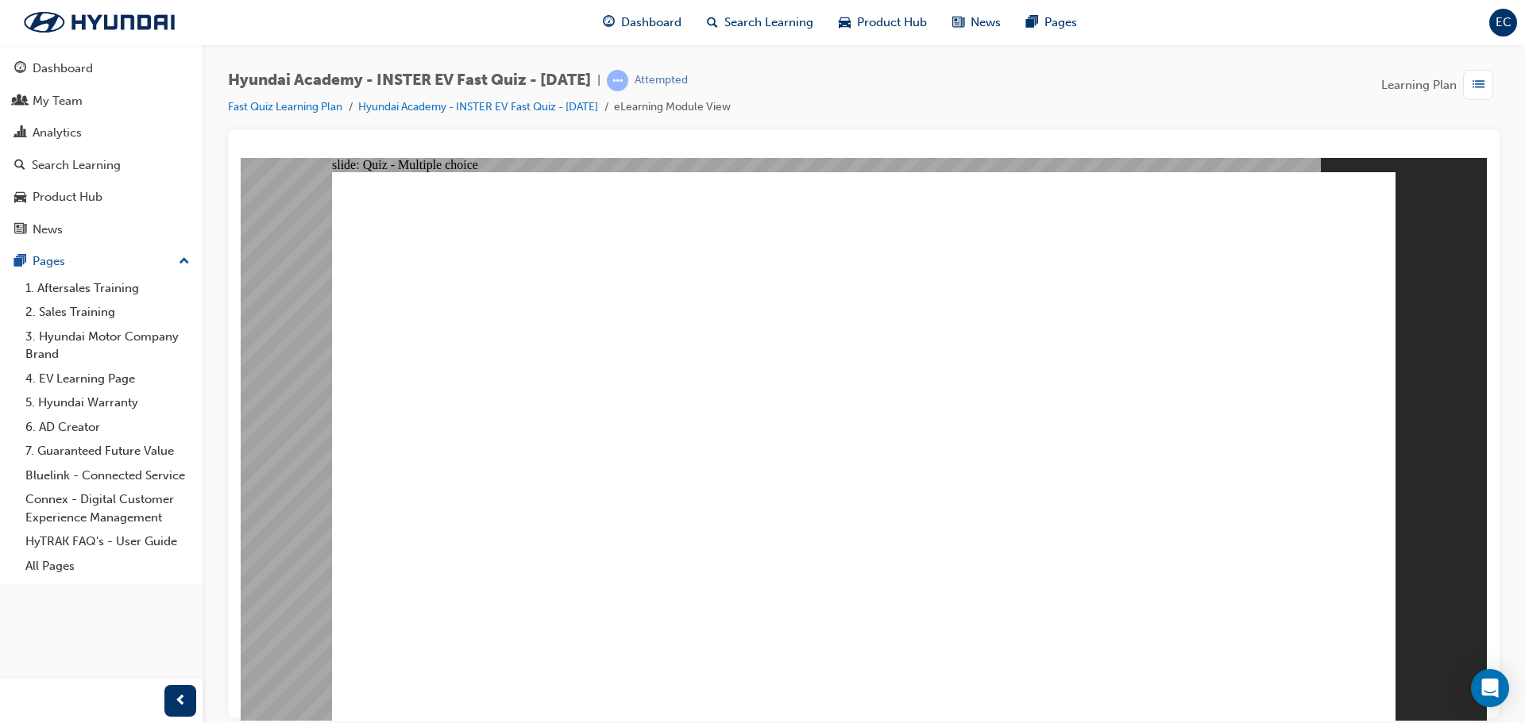
radio input "true"
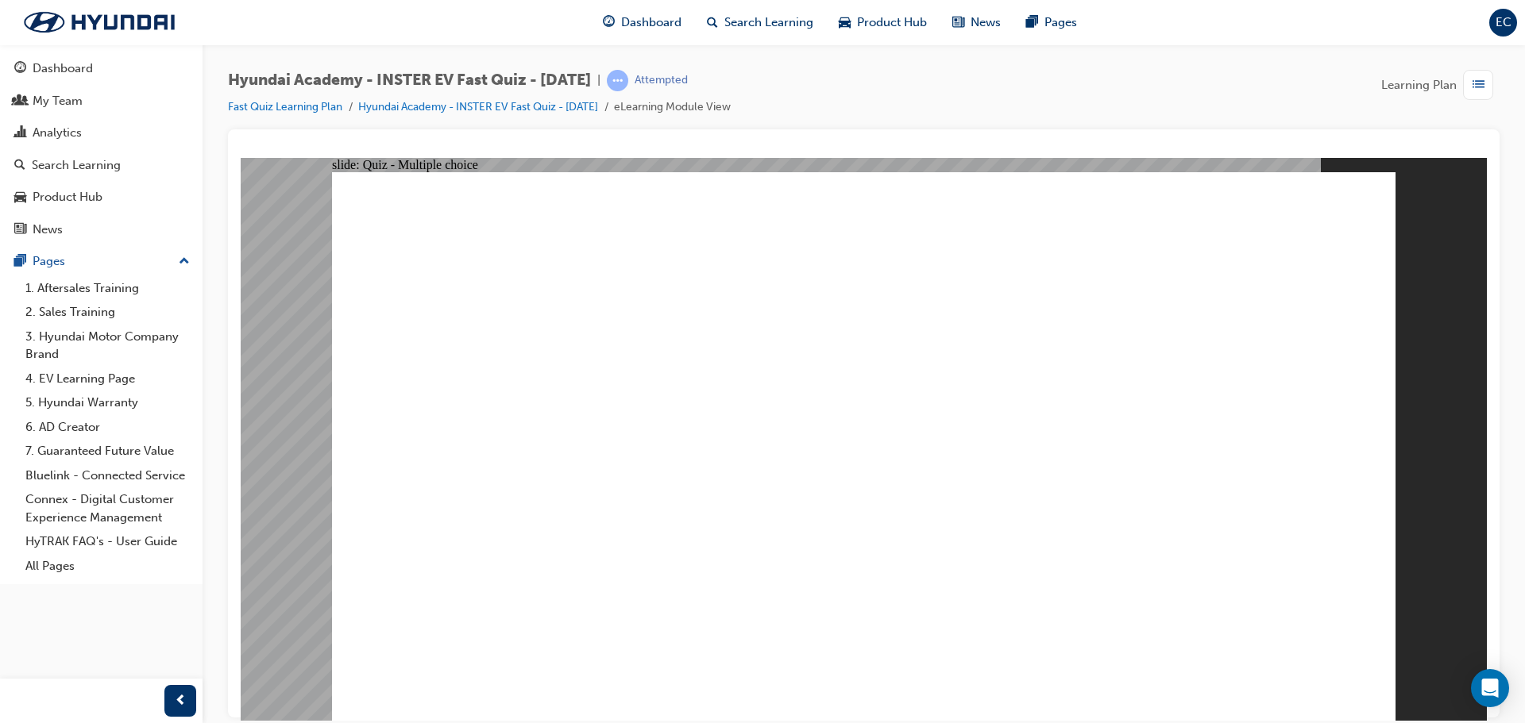
radio input "true"
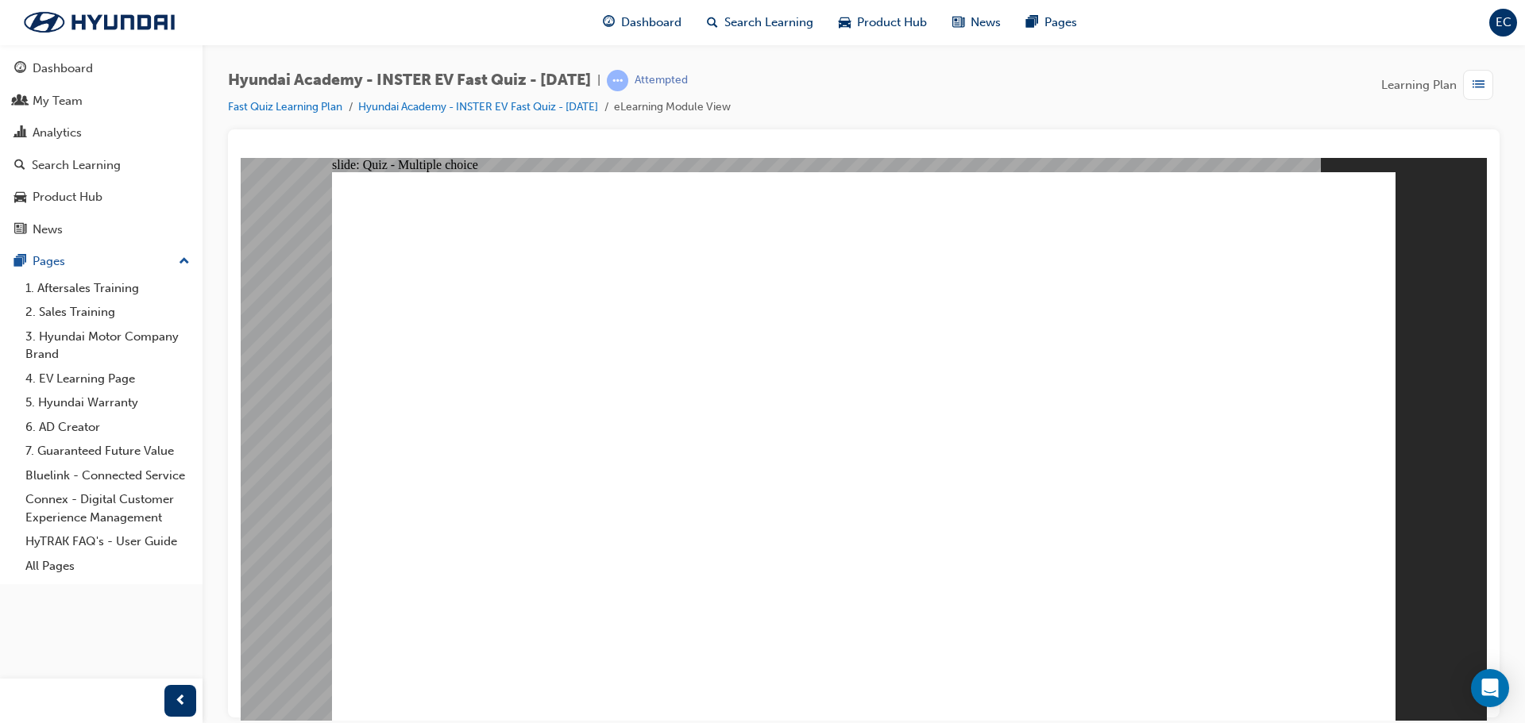
radio input "true"
checkbox input "true"
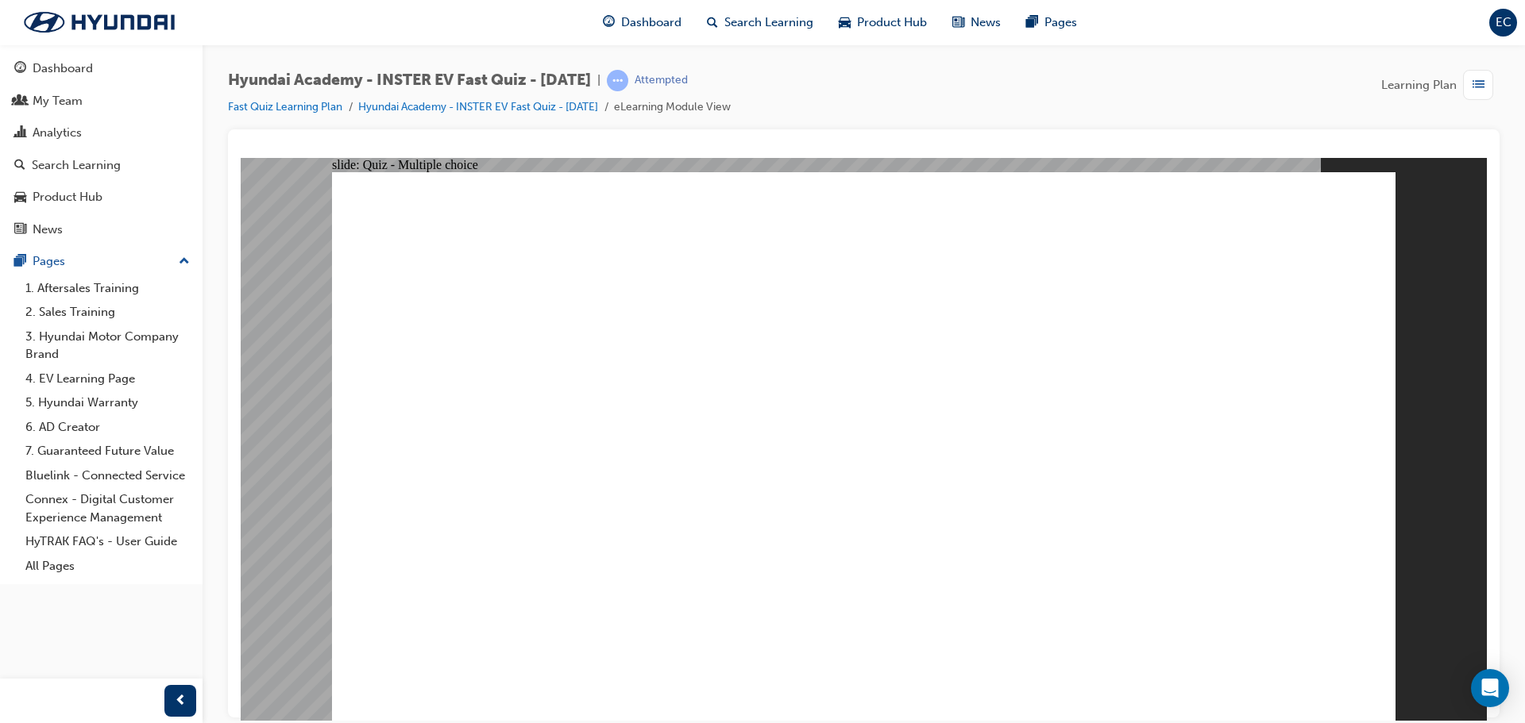
radio input "true"
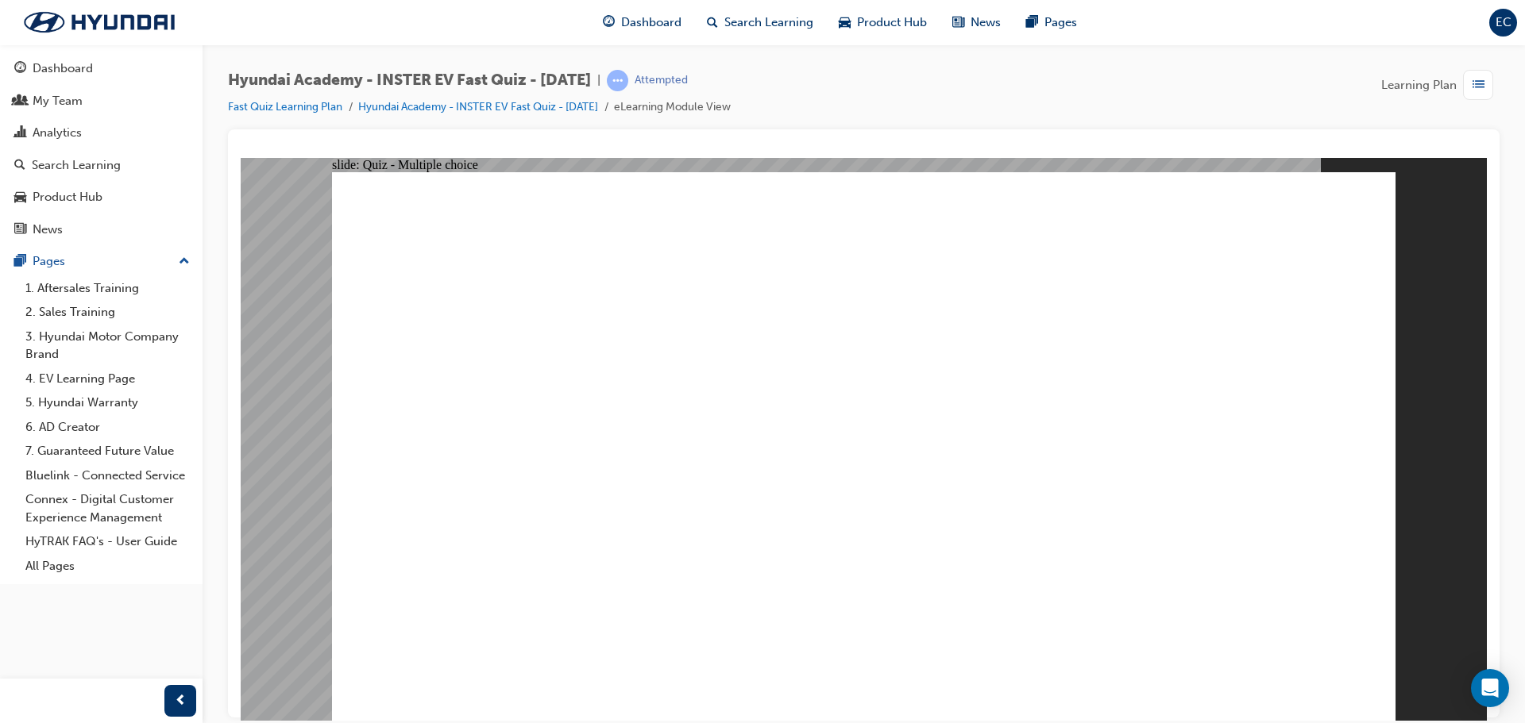
radio input "true"
drag, startPoint x: 1404, startPoint y: 678, endPoint x: 1379, endPoint y: 676, distance: 25.5
click at [1402, 678] on div "slide: Quiz - Multiple choice Rectangle 1 Which of the below statements sums up…" at bounding box center [864, 438] width 1246 height 563
drag, startPoint x: 890, startPoint y: 540, endPoint x: 886, endPoint y: 557, distance: 17.9
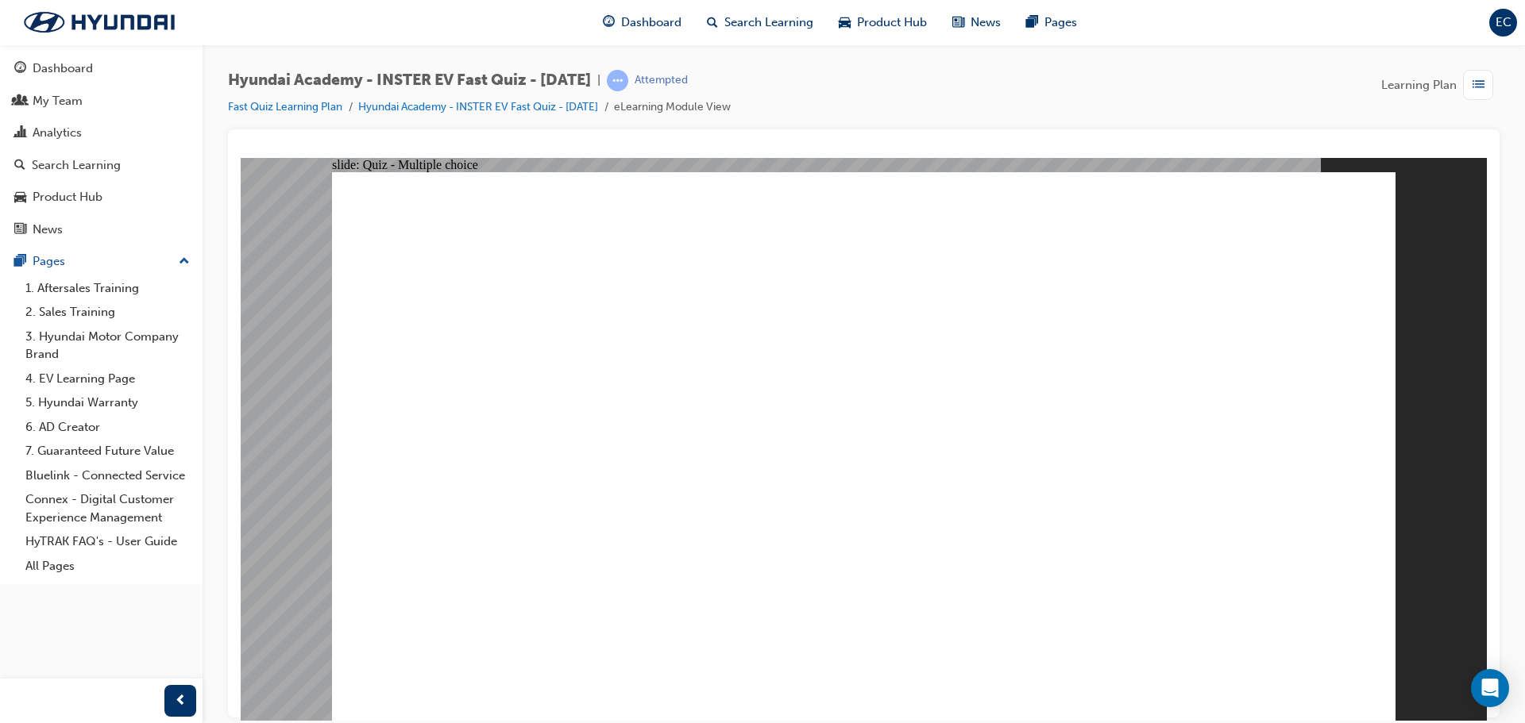
radio input "true"
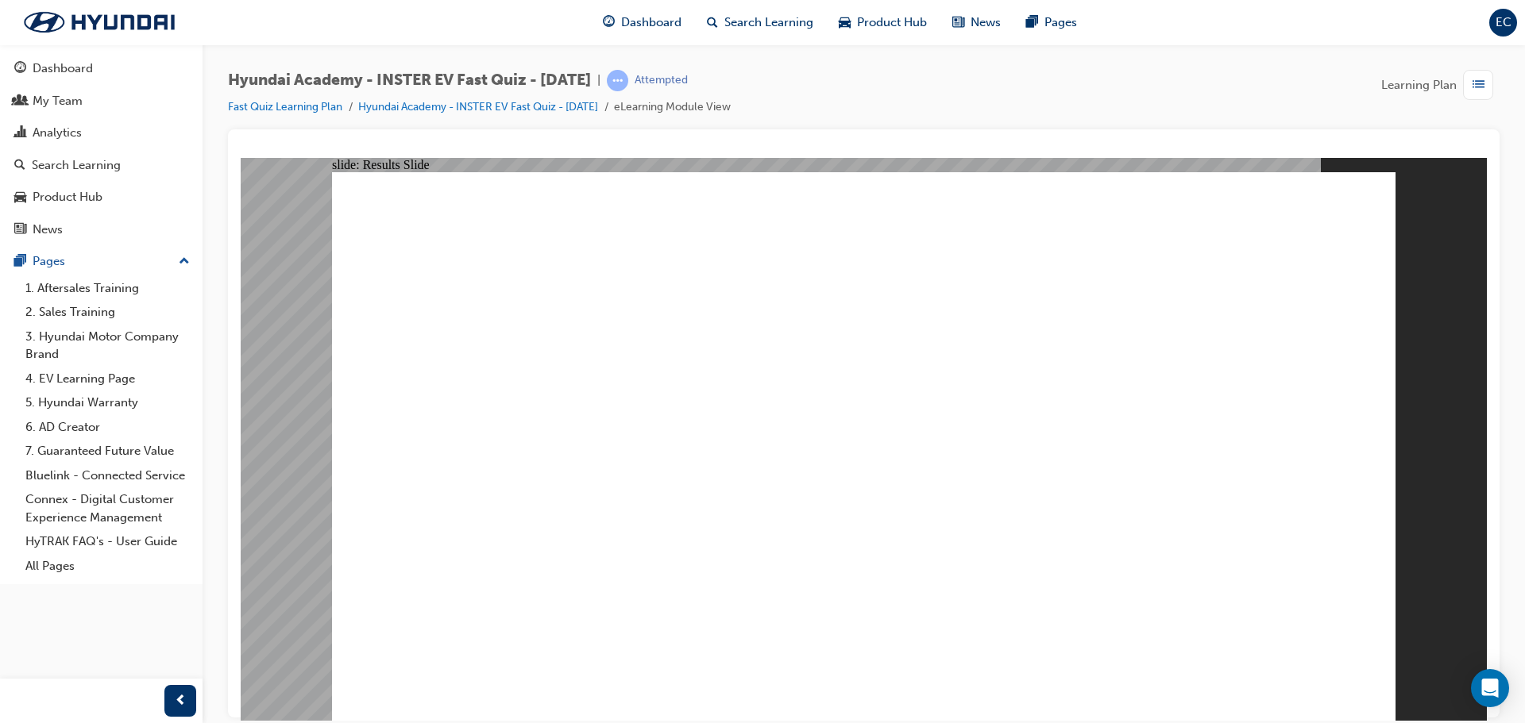
radio input "true"
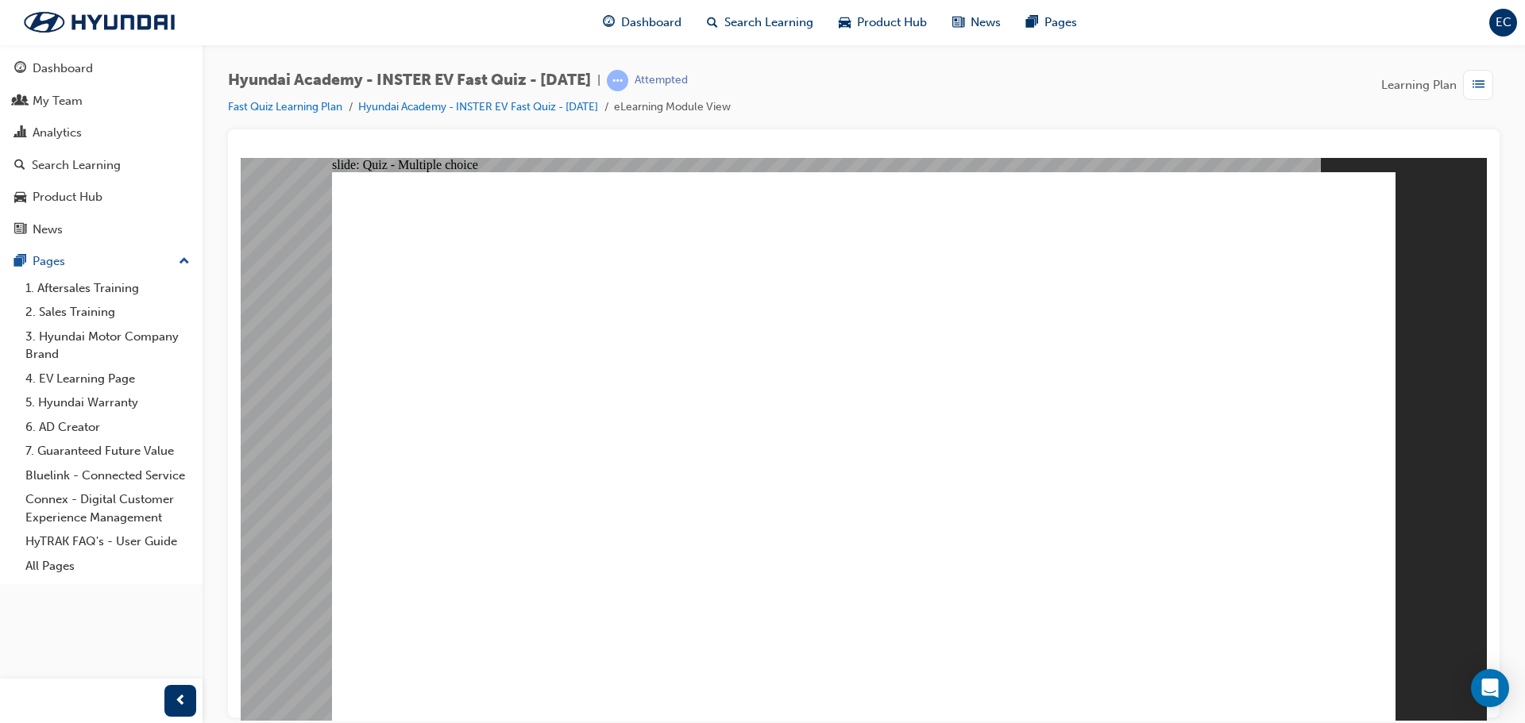
radio input "true"
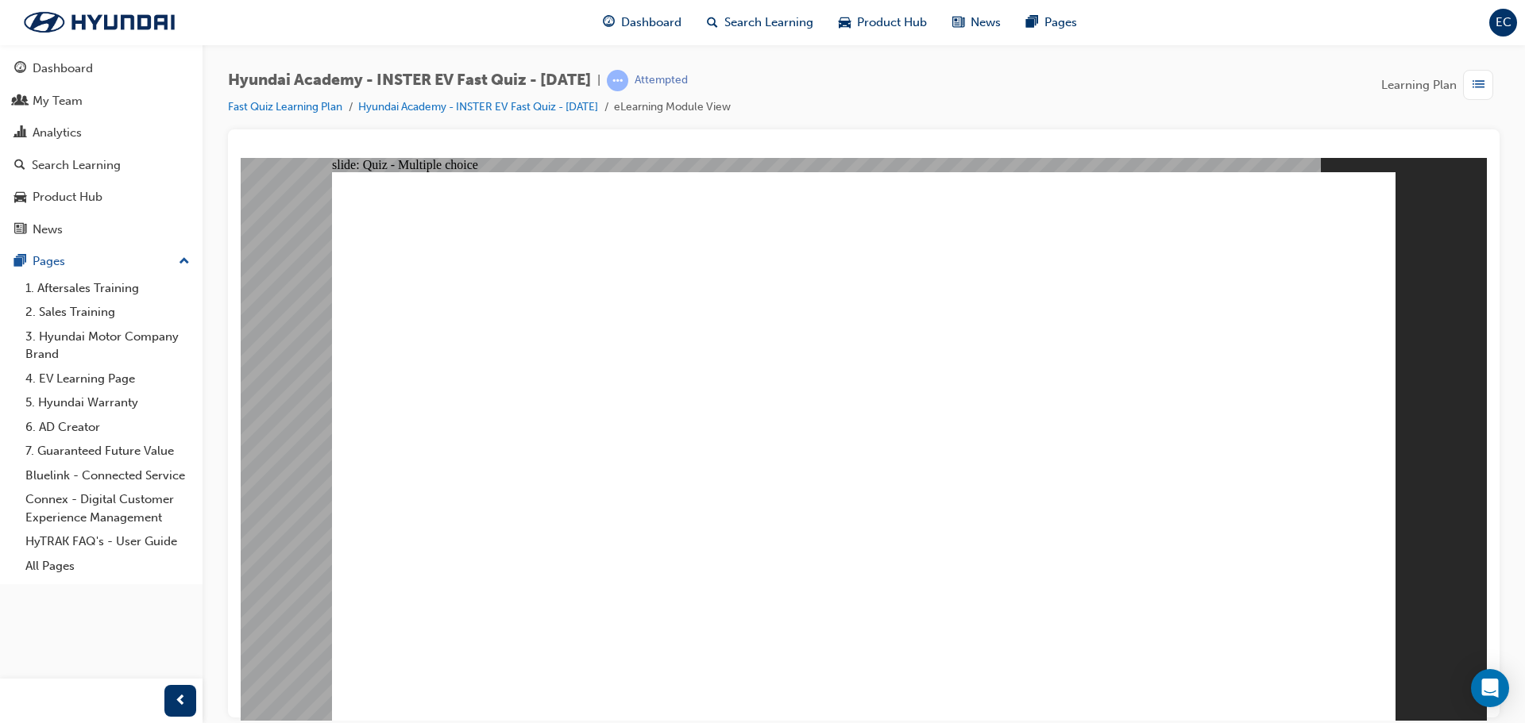
radio input "true"
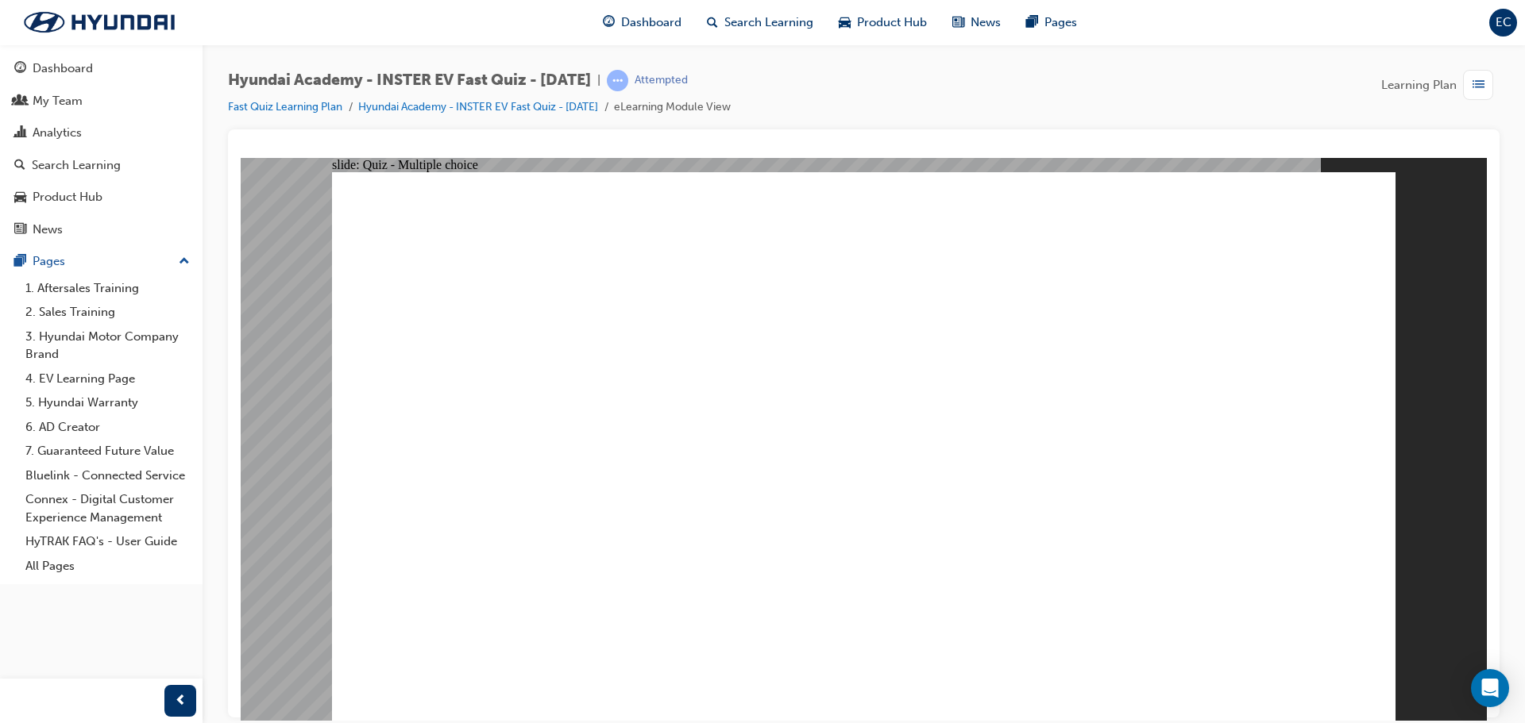
radio input "true"
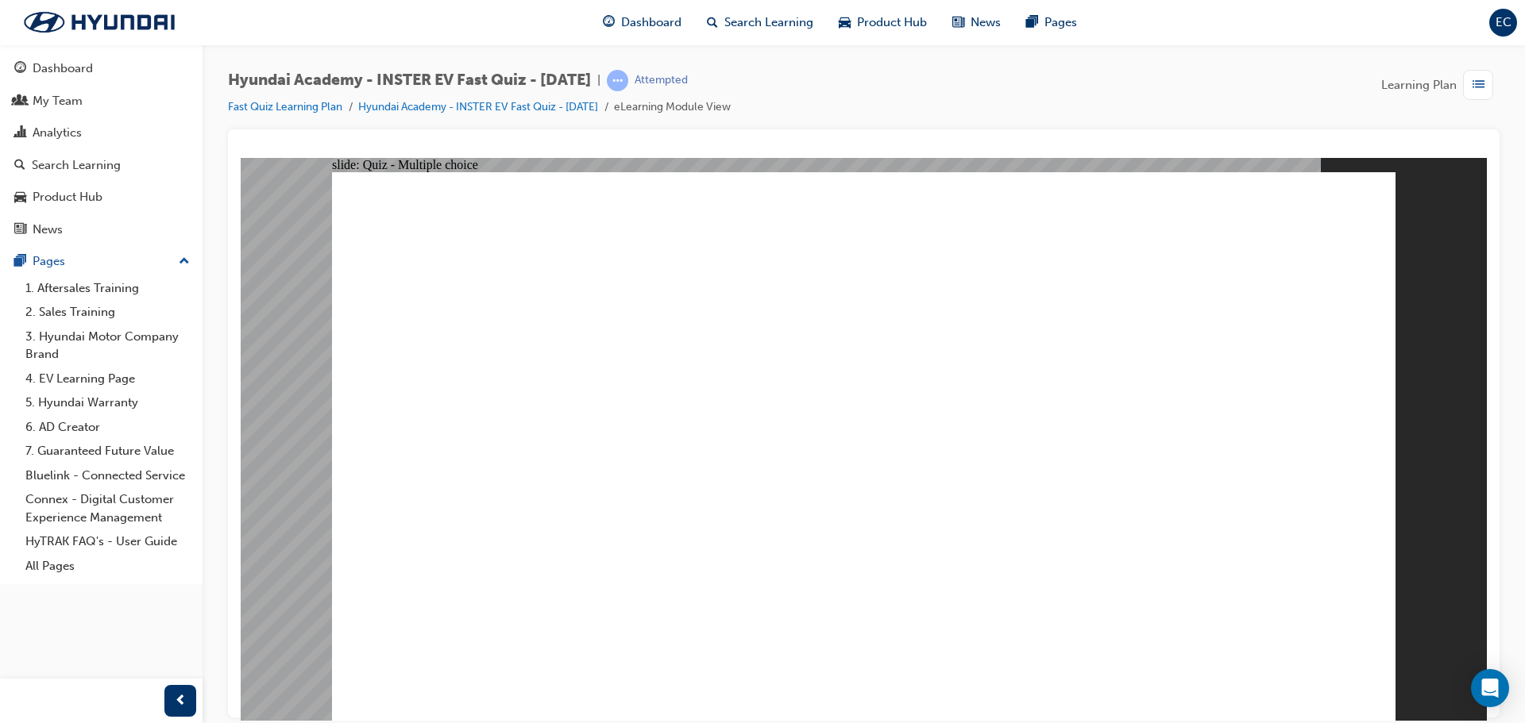
radio input "true"
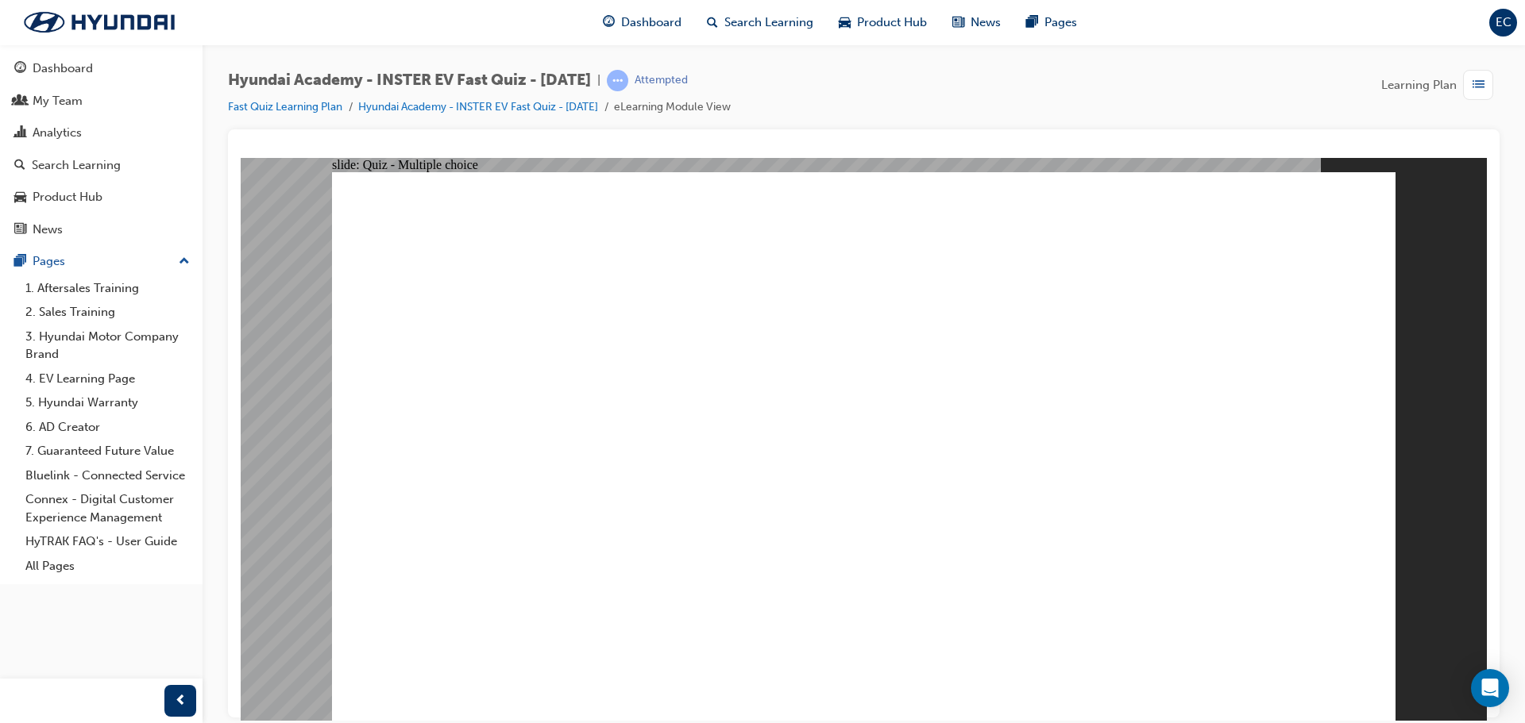
radio input "true"
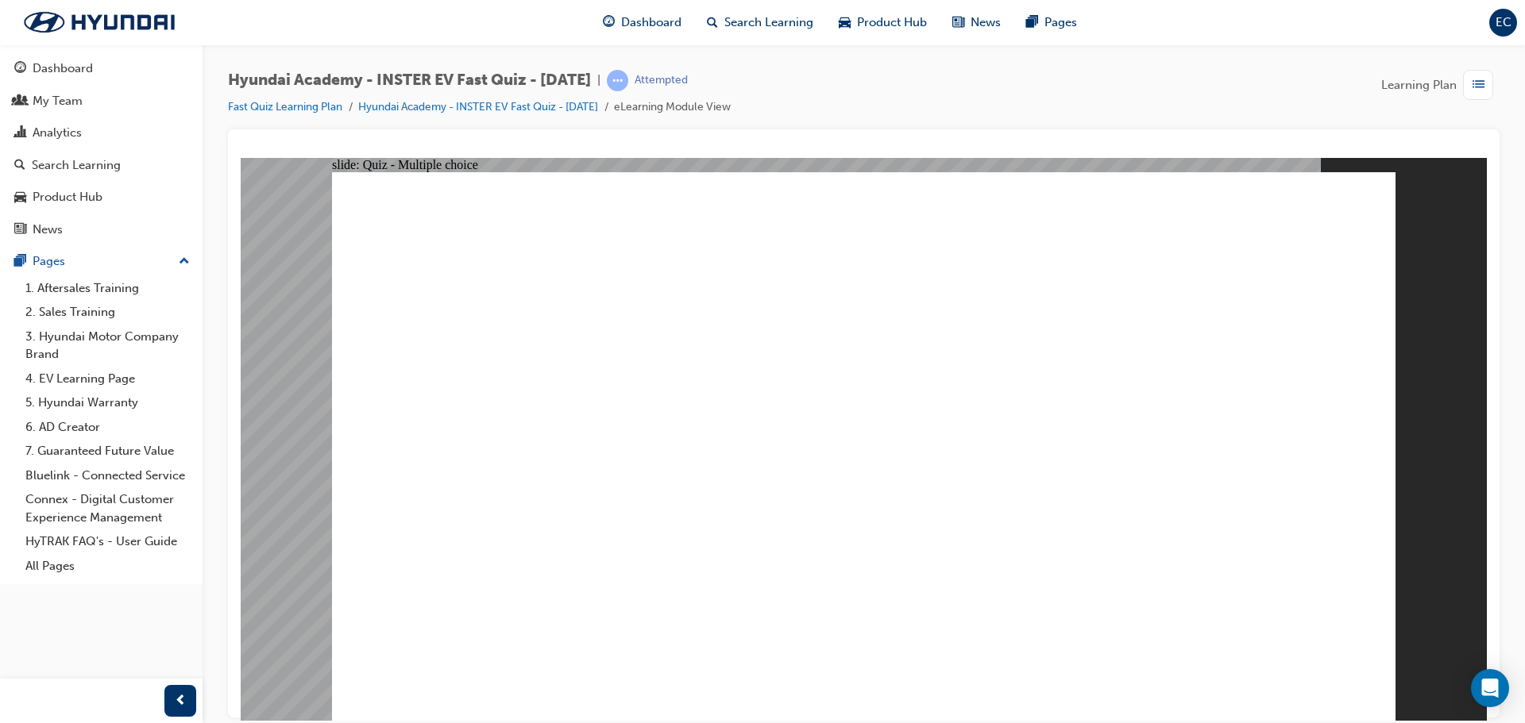
radio input "true"
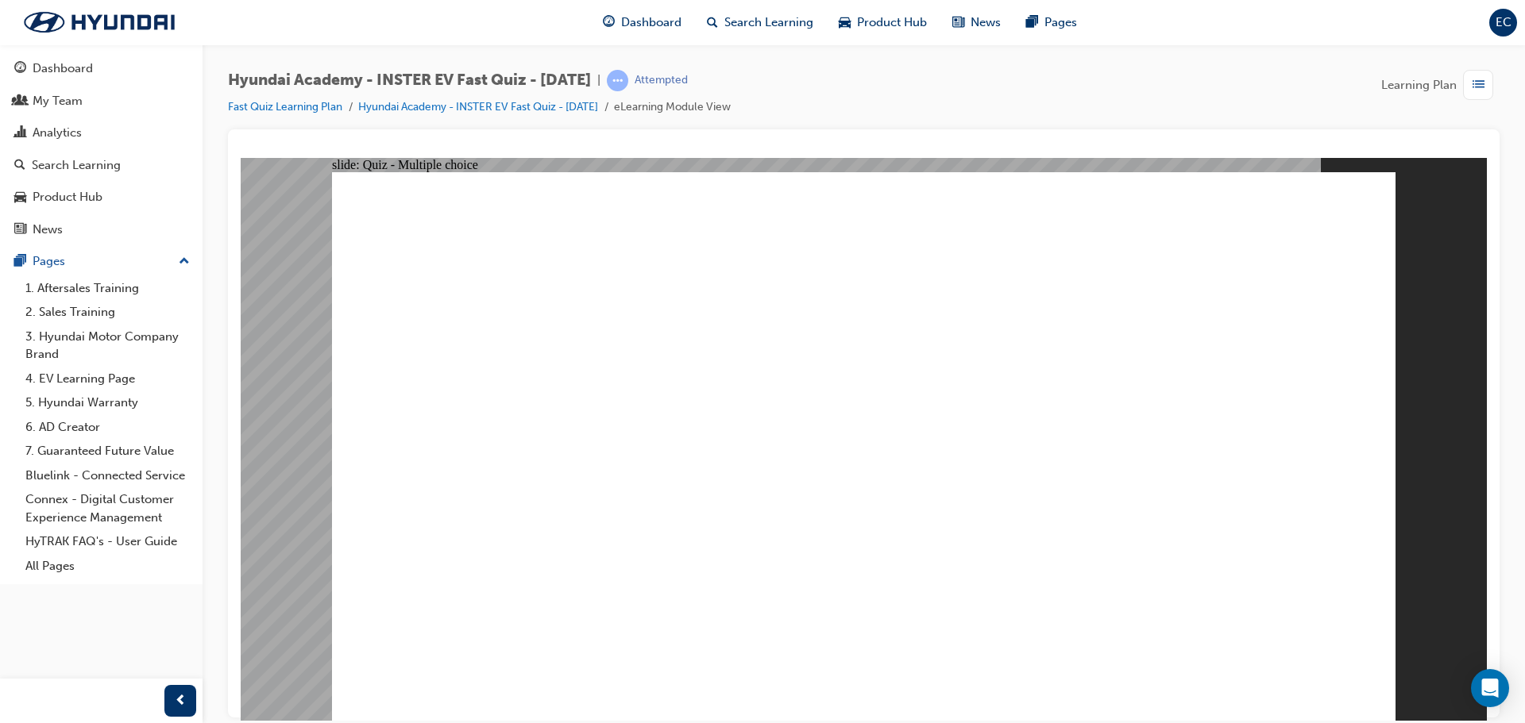
radio input "true"
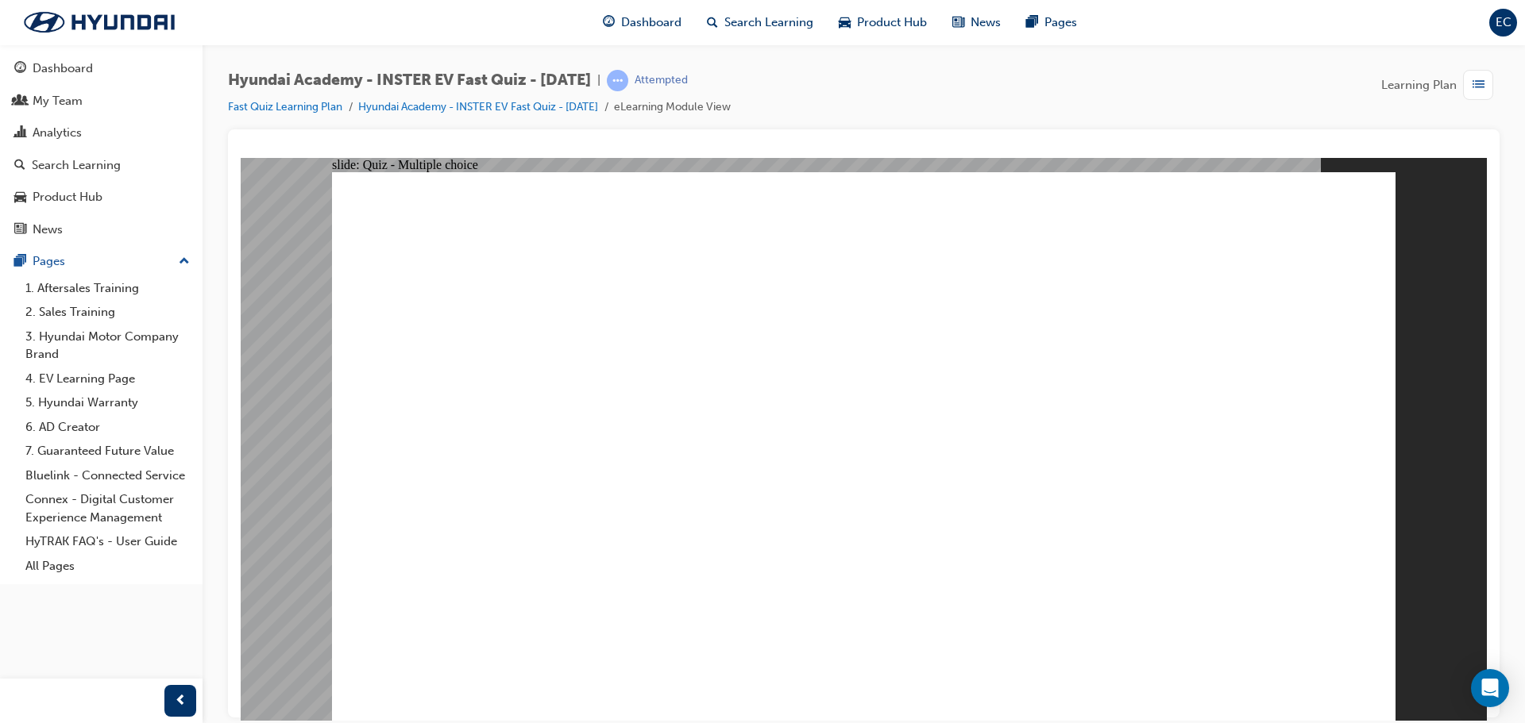
radio input "true"
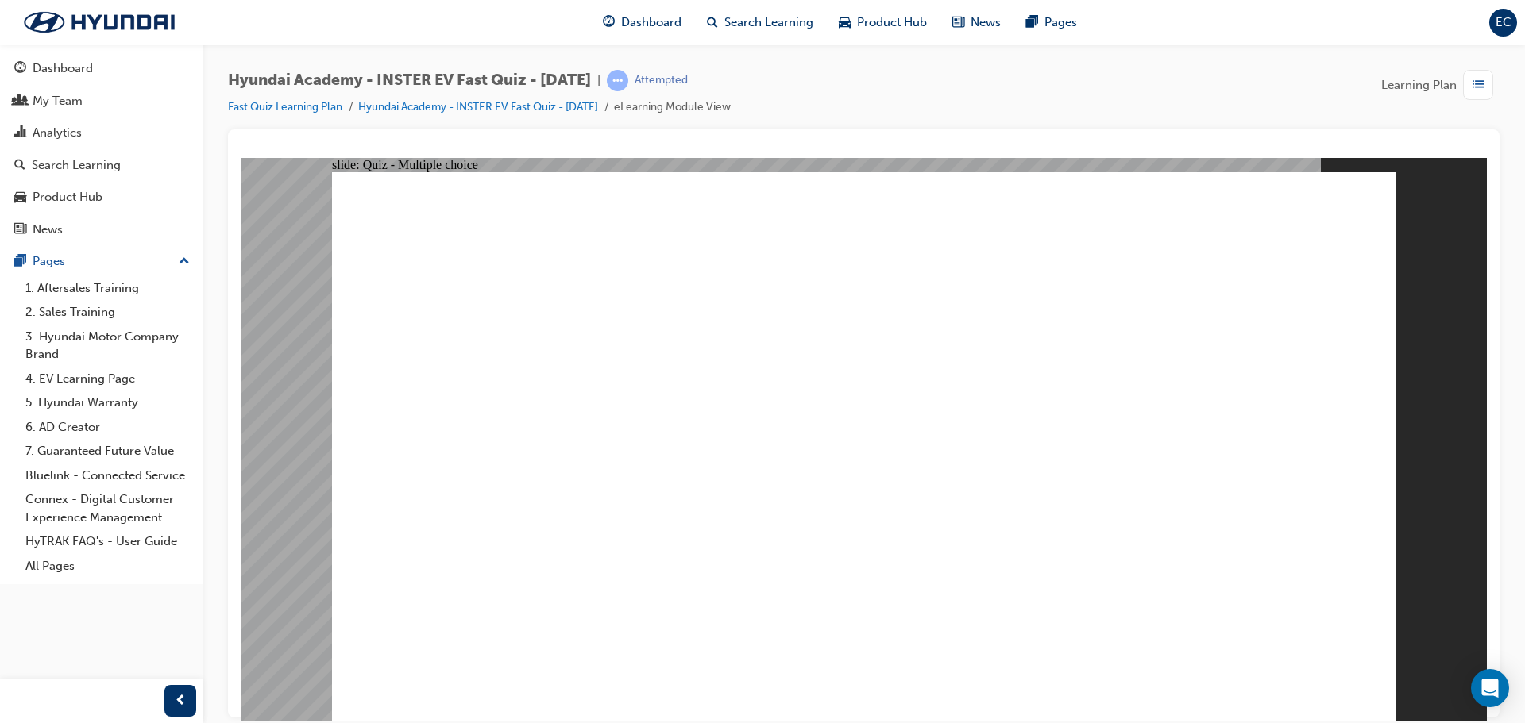
radio input "true"
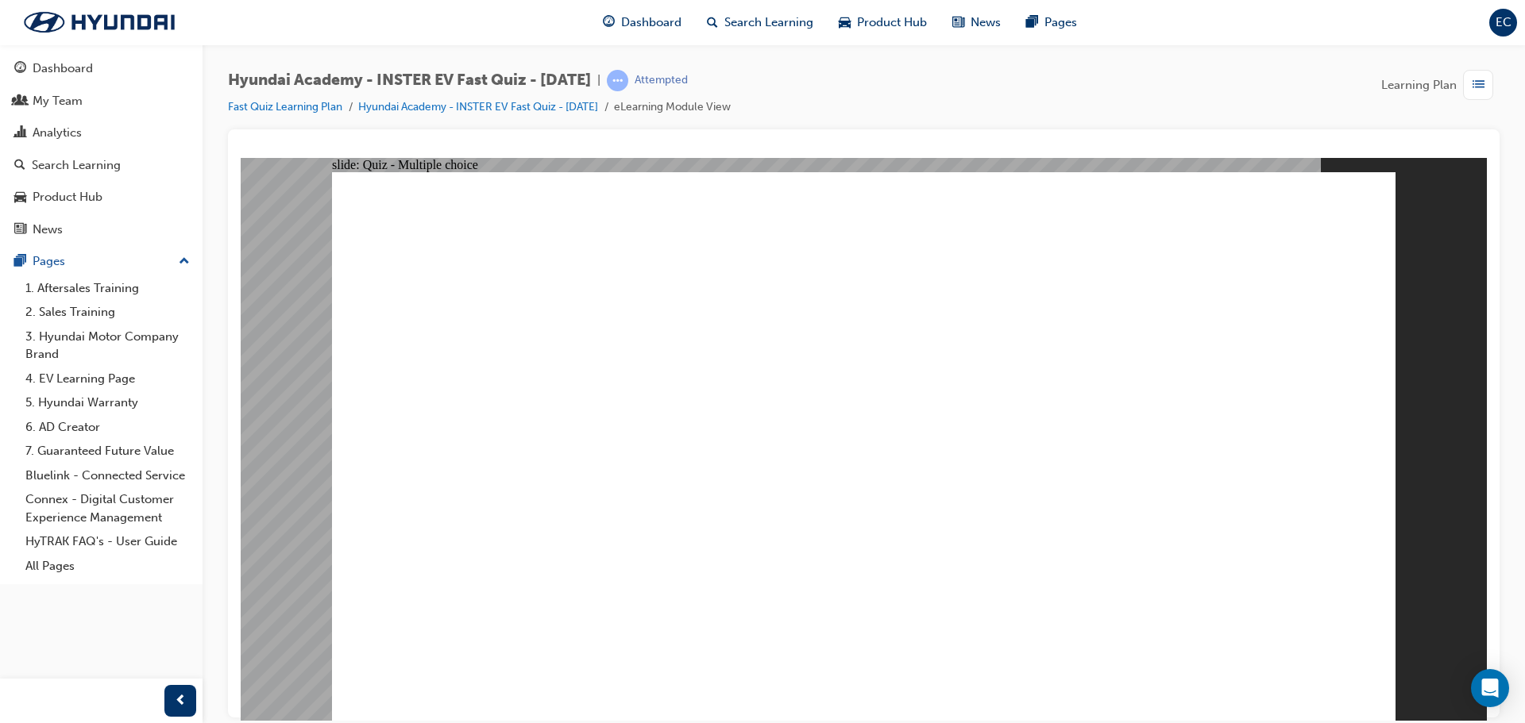
drag, startPoint x: 868, startPoint y: 588, endPoint x: 955, endPoint y: 622, distance: 93.8
radio input "true"
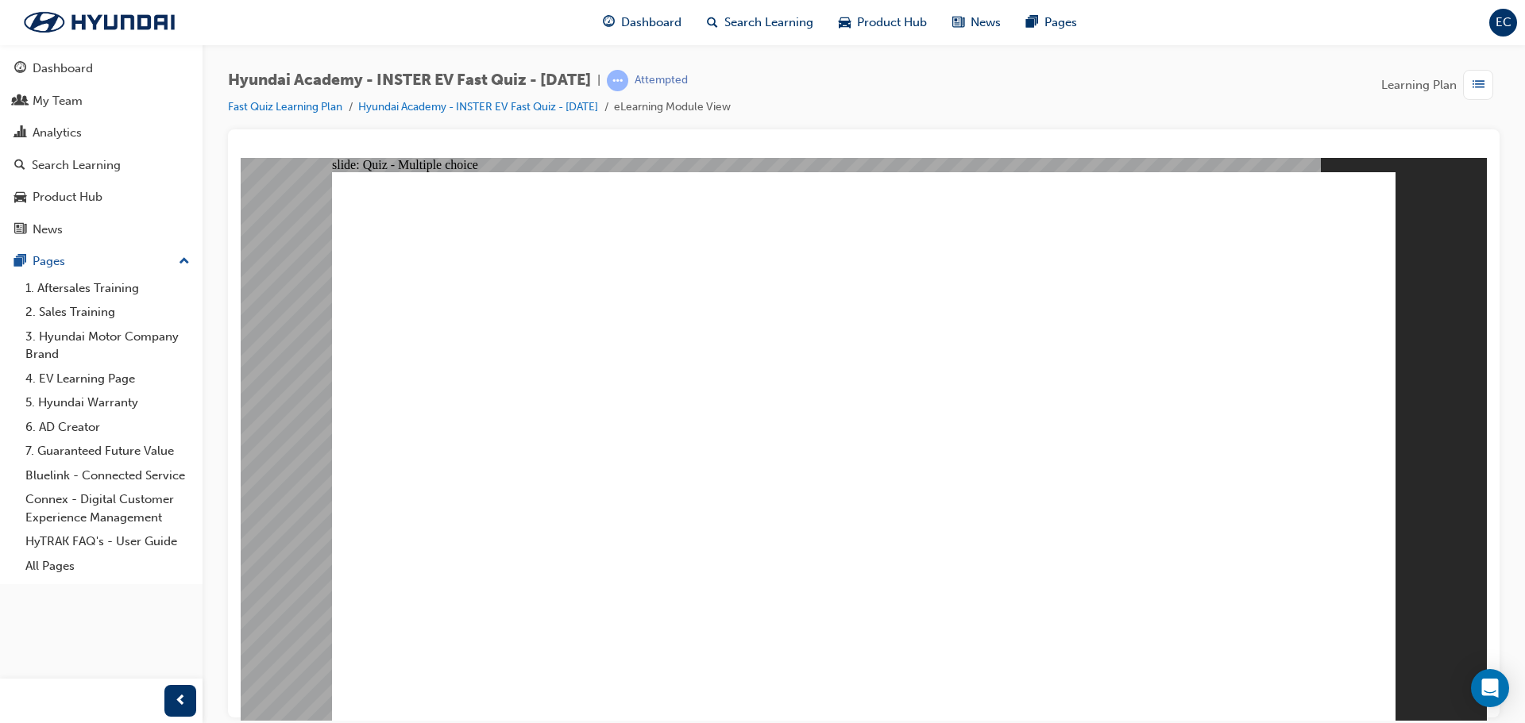
radio input "true"
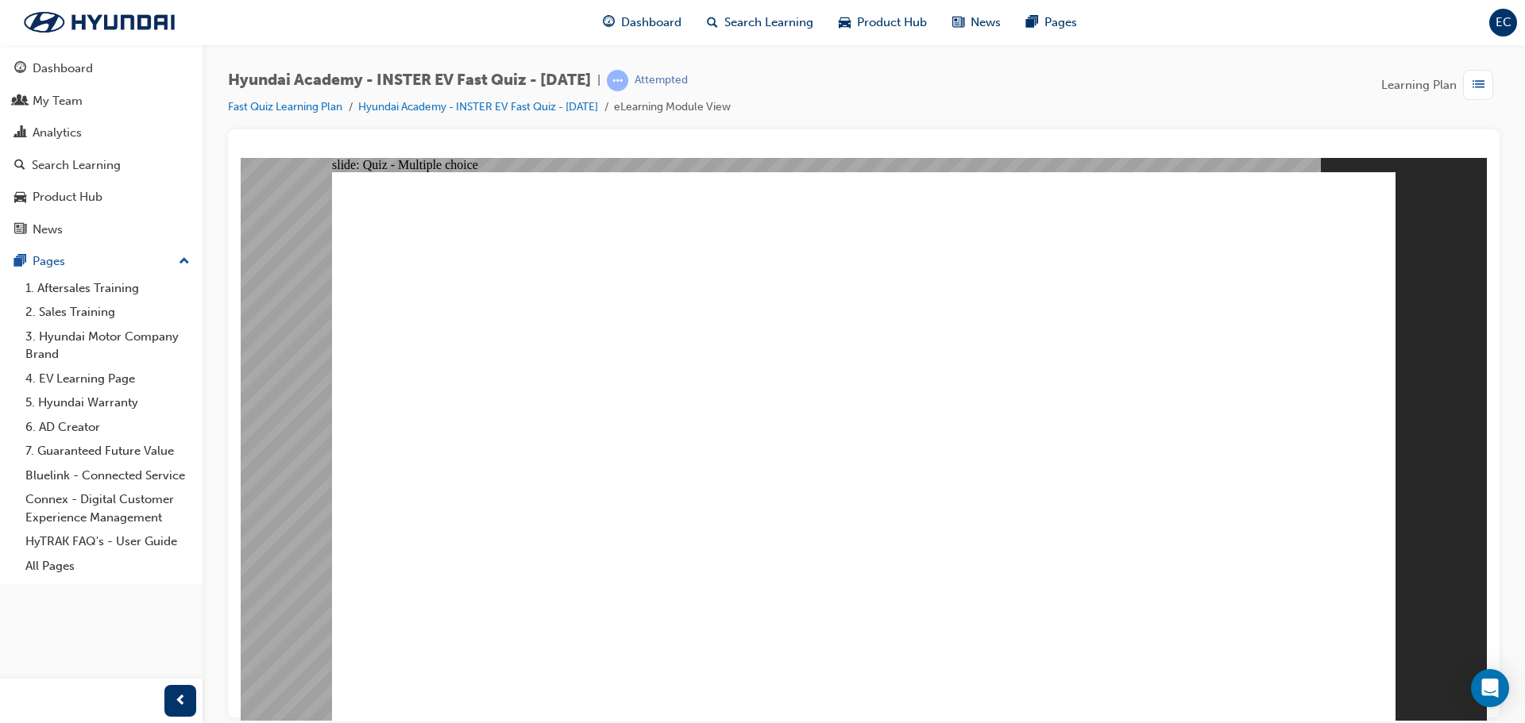
radio input "true"
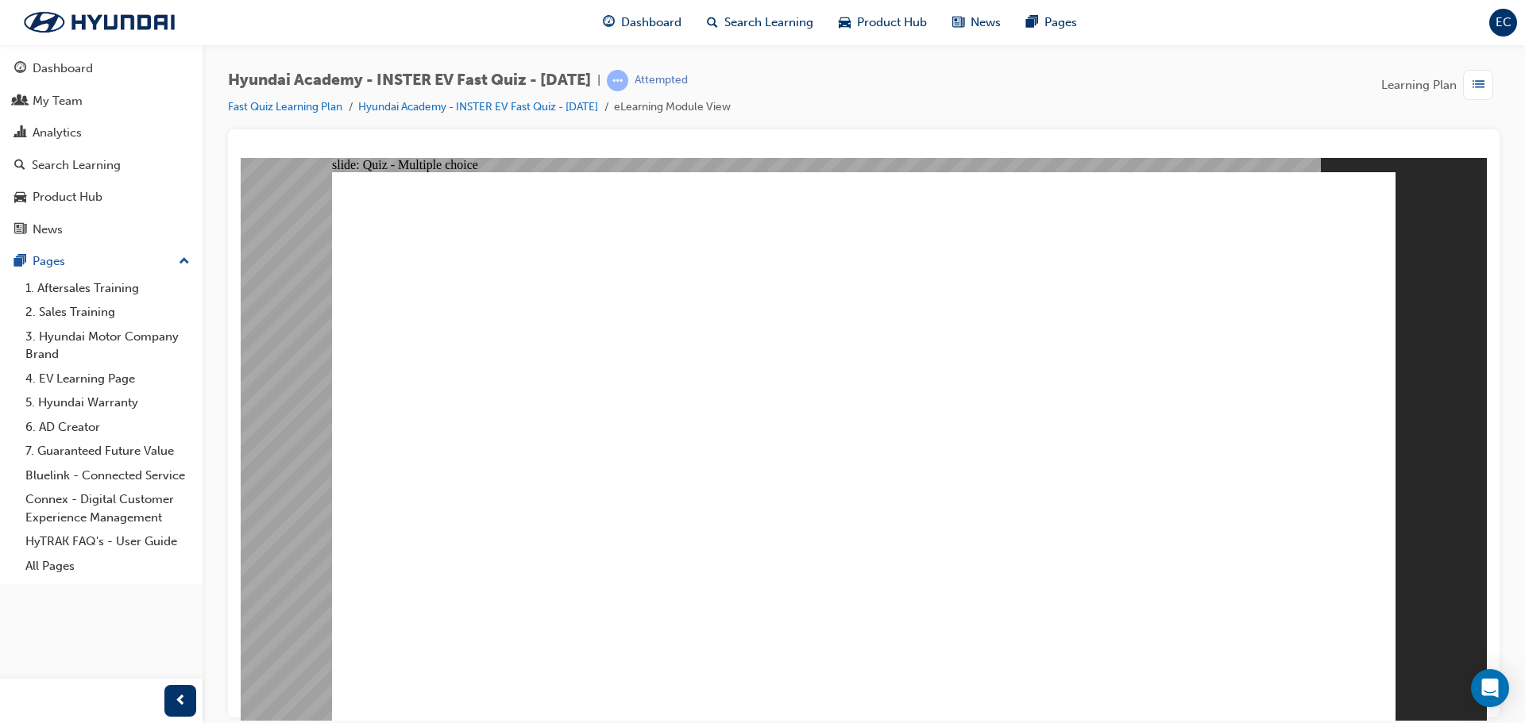
radio input "true"
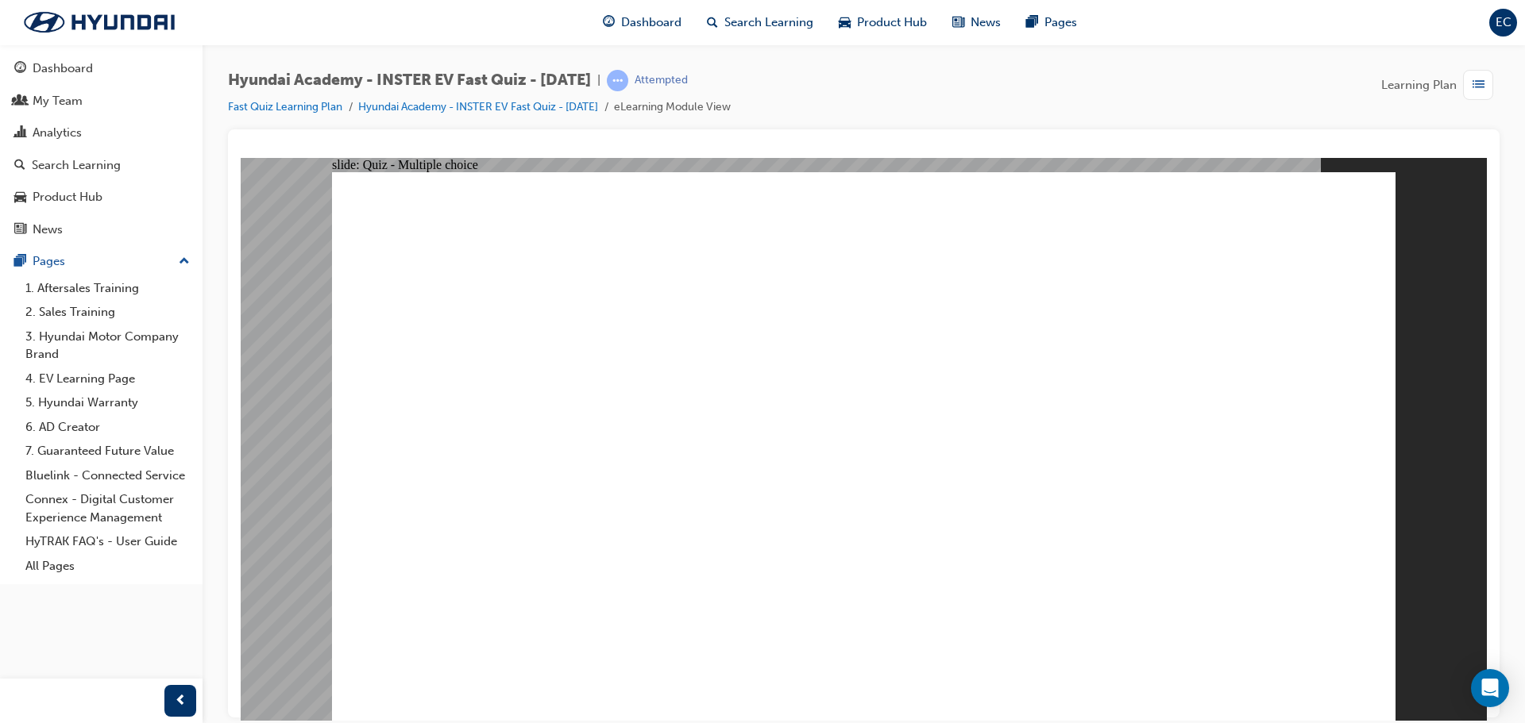
radio input "true"
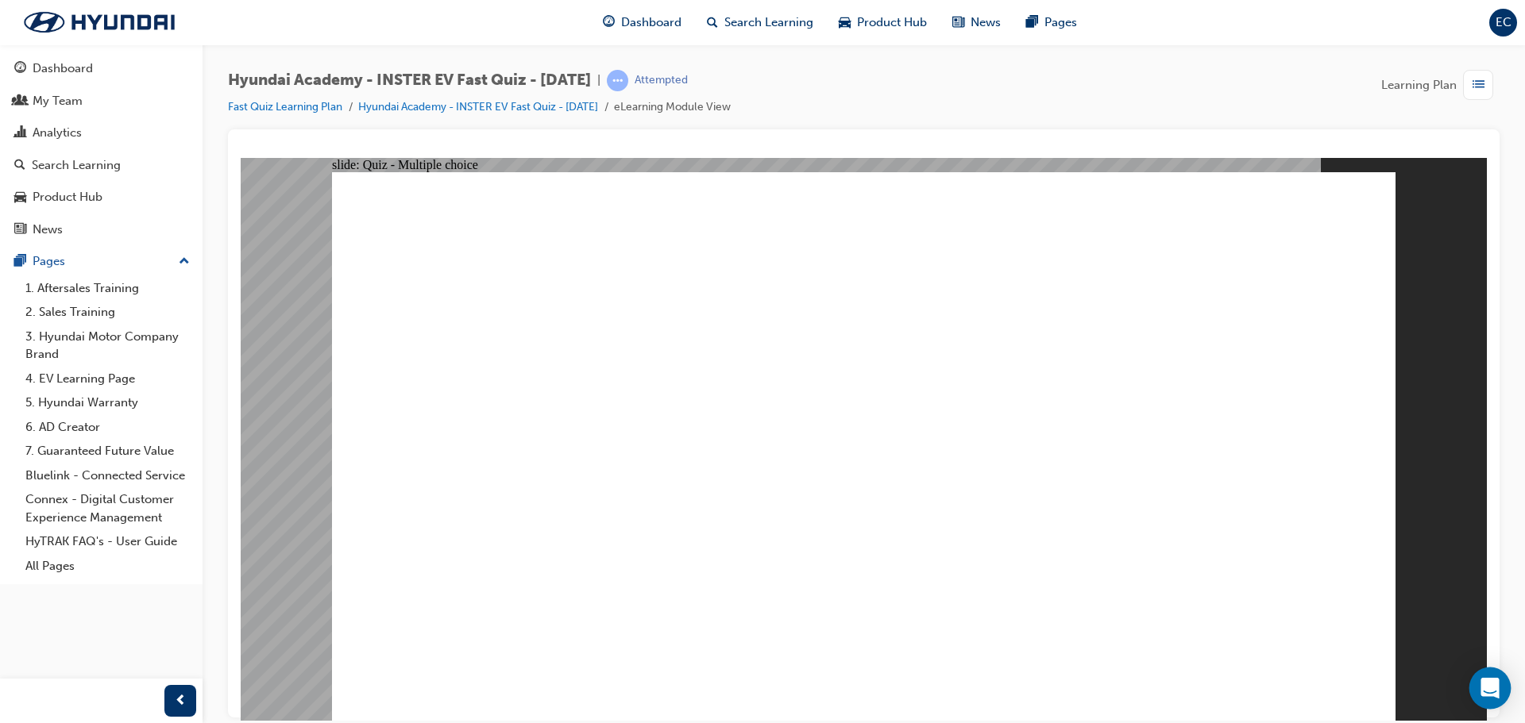
click at [1496, 693] on icon "Open Intercom Messenger" at bounding box center [1489, 688] width 18 height 21
checkbox input "true"
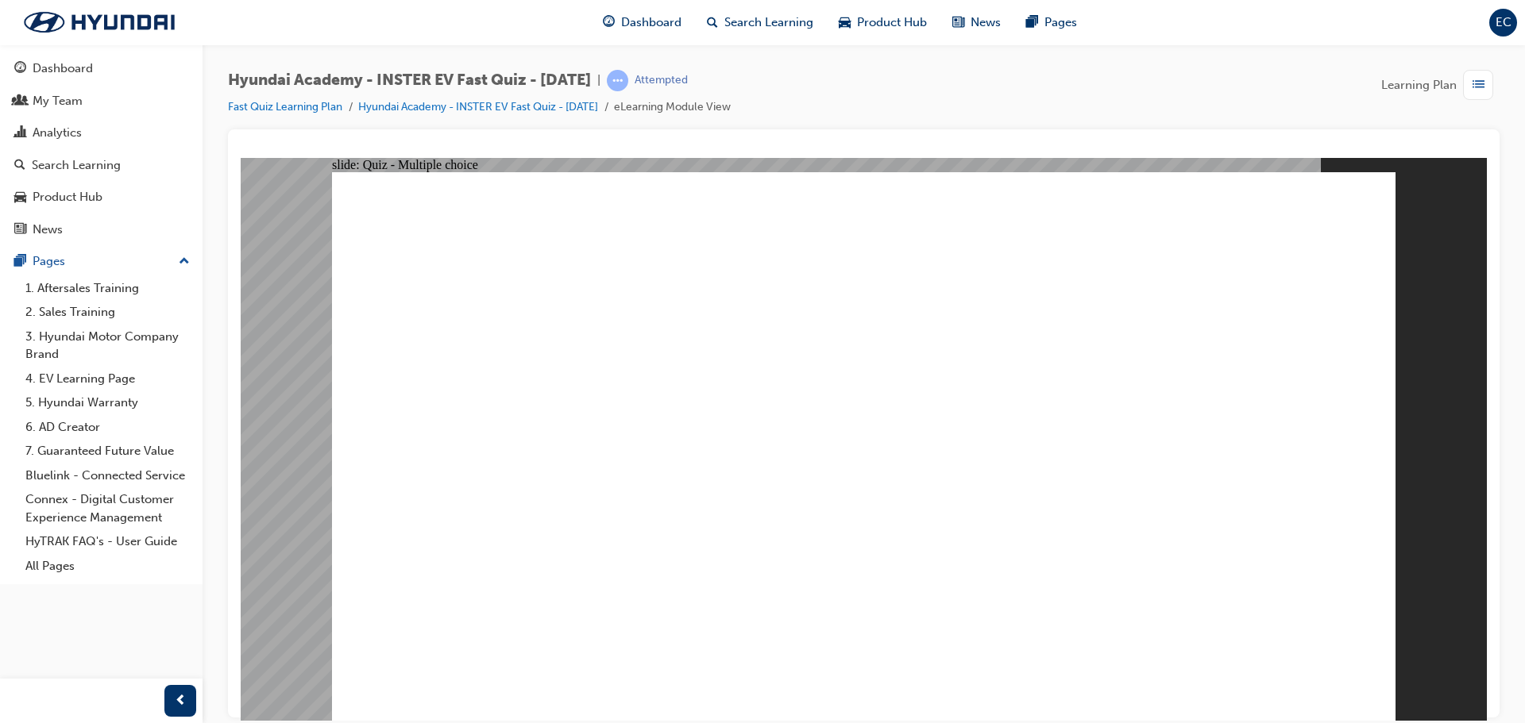
radio input "true"
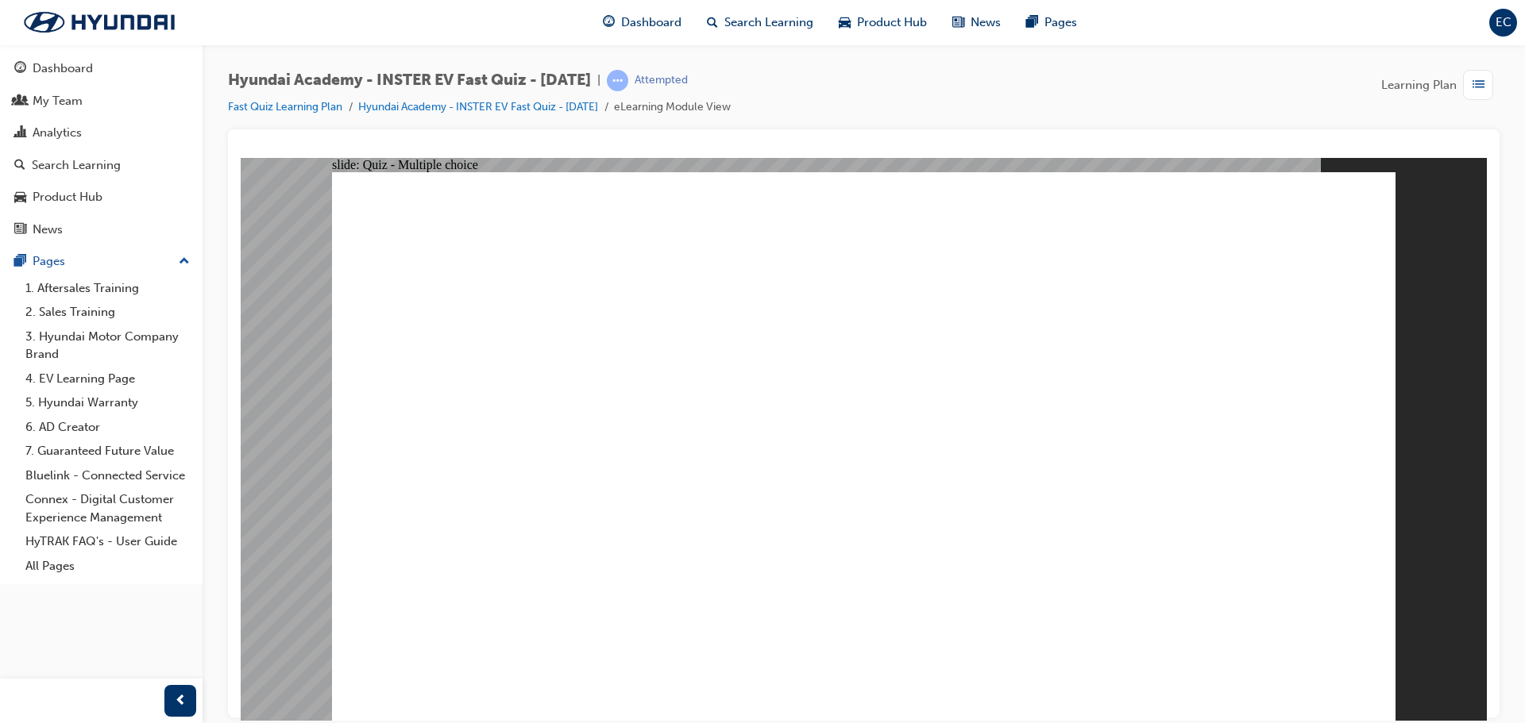
radio input "true"
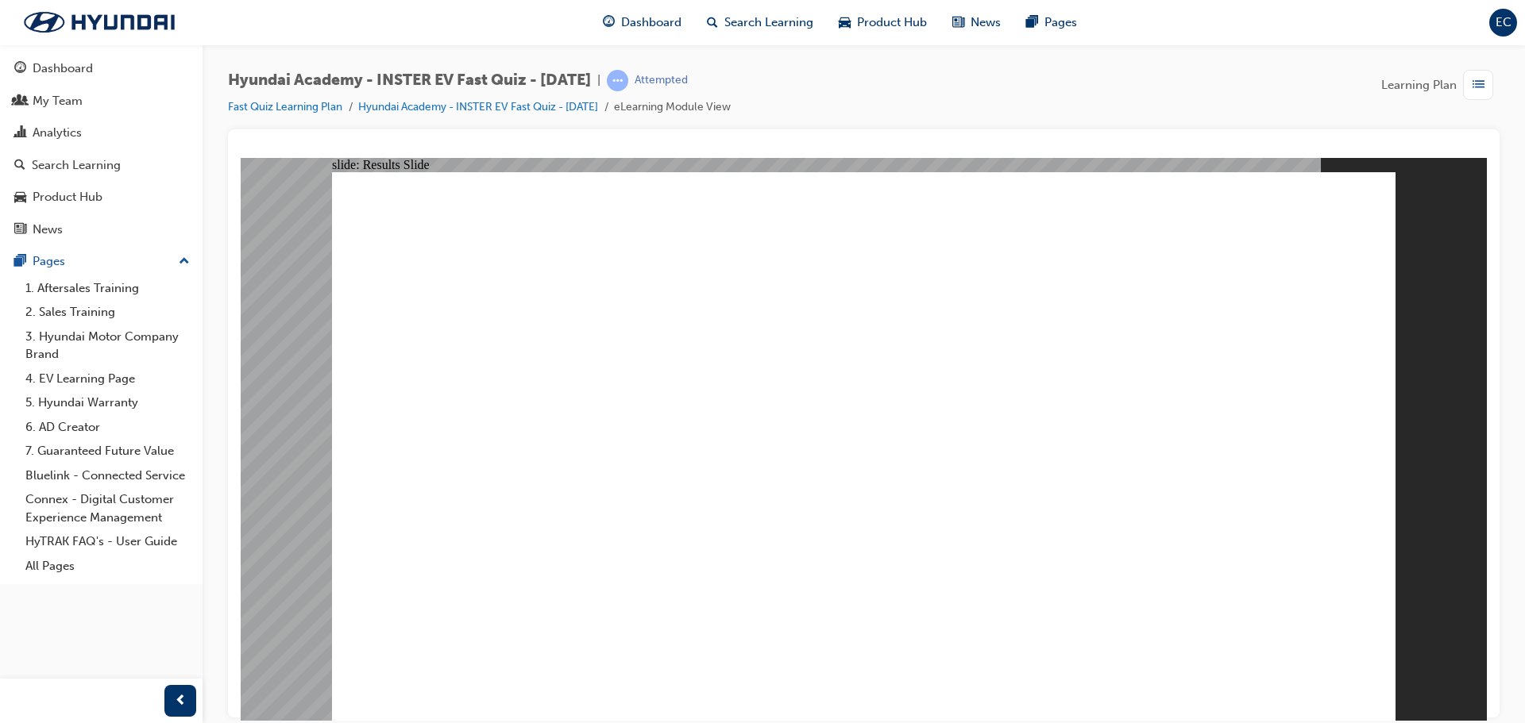
radio input "true"
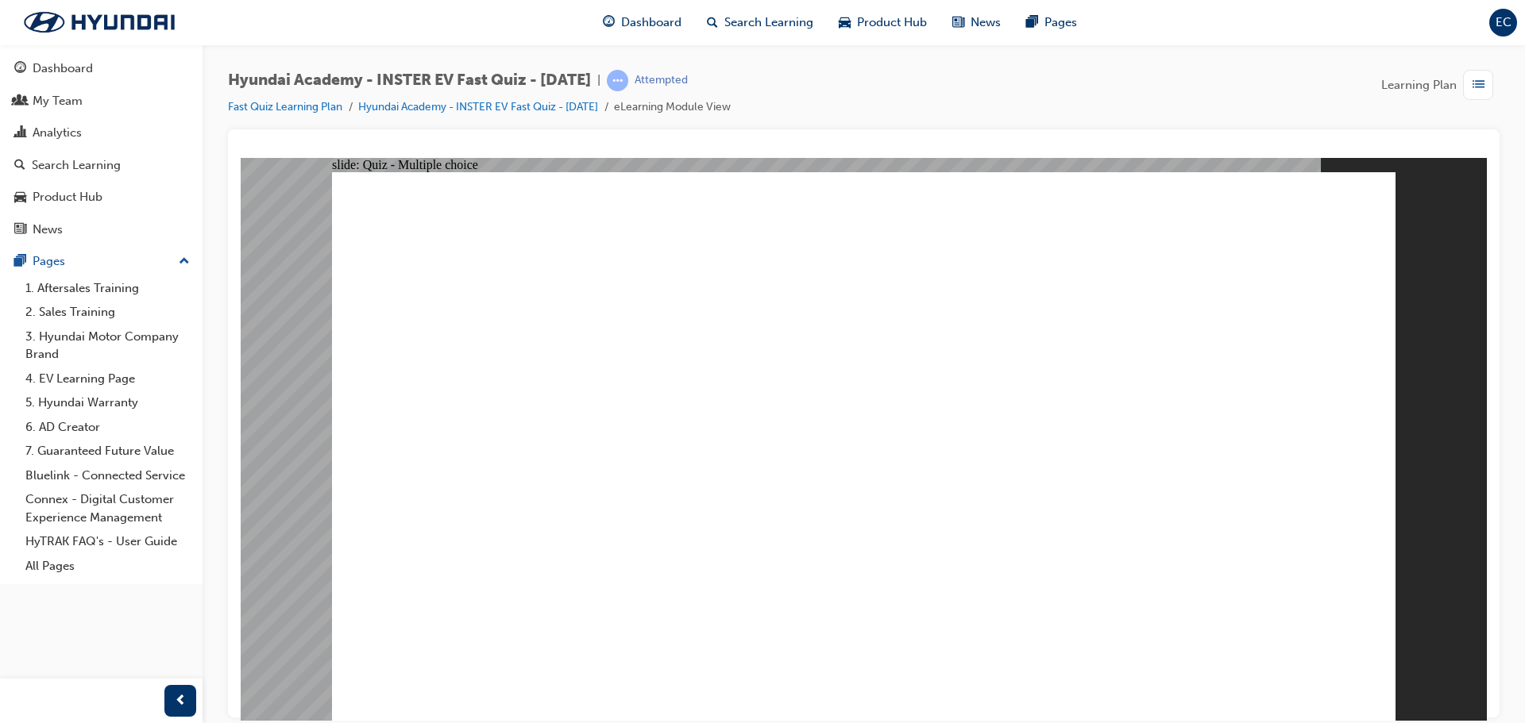
radio input "true"
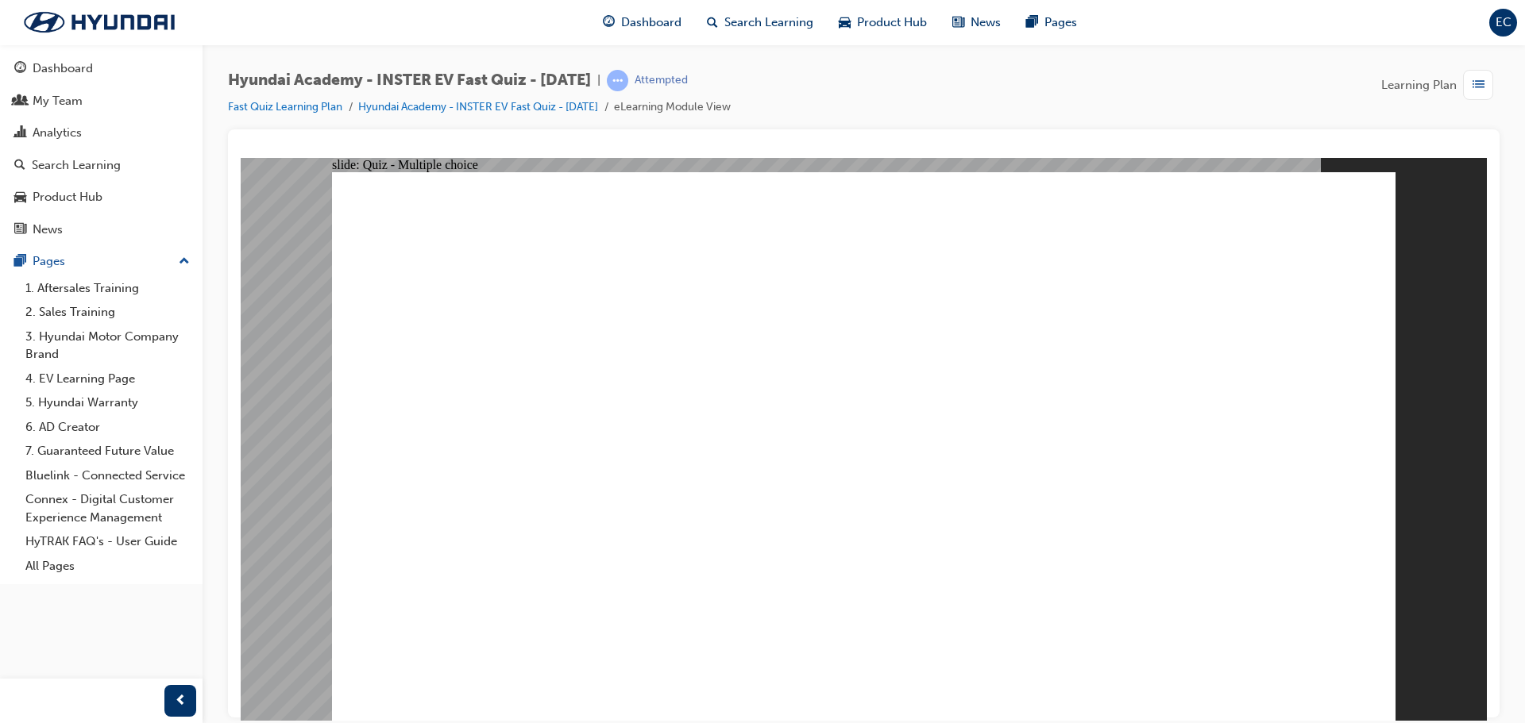
radio input "true"
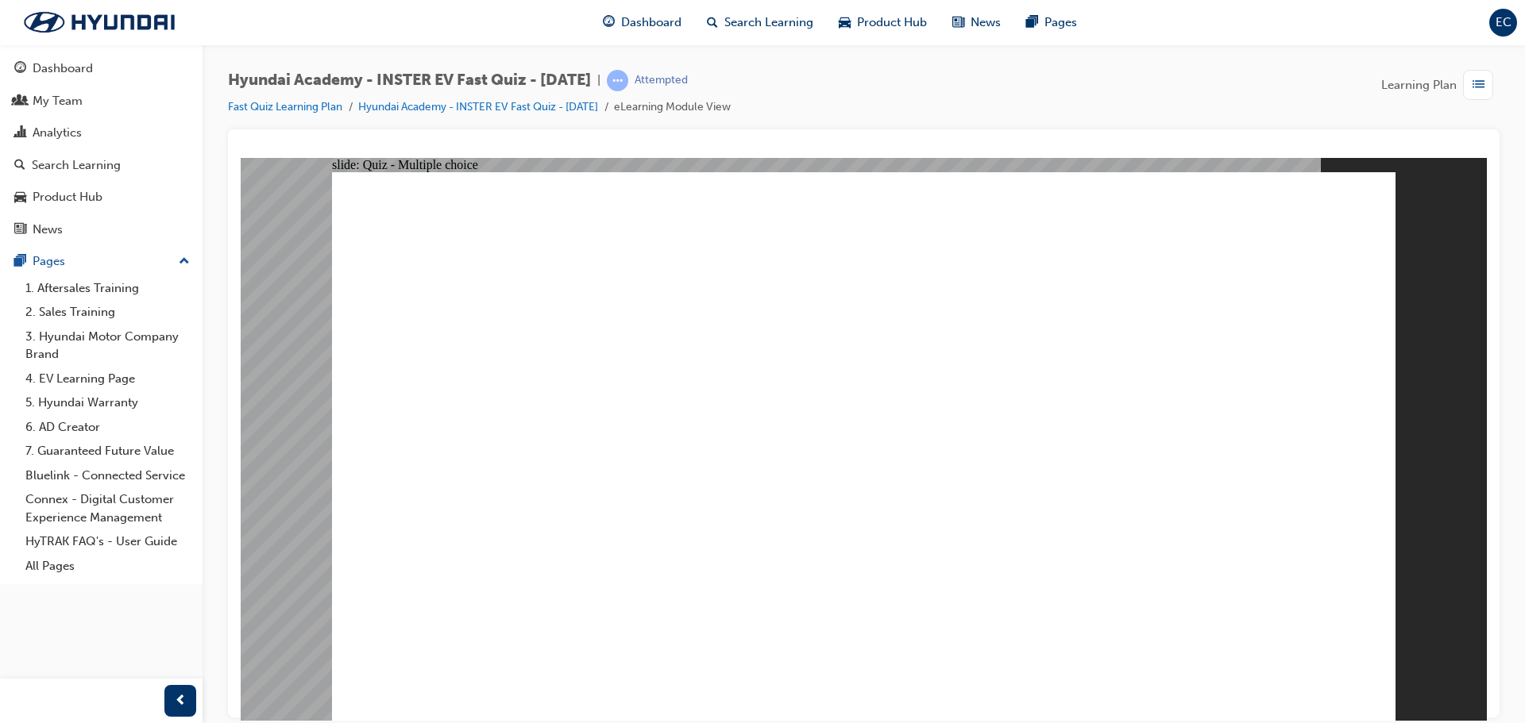
radio input "true"
drag, startPoint x: 904, startPoint y: 526, endPoint x: 901, endPoint y: 545, distance: 19.3
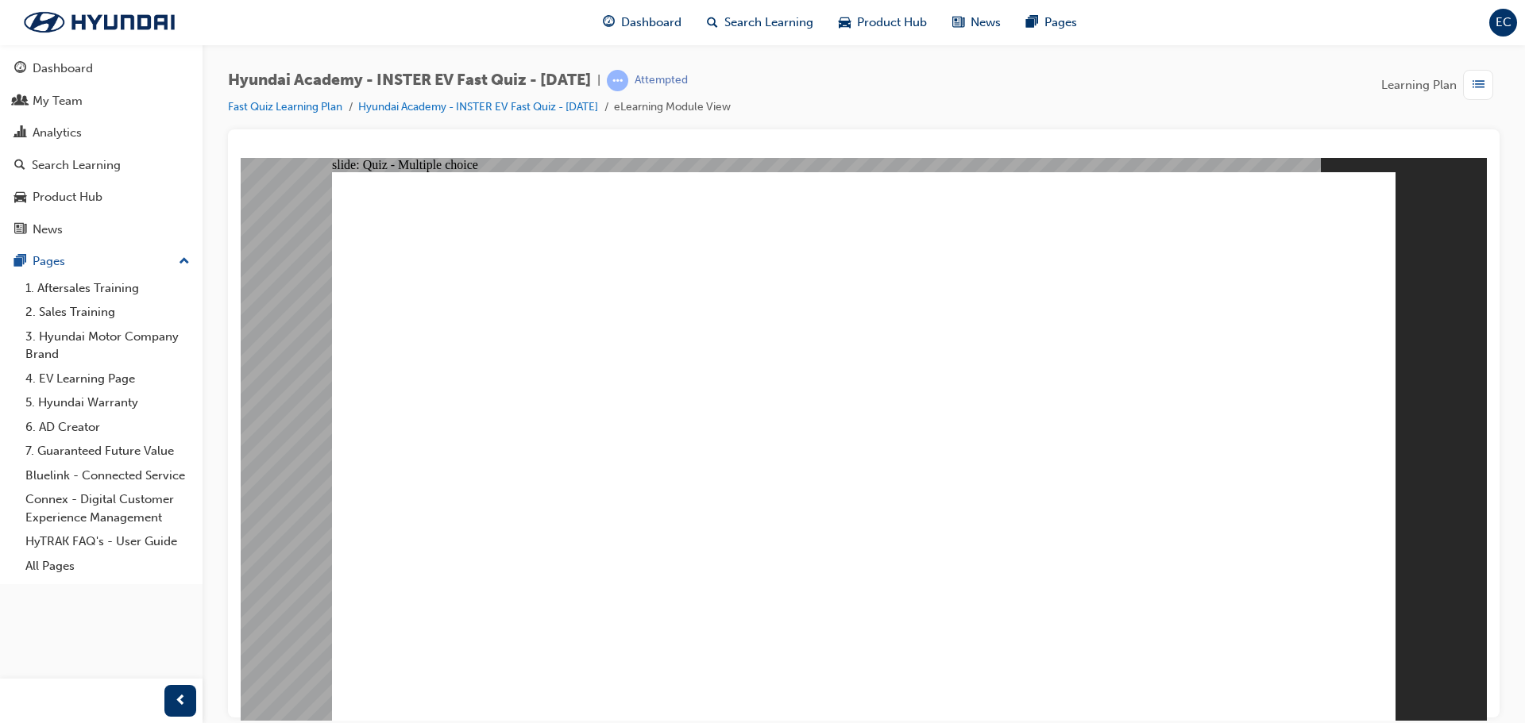
radio input "true"
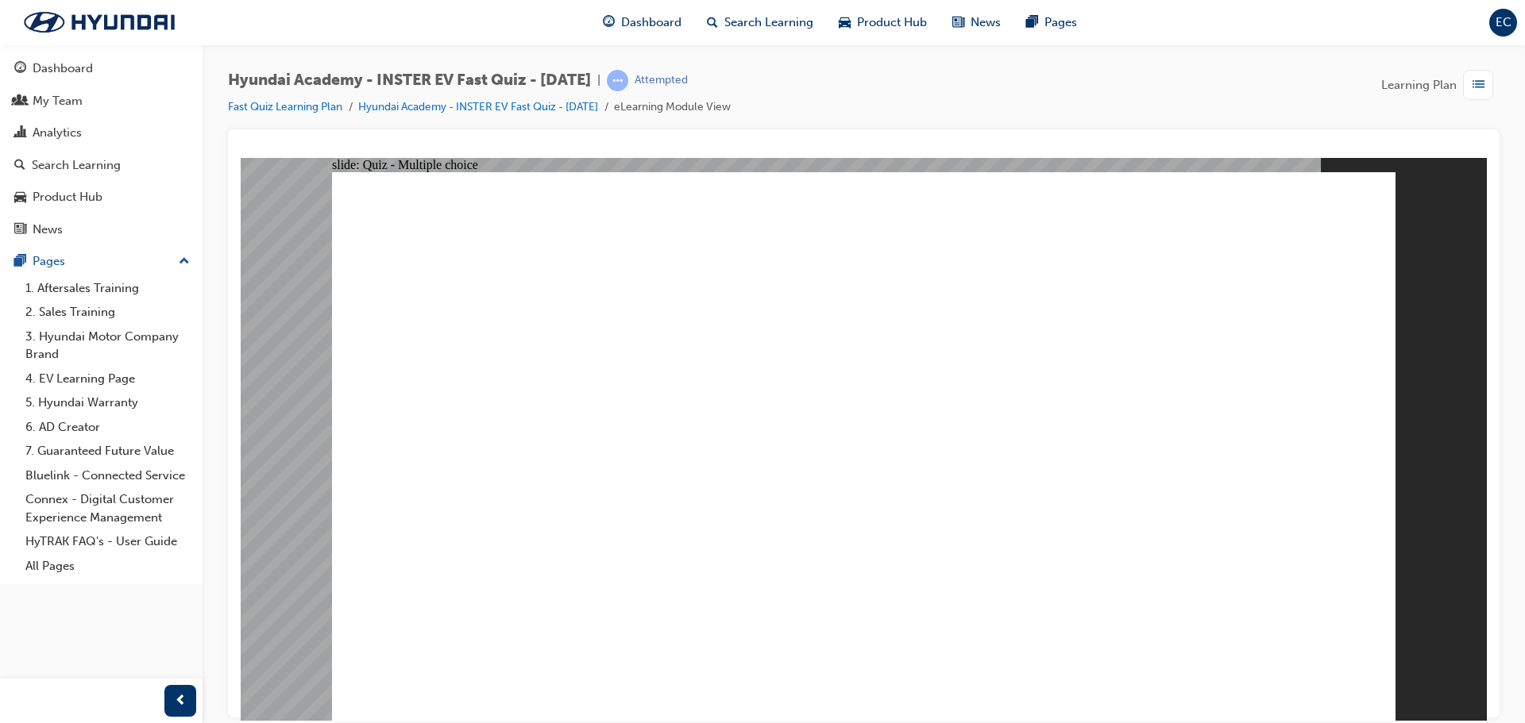
radio input "true"
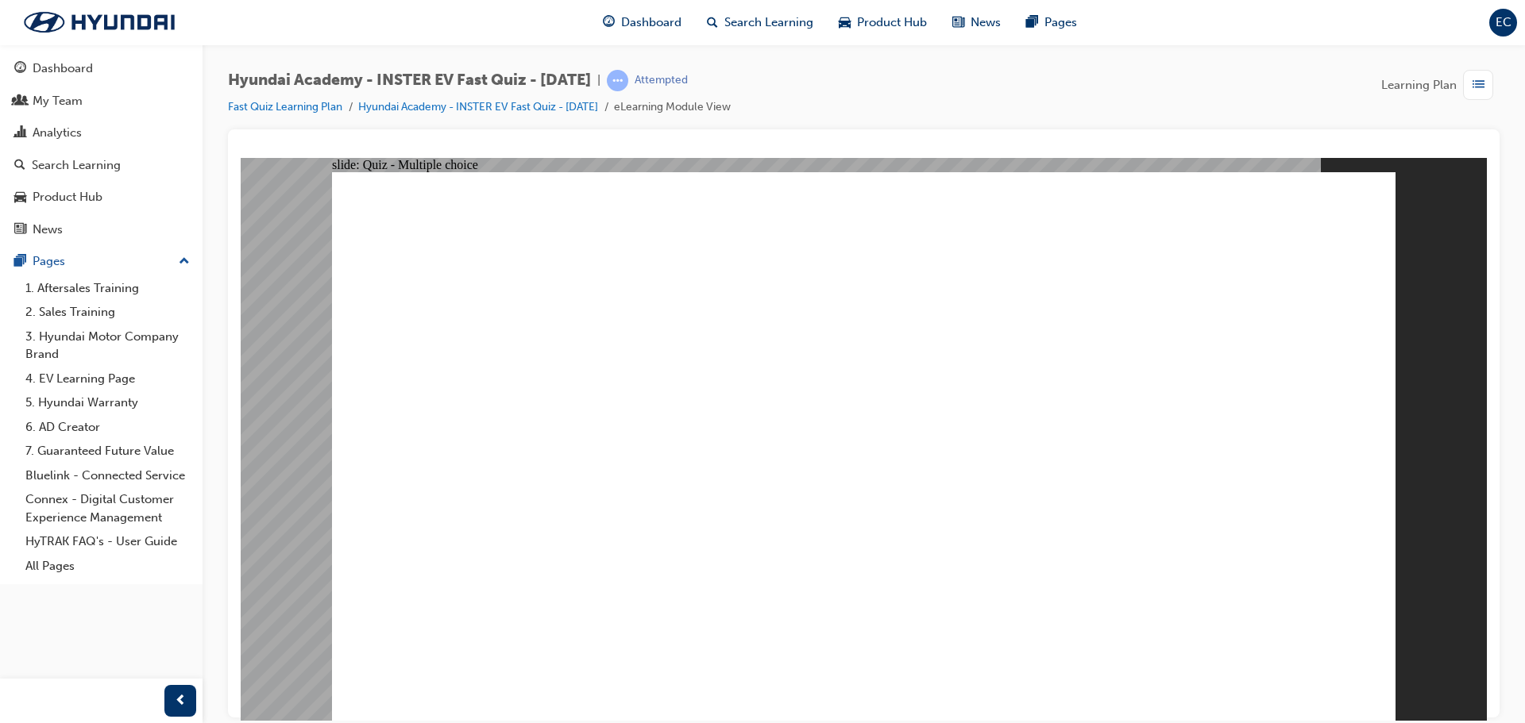
radio input "true"
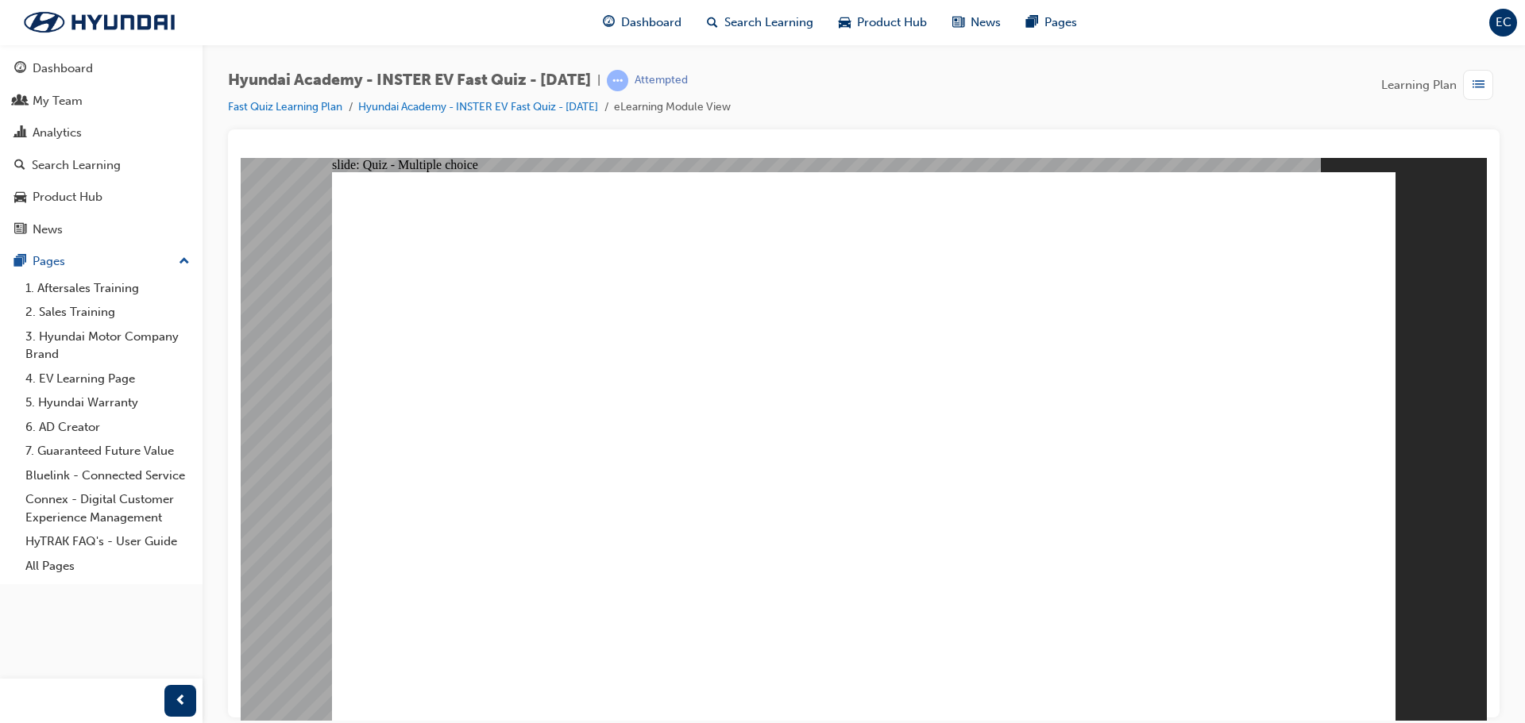
radio input "true"
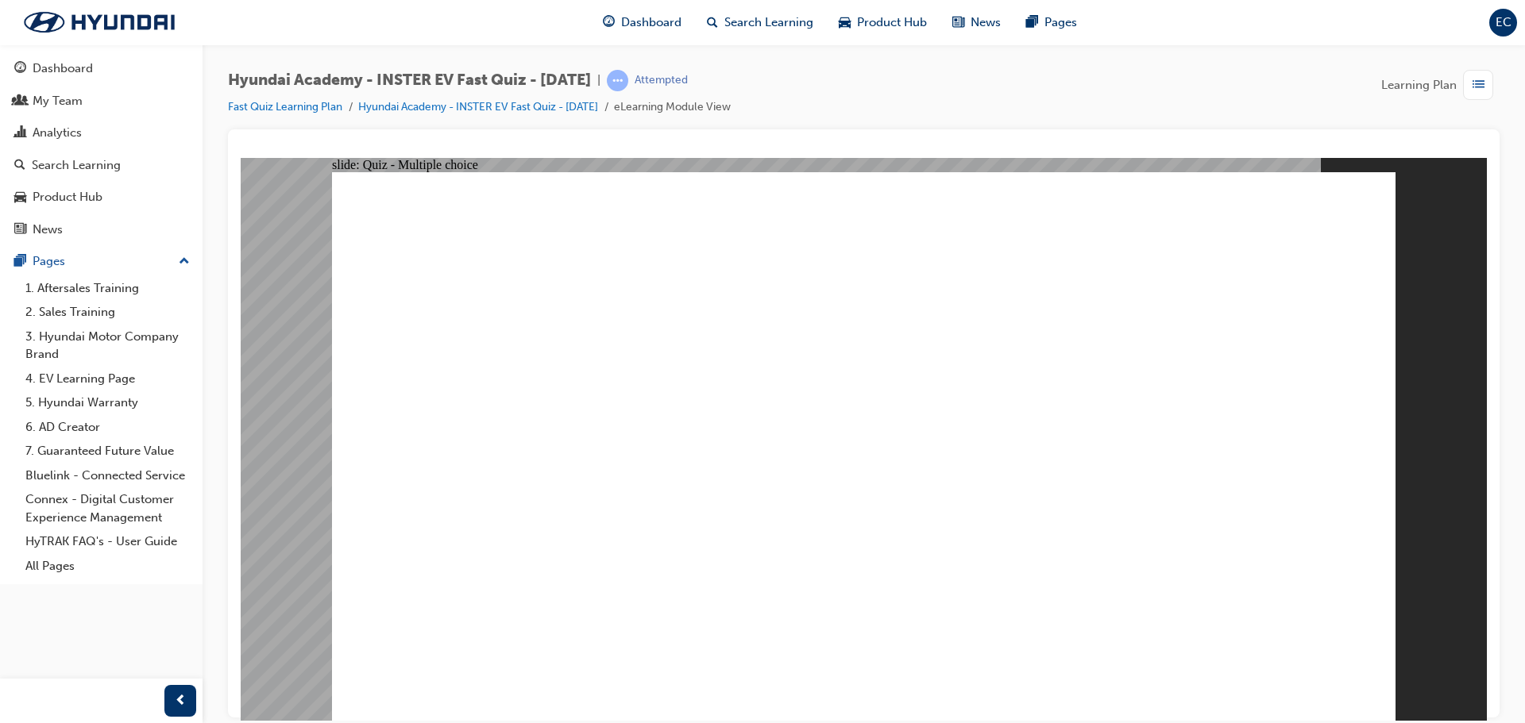
radio input "true"
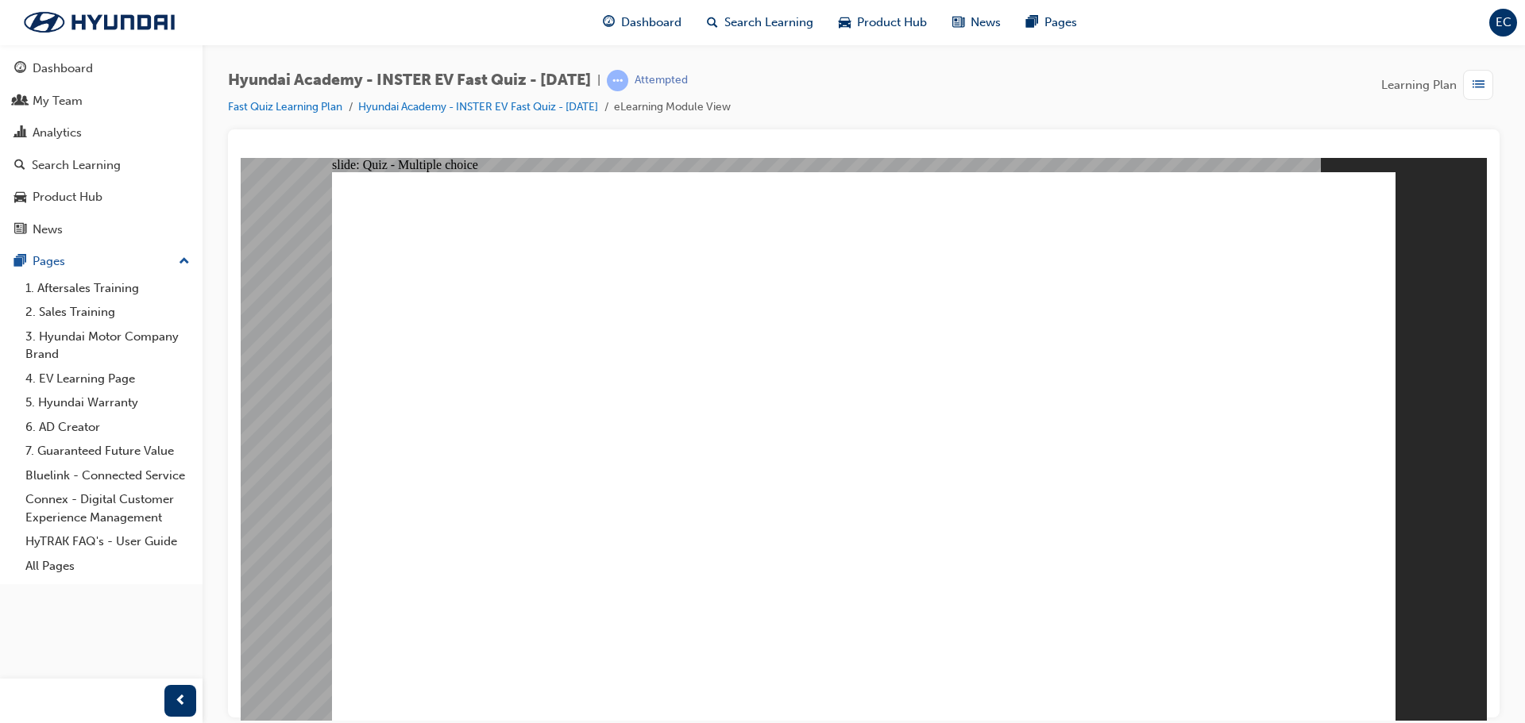
drag, startPoint x: 977, startPoint y: 556, endPoint x: 959, endPoint y: 586, distance: 34.9
radio input "true"
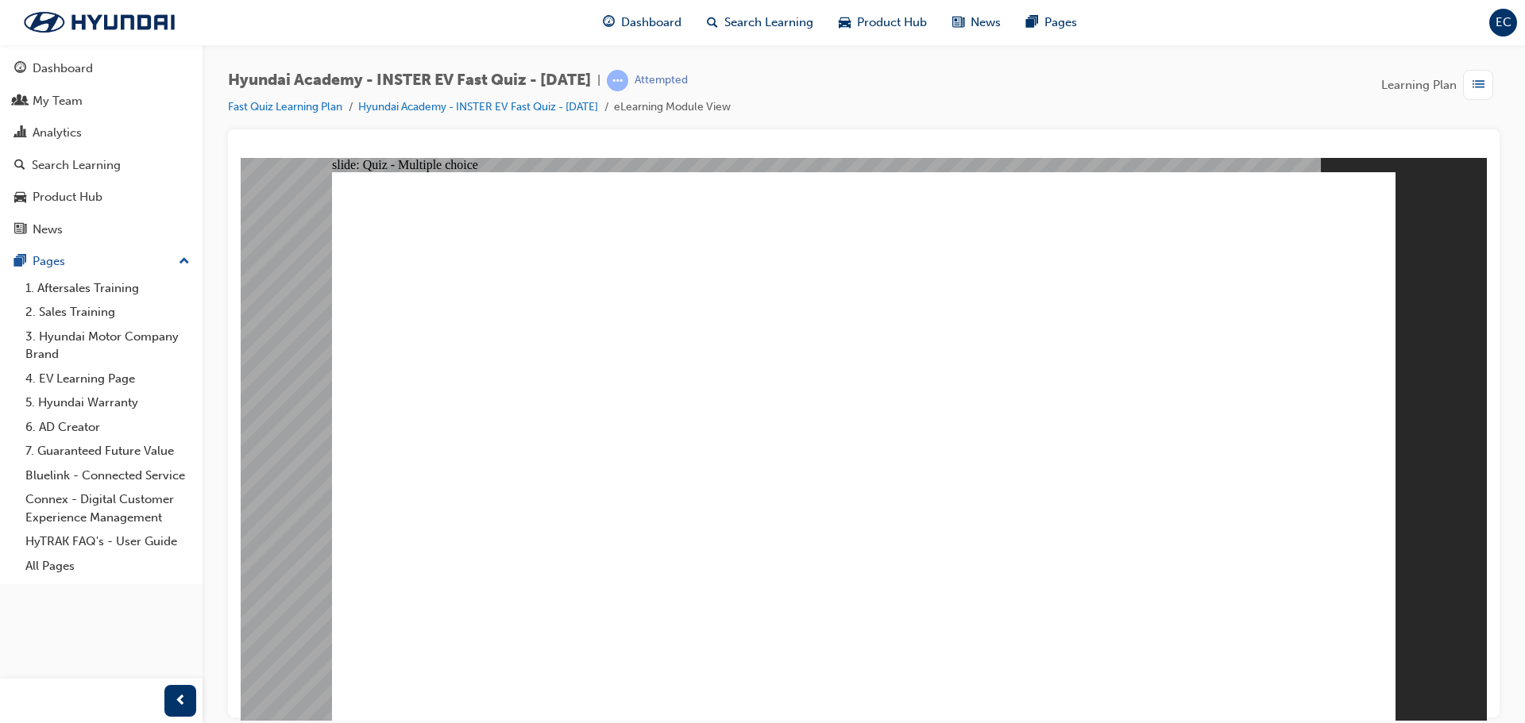
radio input "true"
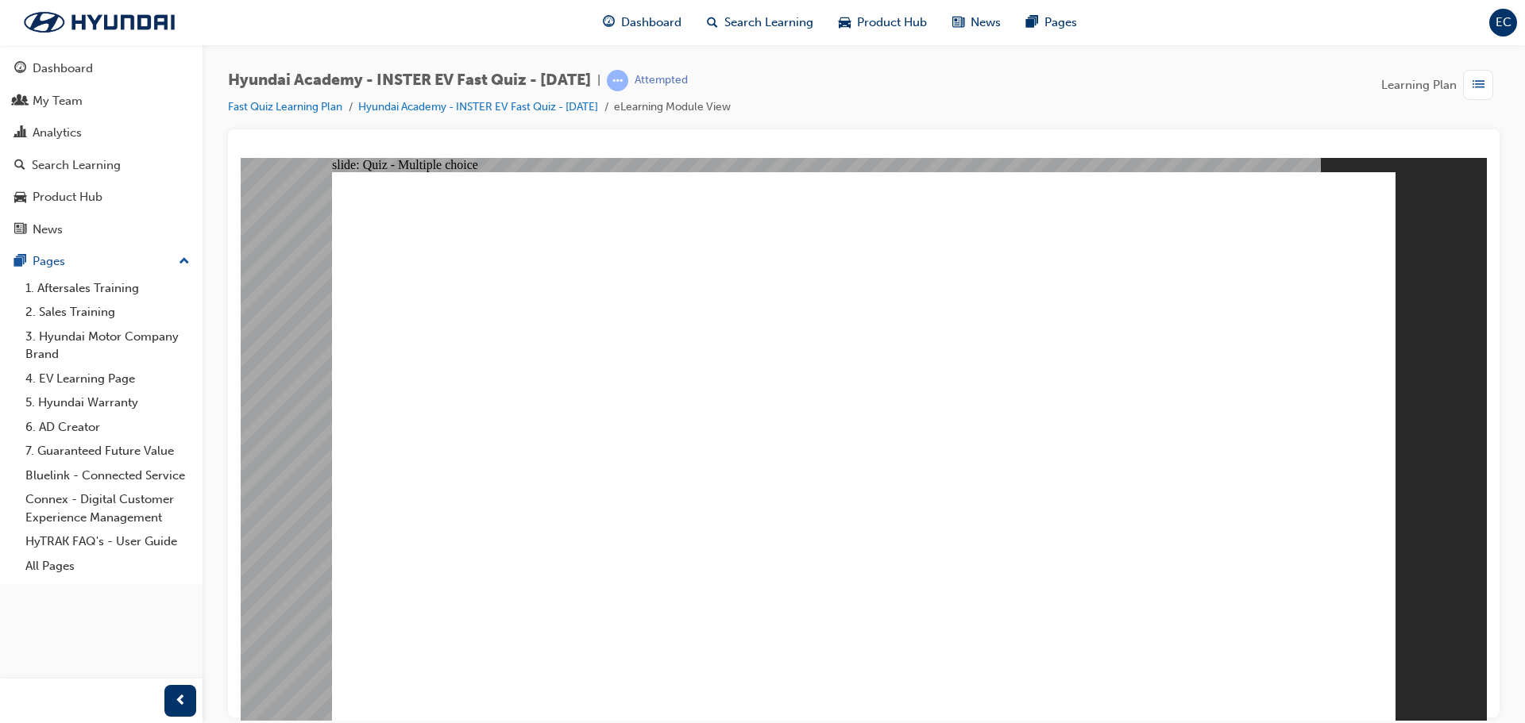
drag, startPoint x: 902, startPoint y: 464, endPoint x: 912, endPoint y: 444, distance: 22.0
radio input "true"
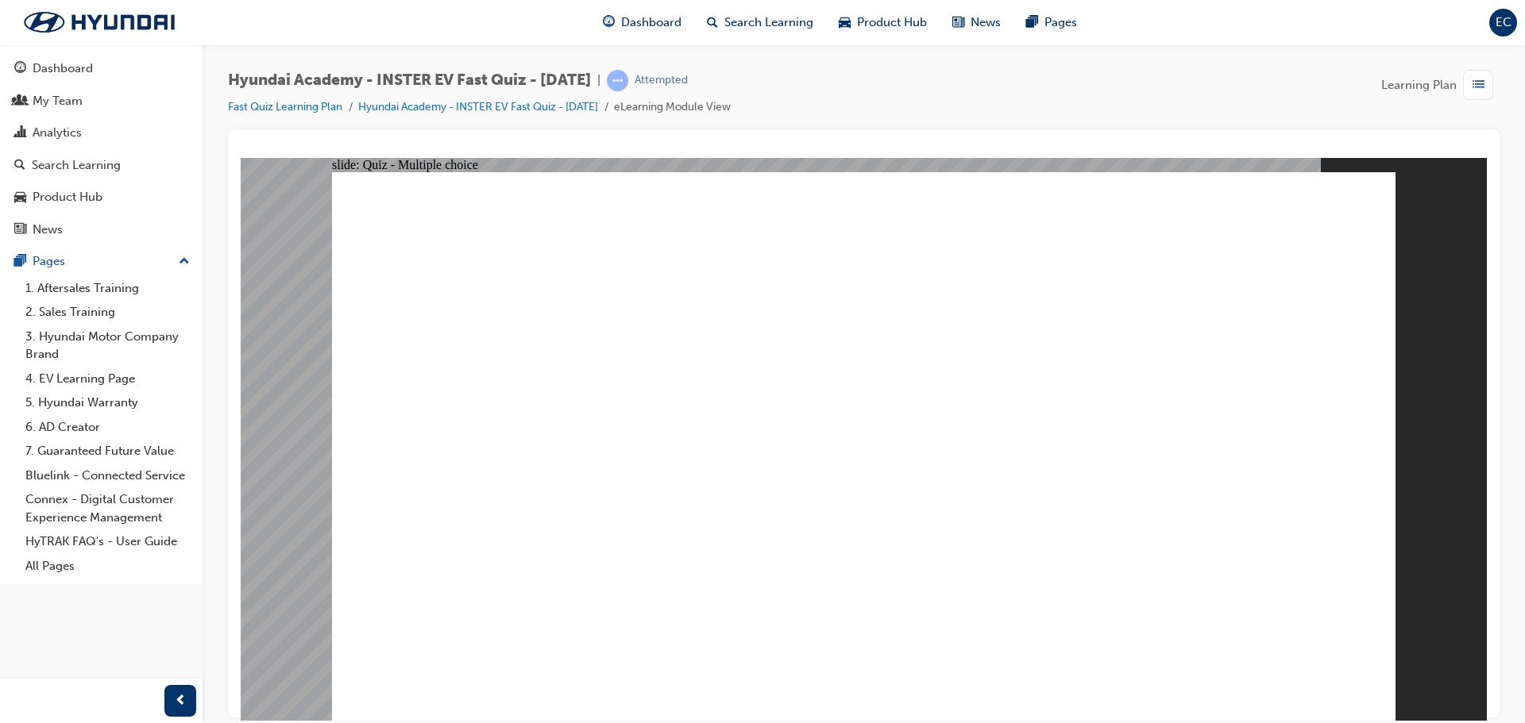
radio input "true"
drag, startPoint x: 1243, startPoint y: 666, endPoint x: 1322, endPoint y: 664, distance: 79.4
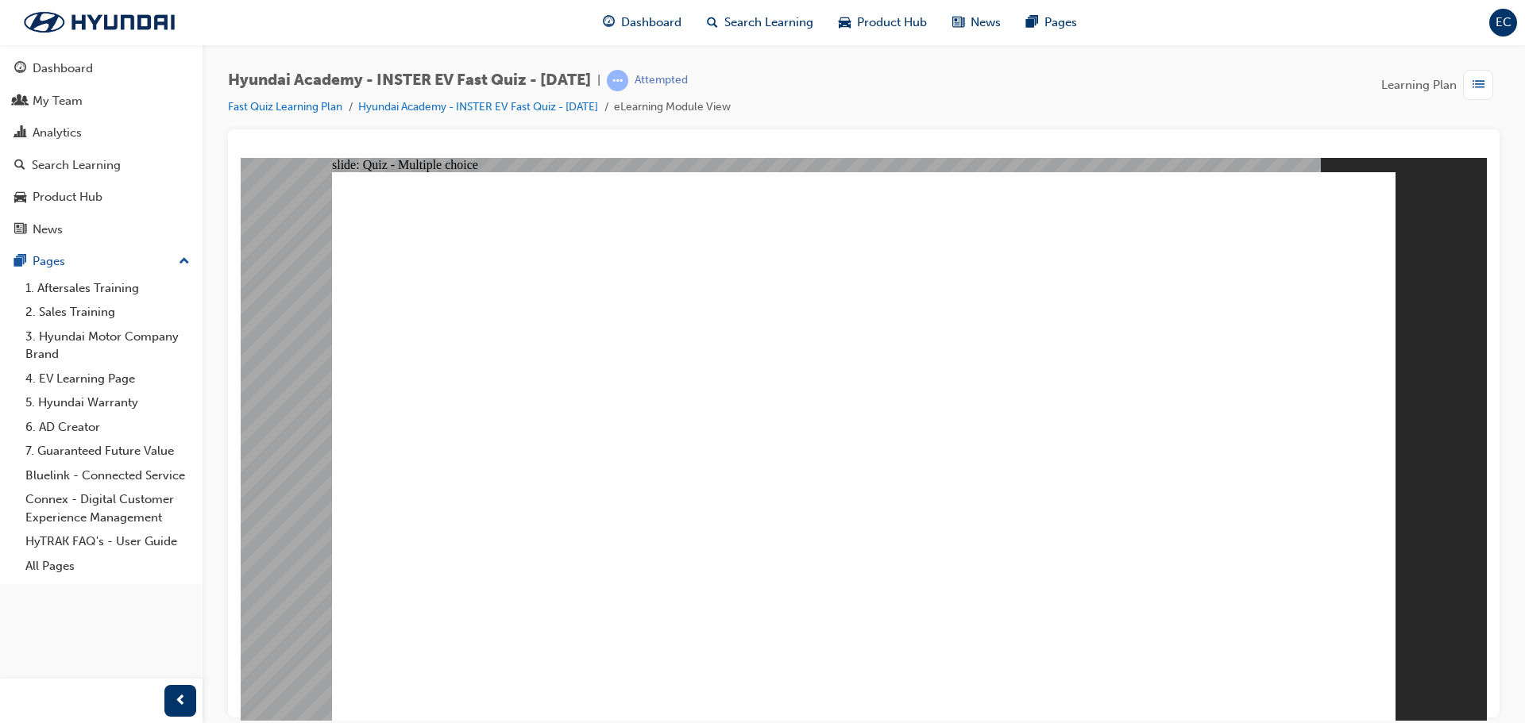
radio input "true"
drag, startPoint x: 1258, startPoint y: 643, endPoint x: 1298, endPoint y: 661, distance: 43.4
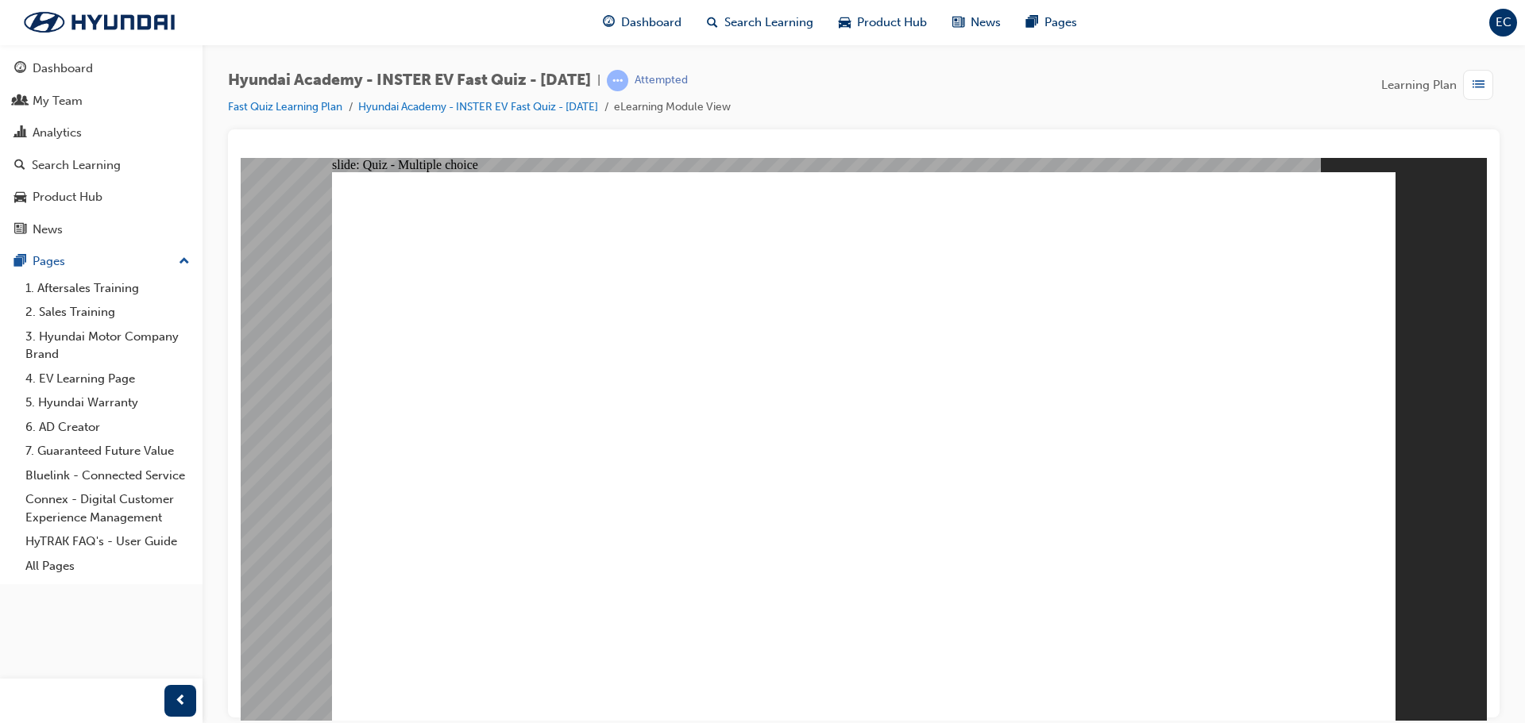
radio input "true"
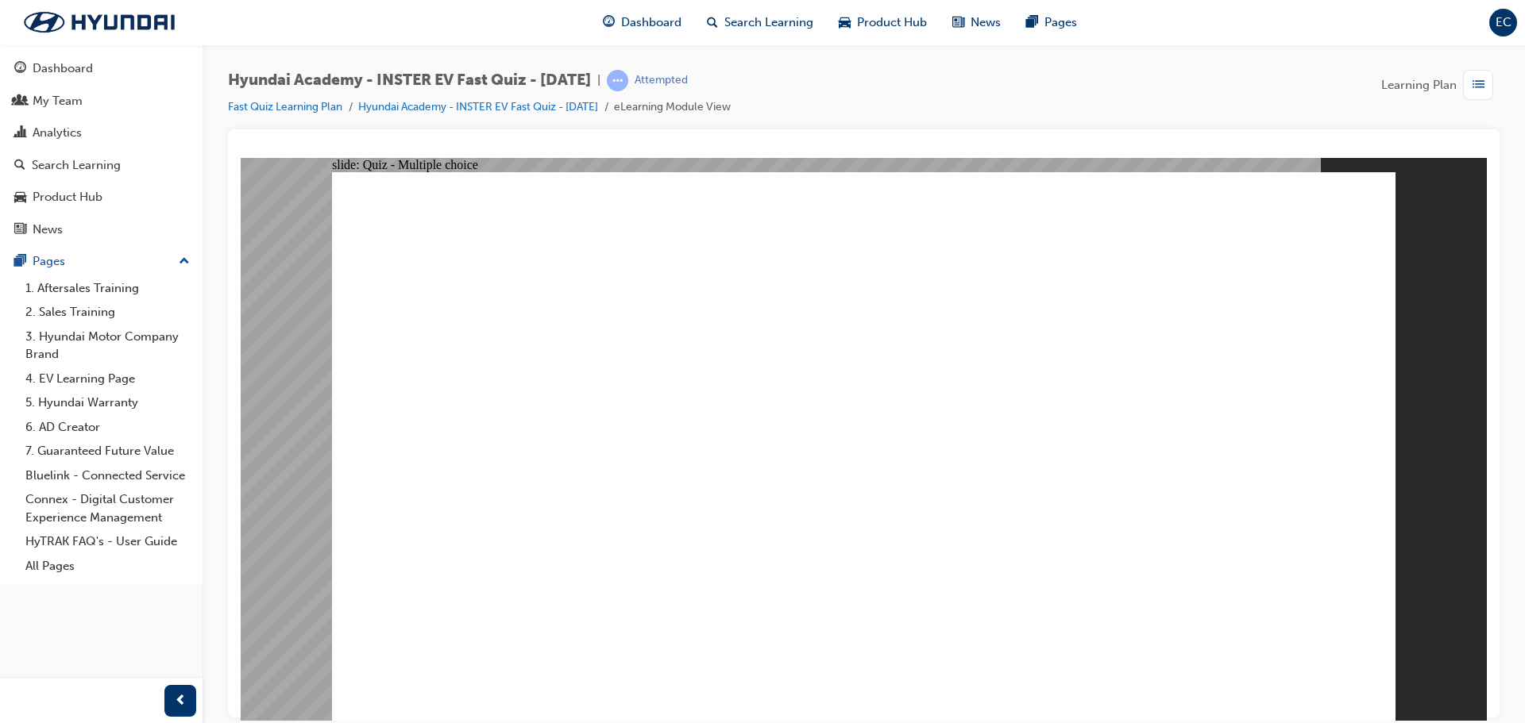
radio input "true"
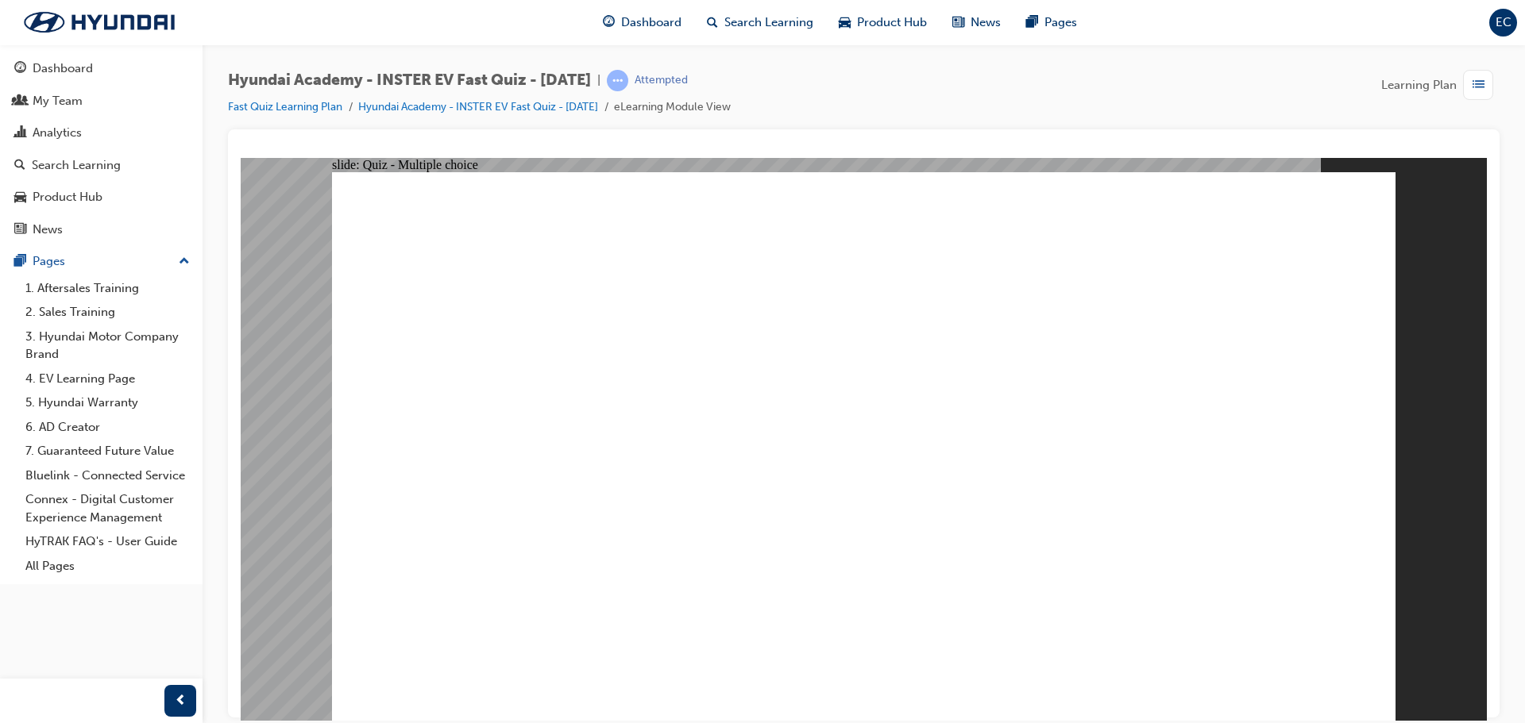
checkbox input "true"
radio input "true"
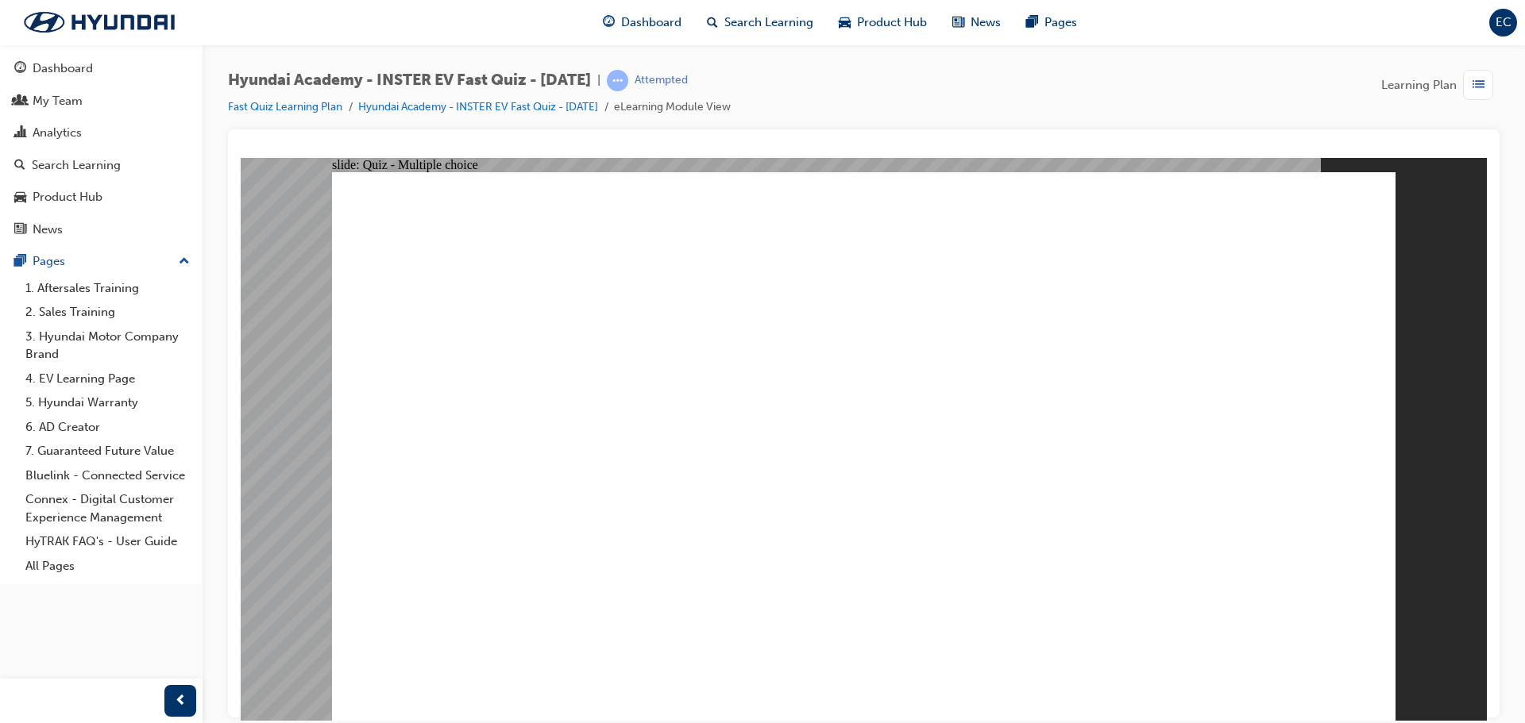
drag, startPoint x: 708, startPoint y: 515, endPoint x: 736, endPoint y: 522, distance: 28.5
radio input "true"
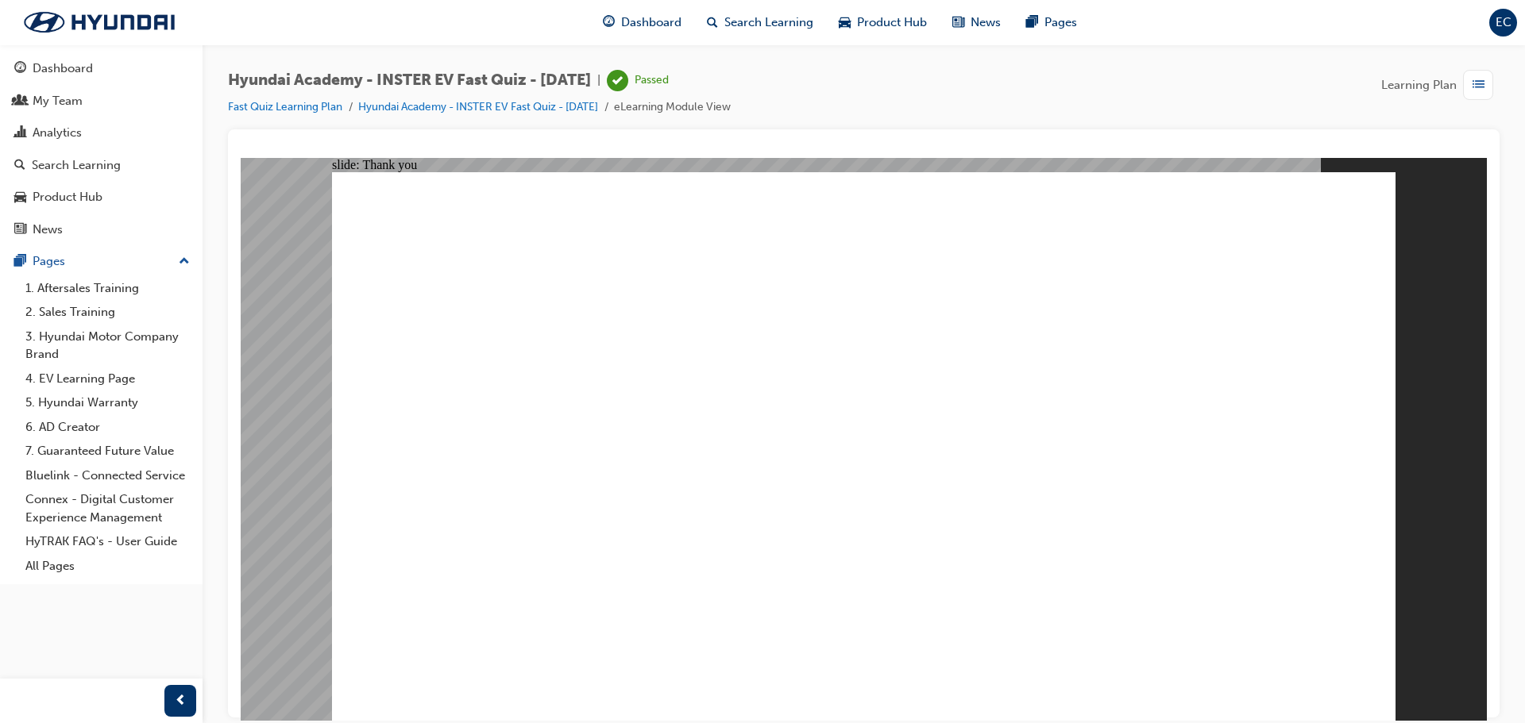
click at [282, 99] on li "Fast Quiz Learning Plan" at bounding box center [293, 107] width 130 height 18
click at [281, 112] on link "Fast Quiz Learning Plan" at bounding box center [285, 107] width 114 height 14
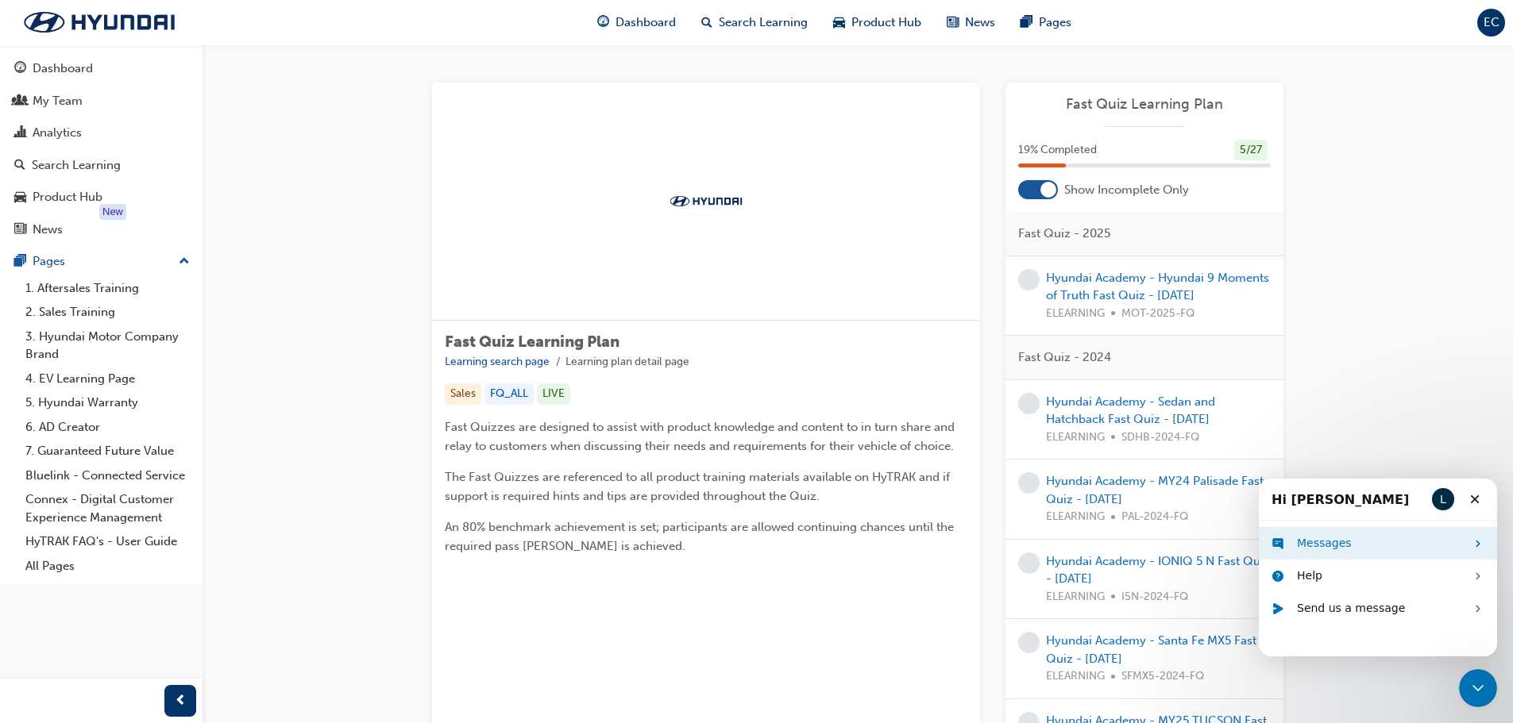
click at [1360, 547] on div "Messages" at bounding box center [1381, 543] width 168 height 17
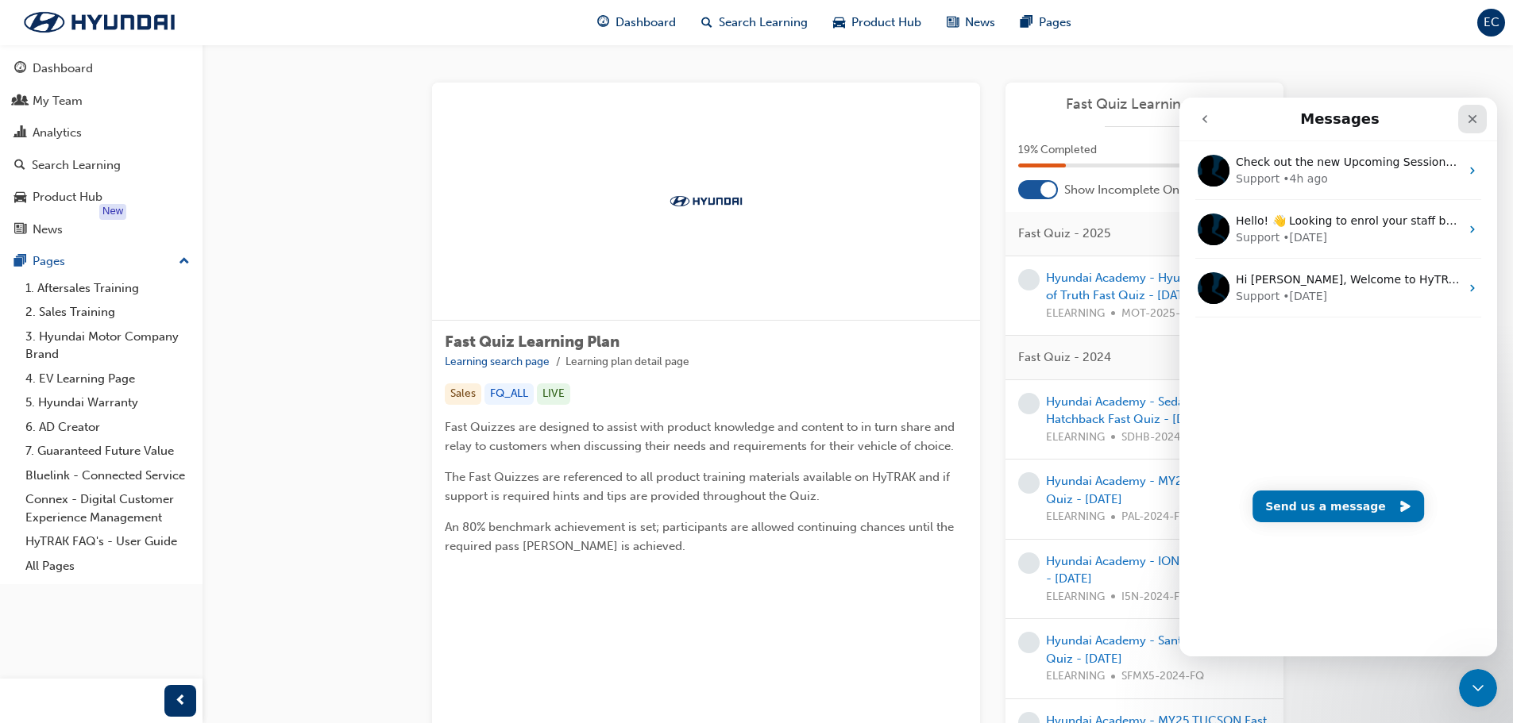
click at [1462, 111] on div "Close" at bounding box center [1472, 119] width 29 height 29
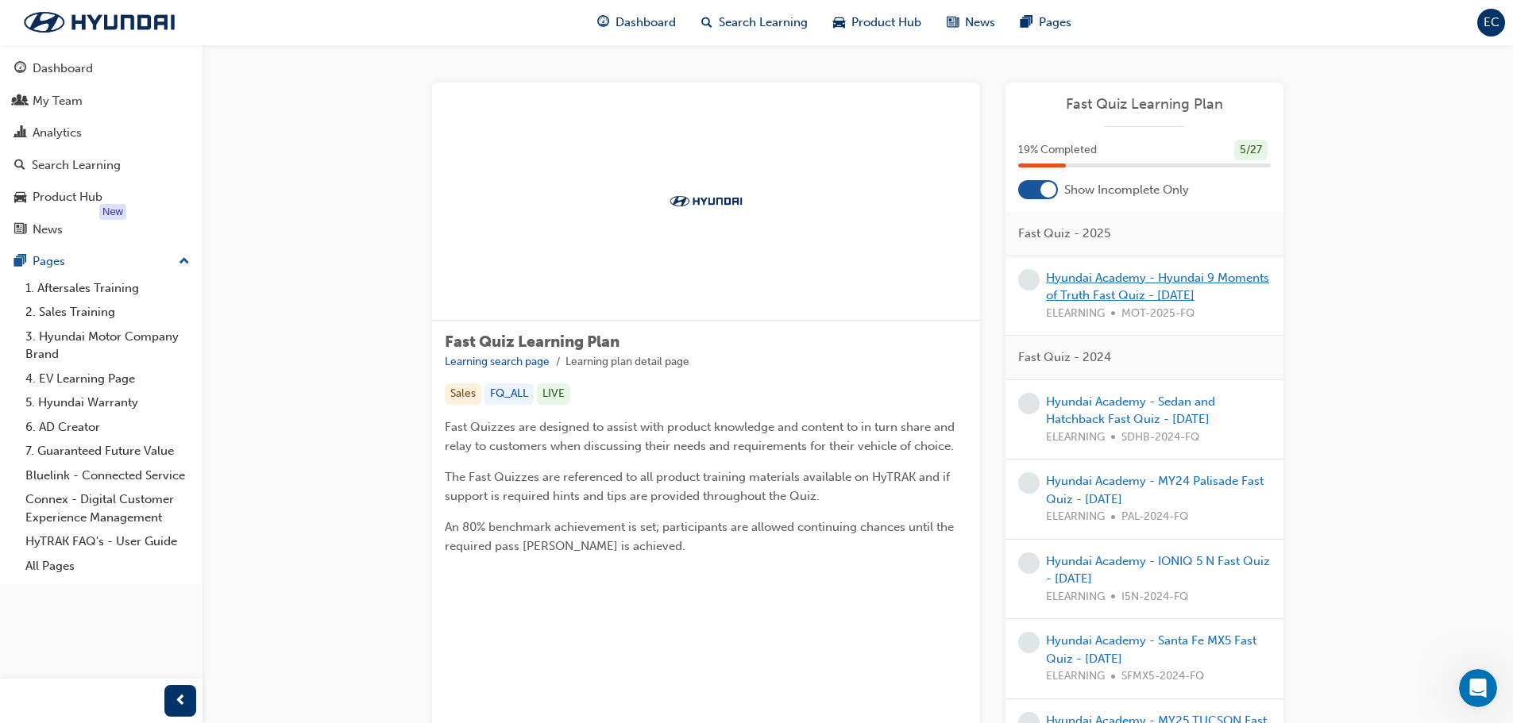
click at [1140, 290] on link "Hyundai Academy - Hyundai 9 Moments of Truth Fast Quiz - [DATE]" at bounding box center [1157, 287] width 223 height 33
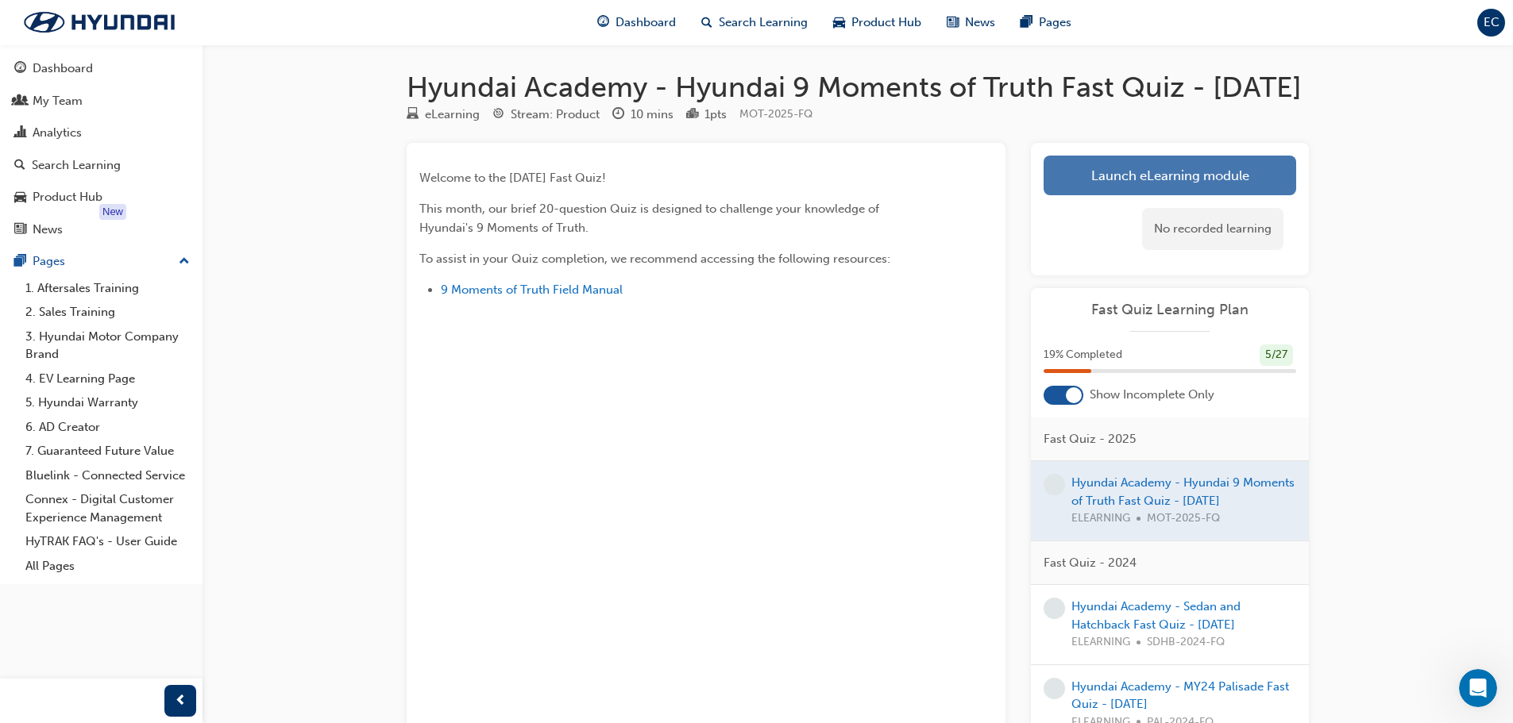
click at [1135, 195] on link "Launch eLearning module" at bounding box center [1170, 176] width 253 height 40
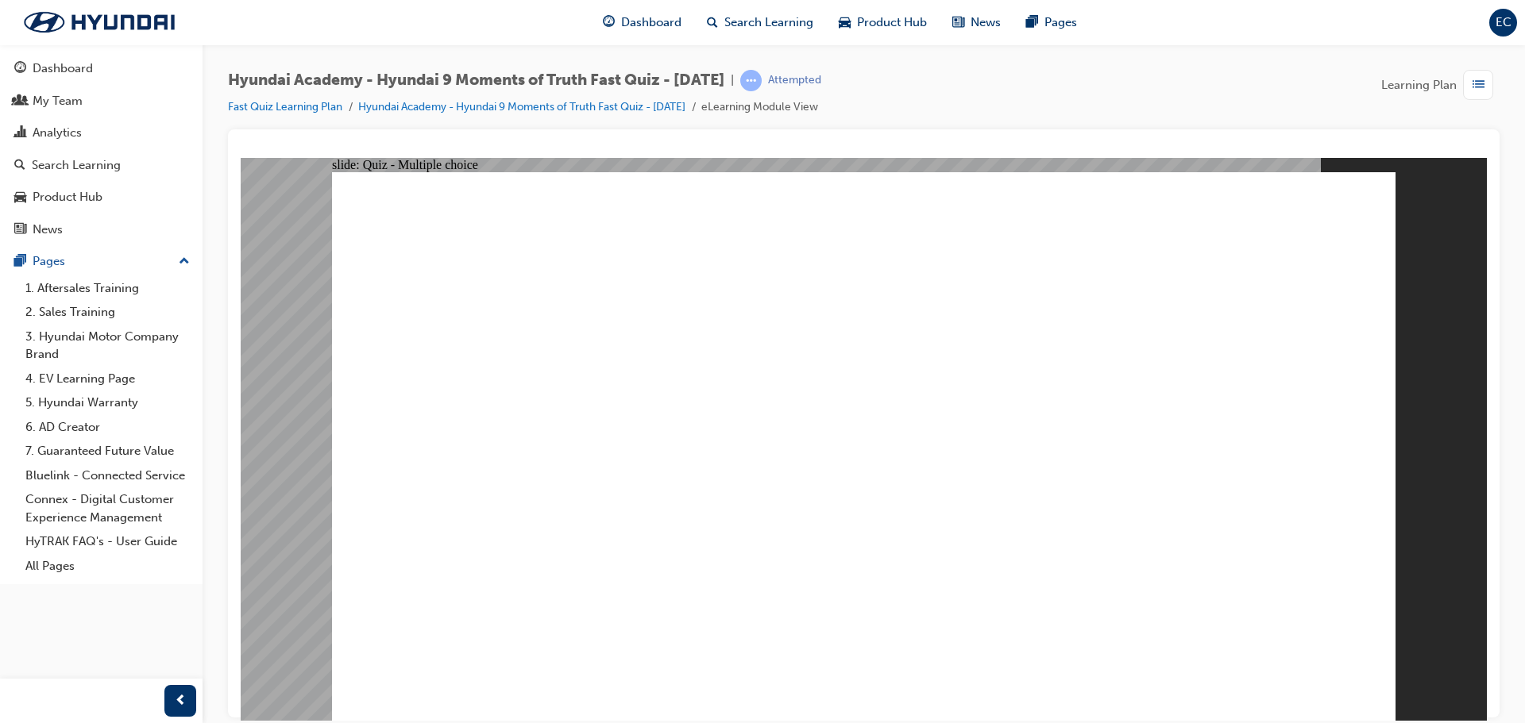
radio input "true"
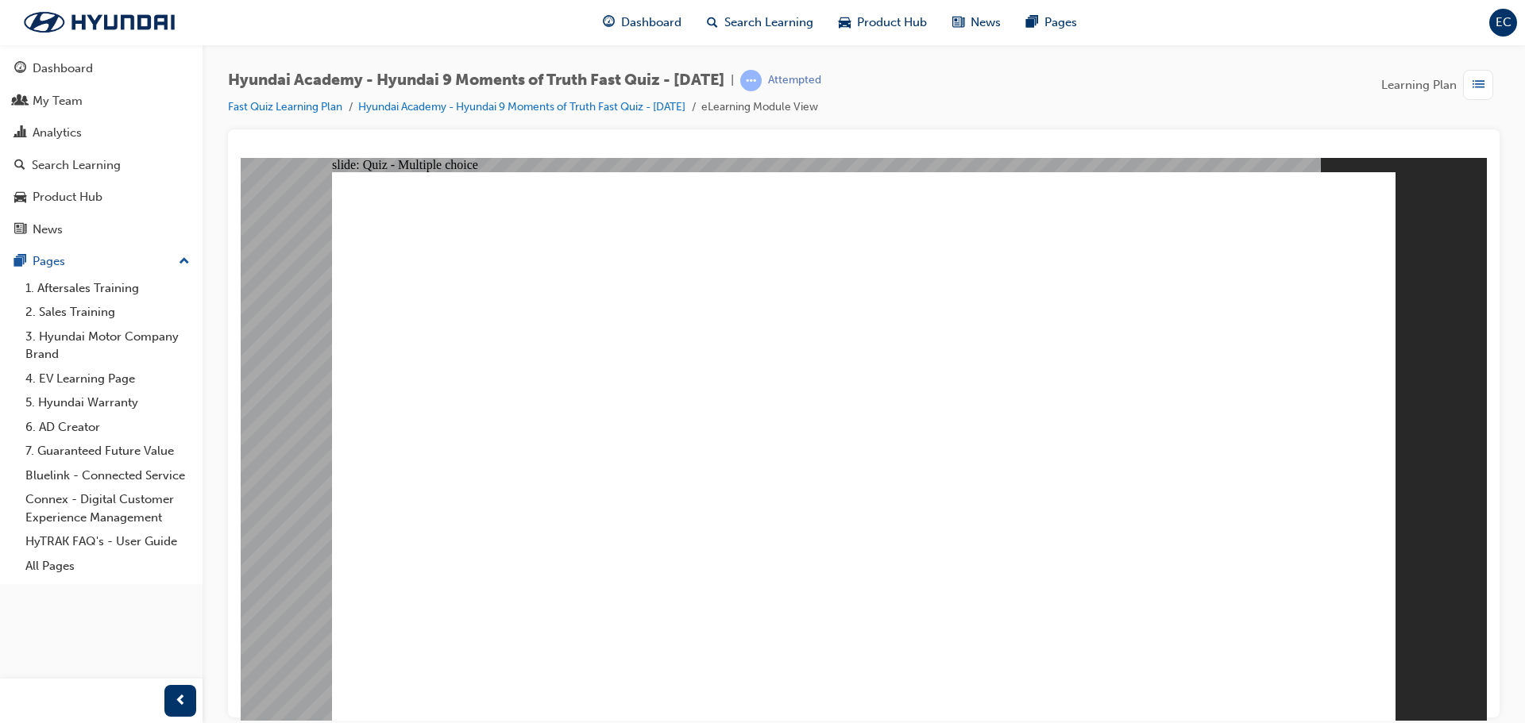
radio input "false"
radio input "true"
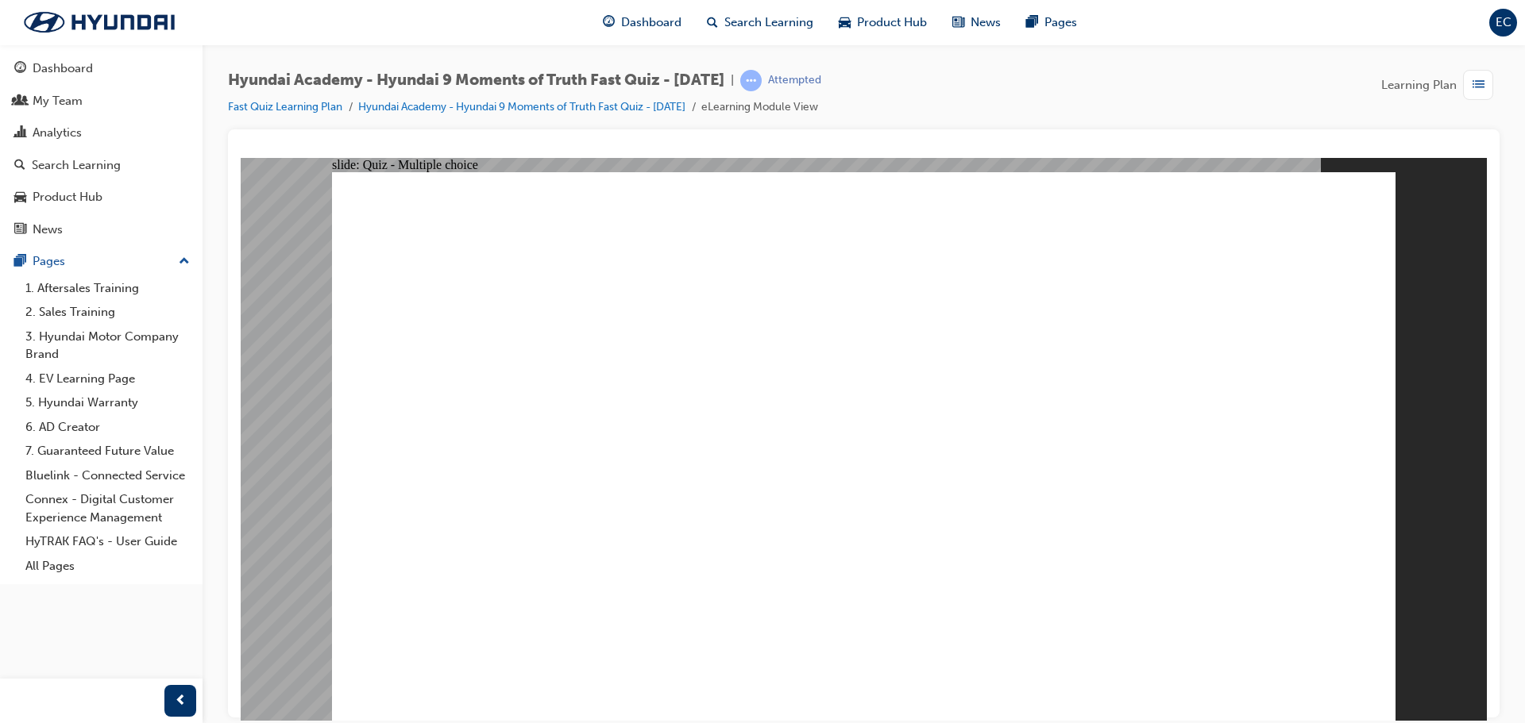
radio input "true"
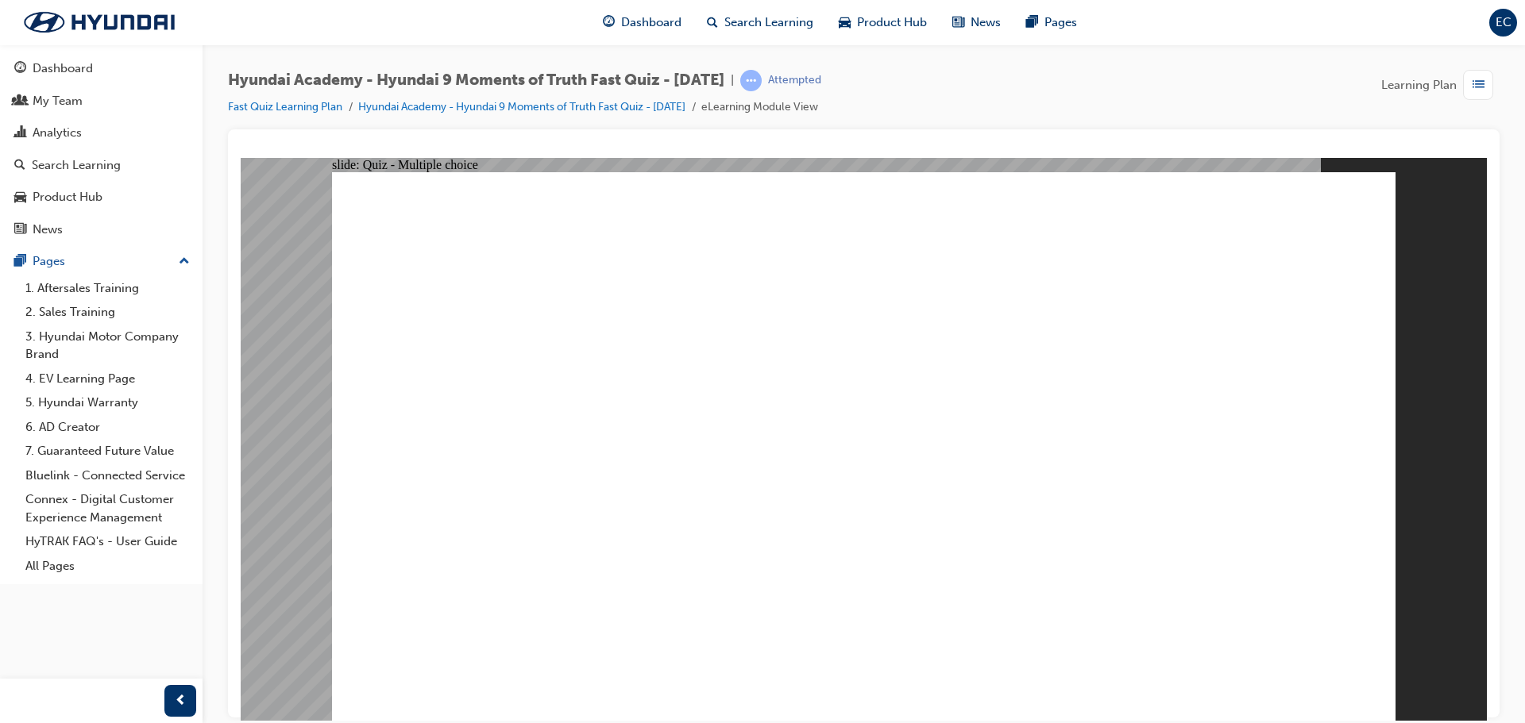
checkbox input "true"
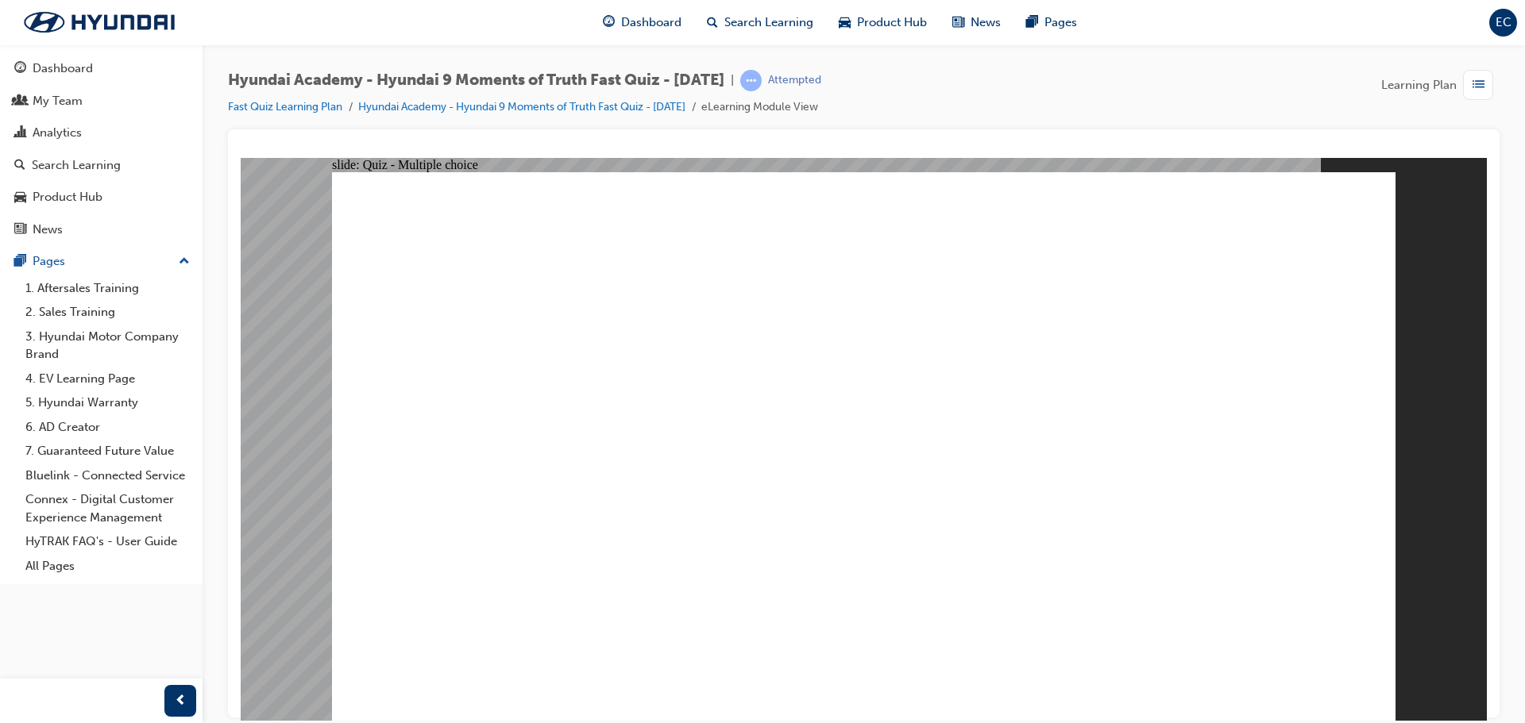
radio input "true"
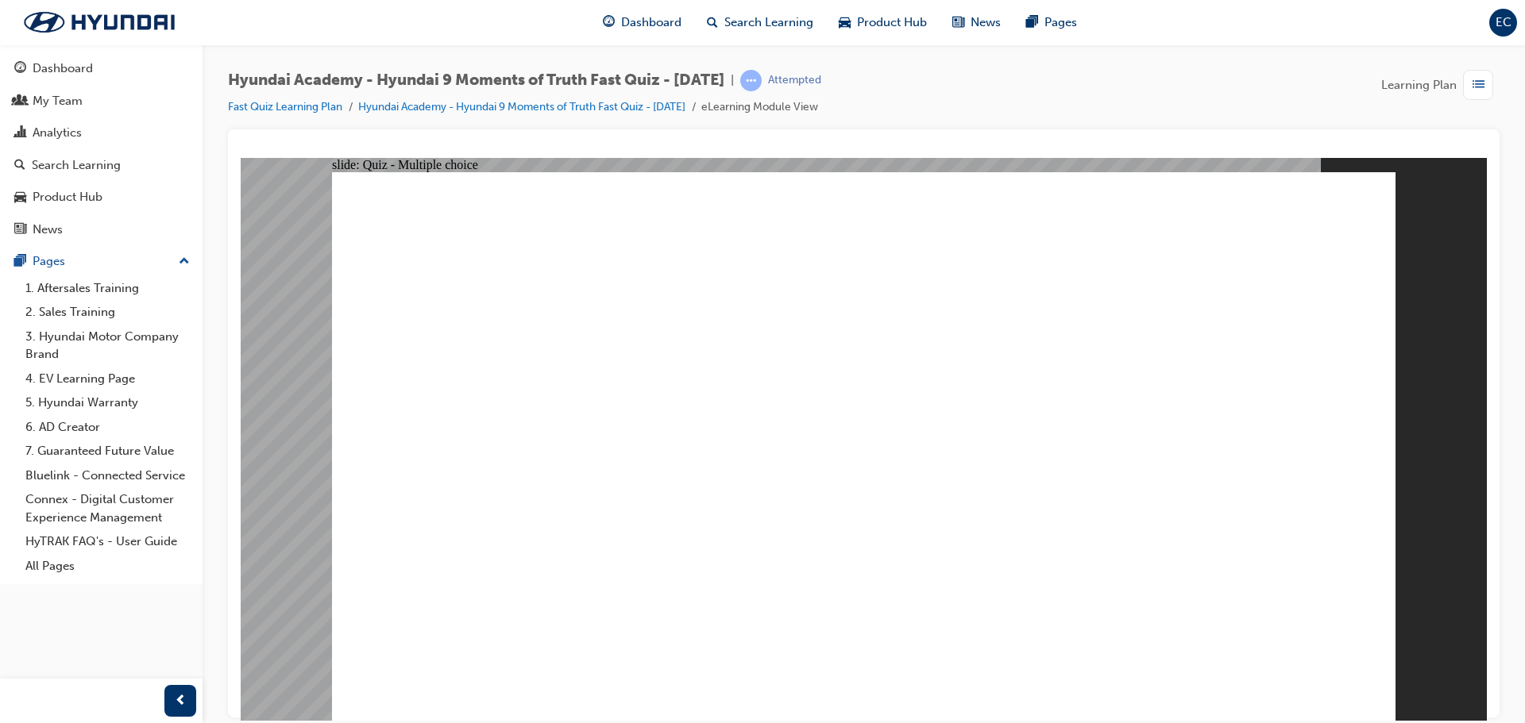
checkbox input "true"
drag, startPoint x: 793, startPoint y: 484, endPoint x: 819, endPoint y: 461, distance: 33.8
checkbox input "false"
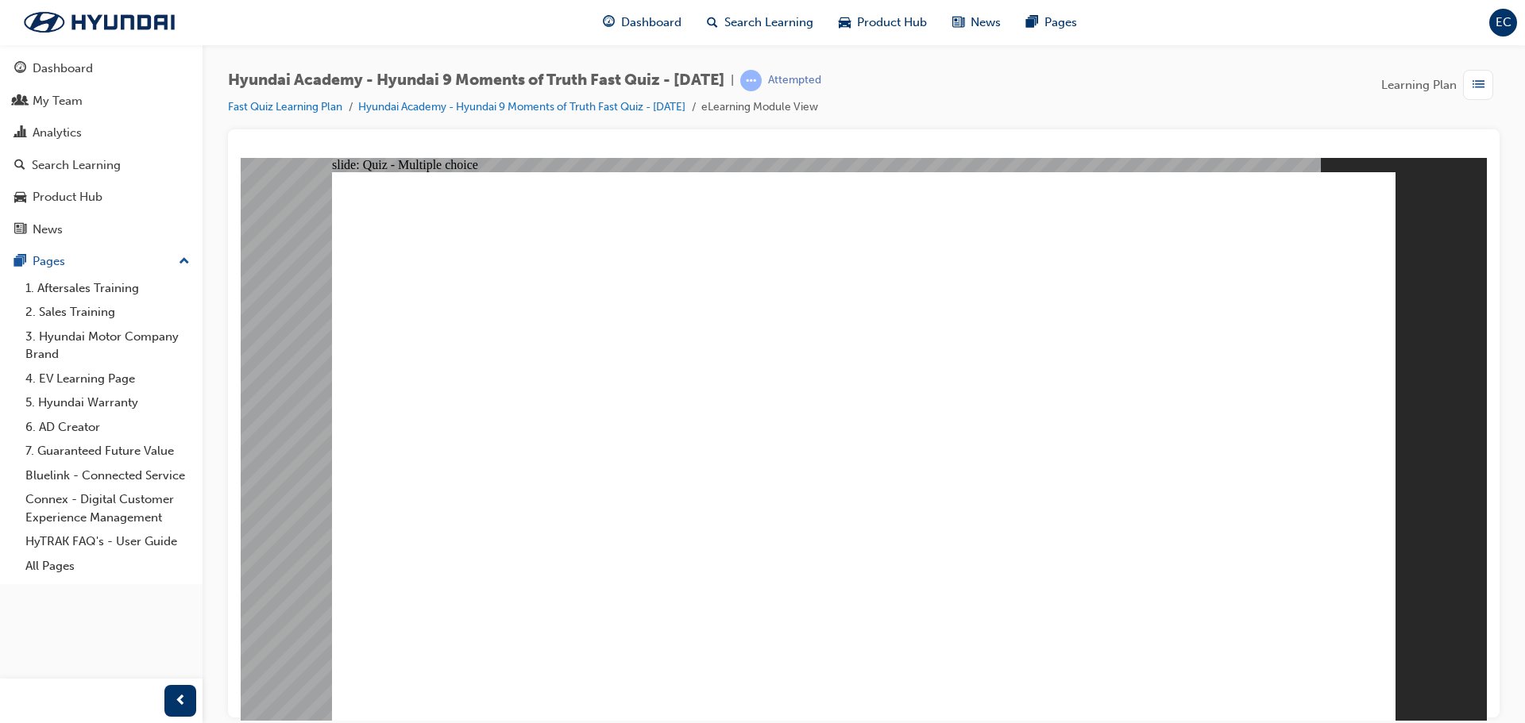
checkbox input "true"
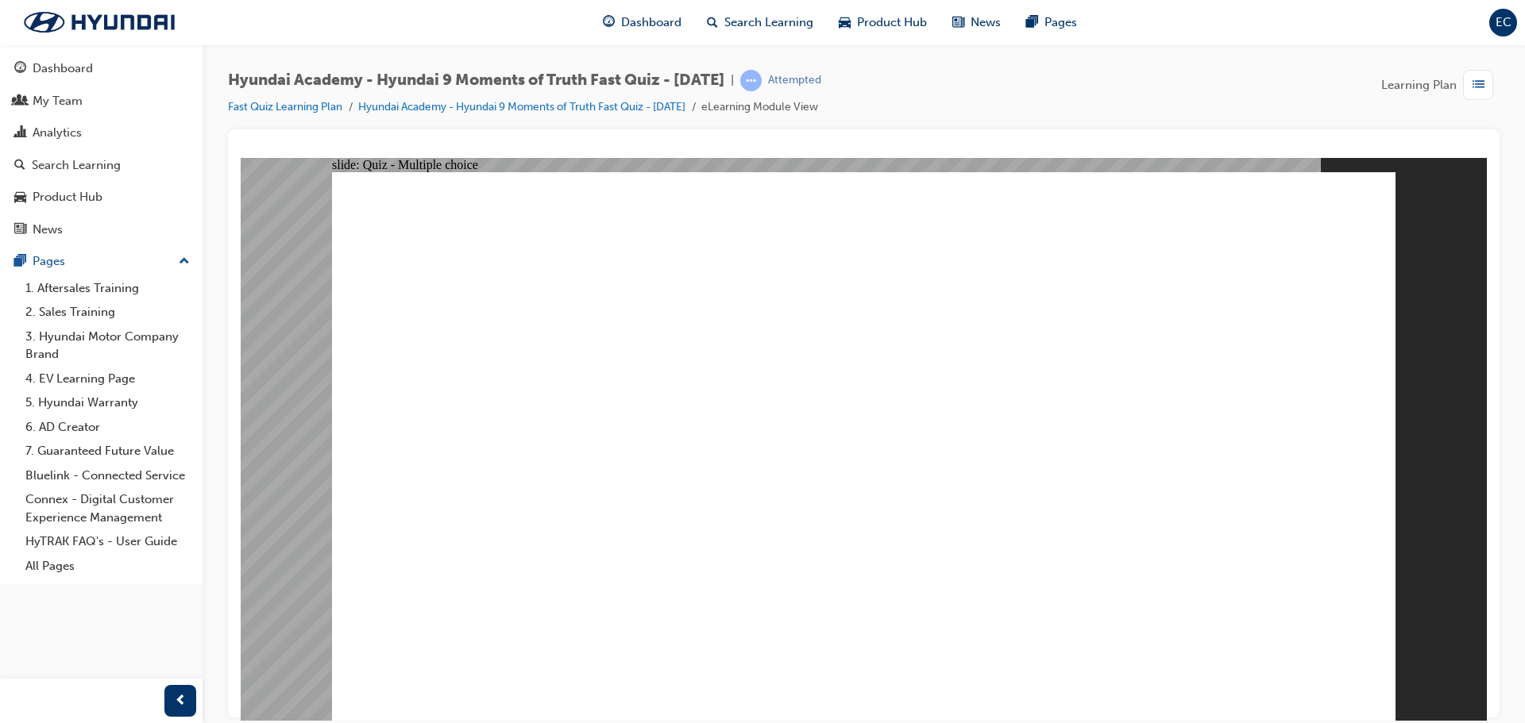
checkbox input "true"
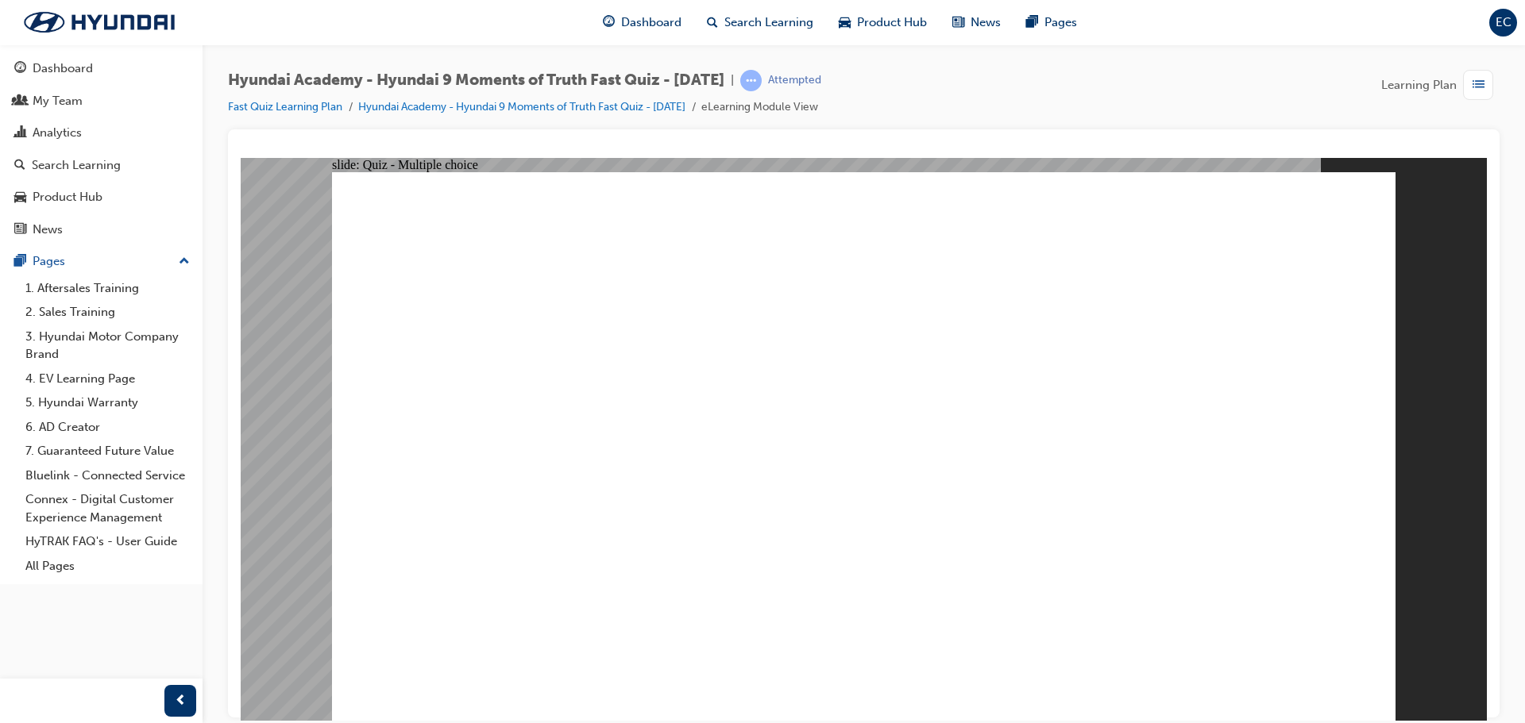
checkbox input "true"
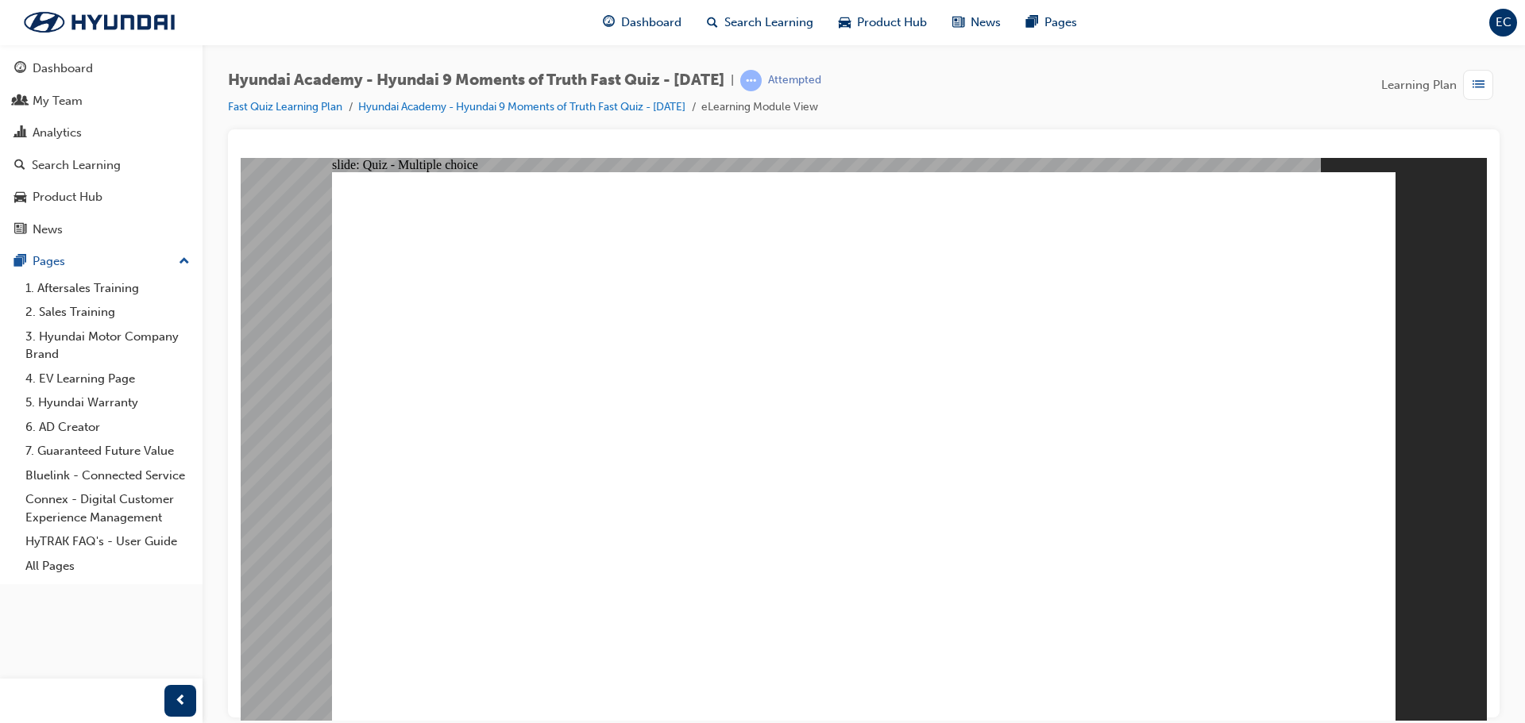
checkbox input "true"
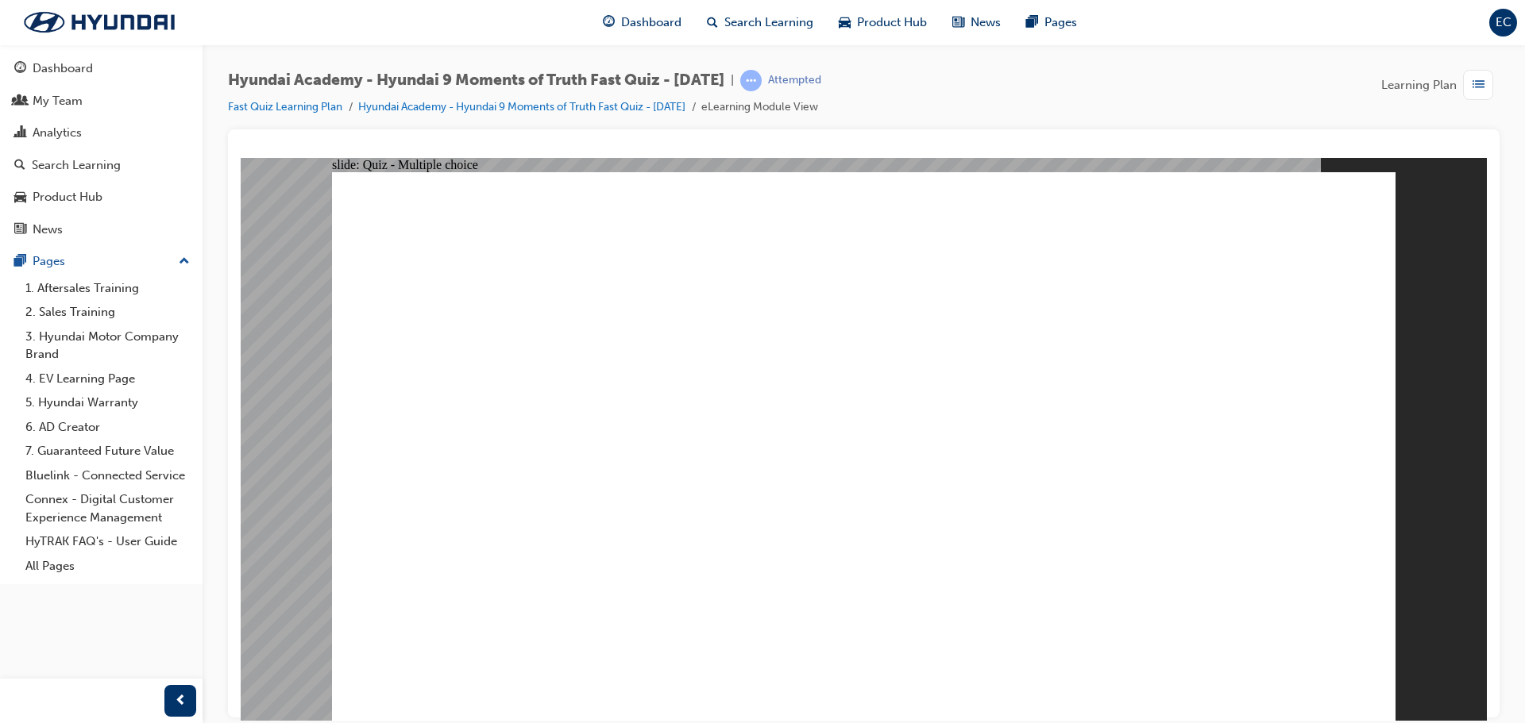
checkbox input "true"
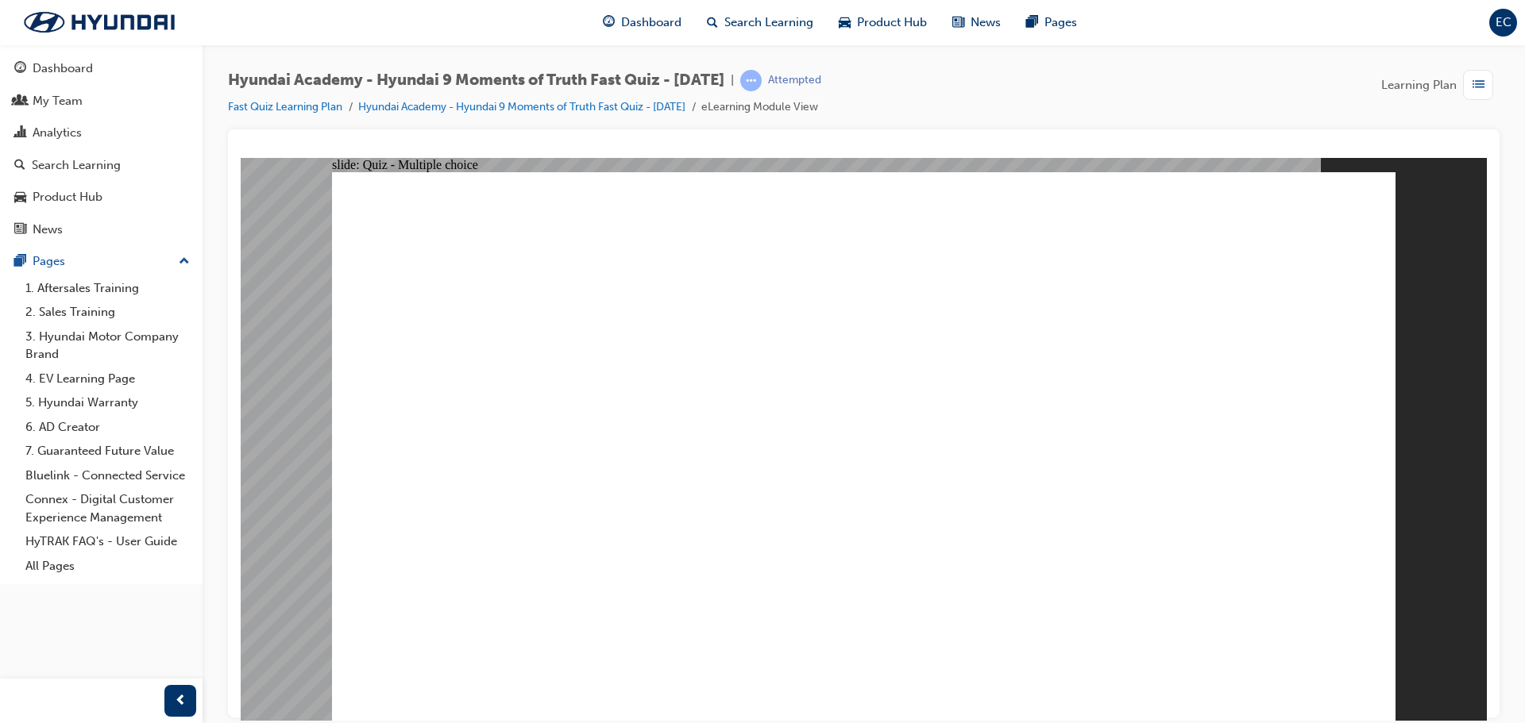
checkbox input "true"
radio input "true"
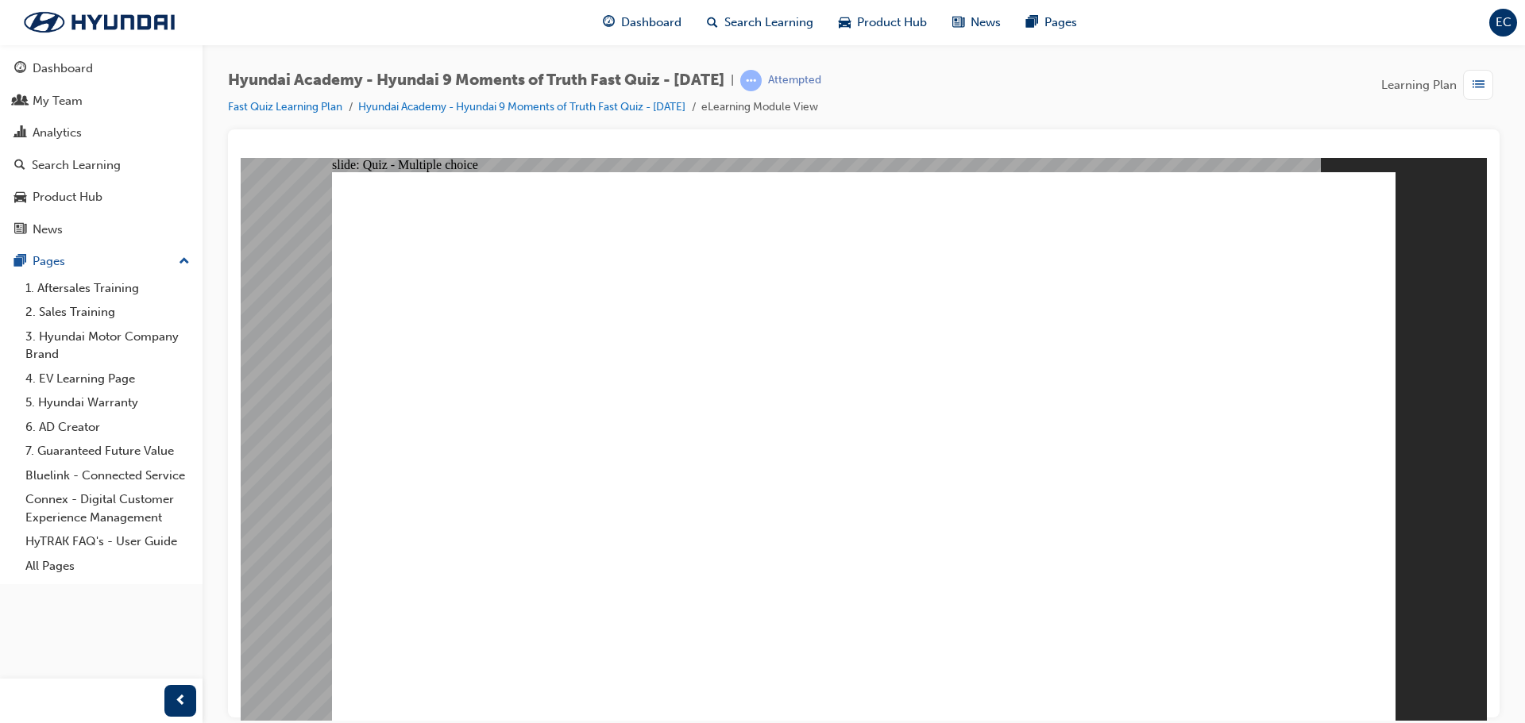
radio input "false"
radio input "true"
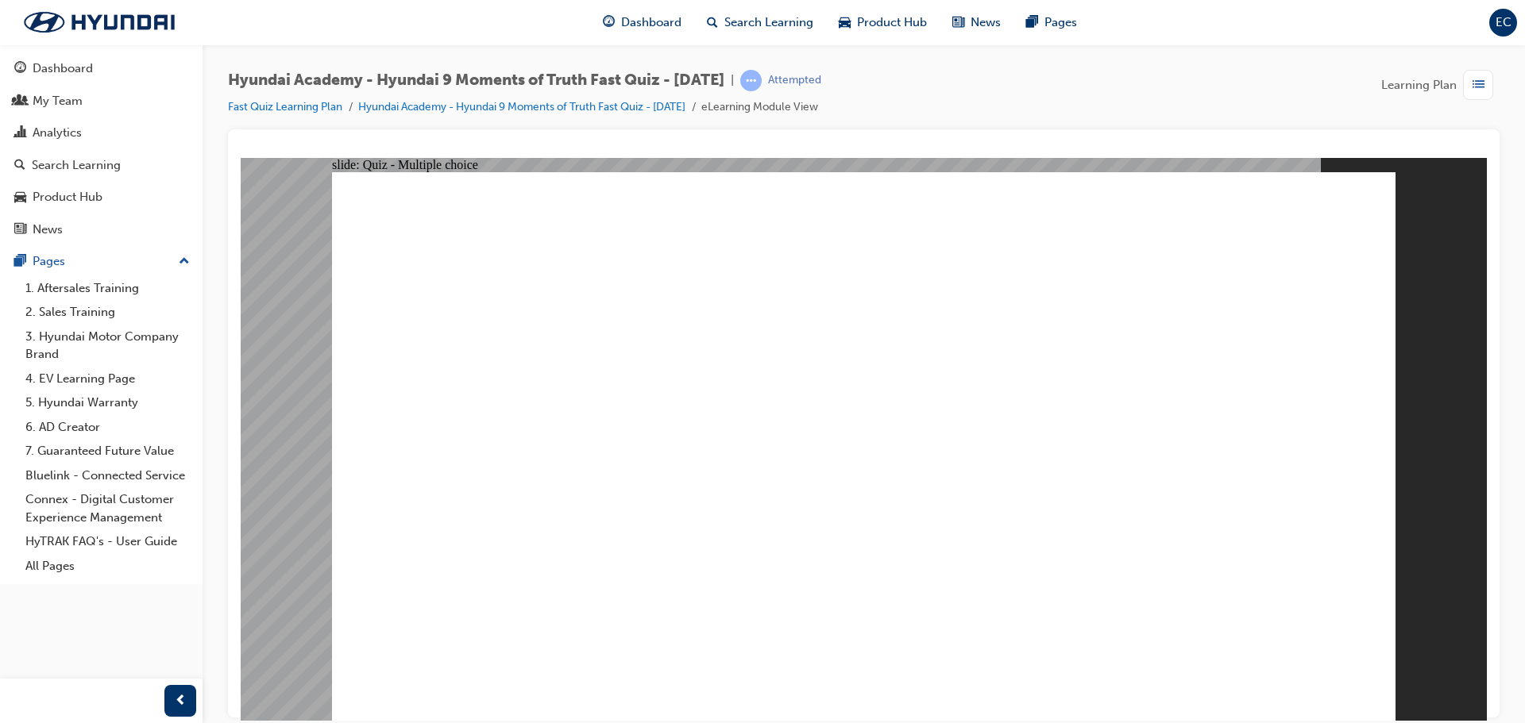
checkbox input "true"
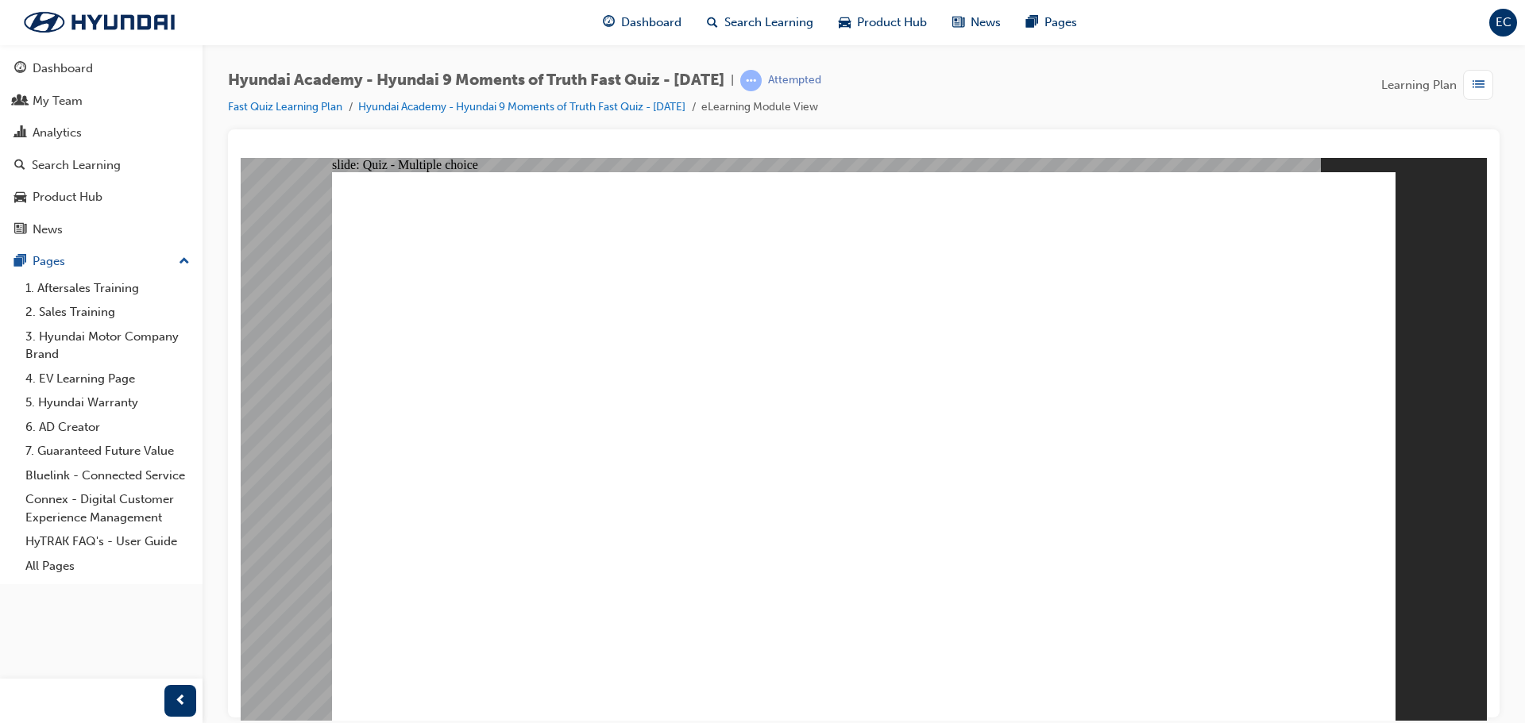
radio input "true"
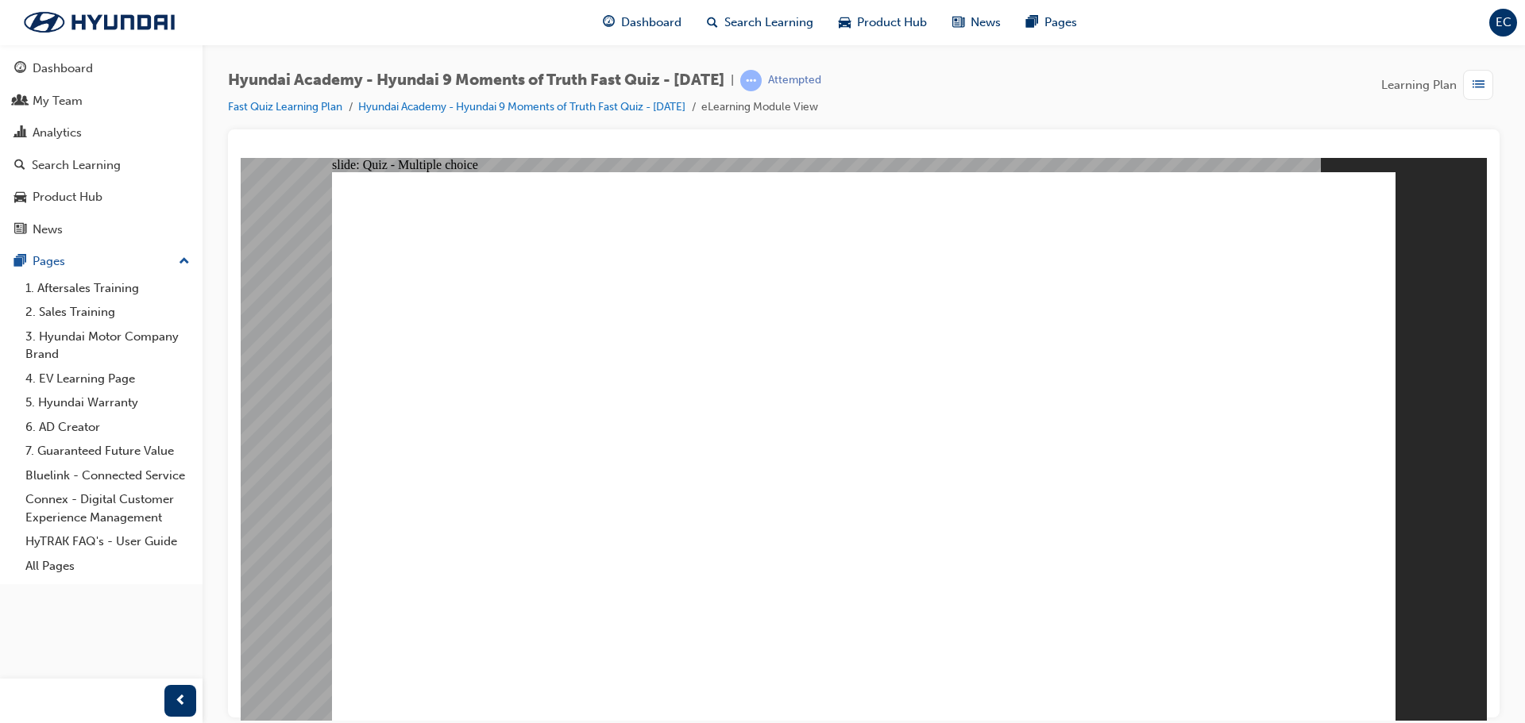
radio input "true"
checkbox input "true"
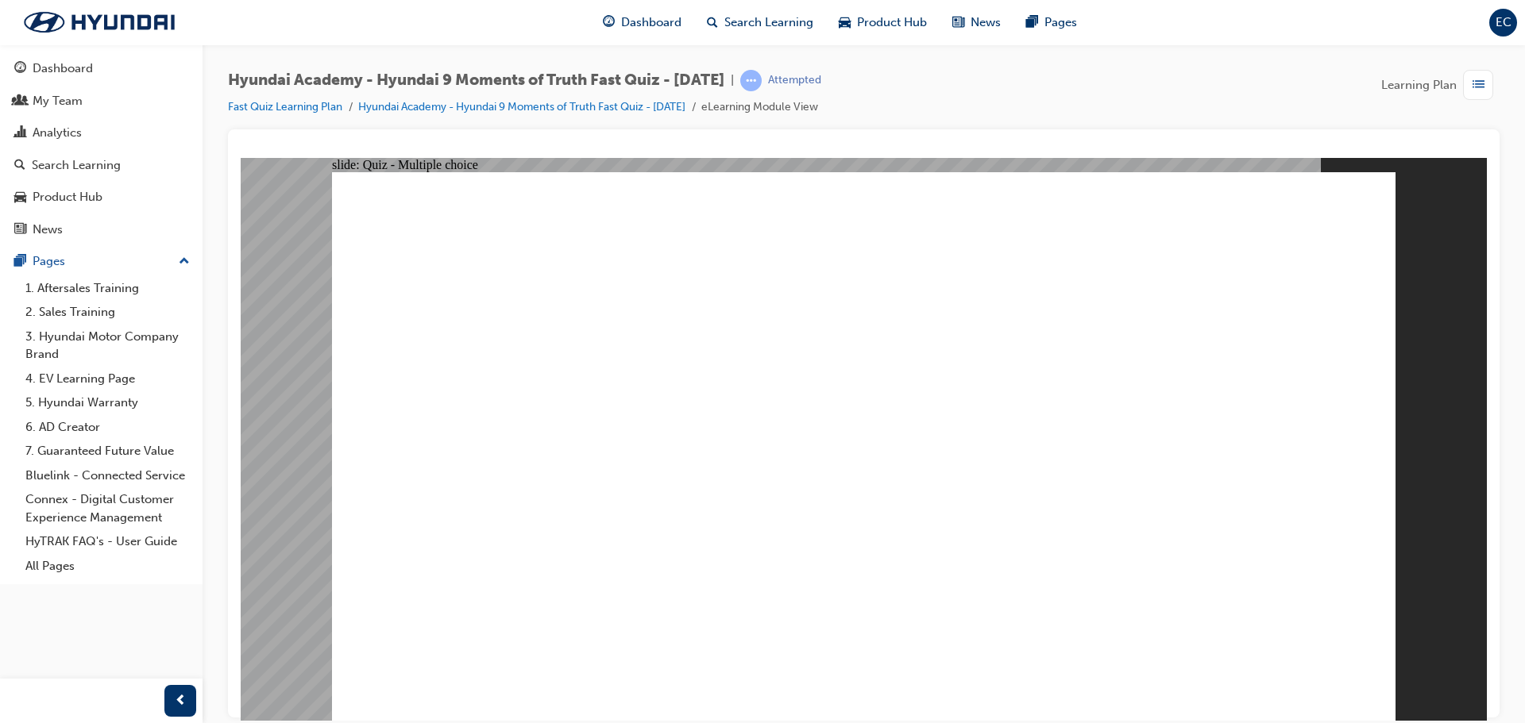
checkbox input "true"
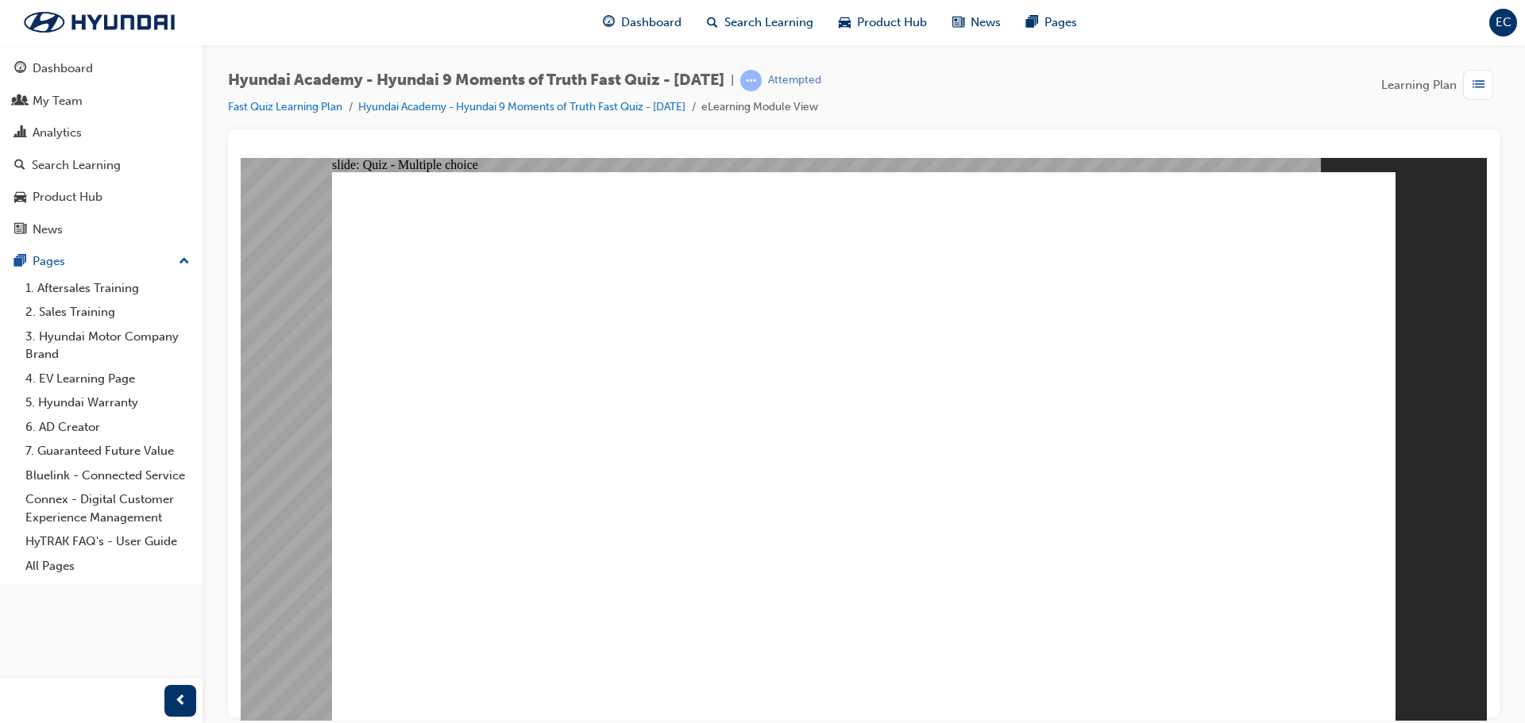
radio input "true"
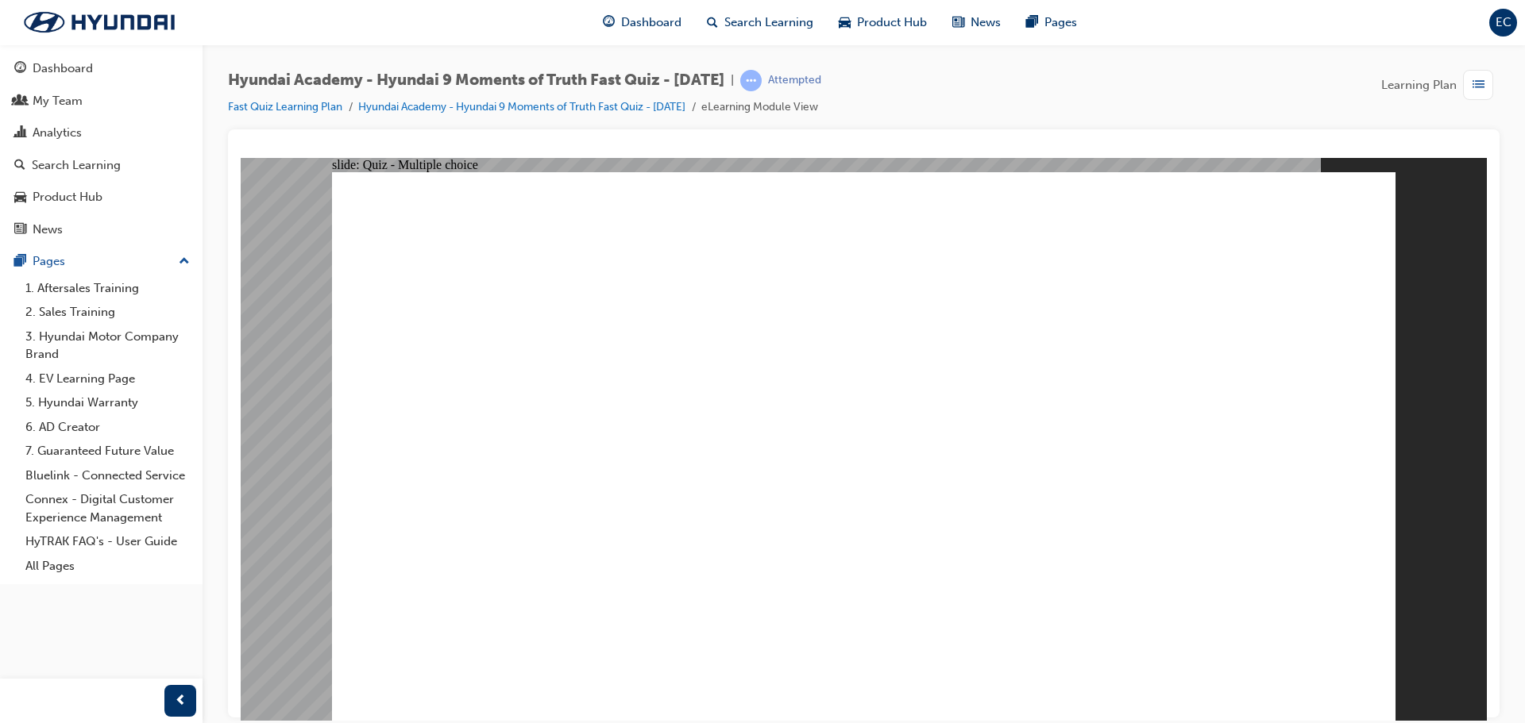
drag, startPoint x: 804, startPoint y: 488, endPoint x: 852, endPoint y: 494, distance: 48.8
radio input "true"
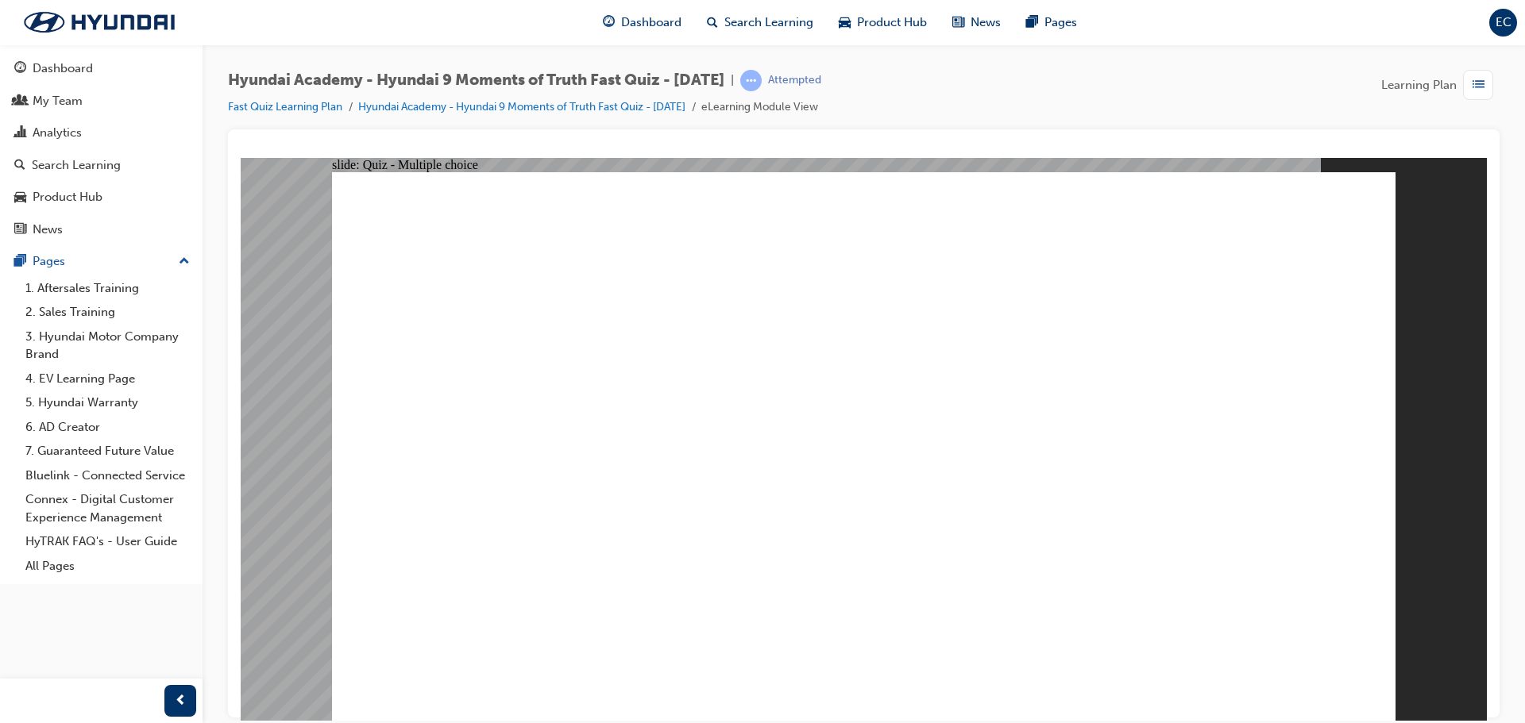
checkbox input "true"
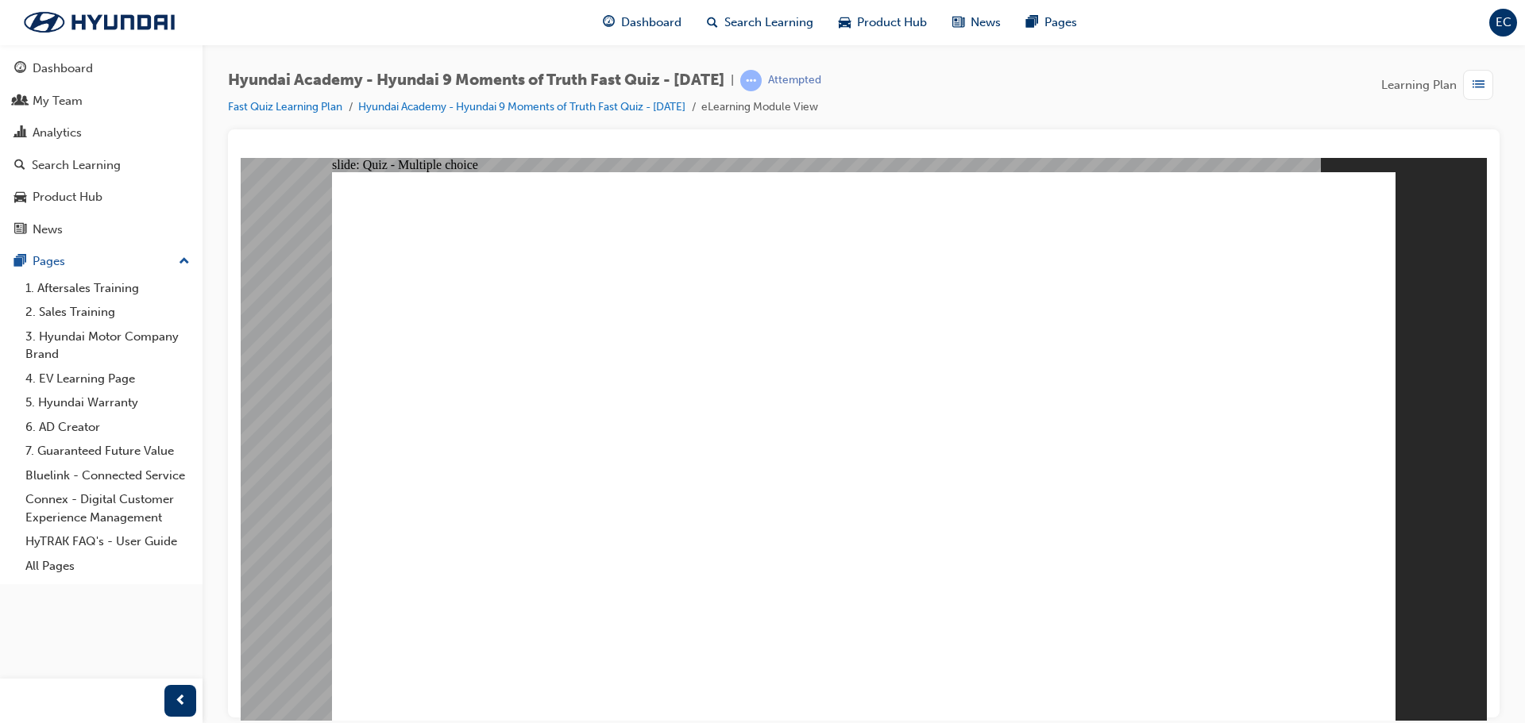
checkbox input "true"
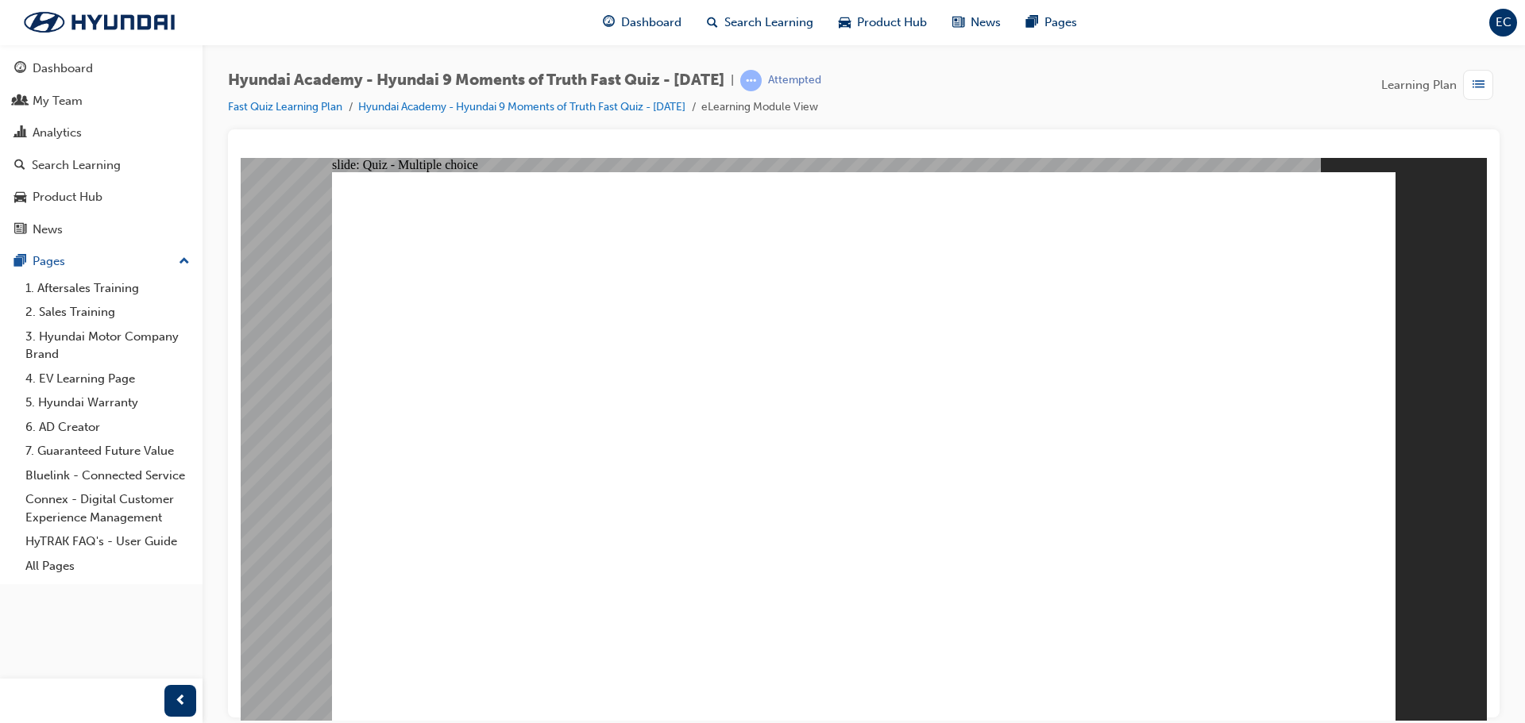
drag, startPoint x: 768, startPoint y: 533, endPoint x: 742, endPoint y: 568, distance: 43.7
checkbox input "true"
drag, startPoint x: 742, startPoint y: 600, endPoint x: 734, endPoint y: 646, distance: 46.0
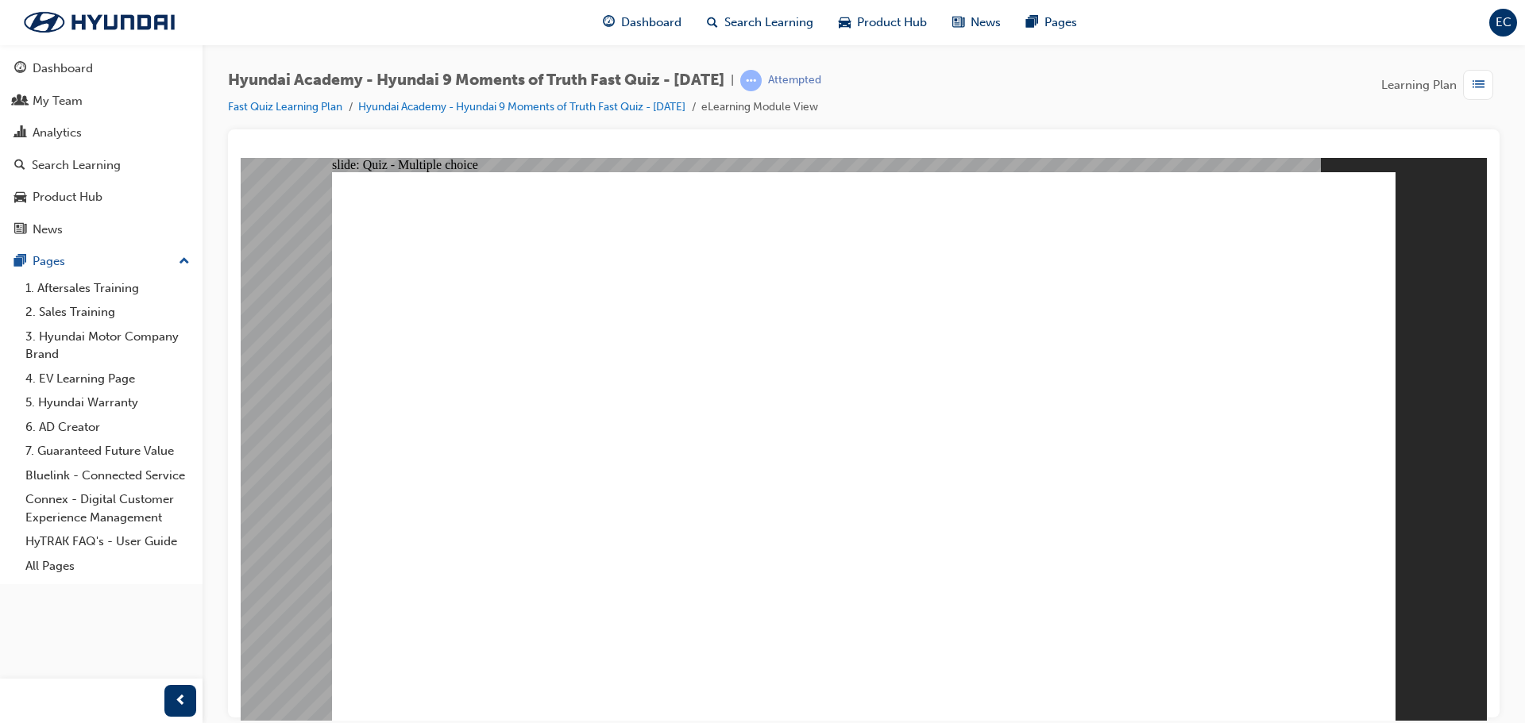
checkbox input "true"
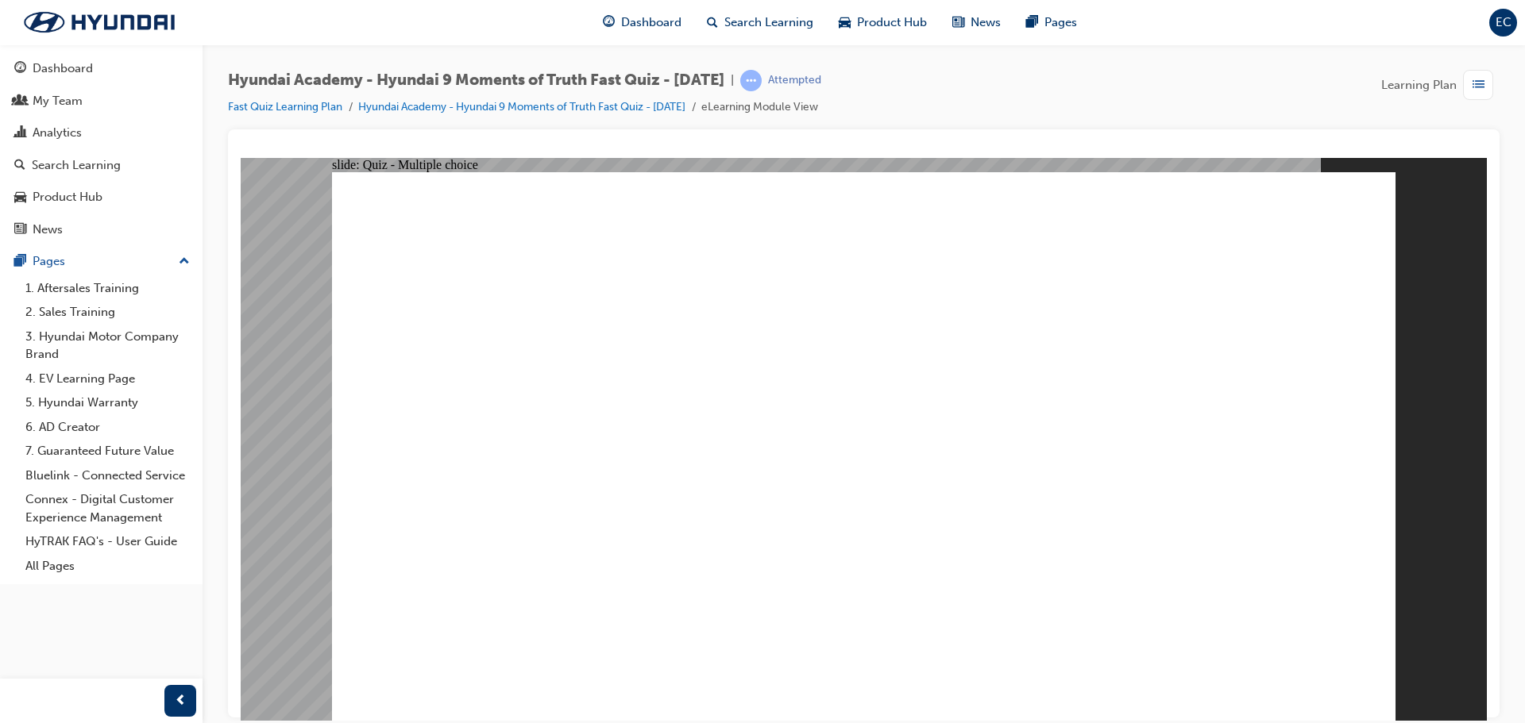
checkbox input "true"
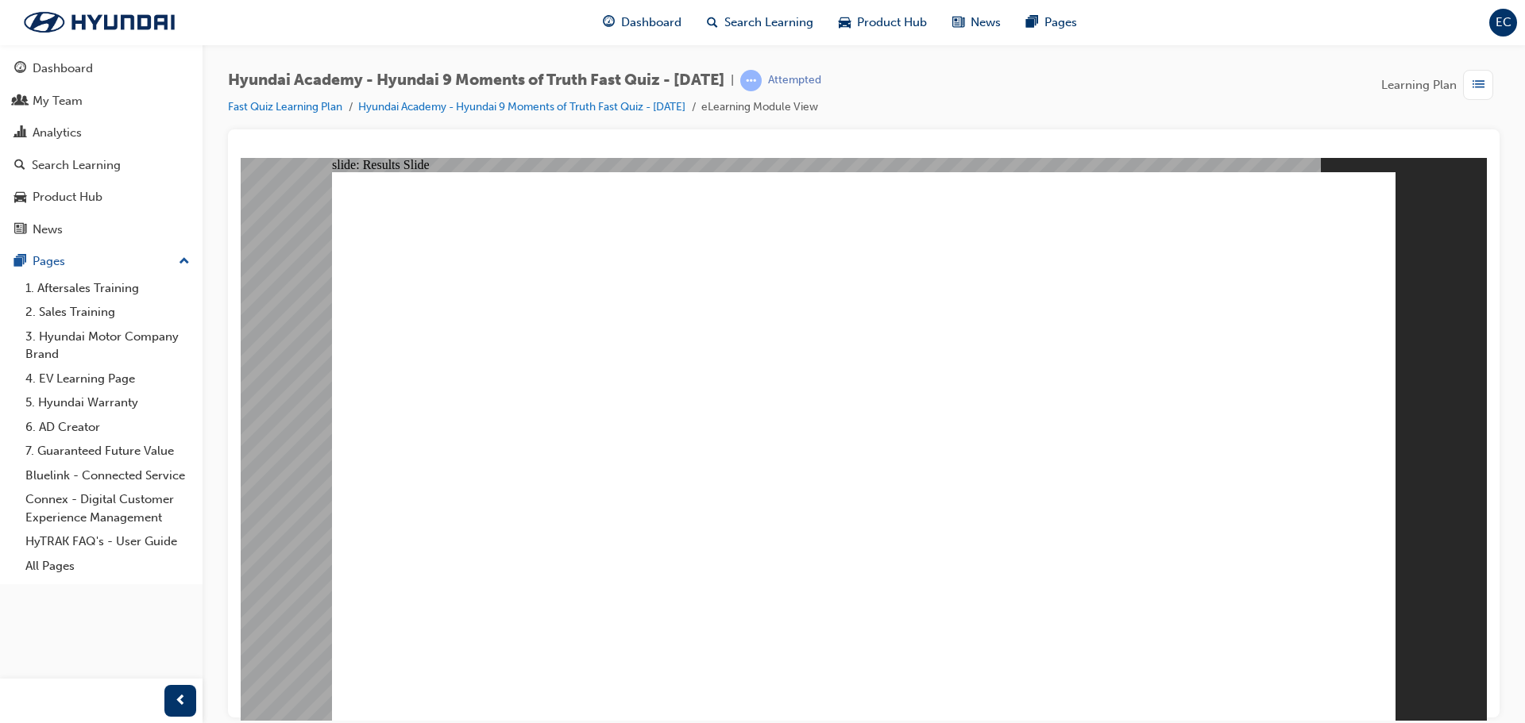
radio input "true"
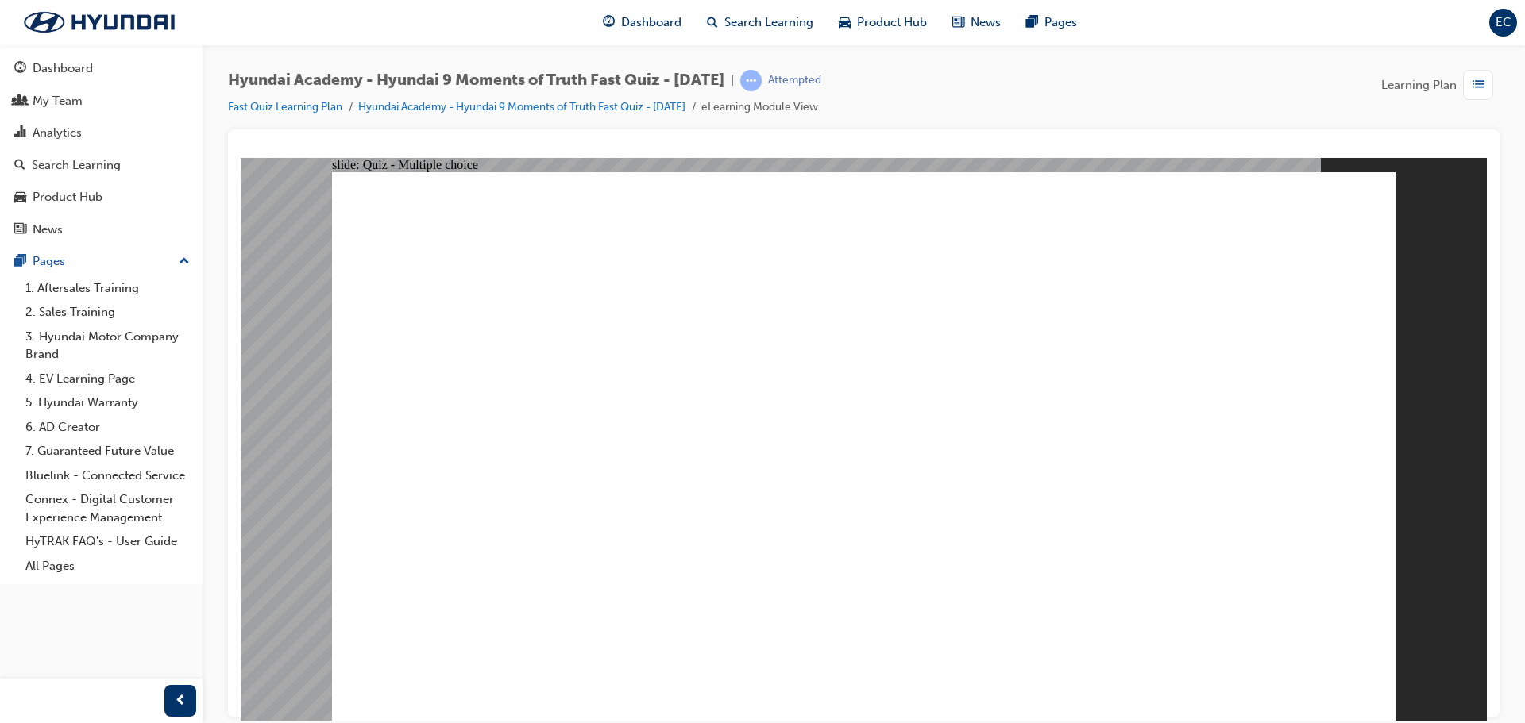
radio input "true"
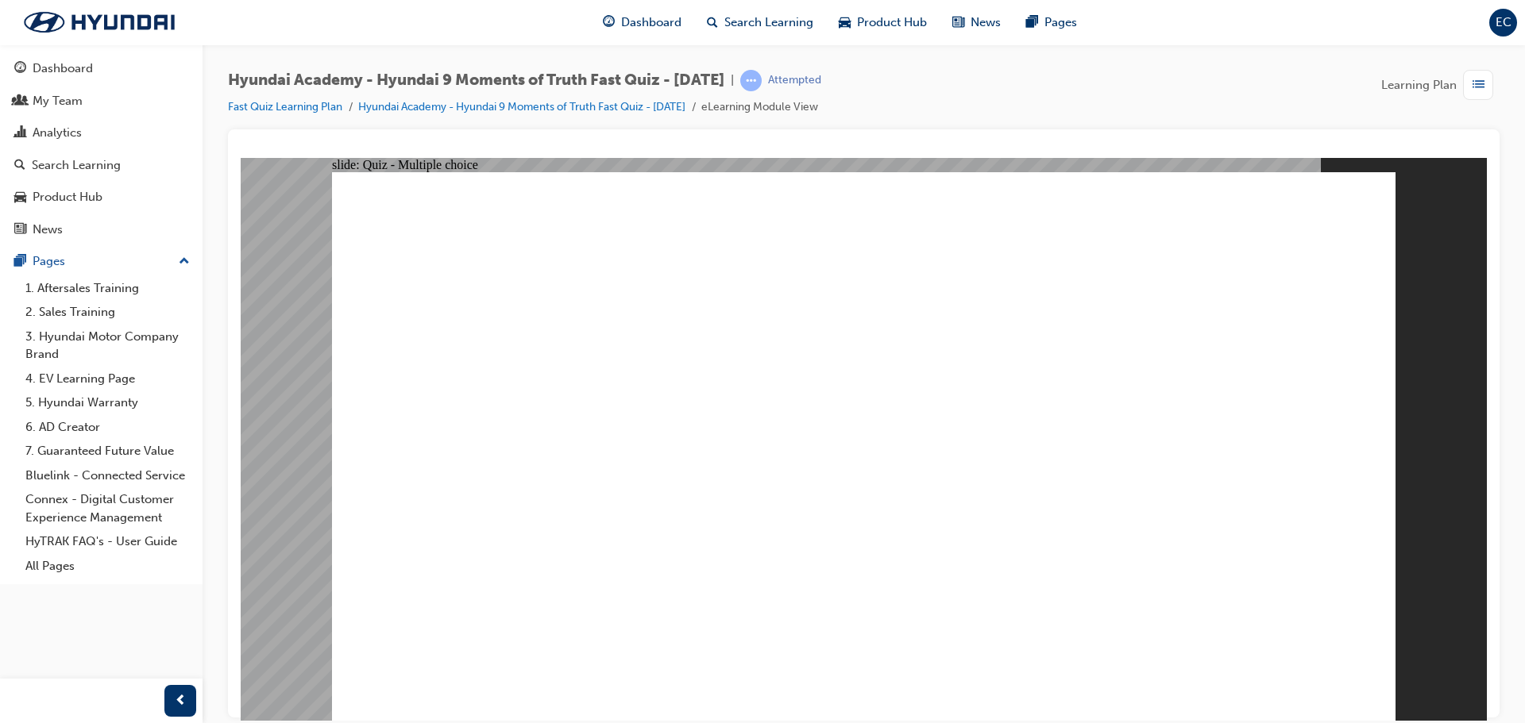
checkbox input "true"
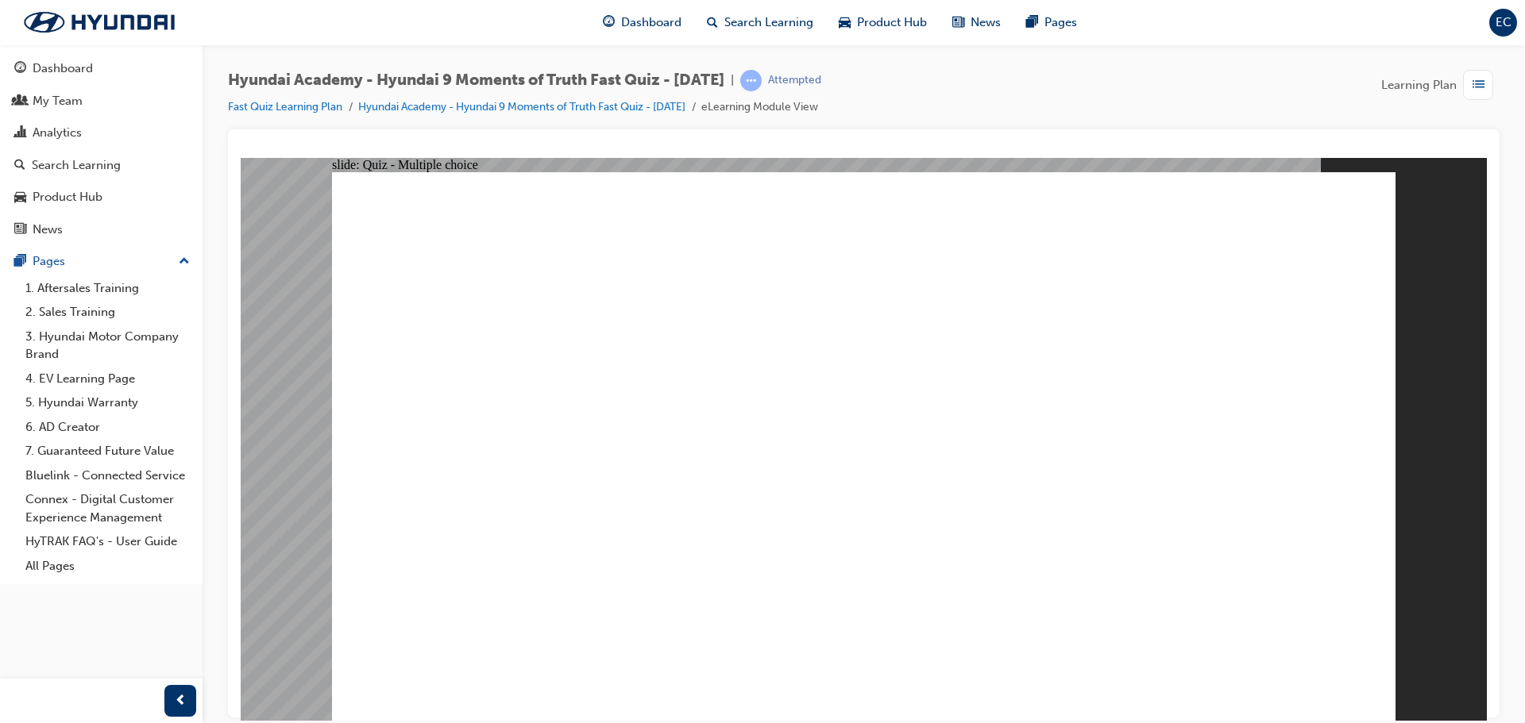
checkbox input "true"
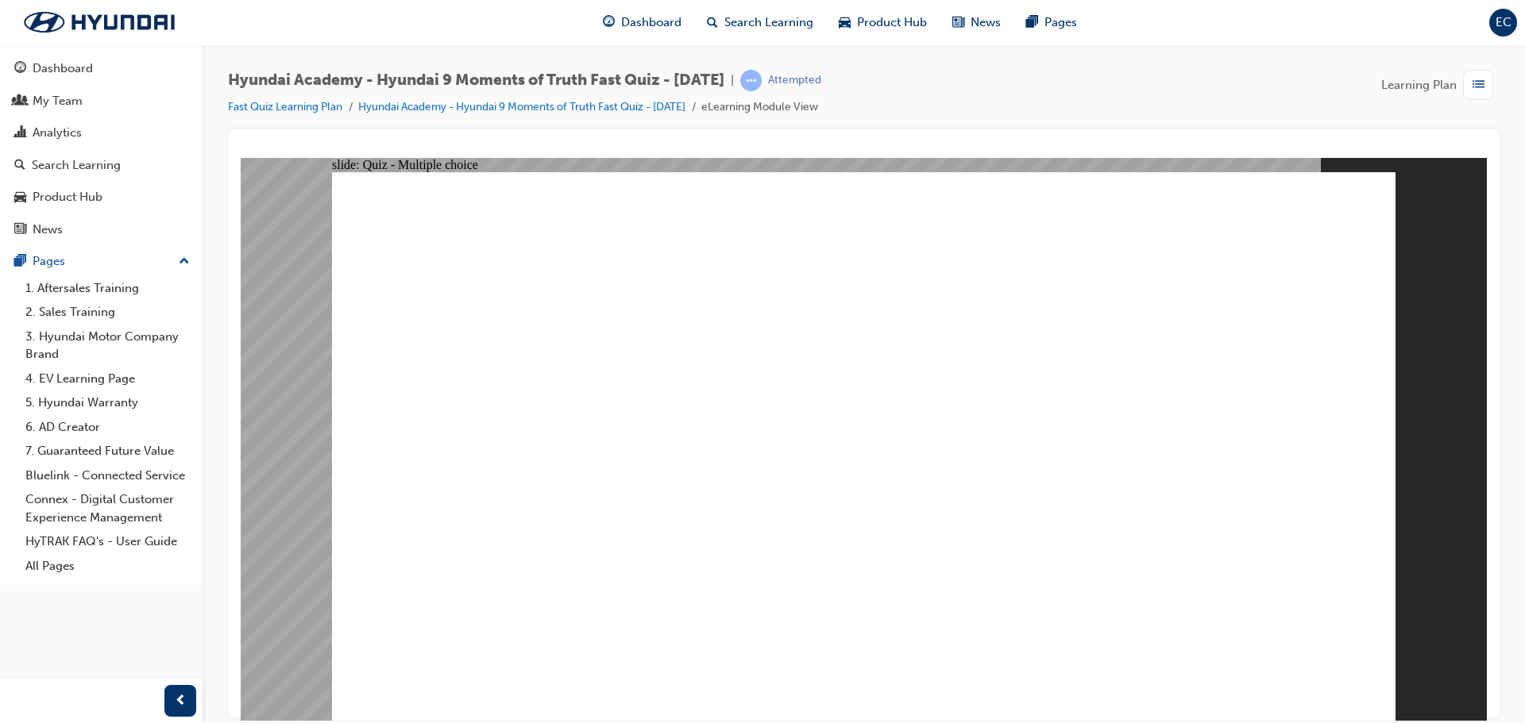
radio input "true"
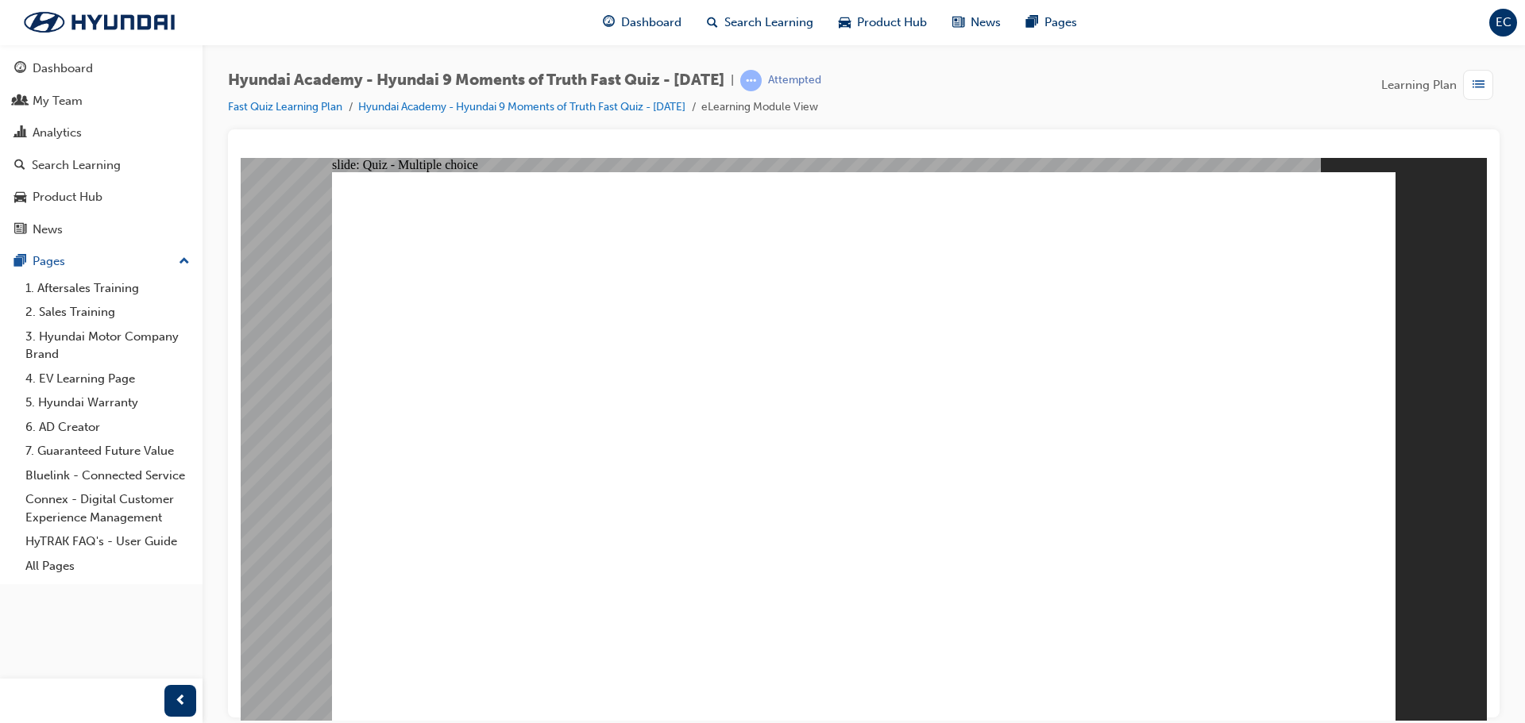
checkbox input "true"
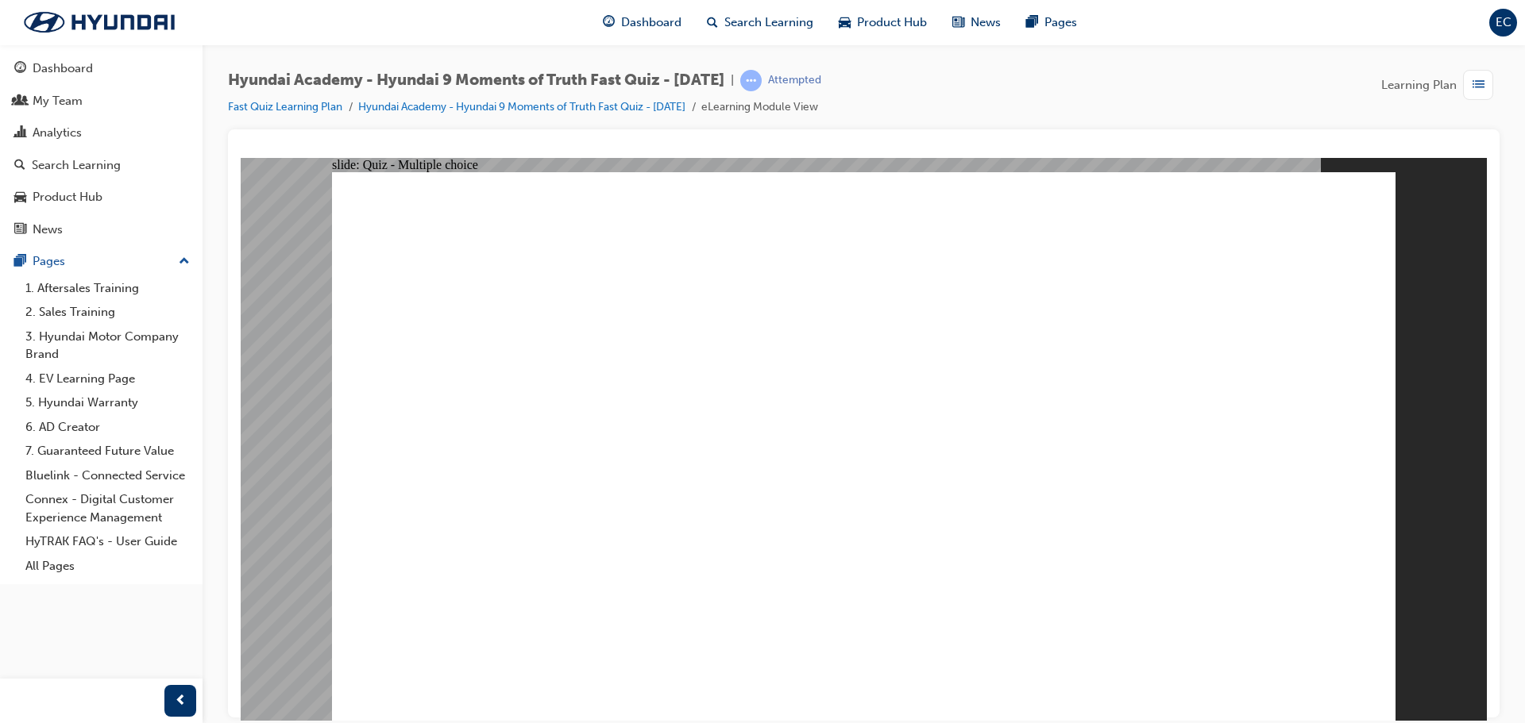
checkbox input "true"
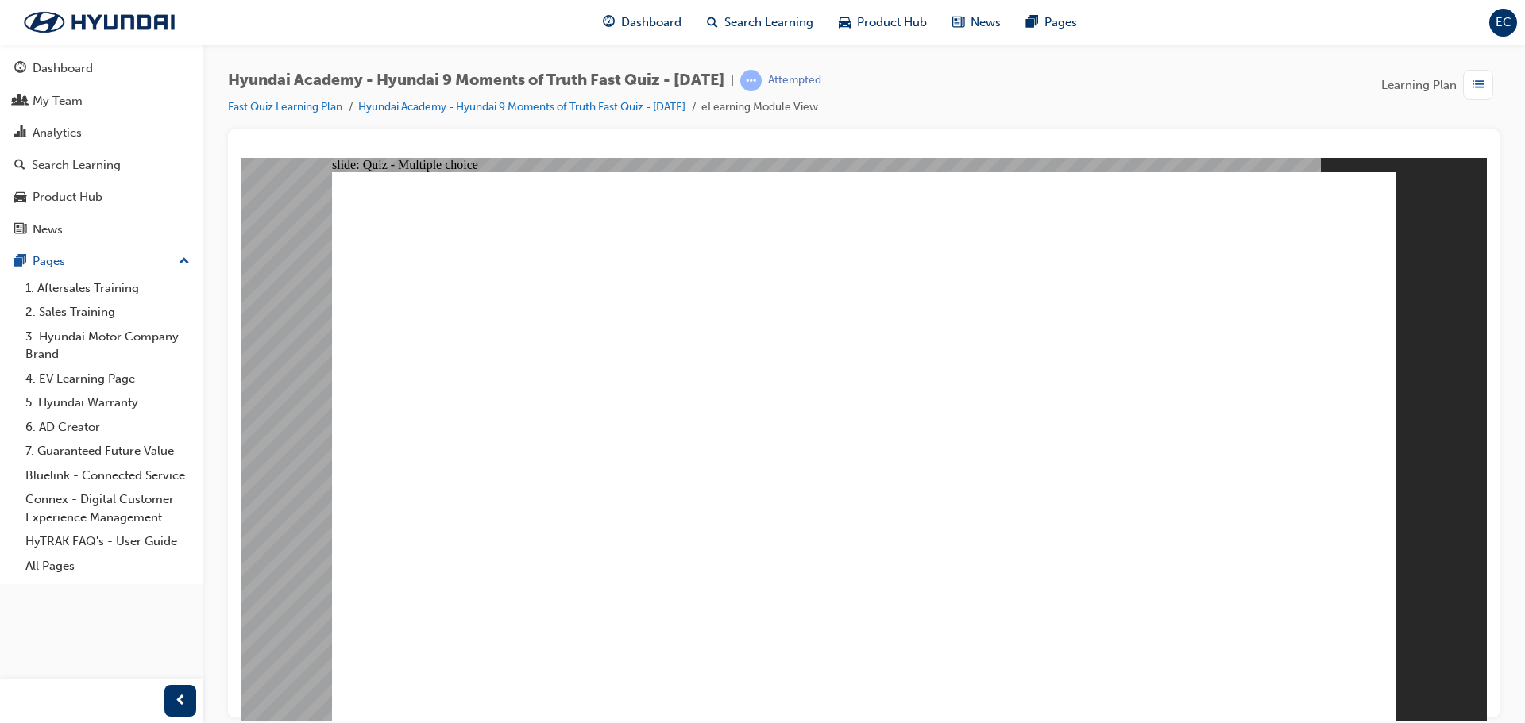
checkbox input "true"
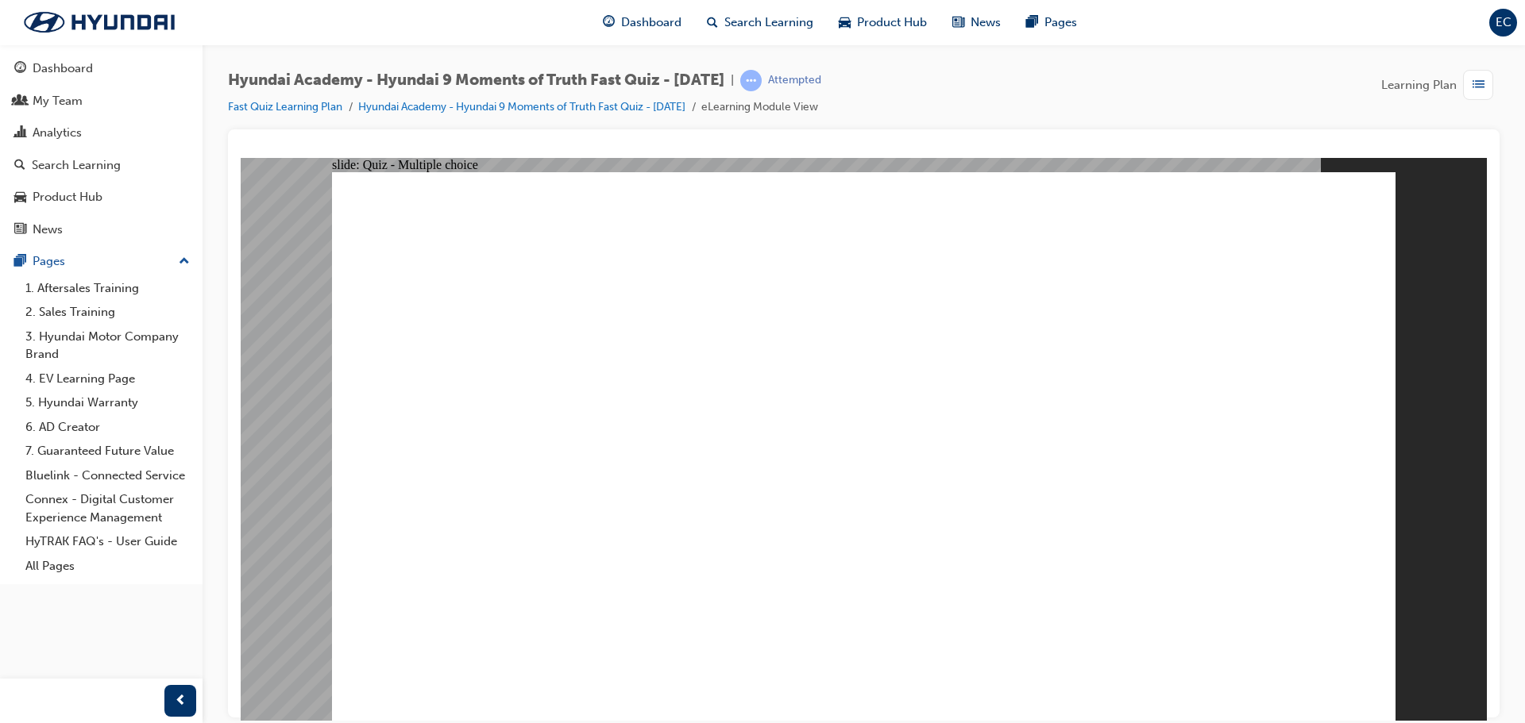
checkbox input "true"
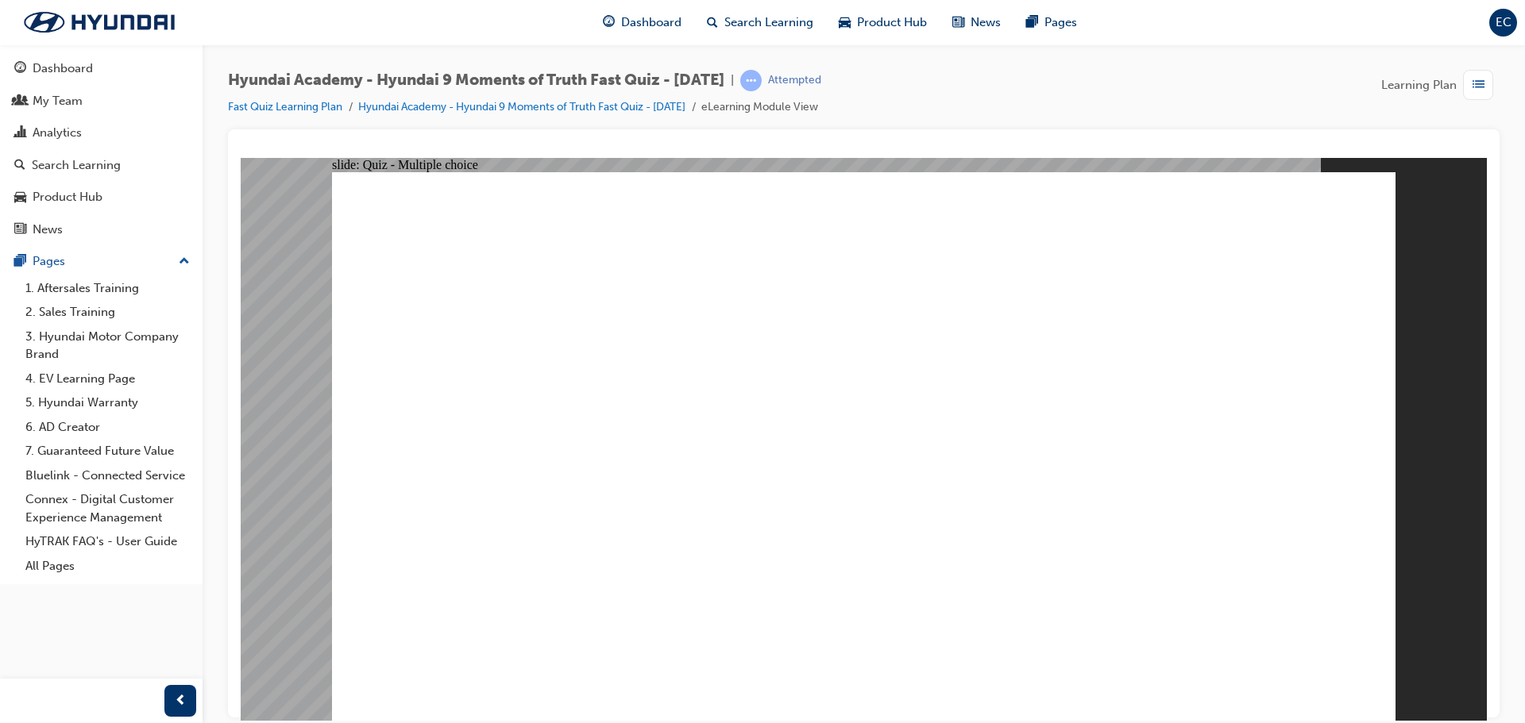
checkbox input "true"
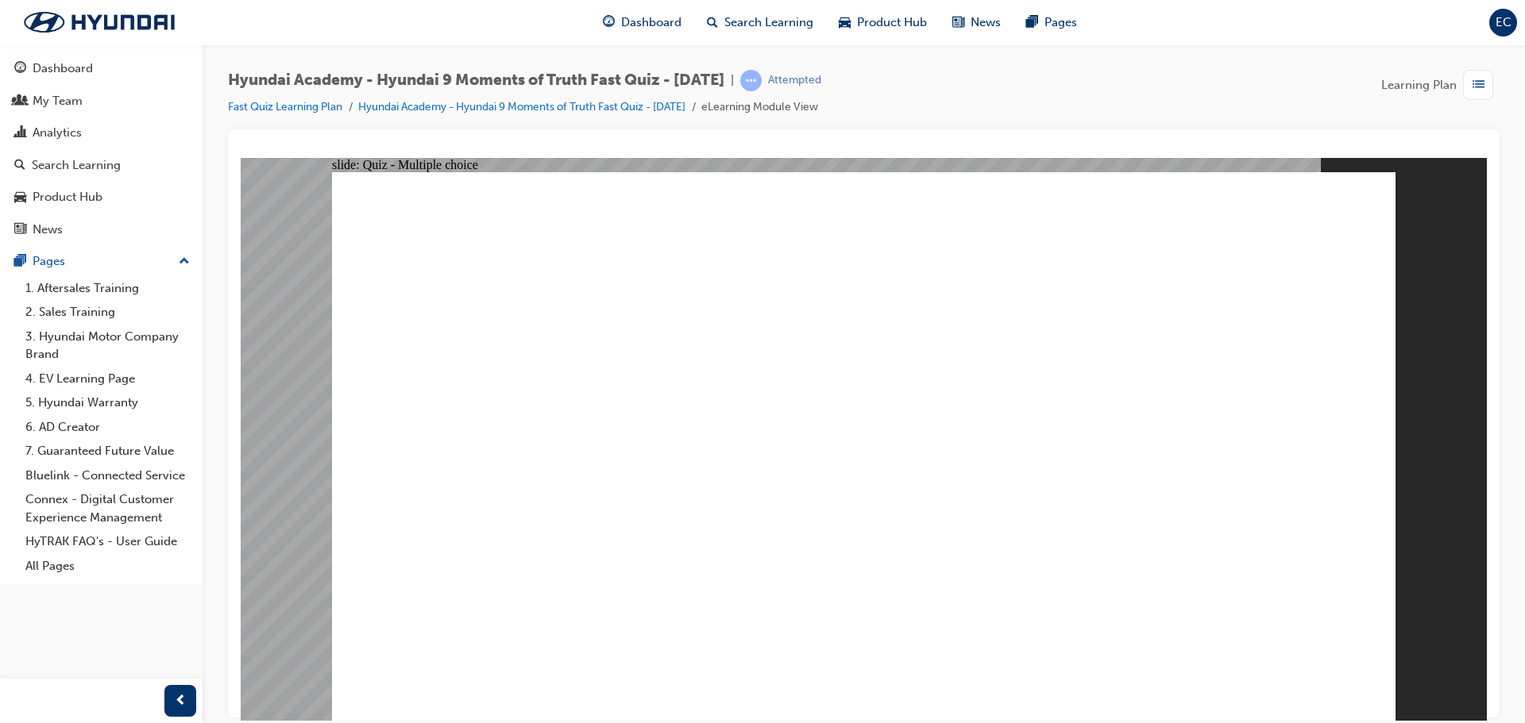
checkbox input "true"
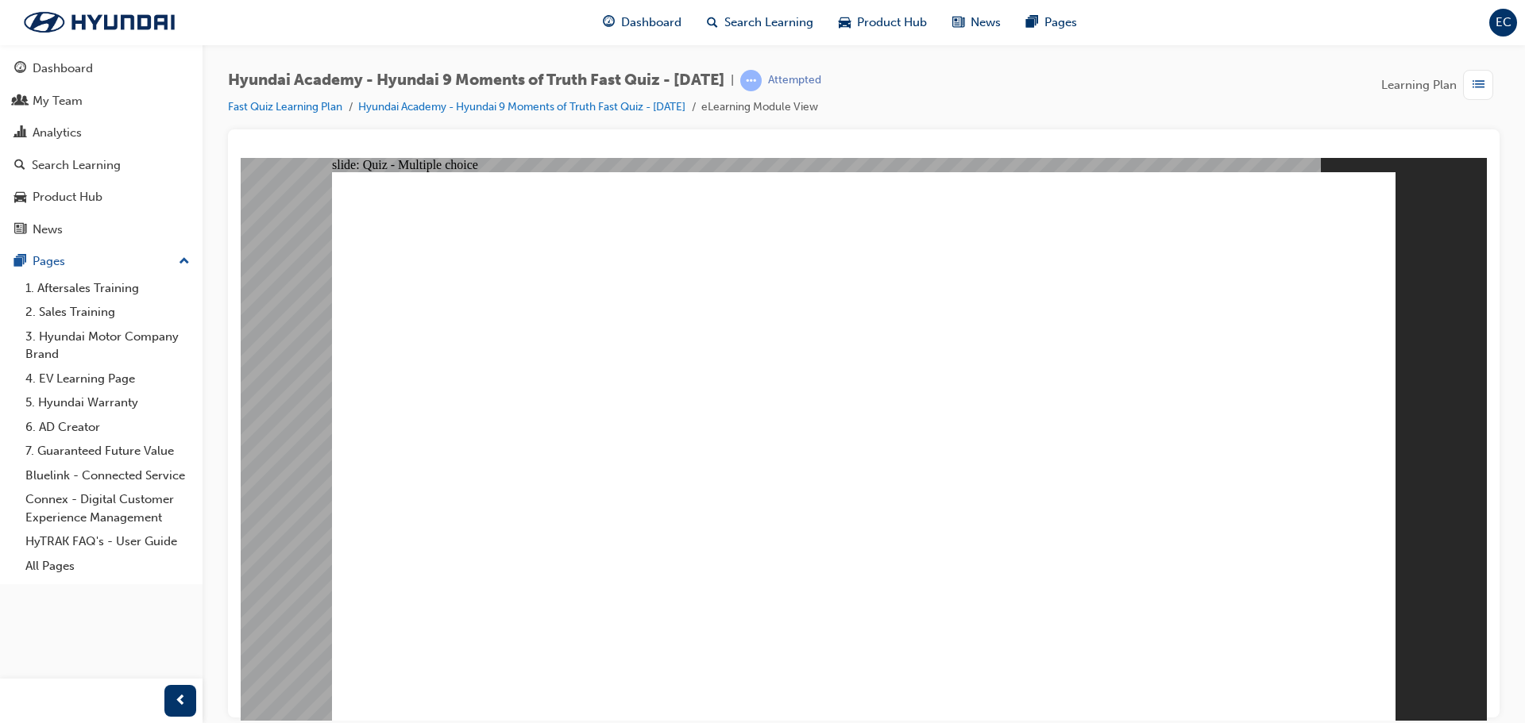
checkbox input "true"
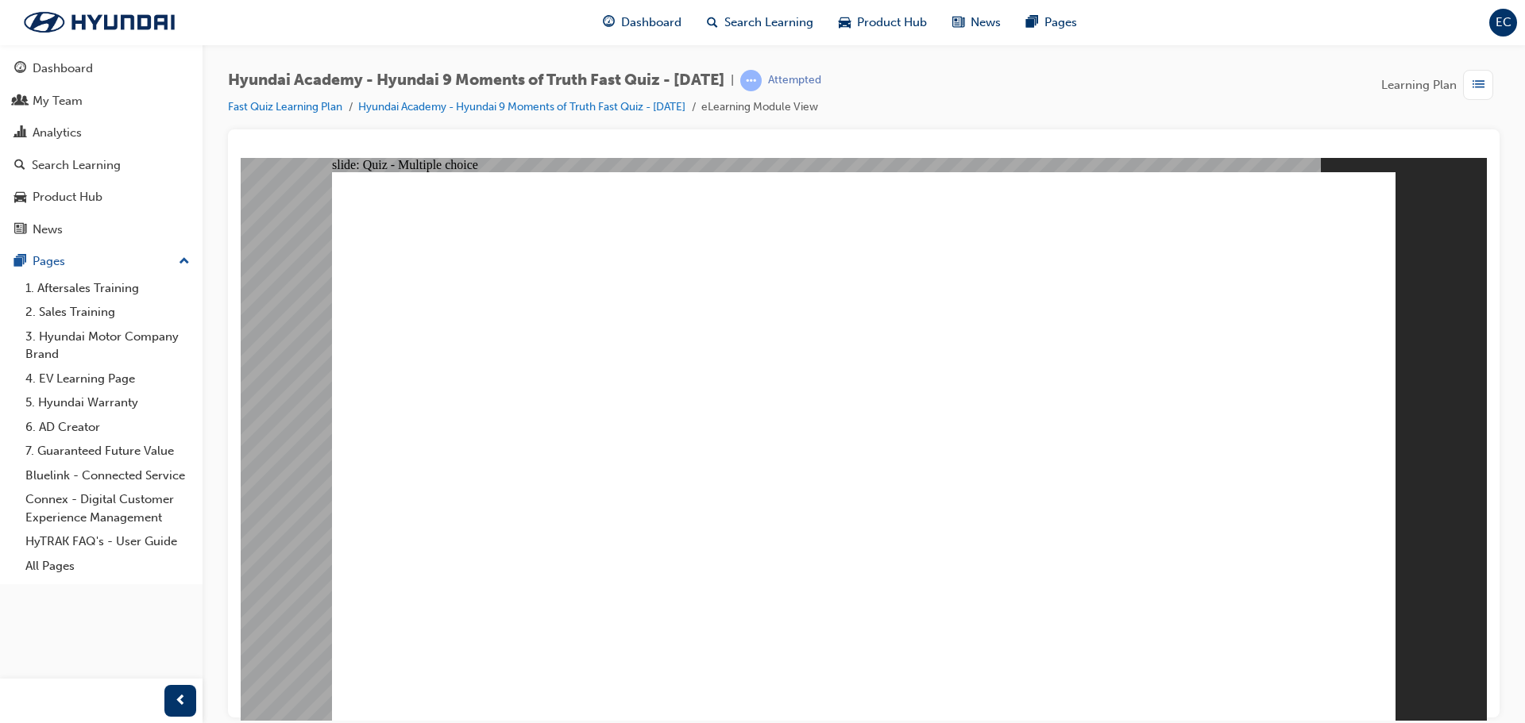
radio input "false"
radio input "true"
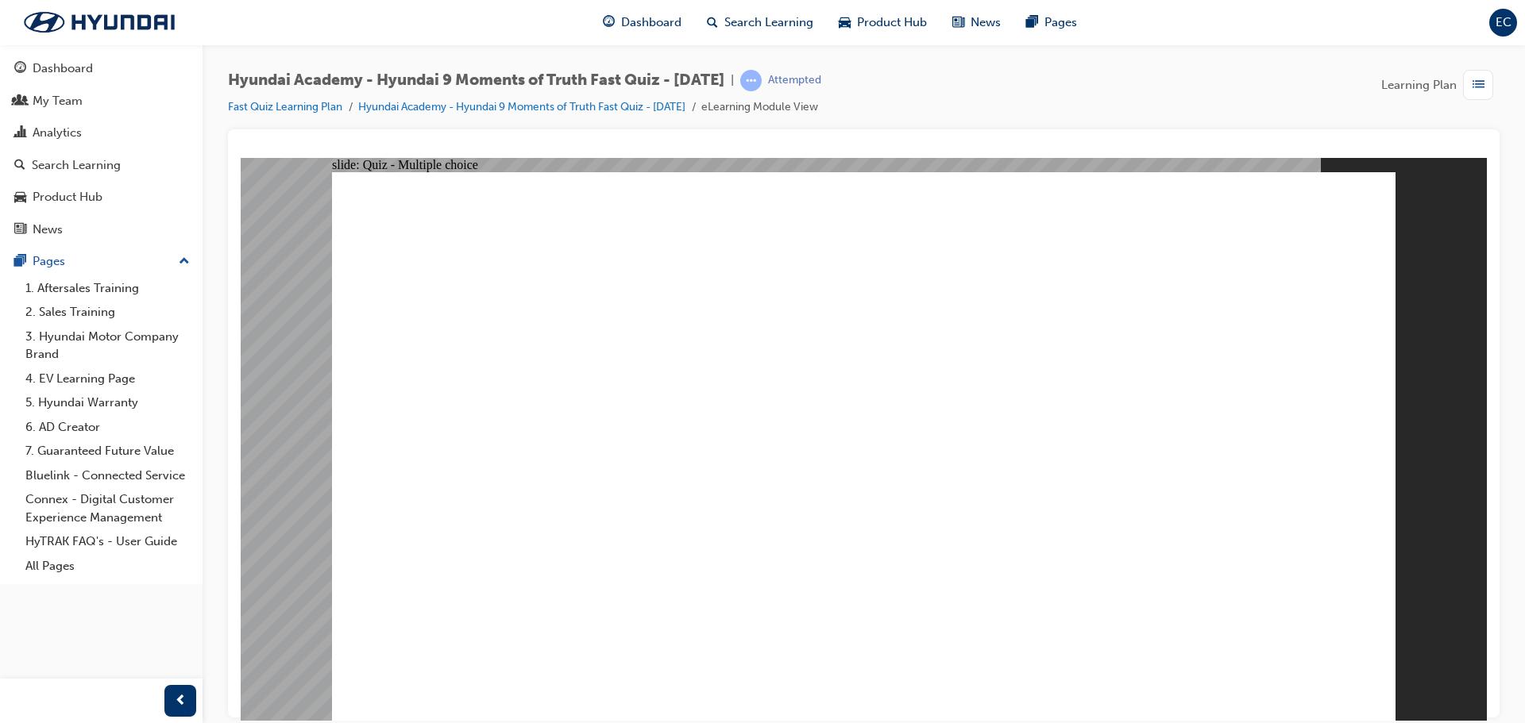
radio input "false"
radio input "true"
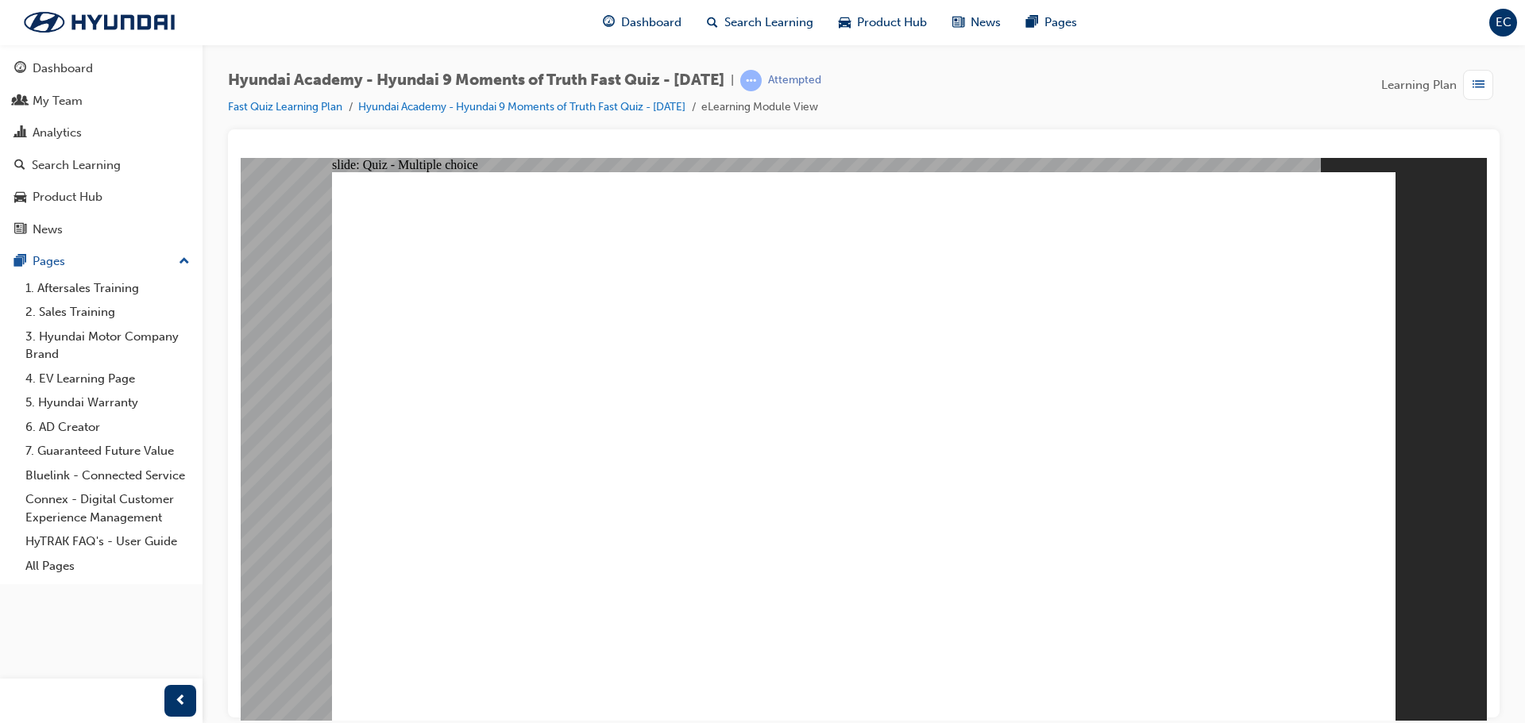
checkbox input "true"
drag, startPoint x: 1241, startPoint y: 670, endPoint x: 1281, endPoint y: 677, distance: 40.2
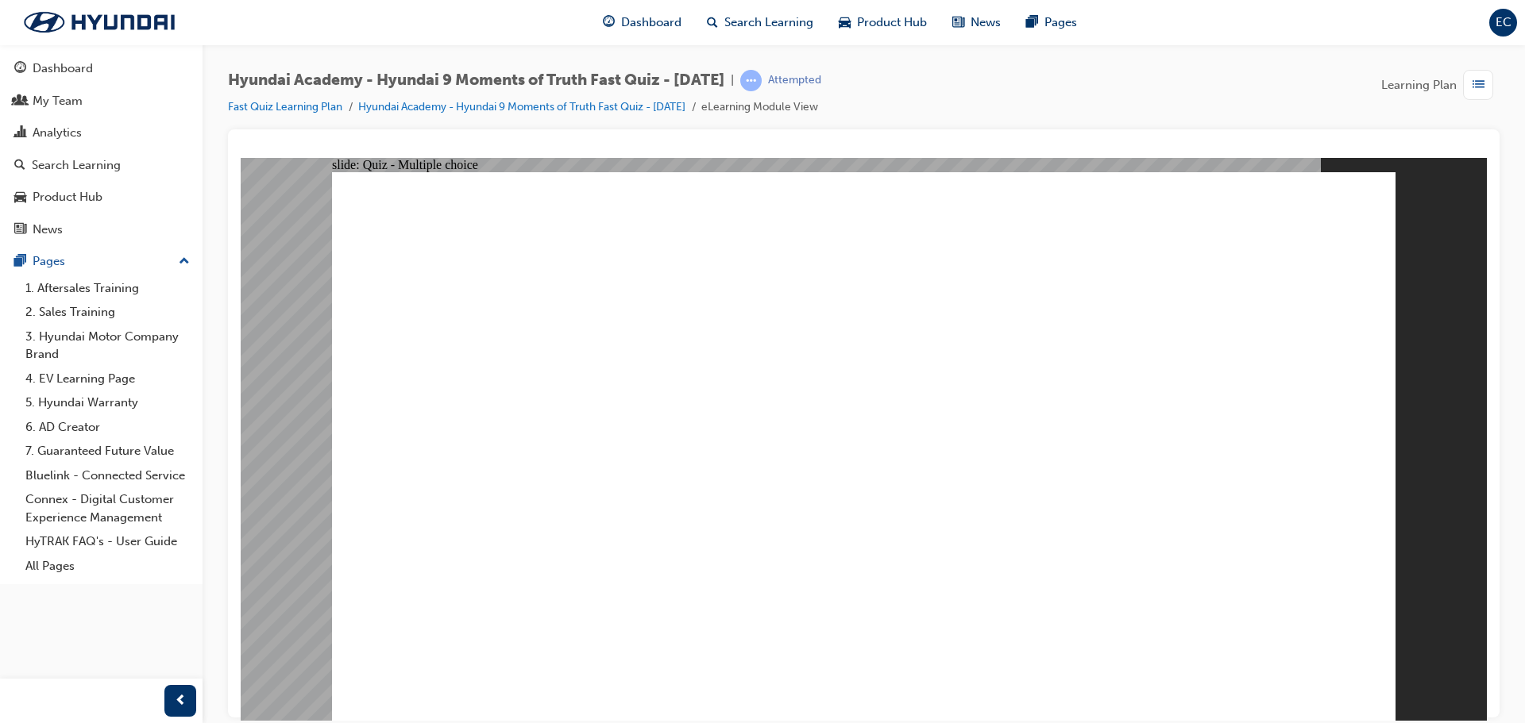
radio input "false"
radio input "true"
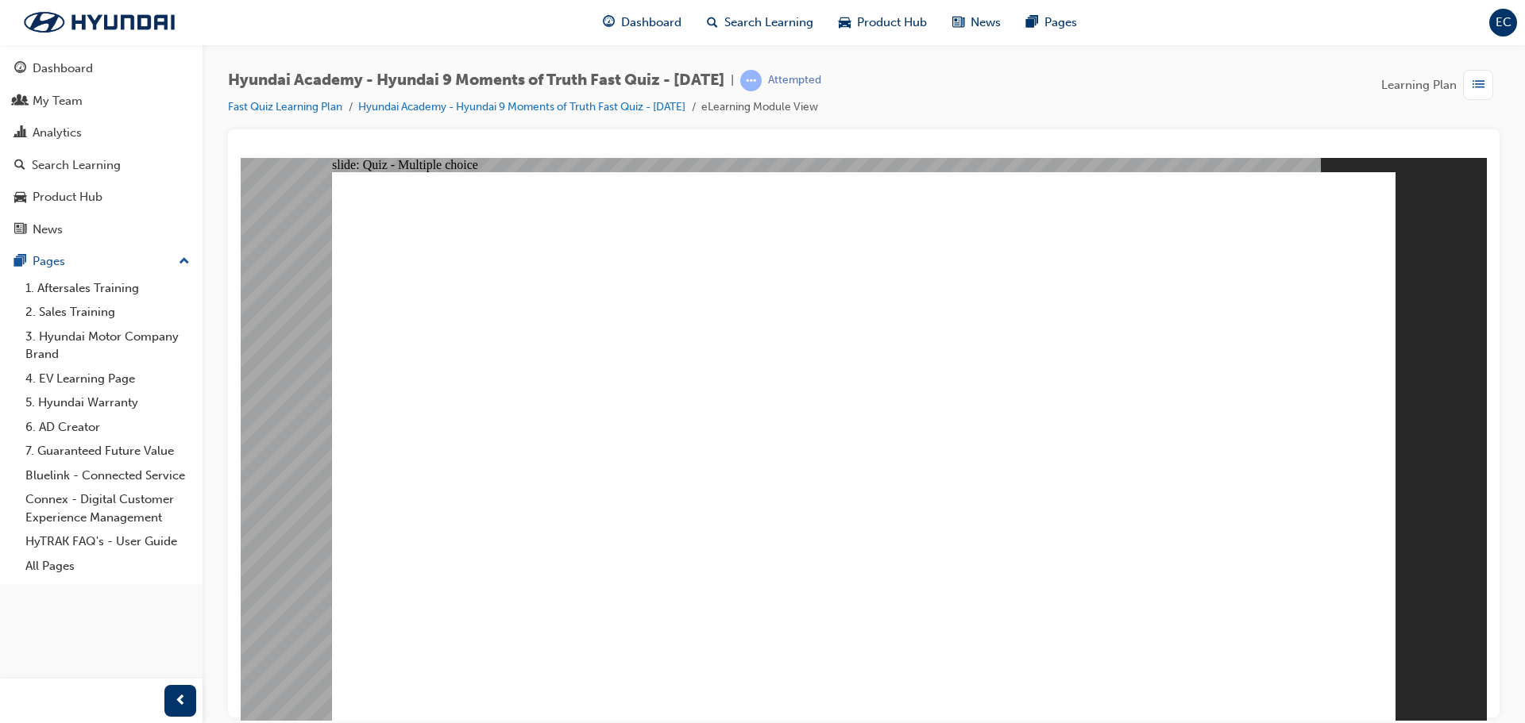
radio input "true"
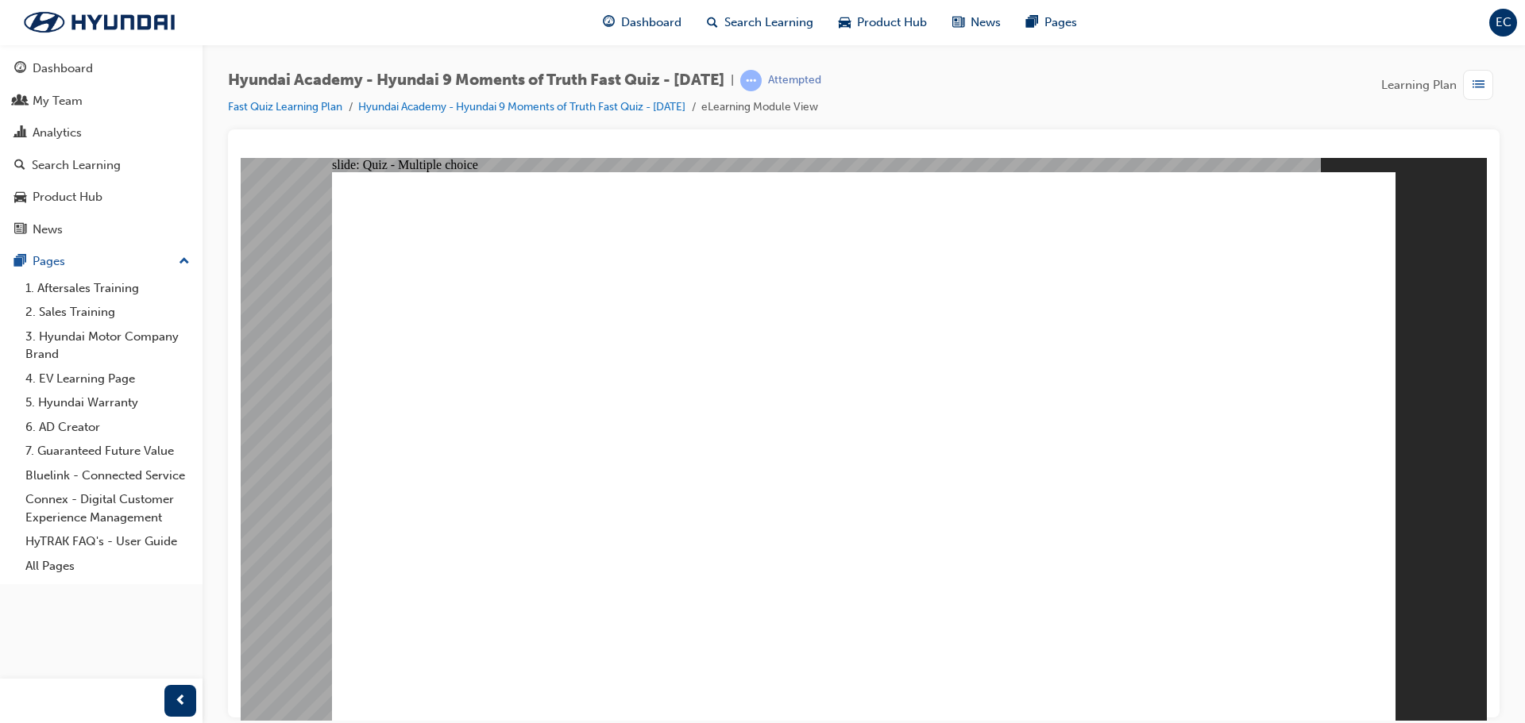
checkbox input "true"
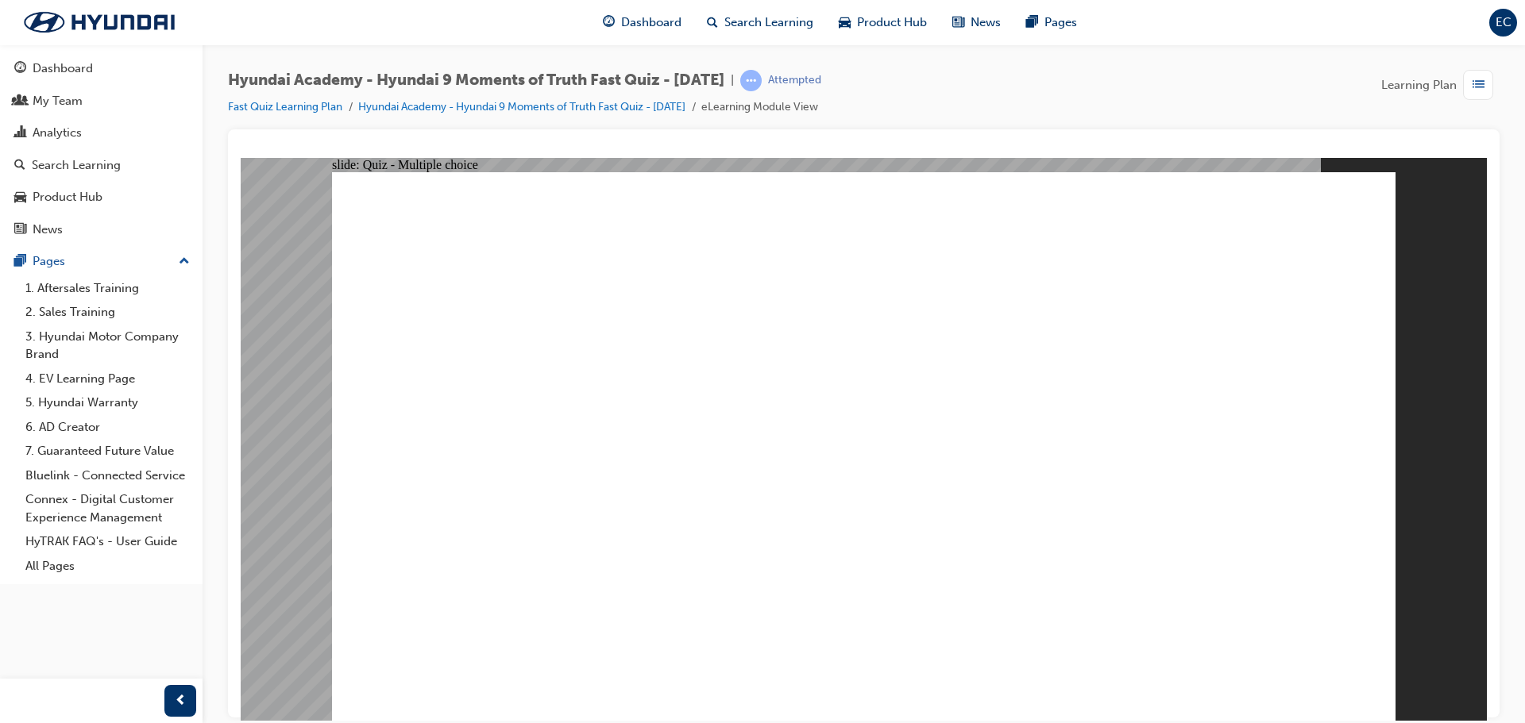
checkbox input "true"
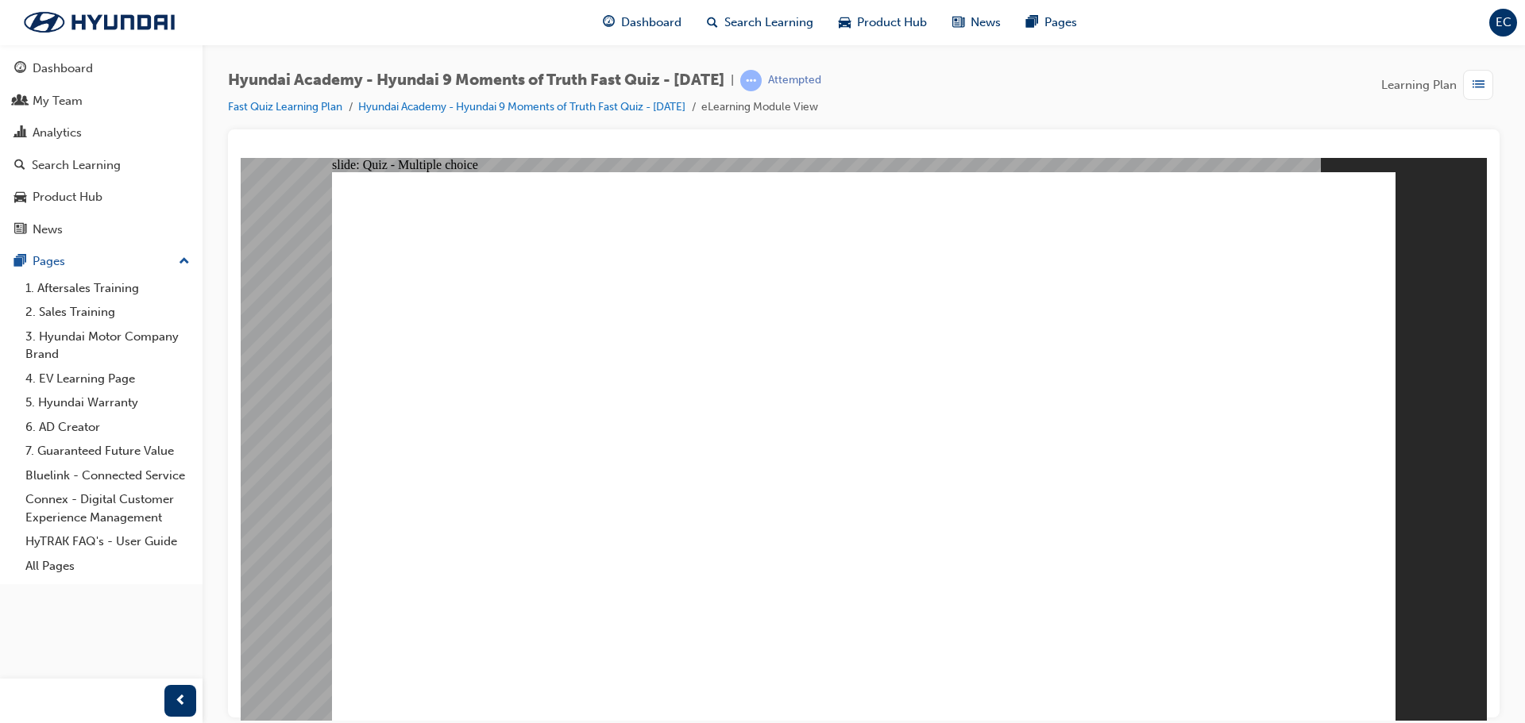
checkbox input "true"
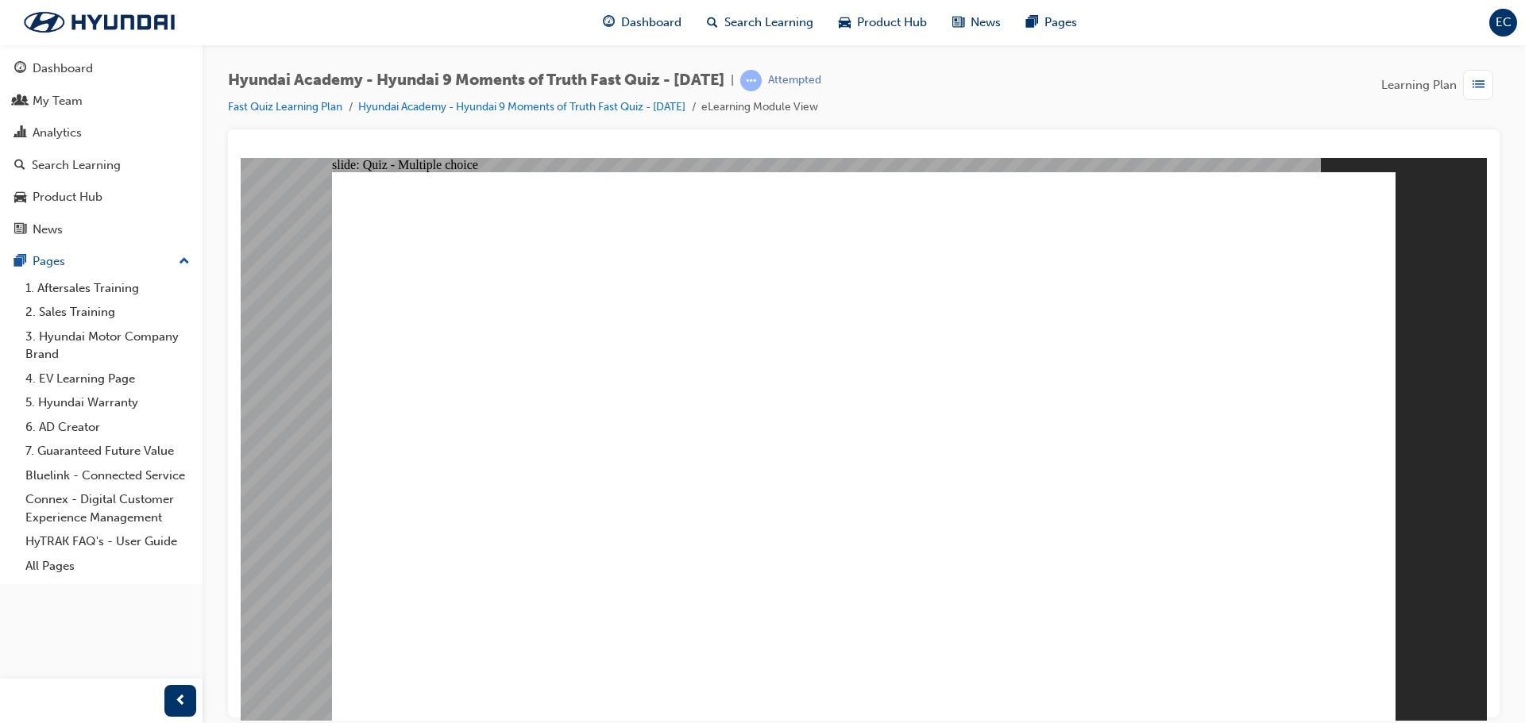
radio input "false"
radio input "true"
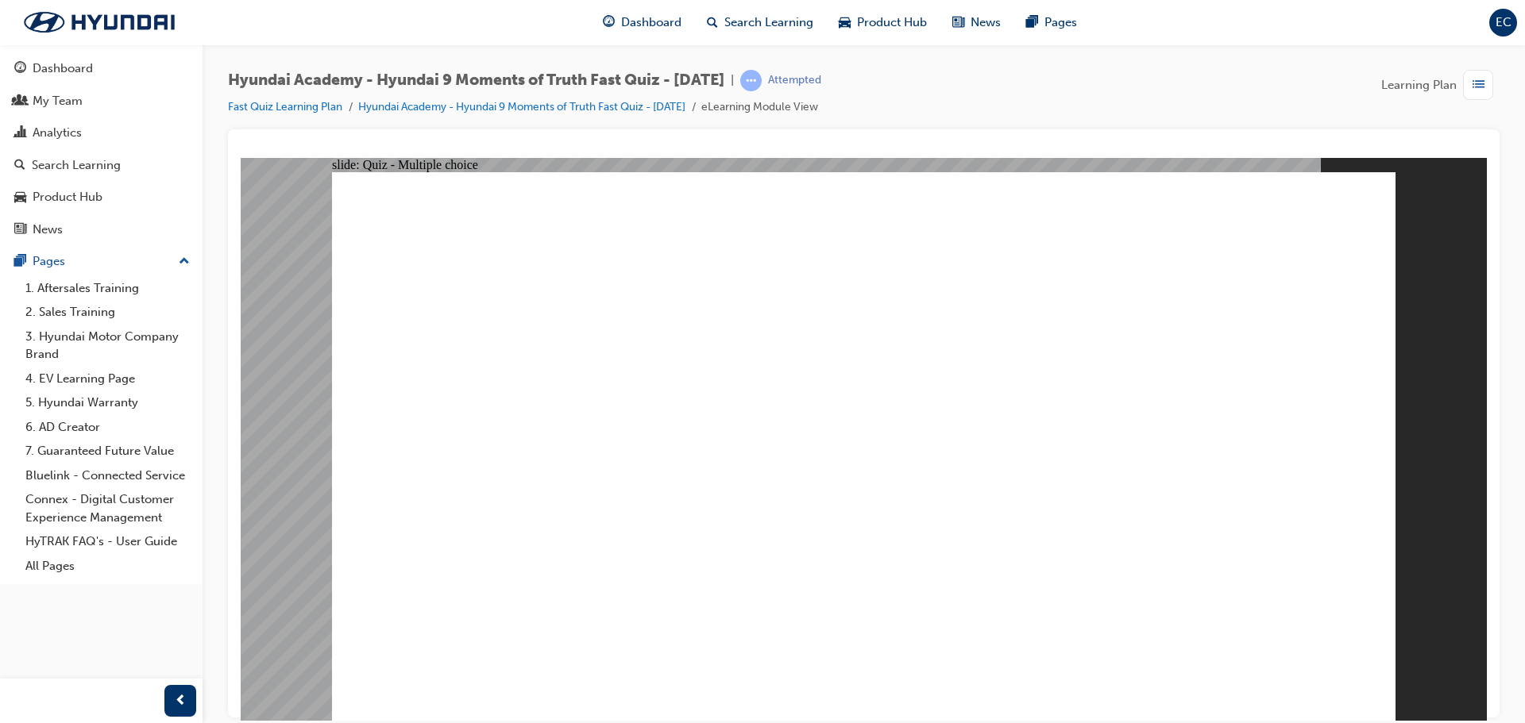
radio input "true"
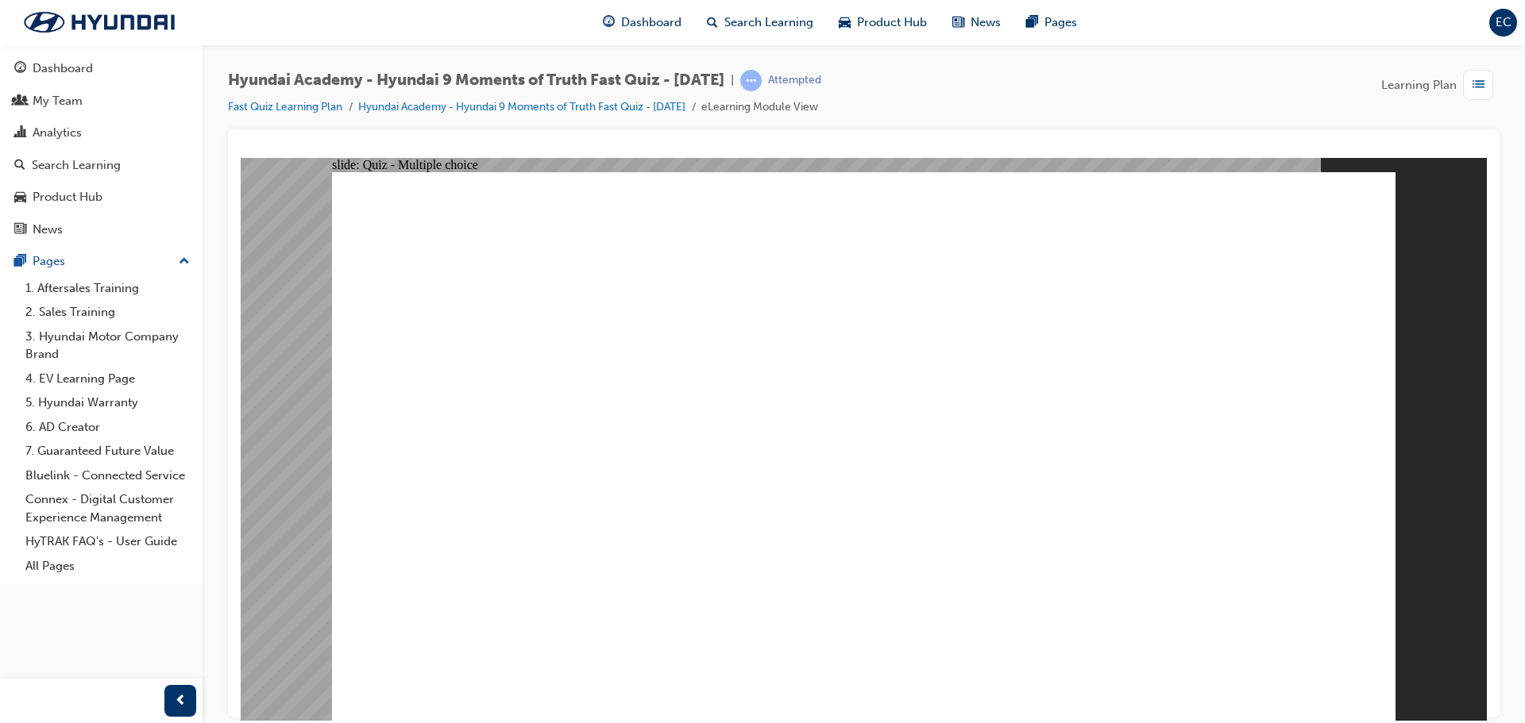
checkbox input "true"
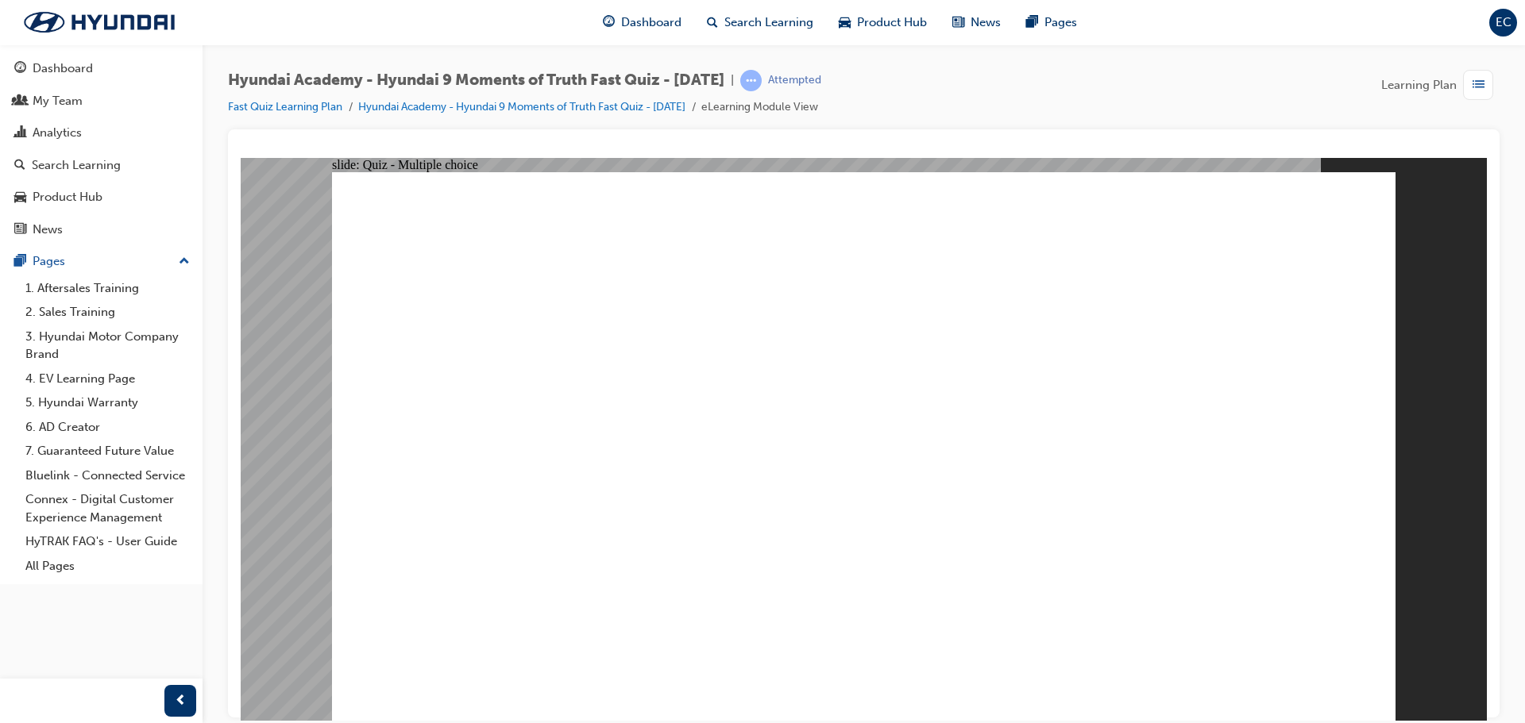
checkbox input "true"
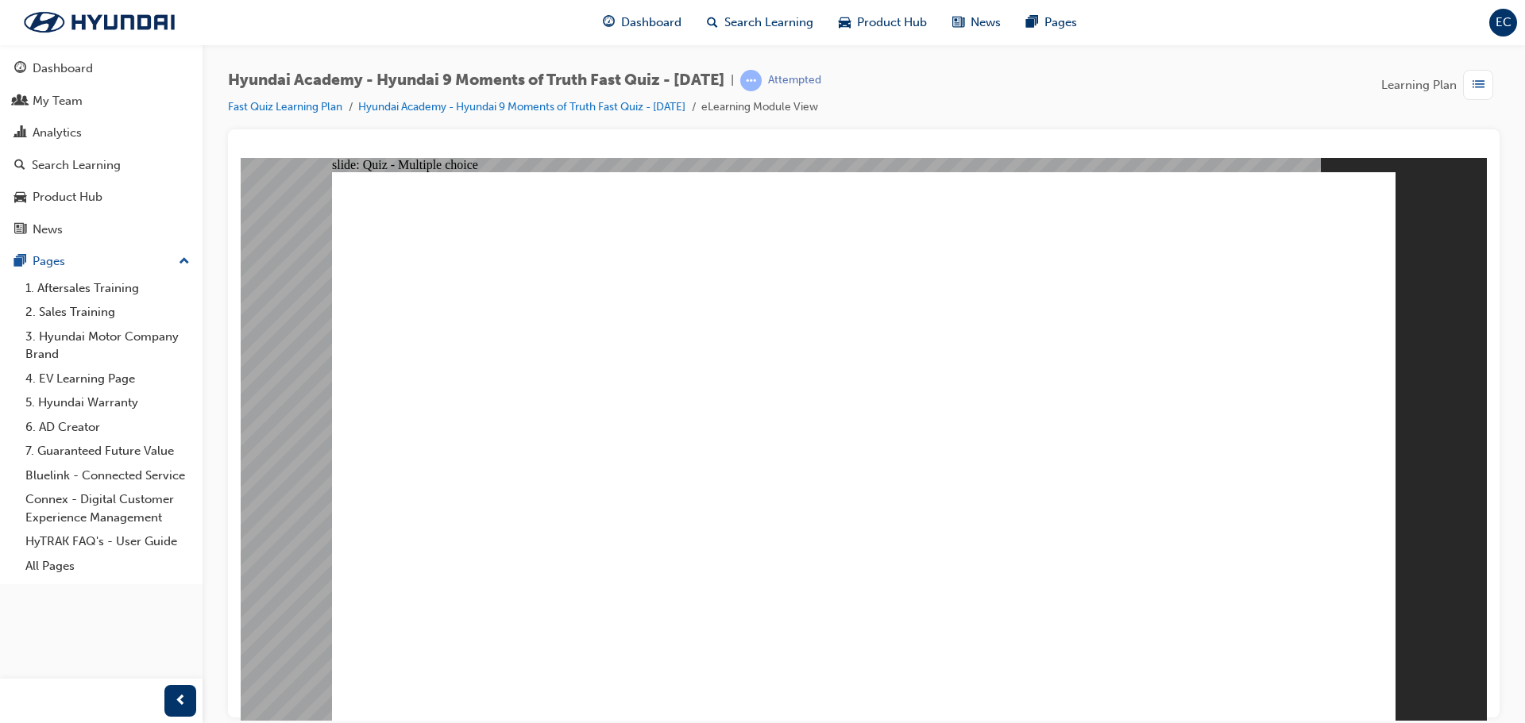
checkbox input "true"
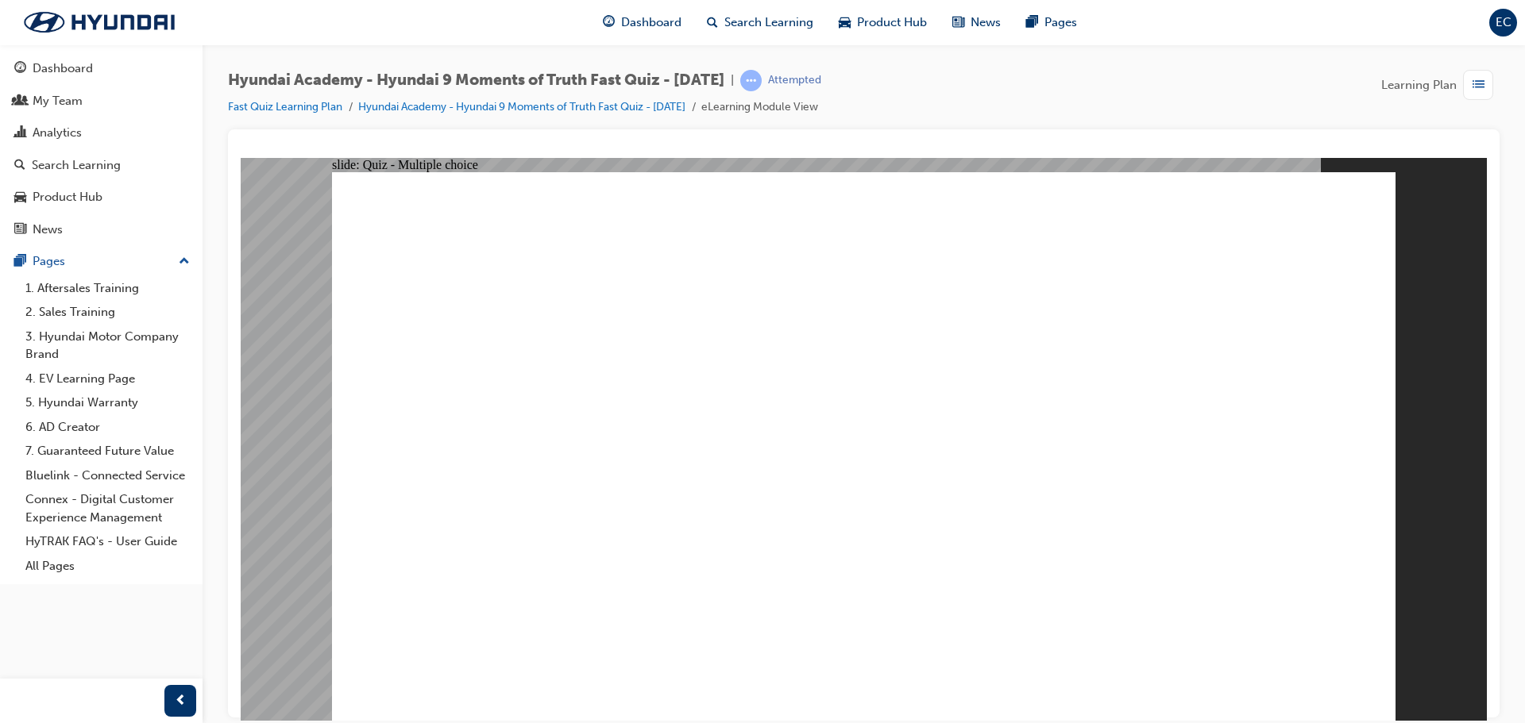
checkbox input "true"
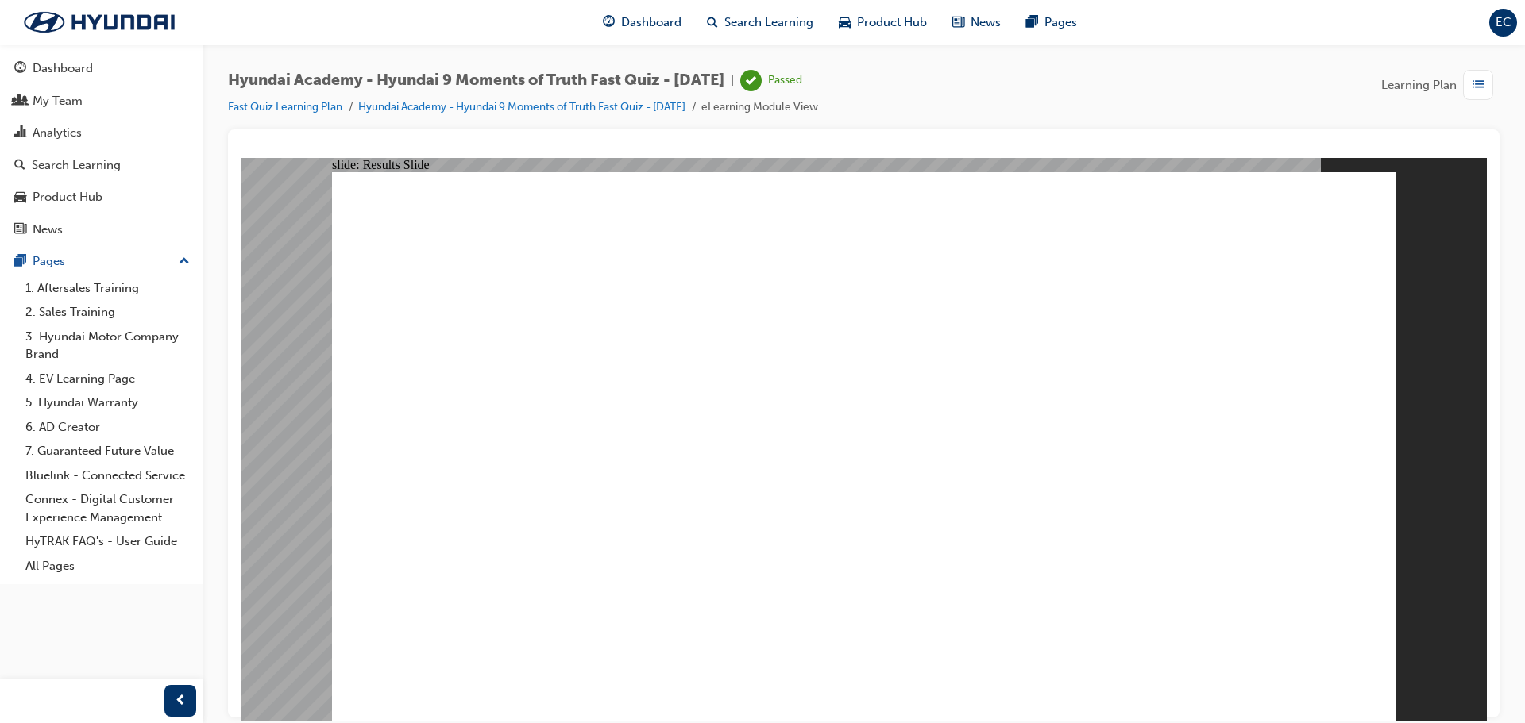
drag, startPoint x: 906, startPoint y: 642, endPoint x: 909, endPoint y: 623, distance: 19.3
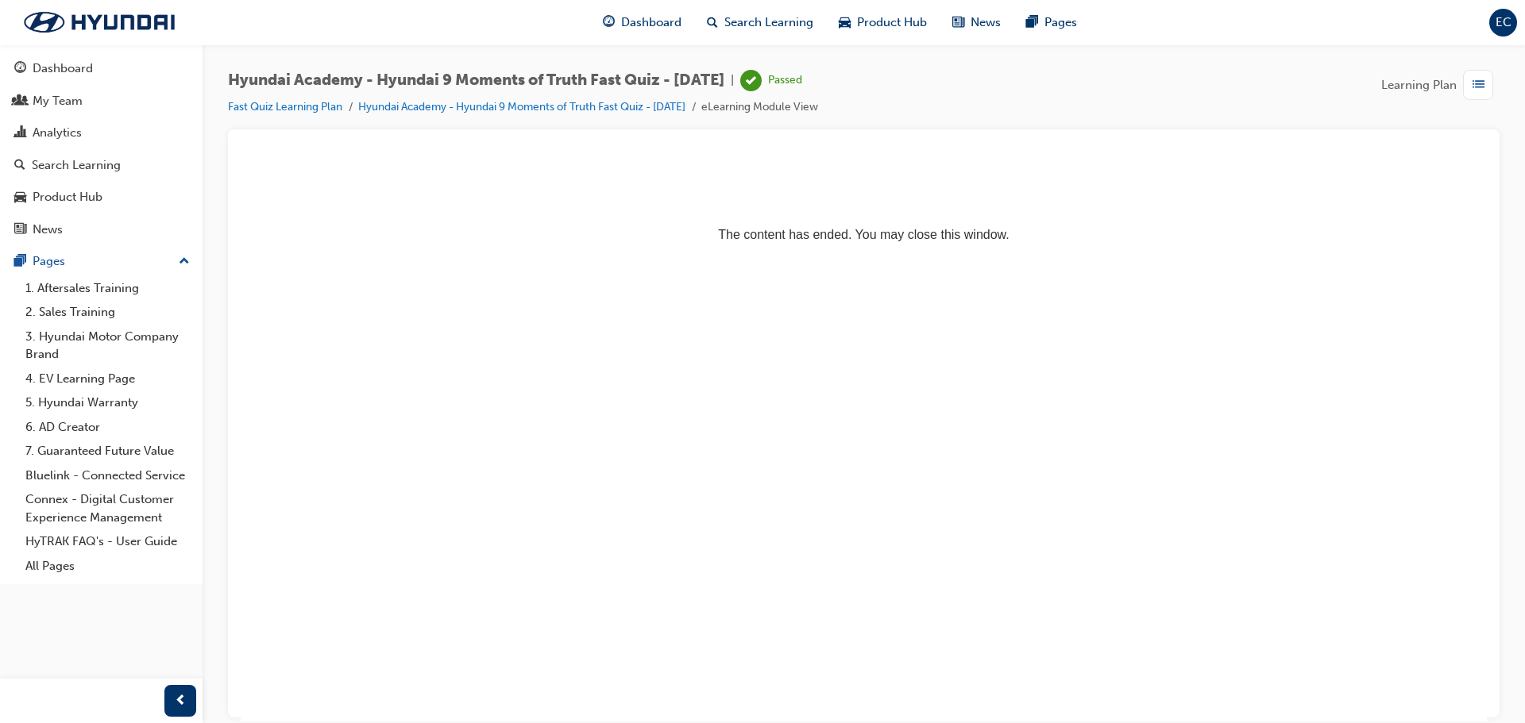
click at [320, 115] on li "Fast Quiz Learning Plan" at bounding box center [293, 107] width 130 height 18
click at [318, 113] on link "Fast Quiz Learning Plan" at bounding box center [285, 107] width 114 height 14
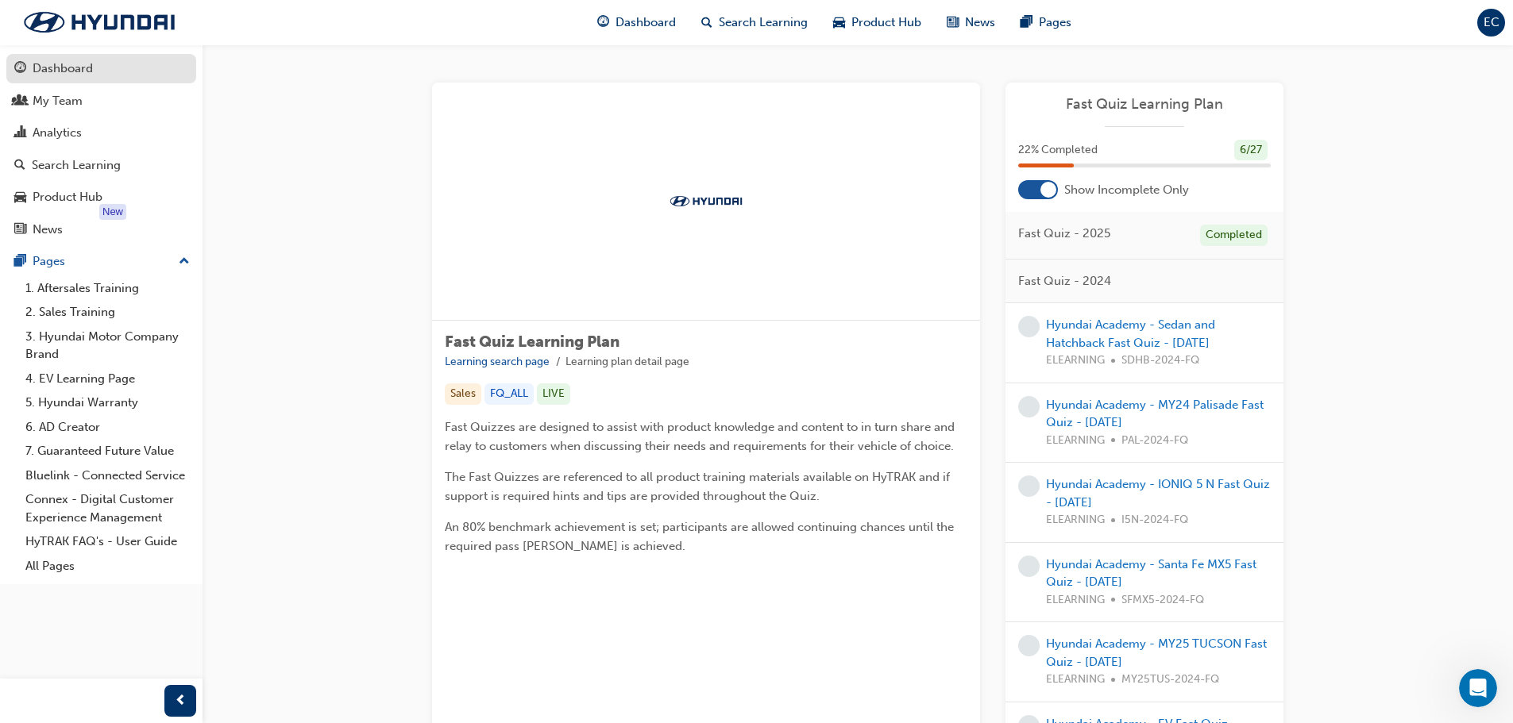
click at [106, 69] on div "Dashboard" at bounding box center [101, 69] width 174 height 20
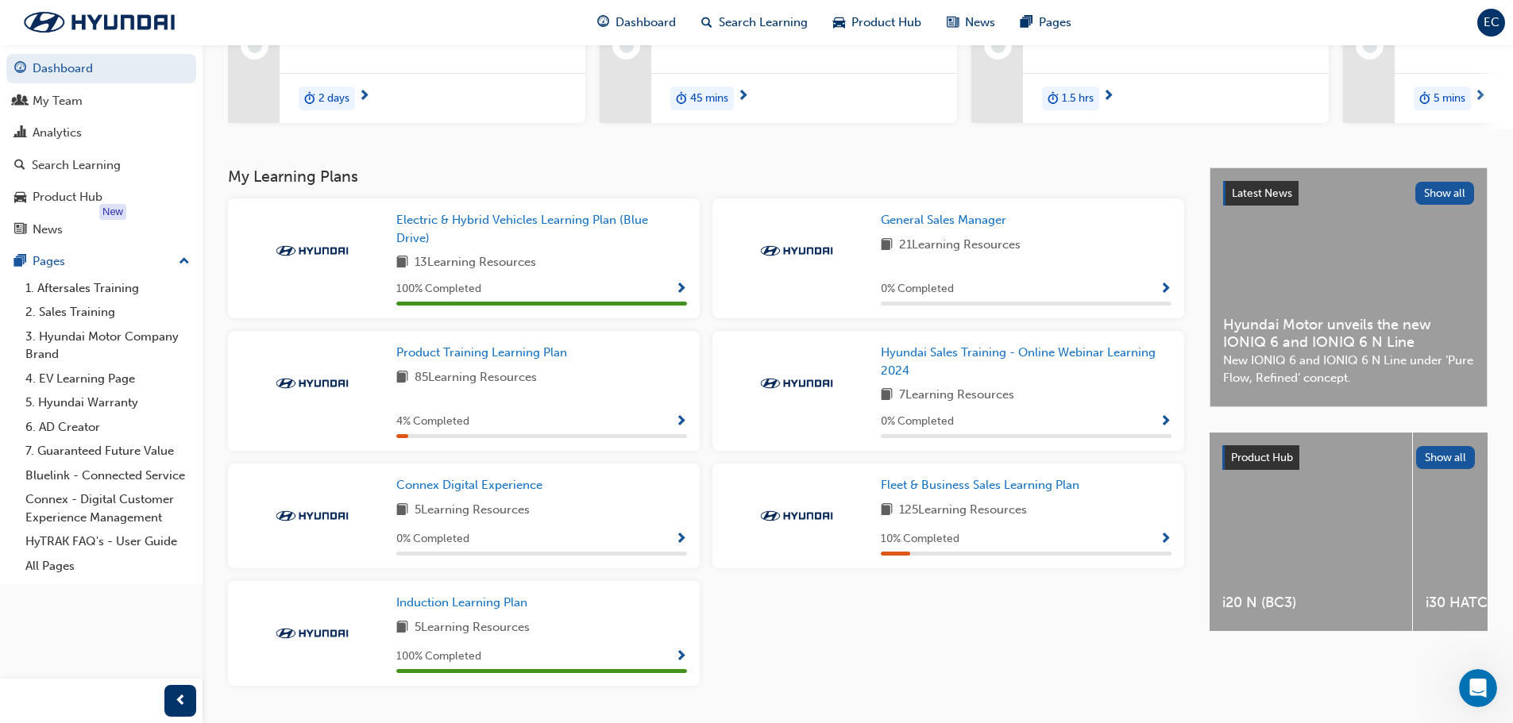
scroll to position [238, 0]
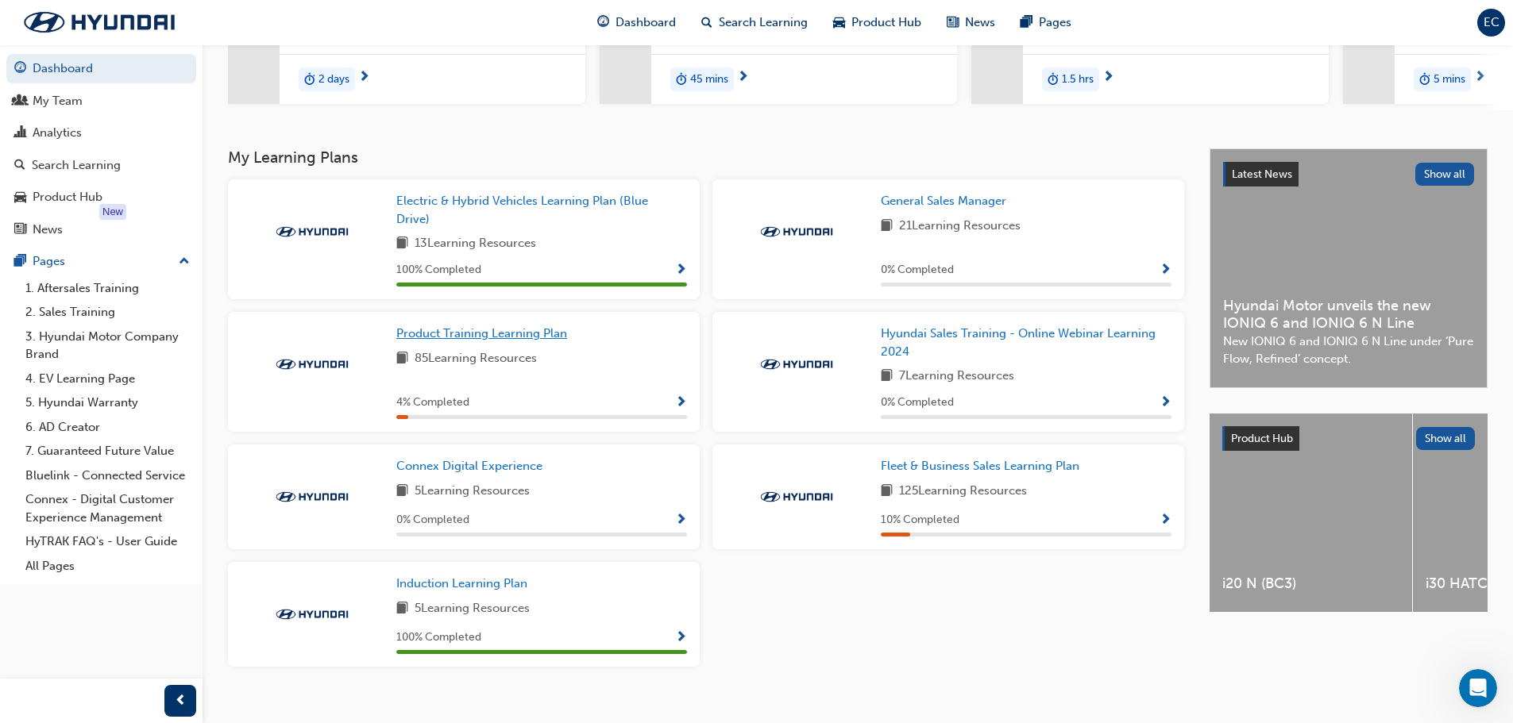
click at [493, 341] on span "Product Training Learning Plan" at bounding box center [481, 333] width 171 height 14
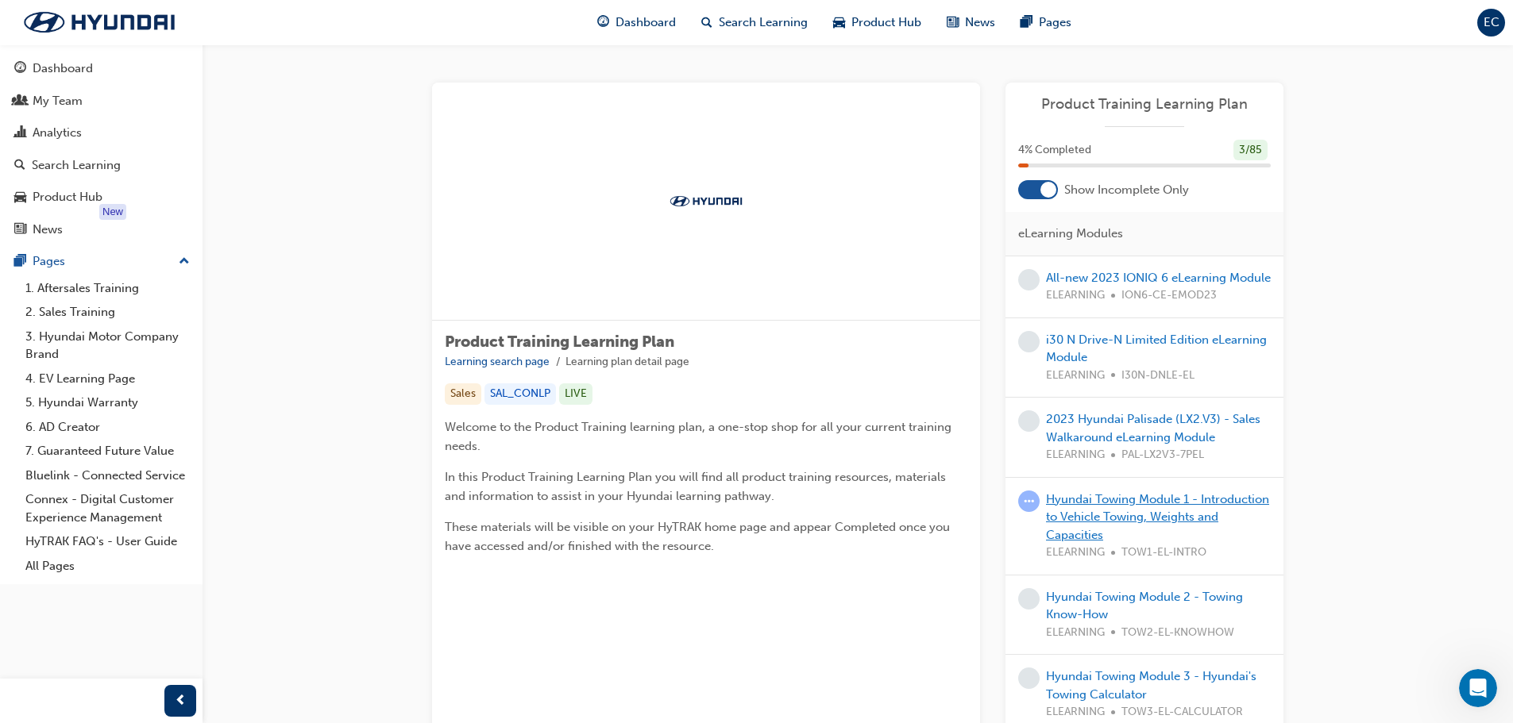
click at [1094, 530] on link "Hyundai Towing Module 1 - Introduction to Vehicle Towing, Weights and Capacities" at bounding box center [1157, 517] width 223 height 50
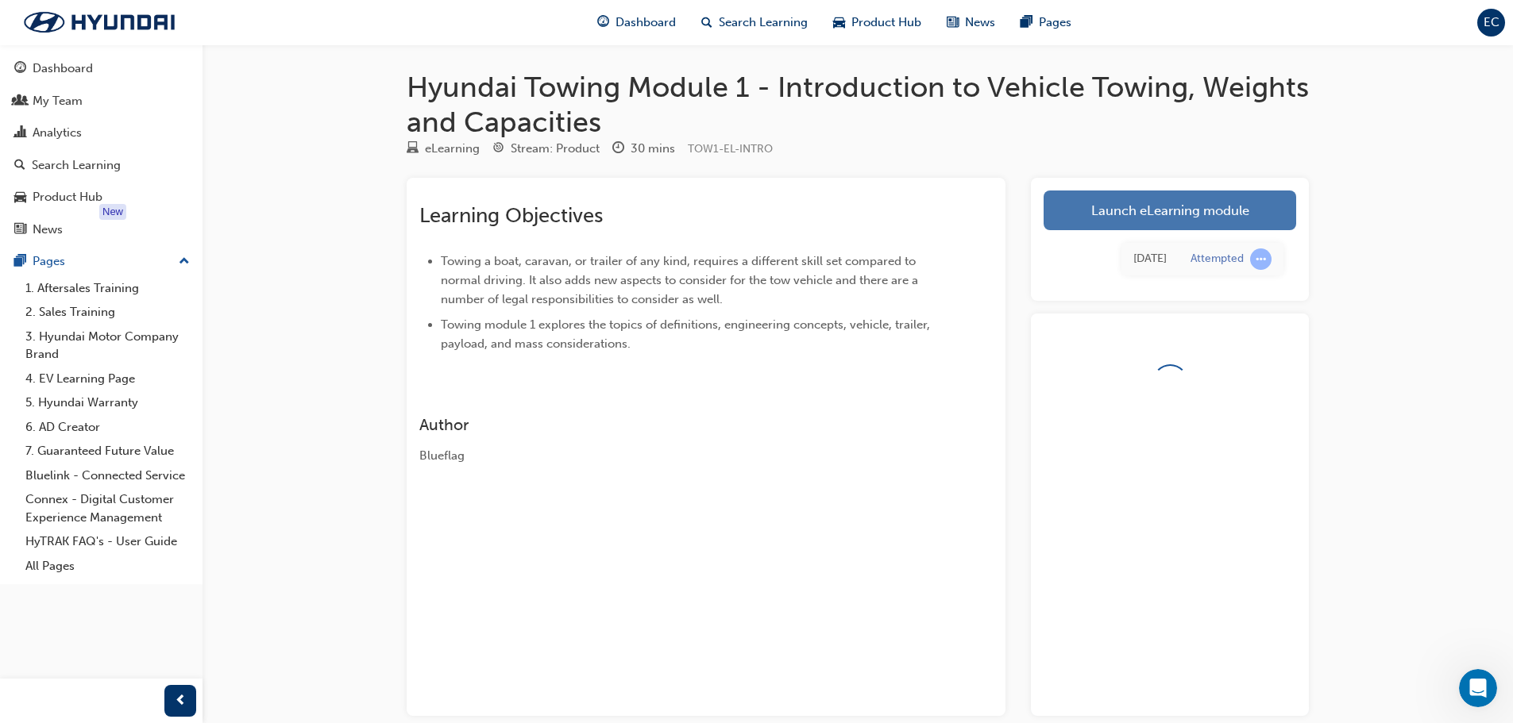
click at [1213, 213] on link "Launch eLearning module" at bounding box center [1170, 211] width 253 height 40
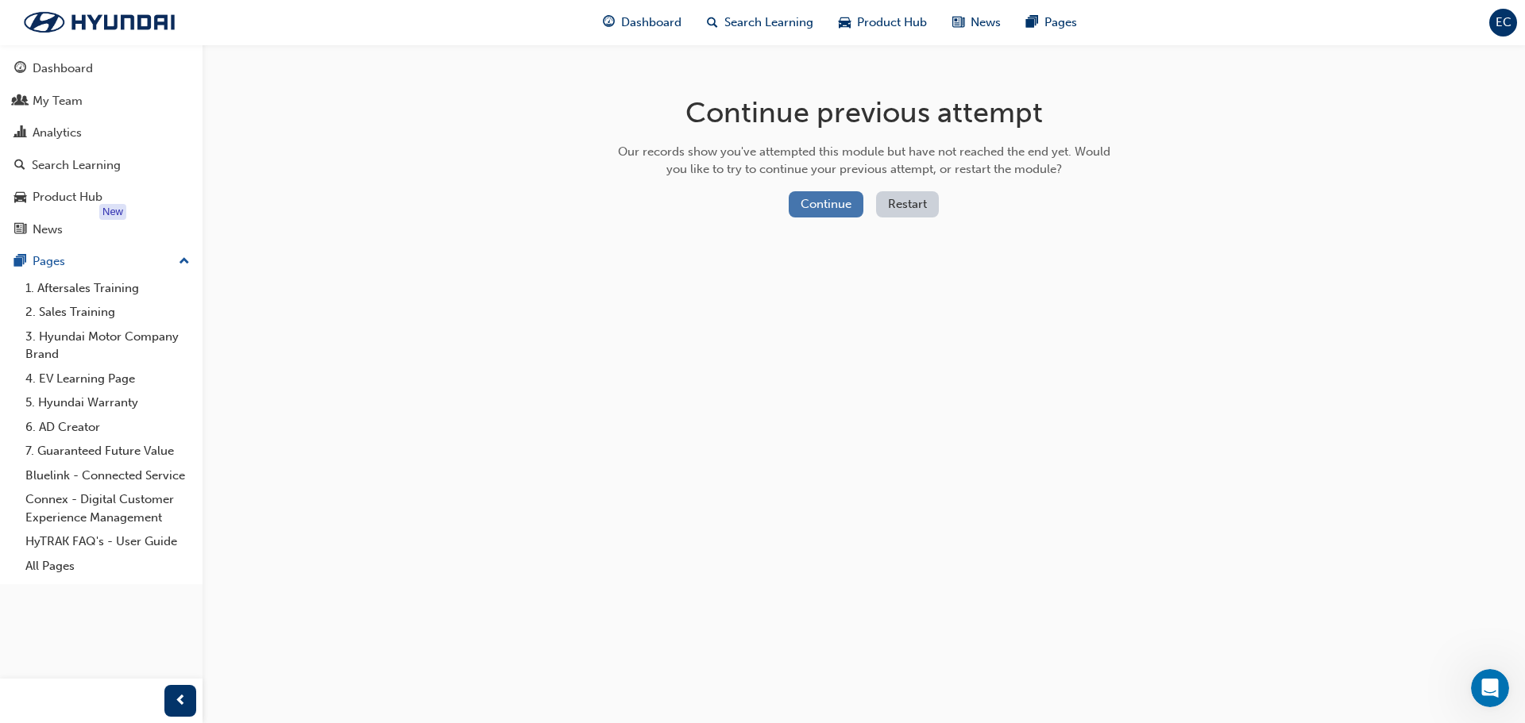
click at [840, 199] on button "Continue" at bounding box center [826, 204] width 75 height 26
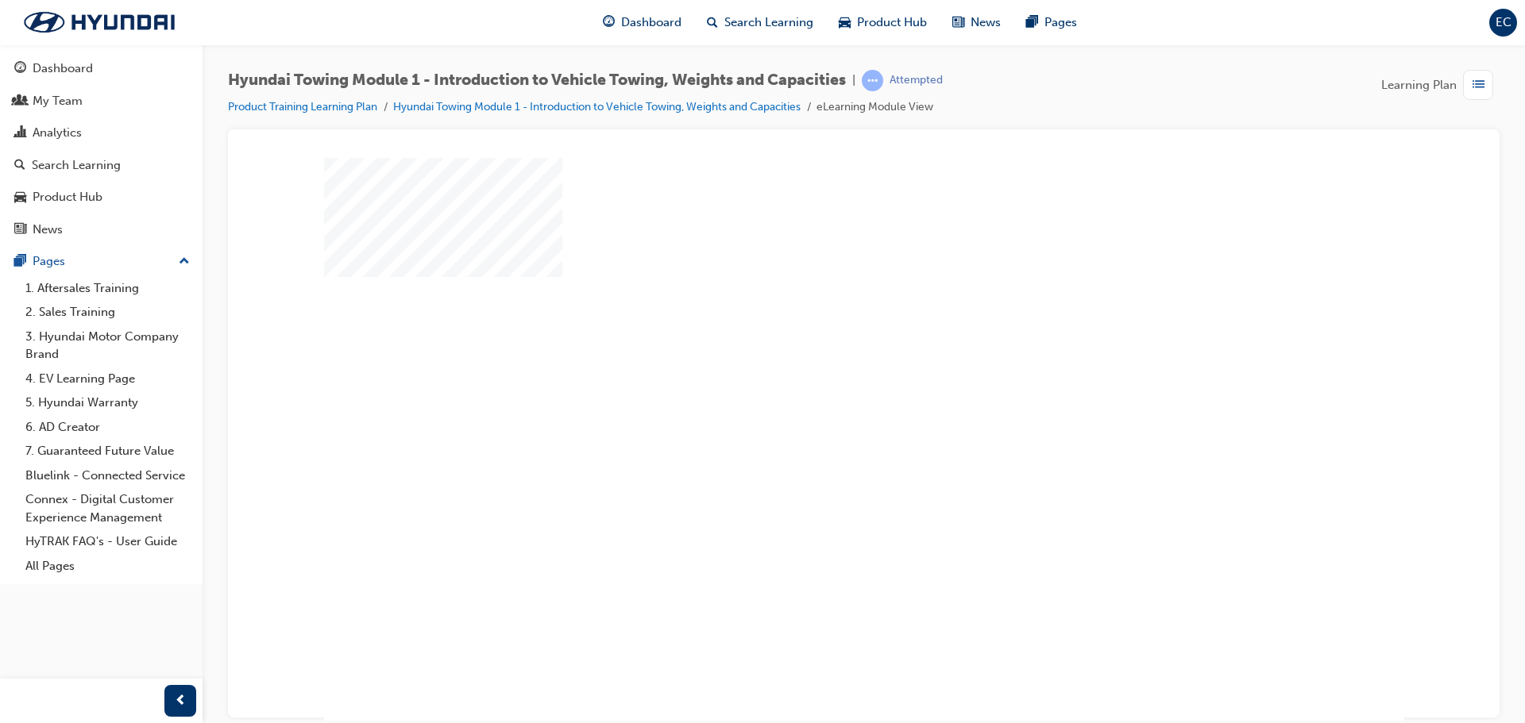
click at [818, 393] on div "play" at bounding box center [818, 393] width 0 height 0
